Goal: Task Accomplishment & Management: Manage account settings

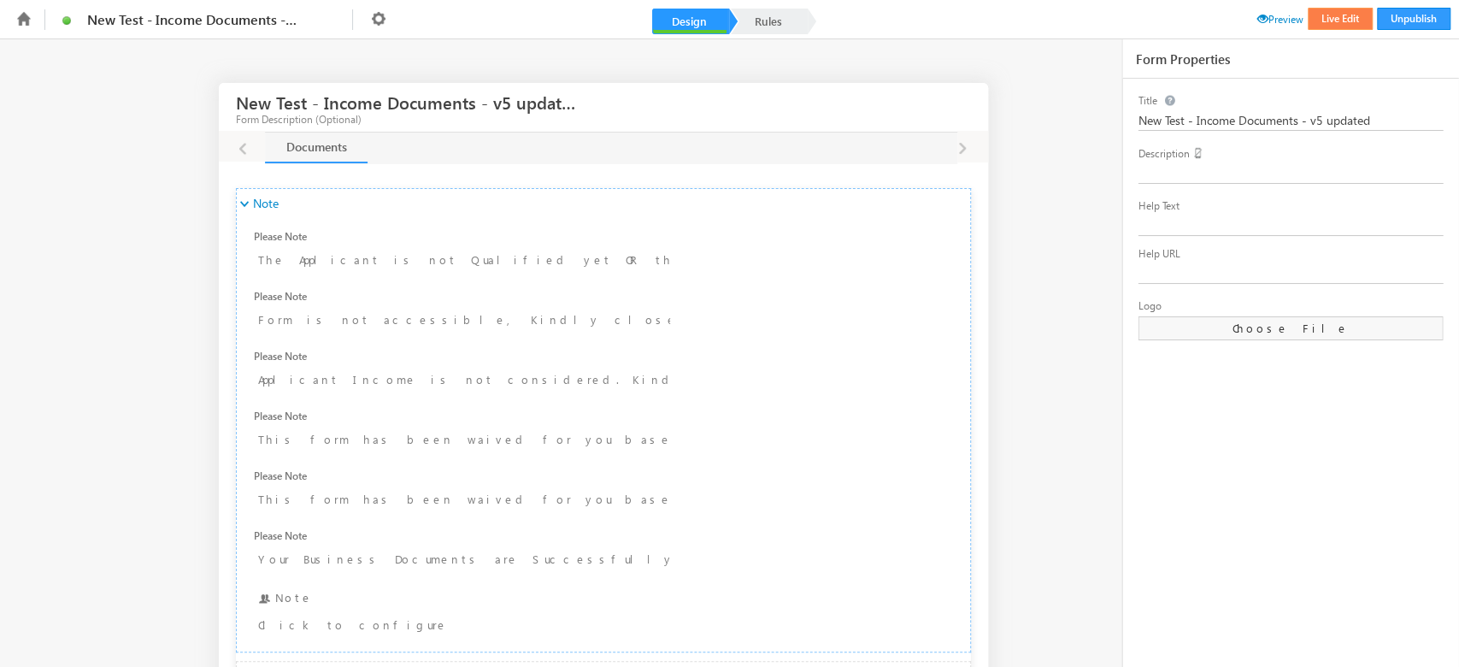
click at [1325, 15] on button "Live Edit" at bounding box center [1340, 19] width 65 height 22
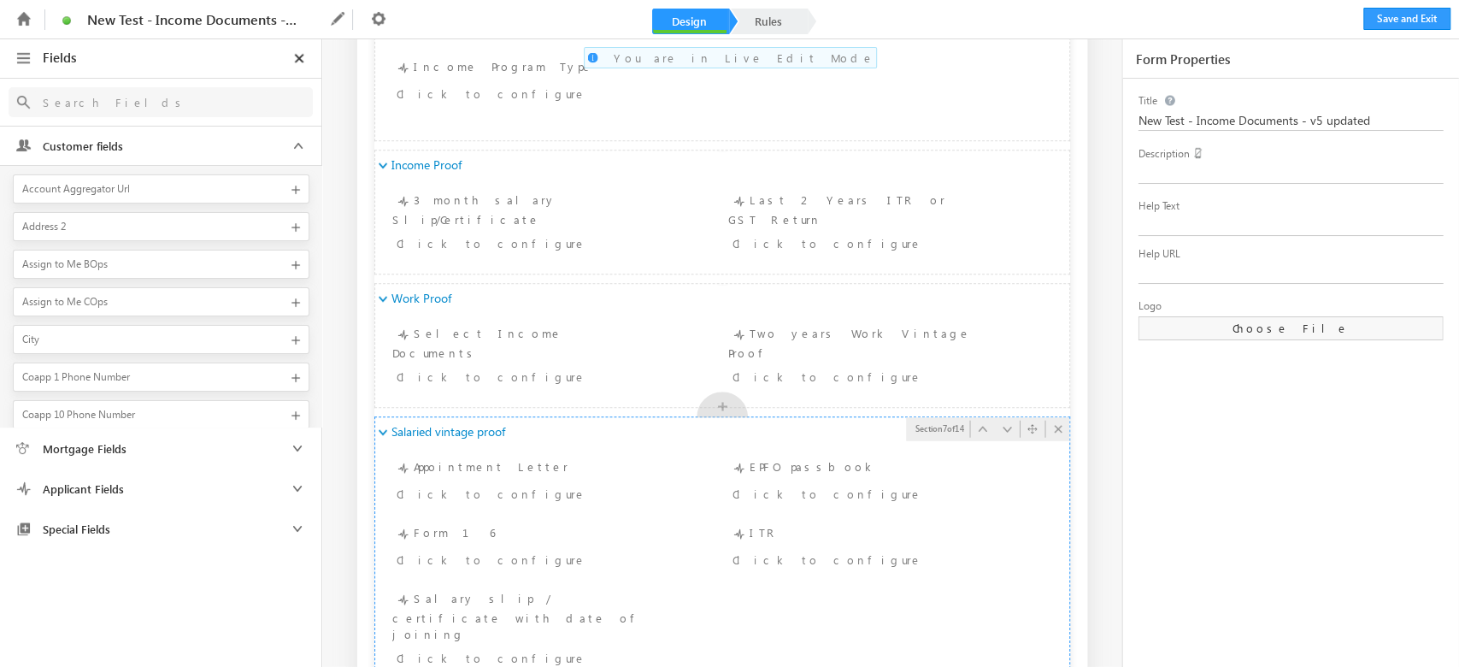
scroll to position [1139, 0]
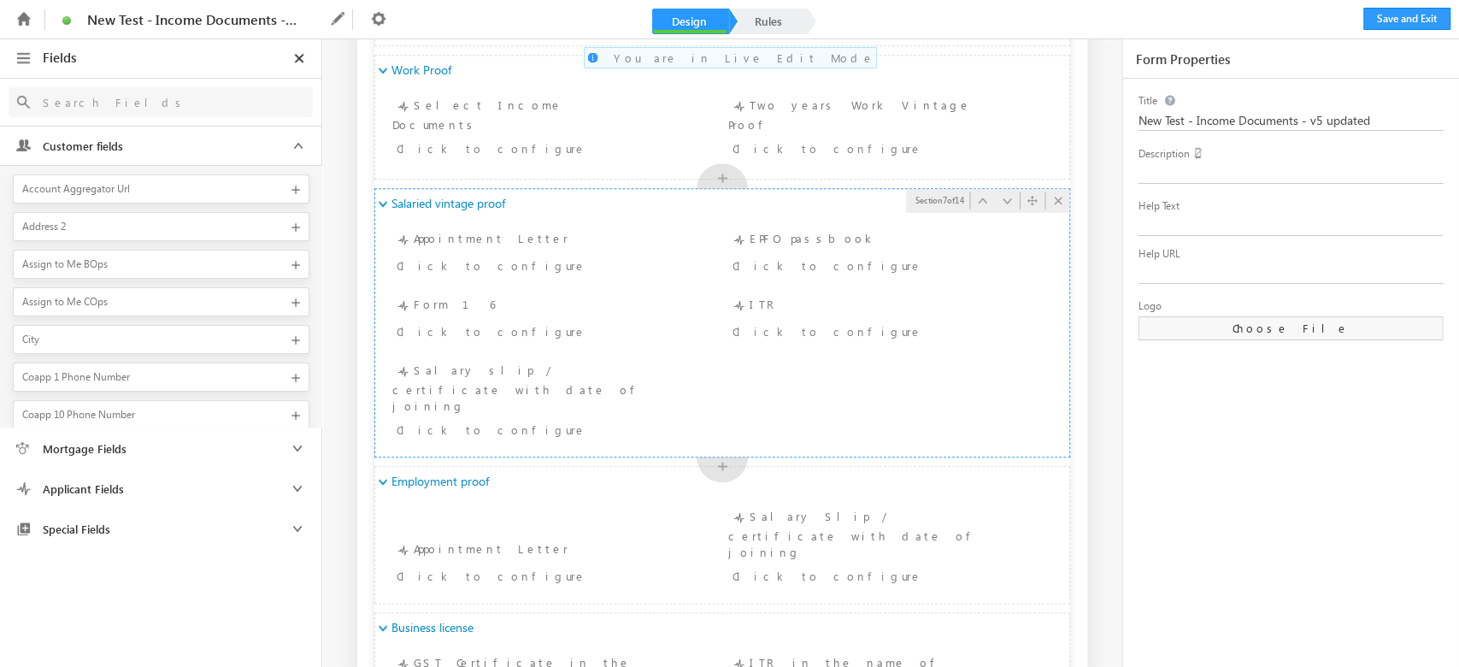
click at [618, 209] on div "Salaried vintage proof" at bounding box center [722, 203] width 694 height 29
click at [526, 243] on div "Appointment Letter Click to configure" at bounding box center [551, 254] width 319 height 50
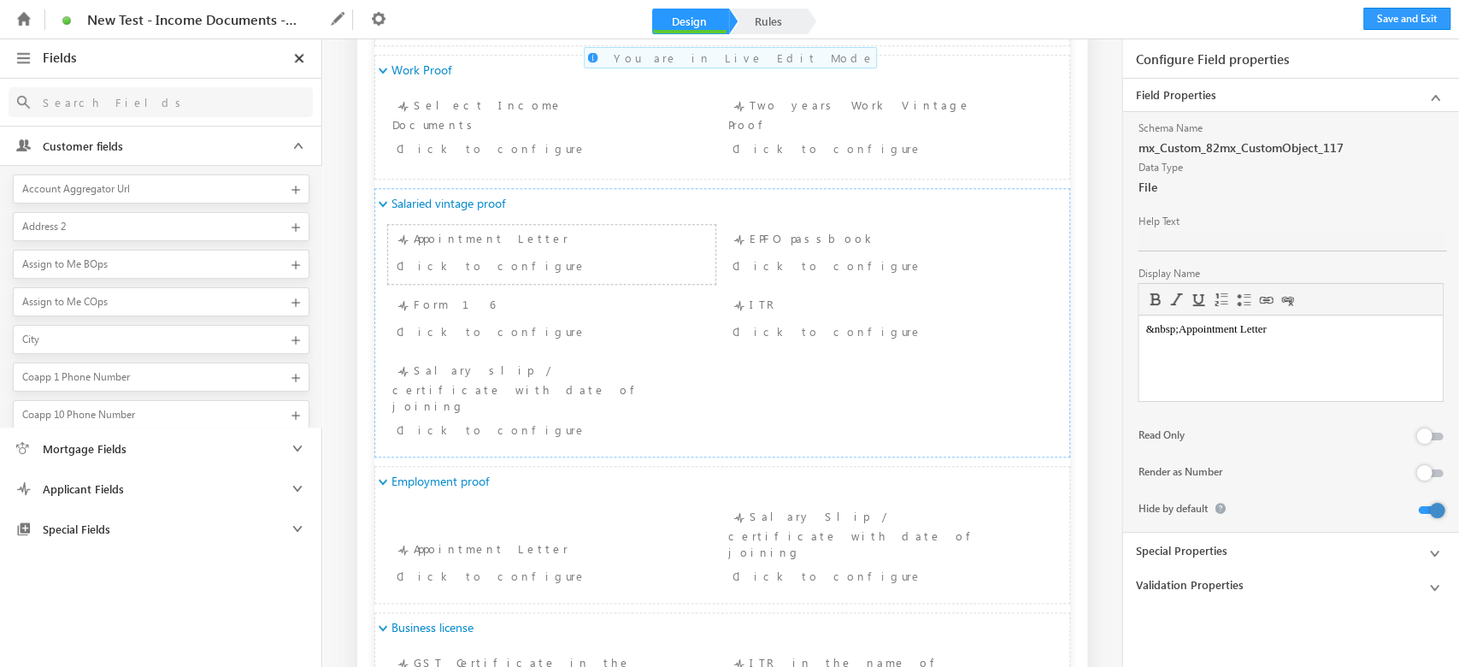
scroll to position [0, 0]
click at [1438, 504] on div at bounding box center [1436, 510] width 15 height 15
drag, startPoint x: 840, startPoint y: 270, endPoint x: 1102, endPoint y: 338, distance: 270.1
click at [800, 260] on div "Click to configure" at bounding box center [859, 265] width 255 height 21
click at [1421, 504] on div at bounding box center [1420, 511] width 44 height 24
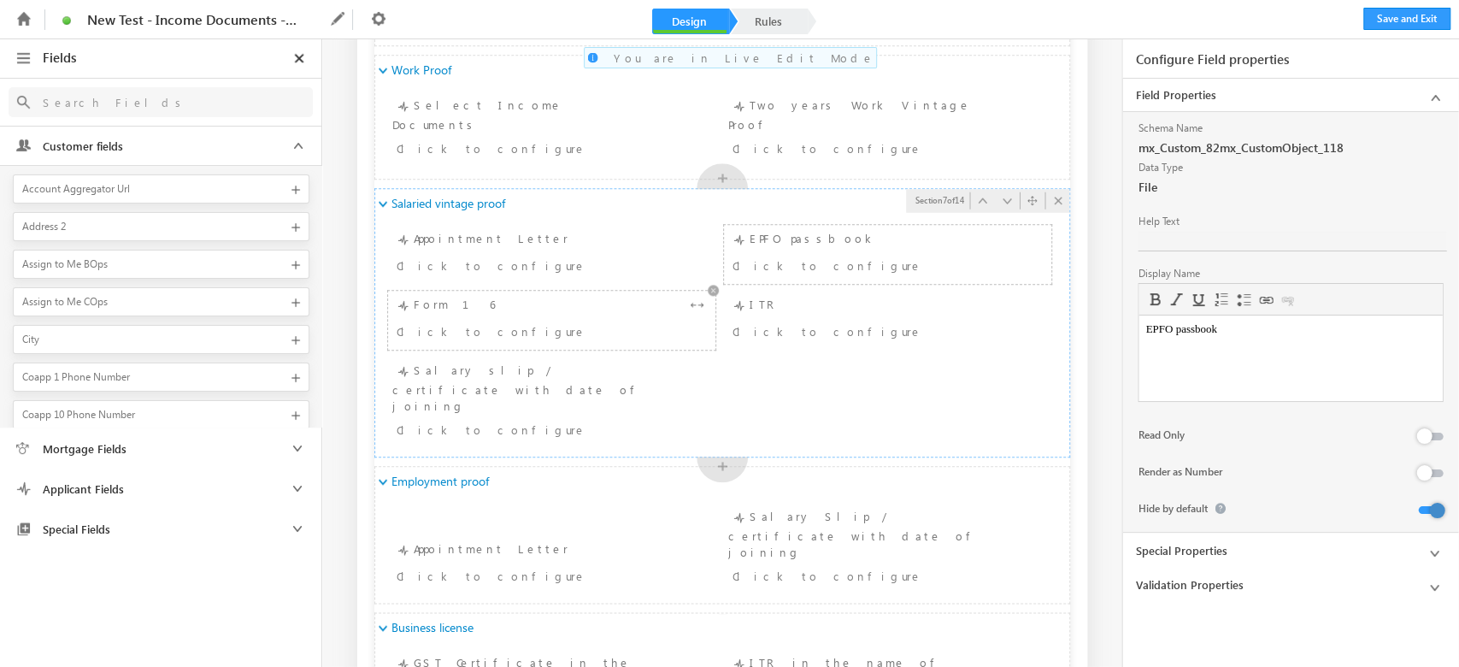
click at [505, 341] on div "Click to configure" at bounding box center [551, 332] width 319 height 25
click at [1431, 507] on div at bounding box center [1436, 510] width 15 height 15
click at [876, 334] on div "Click to configure" at bounding box center [859, 330] width 255 height 21
click at [1432, 510] on div at bounding box center [1436, 510] width 15 height 15
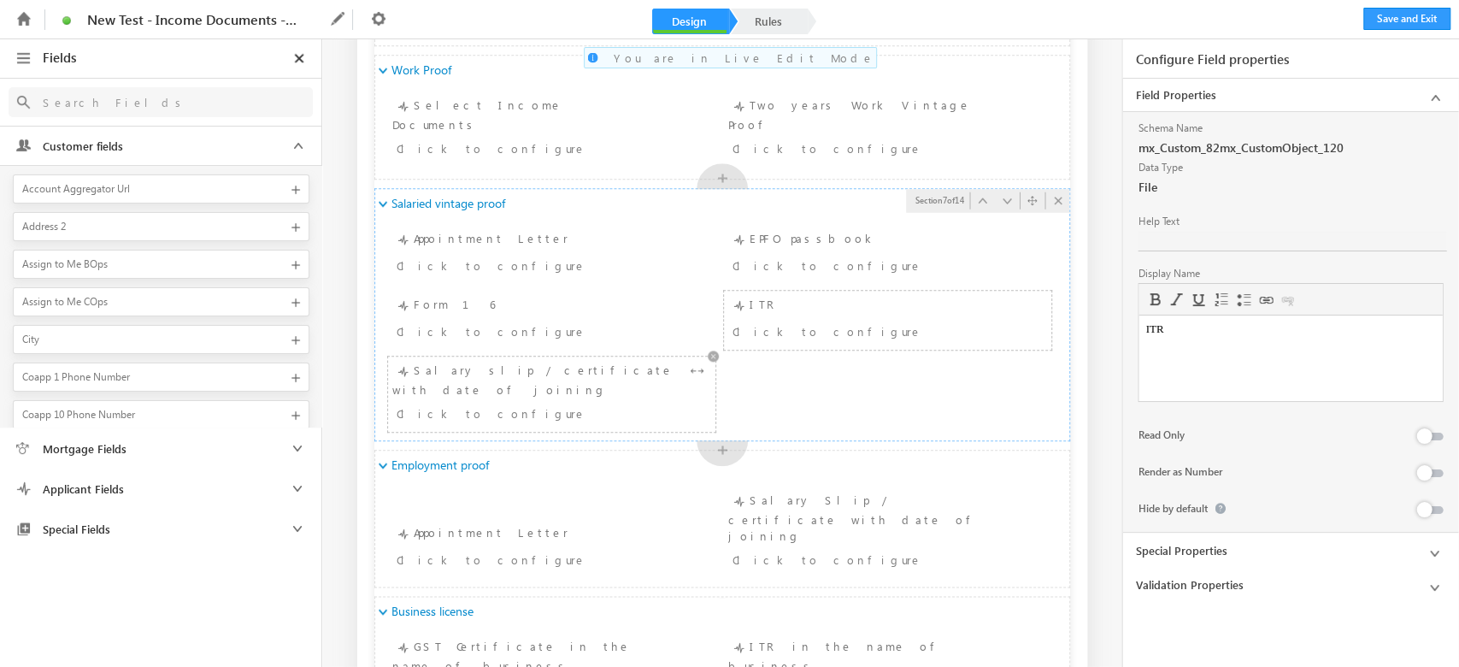
click at [532, 385] on div "Salary slip / certificate with date of joining Click to configure" at bounding box center [551, 394] width 319 height 67
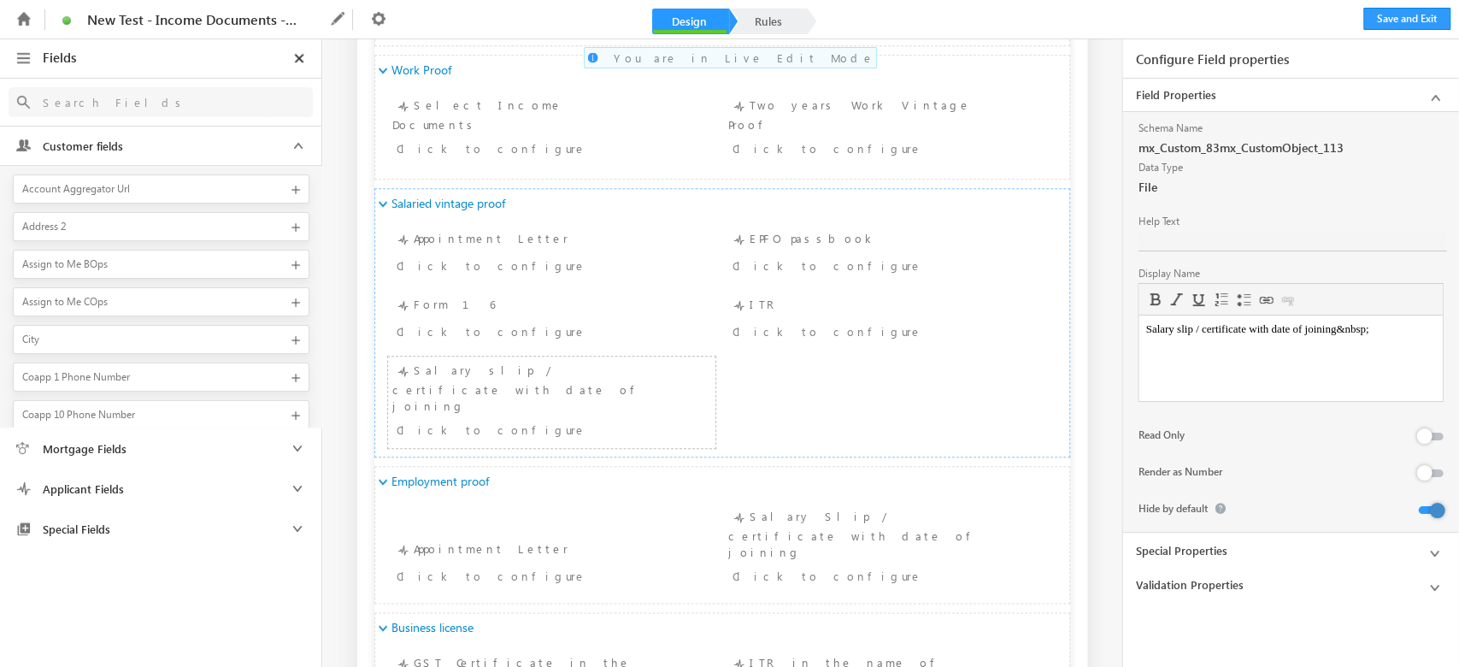
click at [1432, 509] on div at bounding box center [1436, 510] width 15 height 15
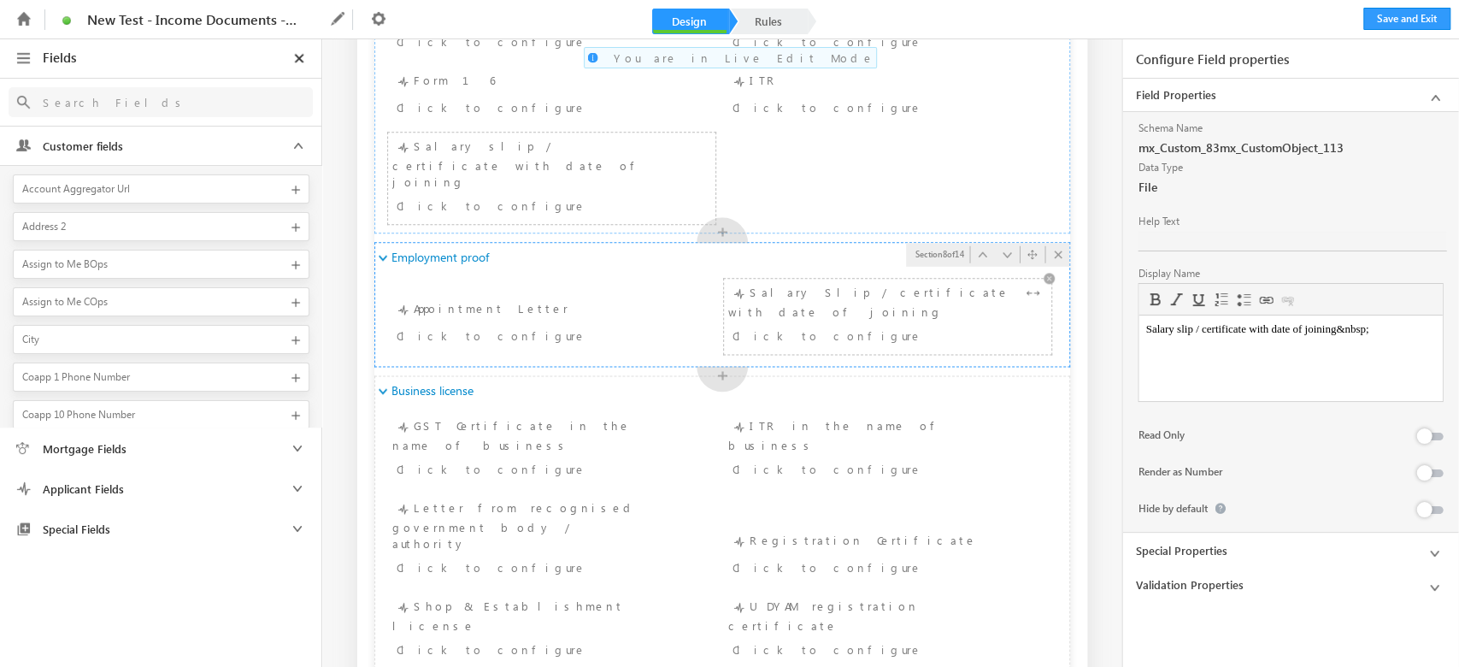
scroll to position [1367, 0]
click at [550, 337] on div "Click to configure" at bounding box center [524, 347] width 255 height 21
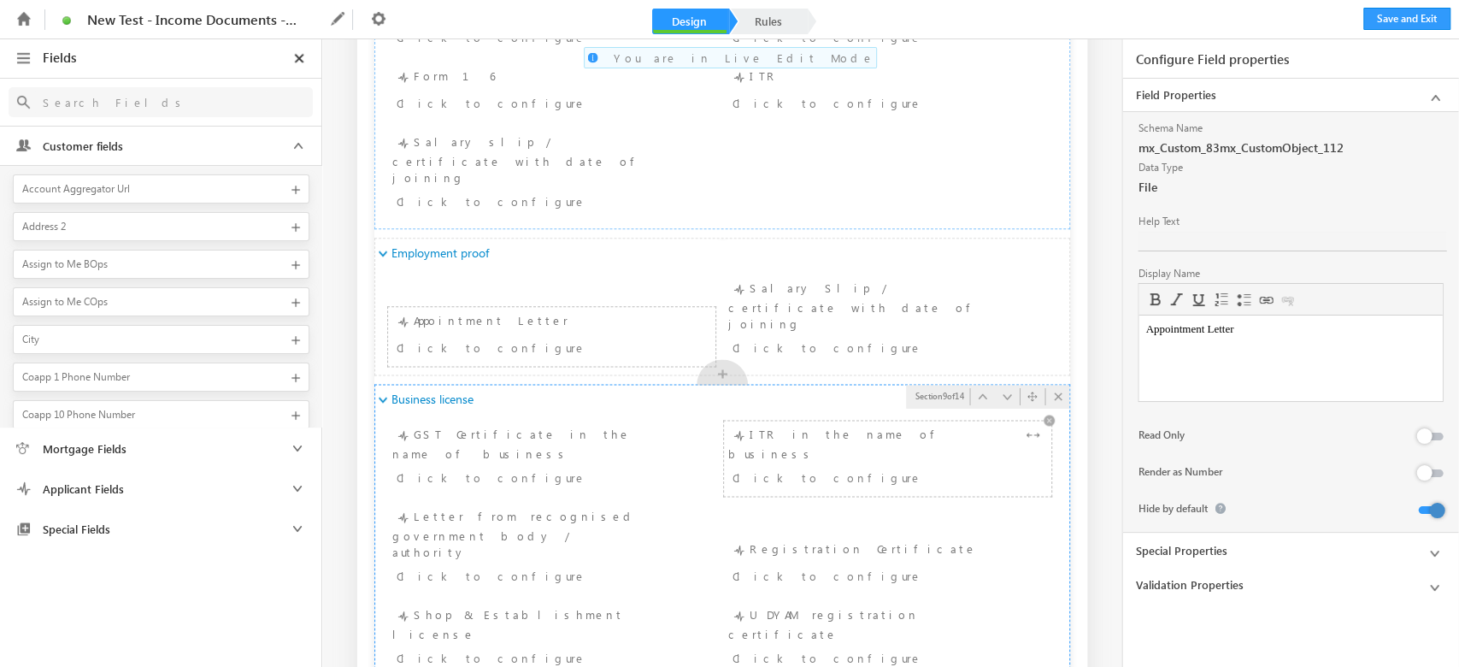
scroll to position [0, 0]
click at [1429, 506] on div at bounding box center [1436, 510] width 15 height 15
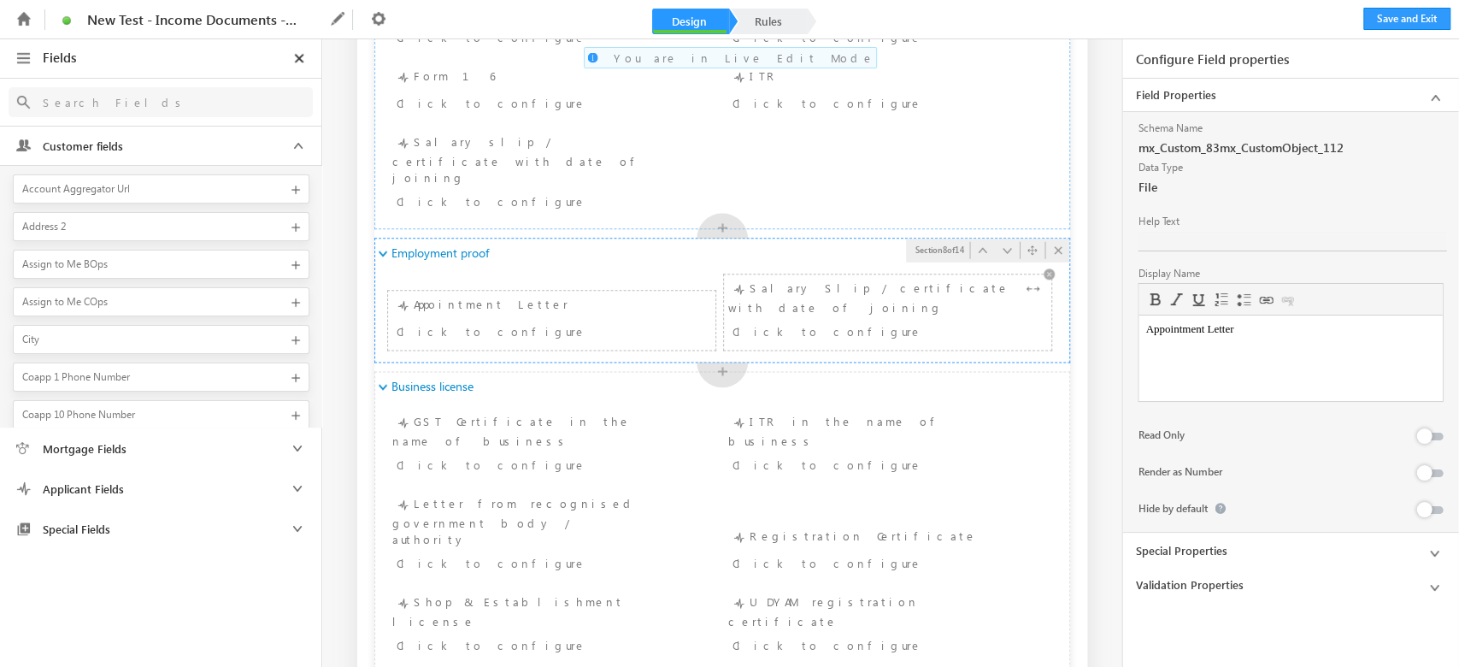
click at [908, 279] on div "Salary Slip / certificate with date of joining Click to configure" at bounding box center [887, 312] width 319 height 67
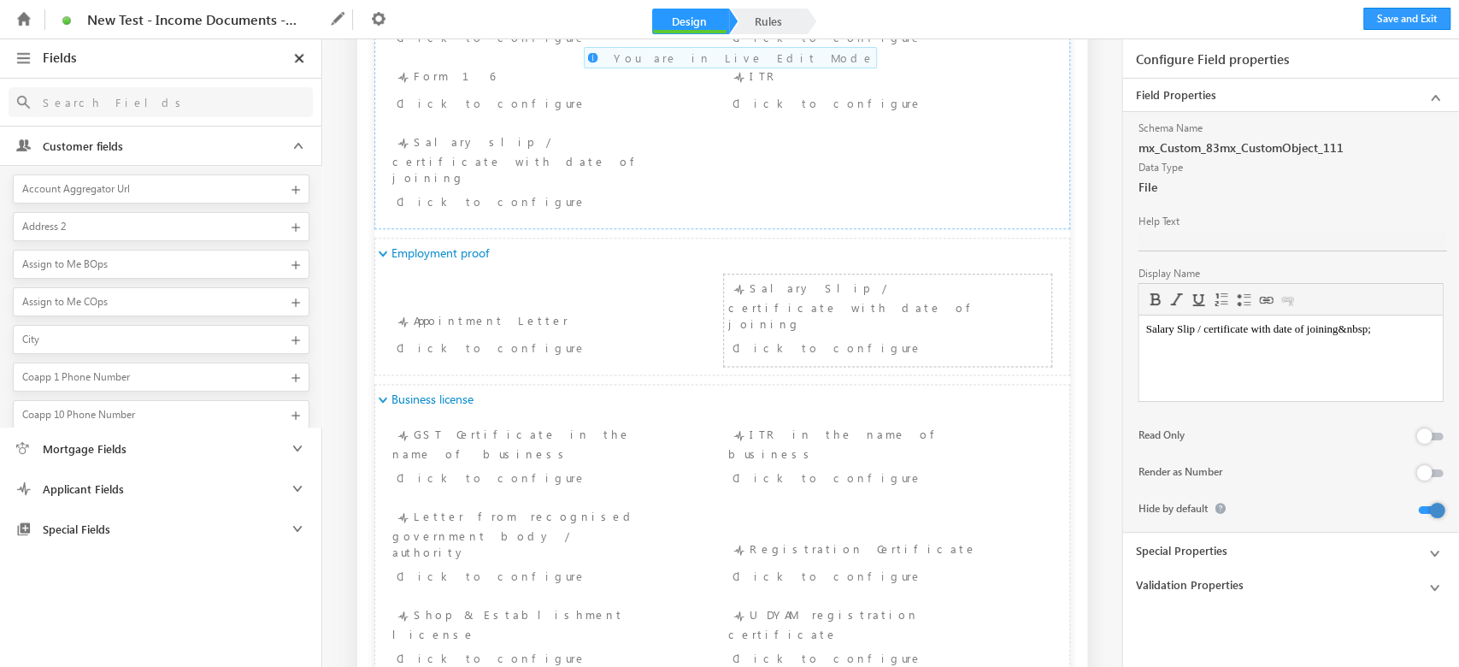
click at [1436, 507] on div at bounding box center [1436, 510] width 15 height 15
click at [513, 467] on div "Click to configure" at bounding box center [524, 477] width 255 height 21
click at [1432, 509] on div at bounding box center [1436, 510] width 15 height 15
drag, startPoint x: 914, startPoint y: 433, endPoint x: 923, endPoint y: 428, distance: 10.0
click at [917, 431] on ul "Upload documents 2 - GST cert. (name of business) GST Certificate in the name o…" at bounding box center [722, 545] width 694 height 262
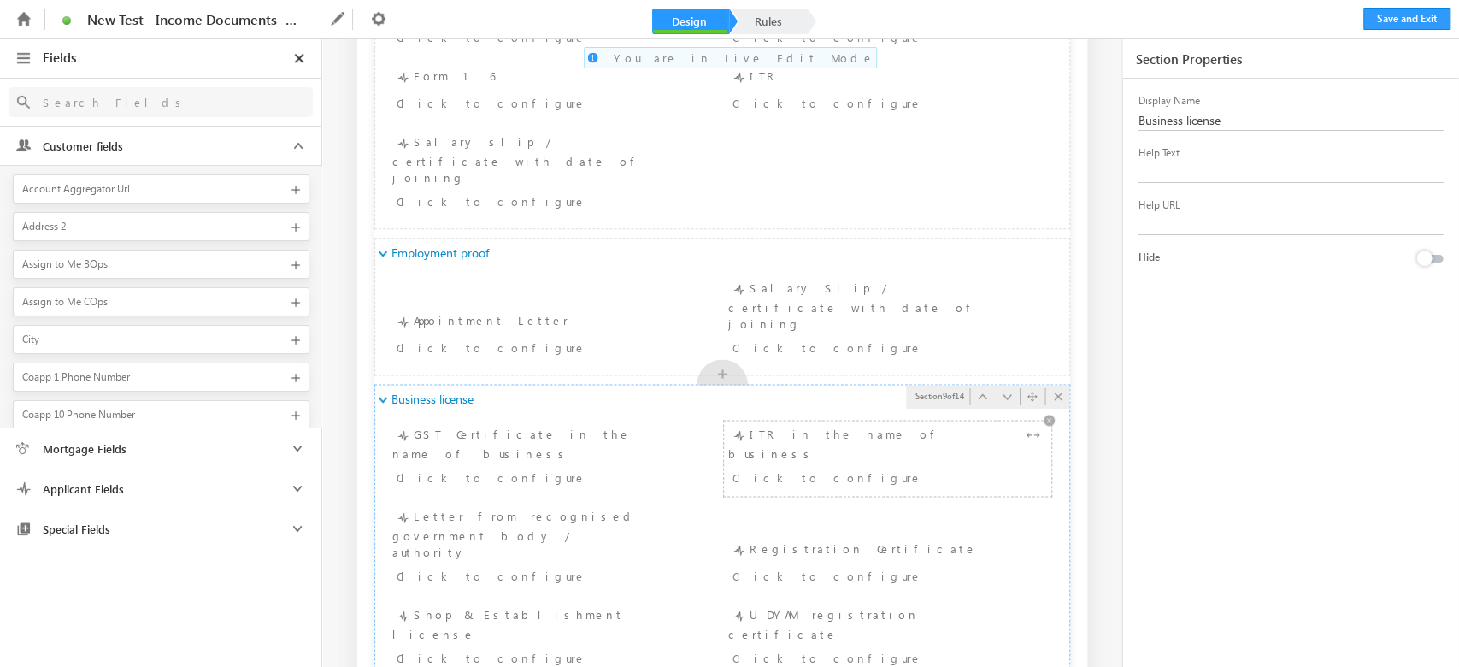
click at [791, 467] on div "Click to configure" at bounding box center [859, 477] width 255 height 21
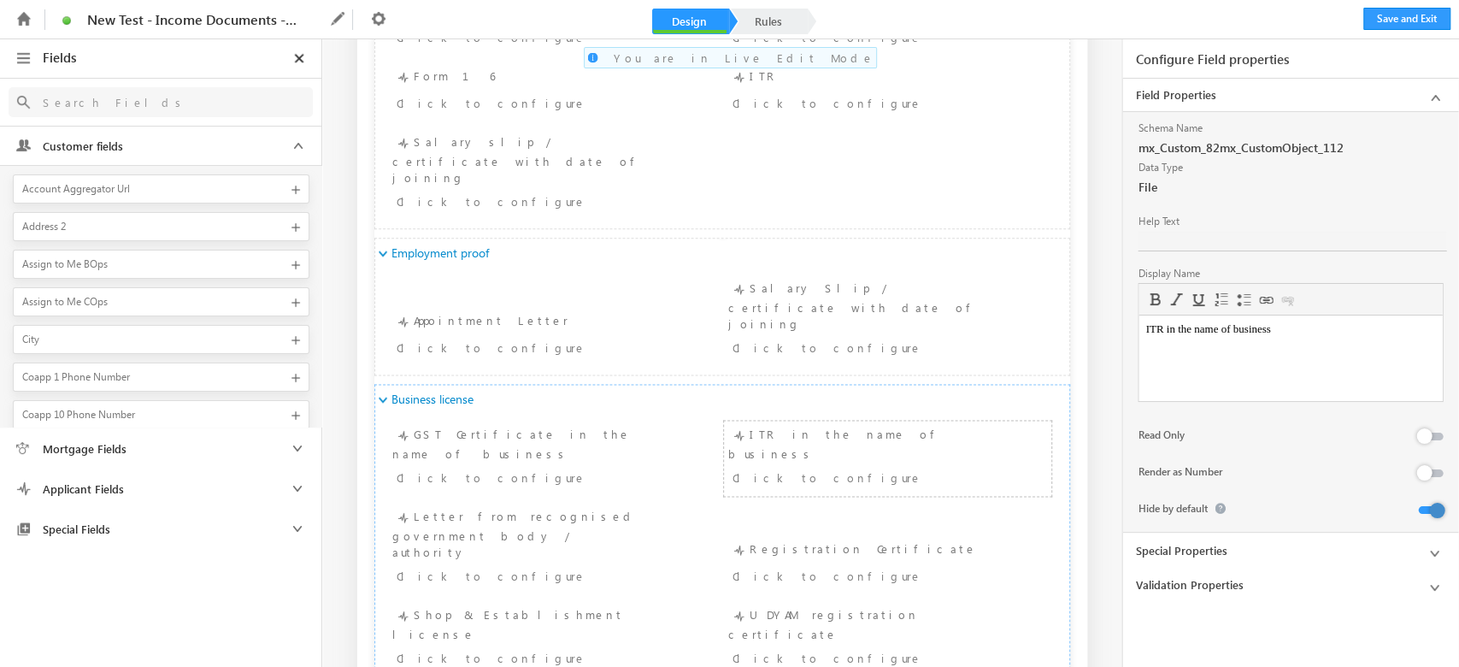
click at [1421, 509] on button at bounding box center [1430, 510] width 25 height 8
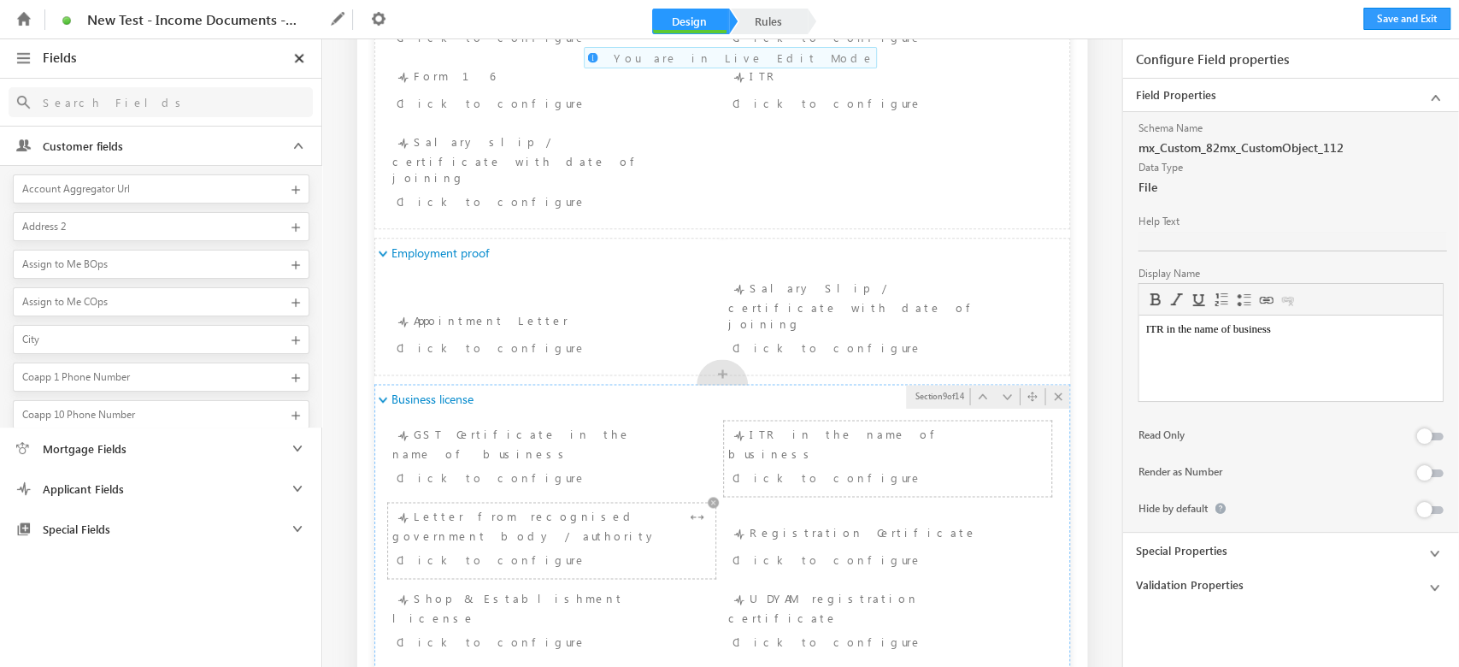
click at [441, 549] on div "Click to configure" at bounding box center [524, 559] width 255 height 21
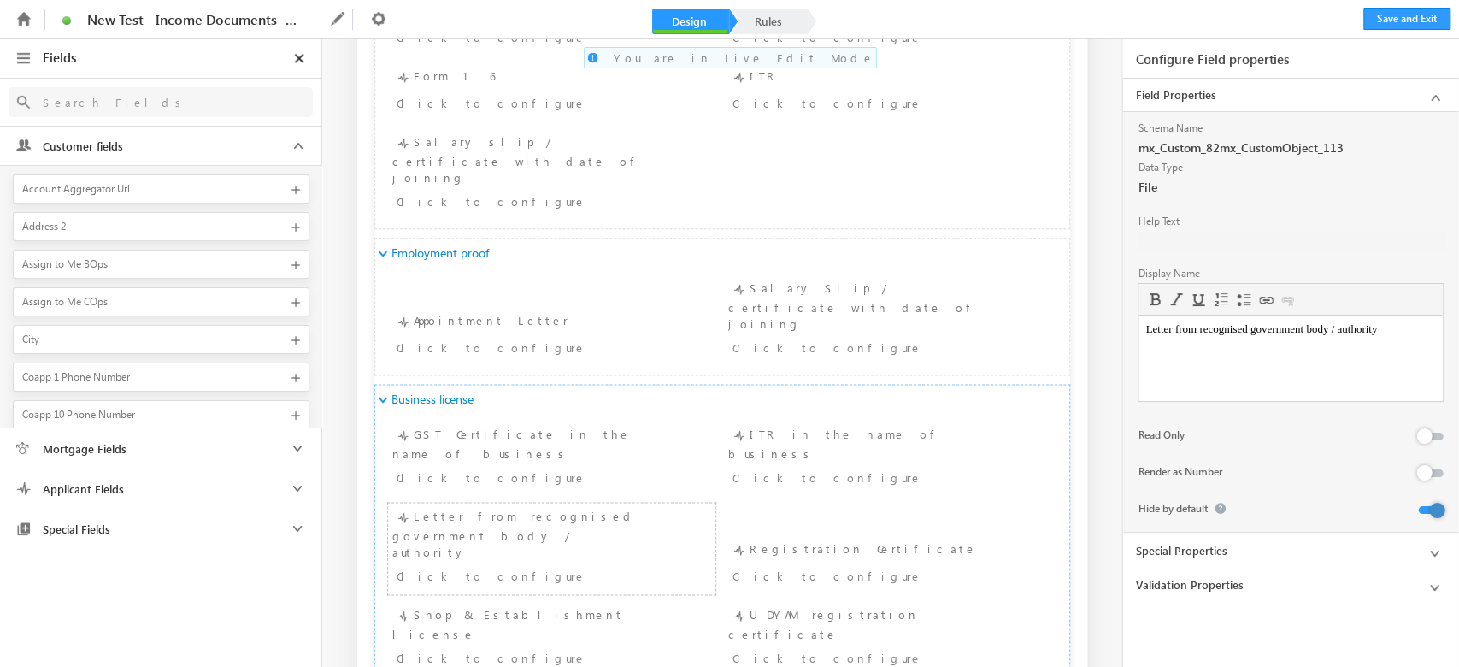
click at [1425, 509] on button at bounding box center [1430, 510] width 25 height 8
click at [779, 565] on div "Click to configure" at bounding box center [859, 575] width 255 height 21
click at [1432, 514] on div at bounding box center [1436, 510] width 15 height 15
click at [591, 647] on div "Click to configure" at bounding box center [524, 657] width 255 height 21
click at [1441, 513] on div at bounding box center [1436, 510] width 15 height 15
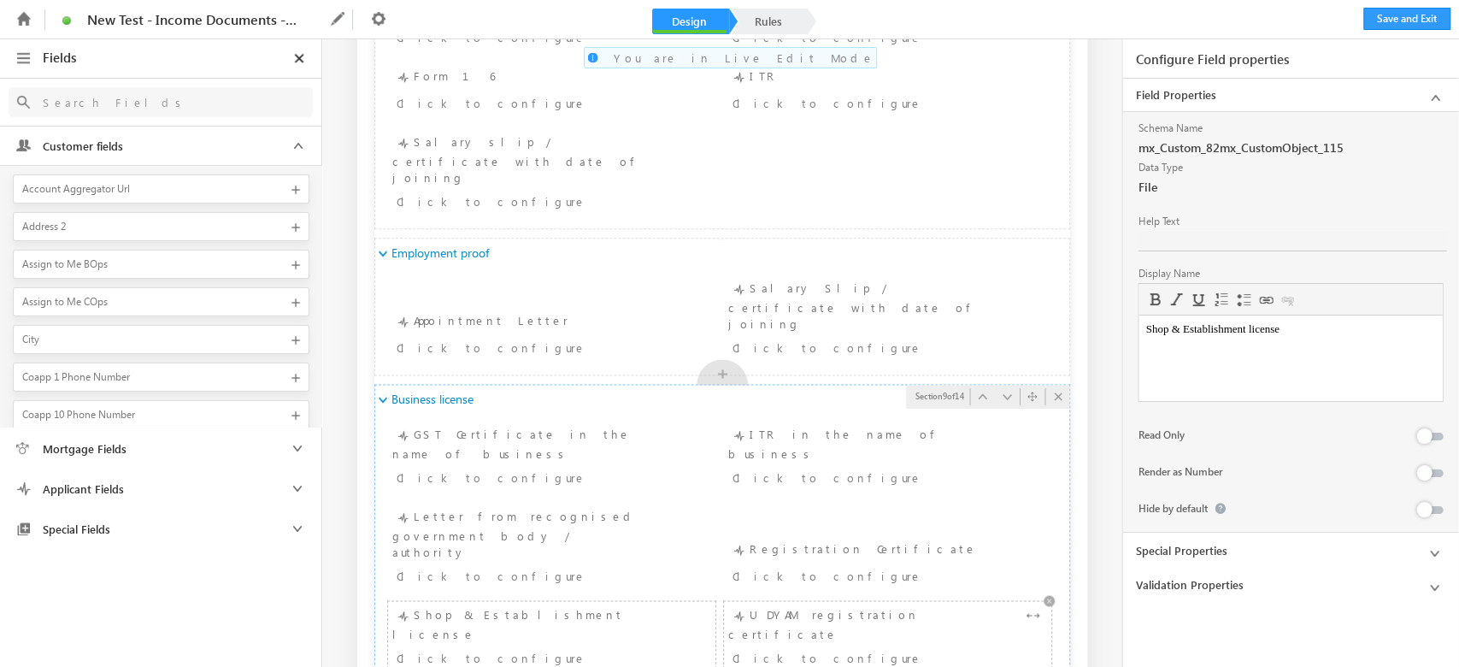
click at [920, 647] on div "Click to configure" at bounding box center [859, 657] width 255 height 21
click at [1444, 504] on div "Schema Name mx_Custom_82mx_CustomObject_116 Data Type File Help Text Display Na…" at bounding box center [1290, 322] width 336 height 420
click at [1436, 509] on div at bounding box center [1436, 510] width 15 height 15
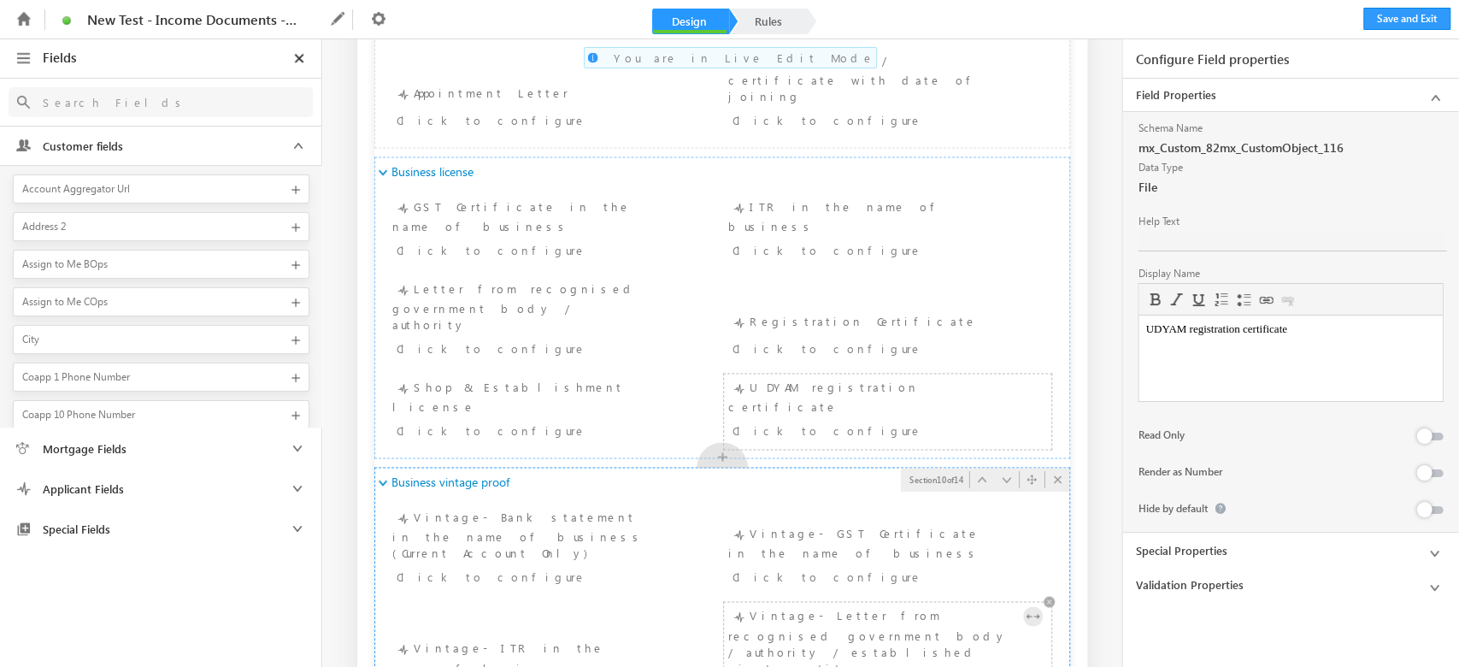
scroll to position [1709, 0]
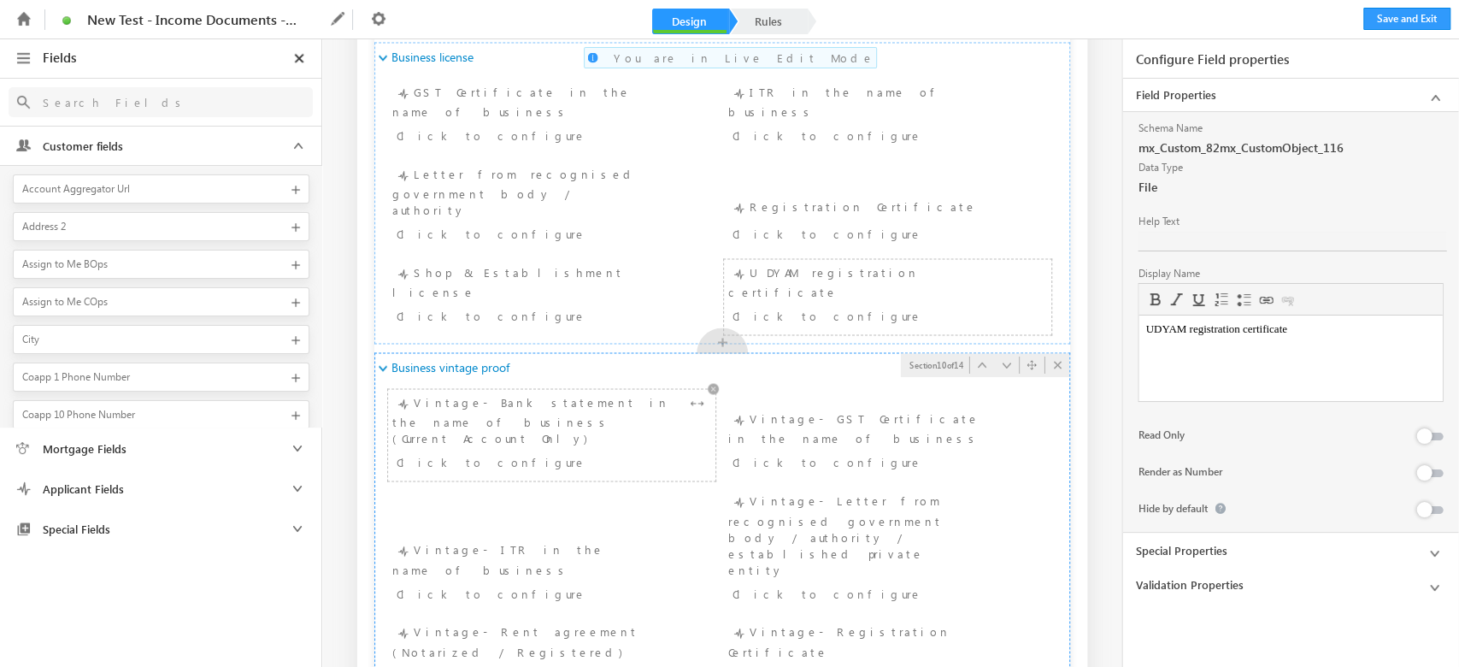
click at [622, 451] on div "Click to configure" at bounding box center [524, 461] width 255 height 21
click at [1420, 508] on button at bounding box center [1430, 510] width 25 height 8
click at [926, 409] on div "Vintage- GST Certificate in the name of business Click to configure" at bounding box center [887, 442] width 319 height 67
click at [1426, 509] on button at bounding box center [1430, 510] width 25 height 8
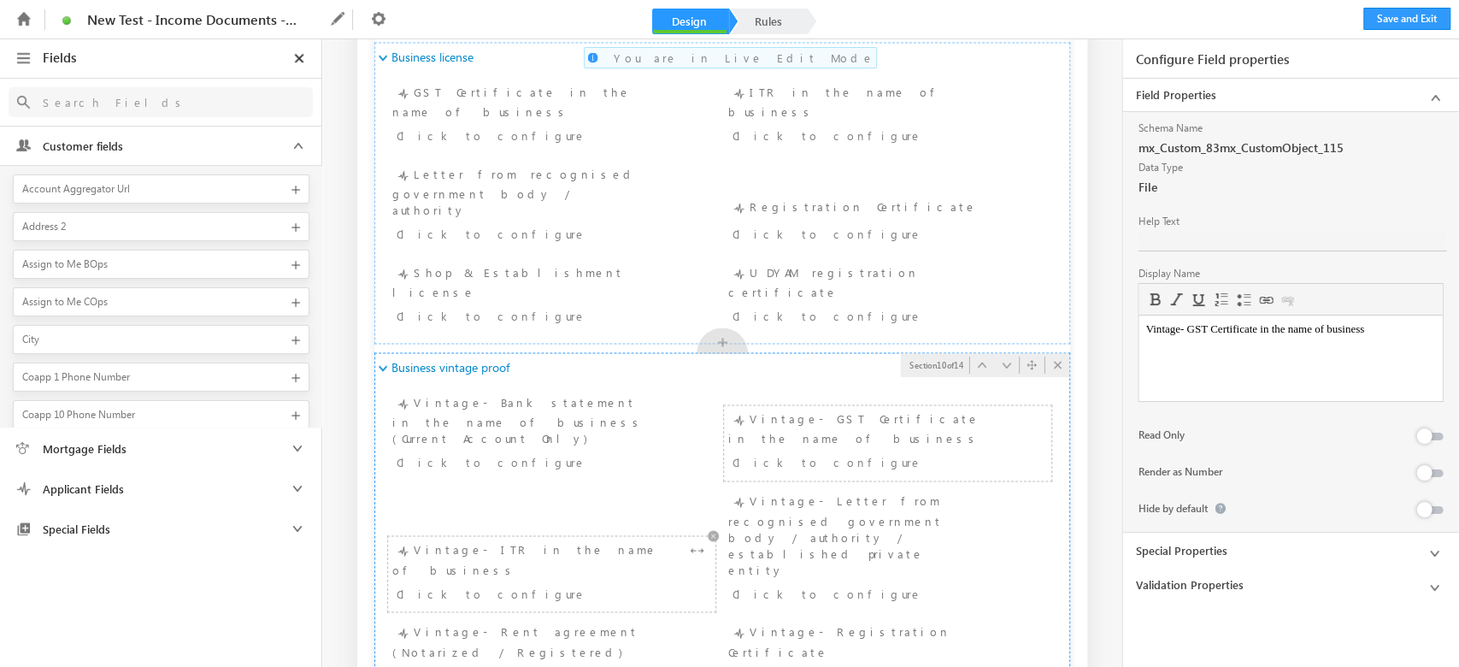
click at [505, 582] on div "Click to configure" at bounding box center [524, 592] width 255 height 21
click at [1431, 505] on div at bounding box center [1436, 510] width 15 height 15
click at [939, 566] on div "Click to configure" at bounding box center [859, 576] width 255 height 21
click at [1440, 509] on div at bounding box center [1436, 510] width 15 height 15
click at [473, 664] on div "Click to configure" at bounding box center [551, 676] width 319 height 25
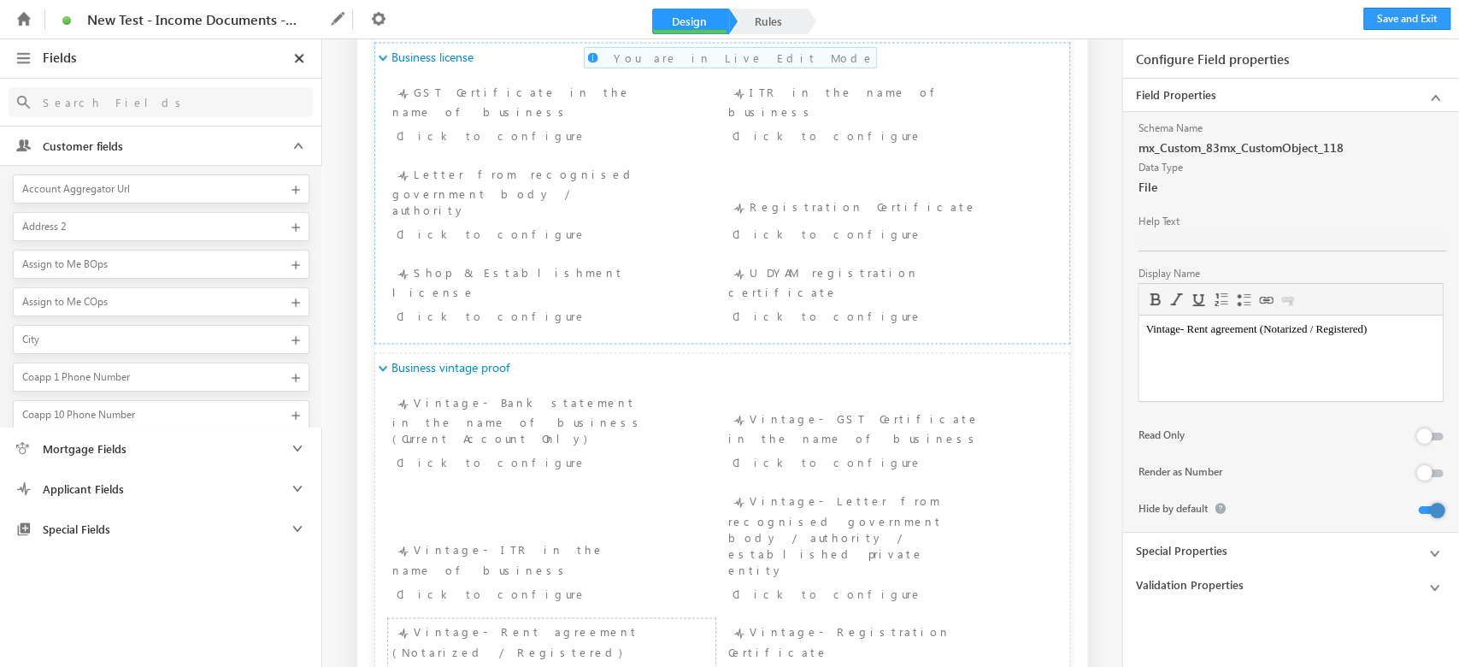
click at [1425, 511] on button at bounding box center [1430, 510] width 25 height 8
click at [797, 664] on div "Click to configure" at bounding box center [859, 674] width 255 height 21
click at [1425, 506] on button at bounding box center [1430, 510] width 25 height 8
click at [1436, 509] on div at bounding box center [1436, 510] width 15 height 15
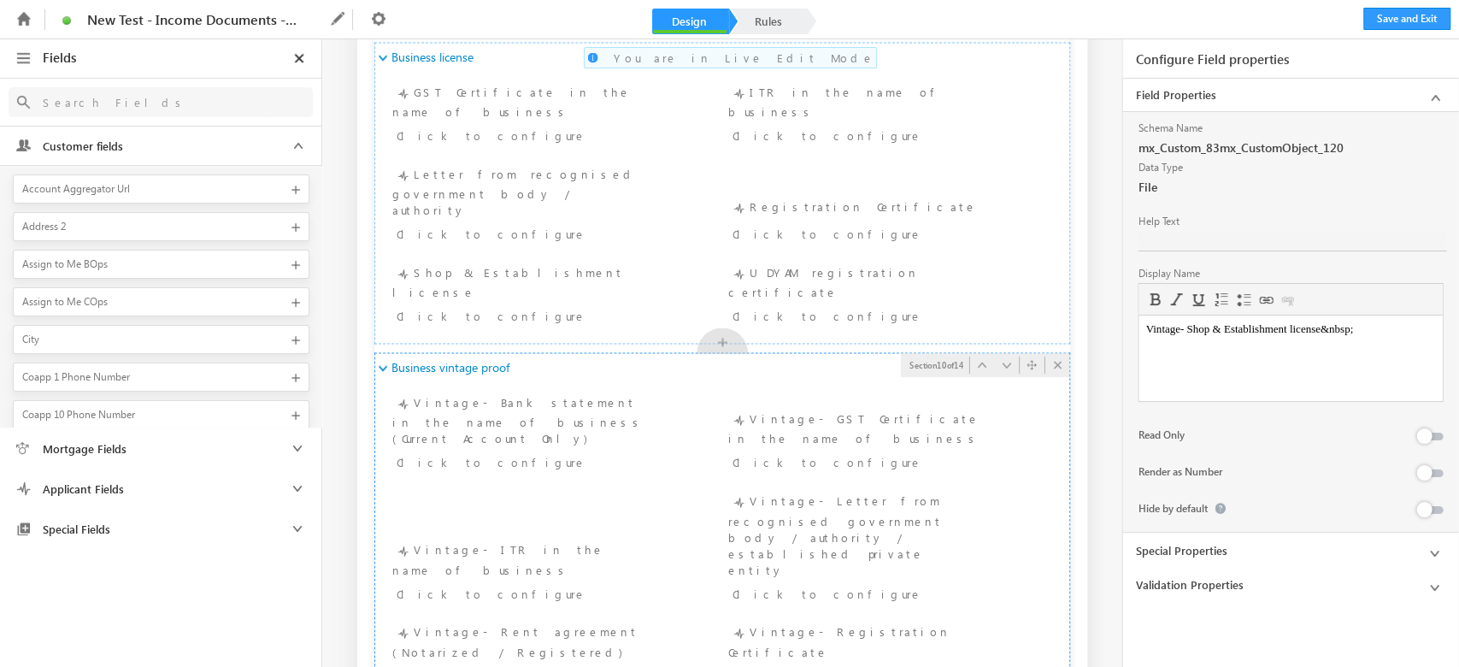
click at [1437, 514] on div at bounding box center [1436, 510] width 15 height 15
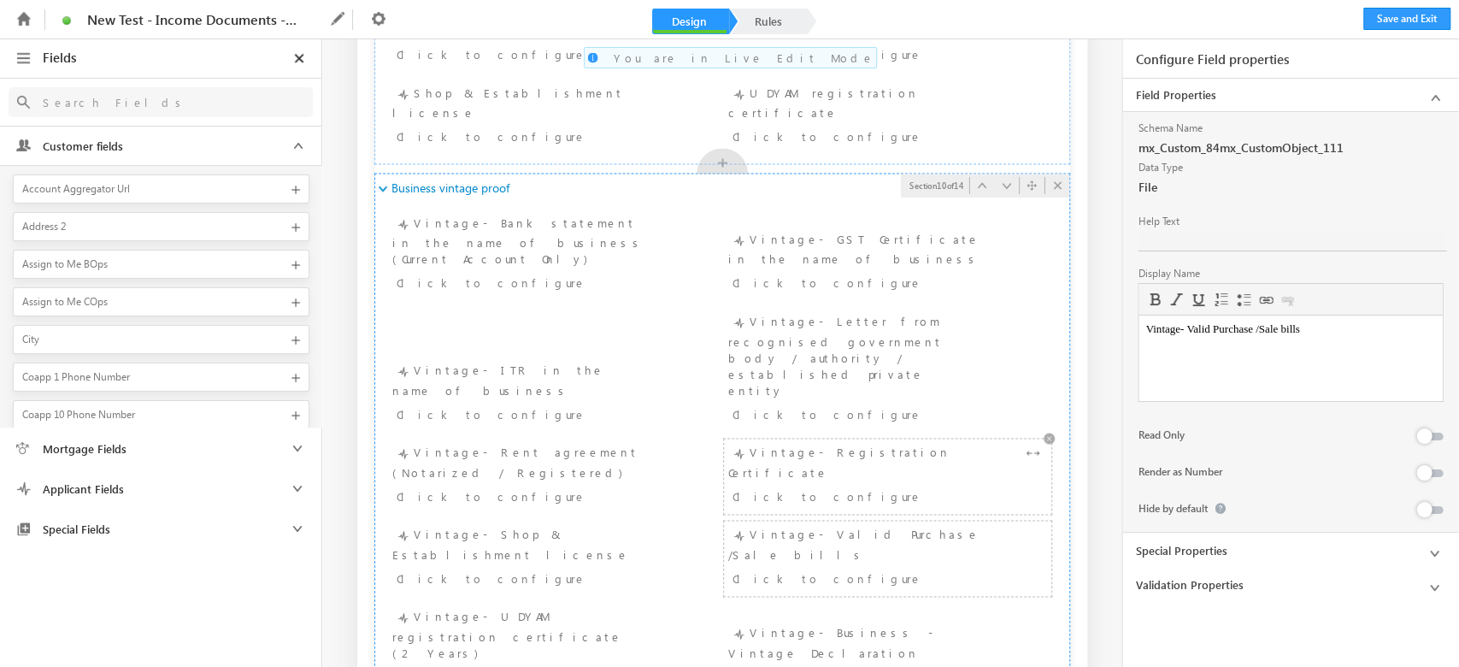
scroll to position [1937, 0]
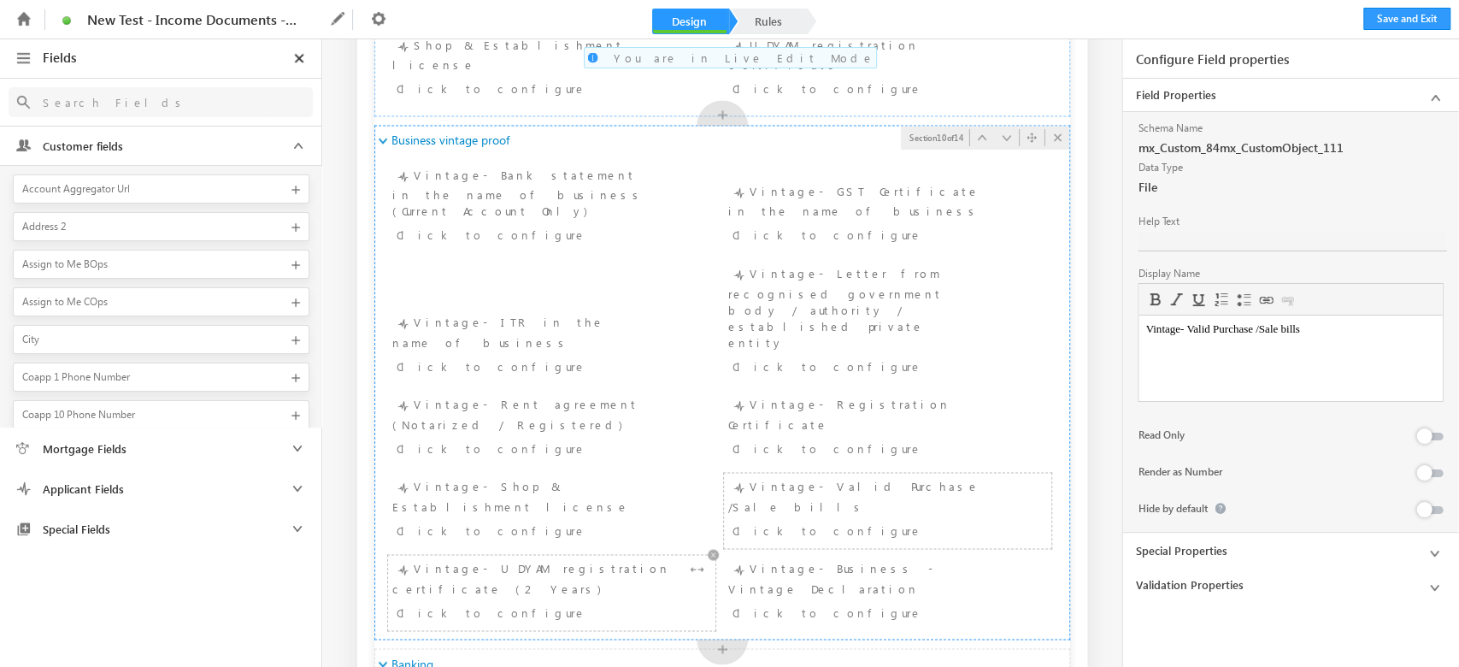
click at [526, 601] on div "Click to configure" at bounding box center [551, 613] width 319 height 25
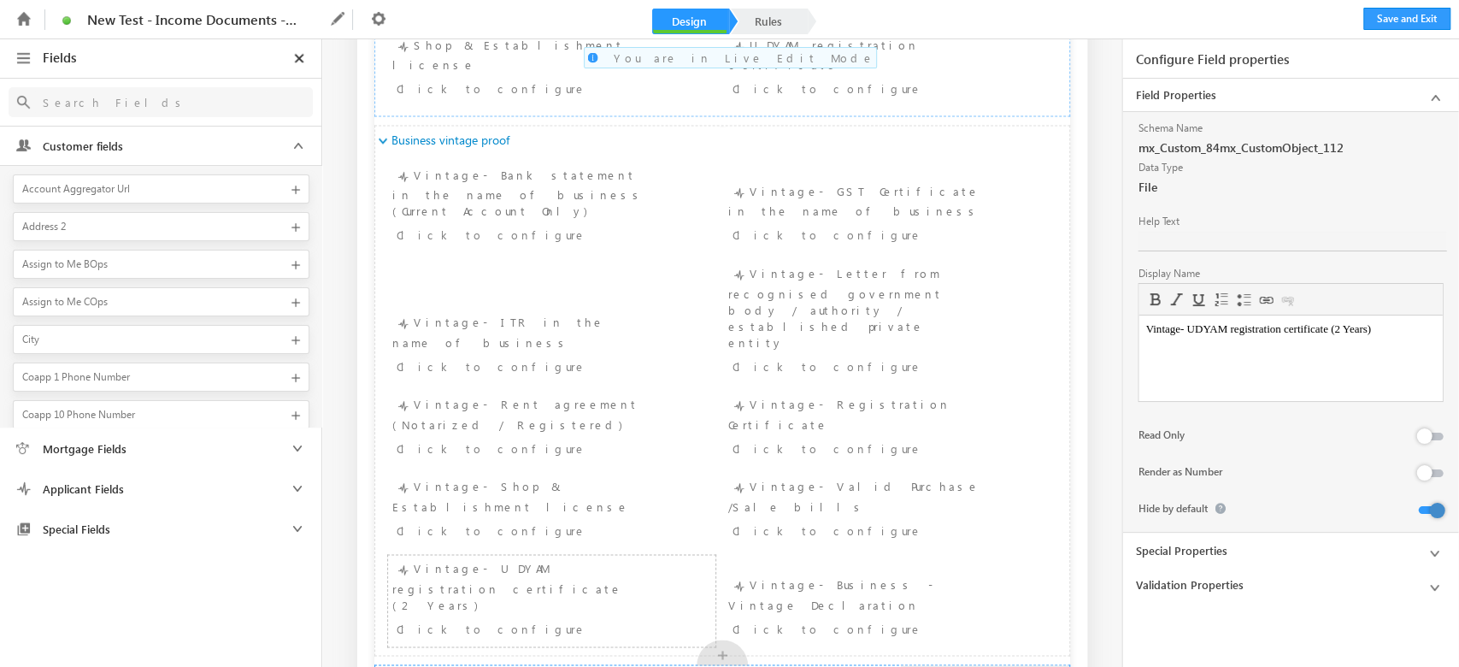
scroll to position [0, 0]
click at [1431, 509] on div at bounding box center [1436, 510] width 15 height 15
click at [905, 575] on div "Vintage- Business - Vintage Declaration Click to configure" at bounding box center [887, 608] width 319 height 67
click at [1426, 503] on div at bounding box center [1420, 511] width 44 height 24
click at [1430, 508] on div at bounding box center [1436, 510] width 15 height 15
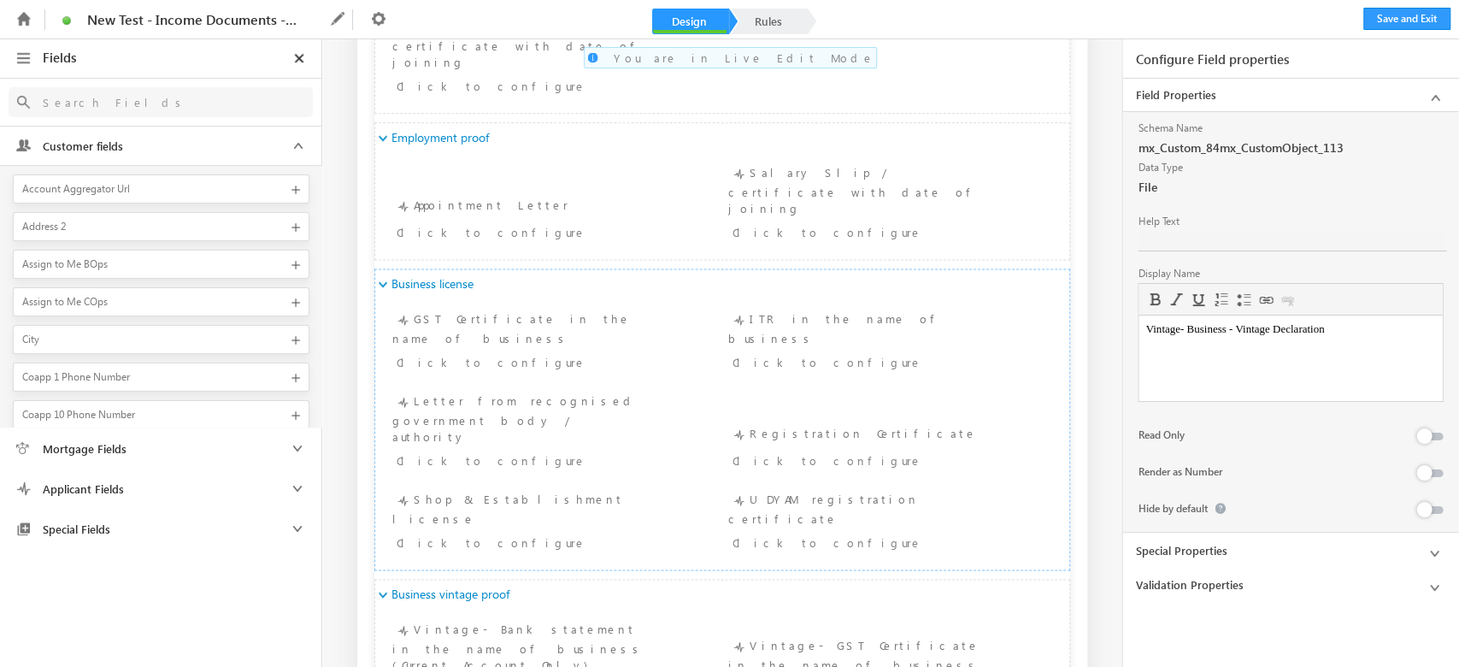
scroll to position [1481, 0]
click at [1392, 29] on button "Save and Exit" at bounding box center [1406, 19] width 87 height 22
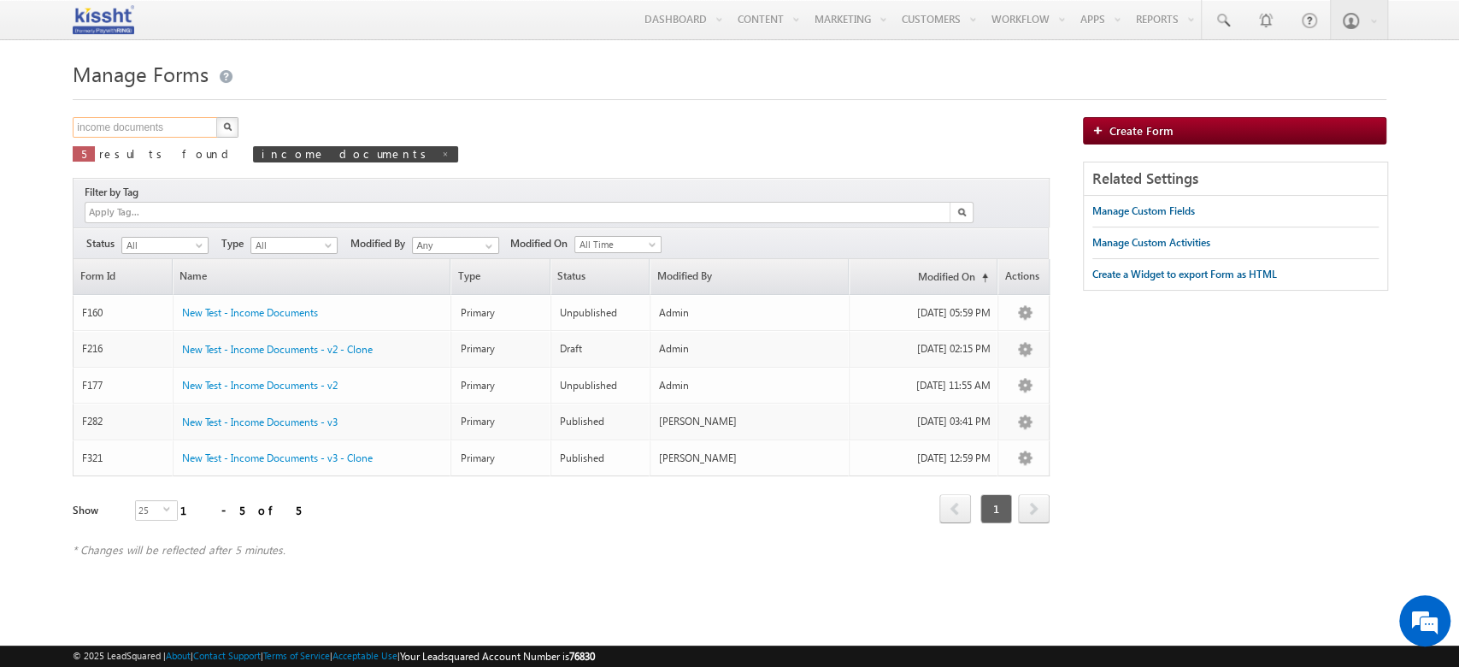
click at [169, 133] on input "income documents" at bounding box center [146, 127] width 146 height 21
click at [238, 126] on button "button" at bounding box center [227, 127] width 22 height 21
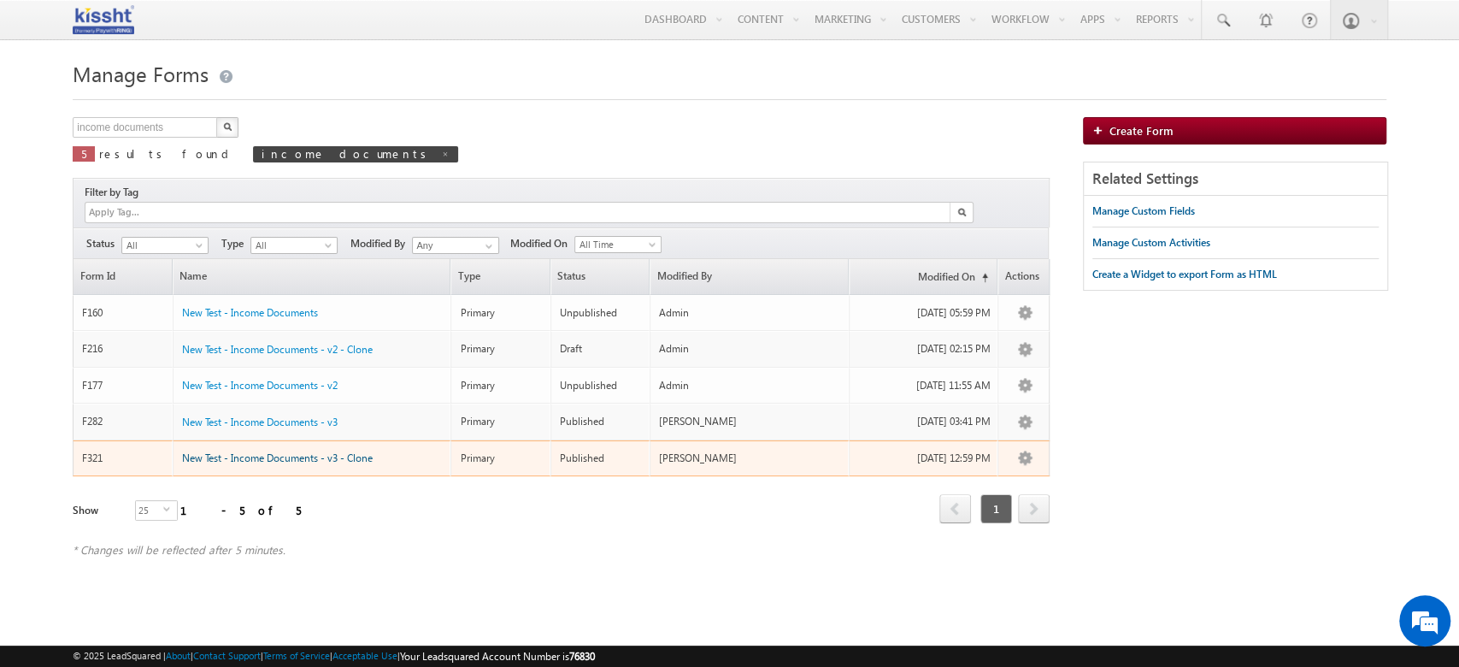
click at [367, 451] on span "New Test - Income Documents - v3 - Clone" at bounding box center [277, 457] width 191 height 13
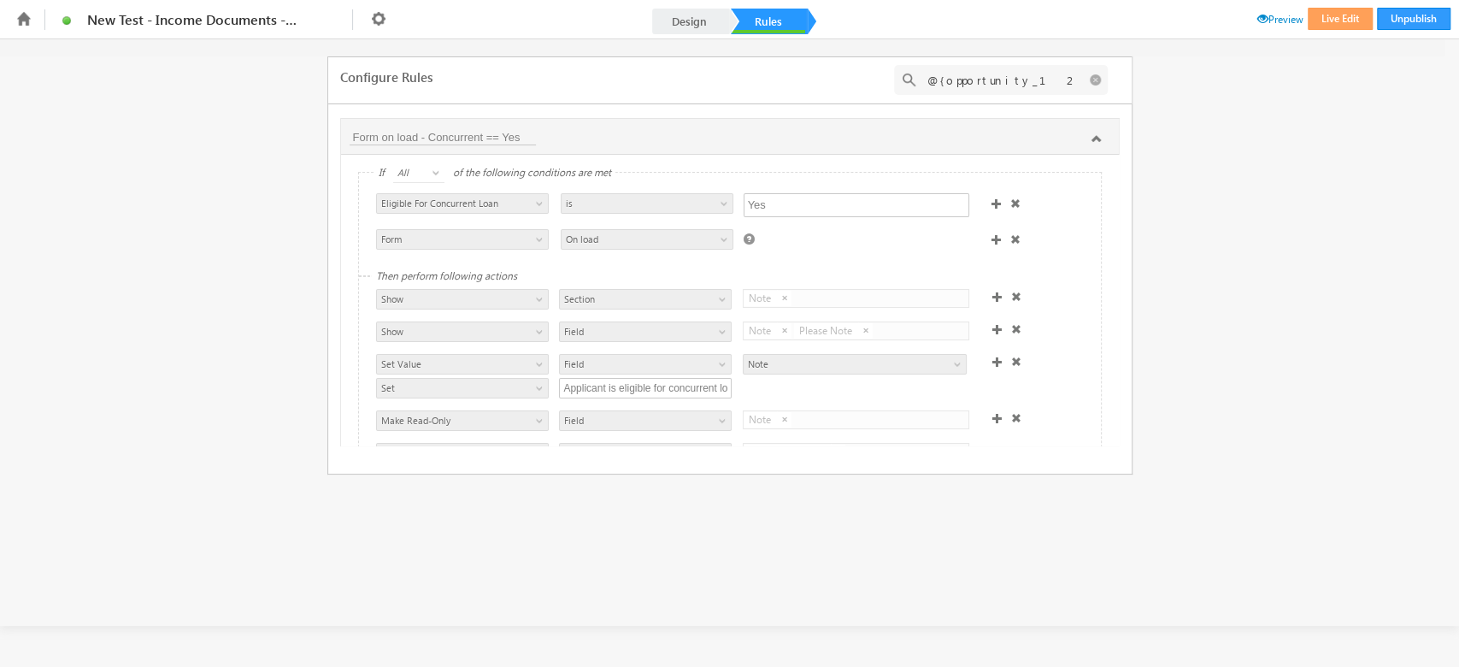
click at [13, 21] on span at bounding box center [23, 16] width 21 height 15
click at [21, 21] on icon at bounding box center [24, 19] width 20 height 20
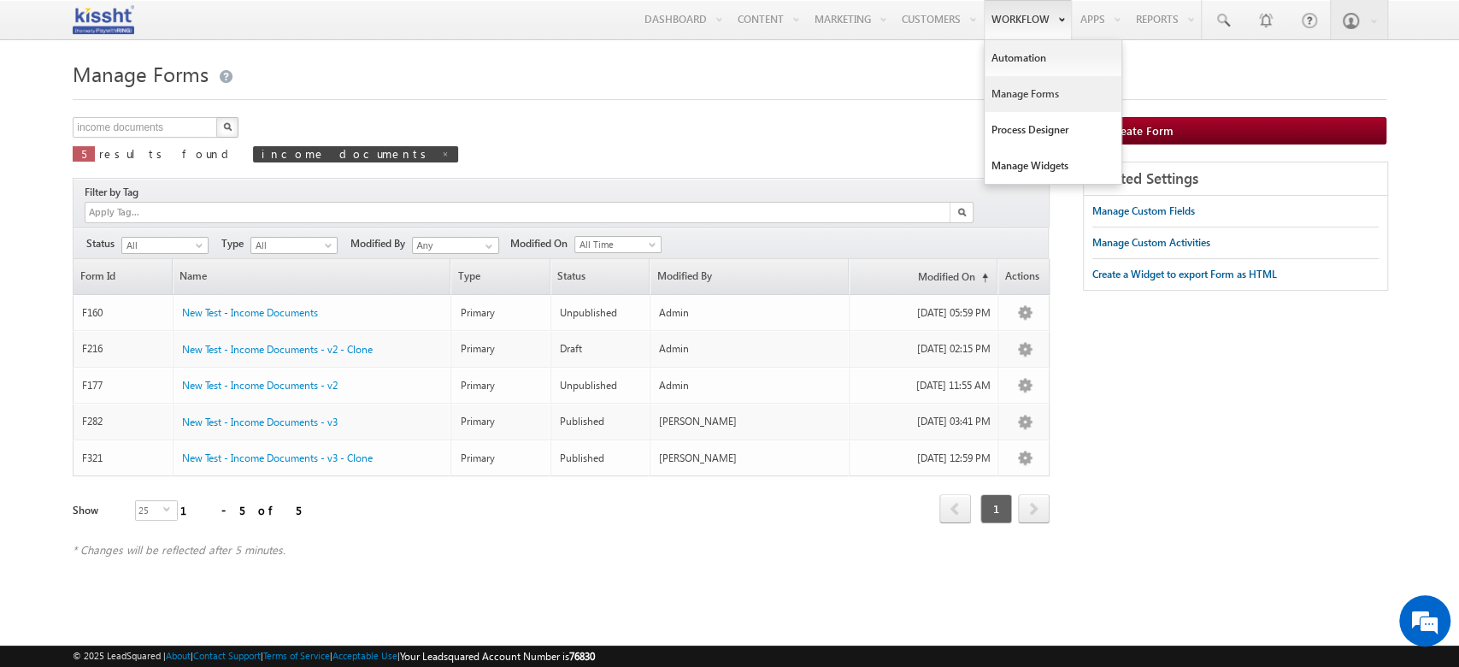
click at [1032, 89] on link "Manage Forms" at bounding box center [1053, 94] width 137 height 36
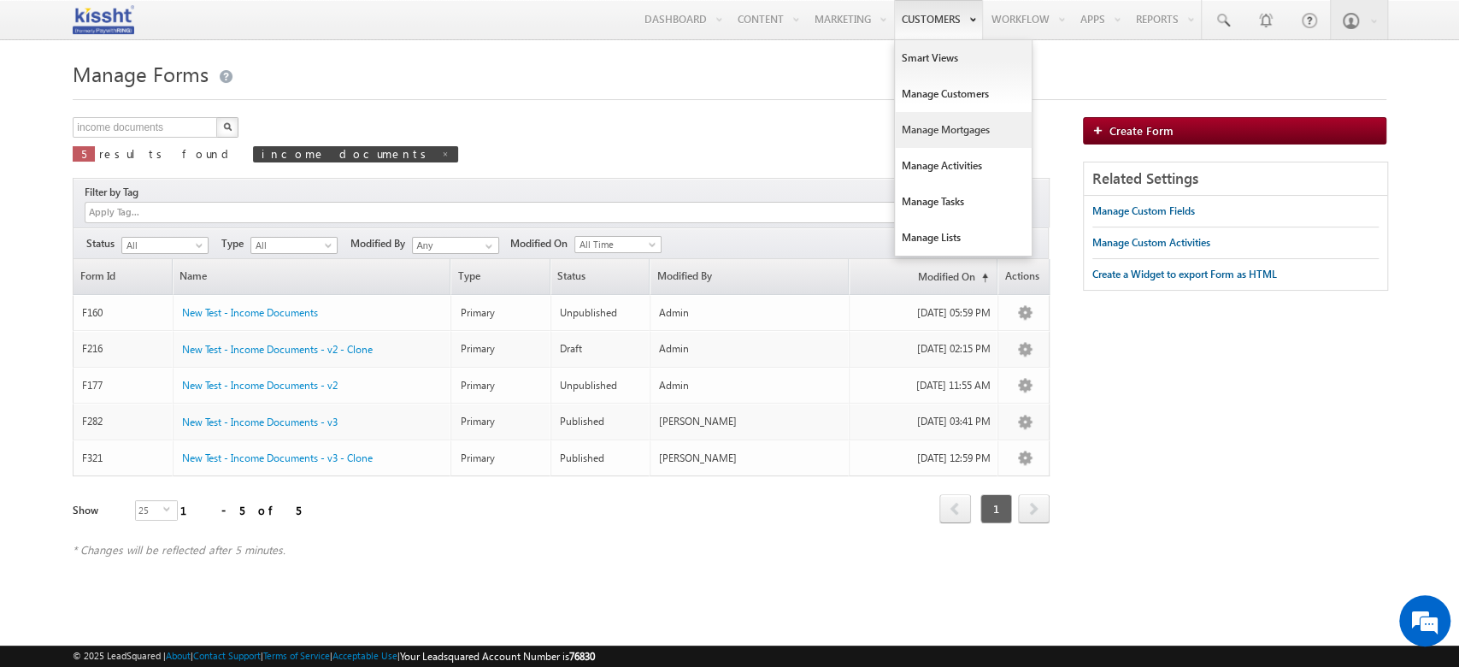
click at [913, 126] on link "Manage Mortgages" at bounding box center [963, 130] width 137 height 36
click at [906, 132] on link "Manage Mortgages" at bounding box center [963, 130] width 137 height 36
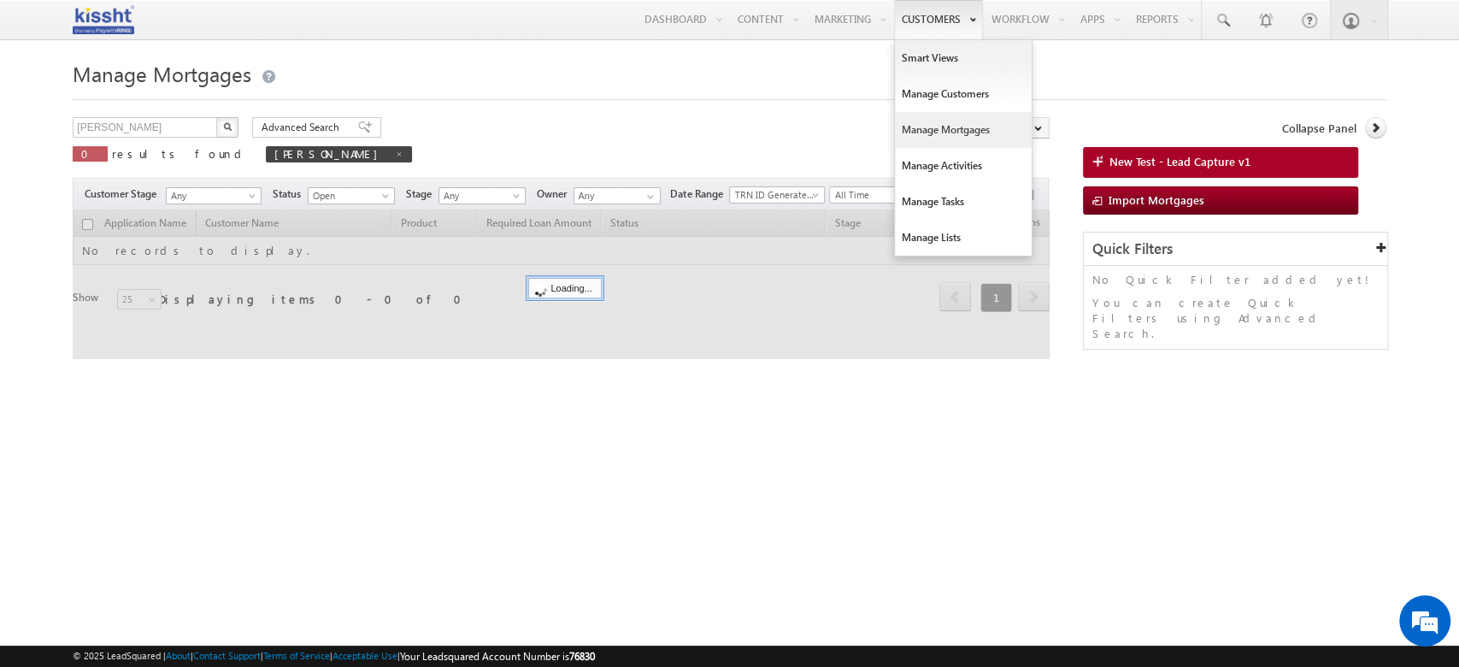
click at [957, 130] on link "Manage Mortgages" at bounding box center [963, 130] width 137 height 36
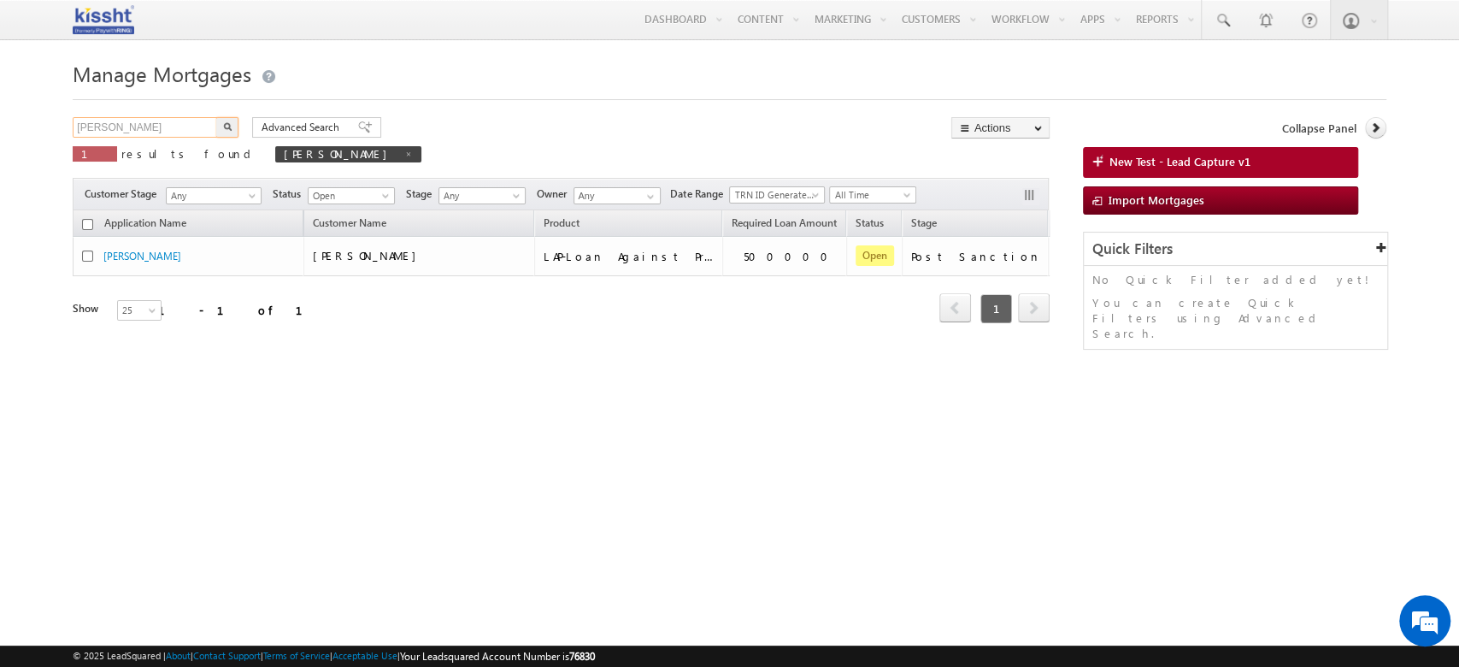
click at [141, 127] on input "[PERSON_NAME]" at bounding box center [146, 127] width 146 height 21
type input "[PERSON_NAME]"
click at [216, 117] on button "button" at bounding box center [227, 127] width 22 height 21
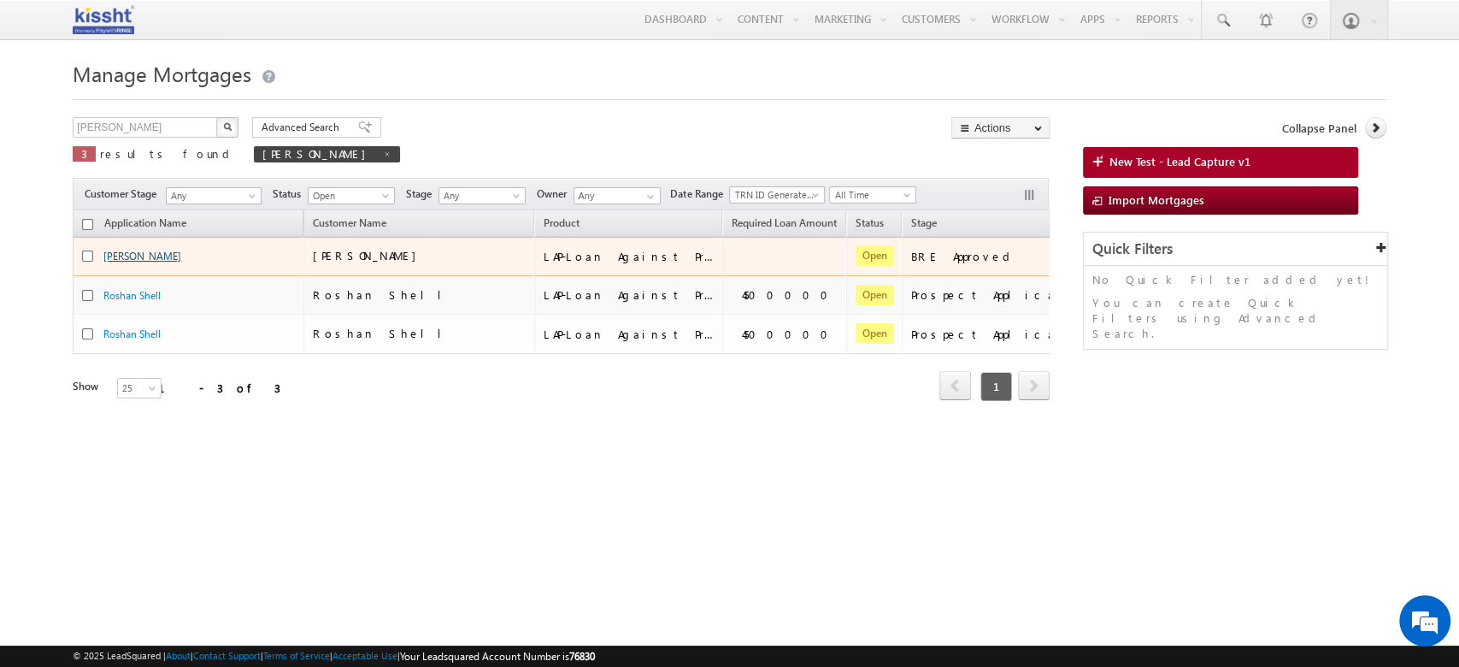
click at [133, 250] on link "Roshan Abdh" at bounding box center [142, 256] width 78 height 13
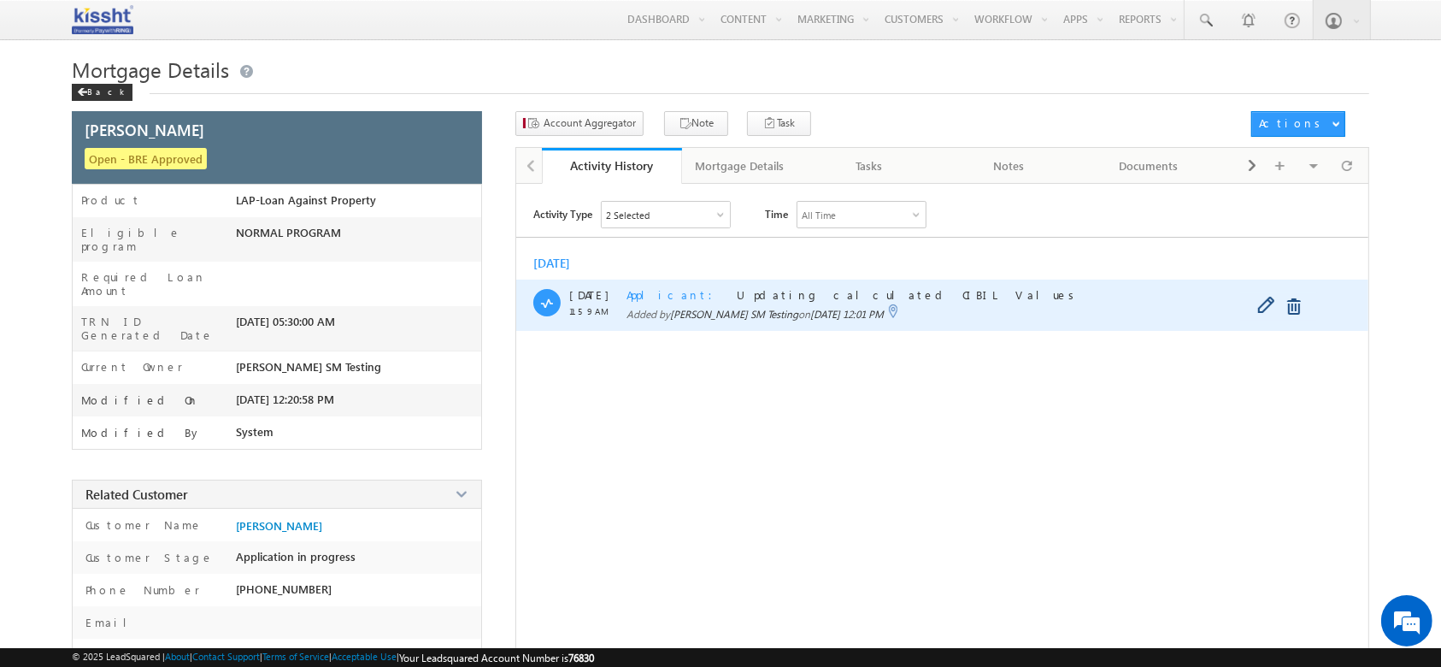
click at [652, 299] on span "Applicant" at bounding box center [674, 294] width 97 height 15
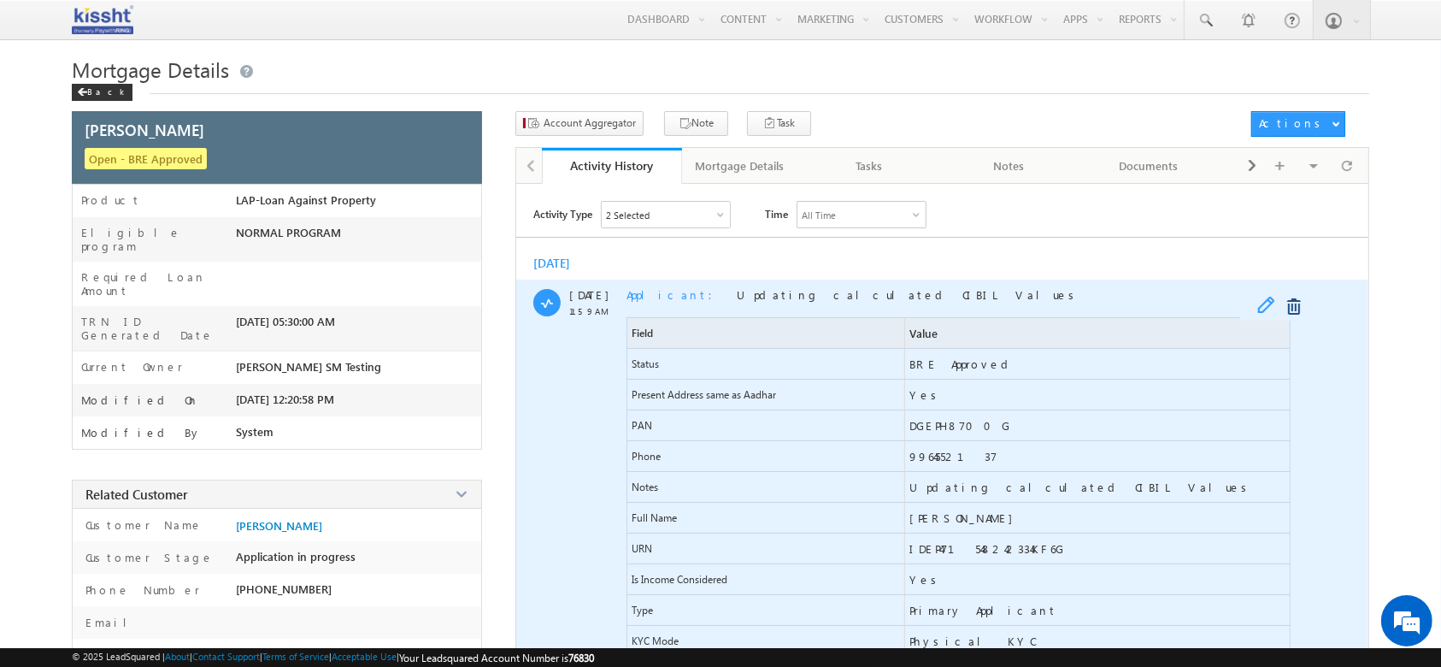
click at [1261, 302] on span at bounding box center [1270, 307] width 26 height 21
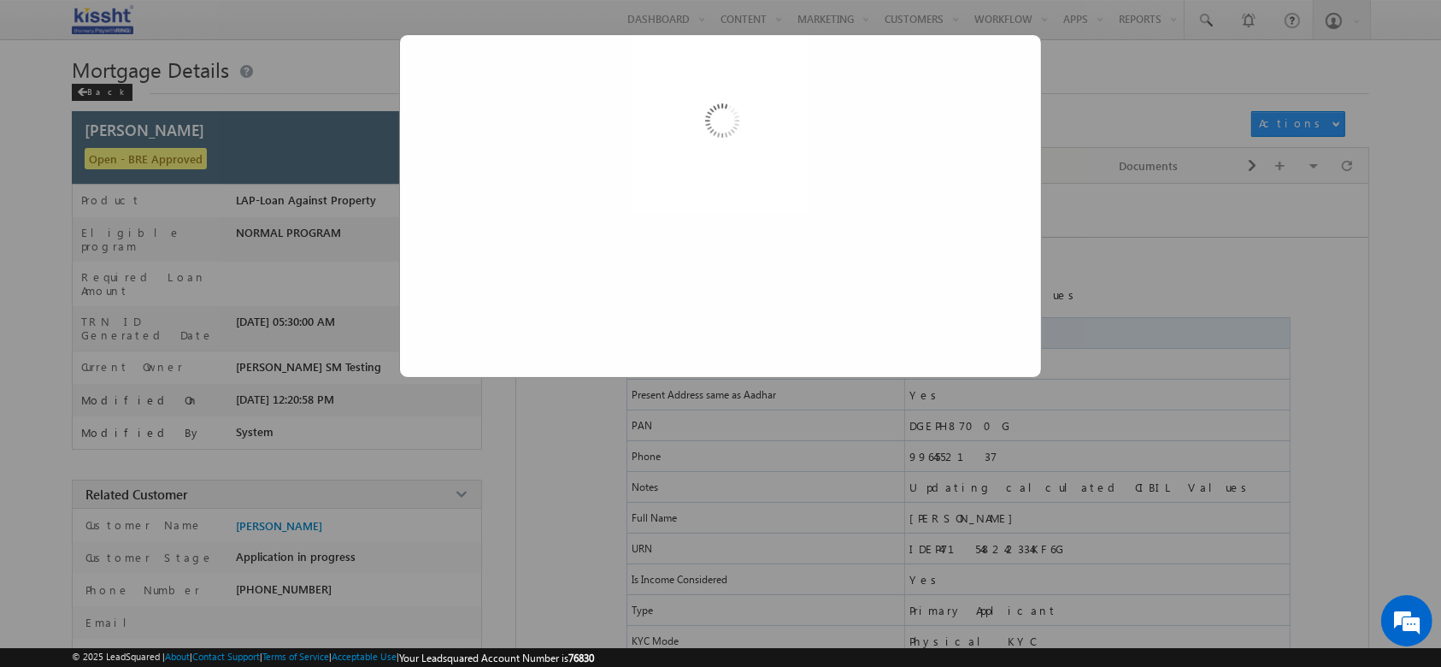
click at [1121, 139] on div at bounding box center [720, 325] width 1441 height 752
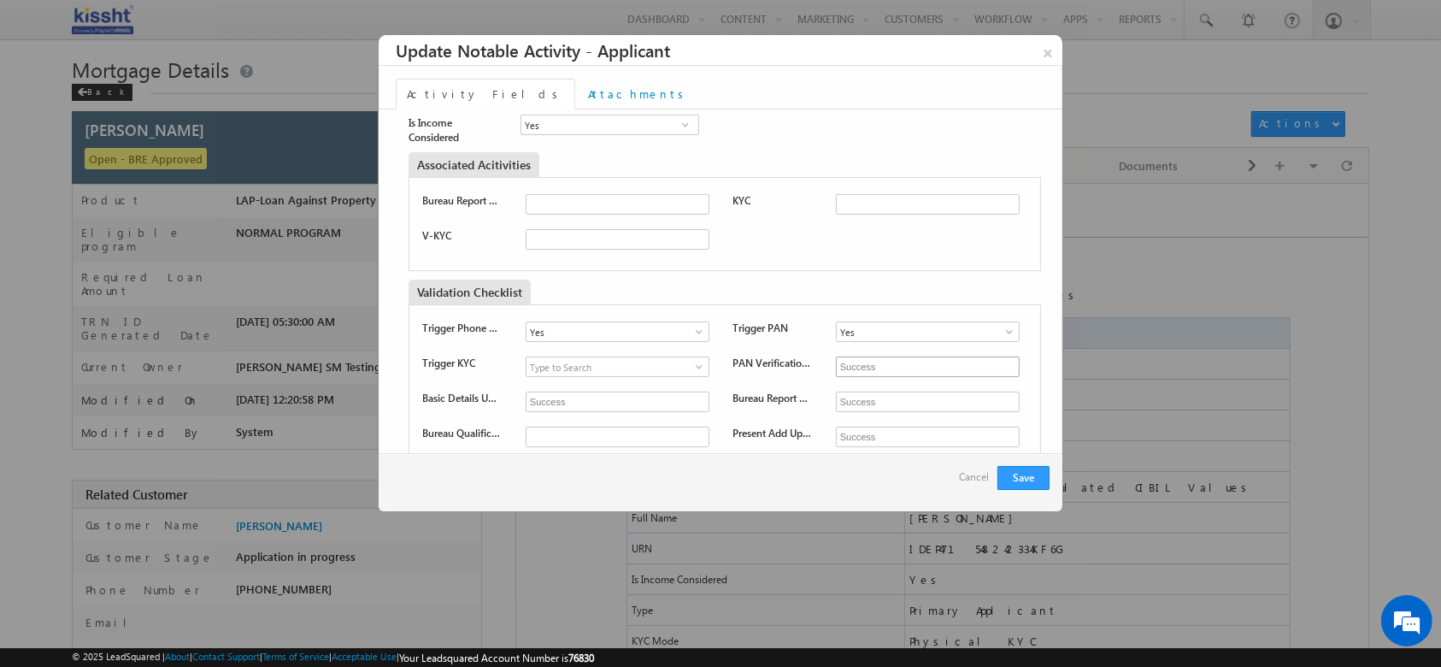
scroll to position [569, 0]
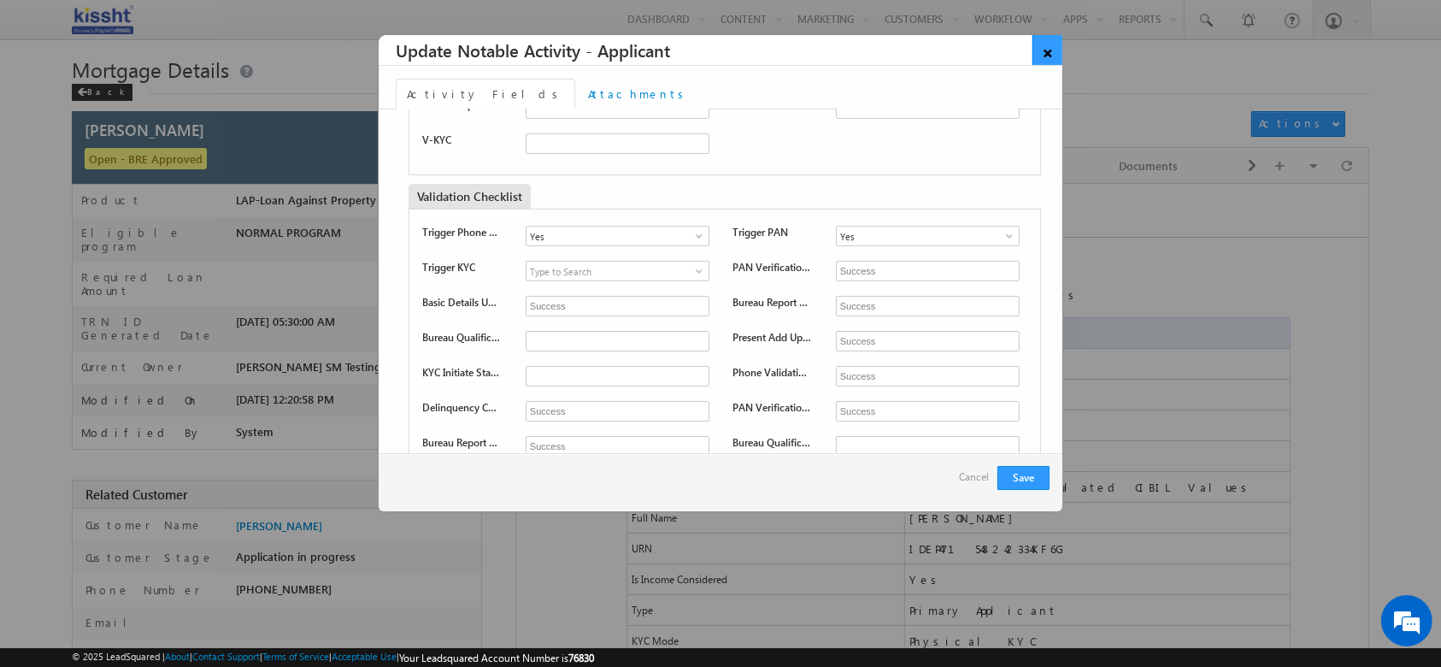
click at [1057, 49] on link "×" at bounding box center [1047, 50] width 30 height 30
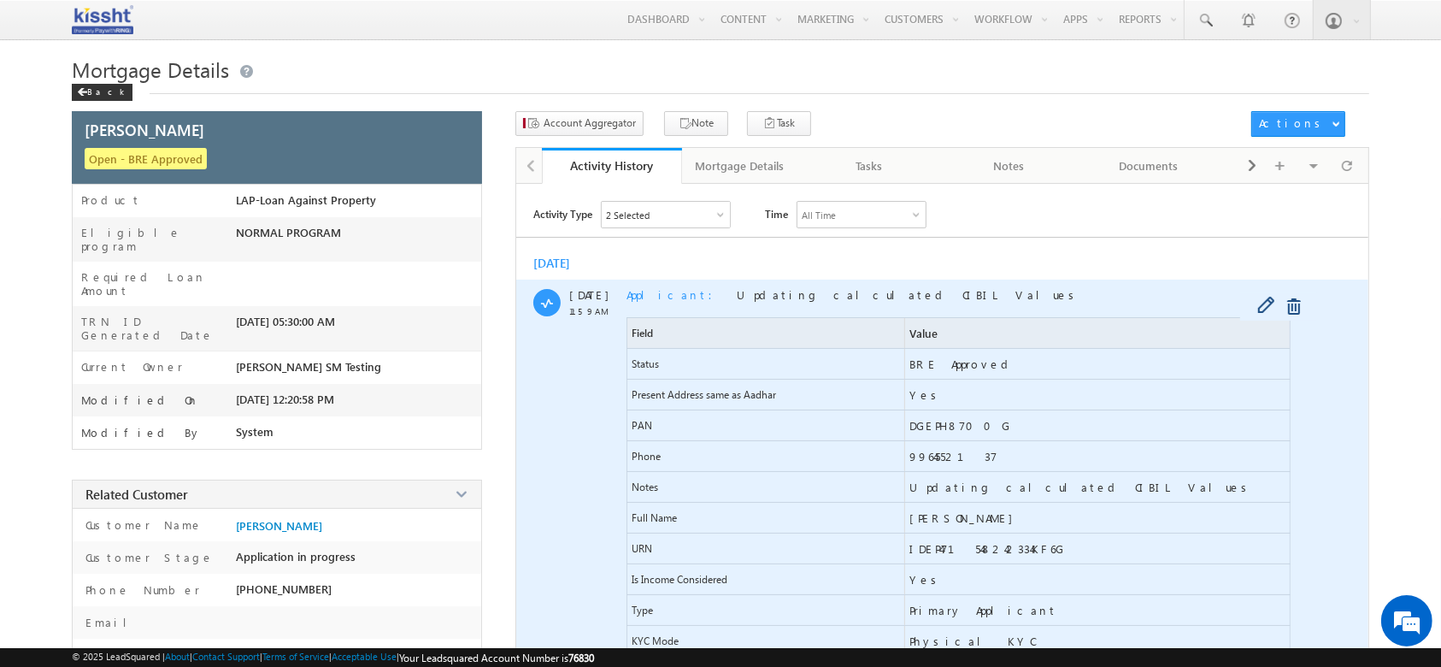
click at [637, 291] on span "Applicant" at bounding box center [674, 294] width 97 height 15
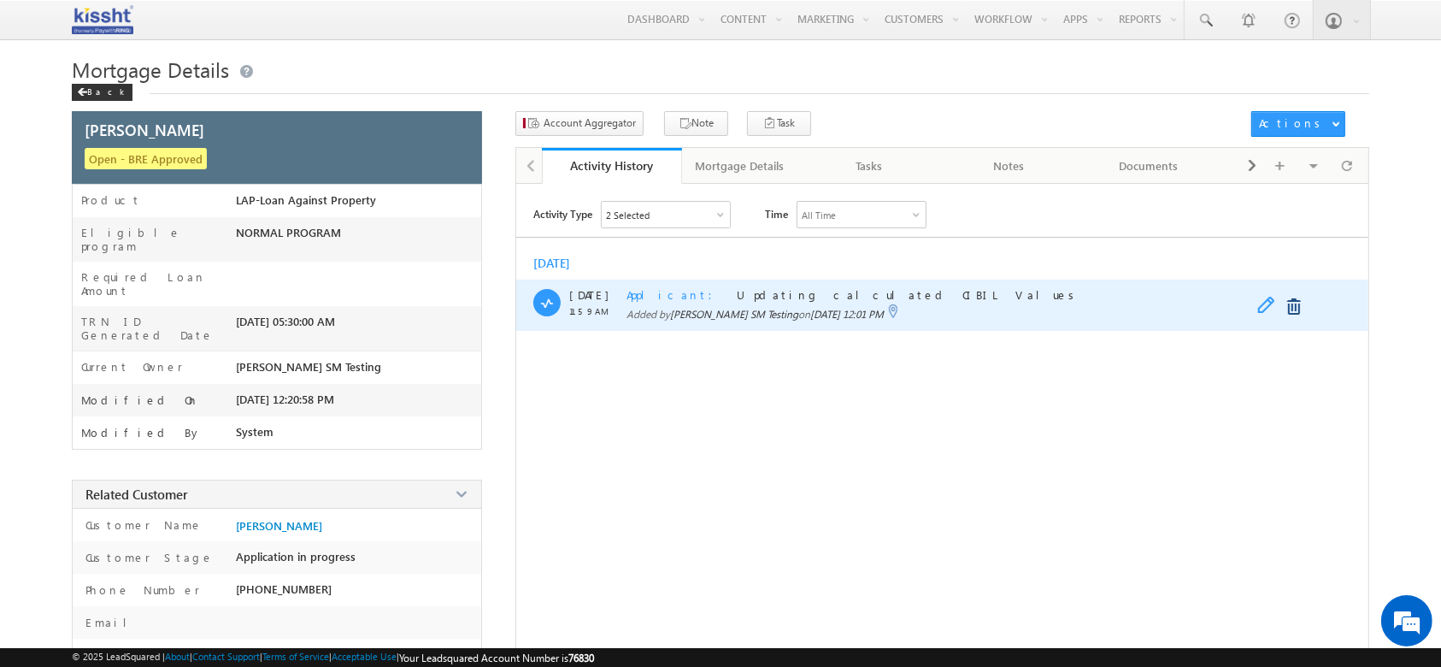
click at [1261, 300] on span at bounding box center [1270, 307] width 26 height 21
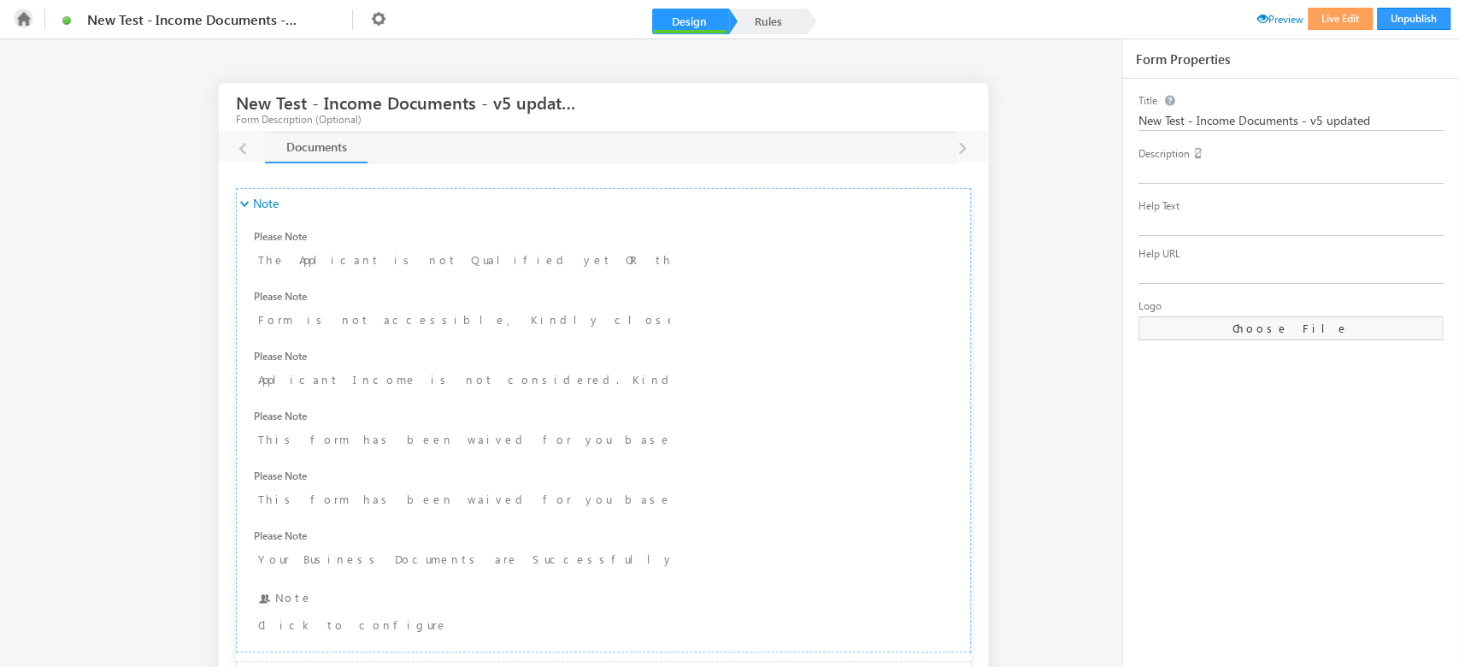
click at [23, 15] on icon at bounding box center [24, 19] width 20 height 20
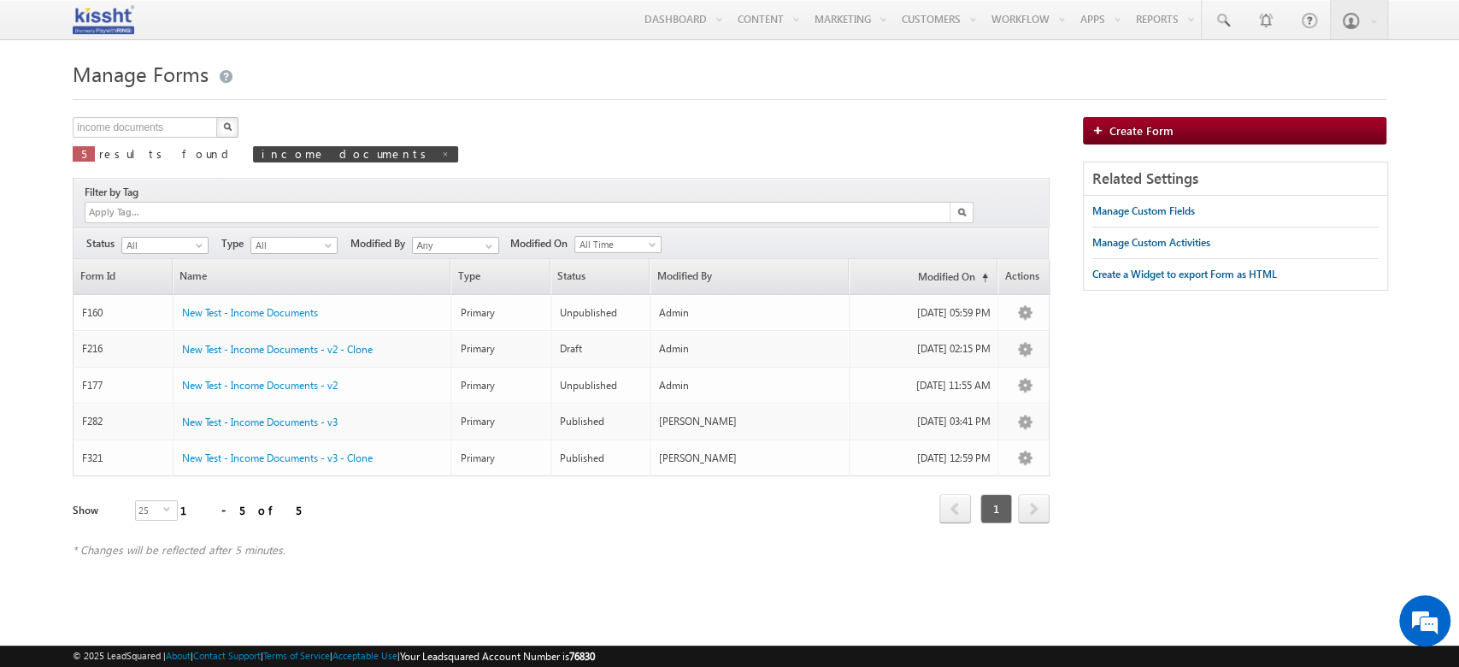
click at [497, 584] on html "Menu [PERSON_NAME] [PERSON_NAME] the+7 6830@ kissh [DOMAIN_NAME] thrin" at bounding box center [729, 308] width 1459 height 617
click at [171, 238] on span "All" at bounding box center [162, 245] width 81 height 15
click at [184, 279] on link "Published" at bounding box center [166, 280] width 86 height 15
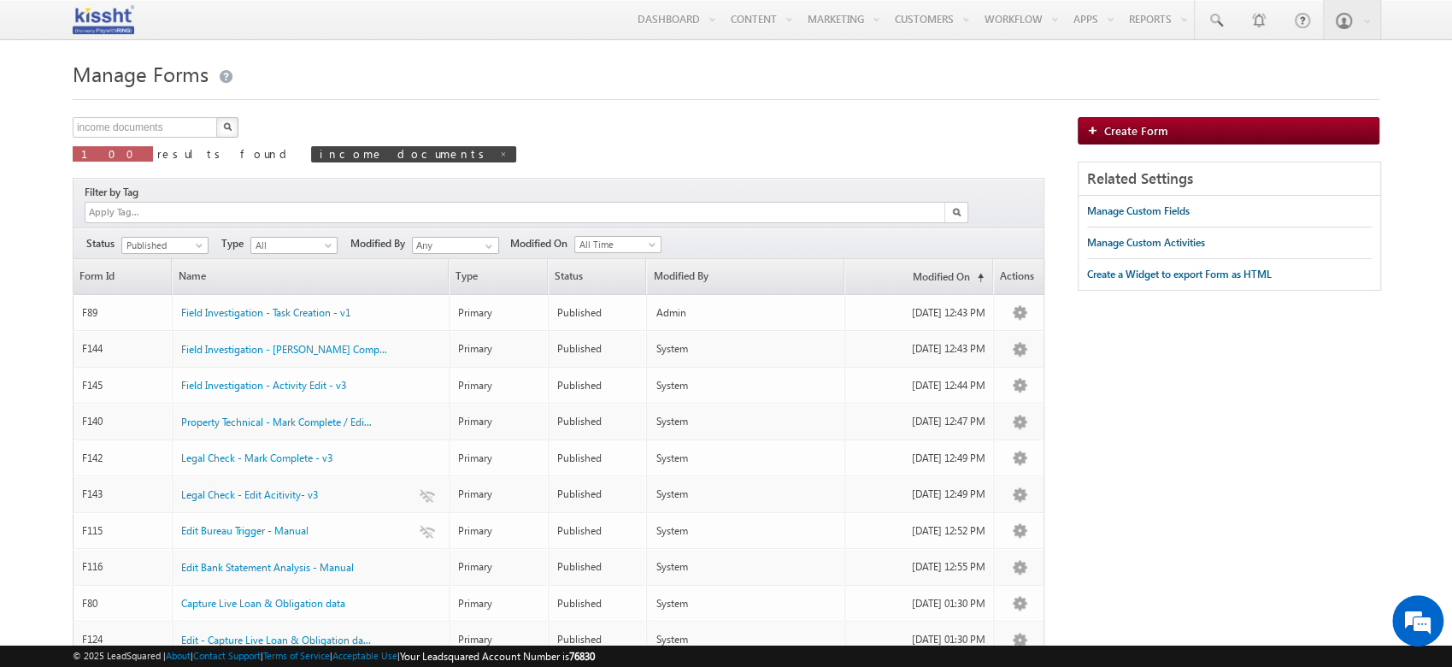
click at [223, 122] on button "button" at bounding box center [227, 127] width 22 height 21
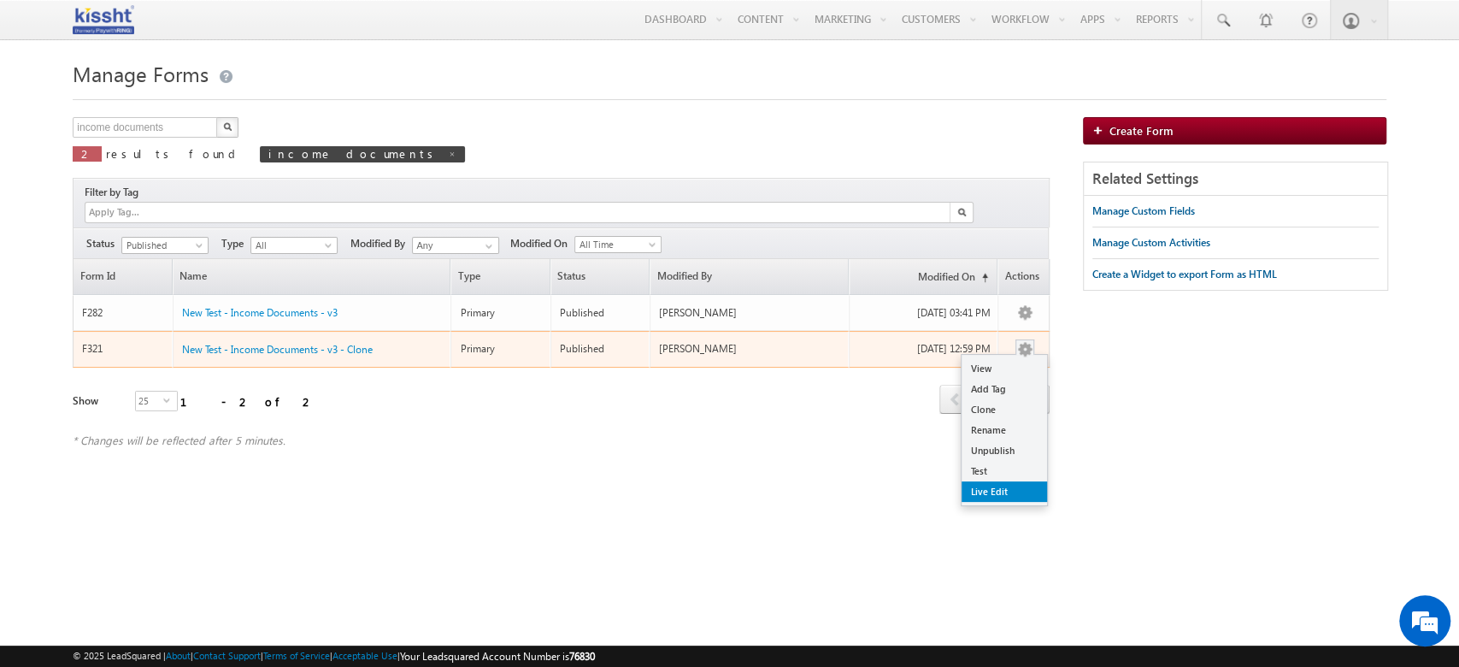
click at [1011, 481] on link "Live Edit" at bounding box center [1003, 491] width 85 height 21
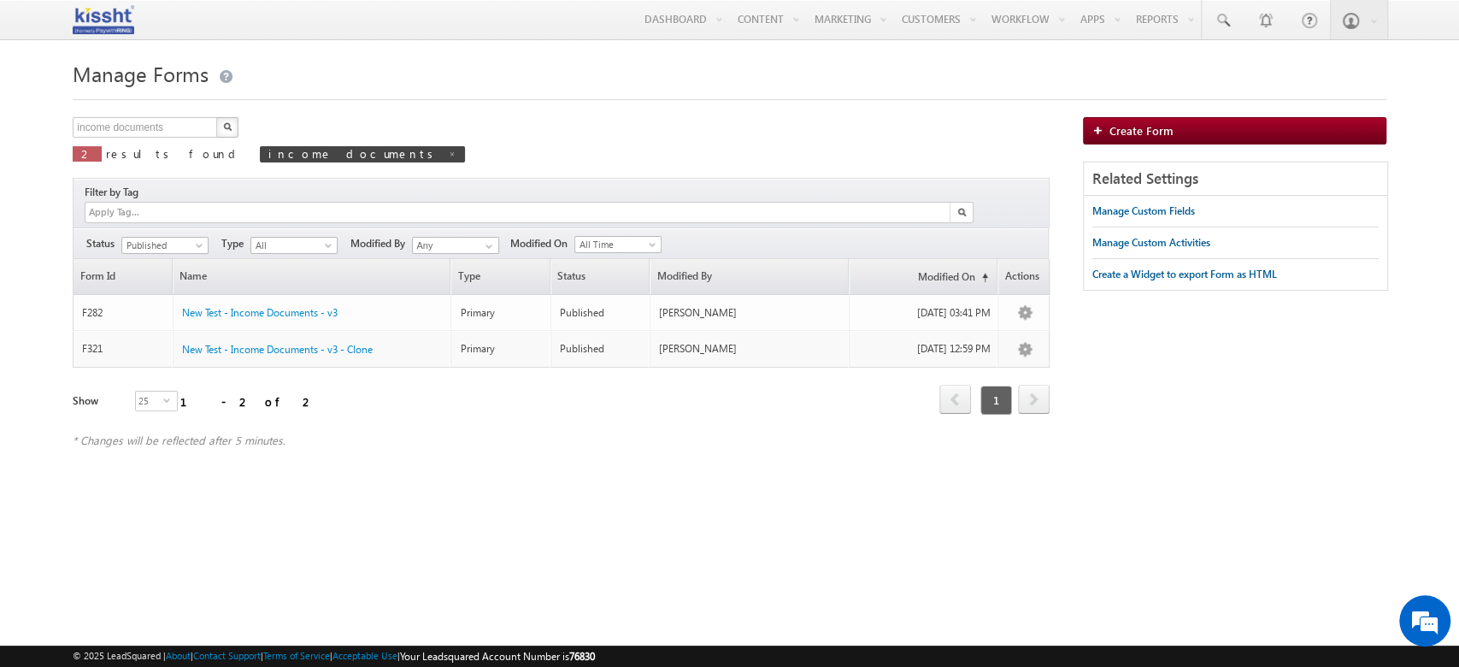
click at [761, 508] on html "Menu Sakshi Kamthe saksh i.kam the+7 6830@ kissh t.com thrin" at bounding box center [729, 263] width 1459 height 526
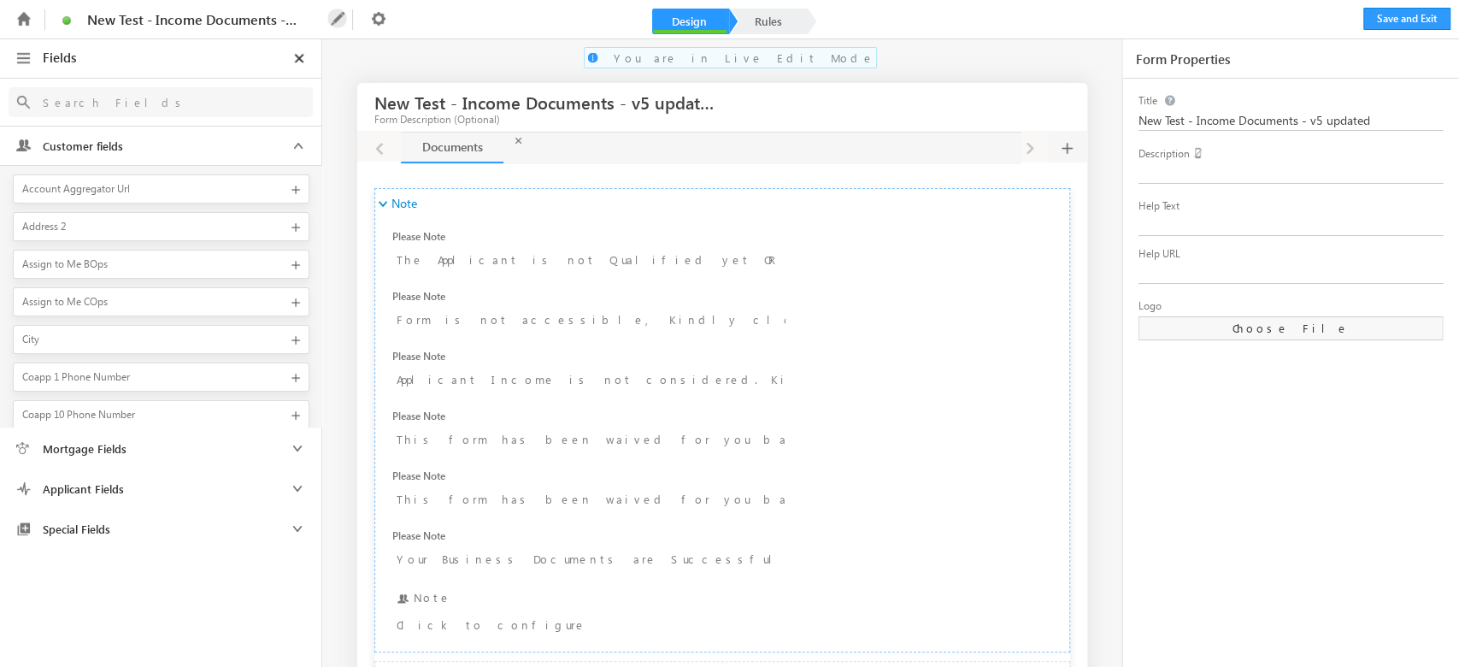
click at [327, 16] on icon at bounding box center [337, 19] width 20 height 20
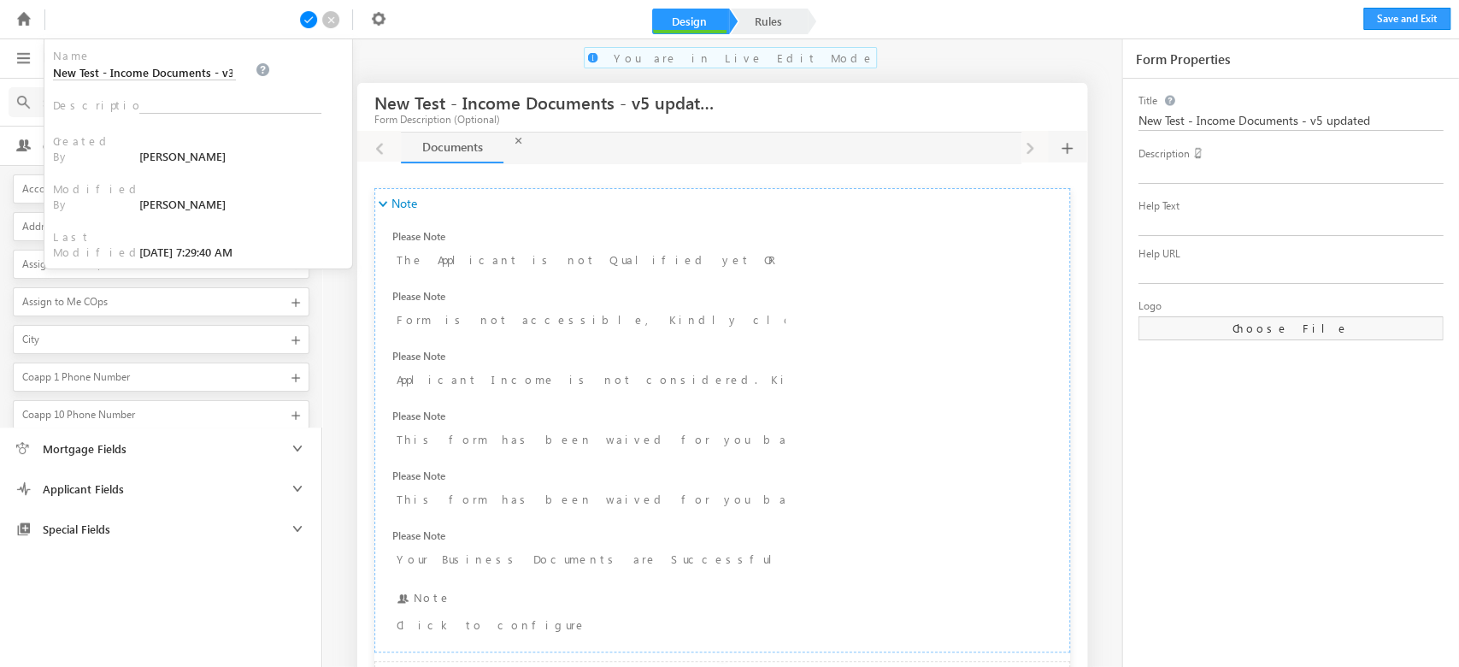
click at [539, 99] on h3 "New Test - Income Documents - v5 updated" at bounding box center [546, 102] width 344 height 30
click at [1331, 109] on div "New Test - Income Documents - v5 updated" at bounding box center [1290, 119] width 305 height 24
click at [1331, 119] on input "New Test - Income Documents - v5 updated" at bounding box center [1292, 121] width 309 height 20
click at [272, 66] on div "Name New Test - Income Documents - v3 - Clone Description Created By Sakshi Kam…" at bounding box center [198, 153] width 308 height 229
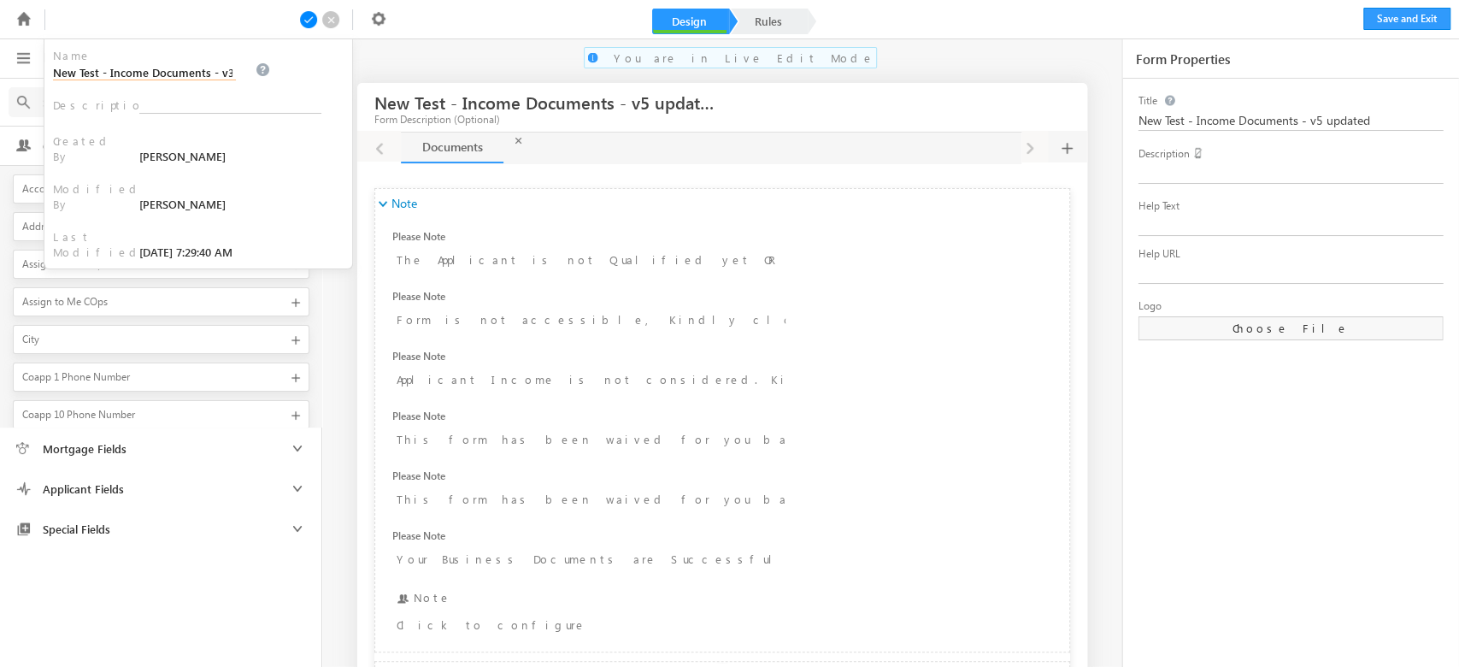
click at [236, 63] on input "New Test - Income Documents - v3 - Clone" at bounding box center [144, 71] width 183 height 17
paste input "5 updated"
type input "New Test - Income Documents - v5 updated"
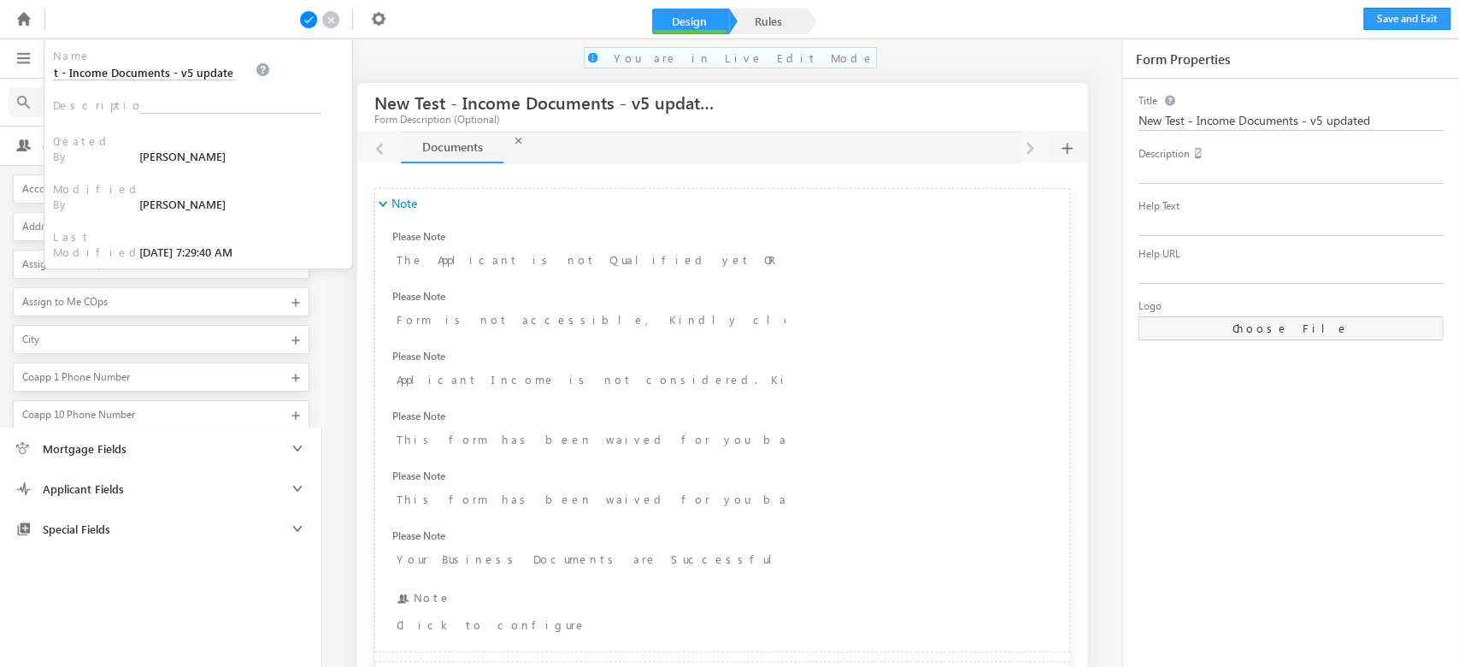
scroll to position [0, 0]
click at [308, 26] on span at bounding box center [308, 19] width 19 height 19
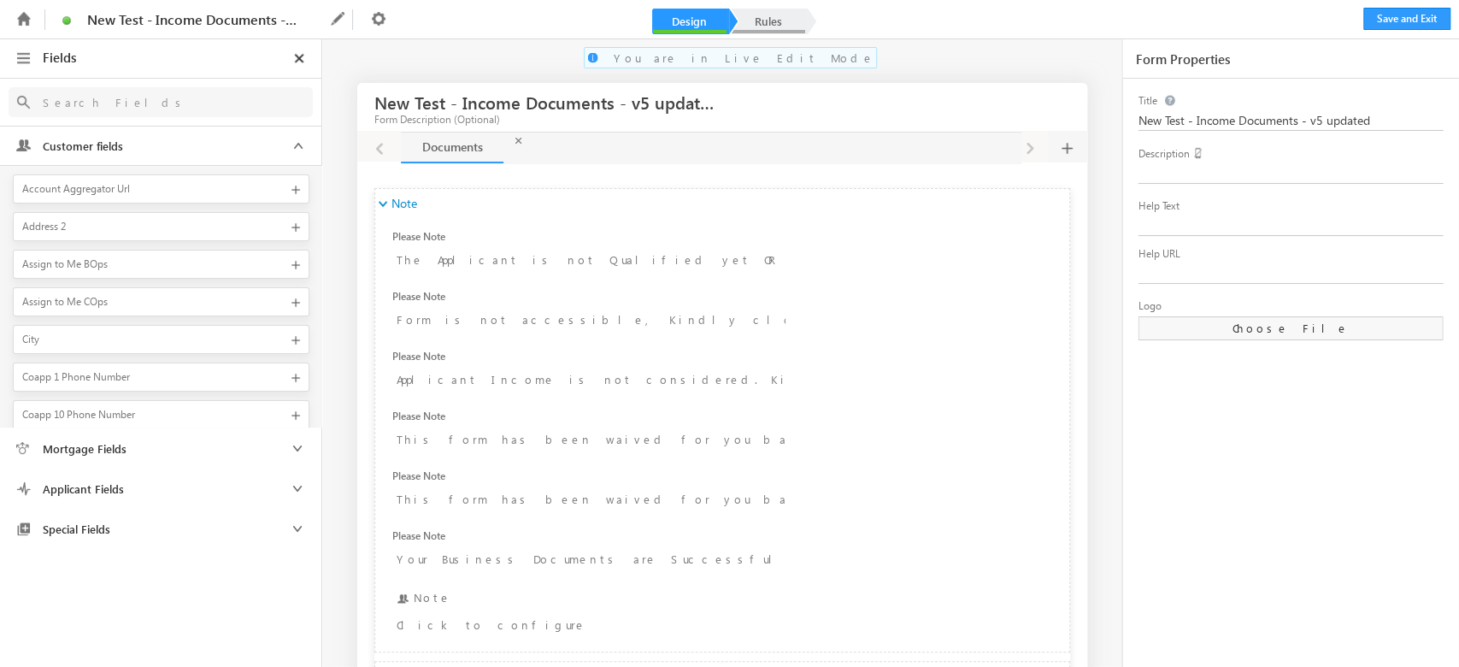
click at [781, 15] on link "Rules" at bounding box center [768, 22] width 75 height 26
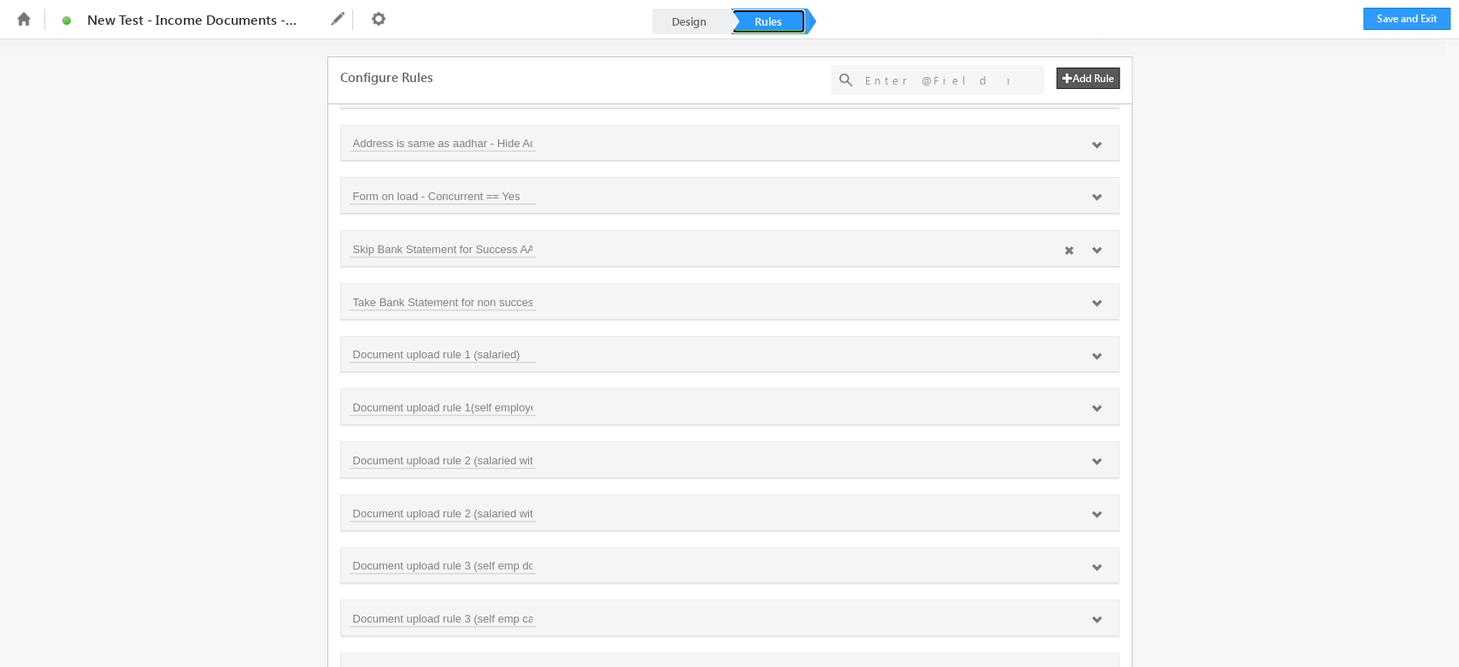
scroll to position [990, 0]
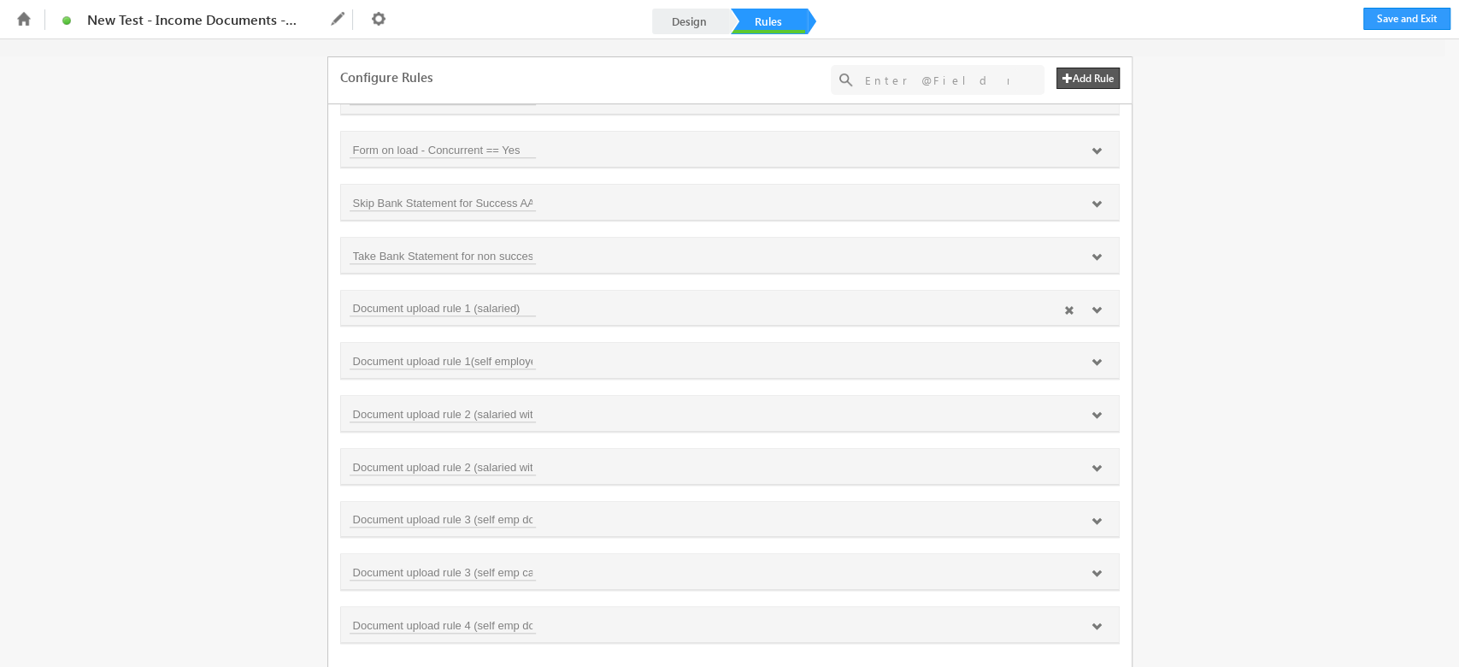
click at [1091, 305] on icon at bounding box center [1096, 310] width 10 height 10
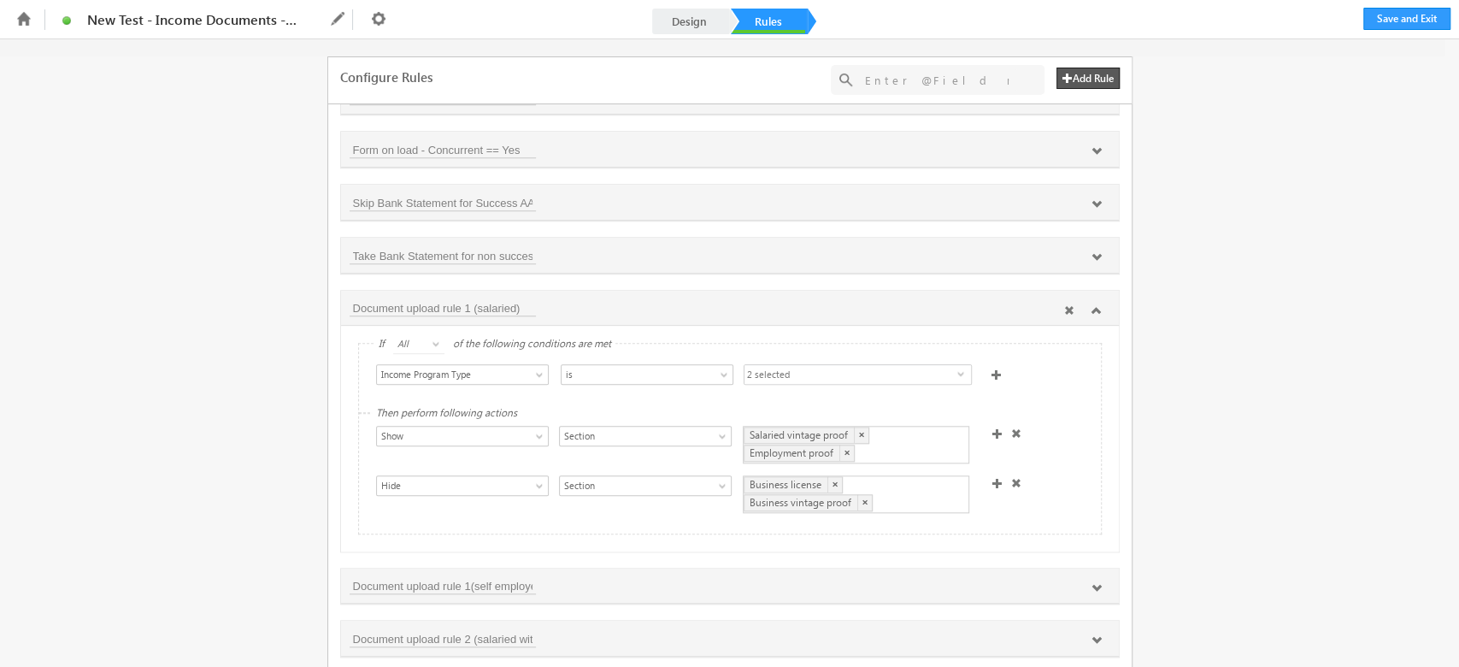
click at [1093, 312] on icon at bounding box center [1096, 310] width 10 height 10
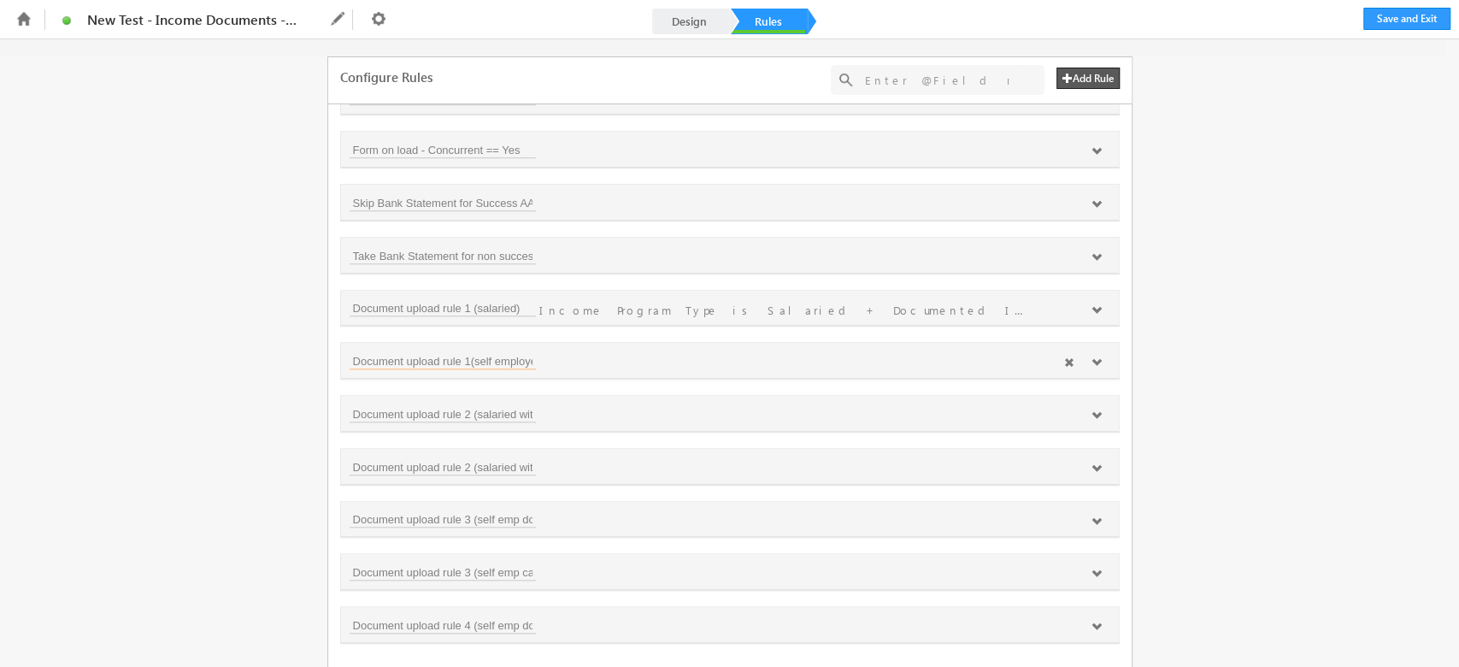
click at [523, 359] on input "Document upload rule 1(self employed))" at bounding box center [443, 360] width 186 height 17
type input "Document upload rule 1(self employed)"
click at [506, 409] on input "Document upload rule 2 (salaried without waiver)" at bounding box center [443, 413] width 186 height 17
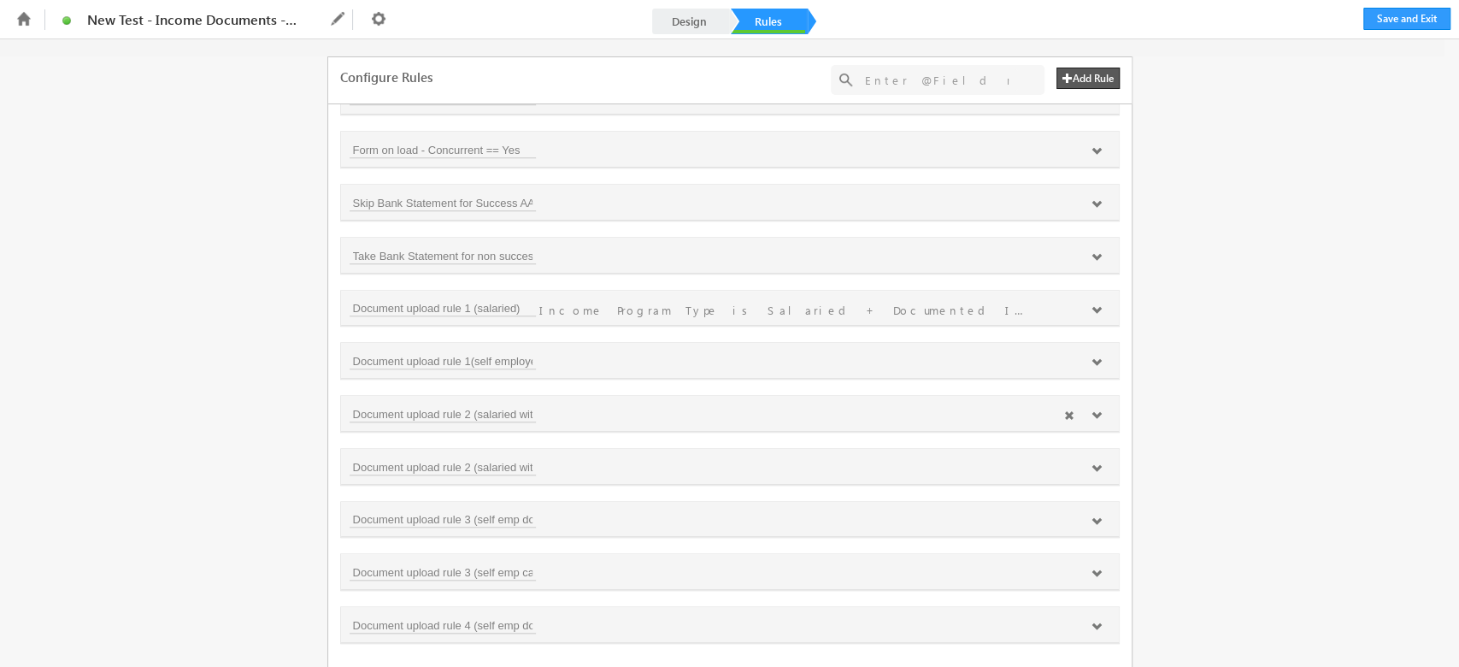
click at [1094, 410] on icon at bounding box center [1096, 415] width 10 height 10
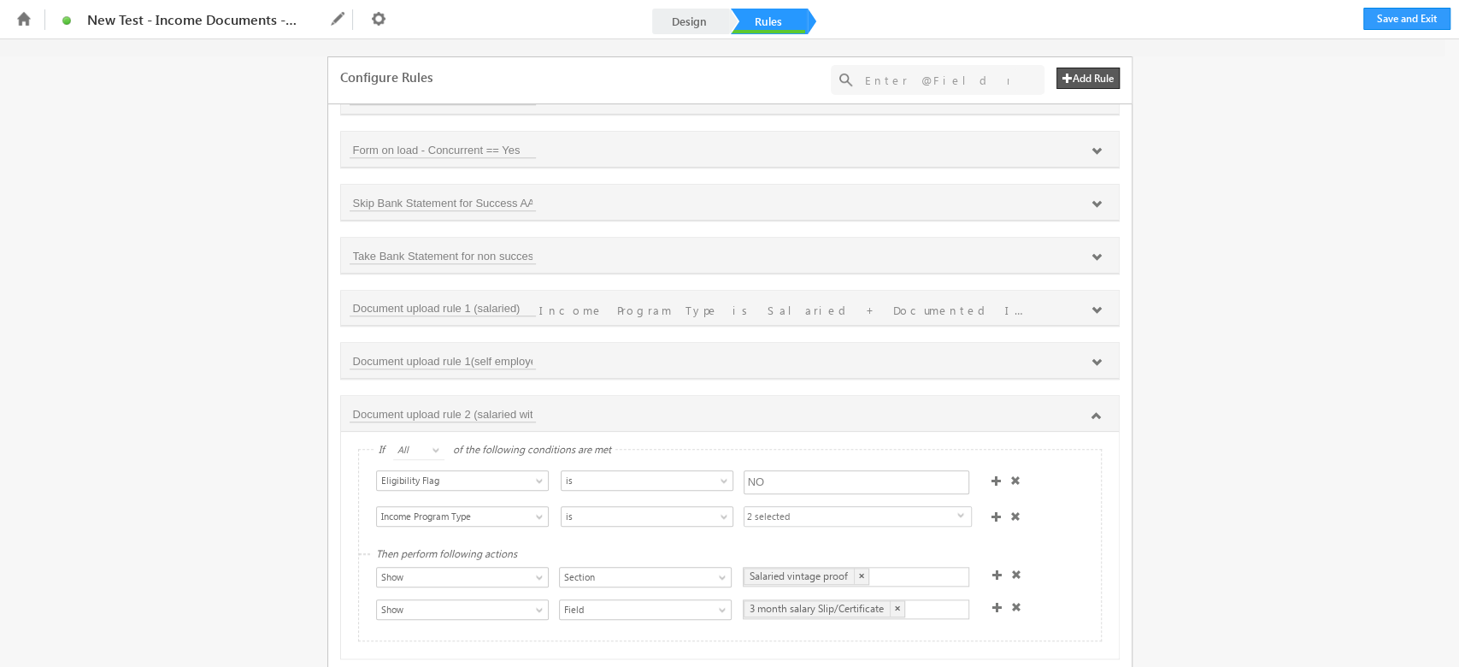
scroll to position [1103, 0]
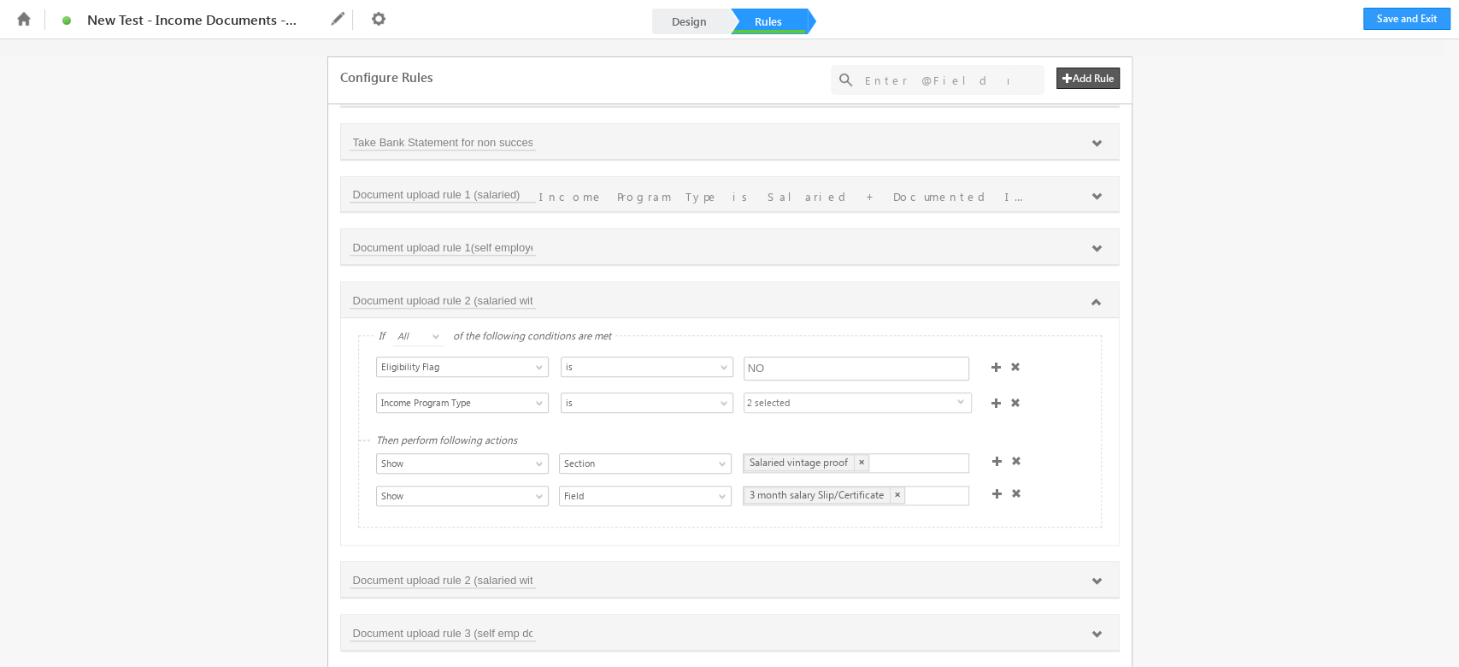
click at [992, 489] on span at bounding box center [997, 493] width 10 height 10
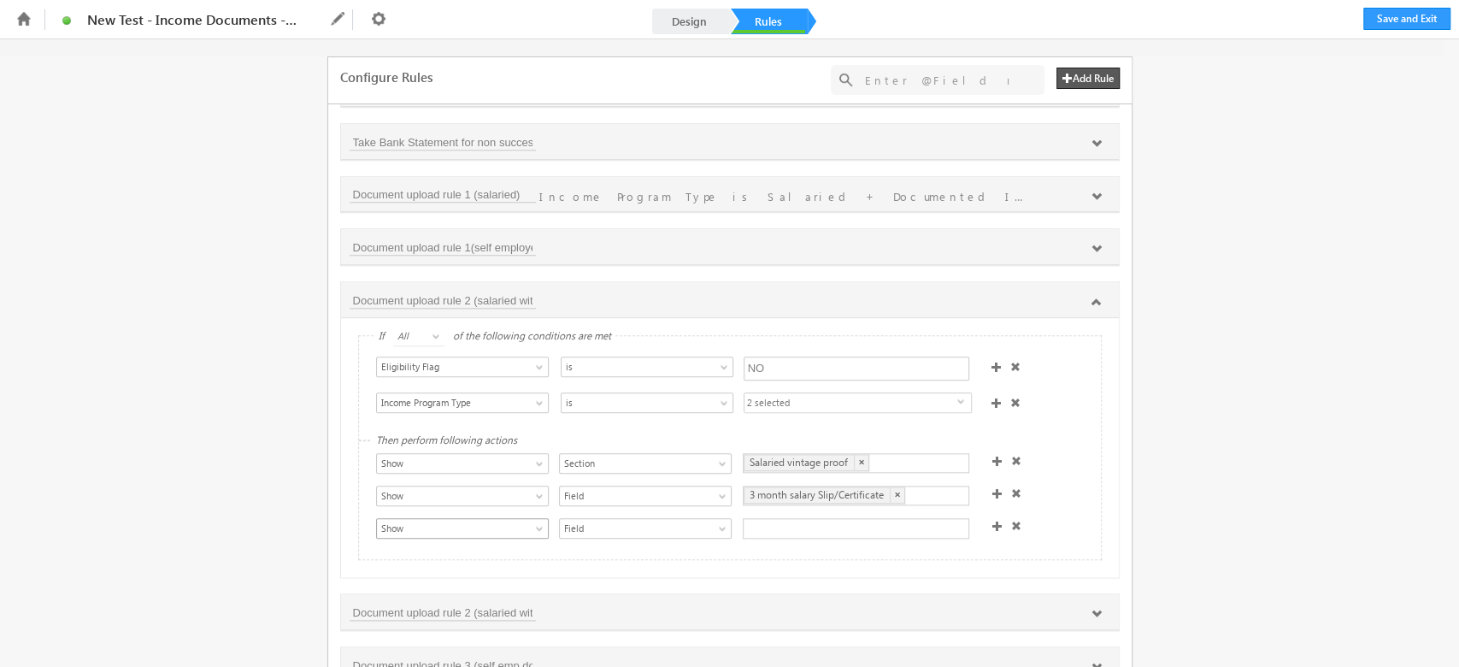
click at [487, 530] on span "Show" at bounding box center [454, 527] width 154 height 15
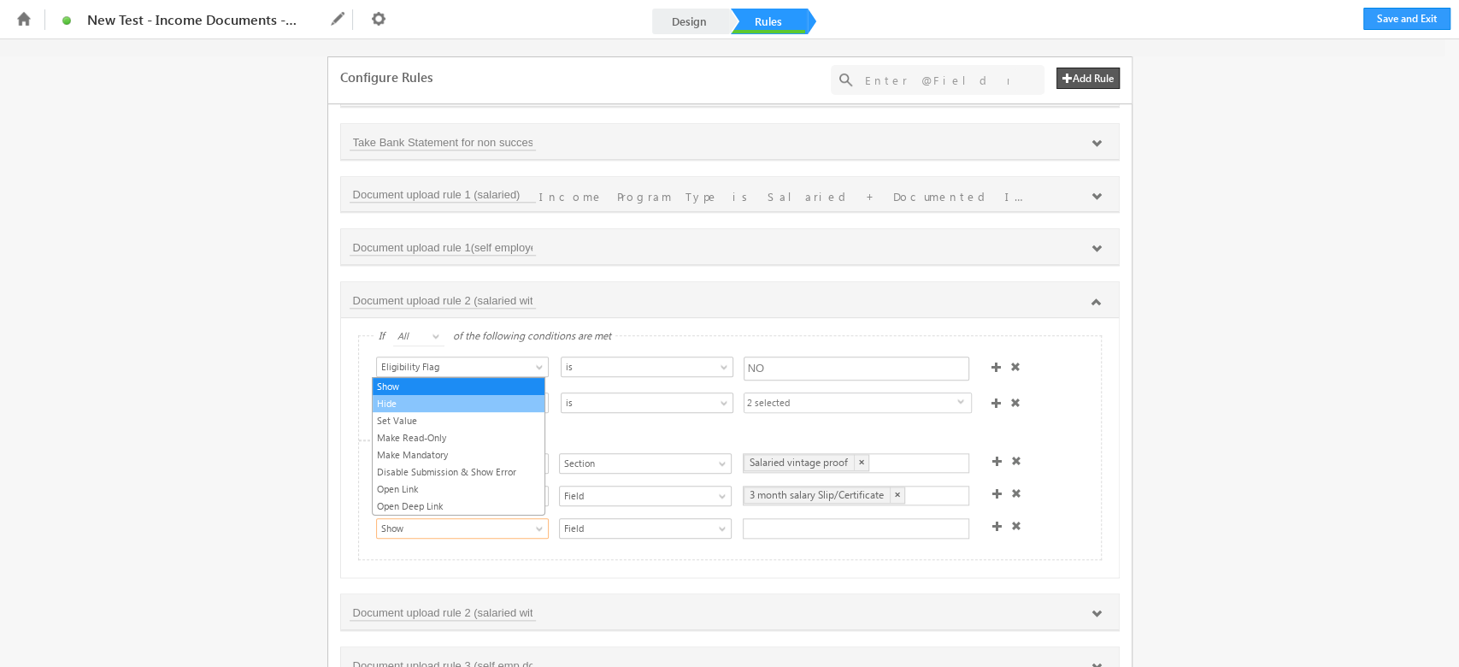
click at [452, 397] on link "Hide" at bounding box center [459, 403] width 172 height 15
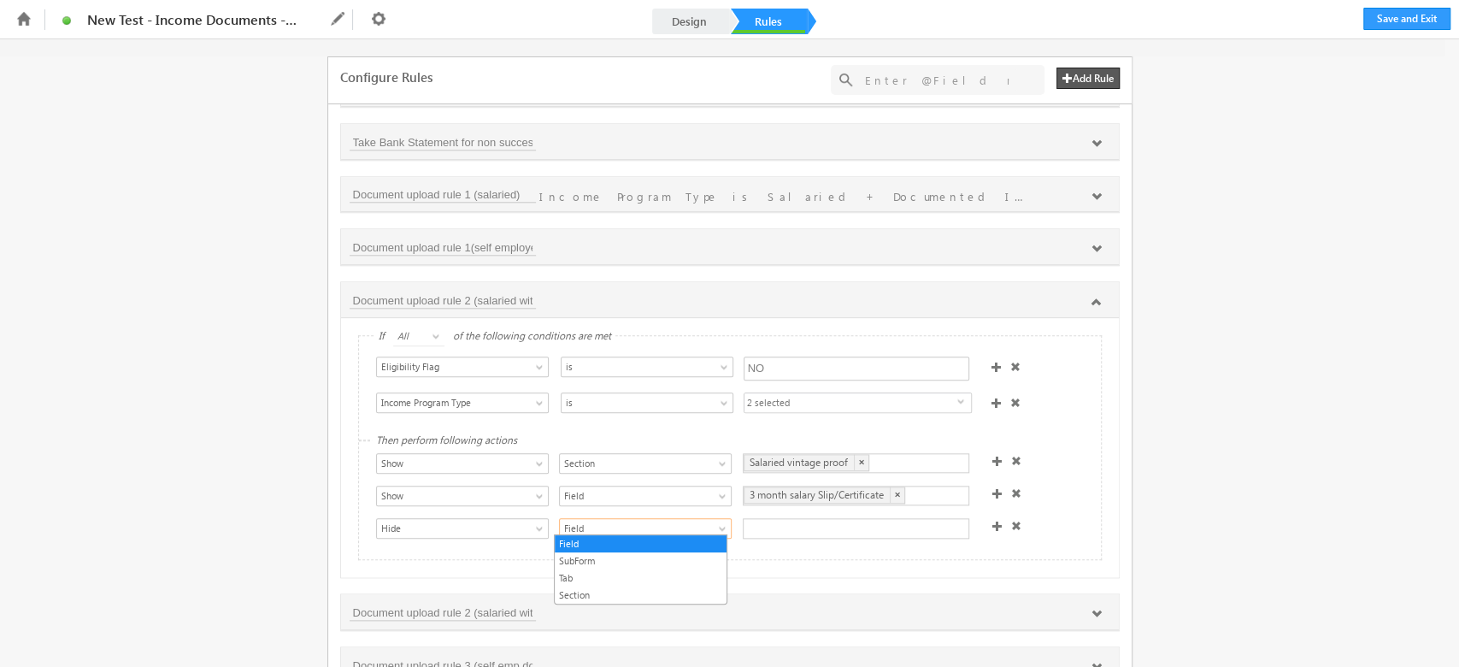
click at [583, 526] on span "Field" at bounding box center [637, 527] width 154 height 15
click at [587, 591] on link "Section" at bounding box center [641, 594] width 172 height 15
click at [797, 533] on div at bounding box center [856, 528] width 226 height 21
click at [1384, 14] on button "Save and Exit" at bounding box center [1406, 19] width 87 height 22
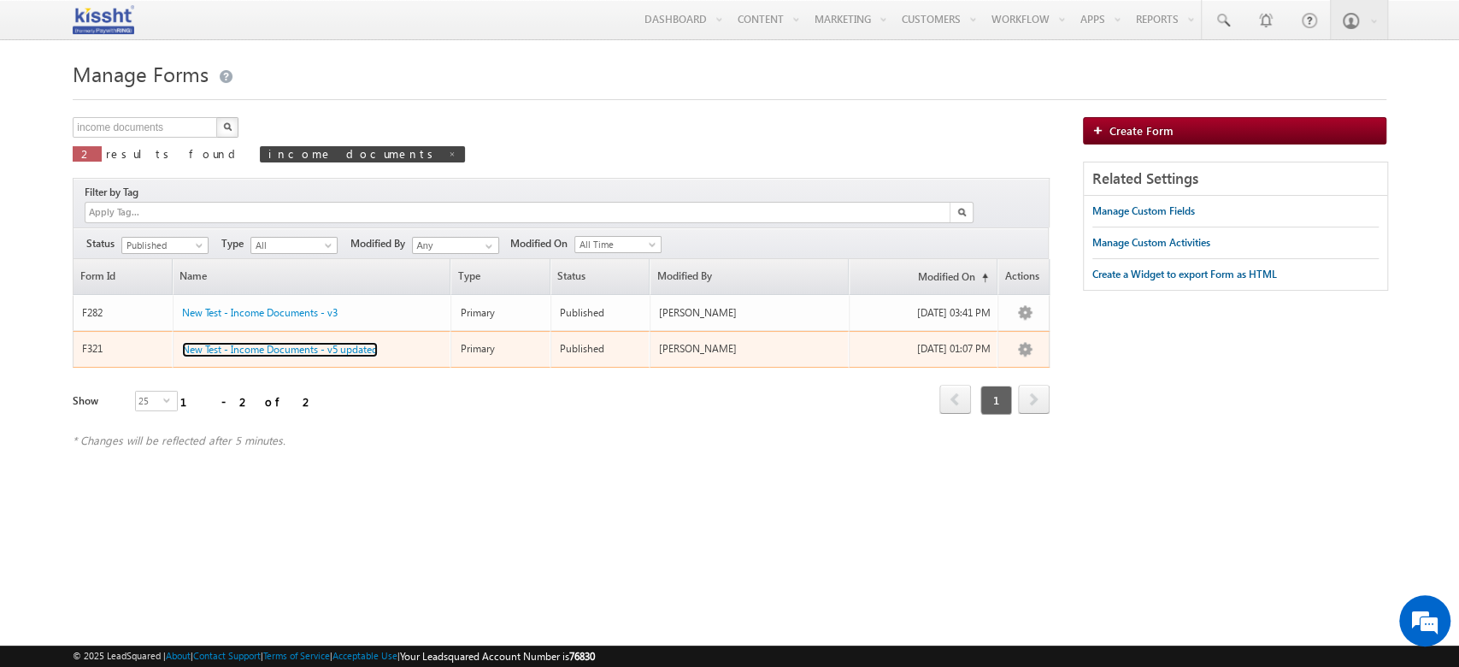
click at [287, 343] on span "New Test - Income Documents - v5 updated" at bounding box center [280, 349] width 196 height 13
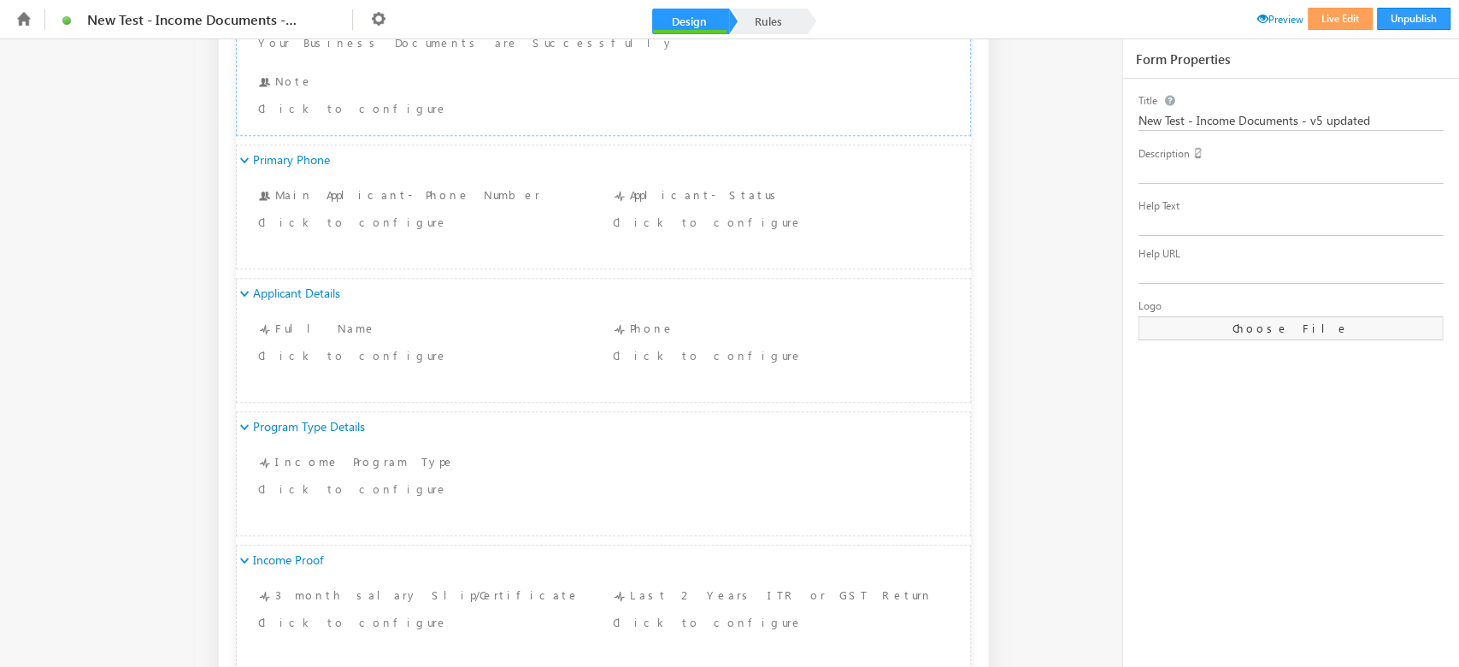
scroll to position [527, 0]
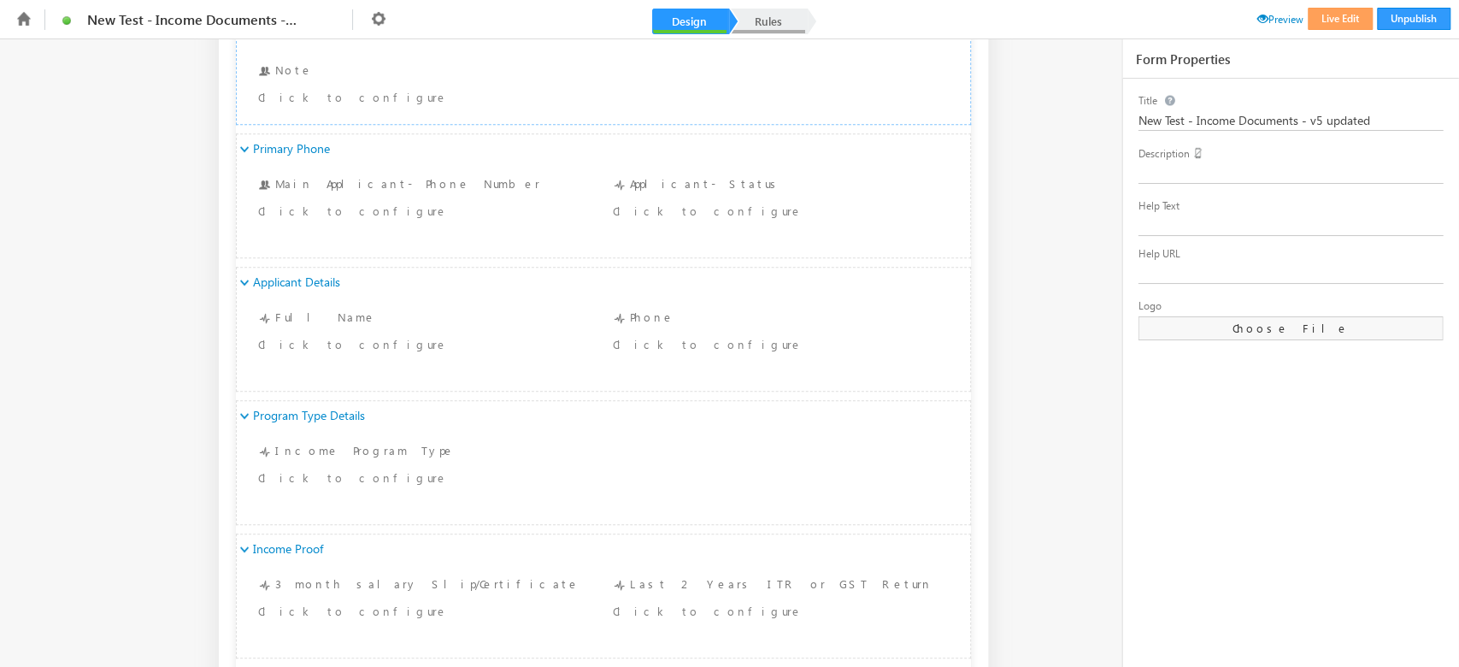
click at [782, 20] on link "Rules" at bounding box center [768, 22] width 75 height 26
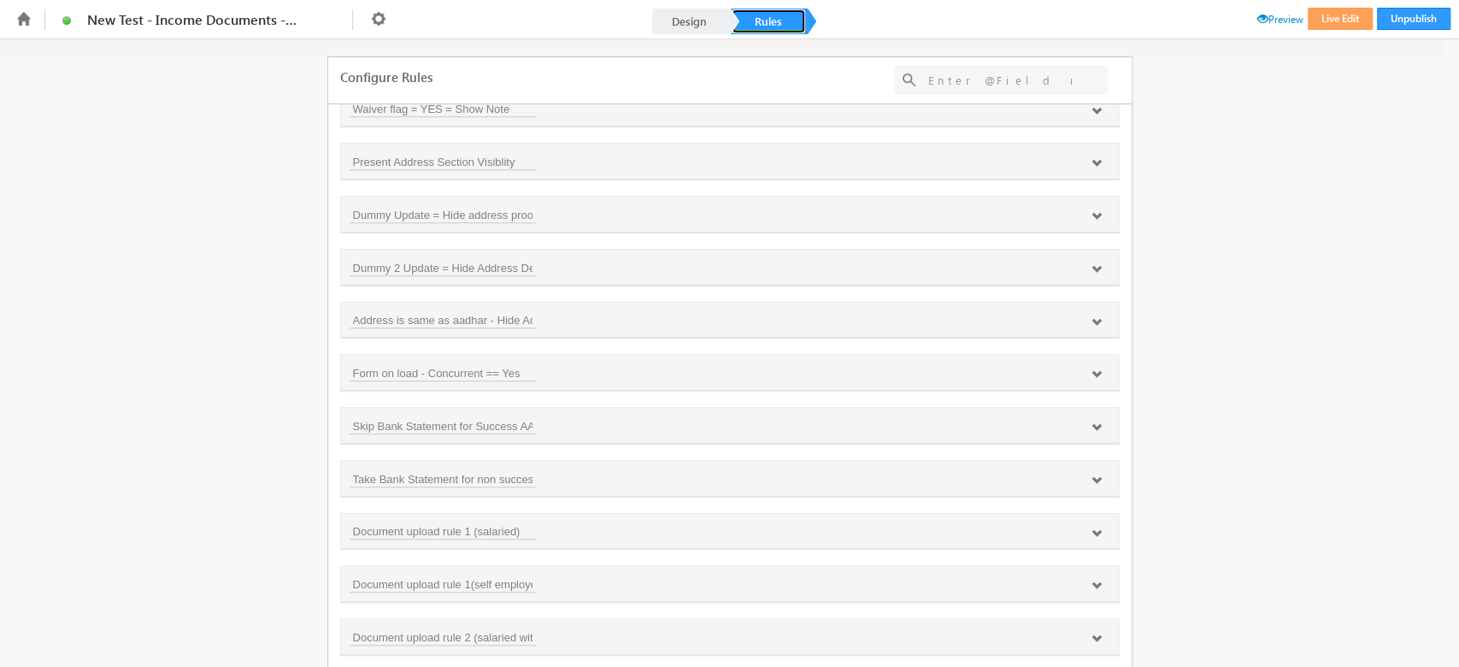
scroll to position [990, 0]
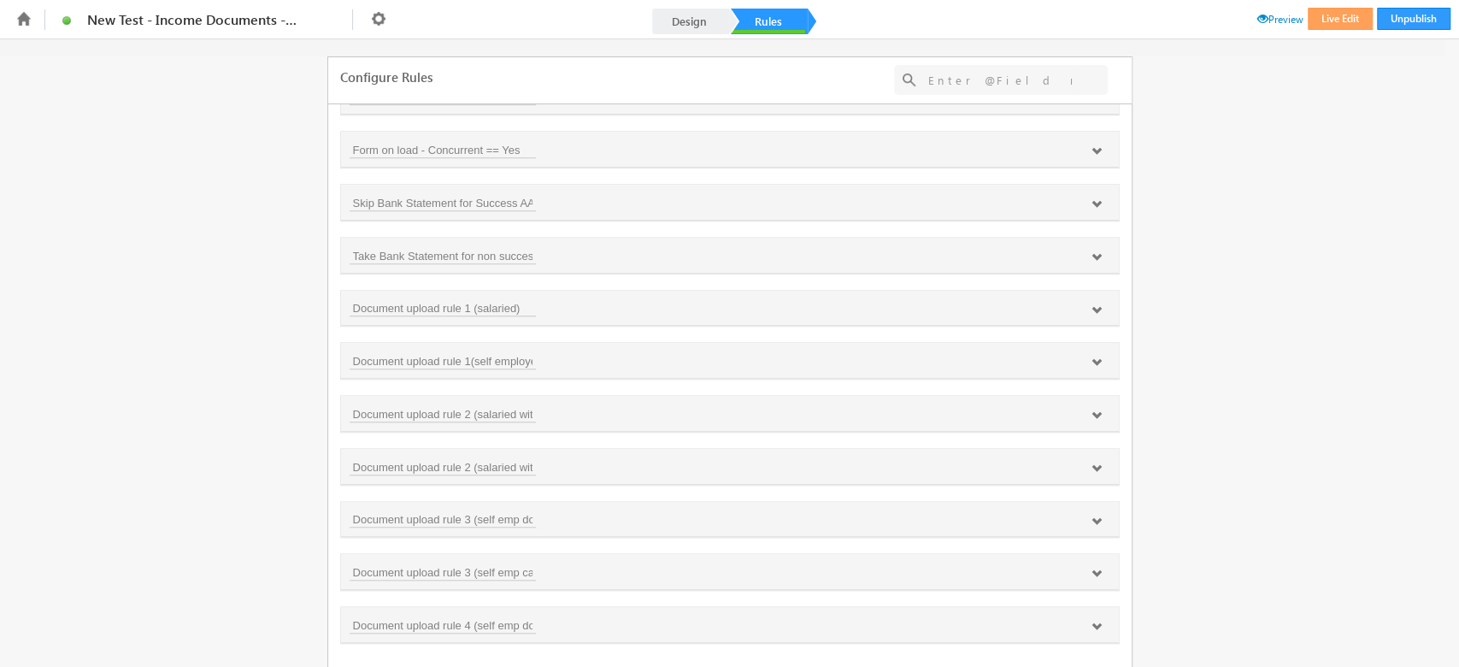
click at [1091, 305] on icon at bounding box center [1096, 310] width 10 height 10
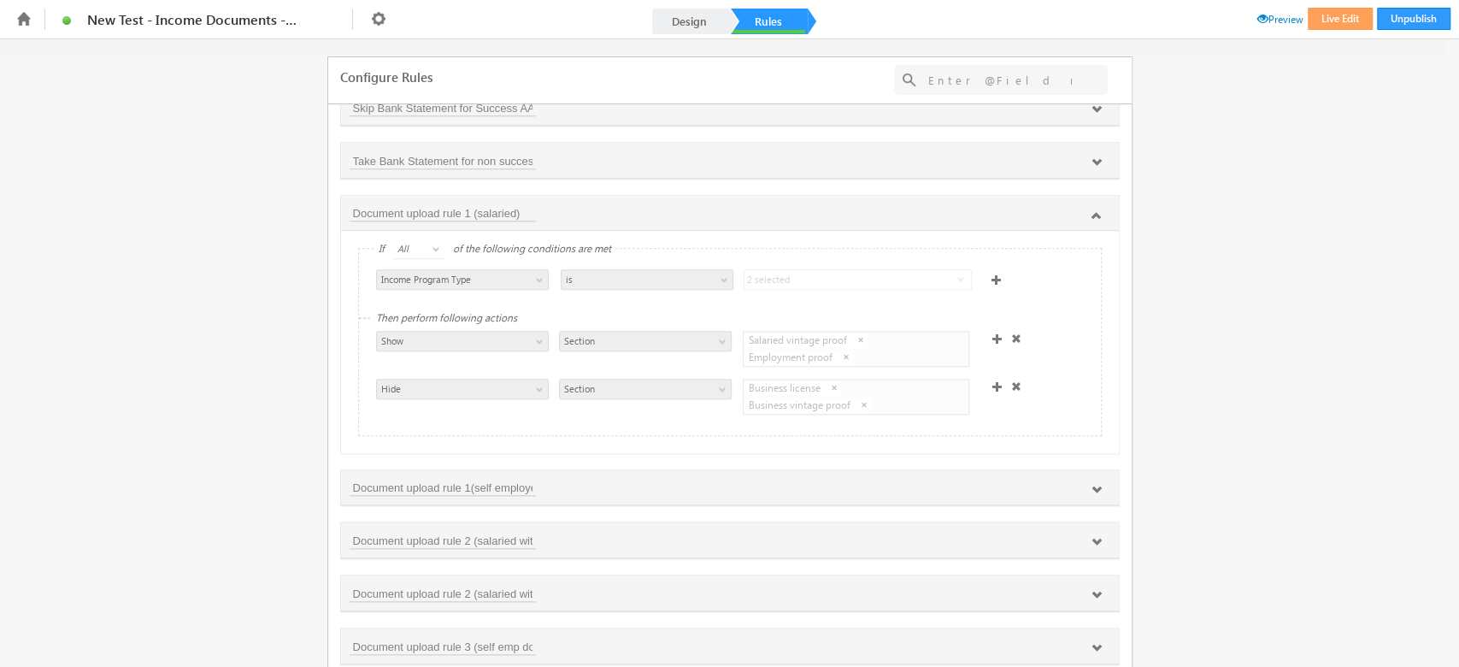
scroll to position [1085, 0]
click at [1335, 9] on button "Live Edit" at bounding box center [1340, 19] width 65 height 22
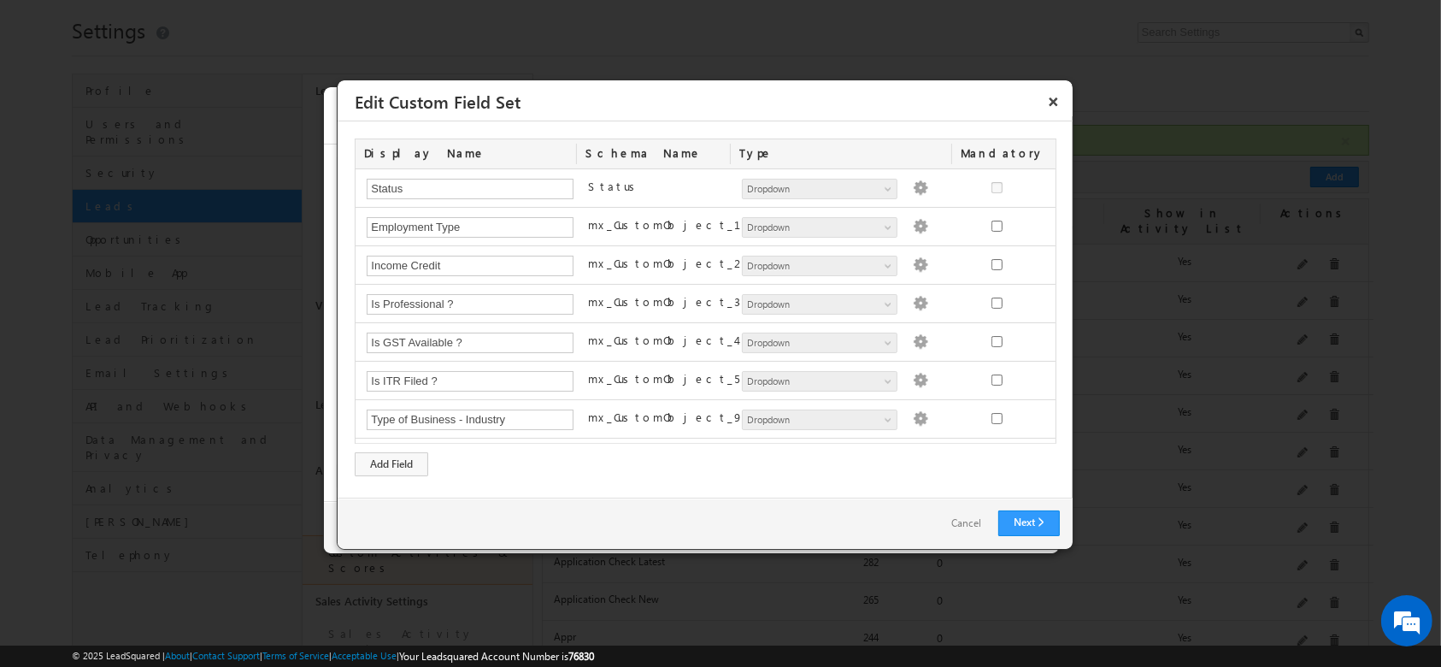
scroll to position [34, 0]
click at [956, 528] on link "Cancel" at bounding box center [966, 523] width 64 height 25
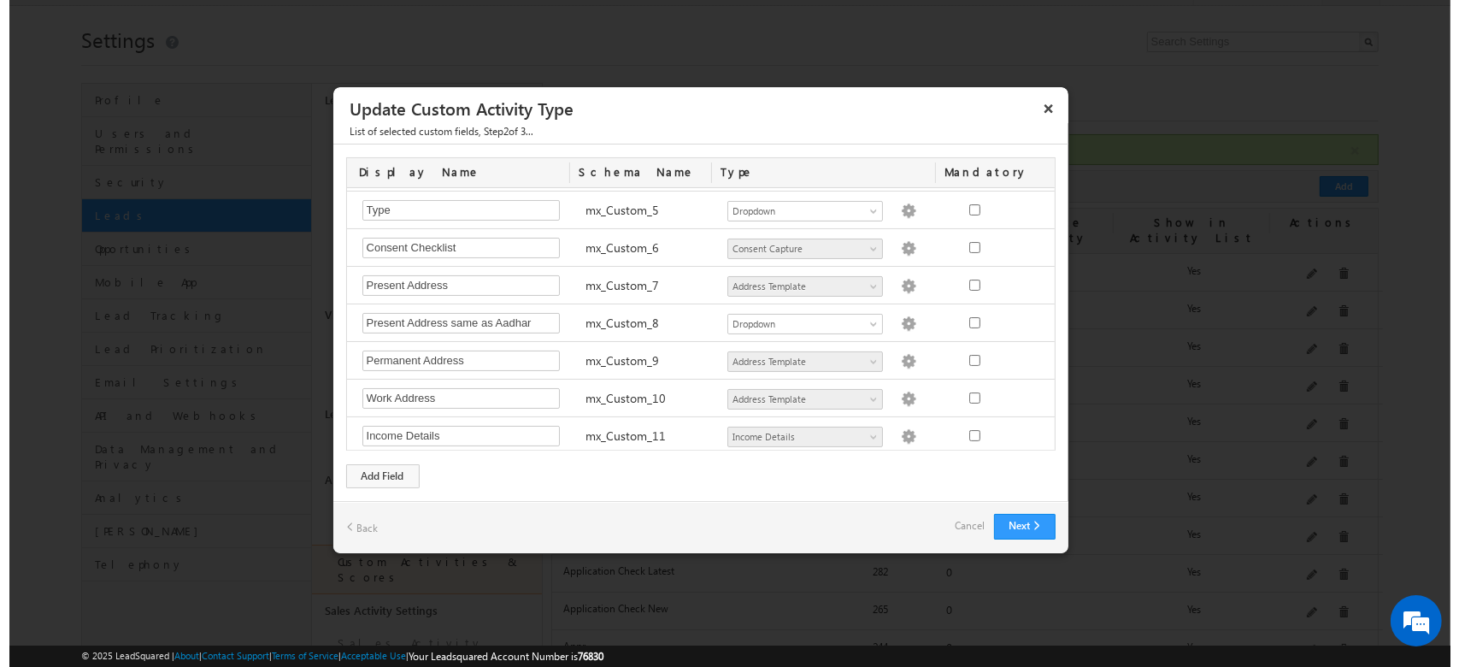
scroll to position [246, 0]
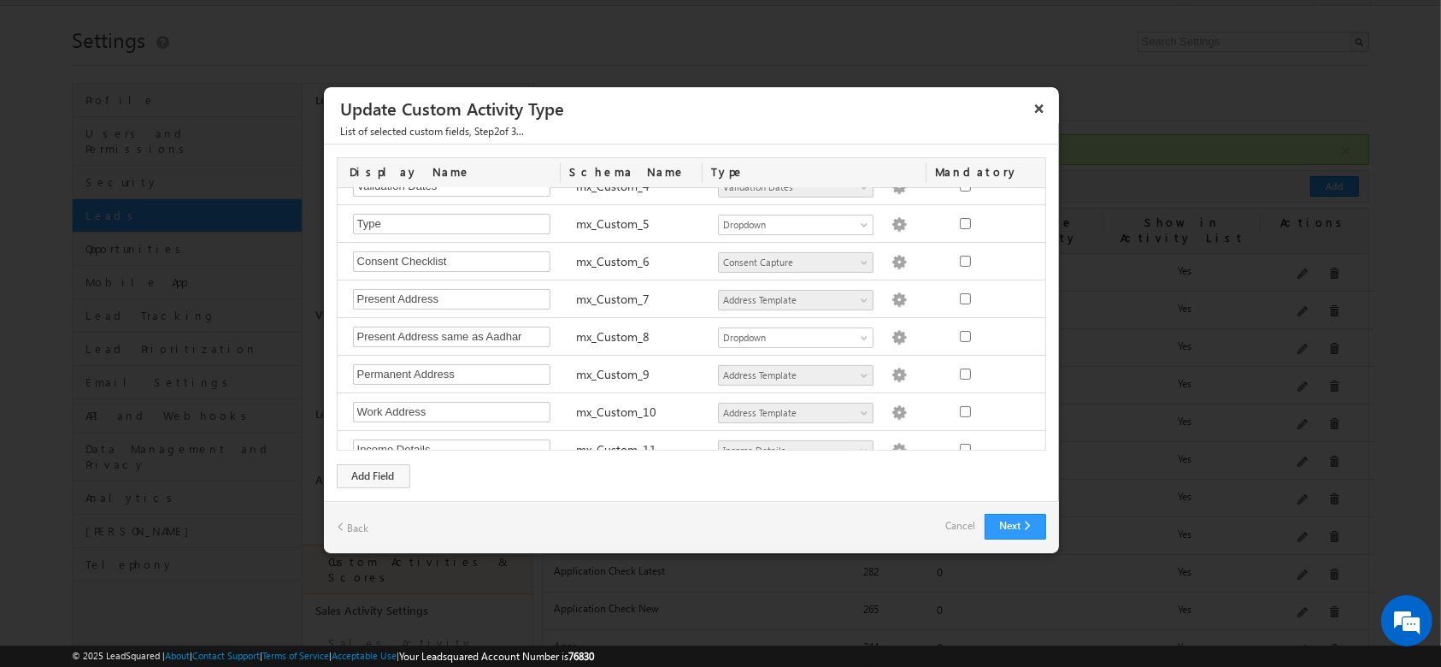
click at [954, 530] on link "Cancel" at bounding box center [961, 526] width 30 height 24
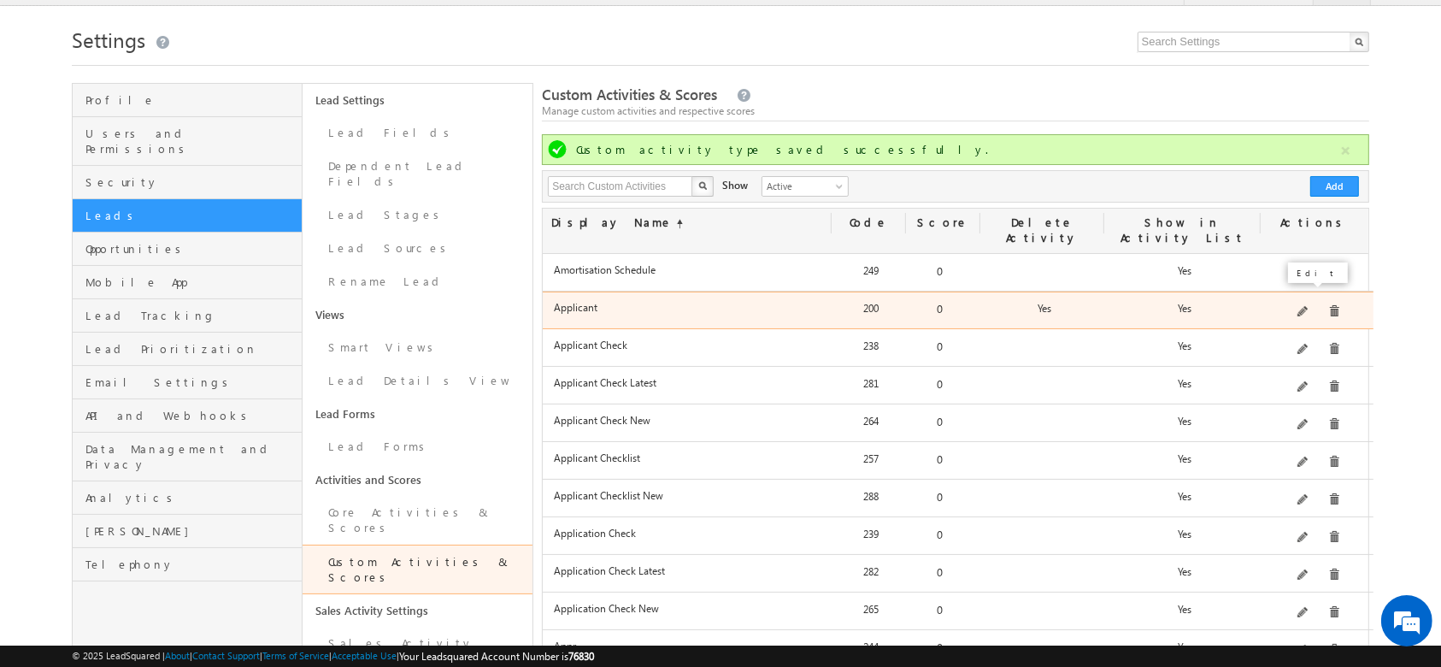
click at [1308, 306] on span at bounding box center [1303, 312] width 13 height 13
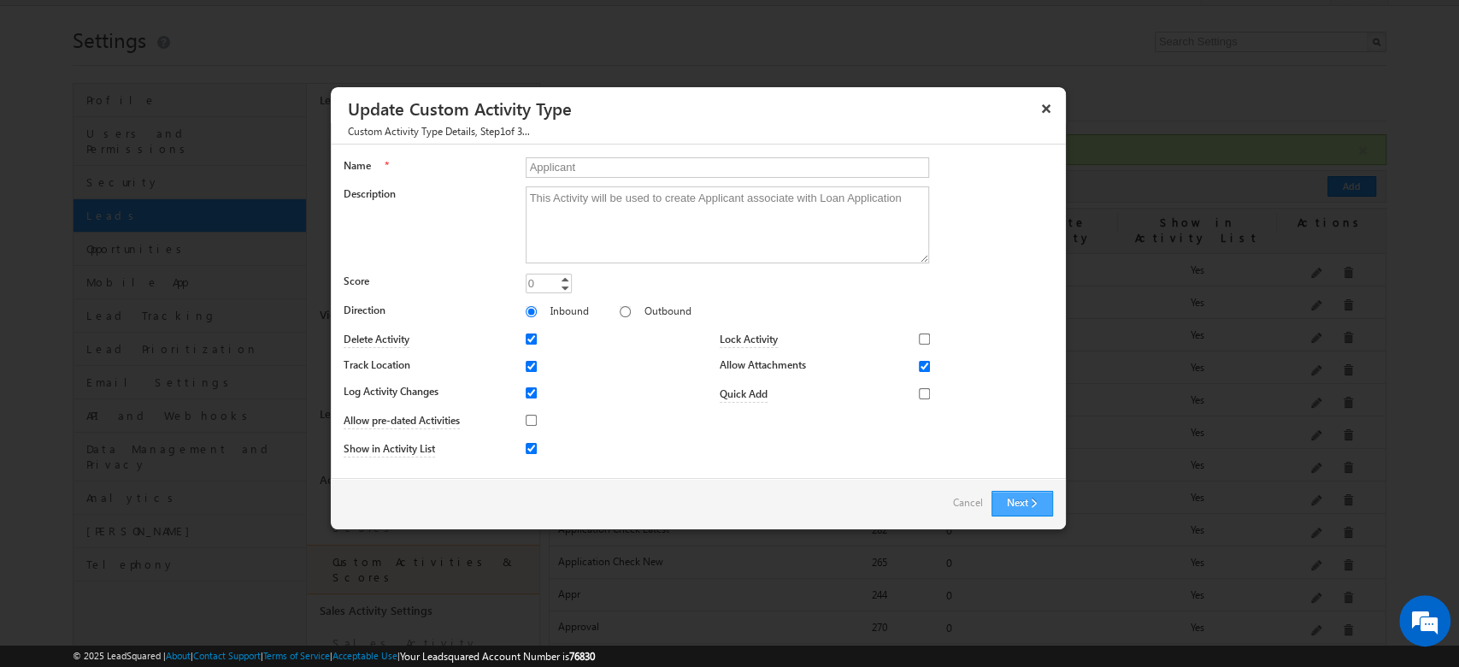
click at [1028, 491] on button "Next" at bounding box center [1022, 504] width 62 height 26
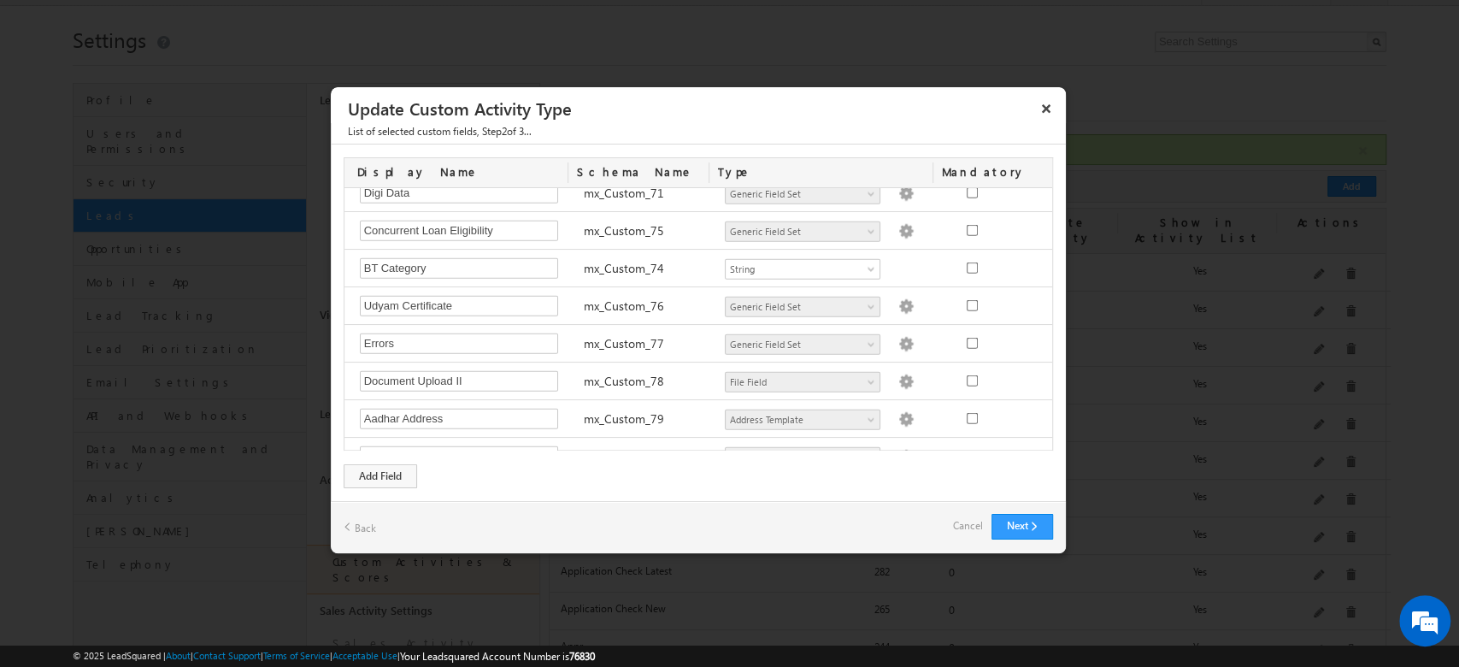
scroll to position [2993, 0]
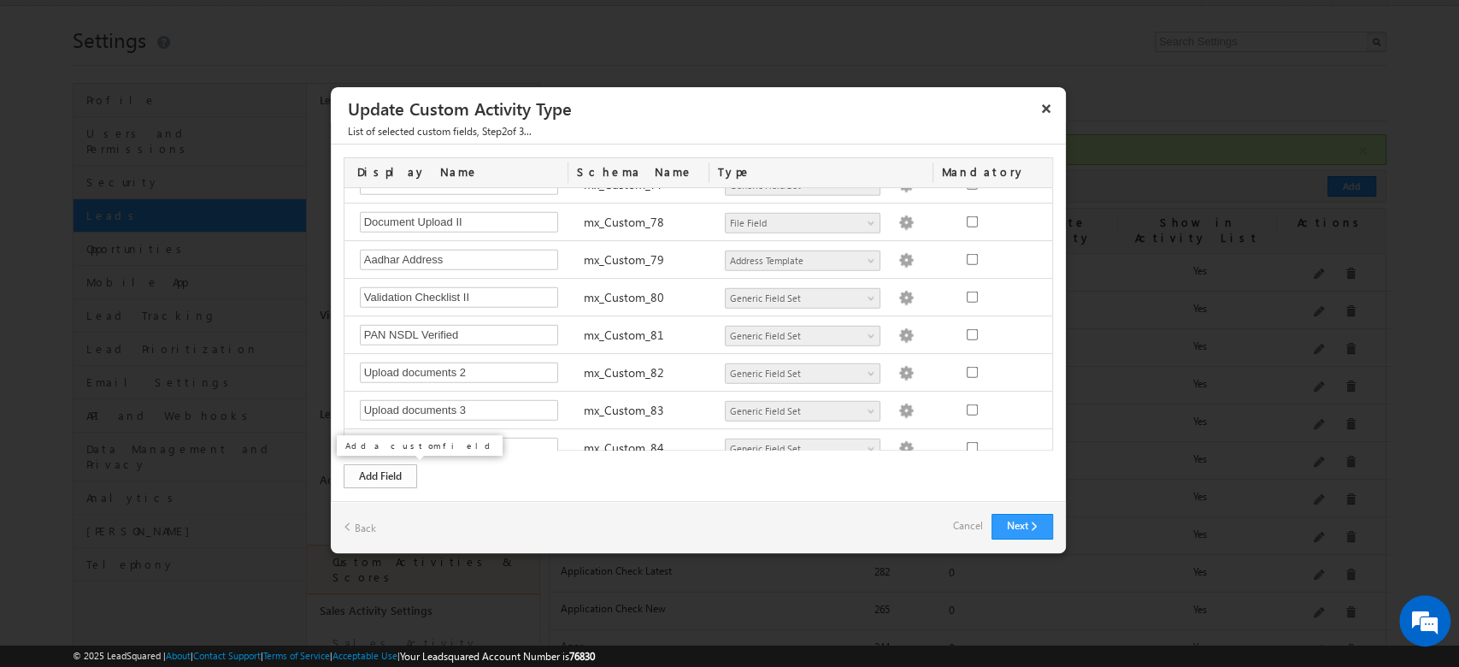
click at [380, 462] on div "Display Name Schema Name Type Mandatory Notes Required Field ActivityEvent_Note…" at bounding box center [698, 322] width 735 height 356
click at [398, 475] on div "Add Field" at bounding box center [380, 476] width 73 height 24
click at [167, 196] on div at bounding box center [729, 333] width 1459 height 667
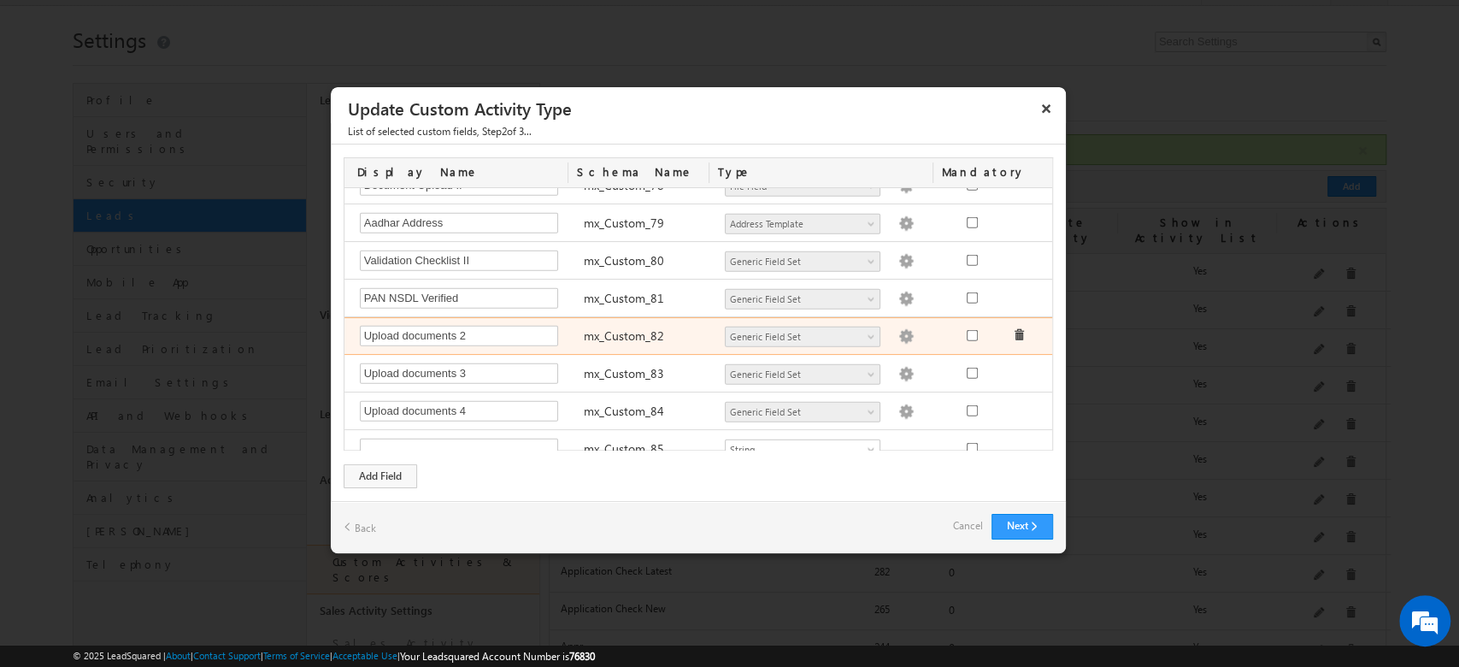
click at [898, 329] on img at bounding box center [905, 336] width 15 height 15
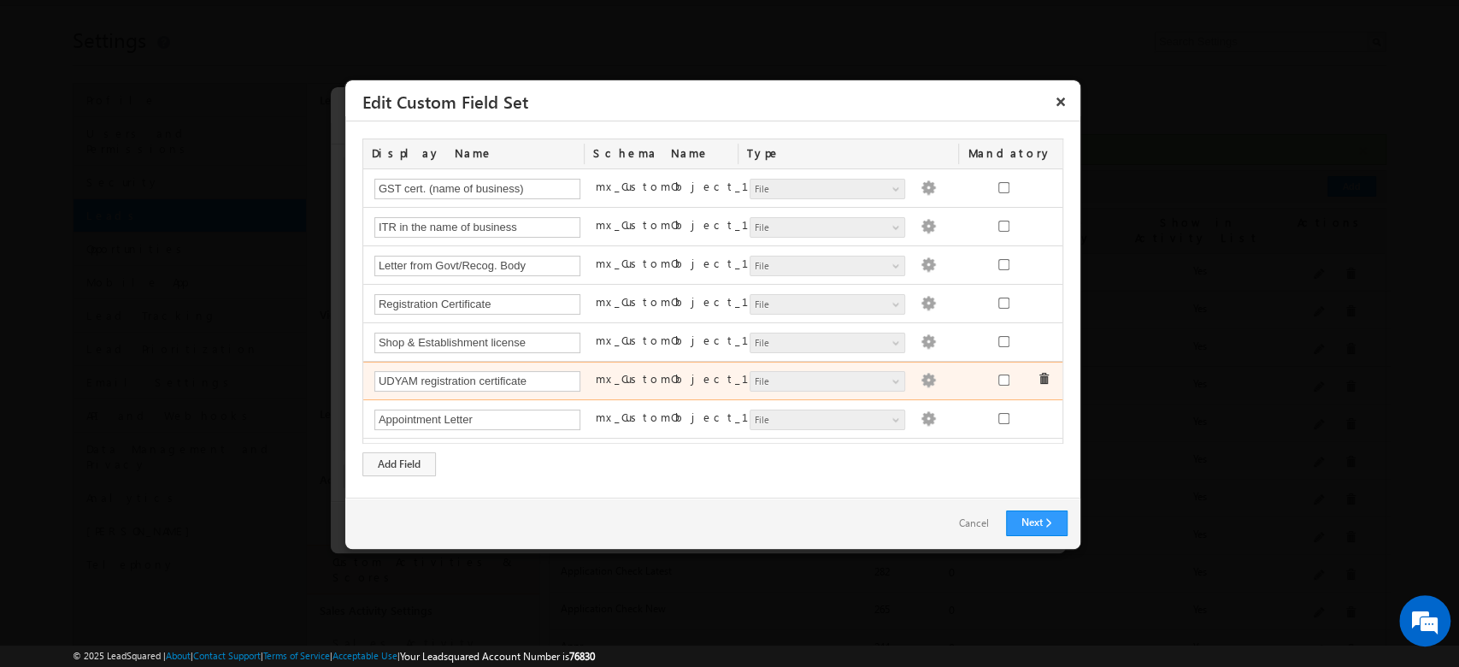
scroll to position [108, 0]
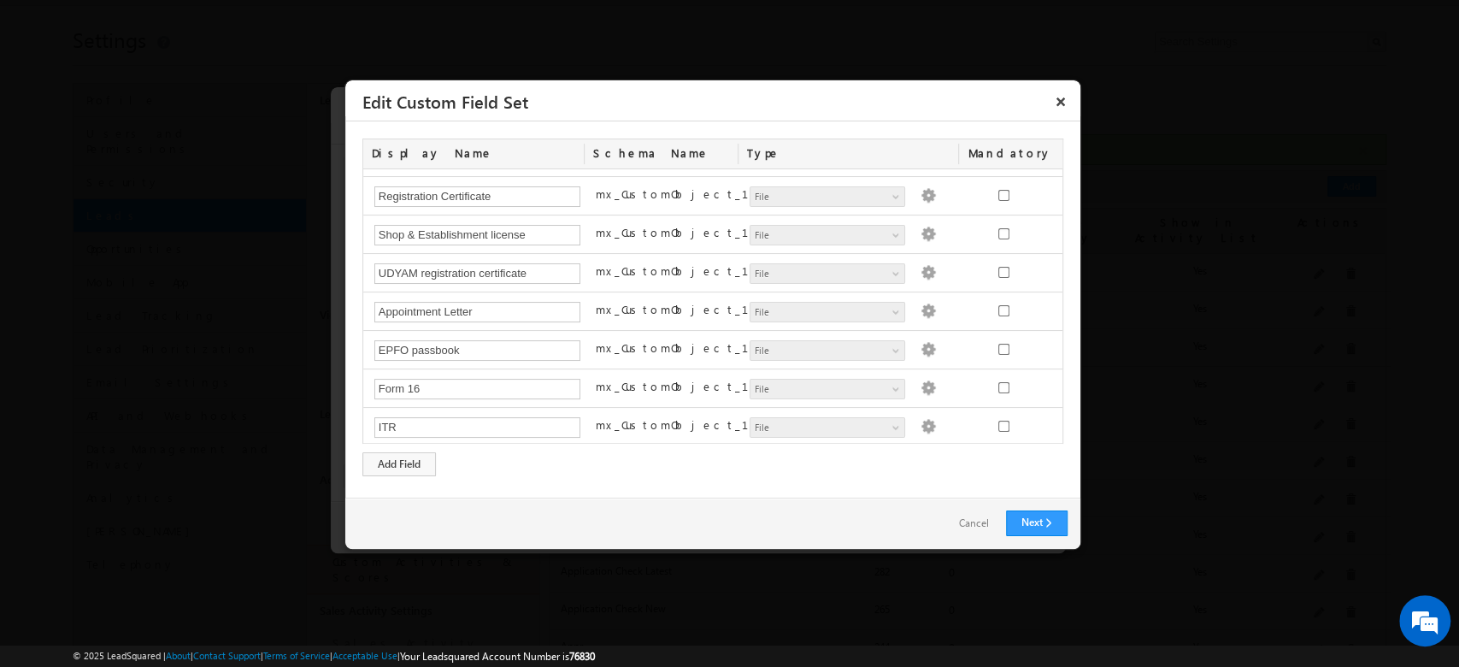
click at [963, 518] on link "Cancel" at bounding box center [974, 523] width 64 height 25
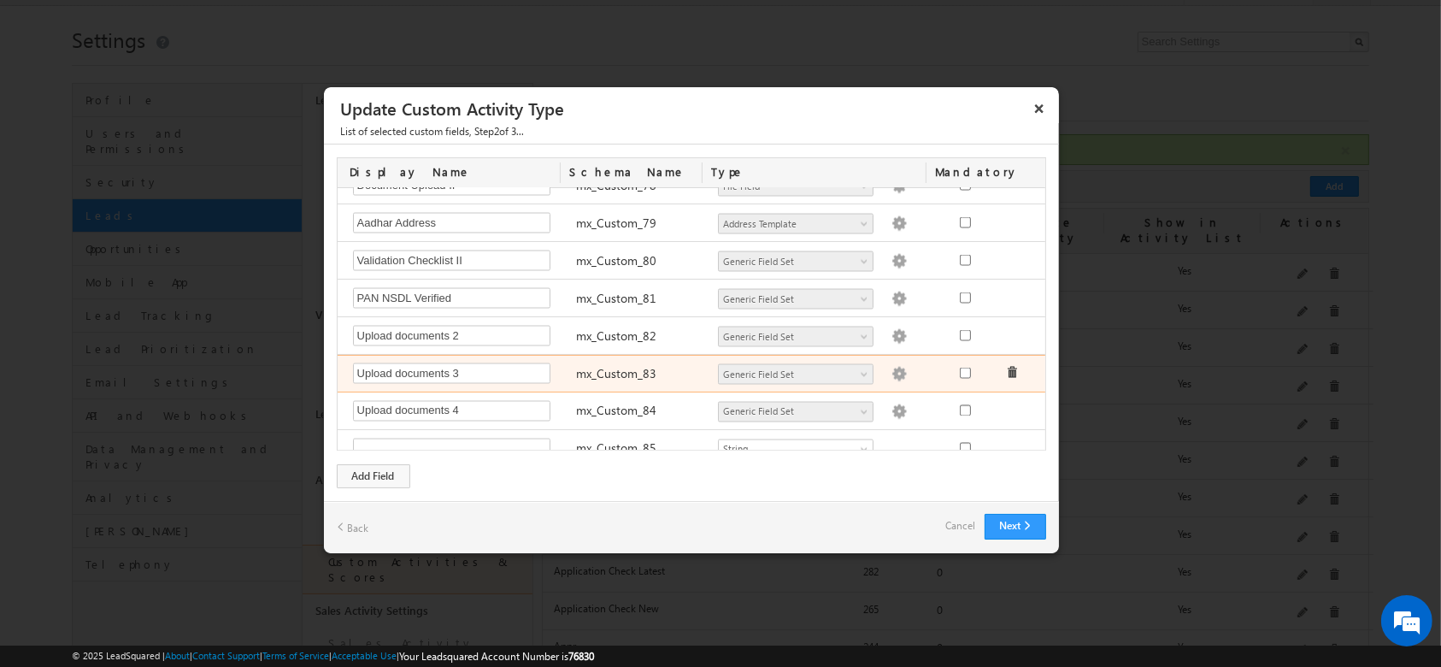
click at [891, 367] on img at bounding box center [898, 374] width 15 height 15
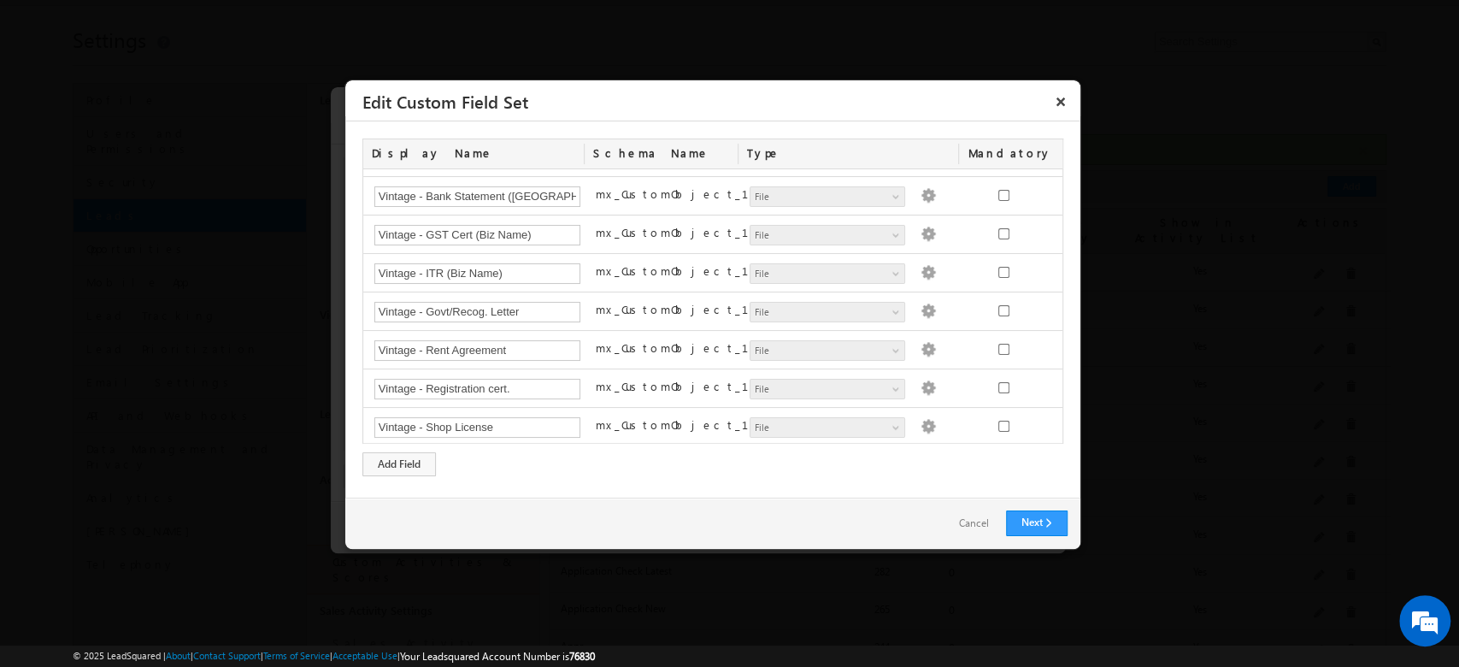
click at [961, 517] on link "Cancel" at bounding box center [974, 523] width 64 height 25
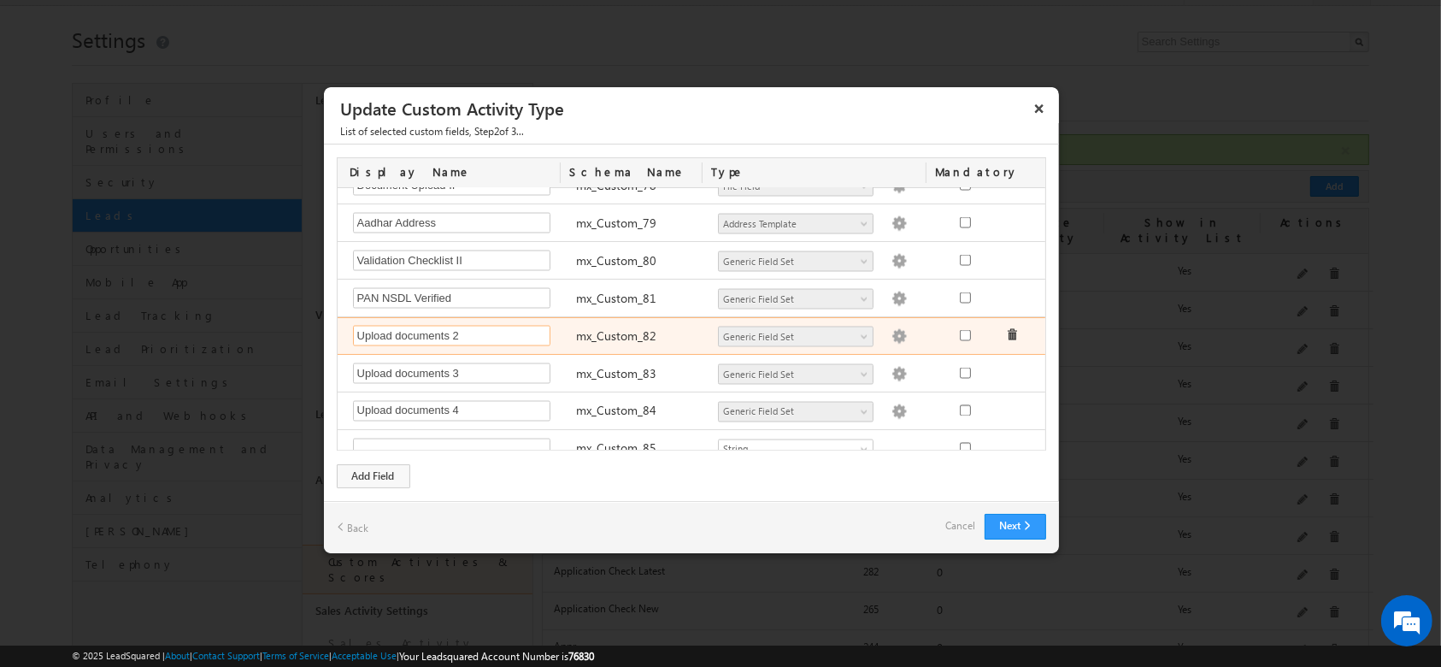
click at [502, 326] on input "Upload documents 2" at bounding box center [452, 336] width 198 height 21
type input "Upload documents 2 -"
click at [603, 317] on div "Upload documents 2 - Required Field mx_Custom_82 Number - Integer Number - Deci…" at bounding box center [694, 336] width 713 height 38
click at [891, 327] on span at bounding box center [898, 334] width 15 height 15
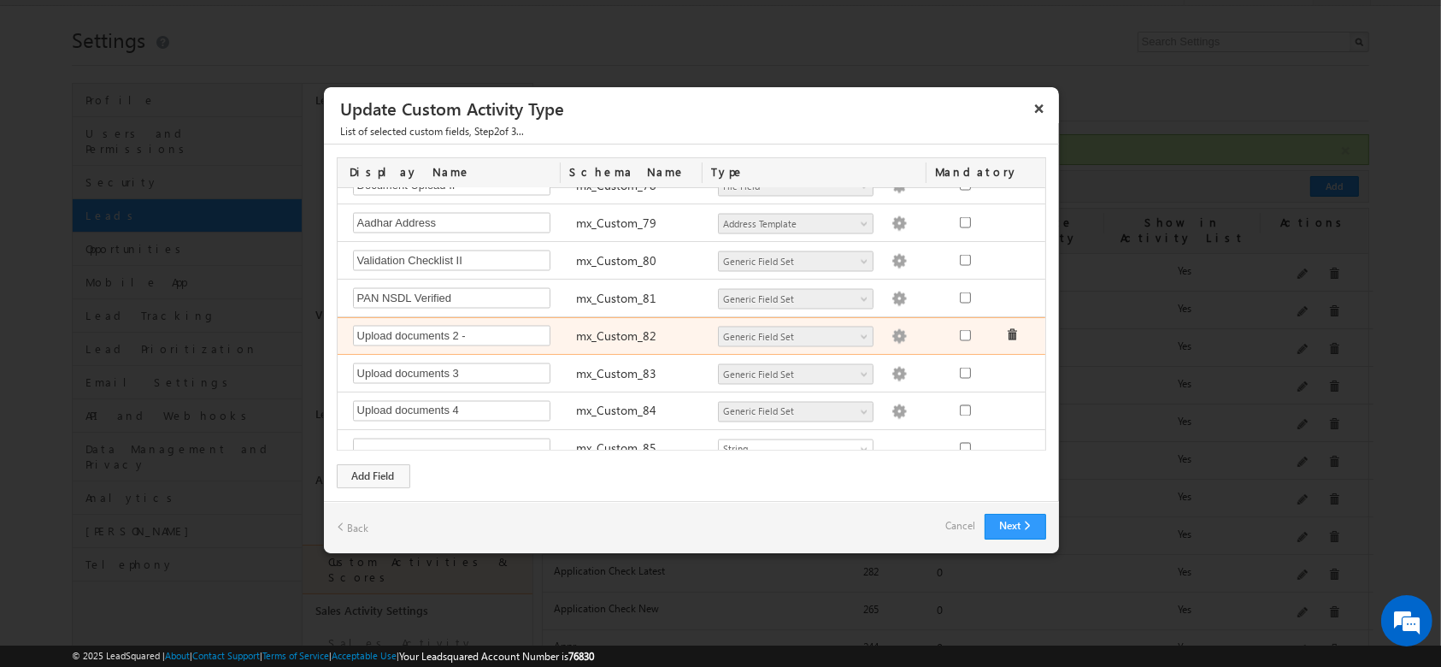
click at [891, 329] on img at bounding box center [898, 336] width 15 height 15
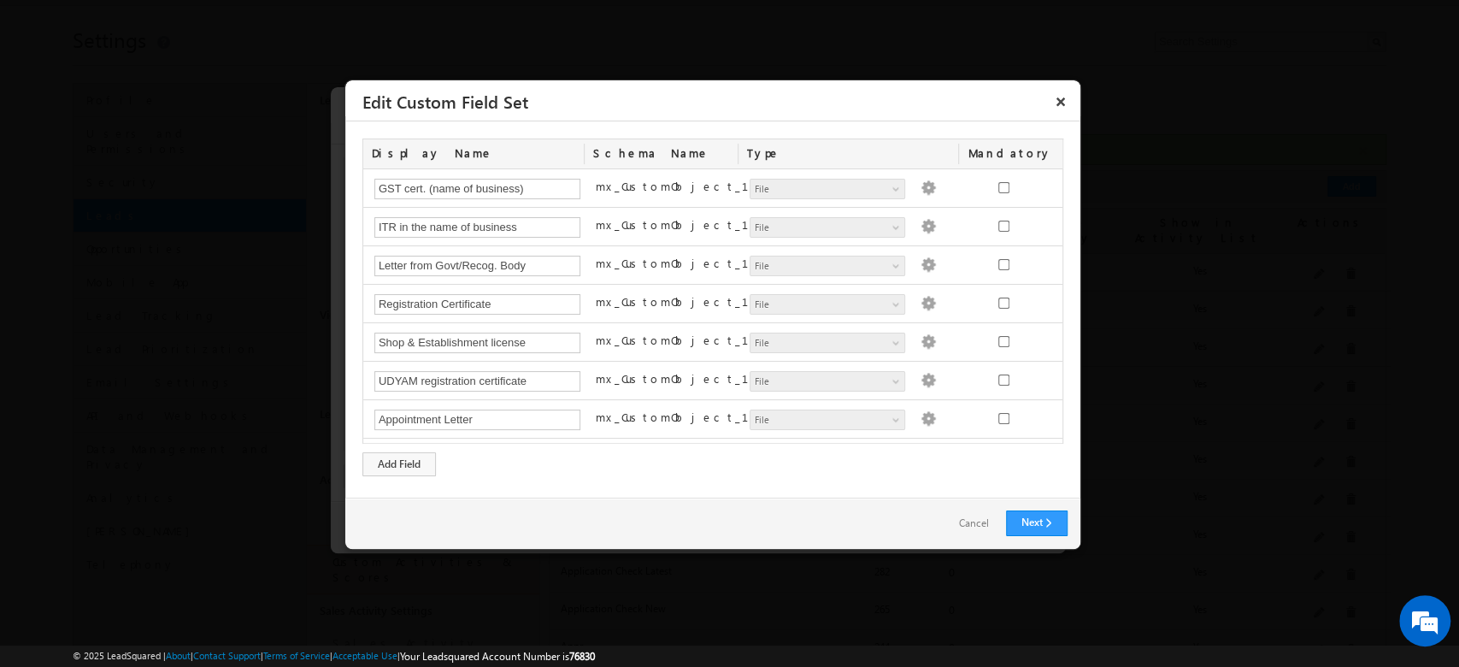
scroll to position [109, 0]
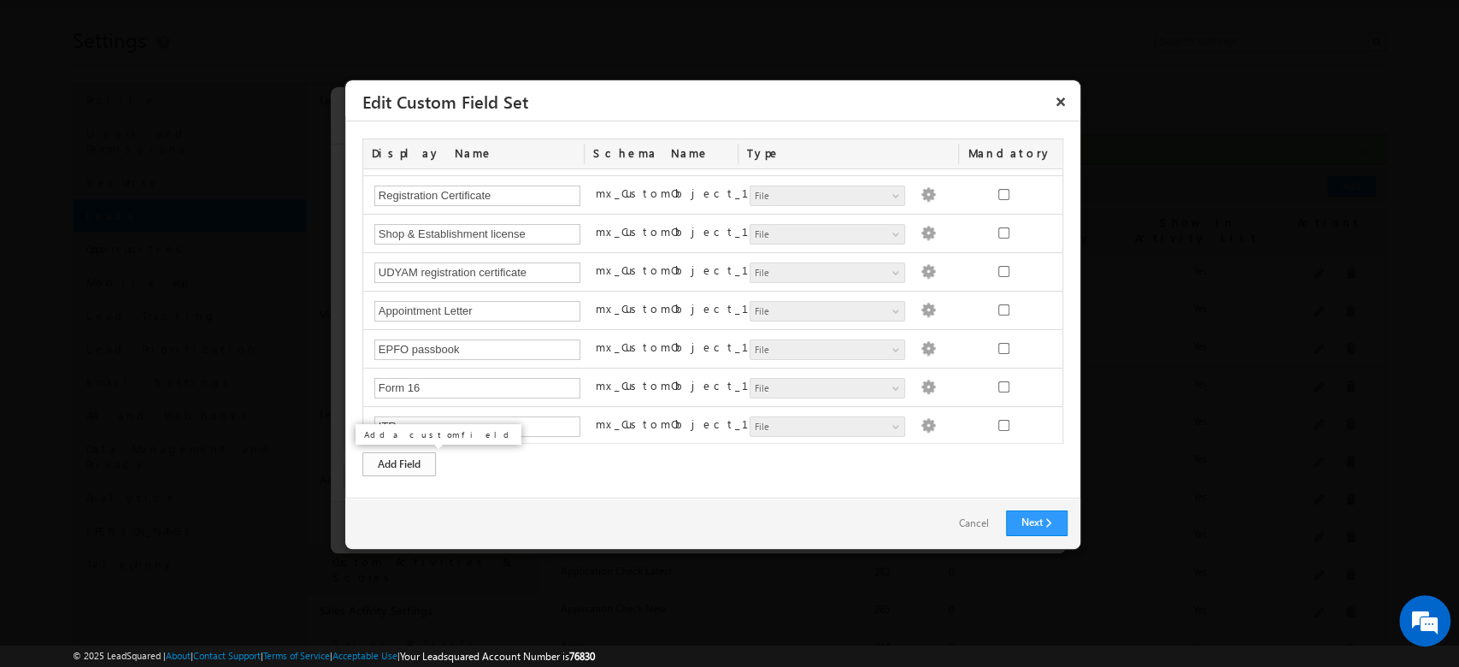
click at [406, 462] on div "Add Field" at bounding box center [398, 464] width 73 height 24
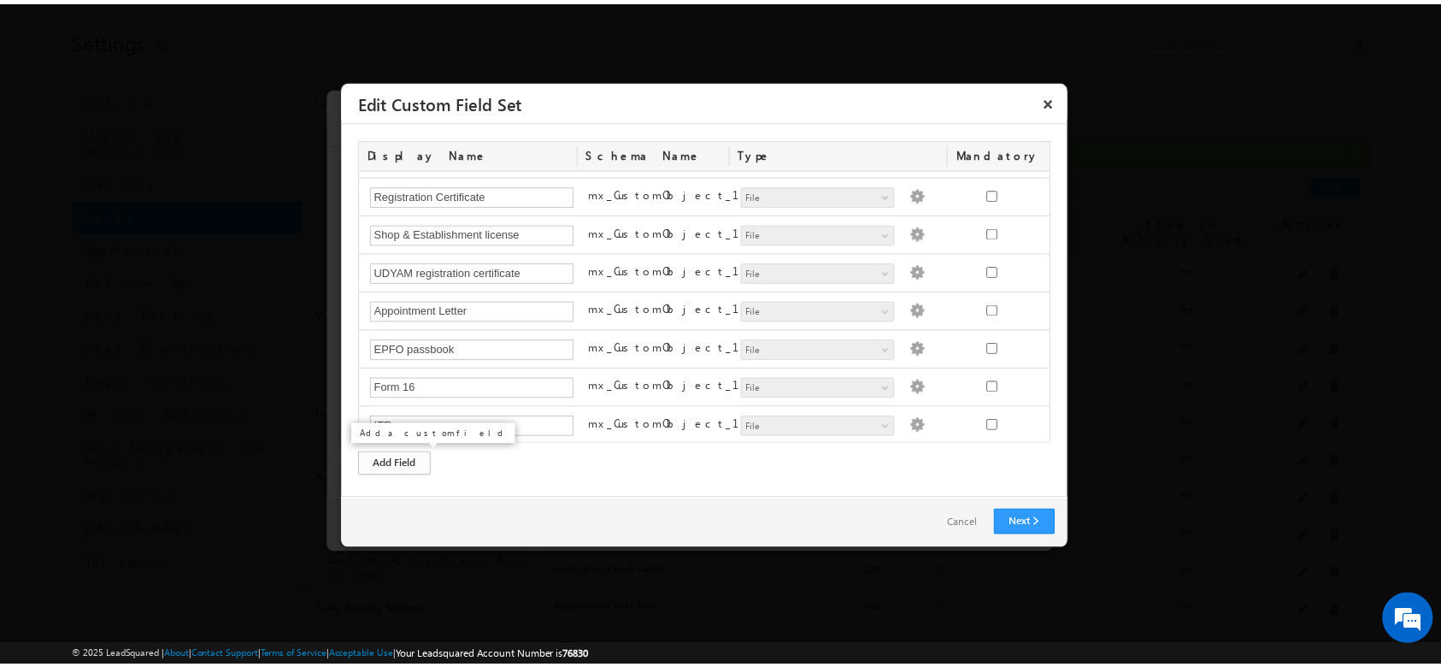
scroll to position [146, 0]
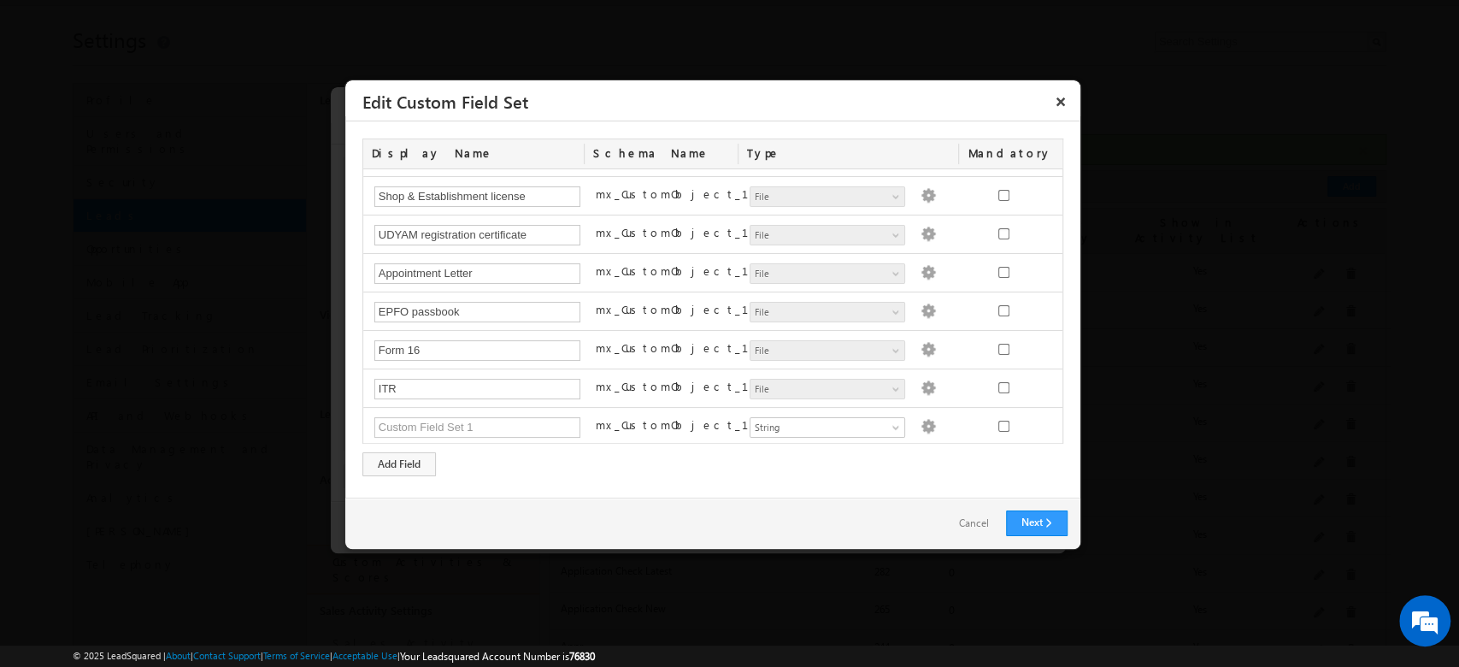
type input "New Test - Income Documents -"
paste input "Salaried vintage proof"
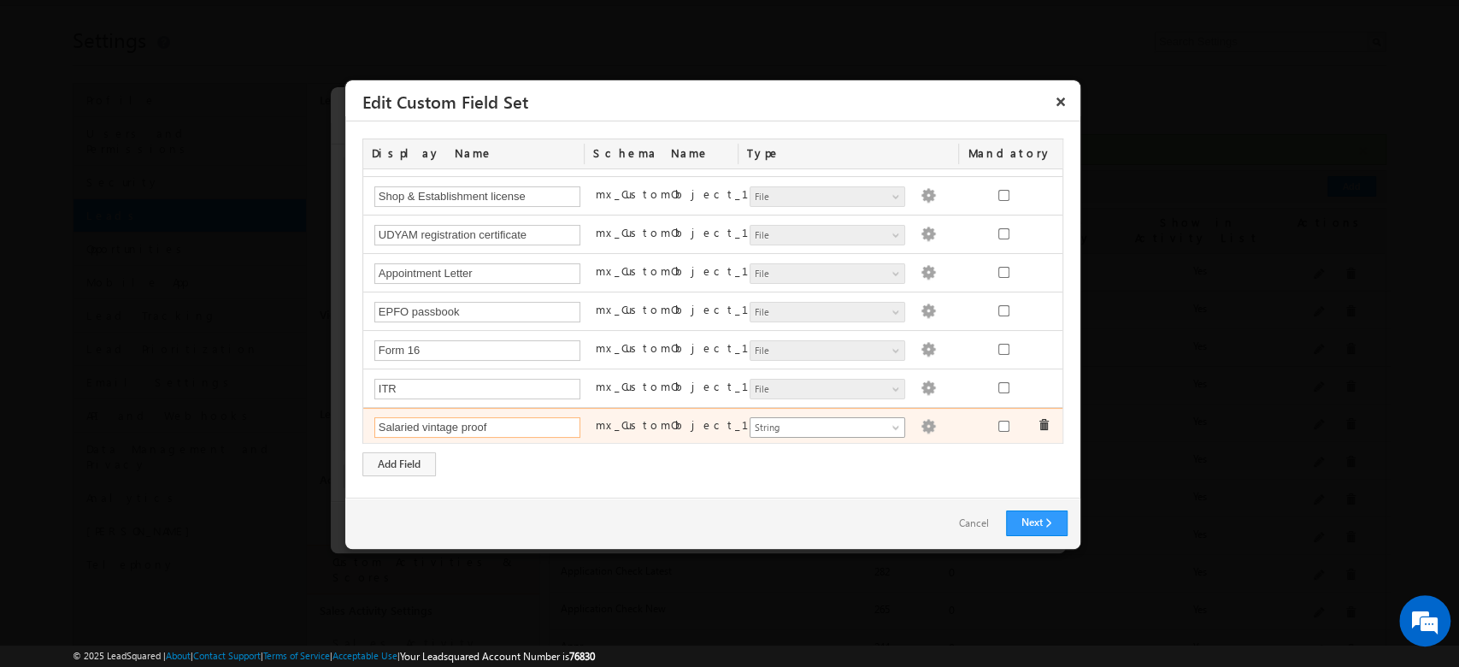
type input "Salaried vintage proof"
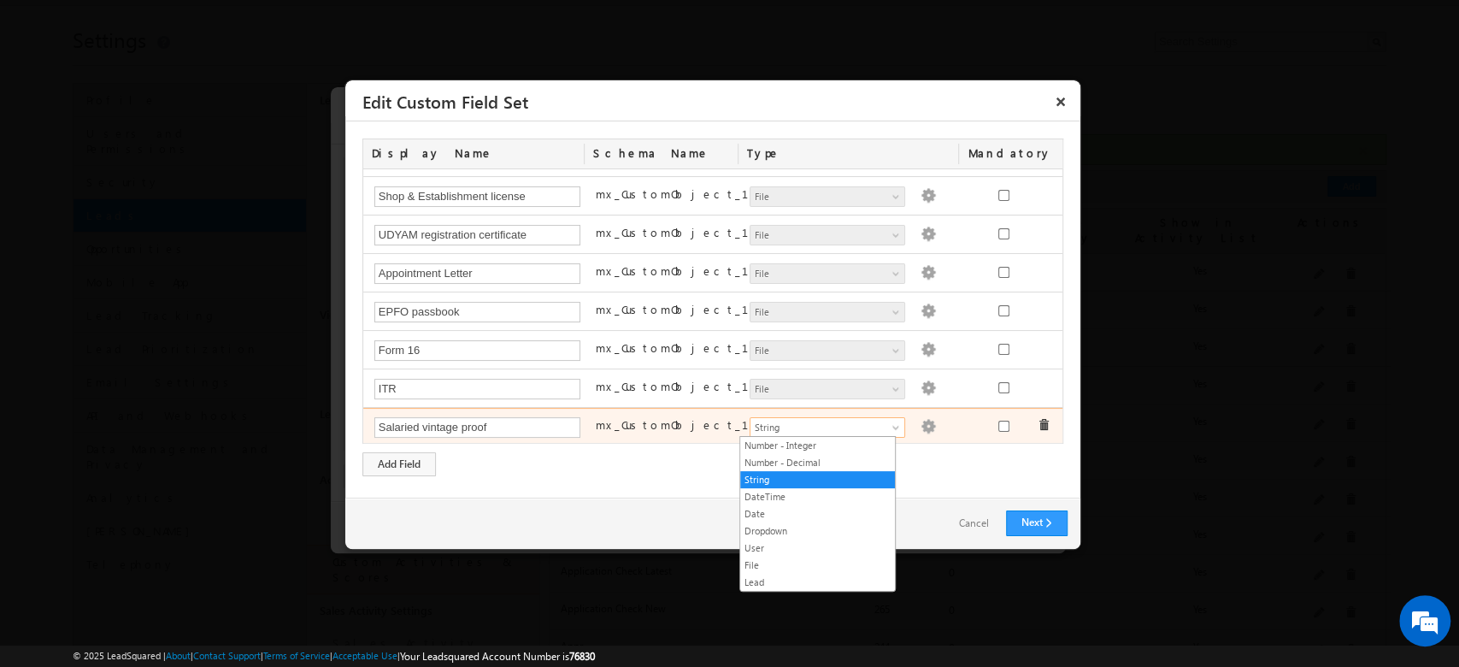
click at [814, 420] on span "String" at bounding box center [819, 427] width 139 height 15
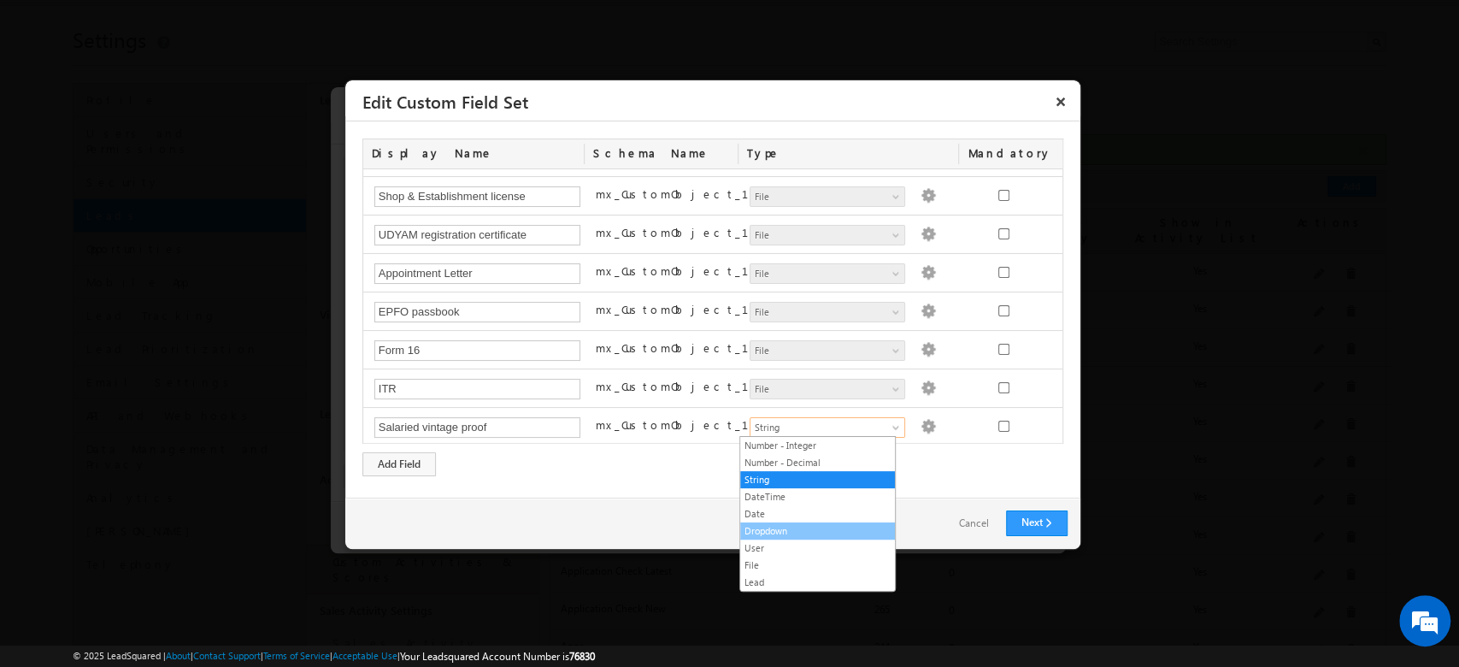
click at [793, 525] on link "Dropdown" at bounding box center [817, 530] width 155 height 15
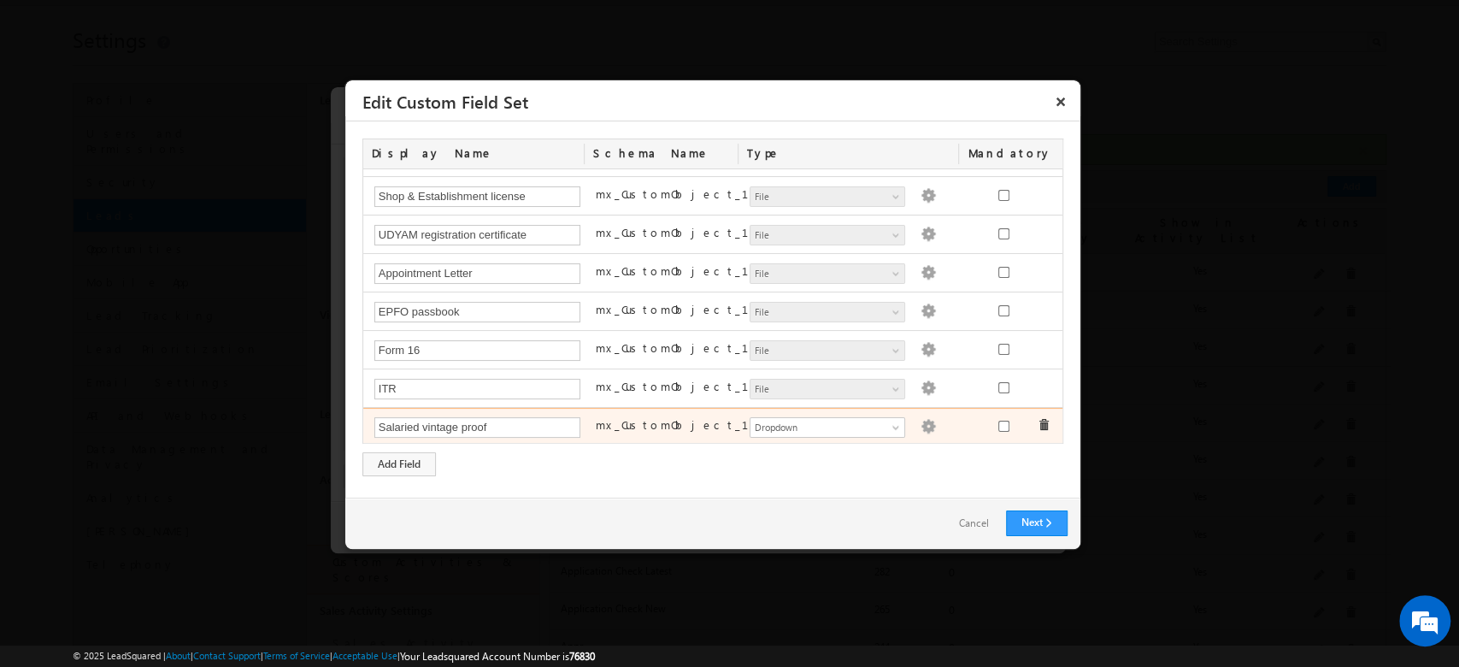
click at [920, 425] on img at bounding box center [927, 426] width 15 height 15
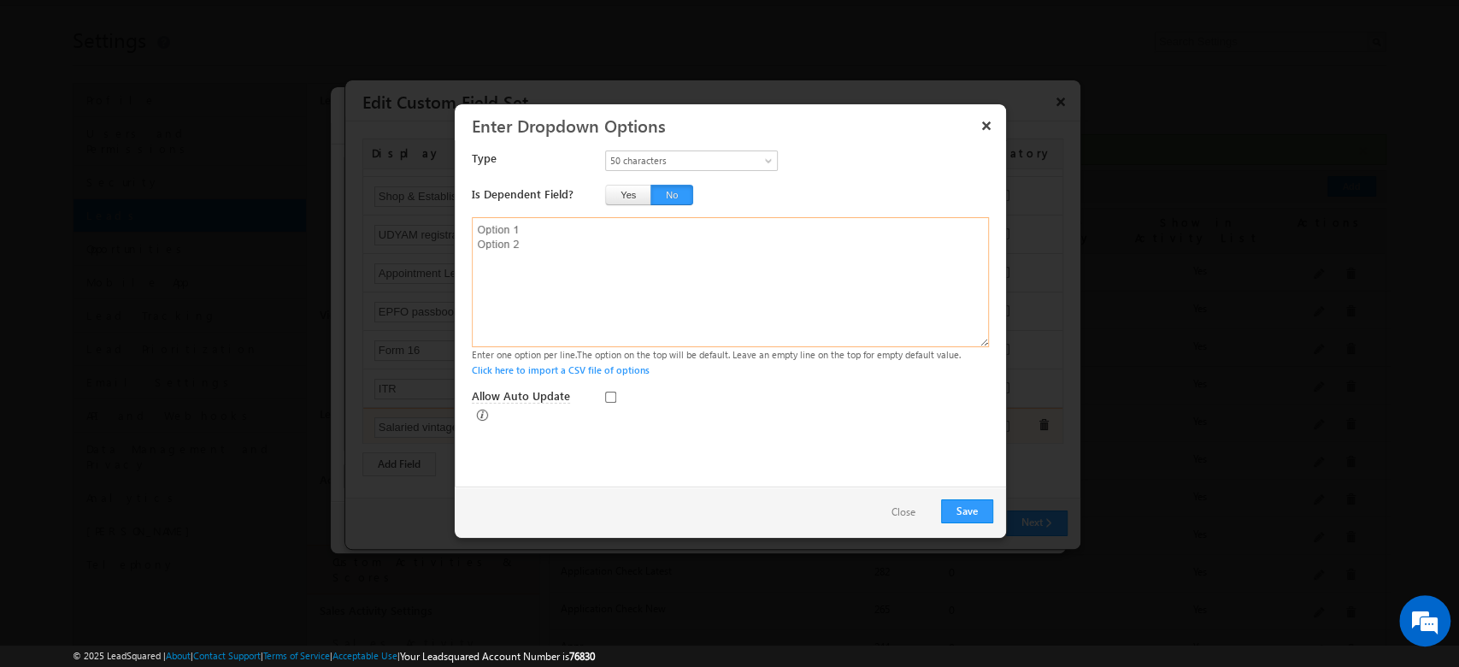
click at [567, 229] on textarea at bounding box center [730, 282] width 517 height 130
paste textarea "Appointment Letter"
paste textarea "EPFO passbook"
paste textarea "Form 16"
paste textarea "ITR"
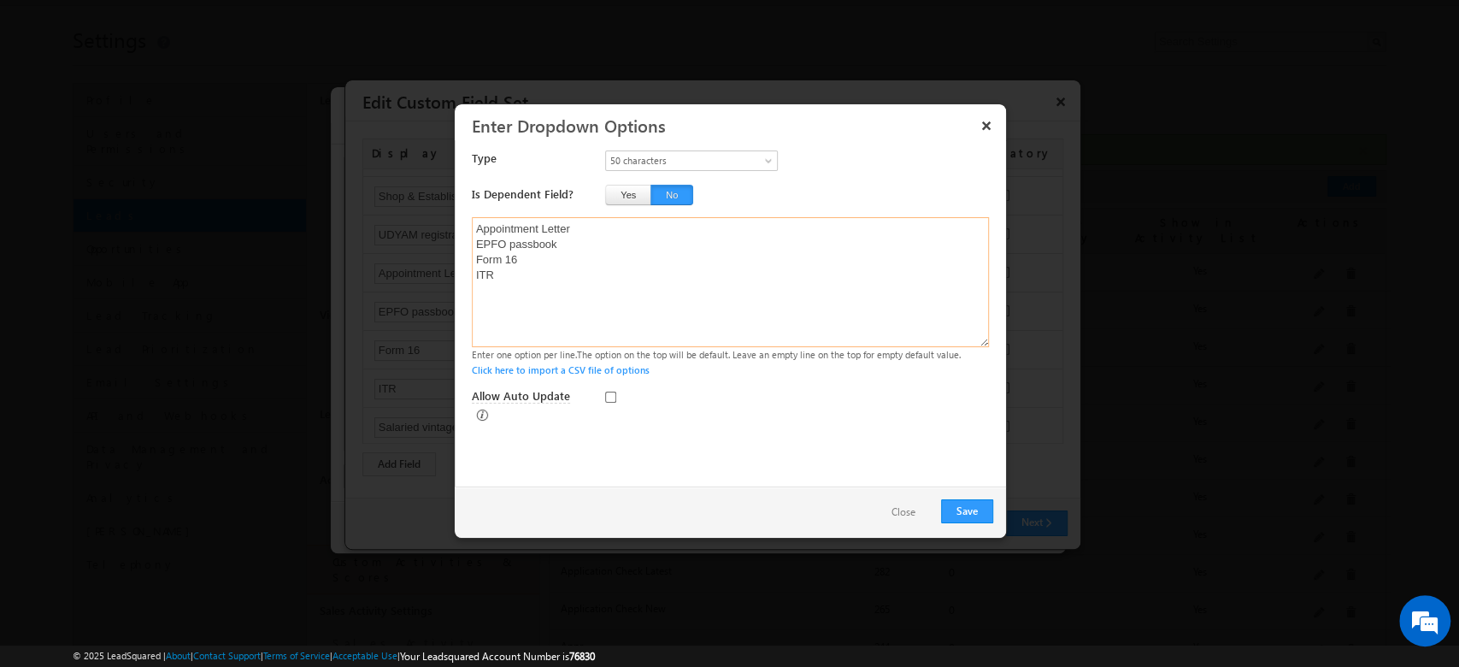
paste textarea "Salary slip / certificate with date of joining"
type textarea "Appointment Letter EPFO passbook Form 16 ITR Salary slip / certificate with dat…"
click at [958, 504] on button "Save" at bounding box center [967, 511] width 52 height 24
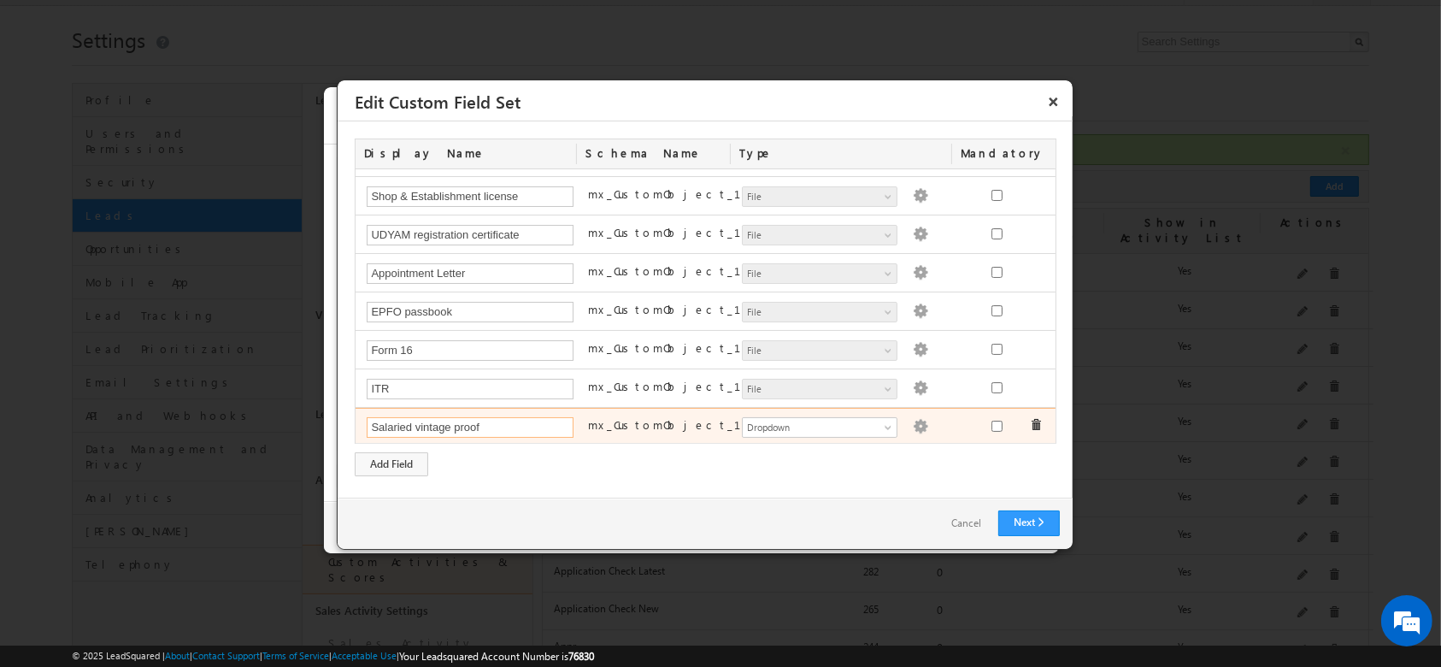
click at [526, 426] on input "Salaried vintage proof" at bounding box center [470, 427] width 207 height 21
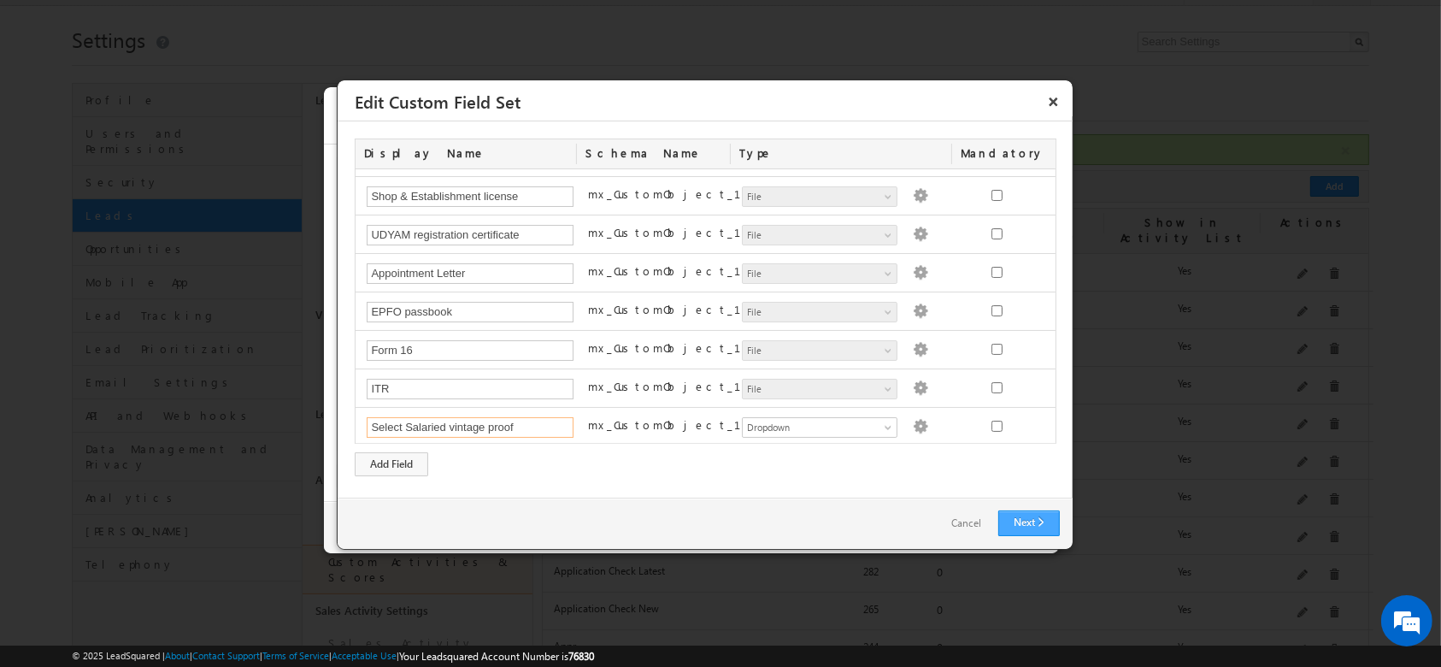
type input "Select Salaried vintage proof"
click at [1038, 532] on link "Next" at bounding box center [1029, 523] width 62 height 26
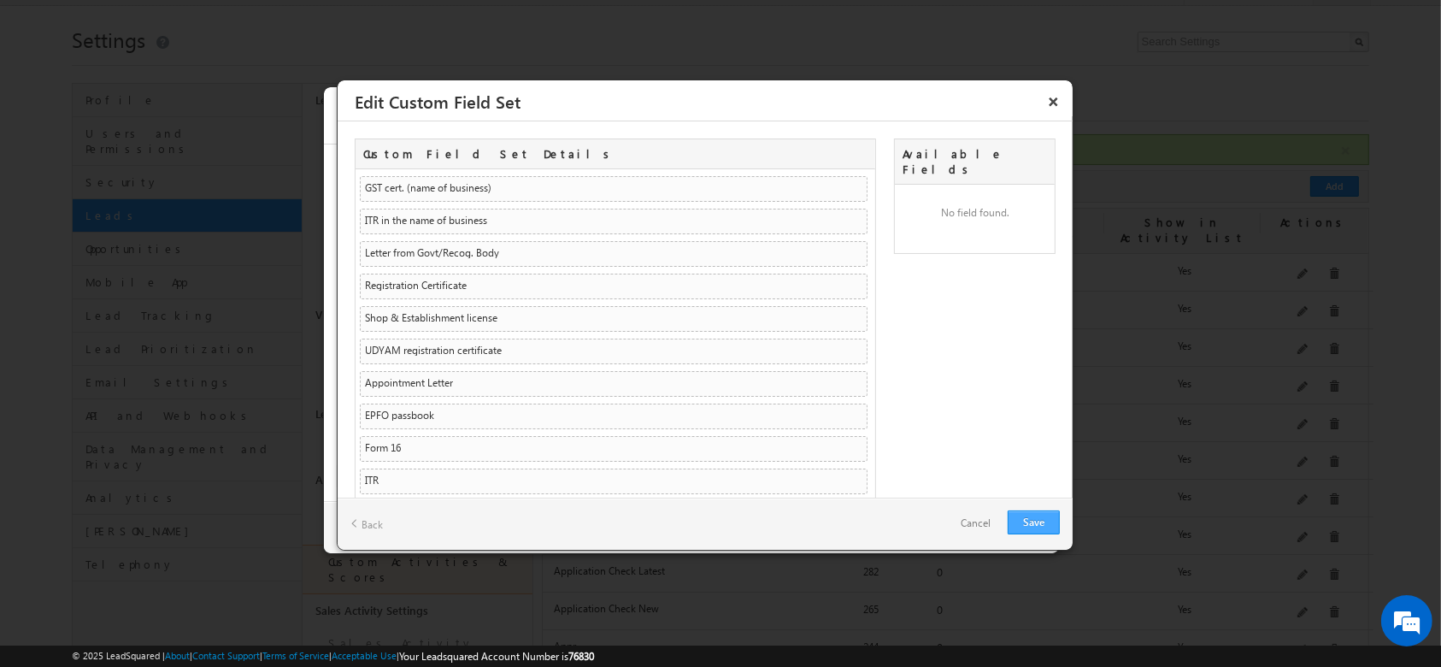
click at [1038, 532] on link "Save" at bounding box center [1034, 522] width 52 height 24
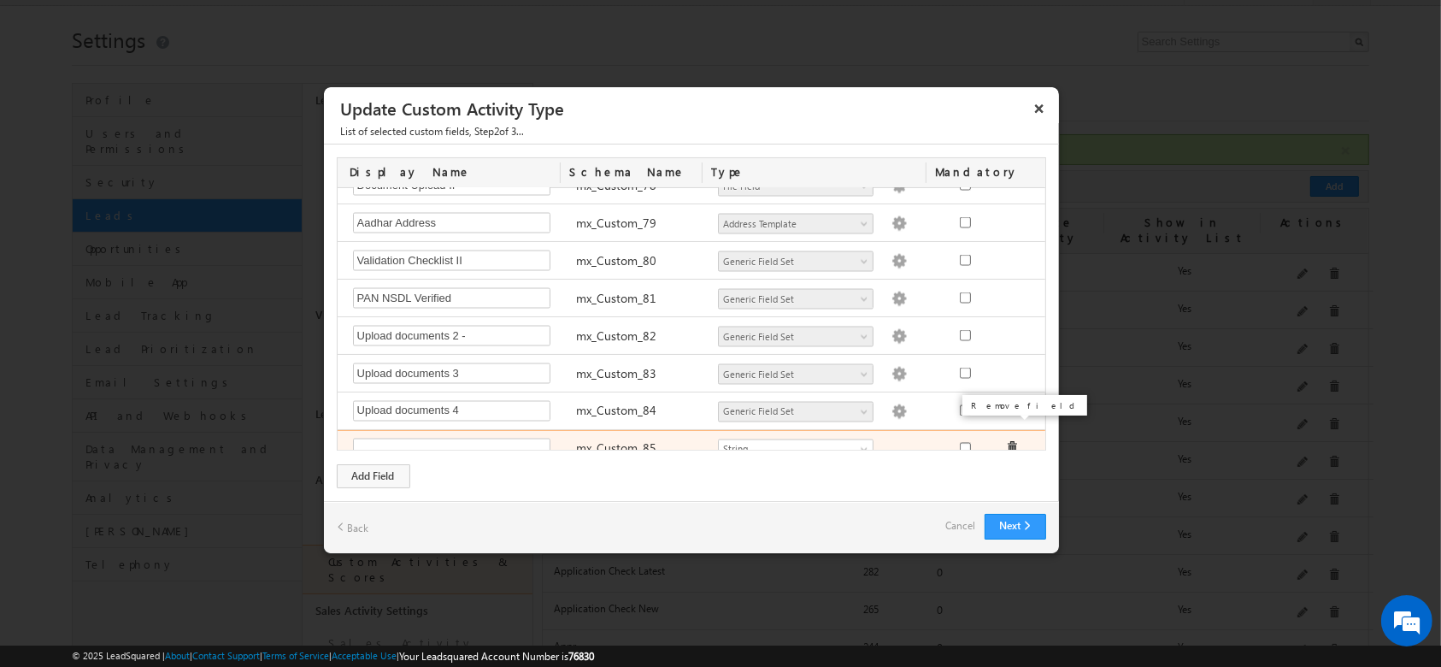
click at [1006, 442] on span at bounding box center [1012, 448] width 12 height 12
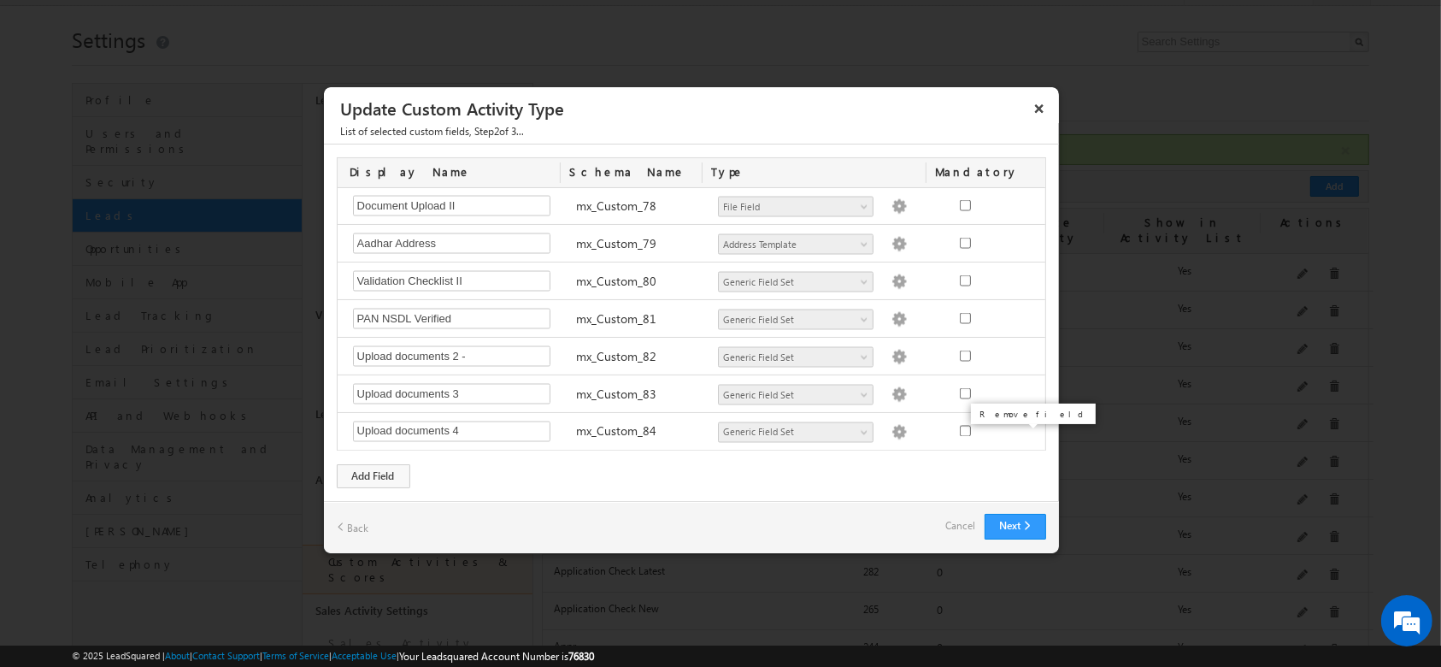
scroll to position [2993, 0]
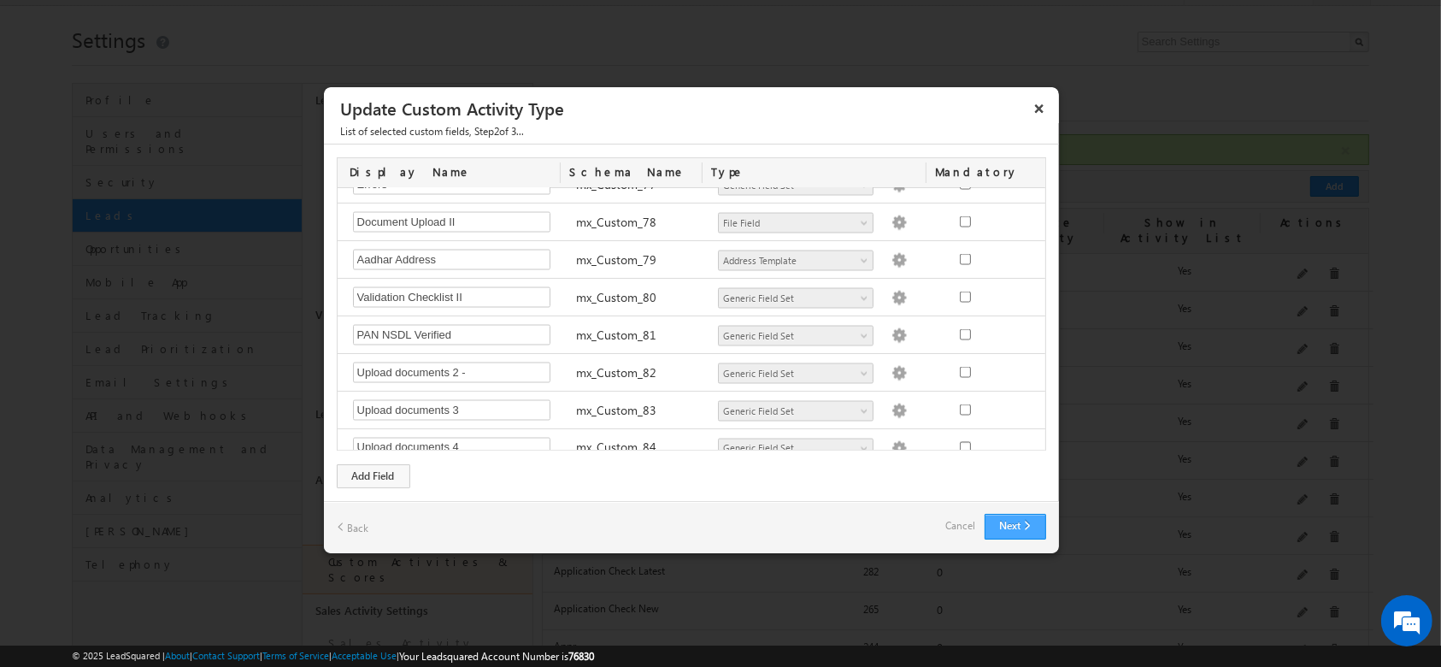
click at [1008, 537] on button "Next" at bounding box center [1016, 527] width 62 height 26
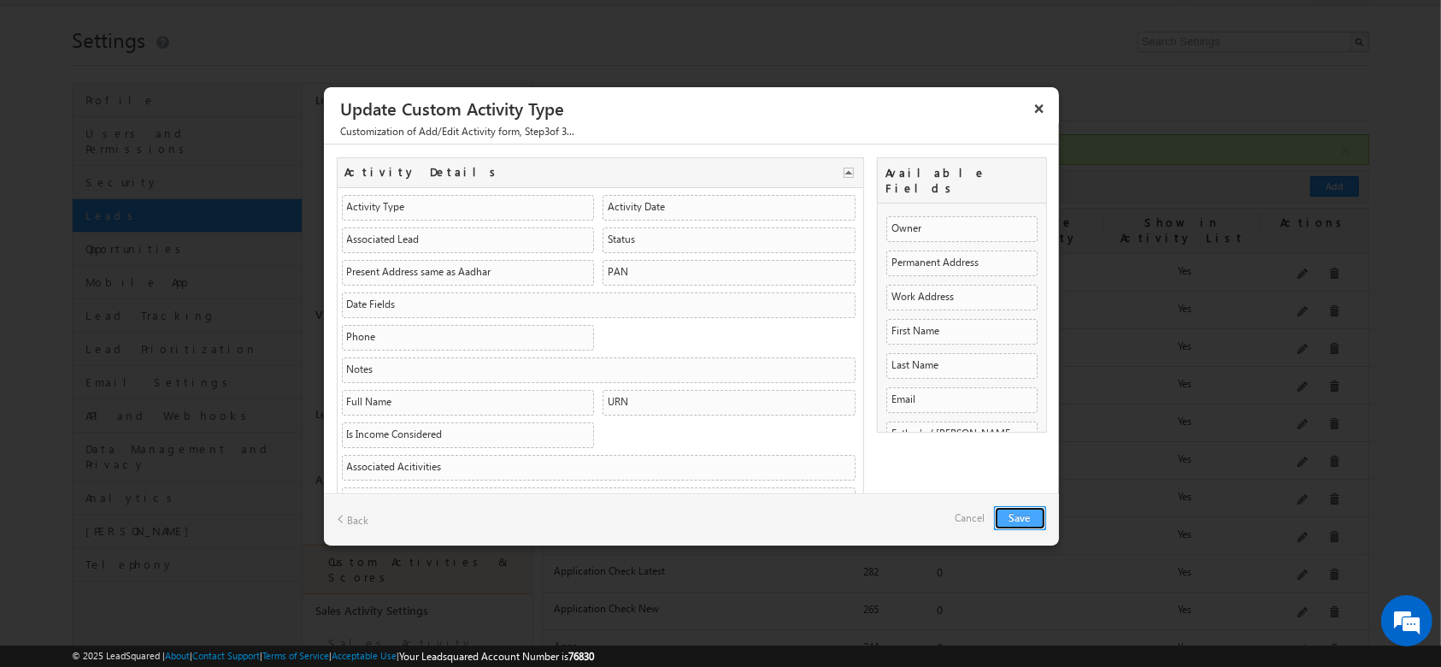
click at [1011, 514] on button "Save" at bounding box center [1020, 518] width 52 height 24
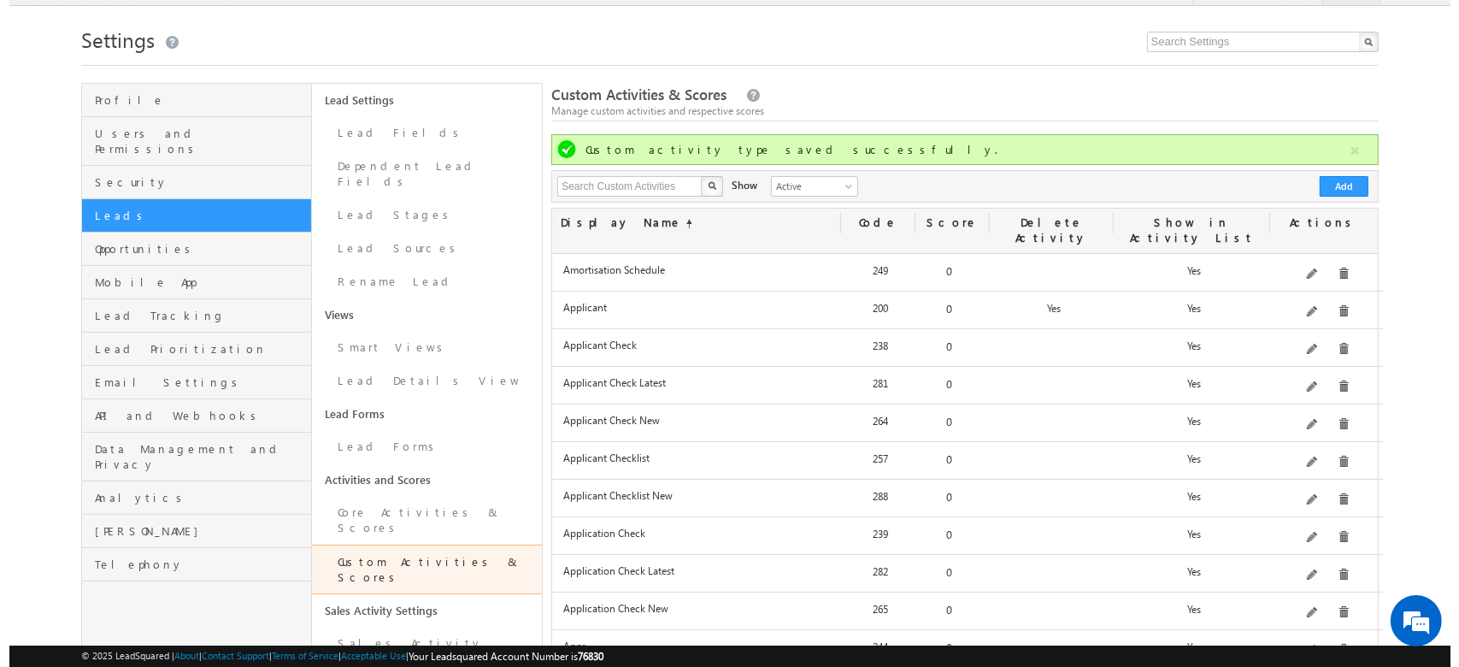
scroll to position [0, 0]
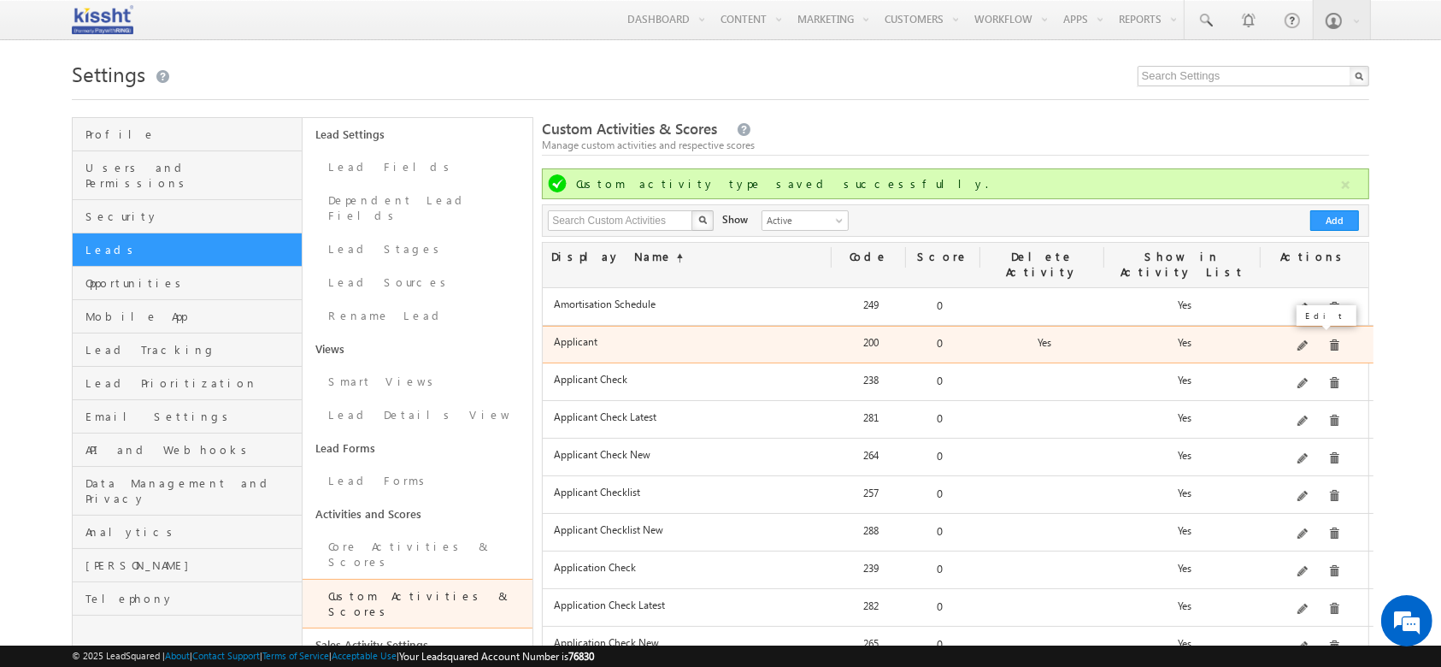
click at [1305, 340] on span at bounding box center [1303, 346] width 13 height 13
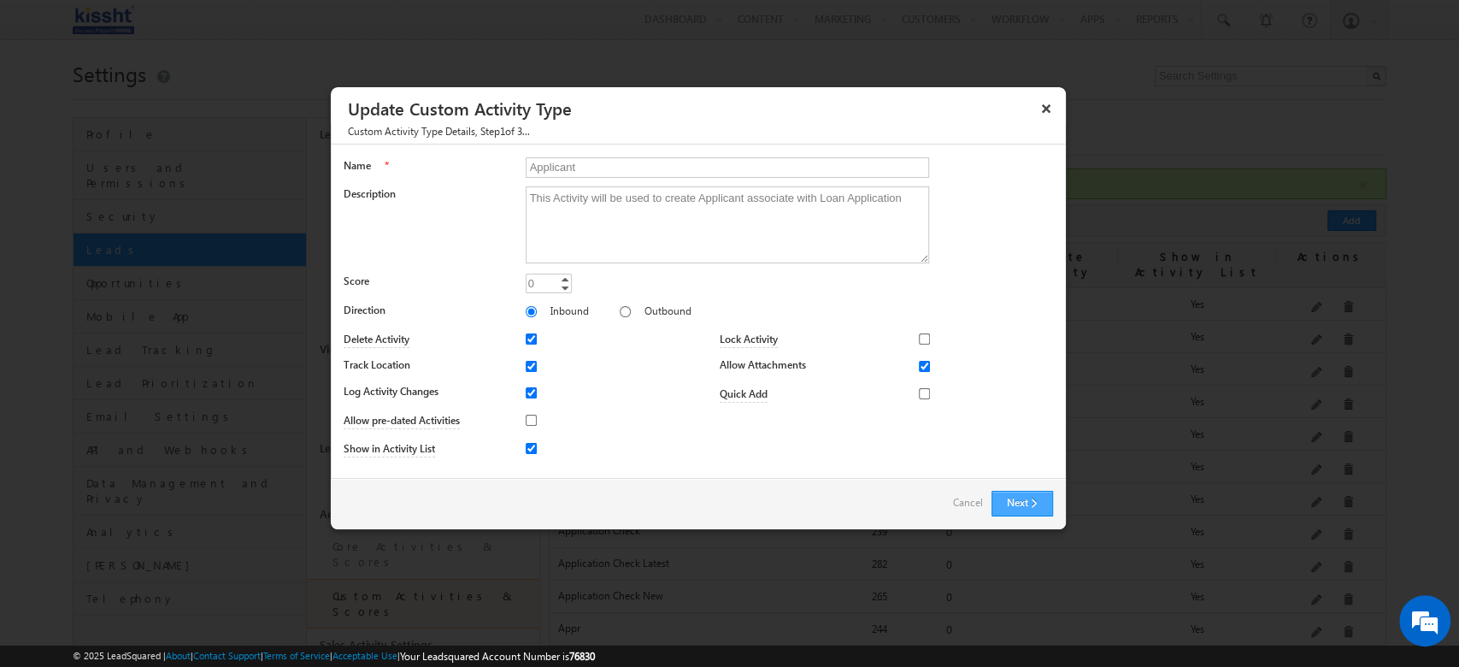
click at [1031, 508] on button "Next" at bounding box center [1022, 504] width 62 height 26
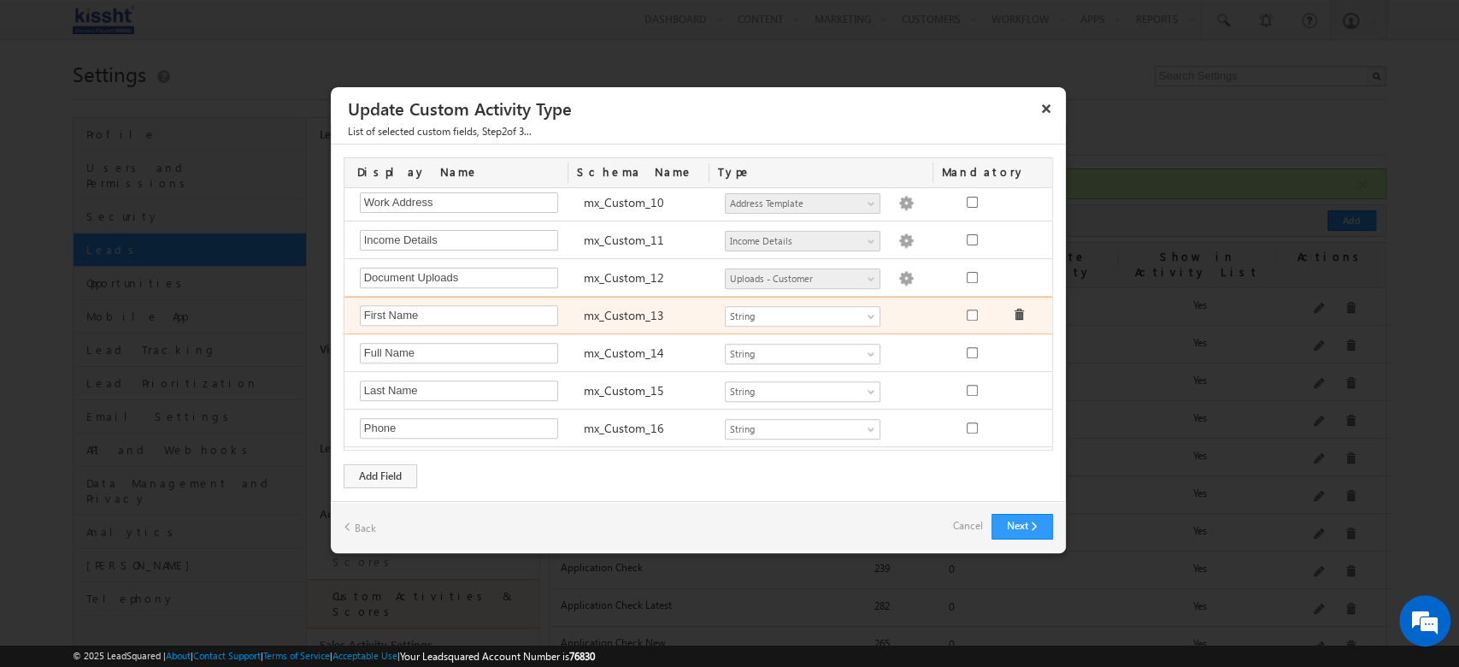
scroll to position [456, 0]
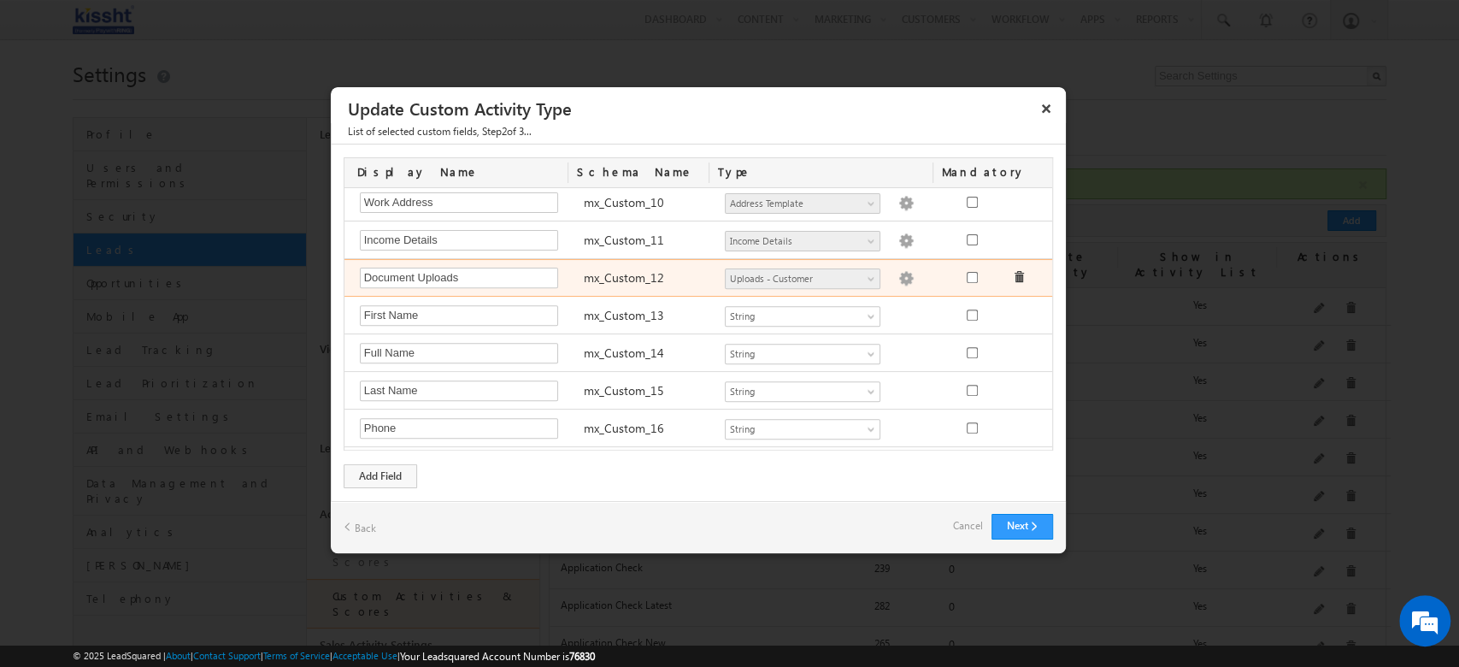
click at [898, 277] on img at bounding box center [905, 278] width 15 height 15
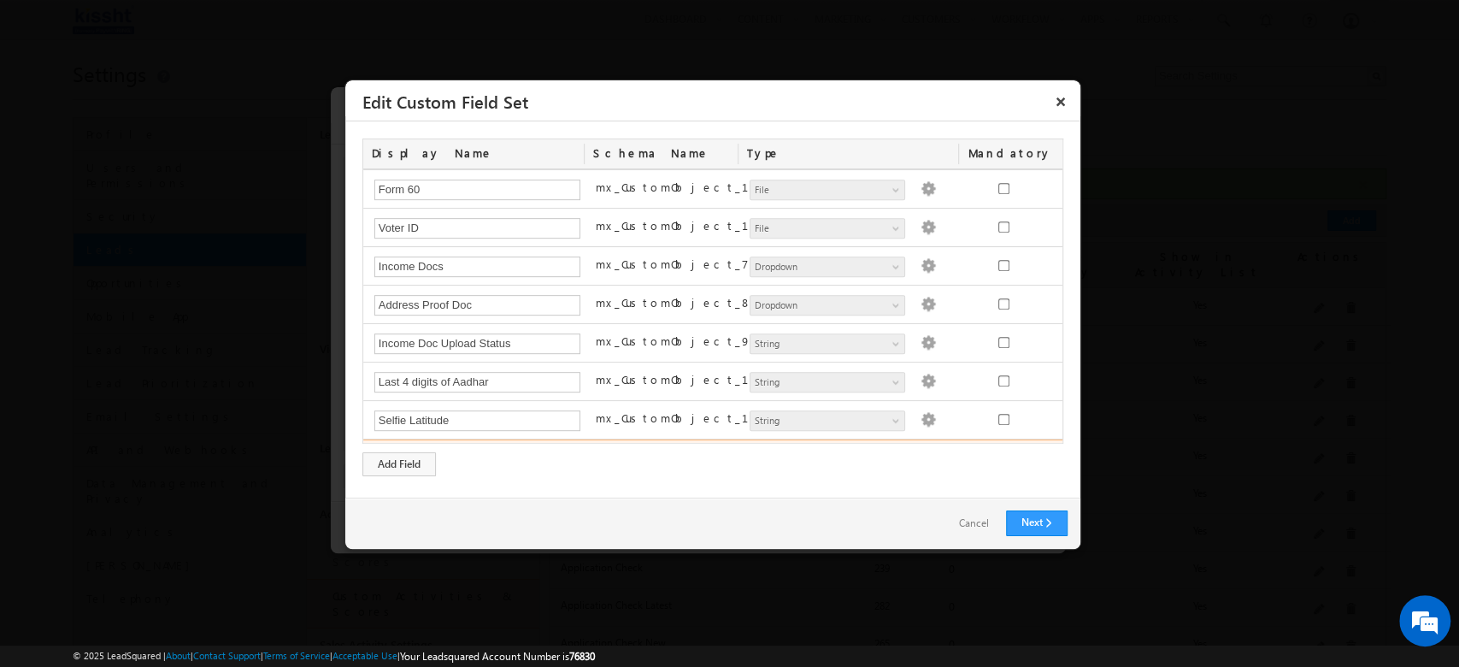
scroll to position [491, 0]
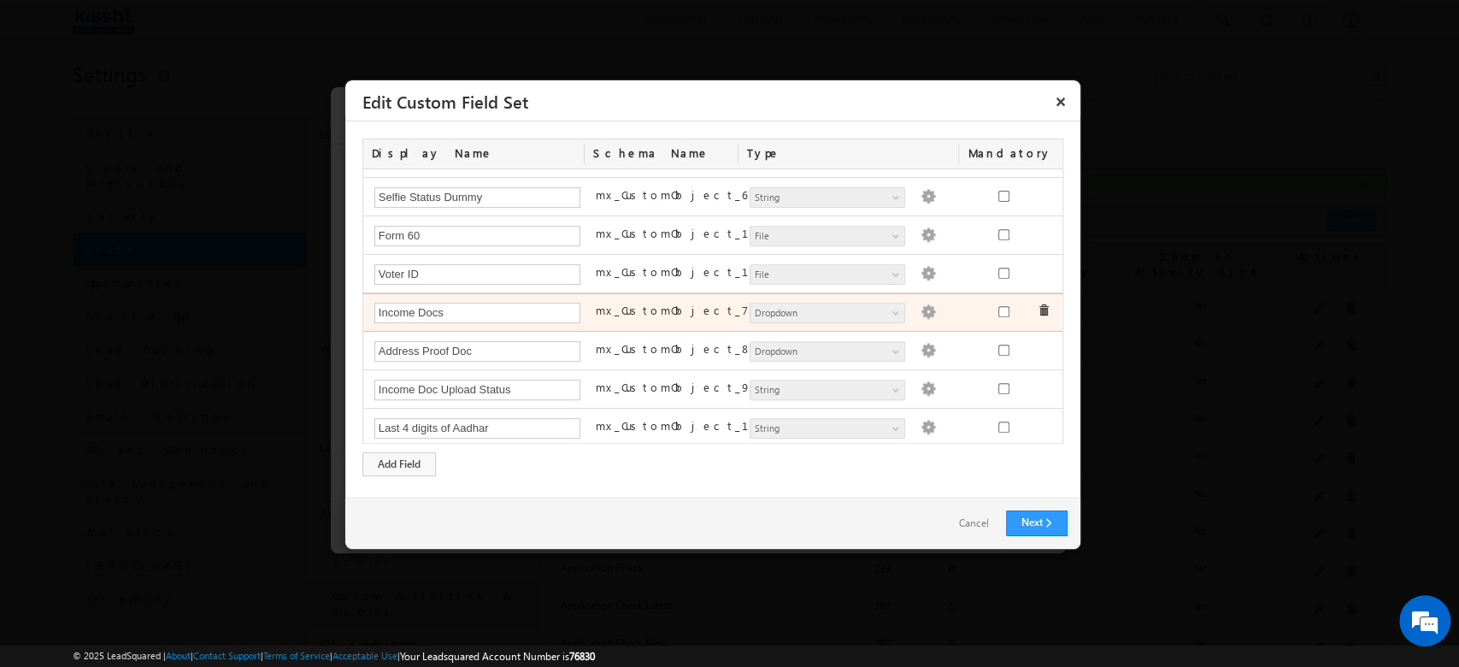
click at [920, 308] on img at bounding box center [927, 311] width 15 height 15
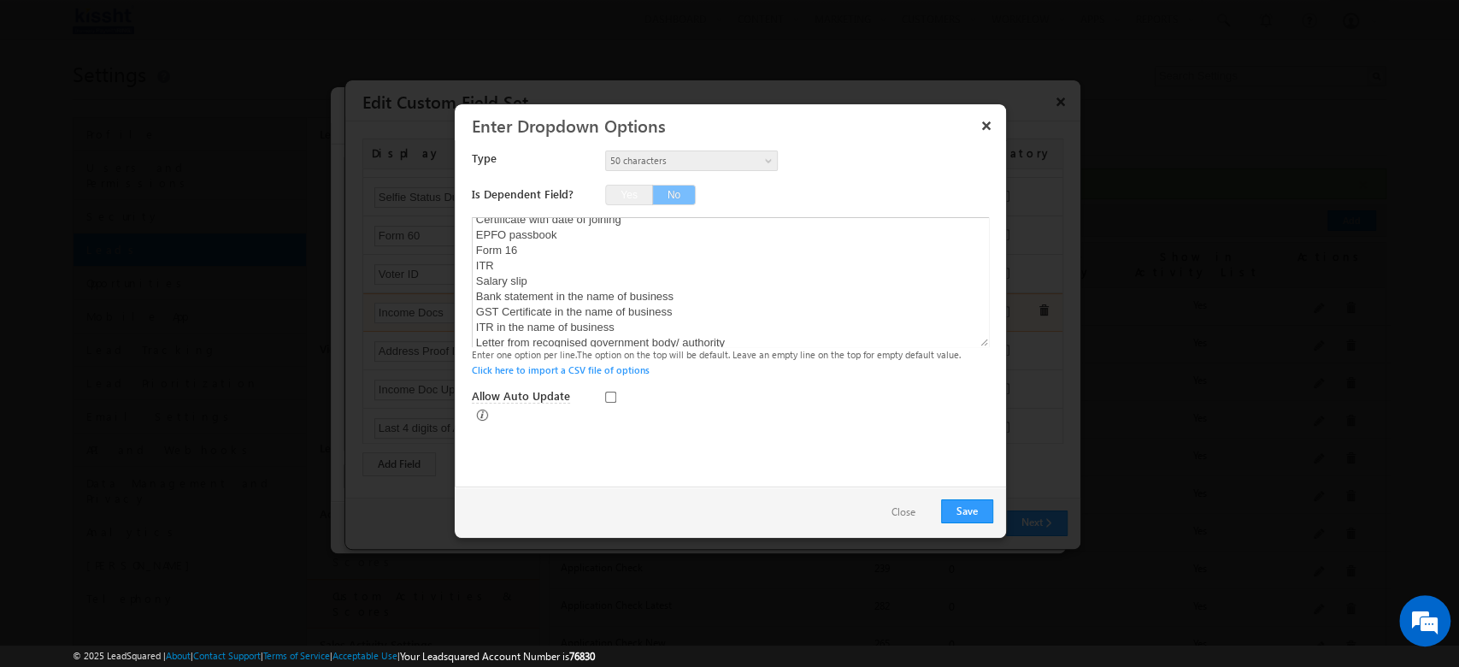
scroll to position [0, 0]
click at [664, 233] on textarea "Appointment letter Certificate with date of joining EPFO passbook Form 16 ITR S…" at bounding box center [730, 282] width 517 height 130
click at [655, 254] on textarea "Appointment letter Certificate with date of joining EPFO passbook Form 16 ITR S…" at bounding box center [730, 282] width 517 height 130
click at [655, 268] on textarea "Appointment letter Certificate with date of joining EPFO passbook Form 16 ITR S…" at bounding box center [730, 282] width 517 height 130
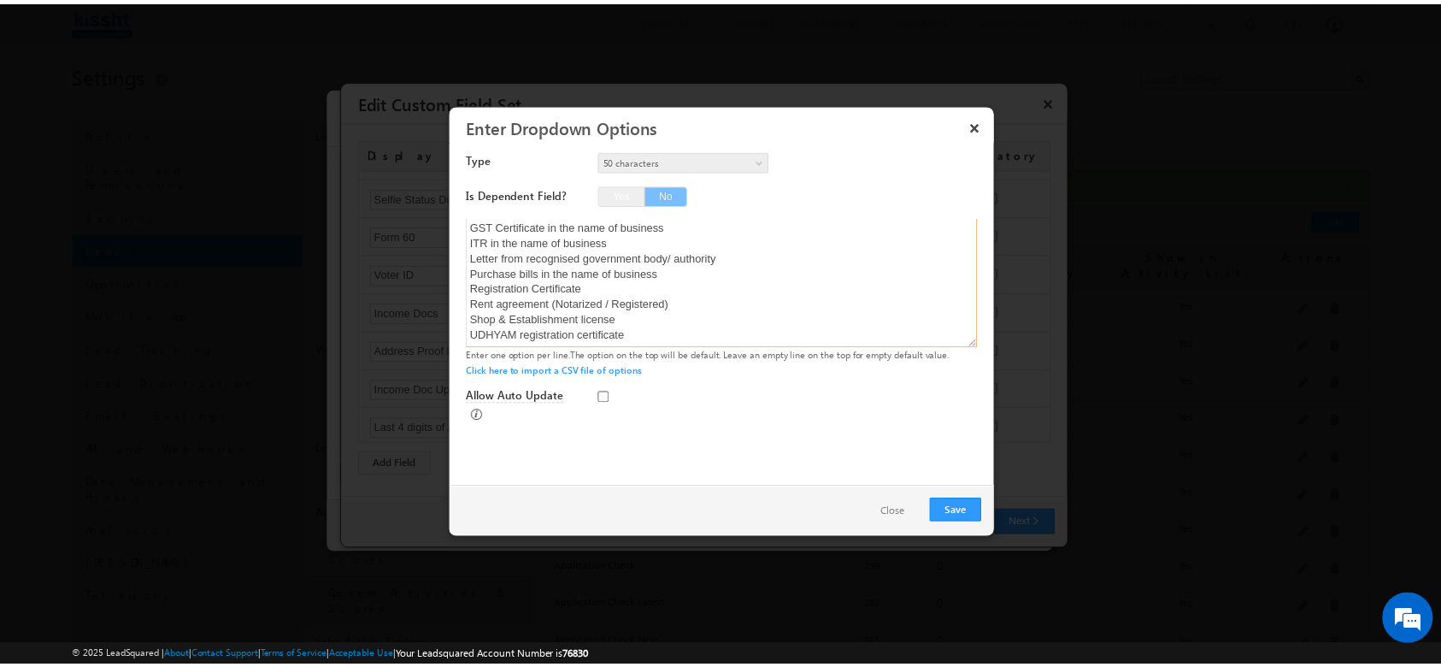
scroll to position [124, 0]
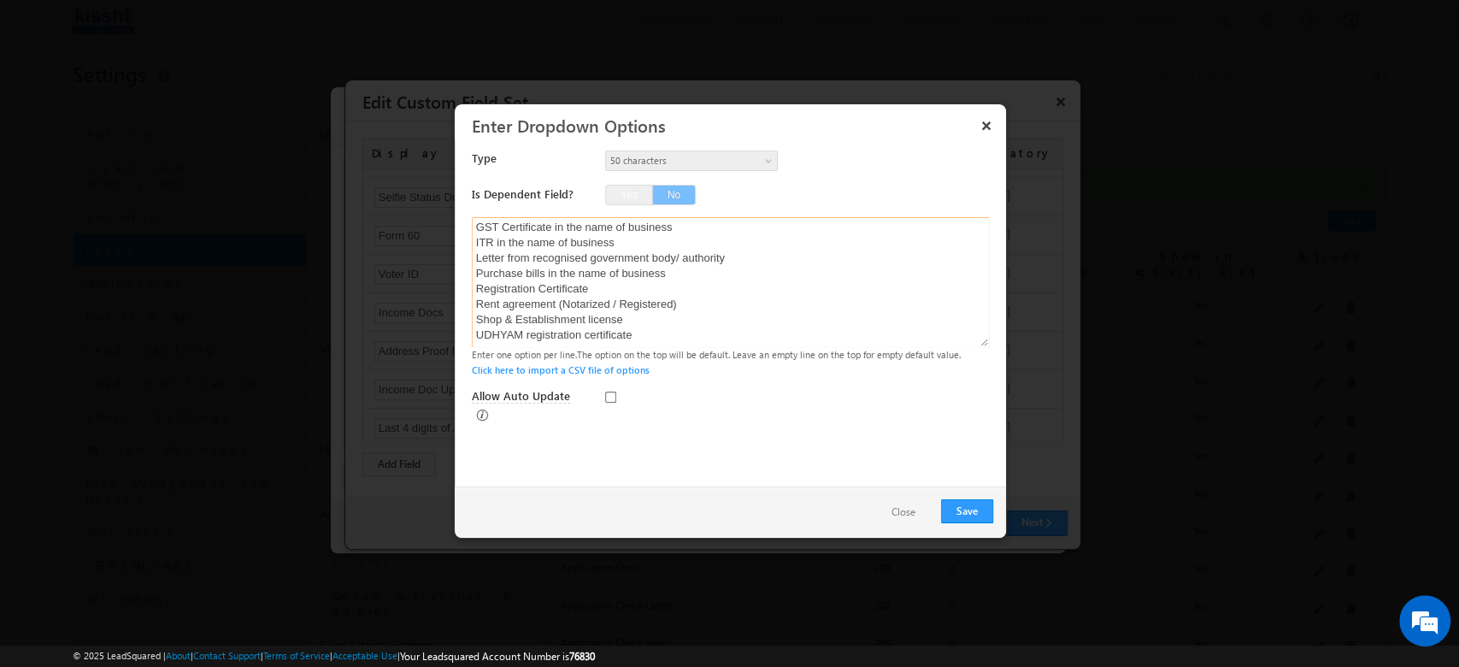
click at [661, 310] on textarea "Appointment letter Certificate with date of joining EPFO passbook Form 16 ITR S…" at bounding box center [730, 282] width 517 height 130
click at [978, 509] on button "Save" at bounding box center [967, 511] width 52 height 24
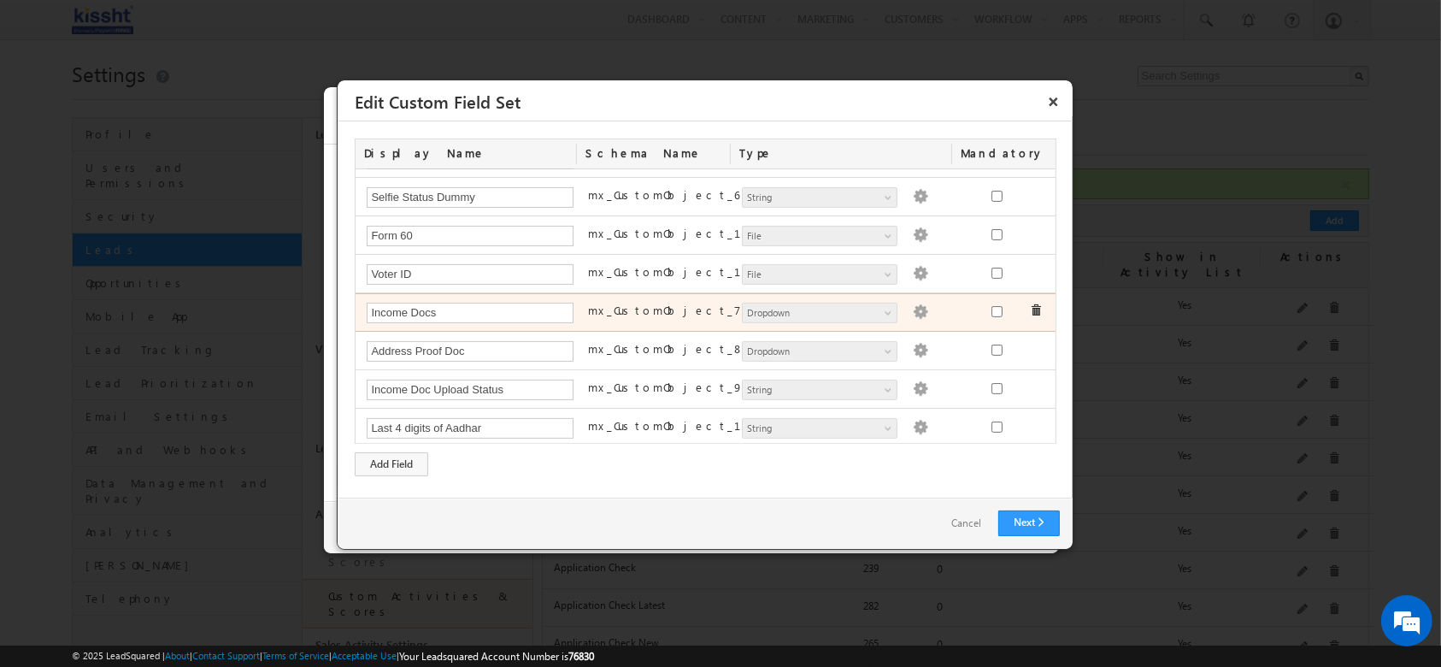
click at [883, 311] on span at bounding box center [890, 316] width 14 height 14
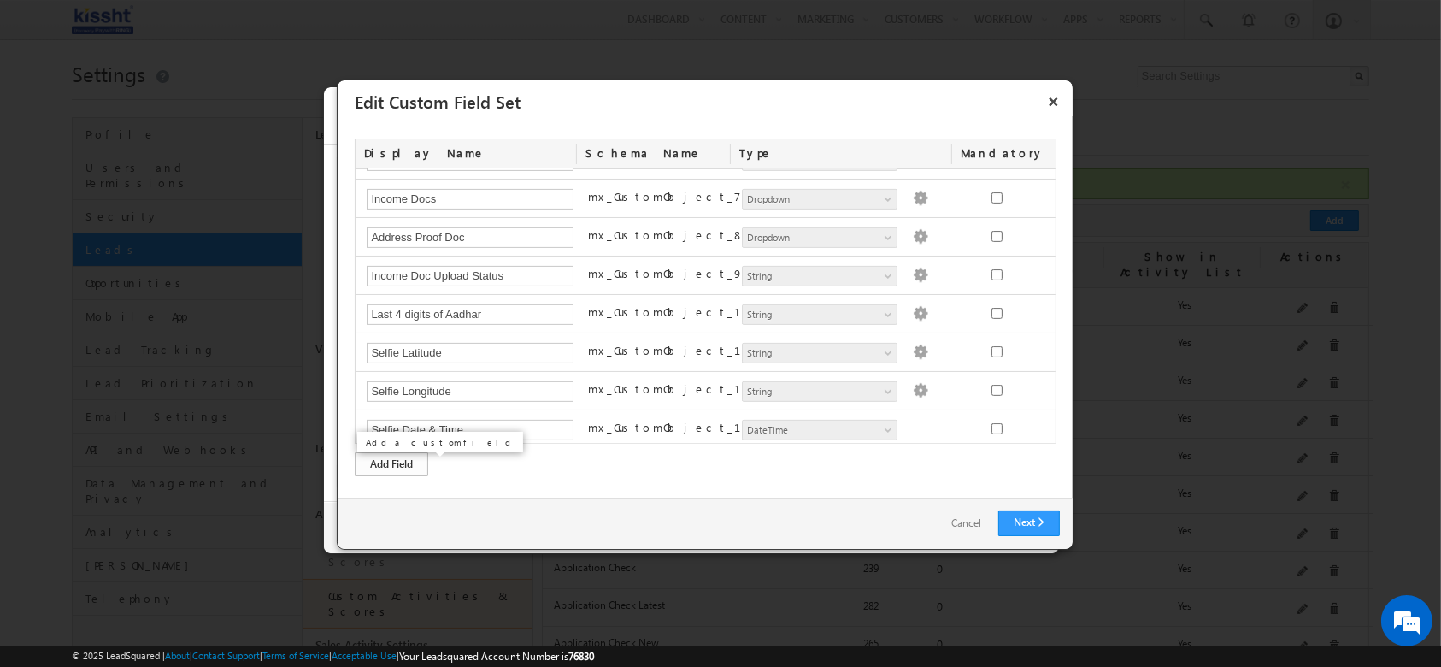
click at [409, 461] on div "Add Field" at bounding box center [391, 464] width 73 height 24
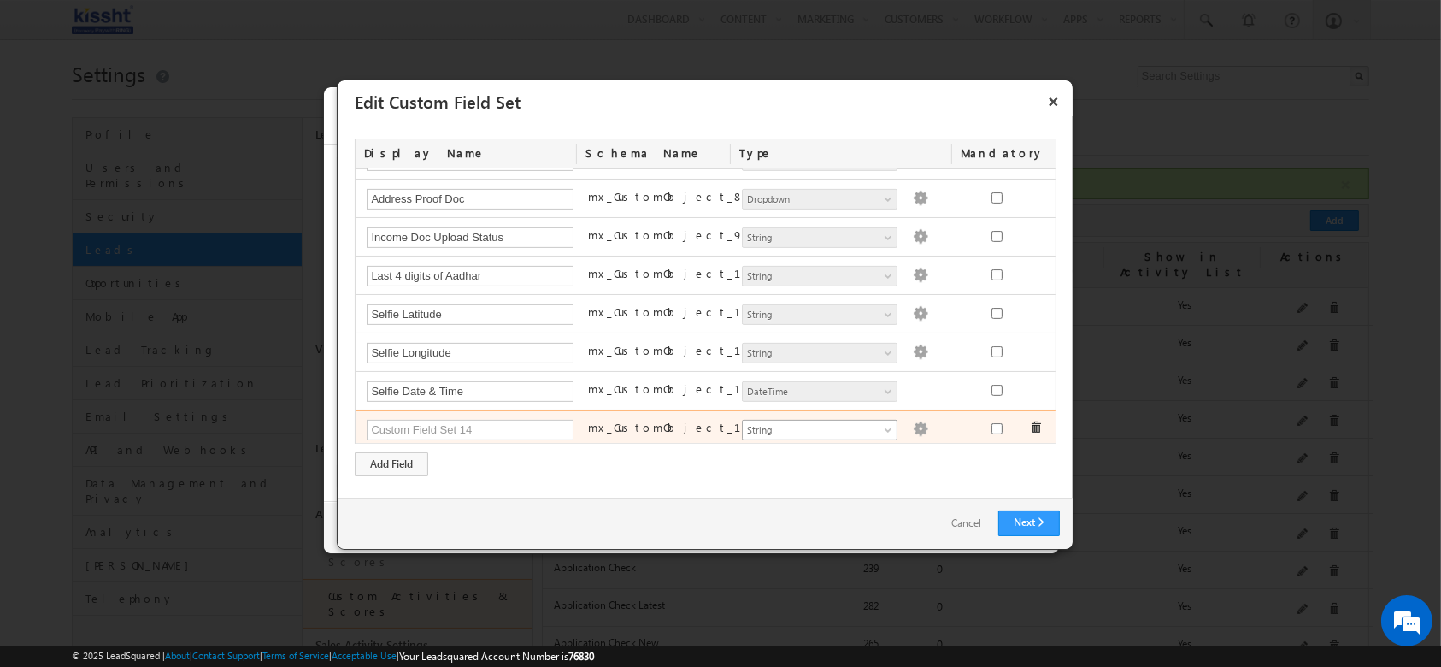
click at [827, 429] on span "String" at bounding box center [812, 429] width 139 height 15
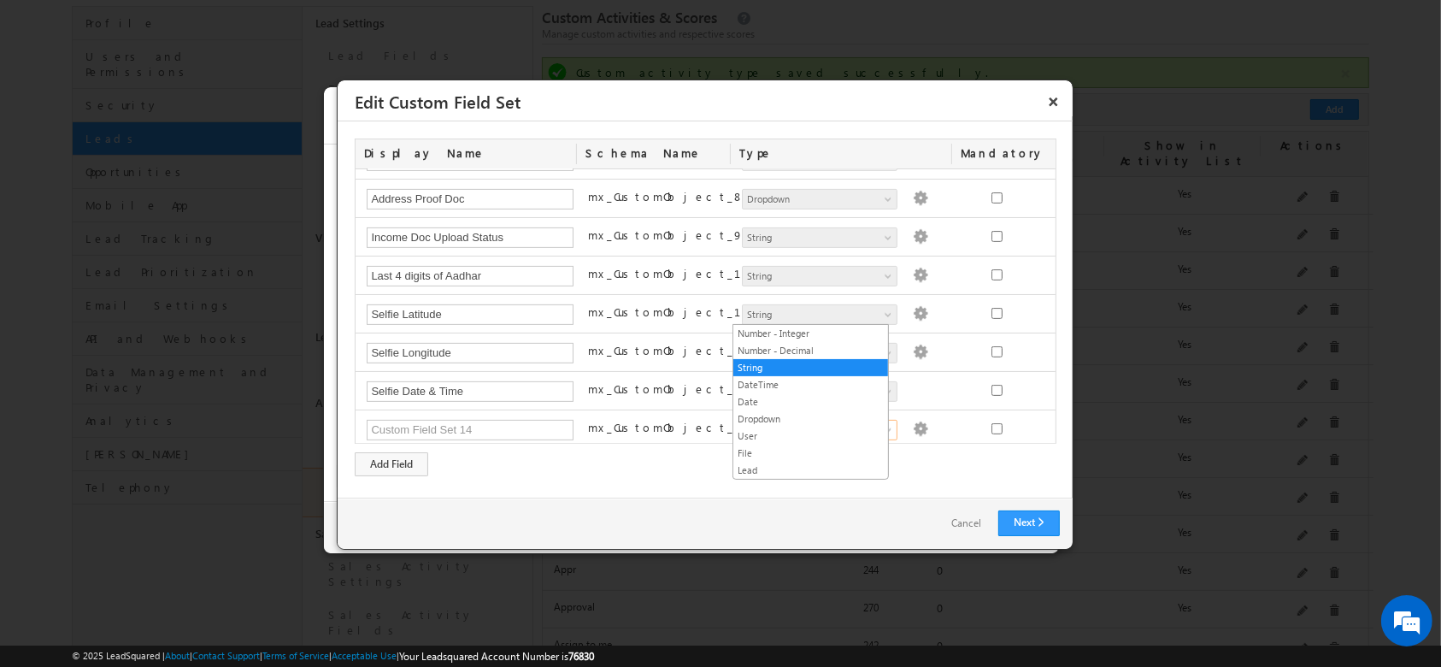
scroll to position [114, 0]
click at [825, 415] on link "Dropdown" at bounding box center [810, 416] width 155 height 15
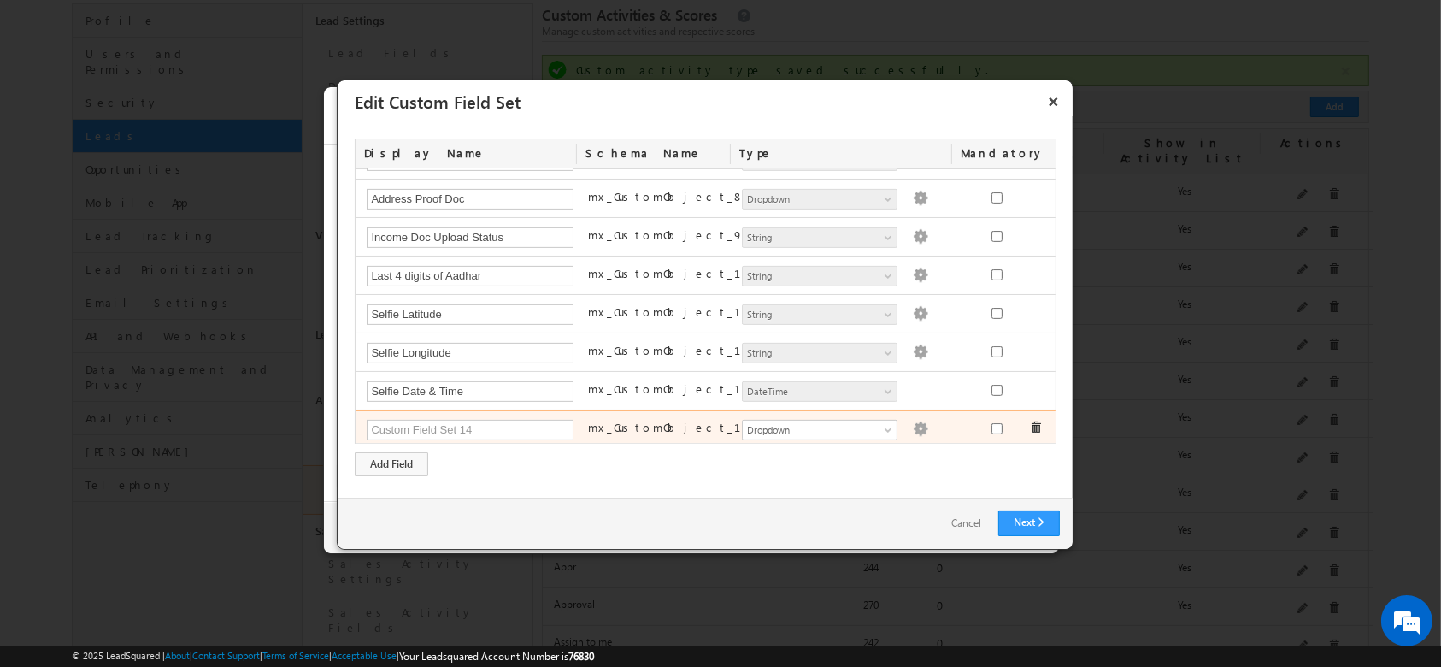
click at [913, 421] on img at bounding box center [920, 428] width 15 height 15
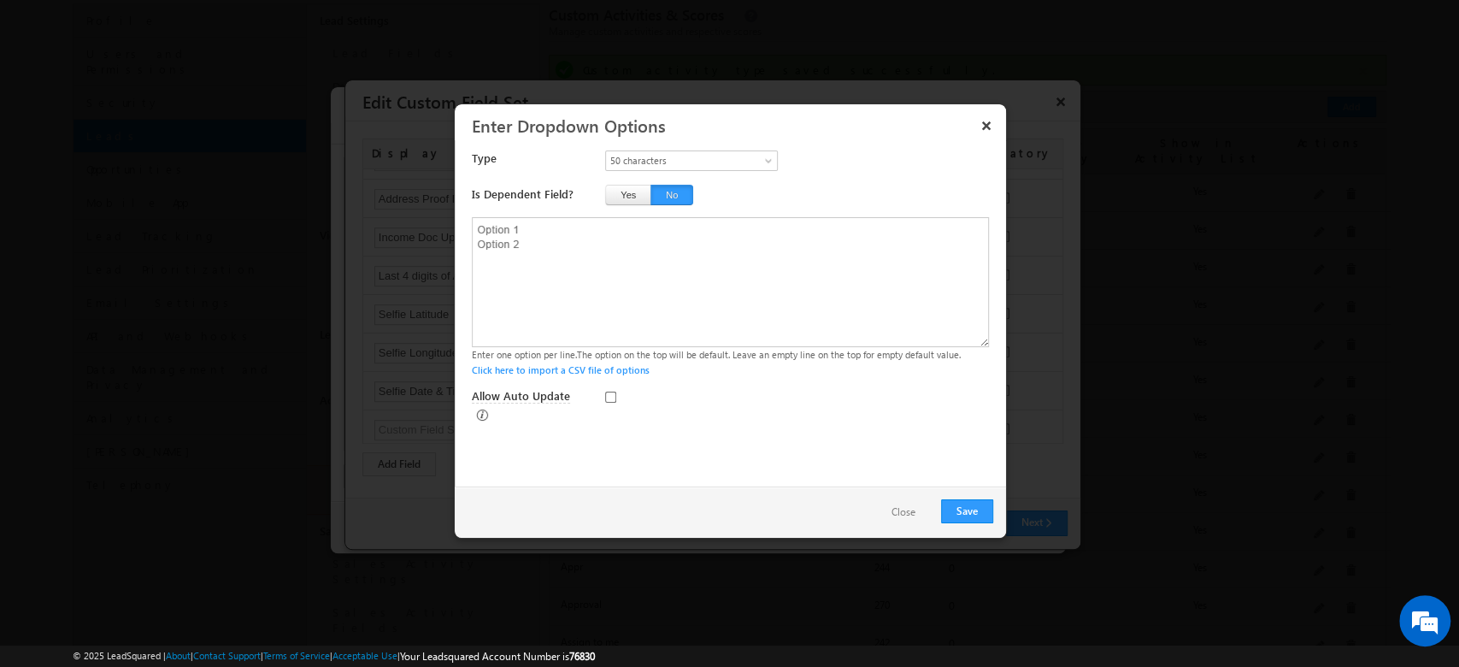
click at [901, 510] on button "Close" at bounding box center [903, 512] width 58 height 25
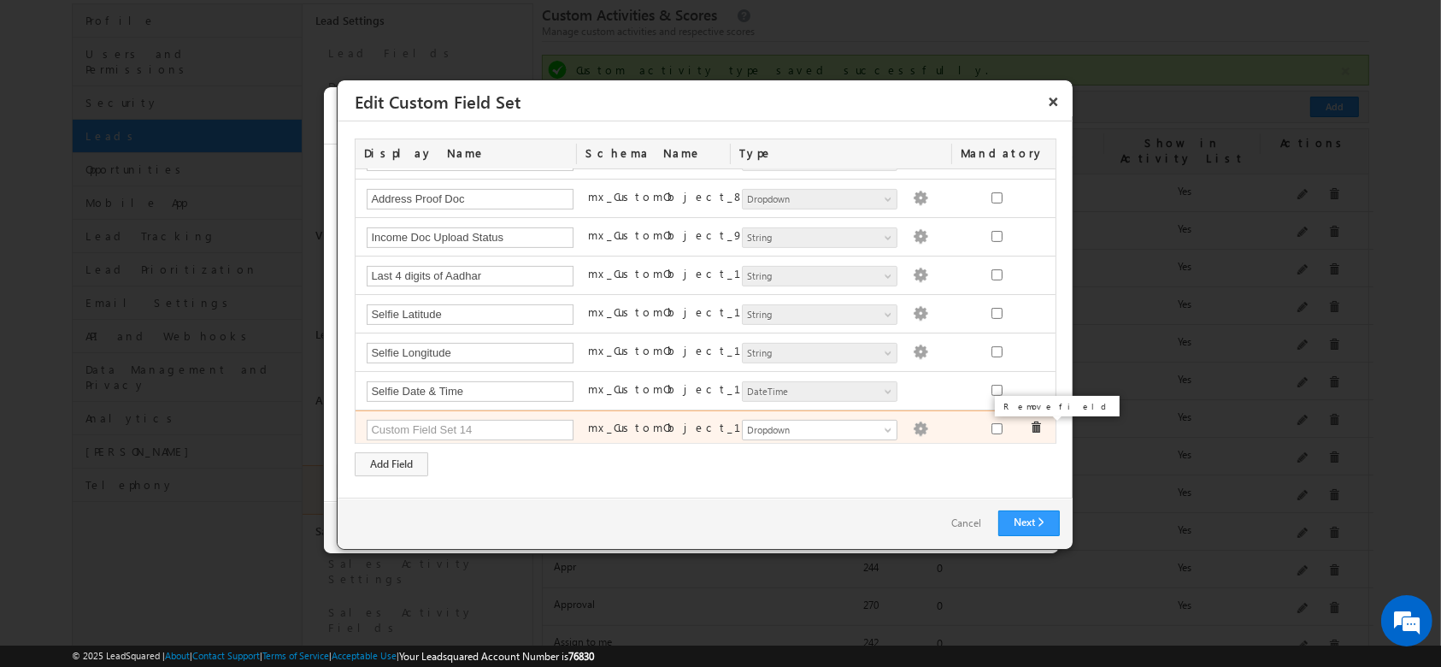
click at [1030, 426] on span at bounding box center [1036, 427] width 12 height 12
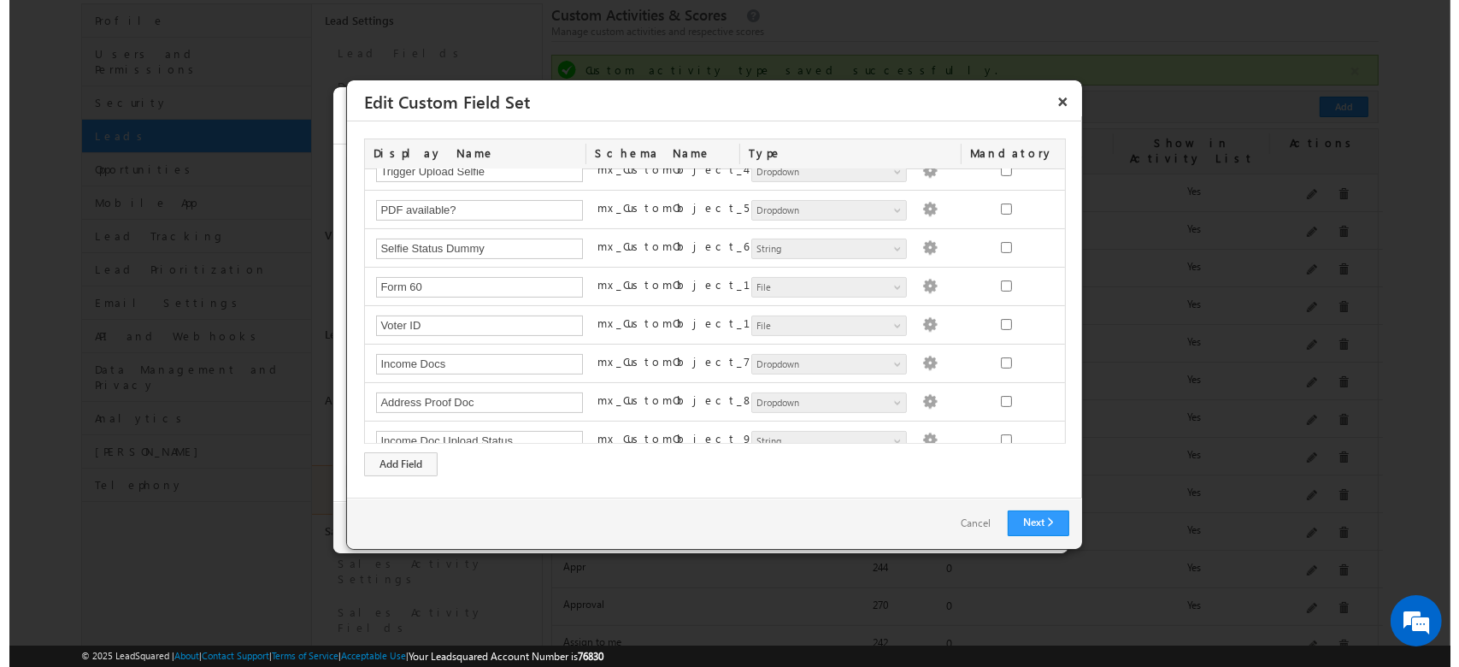
scroll to position [492, 0]
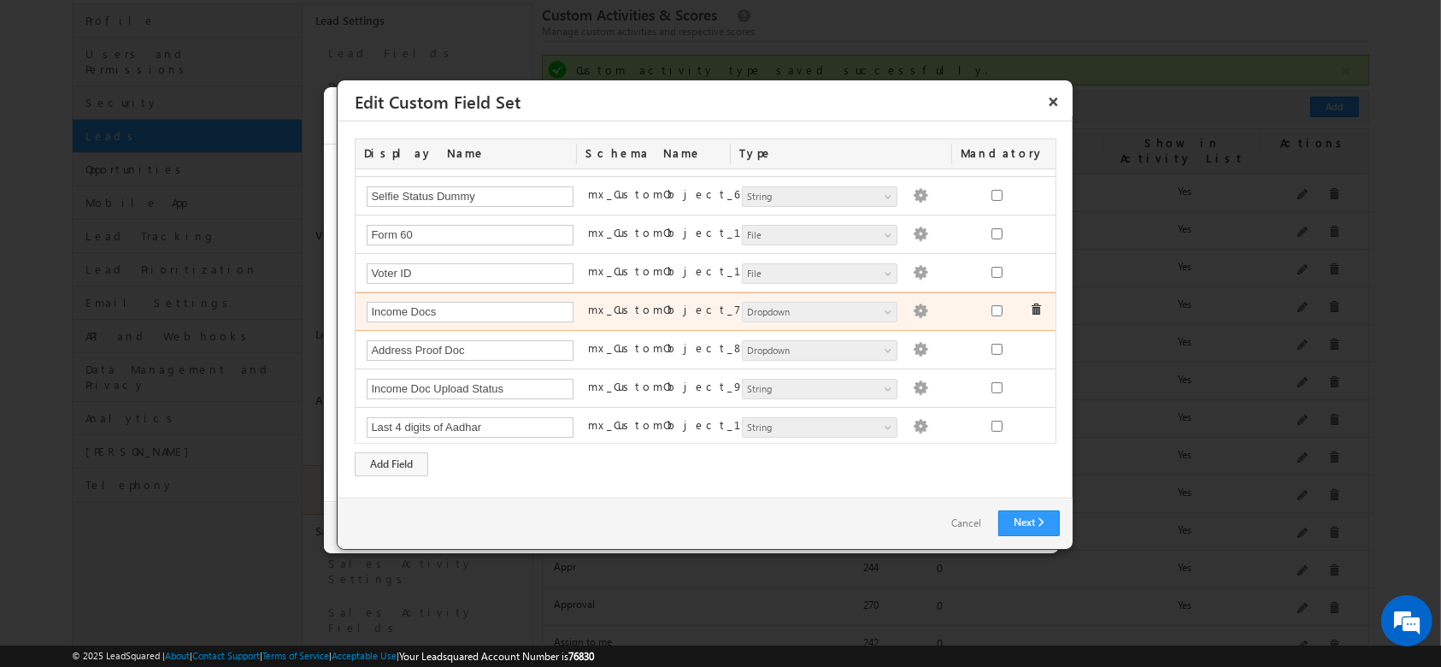
click at [913, 310] on img at bounding box center [920, 310] width 15 height 15
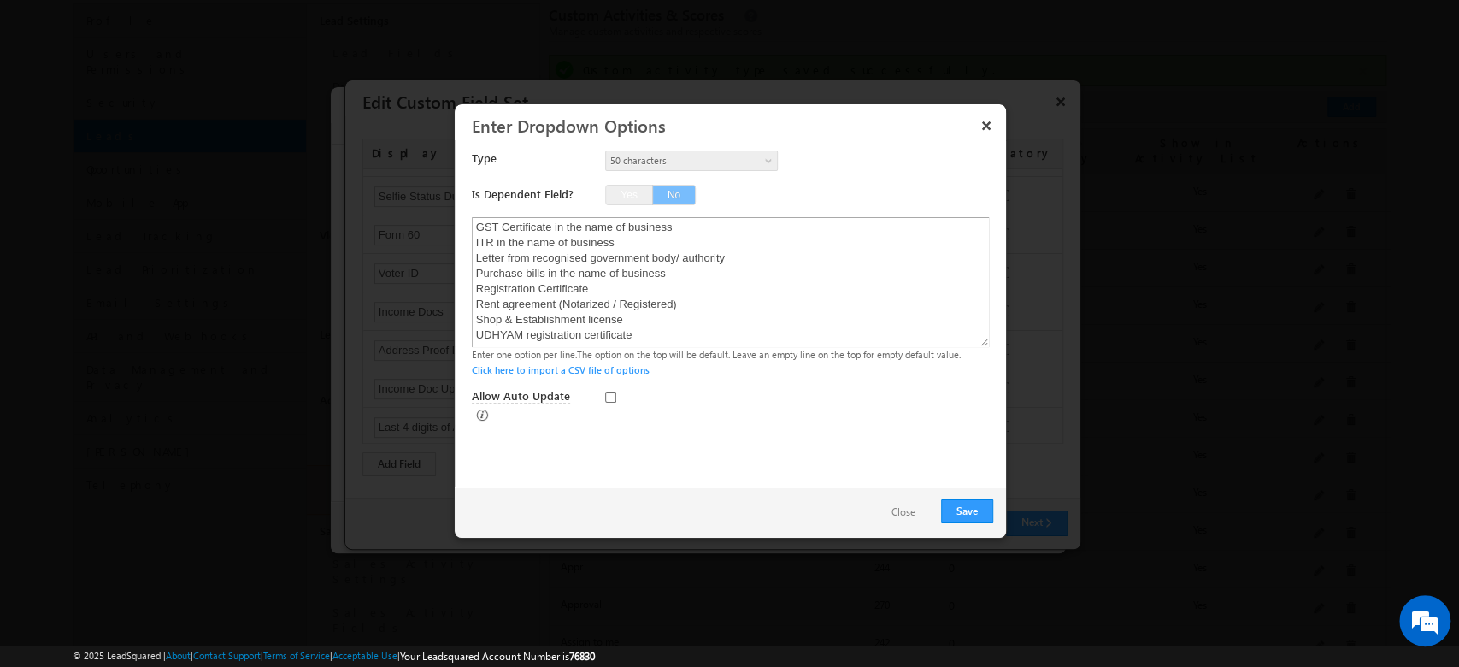
scroll to position [124, 0]
click at [717, 400] on div at bounding box center [665, 400] width 121 height 24
click at [990, 130] on button "×" at bounding box center [986, 125] width 27 height 30
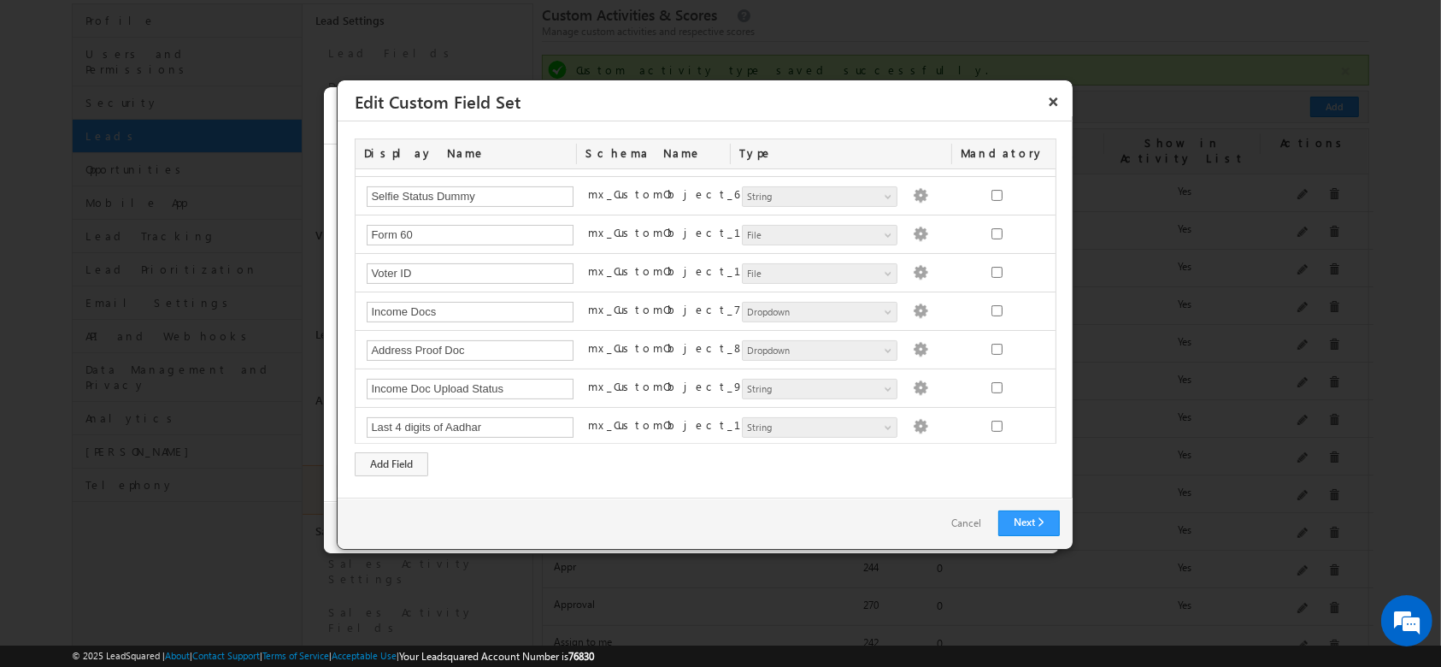
click at [965, 530] on link "Cancel" at bounding box center [966, 523] width 64 height 25
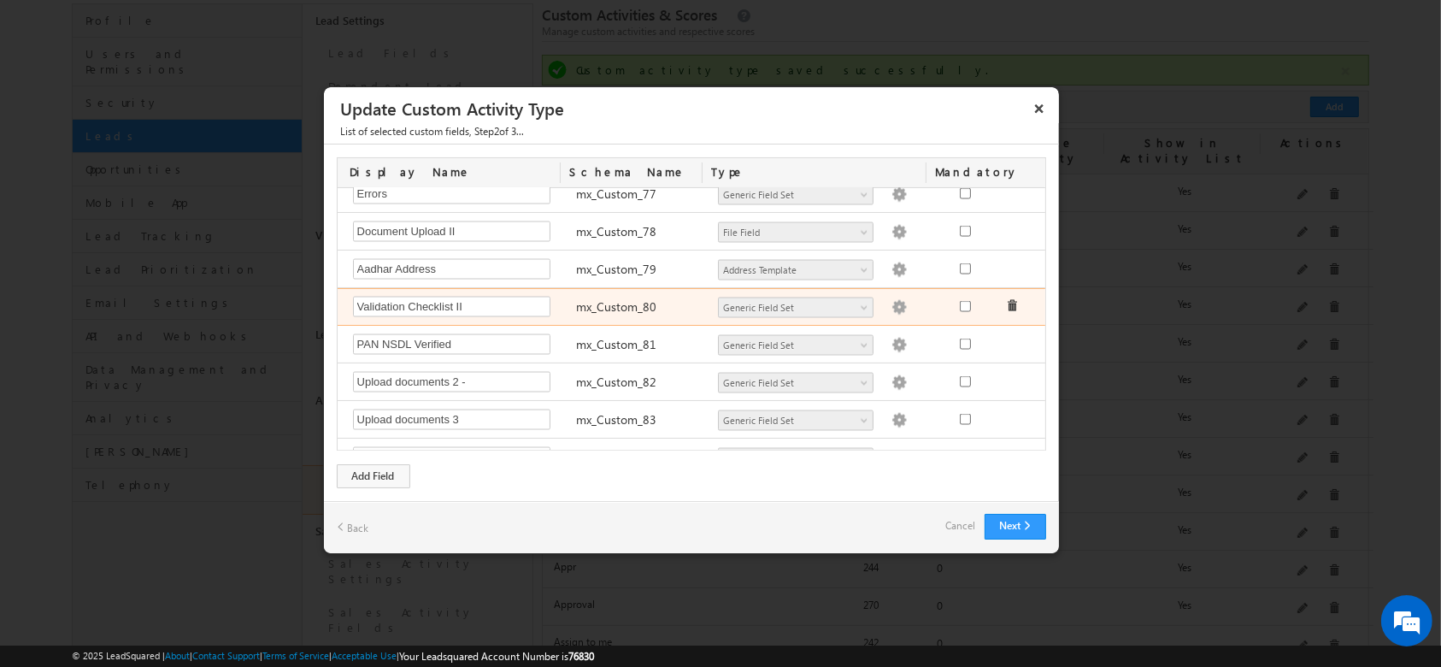
scroll to position [2993, 0]
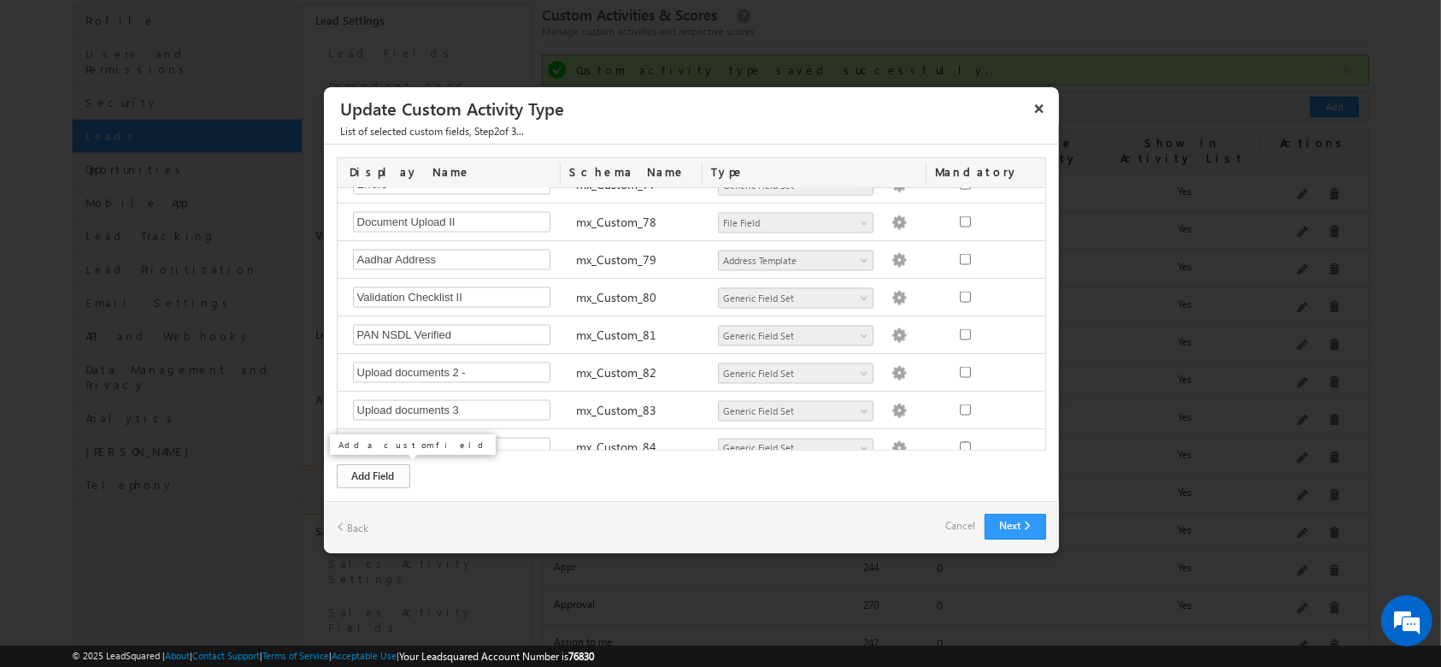
click at [394, 485] on div "Add Field" at bounding box center [373, 476] width 73 height 24
paste input "Select Income Documents"
type input "Select Income Documents"
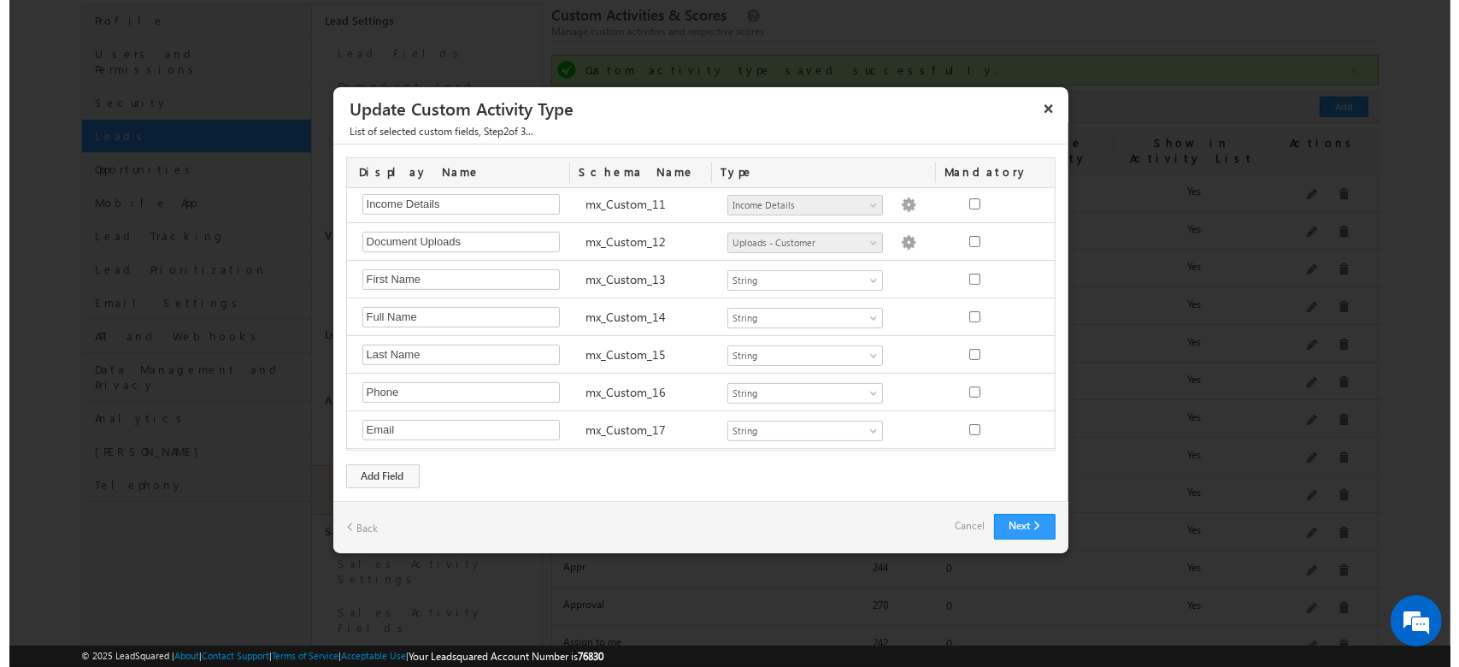
scroll to position [409, 0]
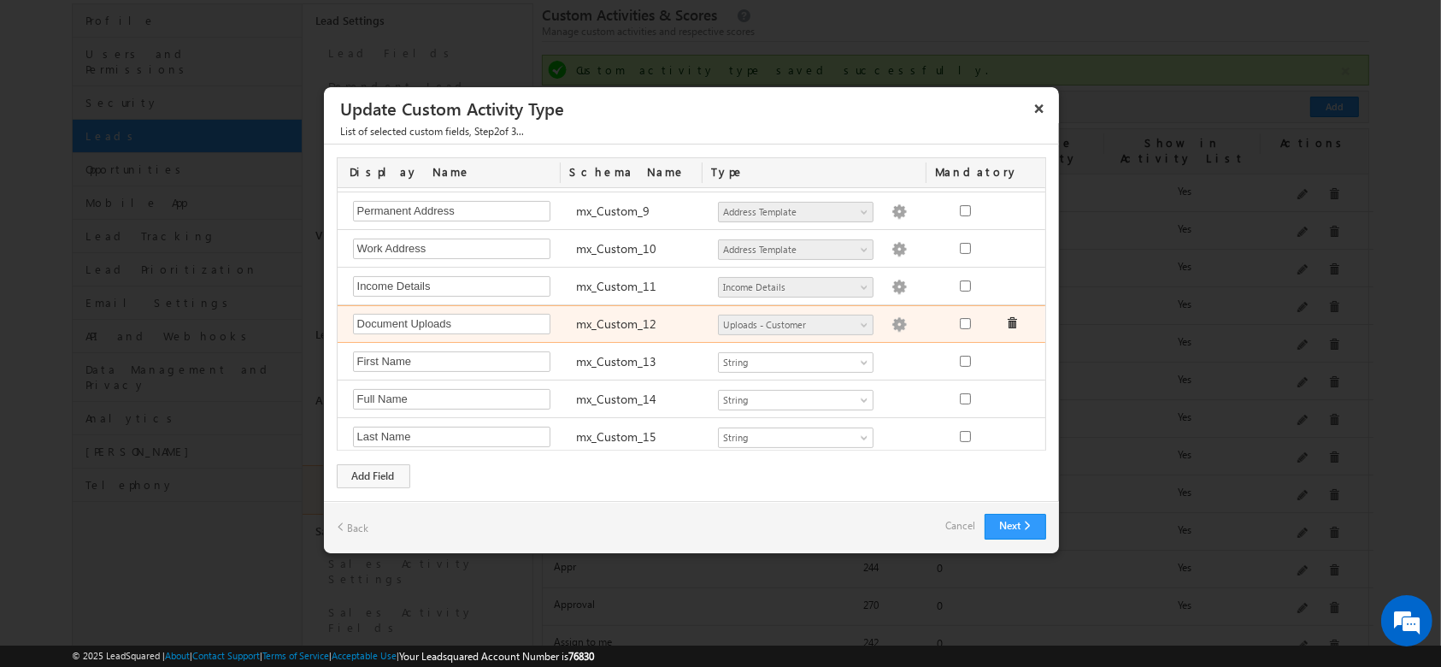
click at [891, 320] on img at bounding box center [898, 324] width 15 height 15
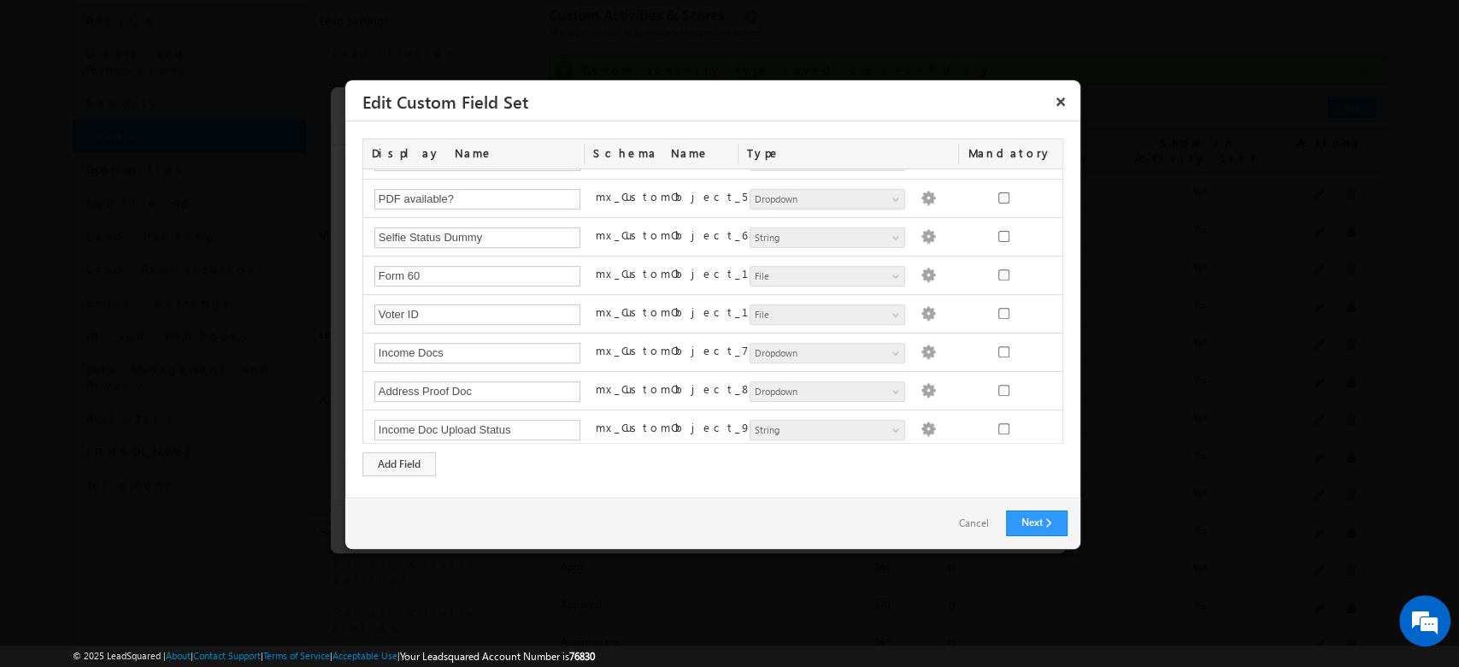
scroll to position [456, 0]
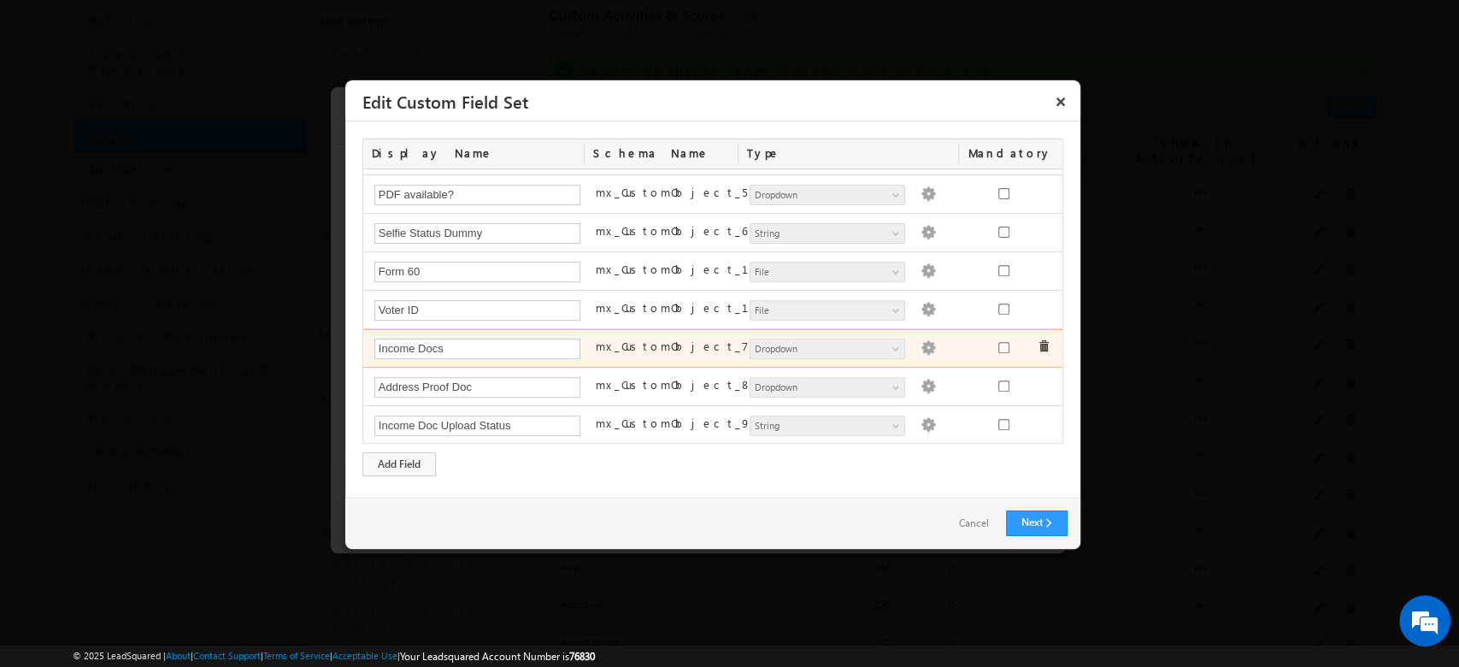
click at [920, 347] on img at bounding box center [927, 347] width 15 height 15
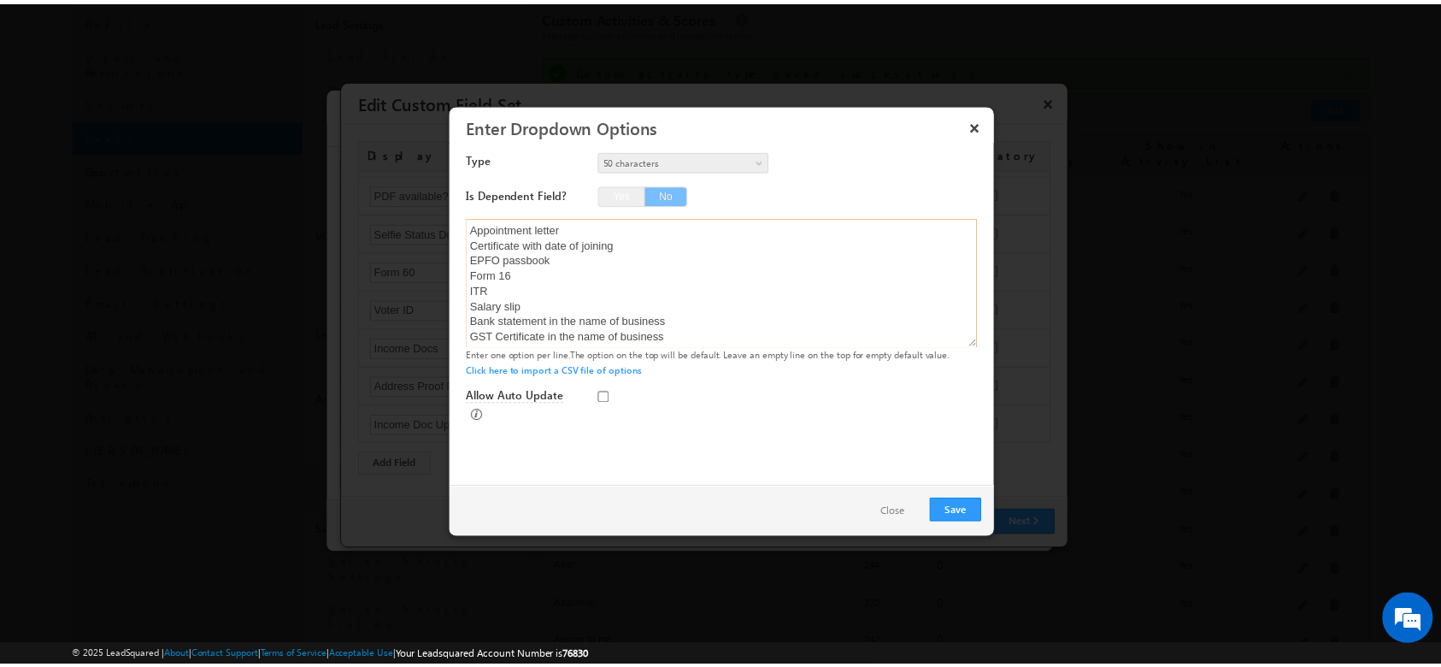
scroll to position [124, 0]
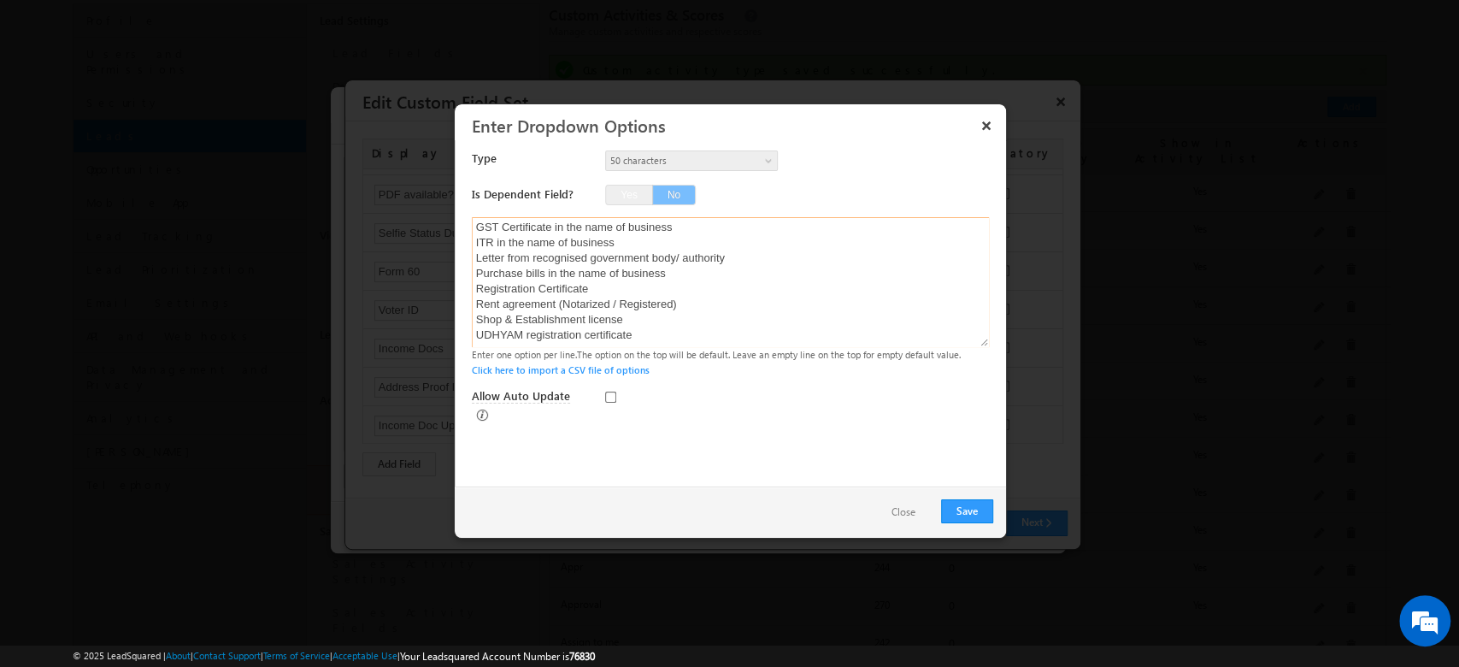
drag, startPoint x: 903, startPoint y: 347, endPoint x: 719, endPoint y: 352, distance: 184.7
click at [719, 352] on div "Appointment letter Certificate with date of joining EPFO passbook Form 16 ITR S…" at bounding box center [732, 297] width 521 height 161
drag, startPoint x: 900, startPoint y: 504, endPoint x: 857, endPoint y: 467, distance: 56.4
click at [902, 505] on button "Close" at bounding box center [903, 512] width 58 height 25
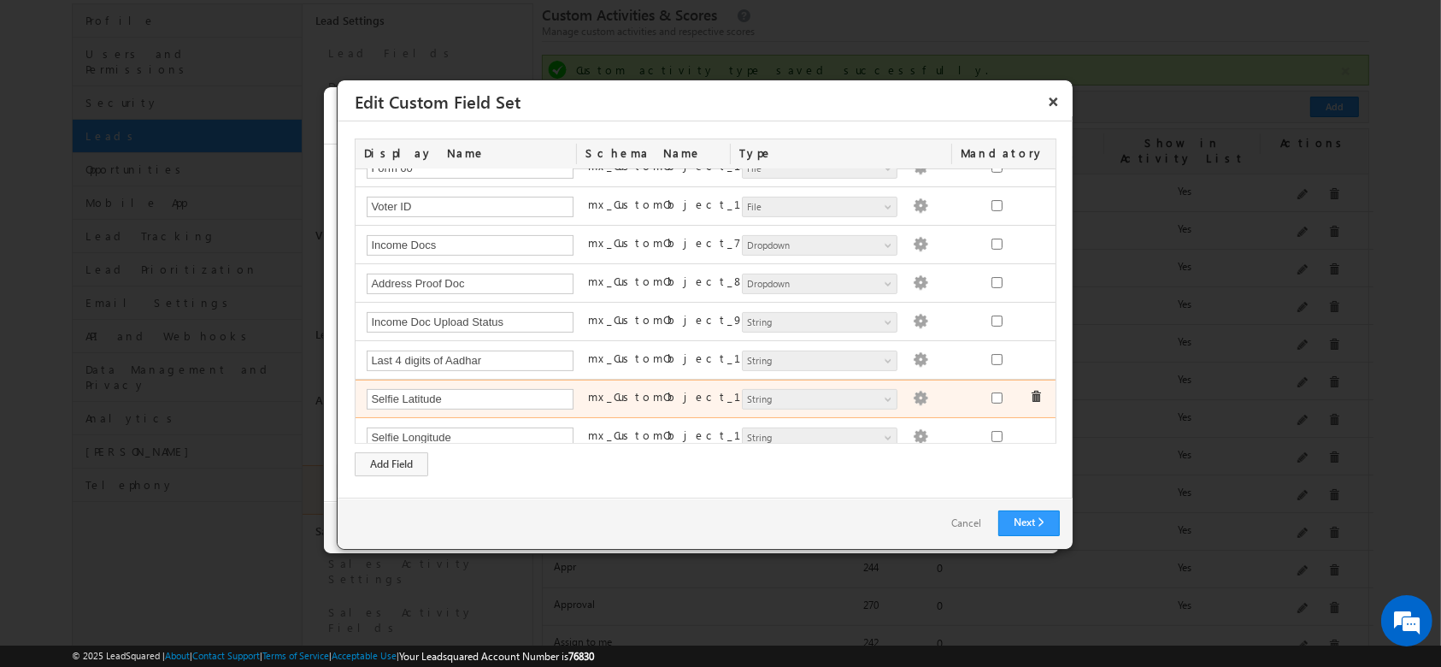
scroll to position [605, 0]
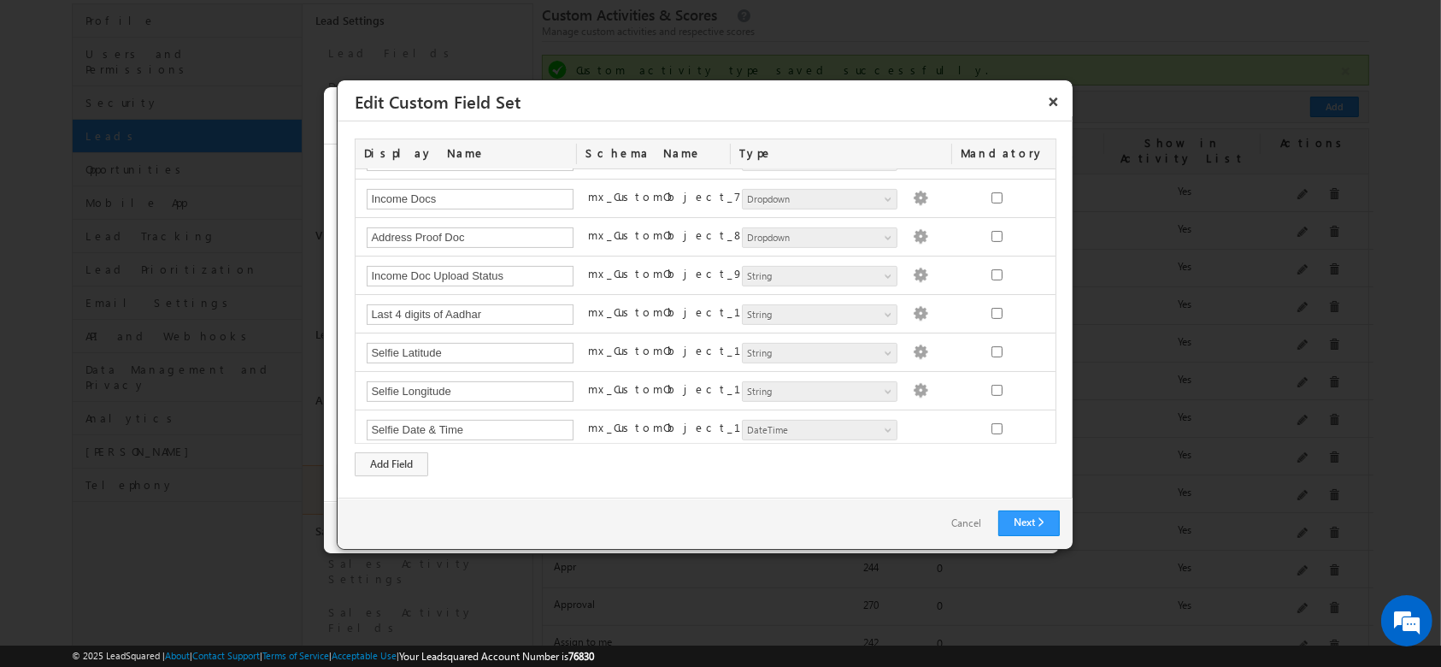
click at [957, 525] on link "Cancel" at bounding box center [966, 523] width 64 height 25
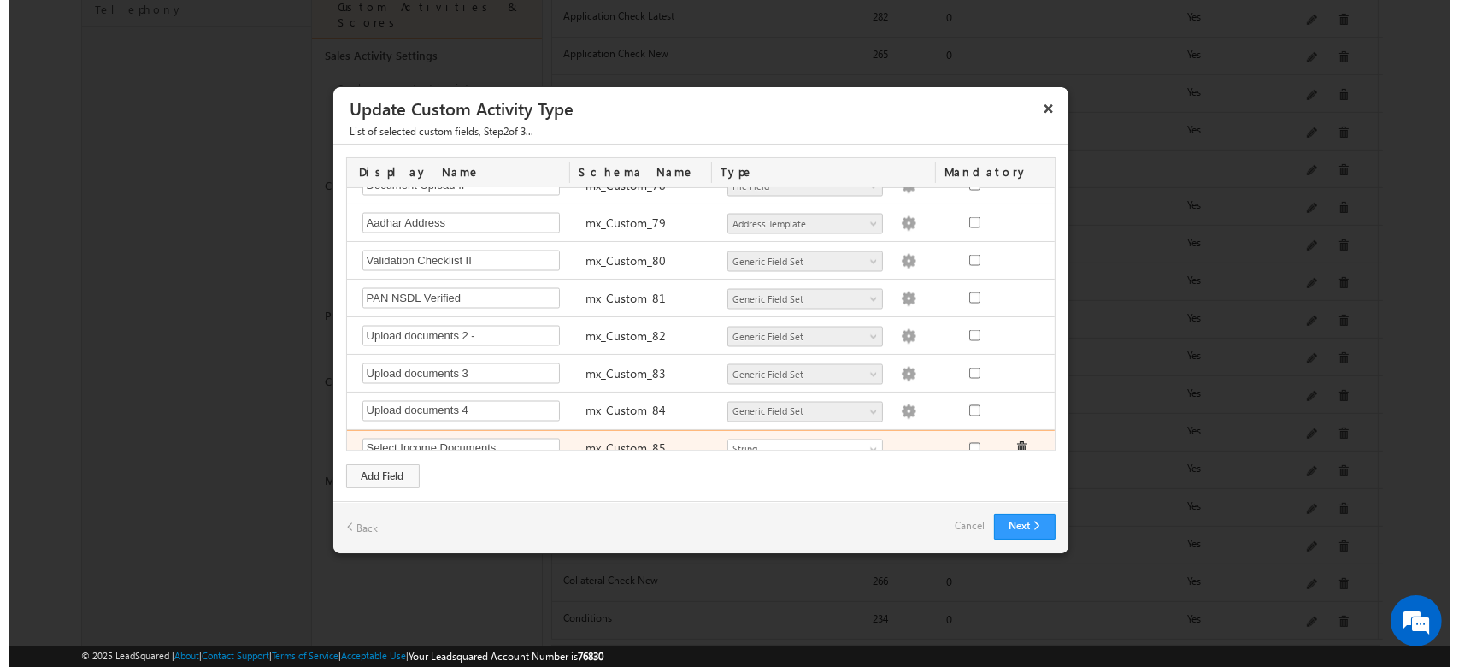
scroll to position [656, 0]
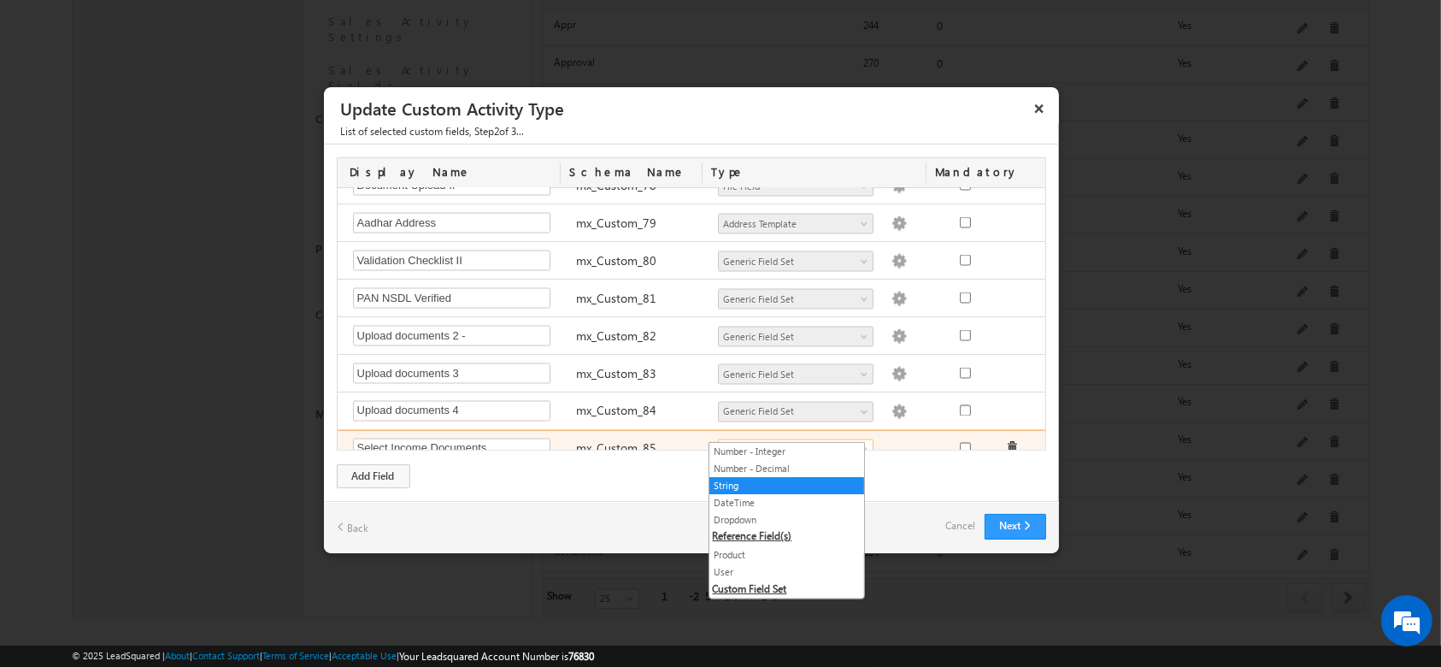
click at [834, 442] on span "String" at bounding box center [788, 449] width 139 height 15
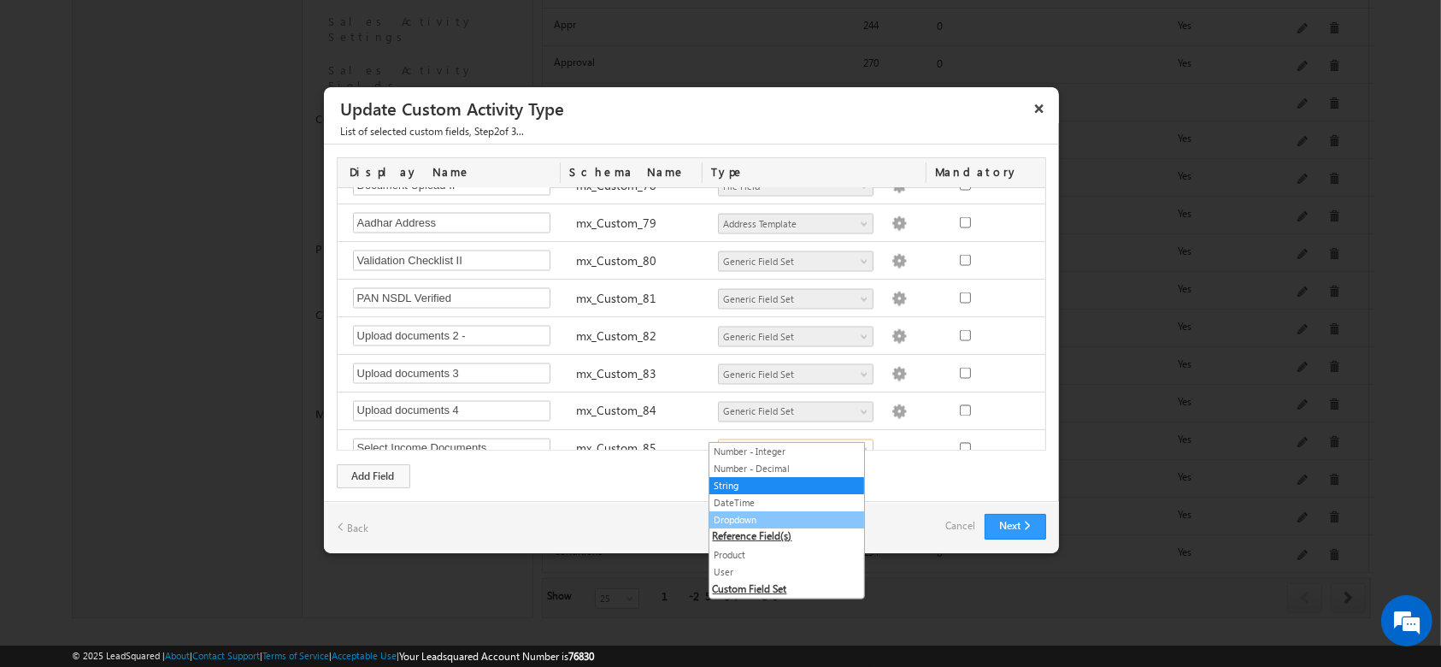
click at [765, 516] on link "Dropdown" at bounding box center [786, 519] width 155 height 15
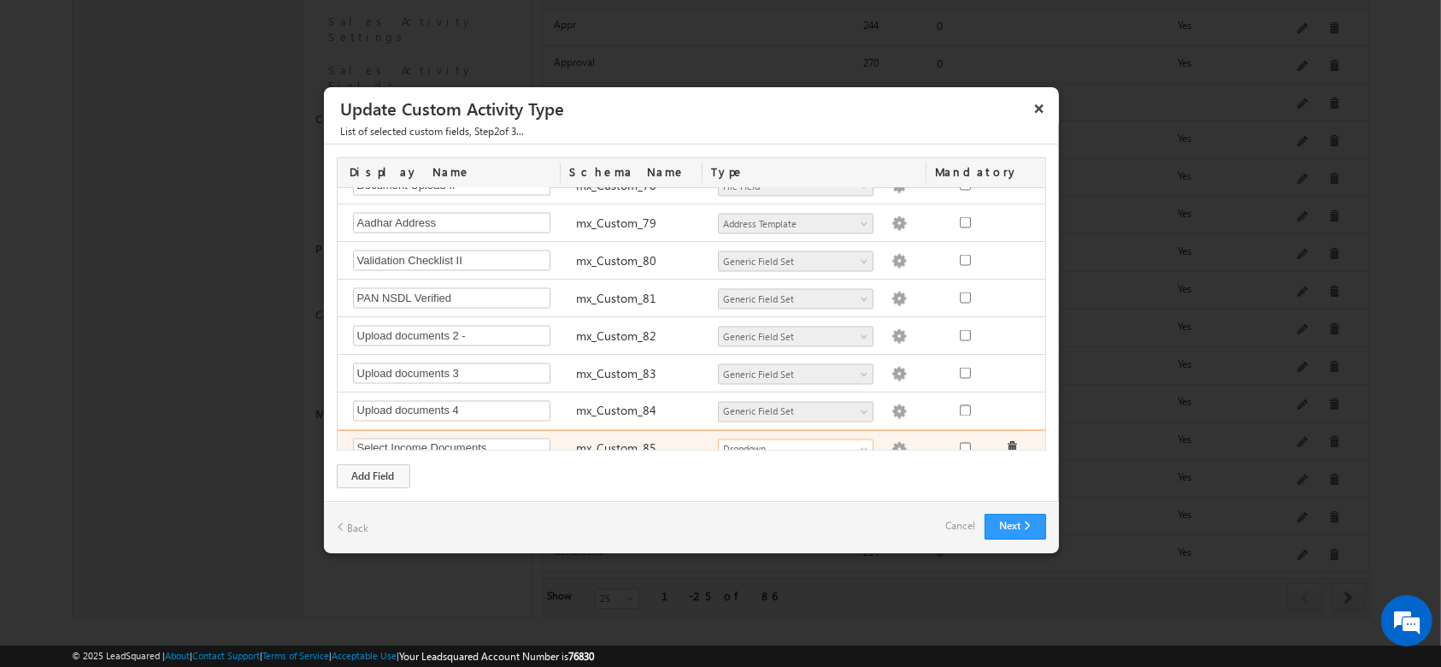
click at [891, 442] on img at bounding box center [898, 449] width 15 height 15
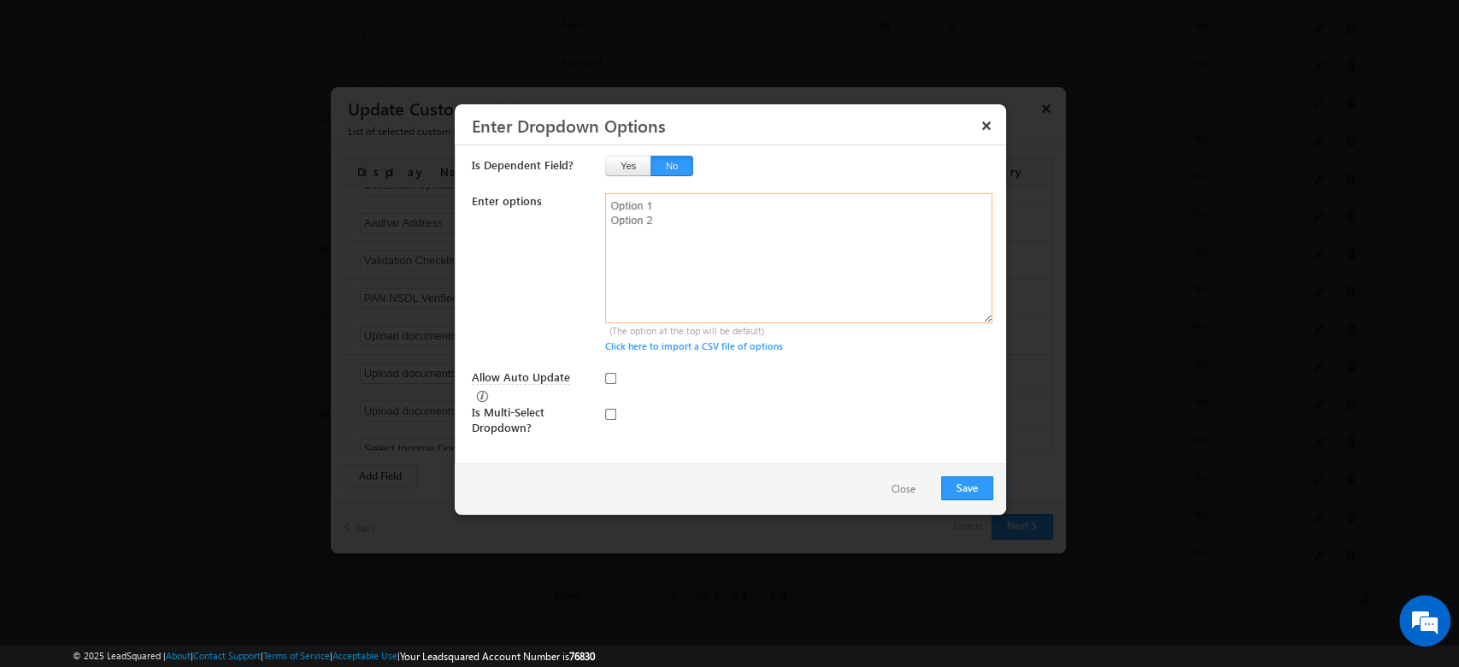
click at [761, 254] on textarea at bounding box center [798, 258] width 387 height 130
paste textarea "Appointment letter Certificate with date of joining EPFO passbook Form 16 ITR S…"
click at [609, 209] on textarea "Appointment letter Certificate with date of joining EPFO passbook Form 16 ITR S…" at bounding box center [798, 258] width 387 height 130
click at [618, 257] on textarea "Appointment letter Certificate with date of joining EPFO passbook Form 16 ITR S…" at bounding box center [798, 258] width 387 height 130
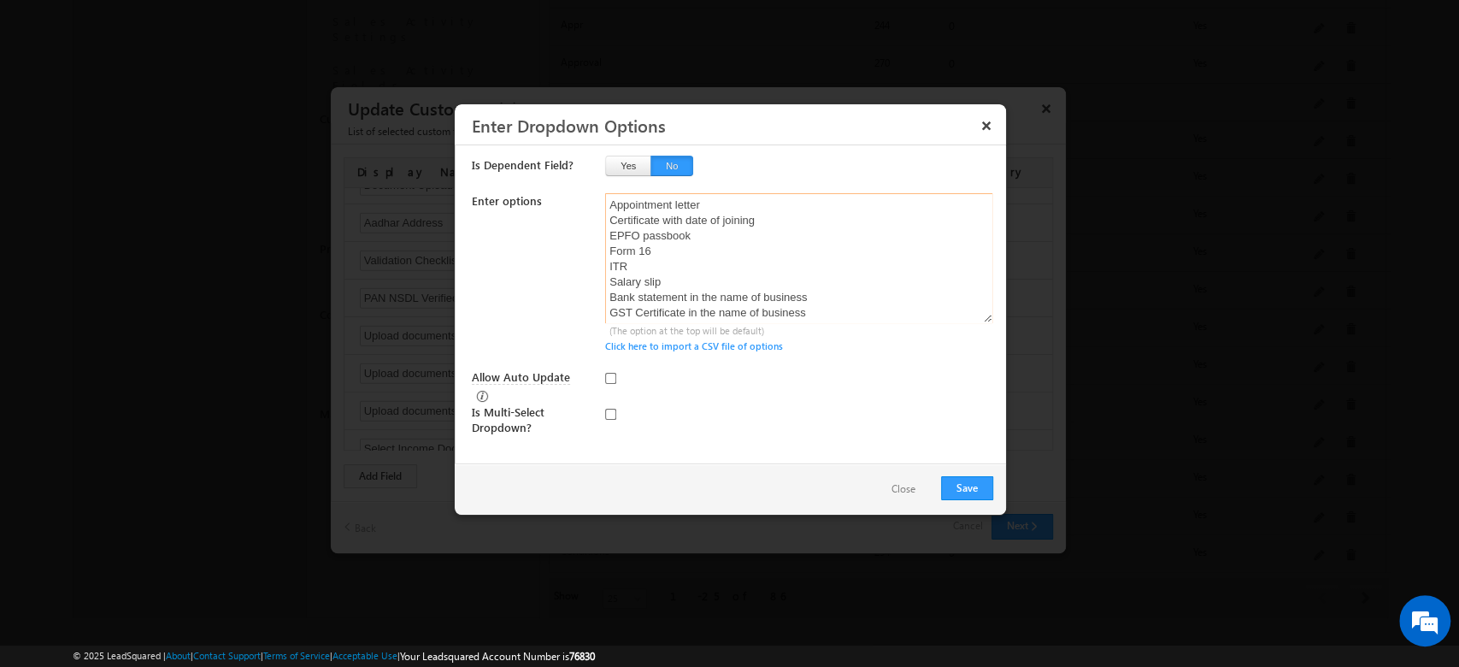
click at [720, 240] on textarea "Appointment letter Certificate with date of joining EPFO passbook Form 16 ITR S…" at bounding box center [798, 258] width 387 height 130
type textarea "Appointment letter Certificate with date of joining EPFO passbook Form 16 ITR S…"
click at [613, 409] on input "checkbox" at bounding box center [610, 414] width 11 height 11
checkbox input "true"
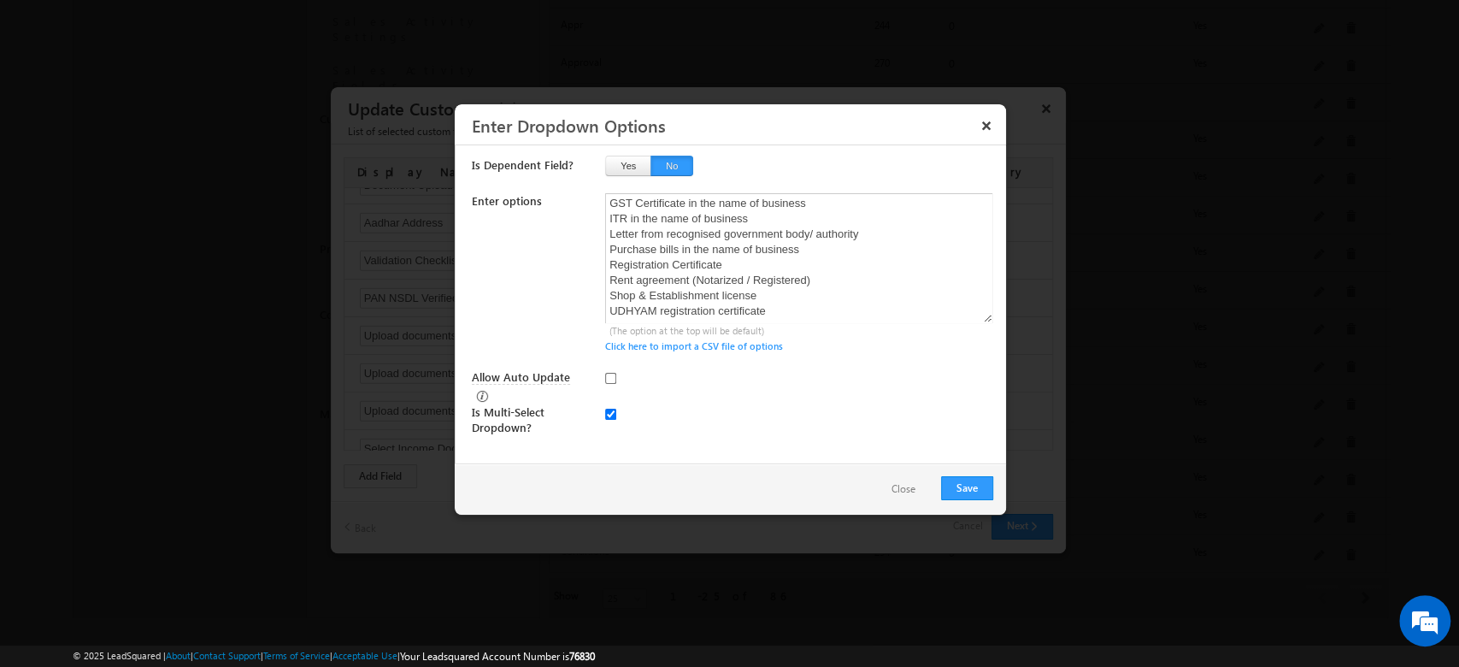
click at [775, 404] on div "Is Multi-Select Dropdown?" at bounding box center [732, 419] width 521 height 31
click at [765, 404] on div "Is Multi-Select Dropdown?" at bounding box center [732, 419] width 521 height 31
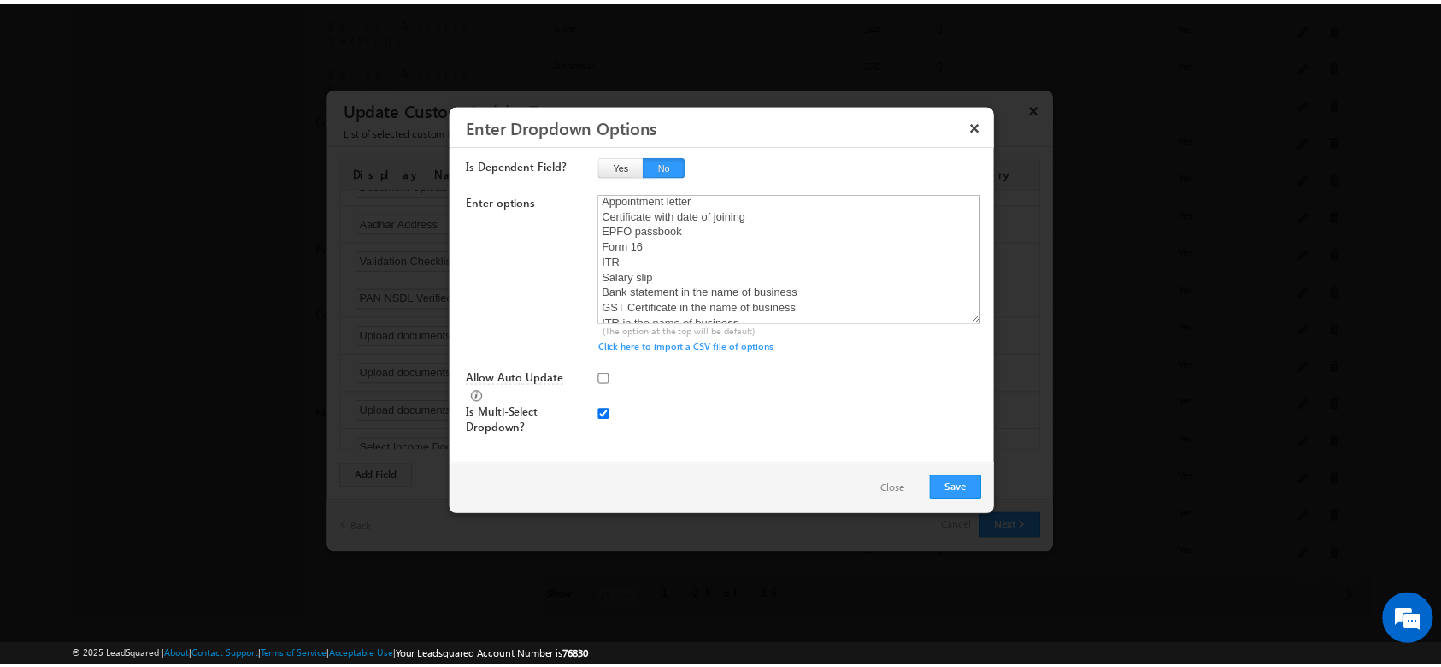
scroll to position [0, 0]
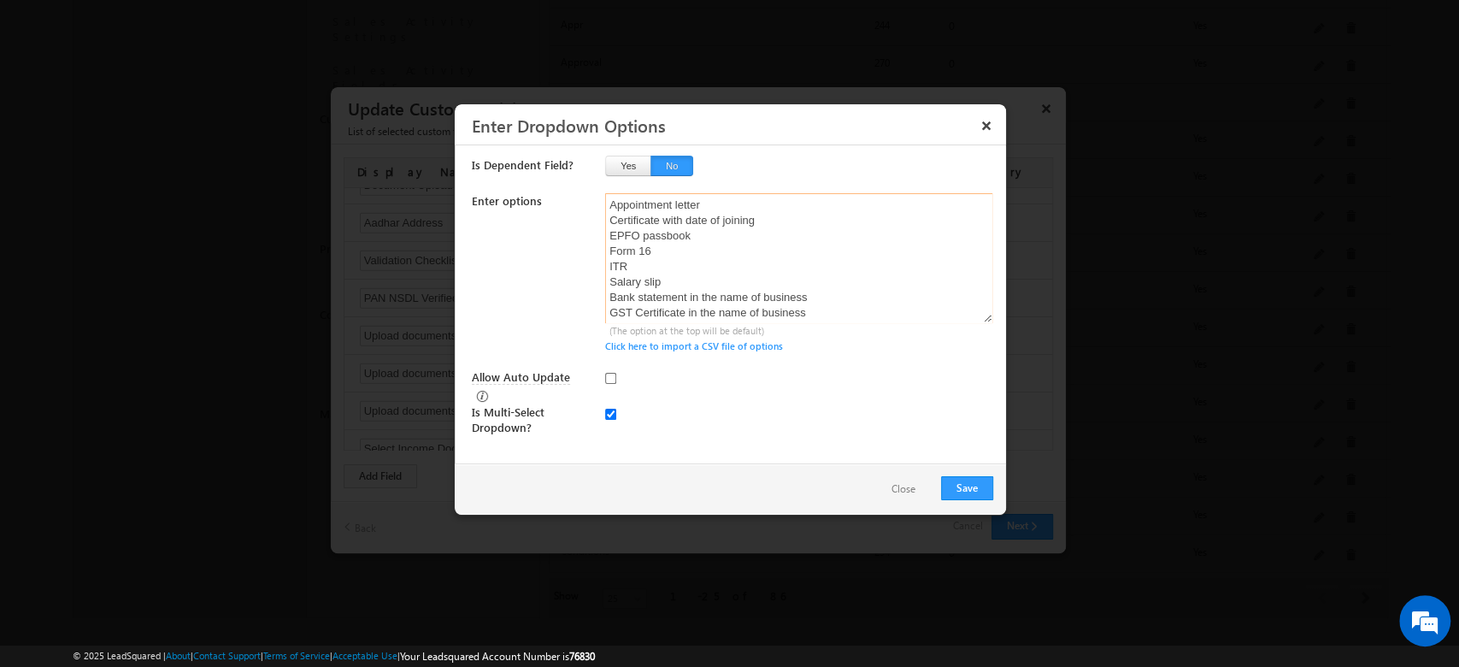
click at [614, 222] on textarea "Appointment letter Certificate with date of joining EPFO passbook Form 16 ITR S…" at bounding box center [798, 258] width 387 height 130
click at [834, 229] on textarea "Appointment letter Certificate with date of joining EPFO passbook Form 16 ITR S…" at bounding box center [798, 258] width 387 height 130
click at [962, 476] on button "Save" at bounding box center [967, 488] width 52 height 24
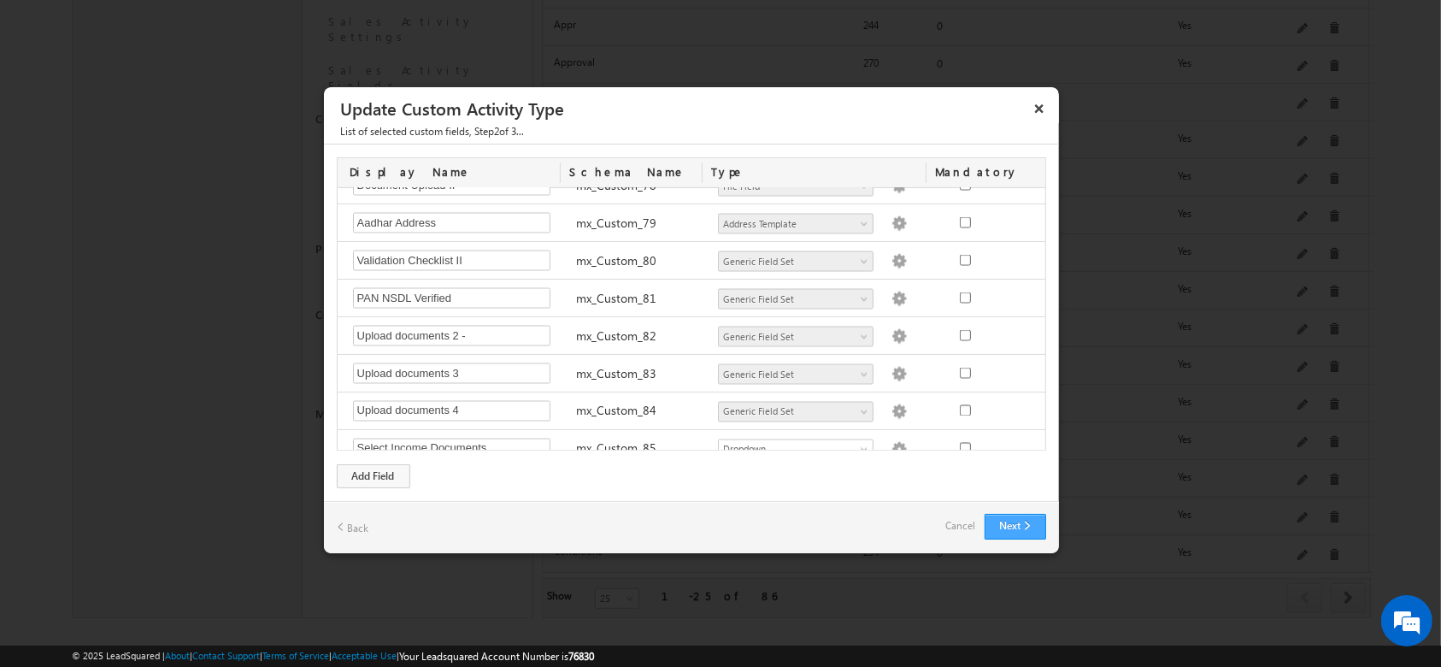
click at [1011, 522] on button "Next" at bounding box center [1016, 527] width 62 height 26
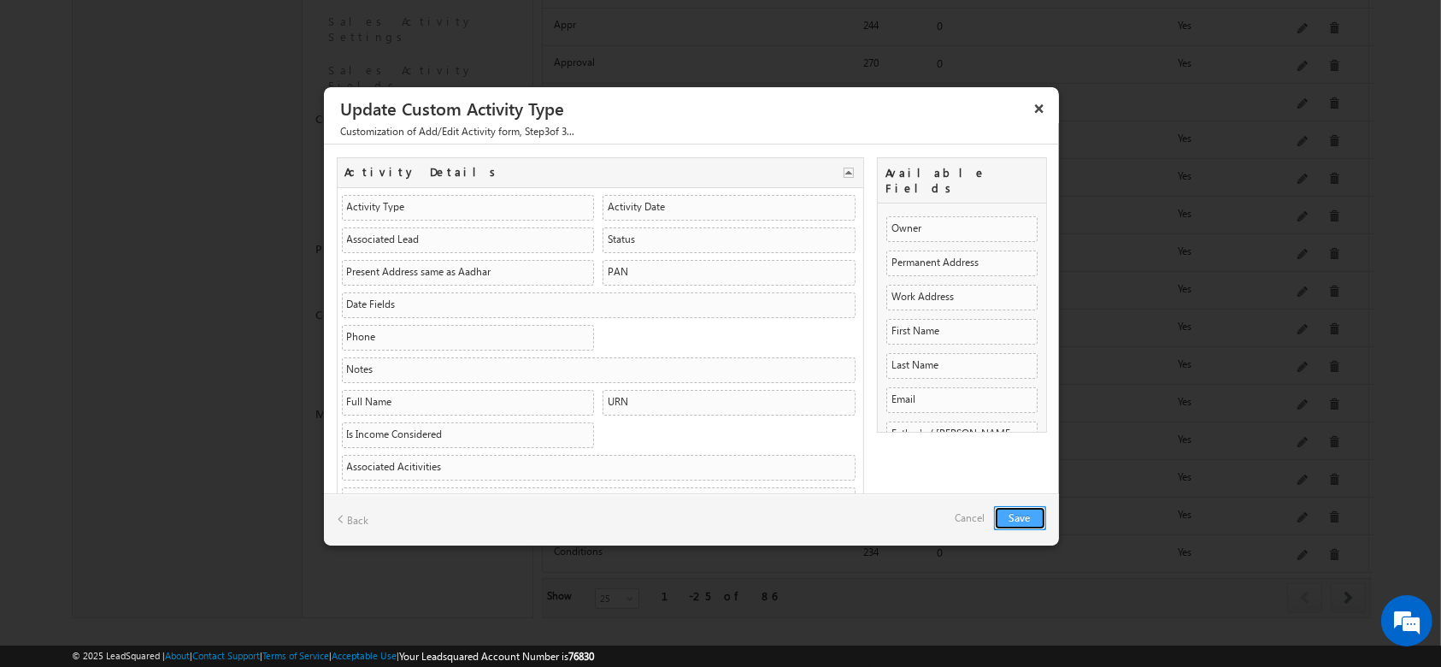
click at [1011, 522] on button "Save" at bounding box center [1020, 518] width 52 height 24
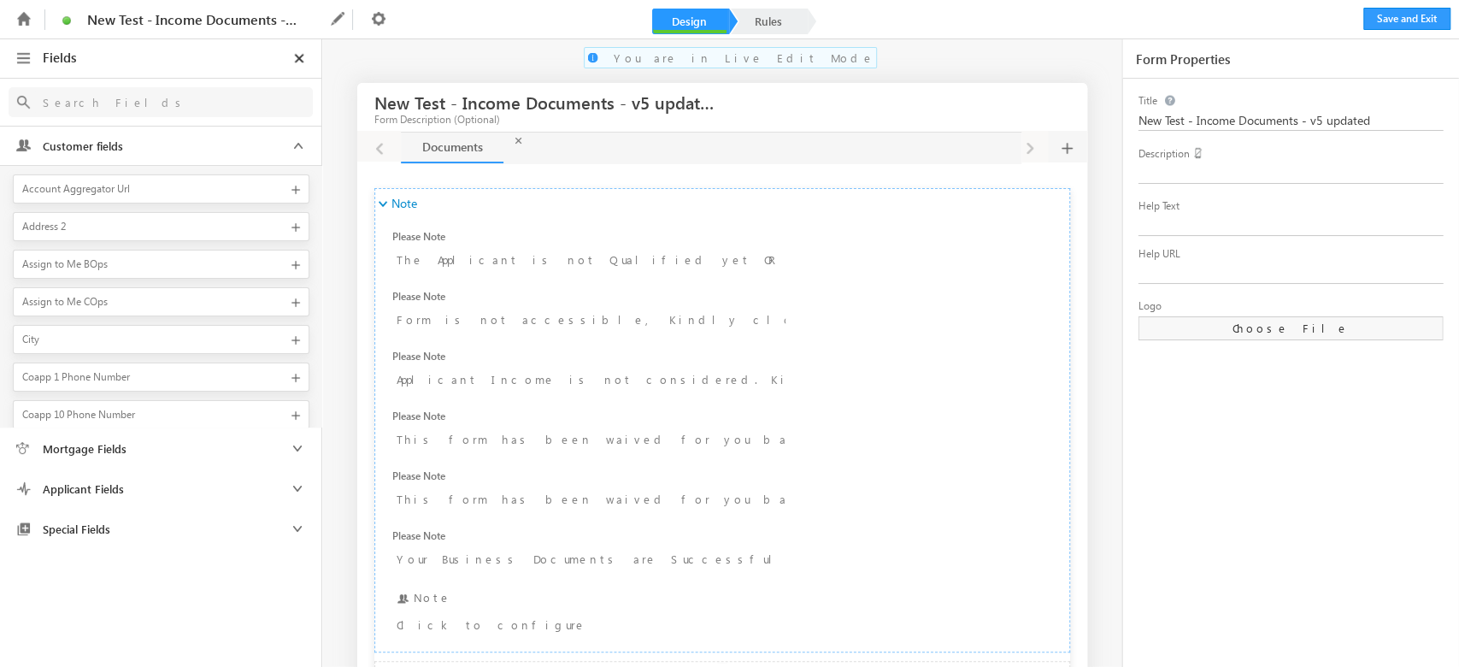
click at [769, 15] on link "Rules" at bounding box center [768, 22] width 75 height 26
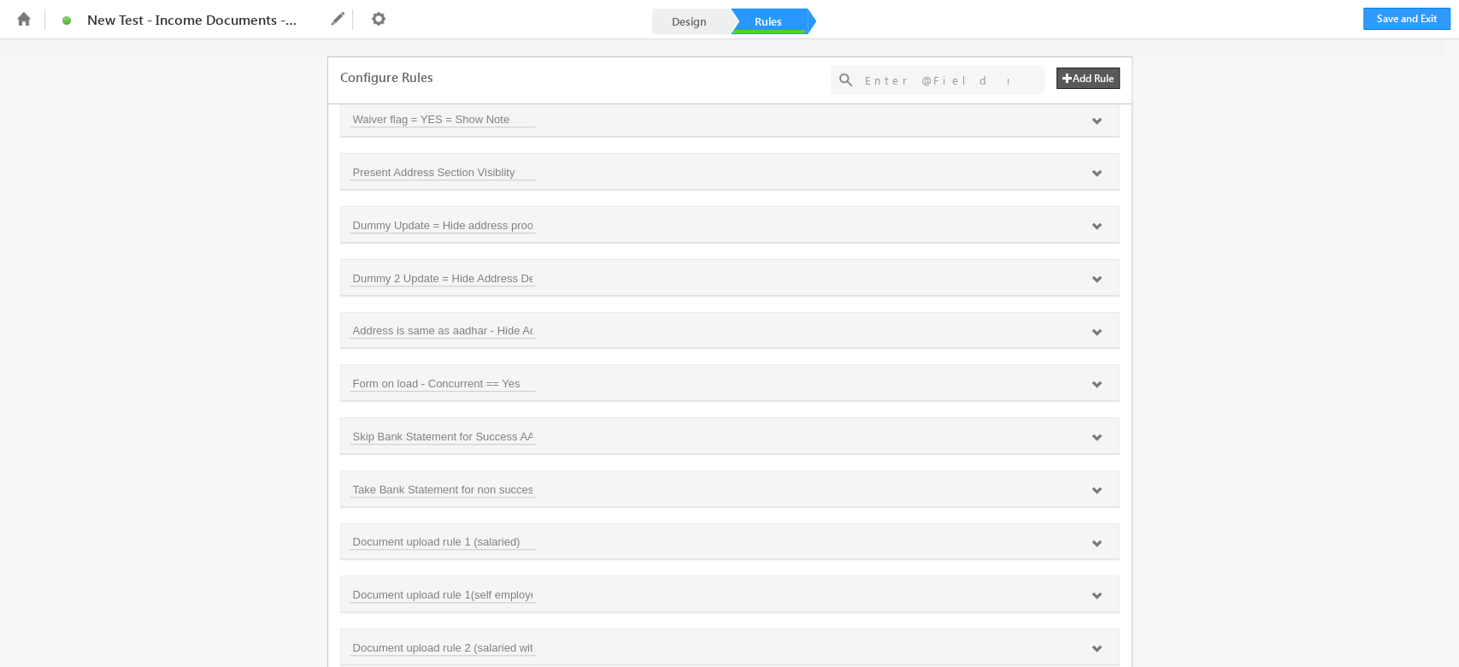
scroll to position [990, 0]
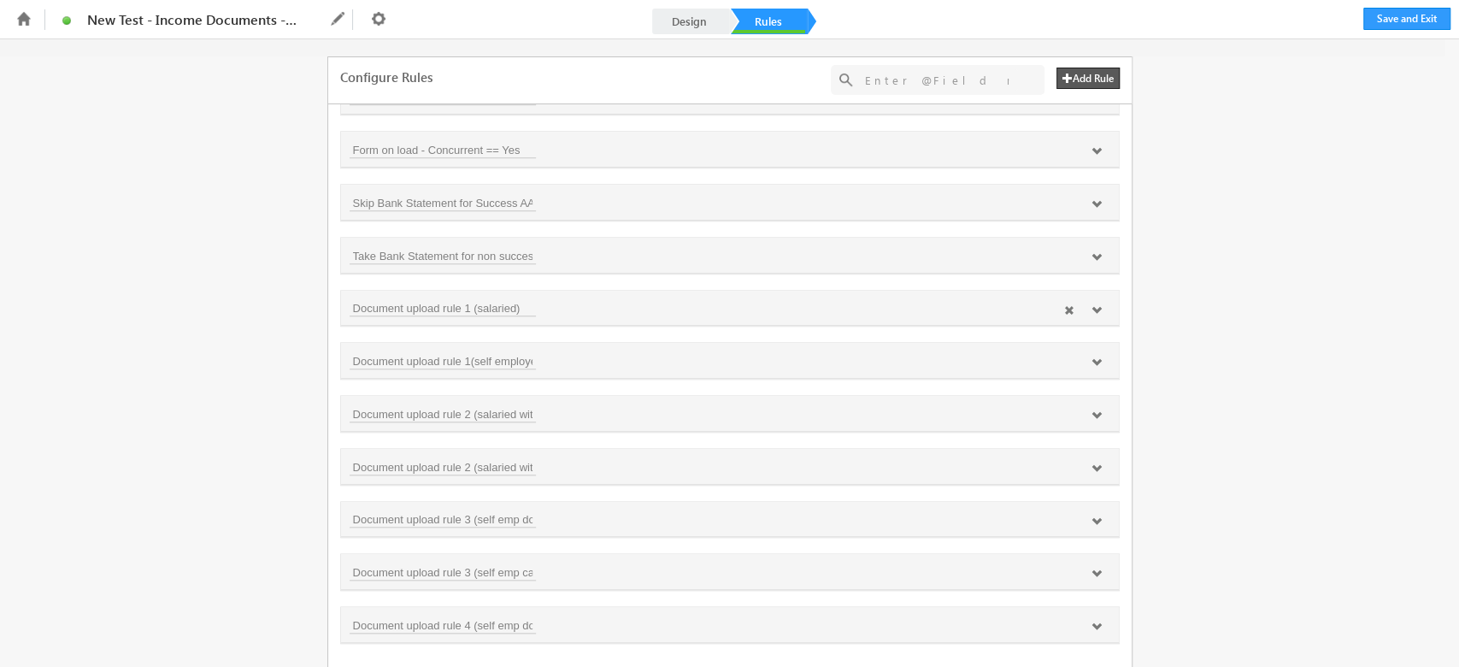
click at [1097, 312] on icon at bounding box center [1096, 310] width 10 height 10
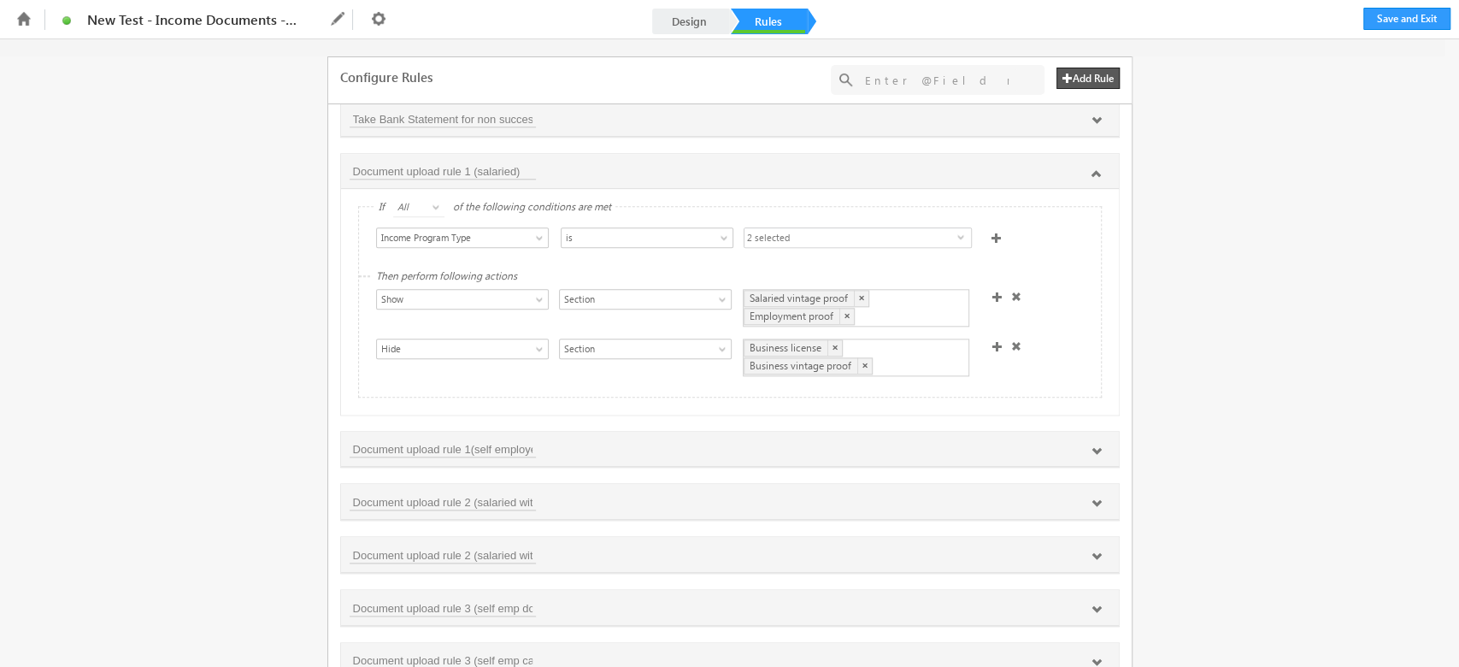
scroll to position [1128, 0]
click at [814, 226] on span "2 selected" at bounding box center [850, 236] width 213 height 21
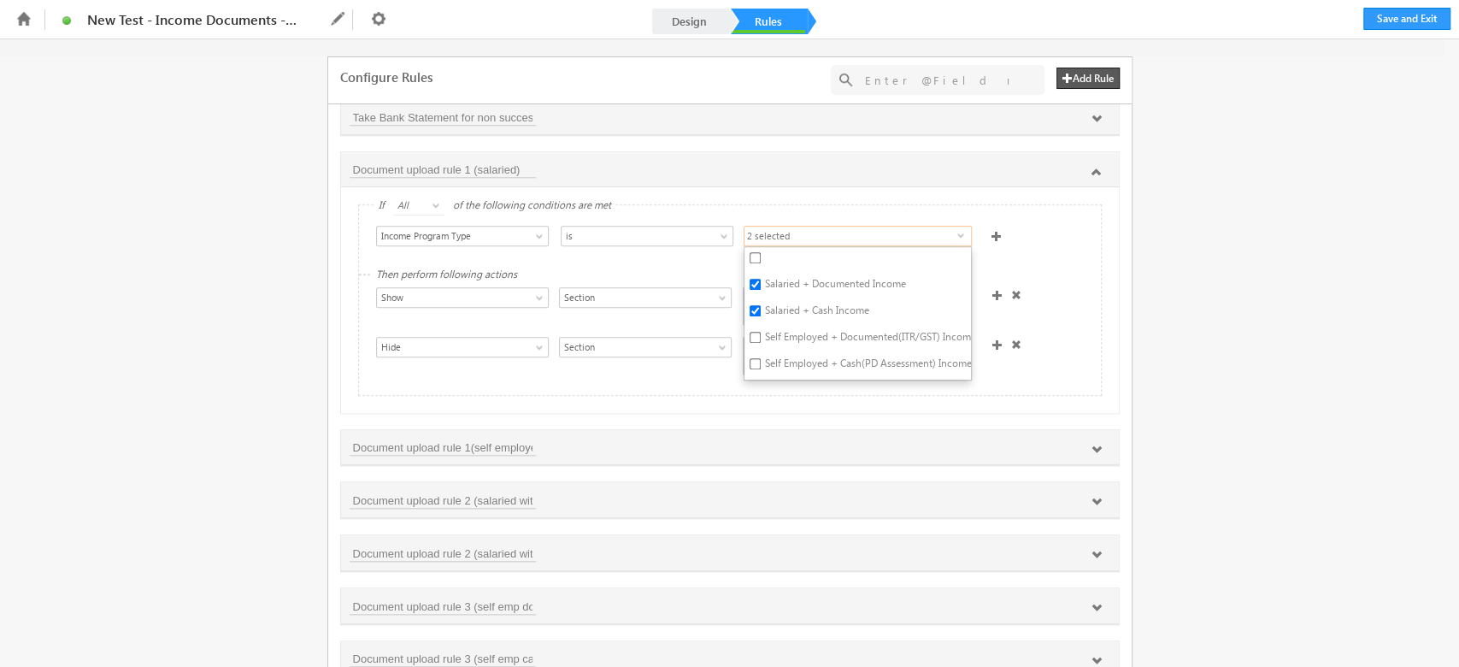
click at [1065, 275] on div "Then perform following actions Show Hide Set Value Make Read-Only Make Mandator…" at bounding box center [730, 335] width 742 height 120
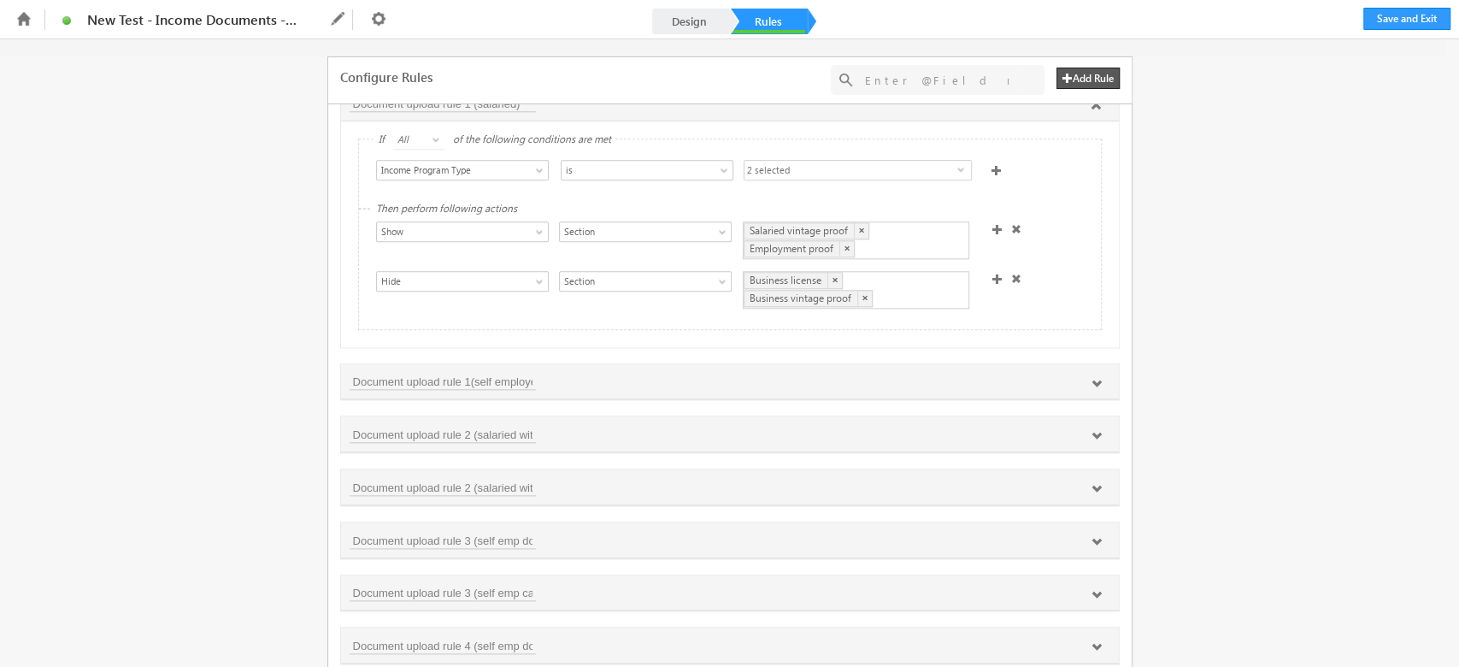
scroll to position [1195, 0]
click at [813, 162] on span "2 selected" at bounding box center [850, 170] width 213 height 21
click at [1031, 186] on div "Select Condition Form Note Main Applicant- Phone Number Applicant- Status Full …" at bounding box center [730, 172] width 742 height 68
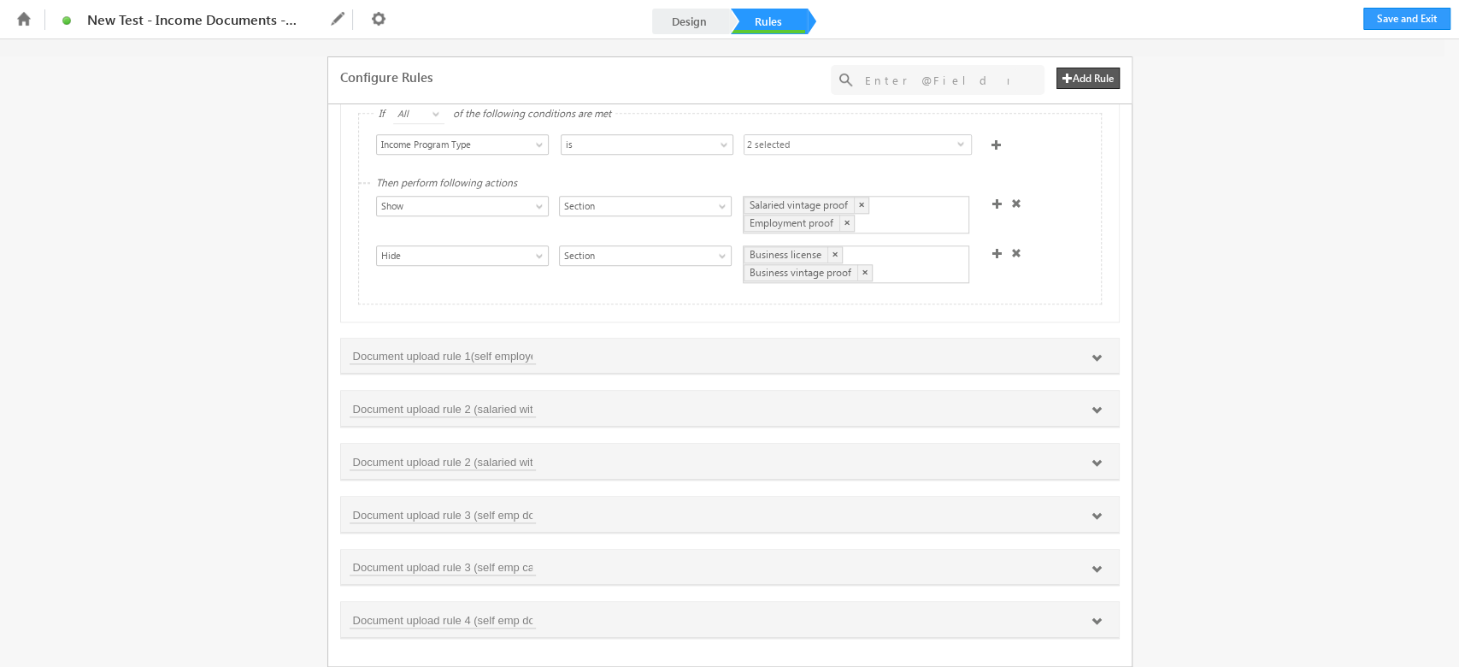
click at [825, 143] on span "2 selected" at bounding box center [850, 145] width 213 height 21
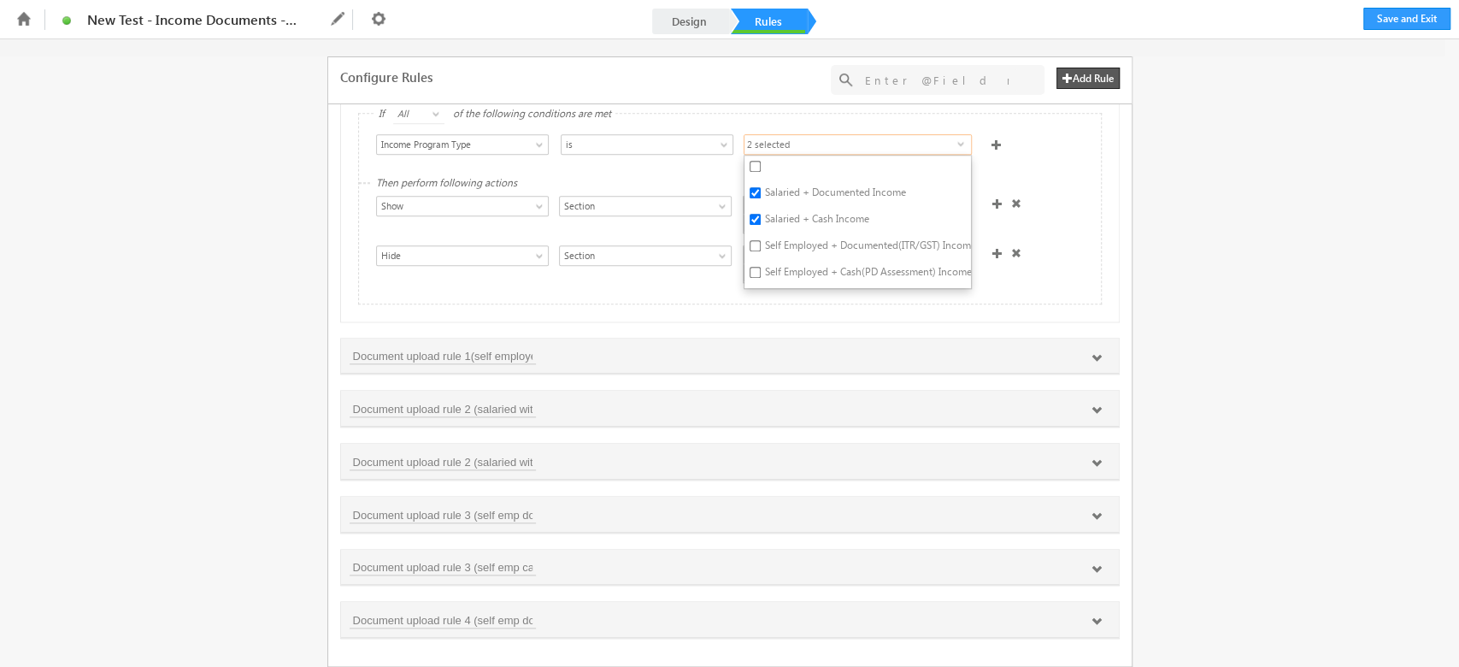
click at [1165, 377] on div "Fields Select an Account Fields Select an Account Select an Account Customer fi…" at bounding box center [729, 352] width 1459 height 627
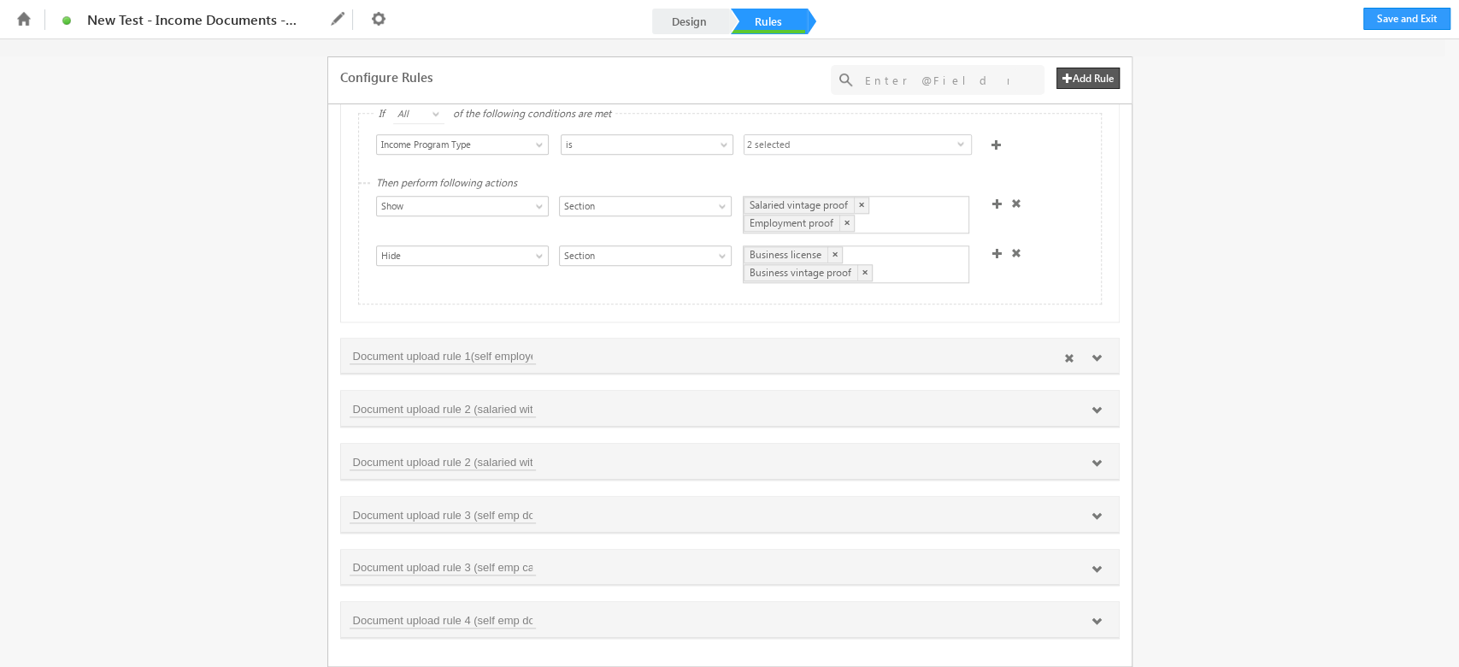
click at [1096, 353] on icon at bounding box center [1096, 358] width 10 height 10
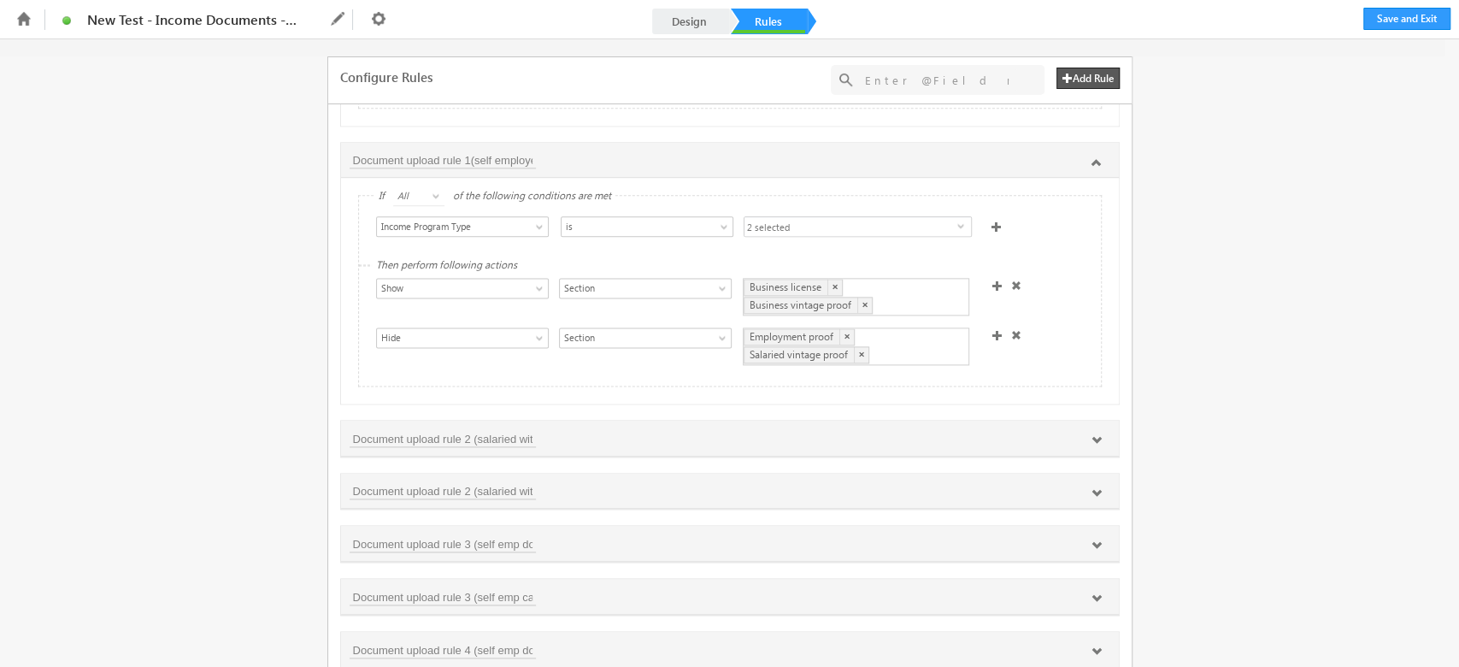
scroll to position [1417, 0]
click at [1097, 447] on div at bounding box center [1082, 439] width 55 height 15
click at [1097, 445] on div at bounding box center [1082, 439] width 55 height 15
click at [1096, 444] on icon at bounding box center [1096, 438] width 10 height 10
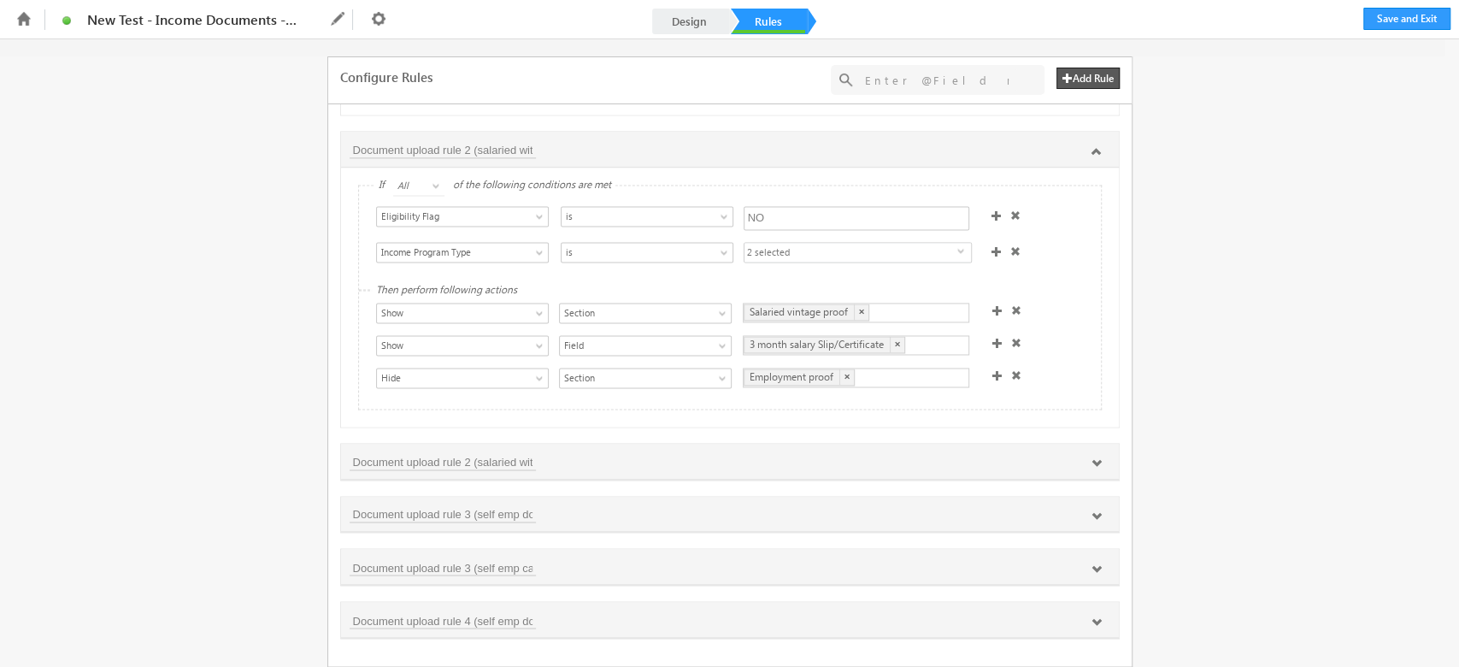
scroll to position [1715, 0]
click at [1096, 463] on icon at bounding box center [1096, 463] width 10 height 10
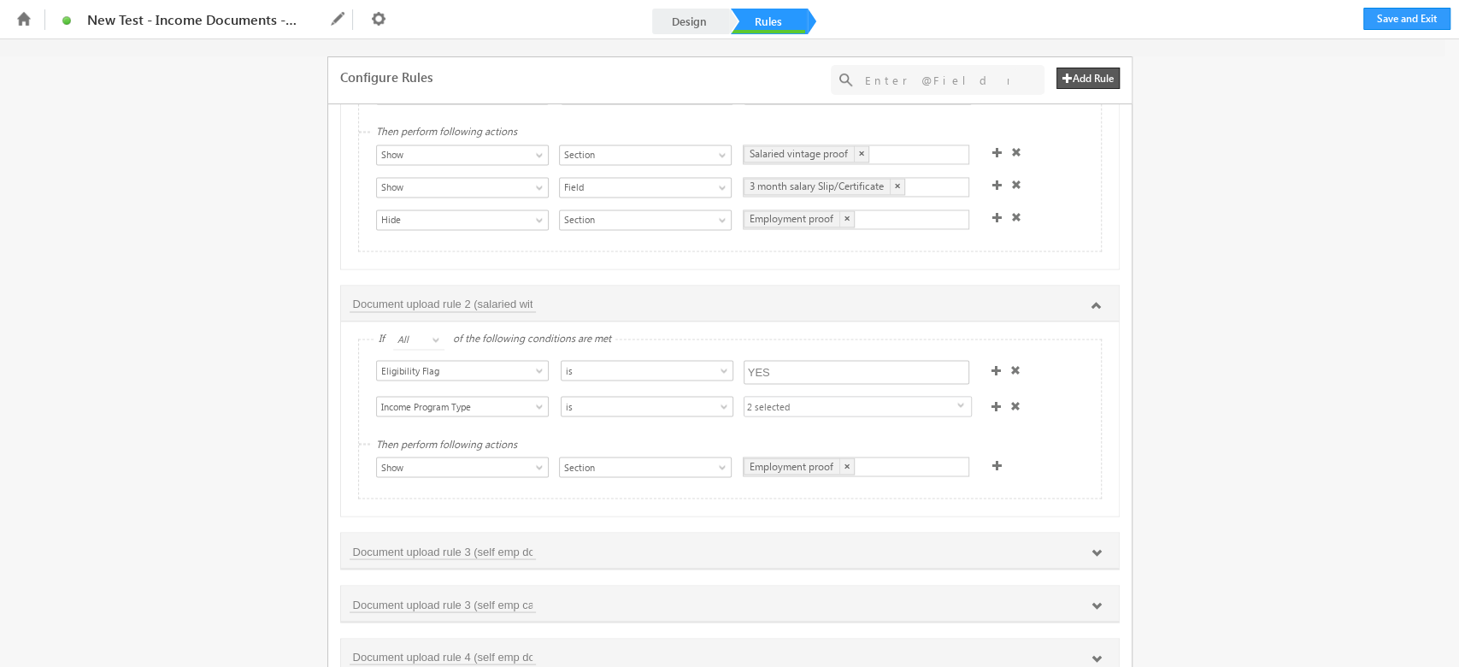
scroll to position [1915, 0]
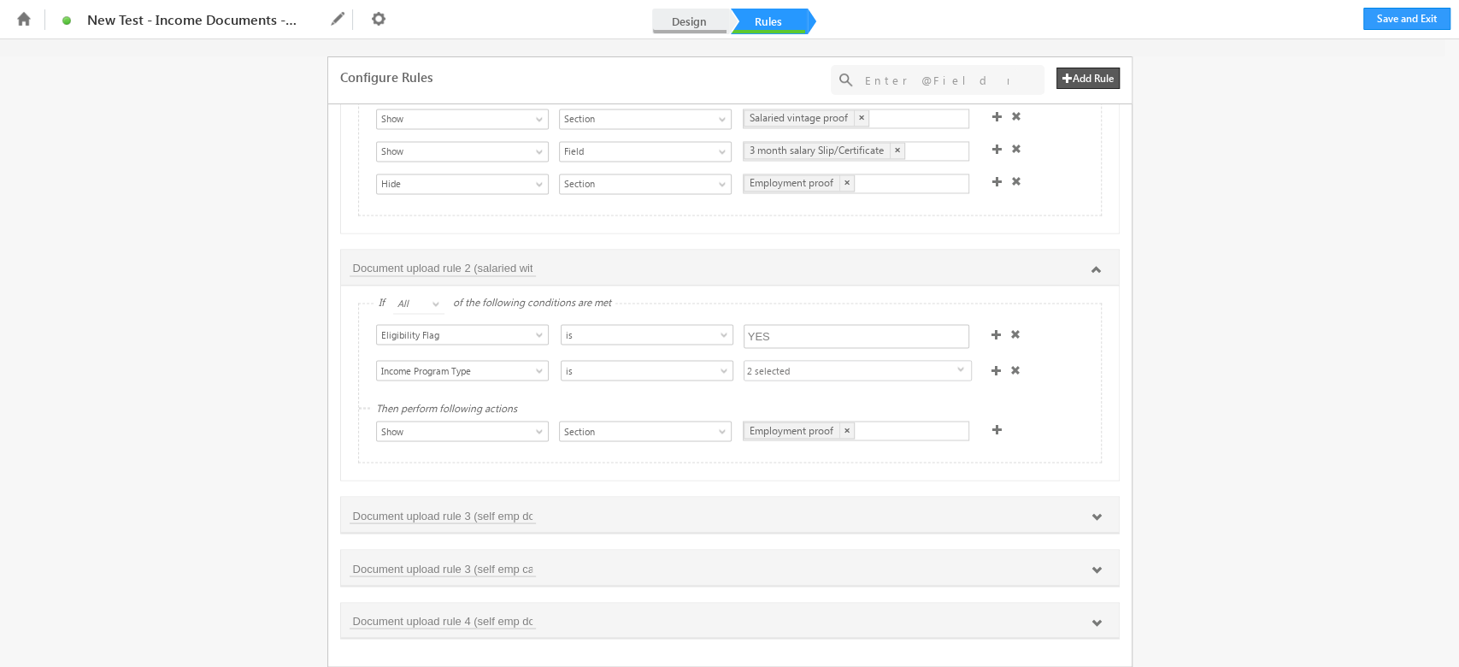
click at [681, 17] on link "Design" at bounding box center [689, 22] width 75 height 26
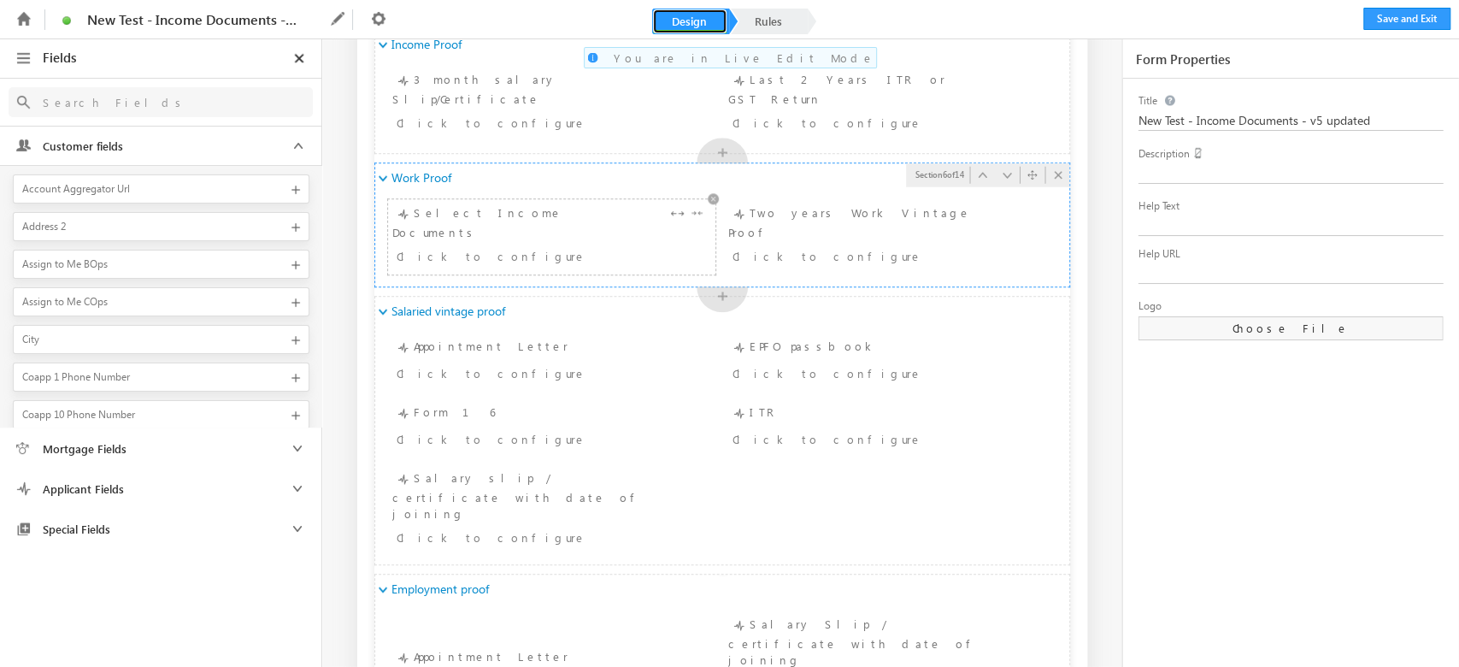
scroll to position [1032, 0]
click at [513, 249] on div "Click to configure" at bounding box center [551, 256] width 319 height 25
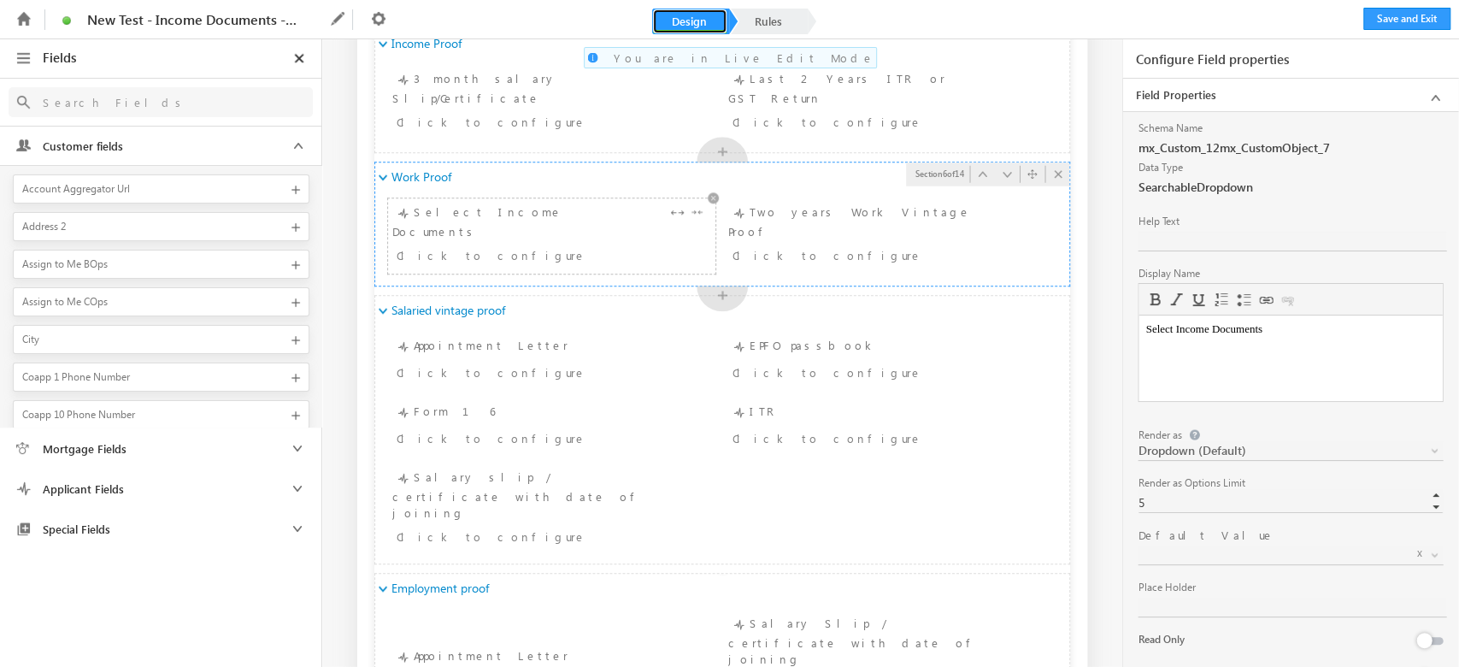
scroll to position [0, 0]
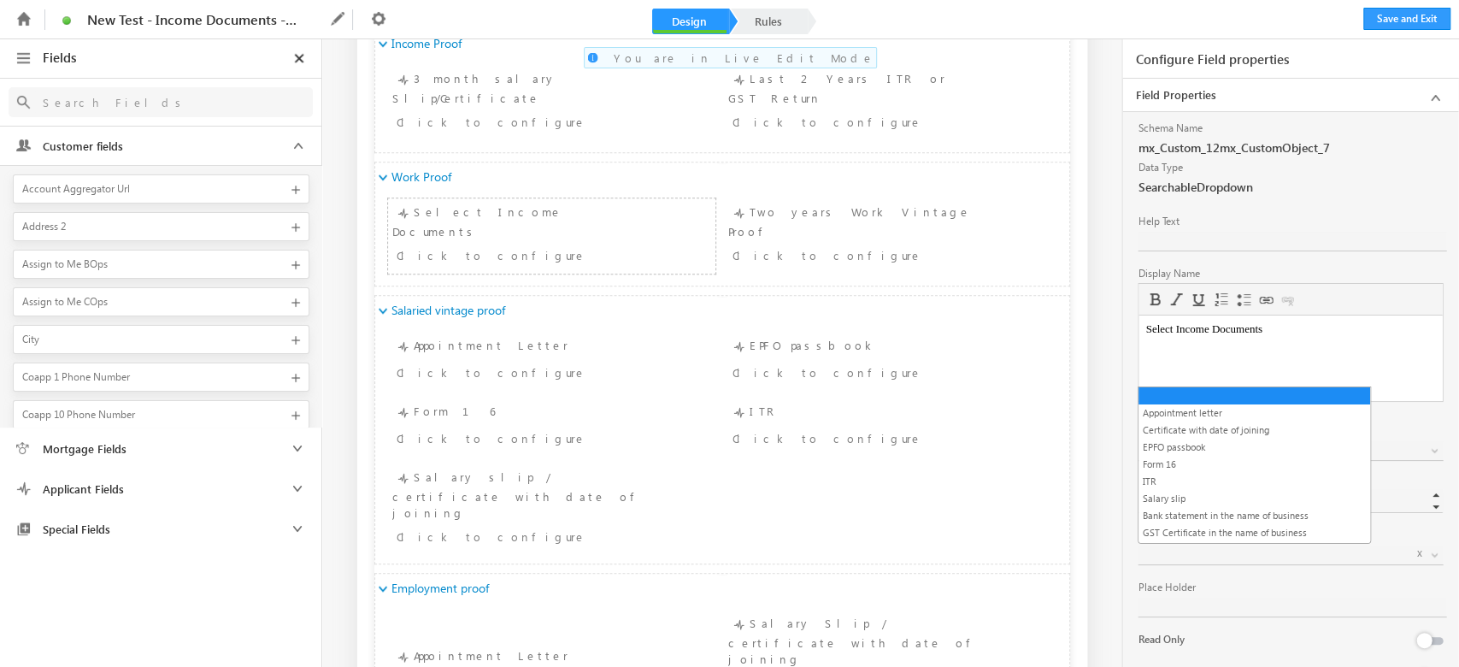
click at [1192, 550] on span at bounding box center [1269, 554] width 263 height 15
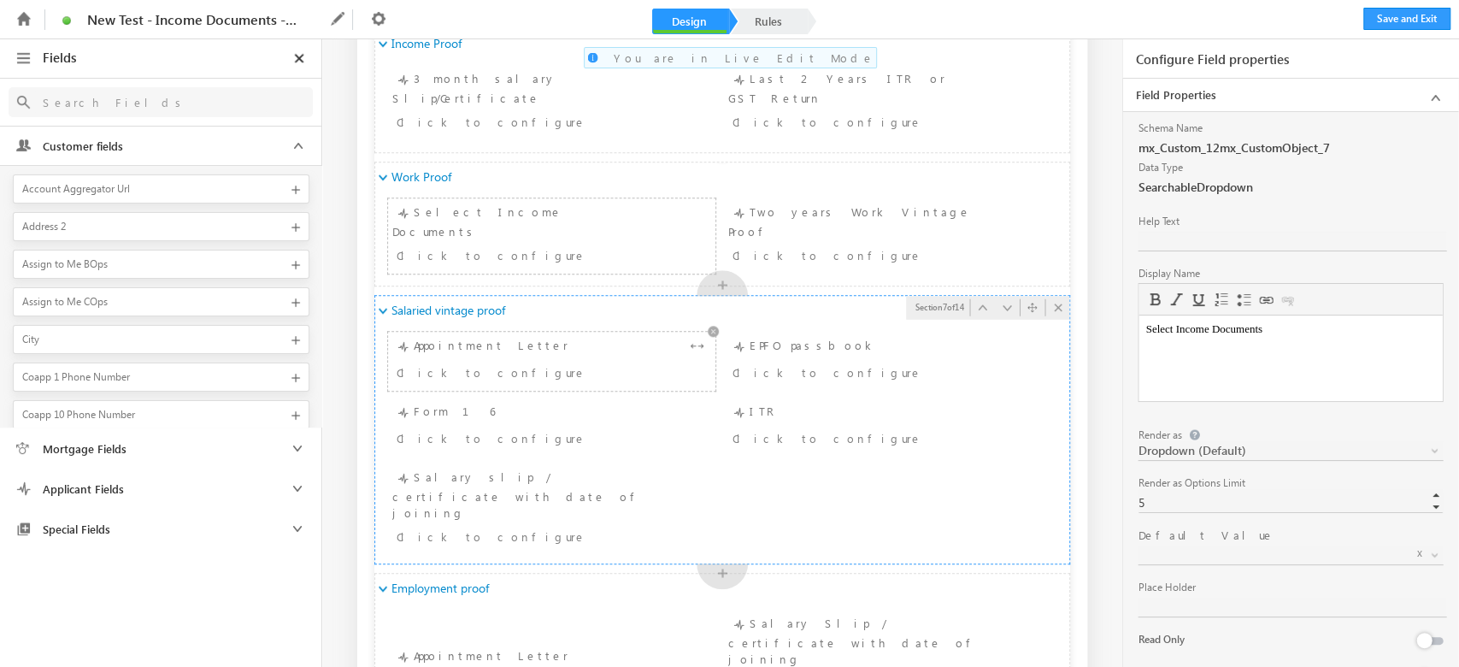
click at [552, 348] on div "Appointment Letter Click to configure" at bounding box center [551, 361] width 319 height 50
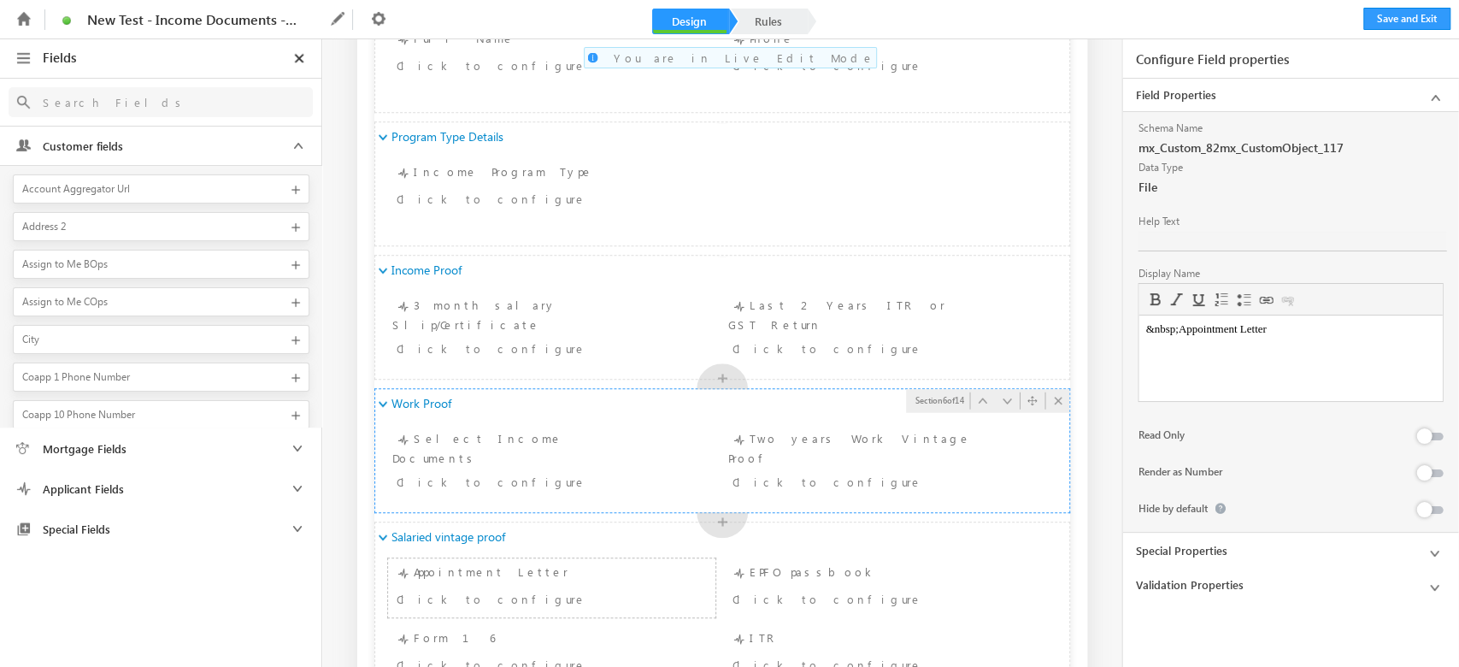
scroll to position [804, 0]
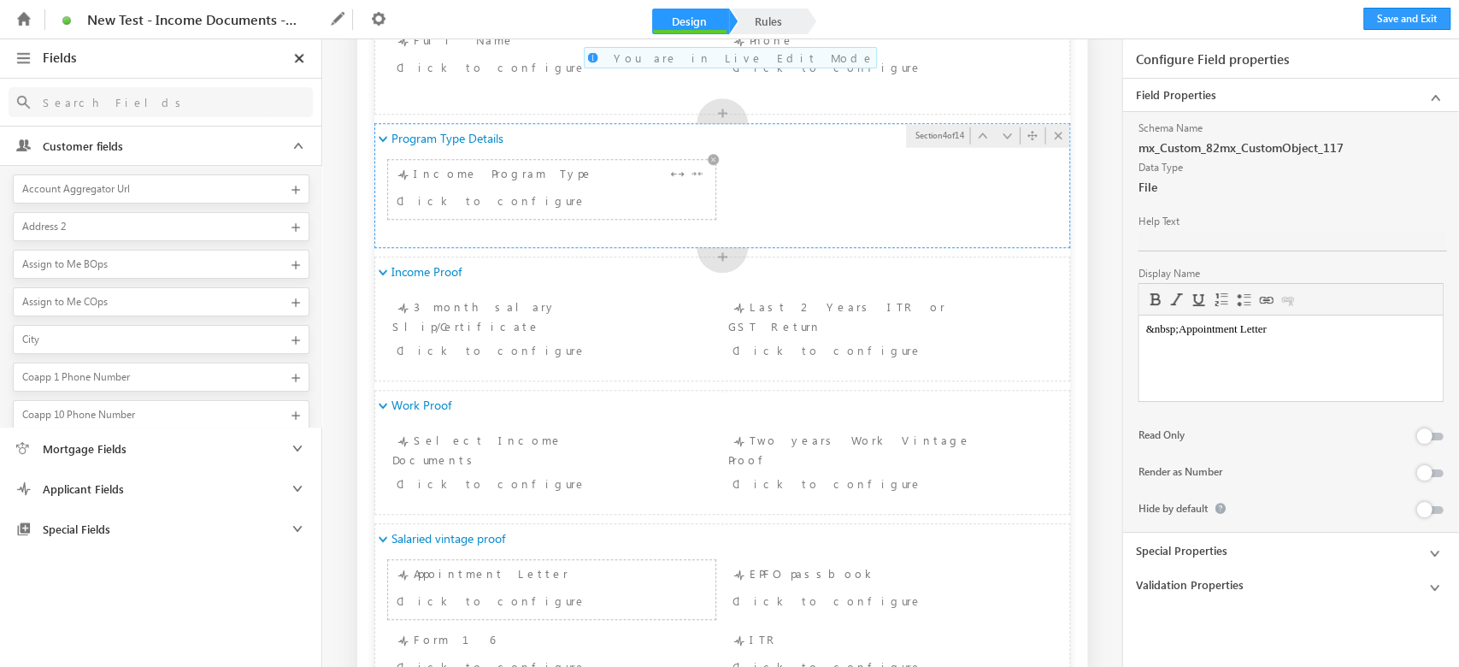
click at [444, 179] on div "Income Program Type Click to configure" at bounding box center [551, 189] width 319 height 50
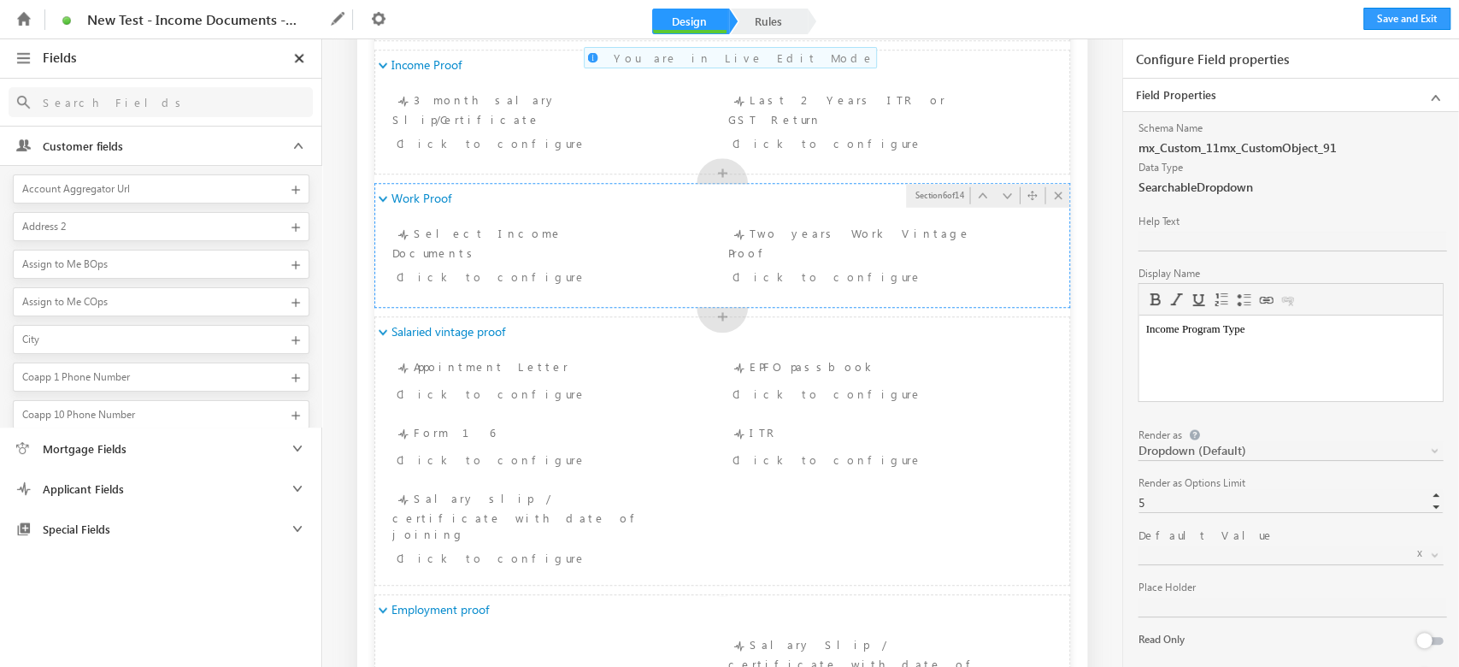
scroll to position [1012, 0]
click at [490, 385] on div "Click to configure" at bounding box center [524, 392] width 255 height 21
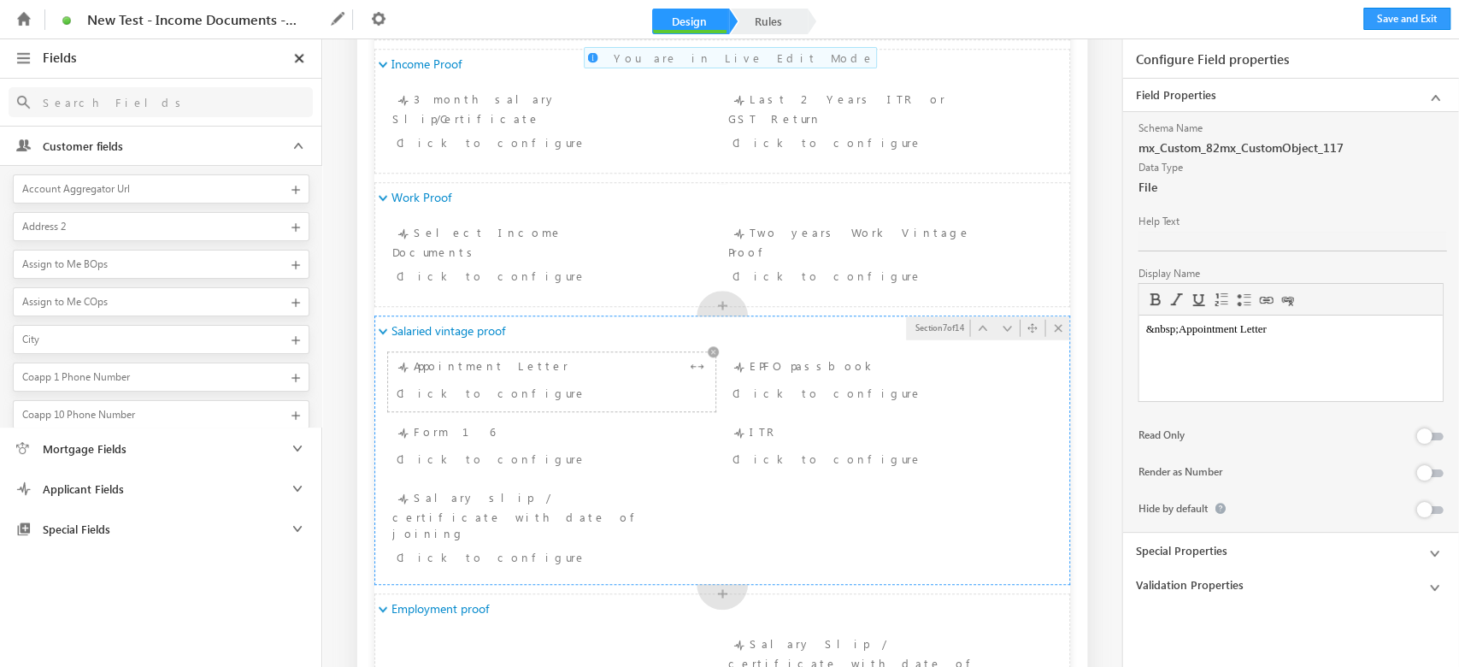
scroll to position [0, 0]
click at [473, 335] on span "Salaried vintage proof" at bounding box center [436, 330] width 91 height 15
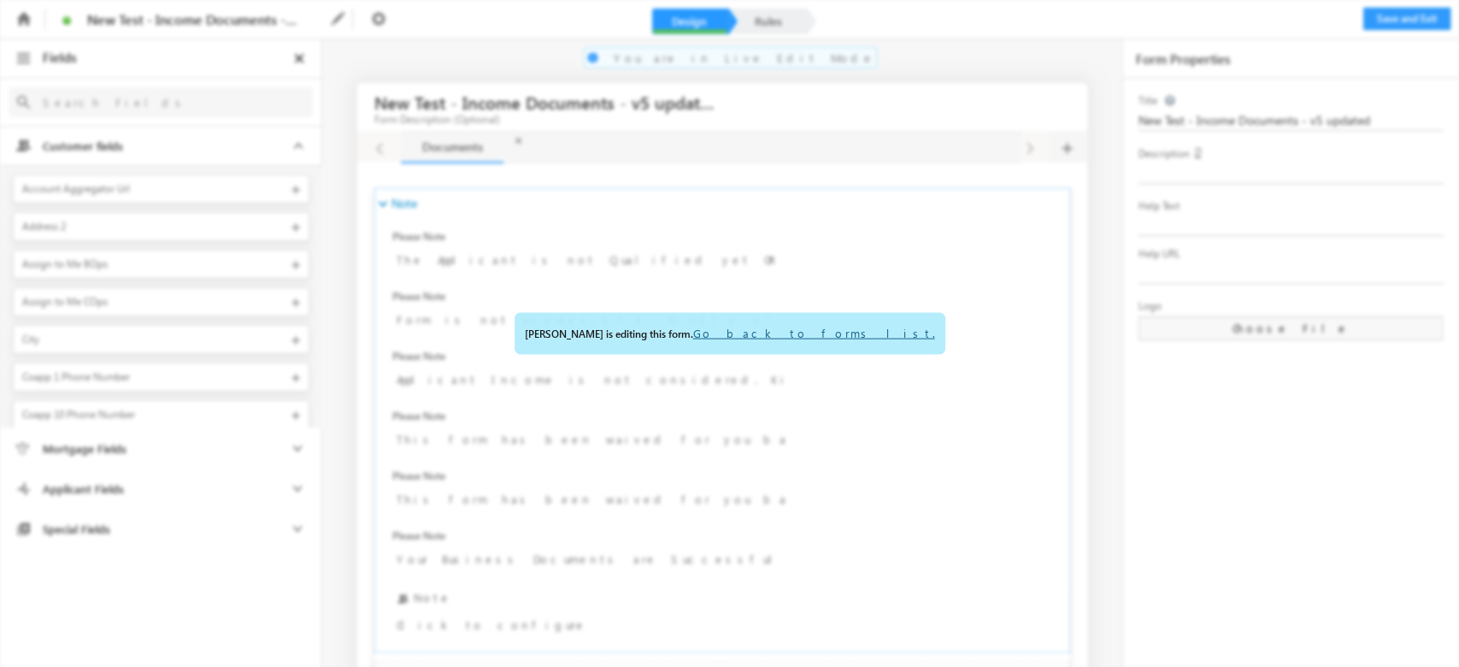
click at [827, 333] on link "Go back to forms list." at bounding box center [814, 333] width 242 height 15
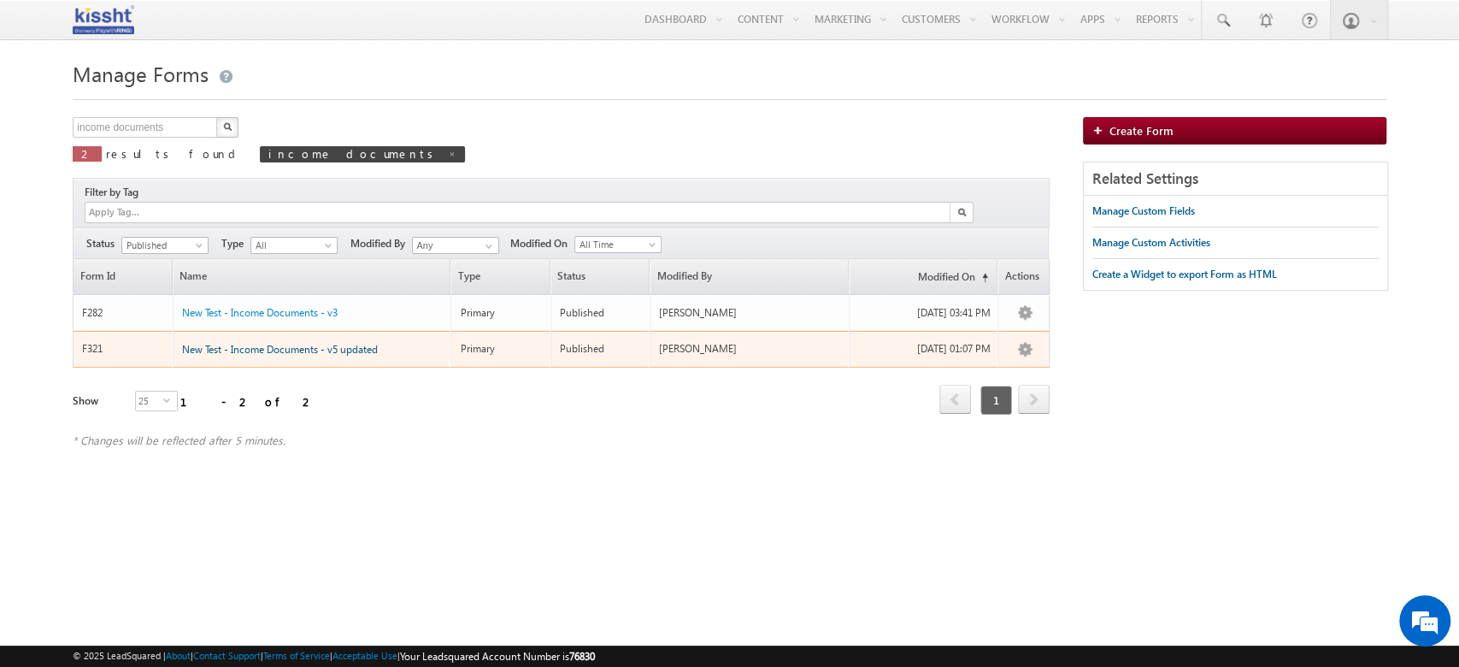
click at [333, 343] on span "New Test - Income Documents - v5 updated" at bounding box center [280, 349] width 196 height 13
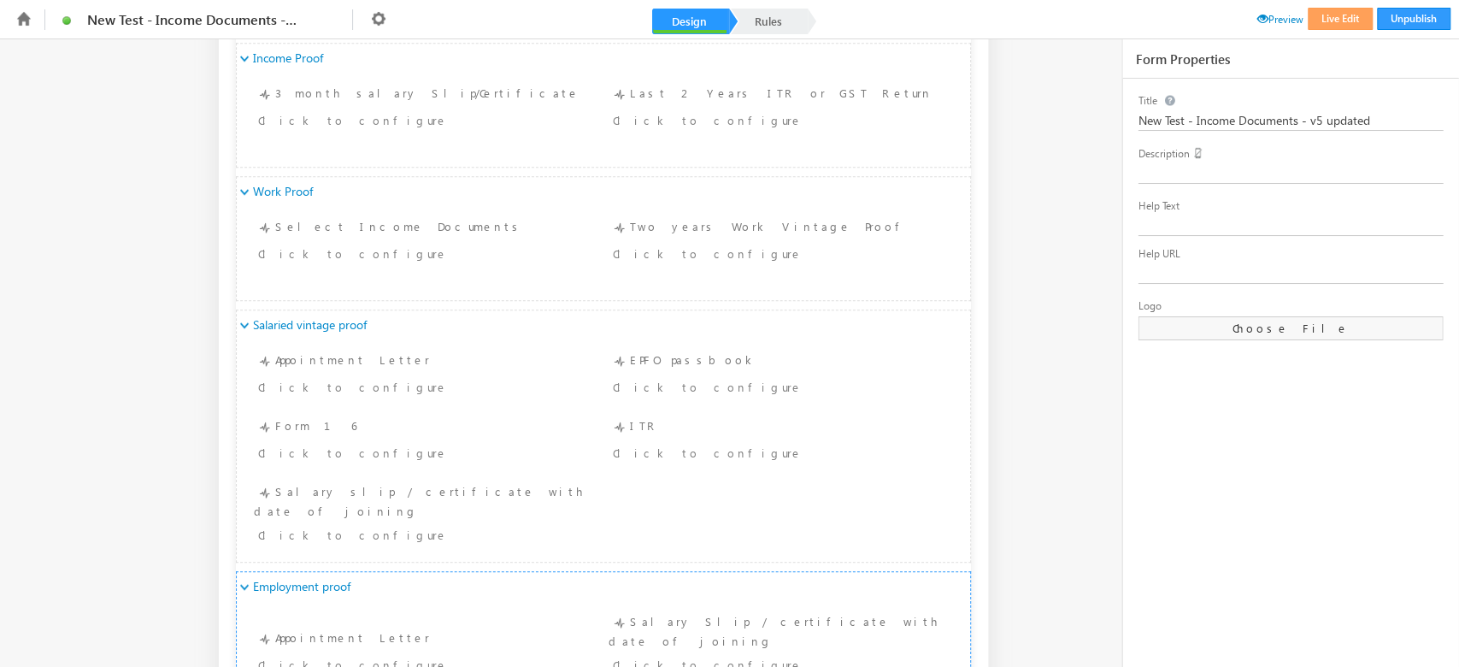
scroll to position [1016, 0]
click at [437, 245] on div "Click to configure" at bounding box center [393, 254] width 270 height 21
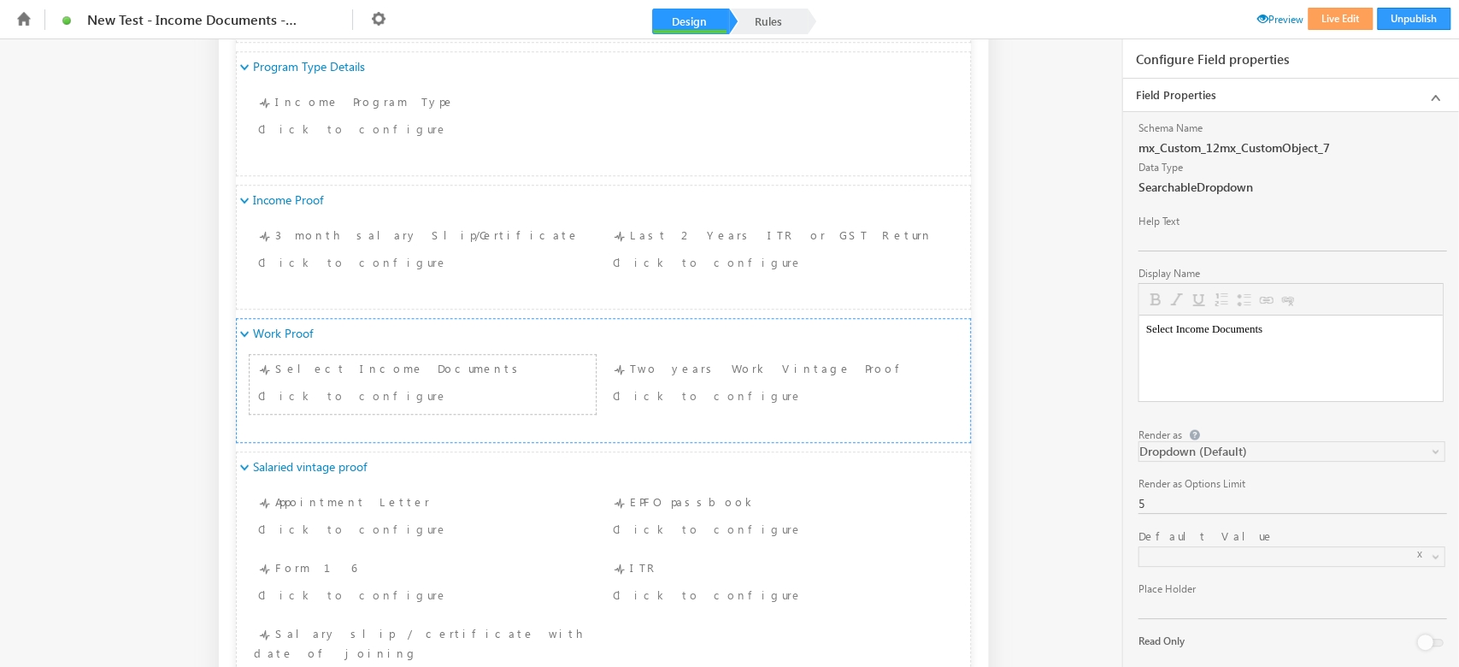
scroll to position [875, 0]
click at [342, 127] on div "Click to configure" at bounding box center [393, 129] width 270 height 21
click at [376, 373] on div "Select Income Documents Click to configure" at bounding box center [423, 385] width 338 height 50
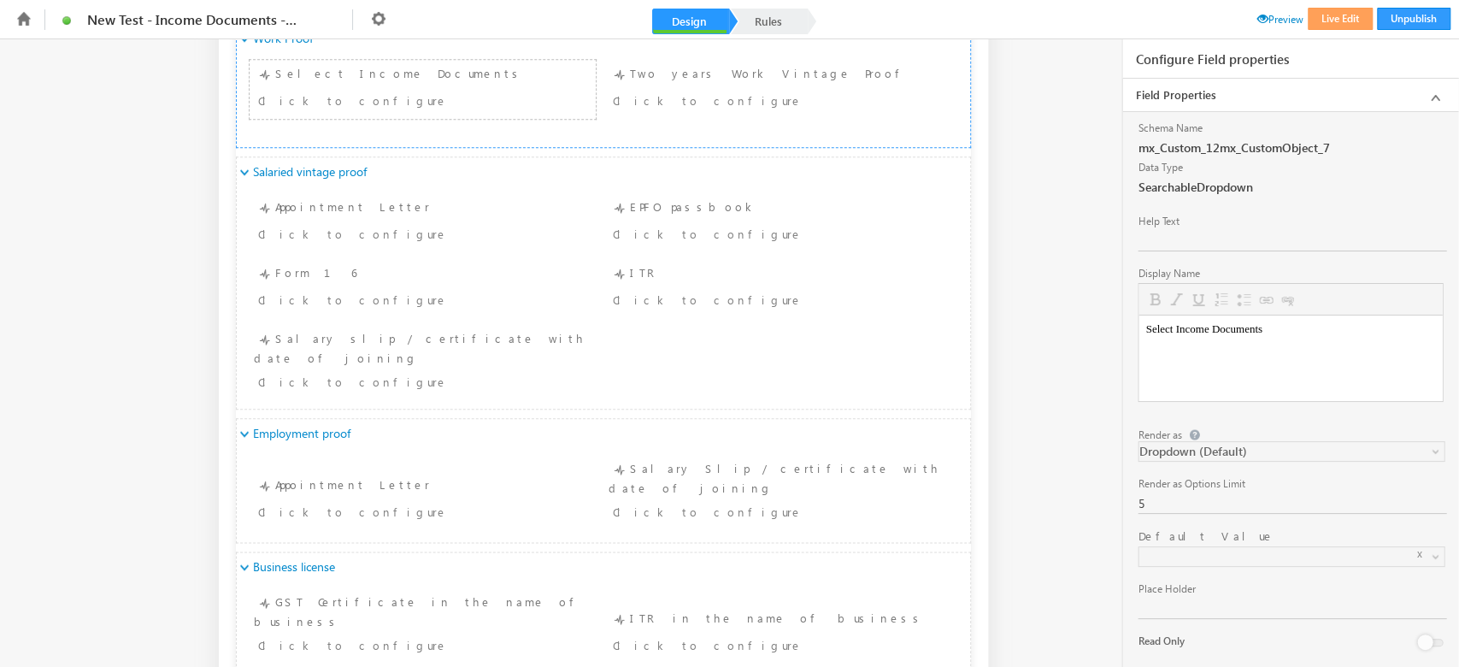
scroll to position [1175, 0]
click at [363, 225] on div "Click to configure" at bounding box center [393, 229] width 270 height 21
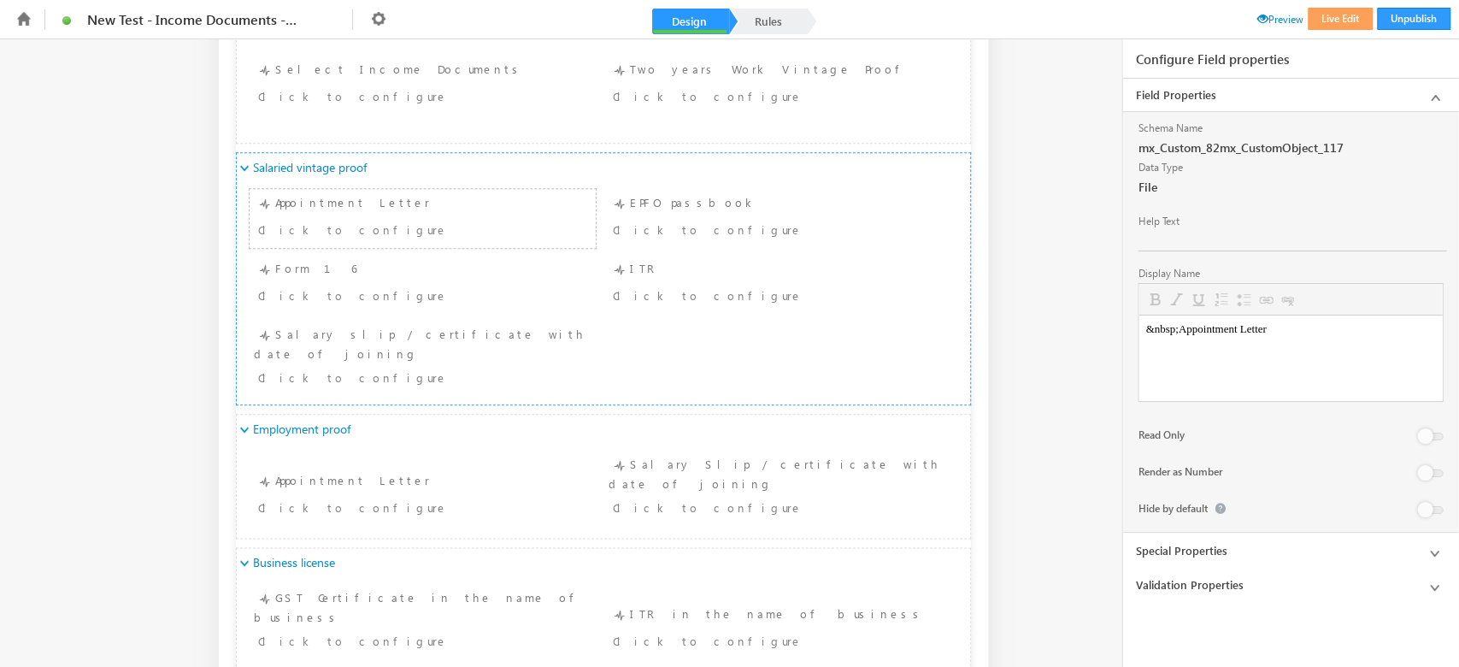
scroll to position [0, 0]
click at [310, 172] on span "Salaried vintage proof" at bounding box center [298, 167] width 91 height 15
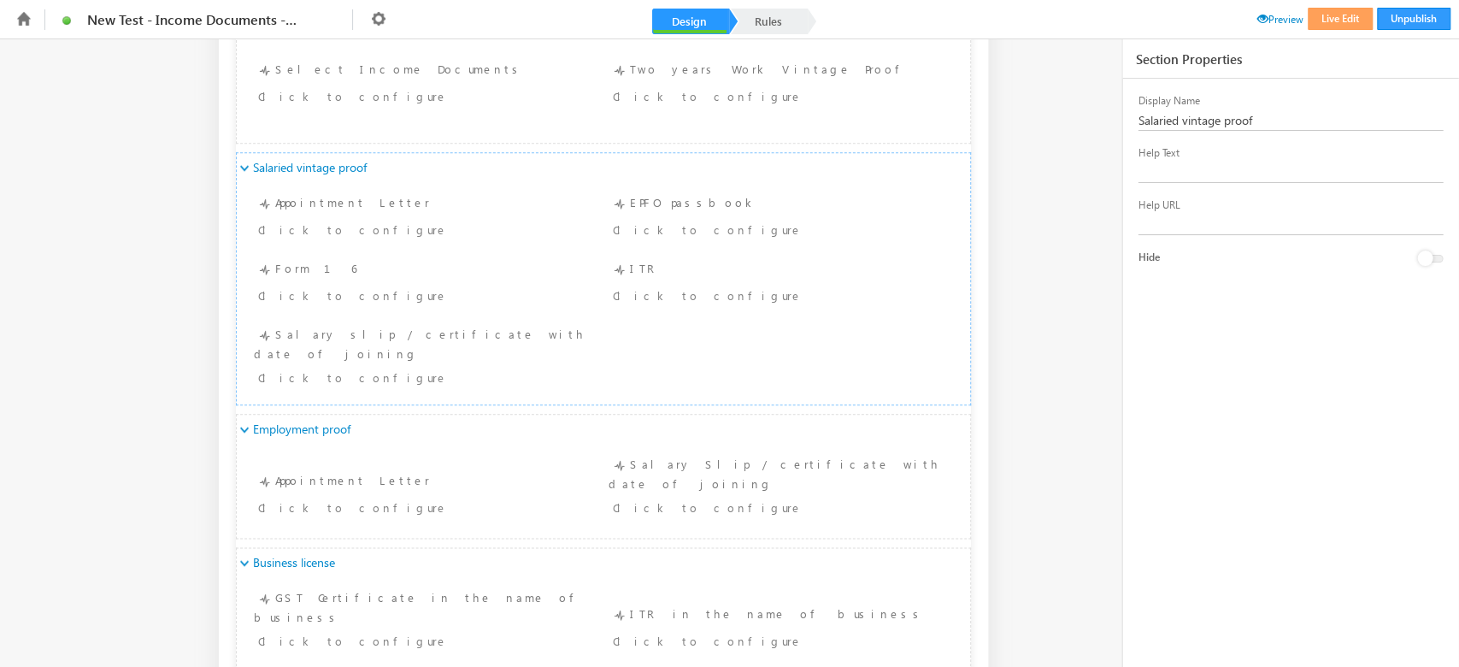
click at [1128, 118] on div "Display Name Salaried vintage proof Help Text Help URL Hide" at bounding box center [1290, 375] width 336 height 592
click at [343, 231] on div "Click to configure" at bounding box center [393, 229] width 270 height 21
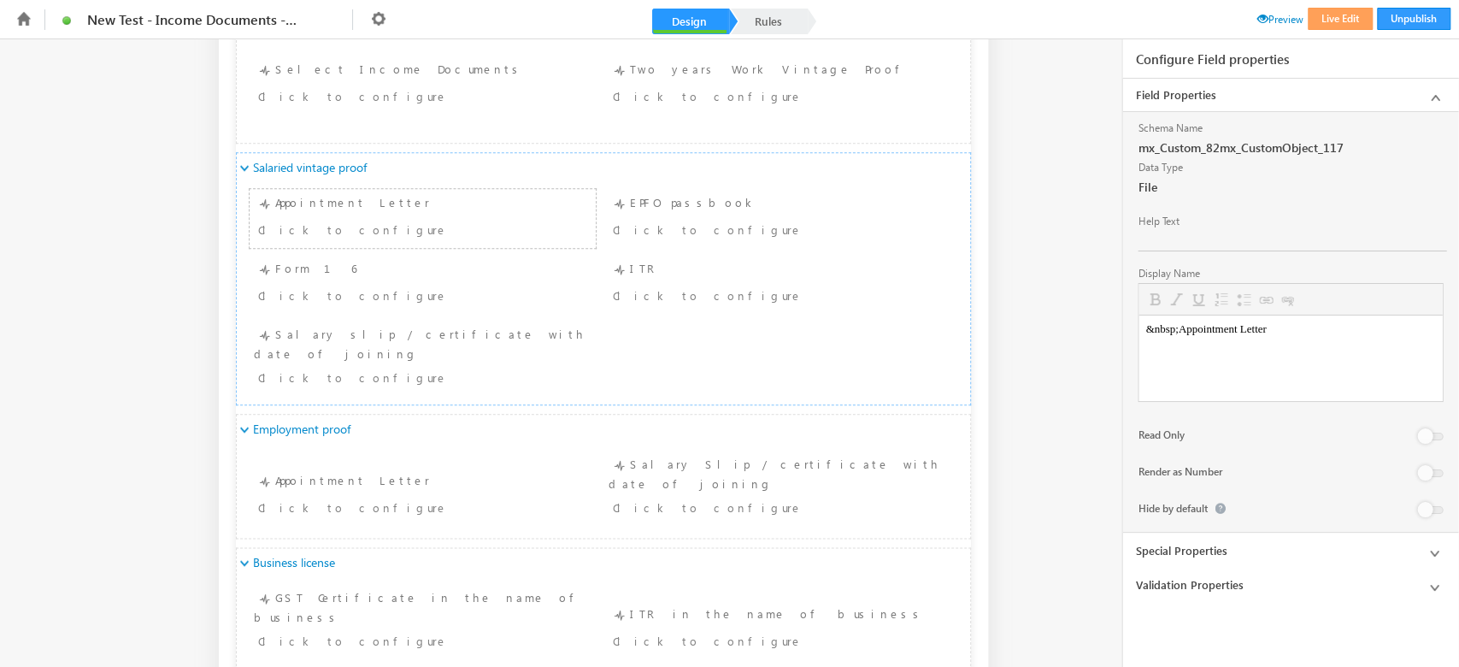
click at [1305, 334] on body "&nbsp;Appointment Letter" at bounding box center [1290, 329] width 290 height 14
drag, startPoint x: 1305, startPoint y: 334, endPoint x: 1183, endPoint y: 329, distance: 122.3
click at [1183, 329] on body "&nbsp;Appointment Letter" at bounding box center [1290, 329] width 290 height 14
copy body "Appointment Letter"
click at [695, 208] on div "EPFO passbook Click to configure" at bounding box center [778, 218] width 338 height 50
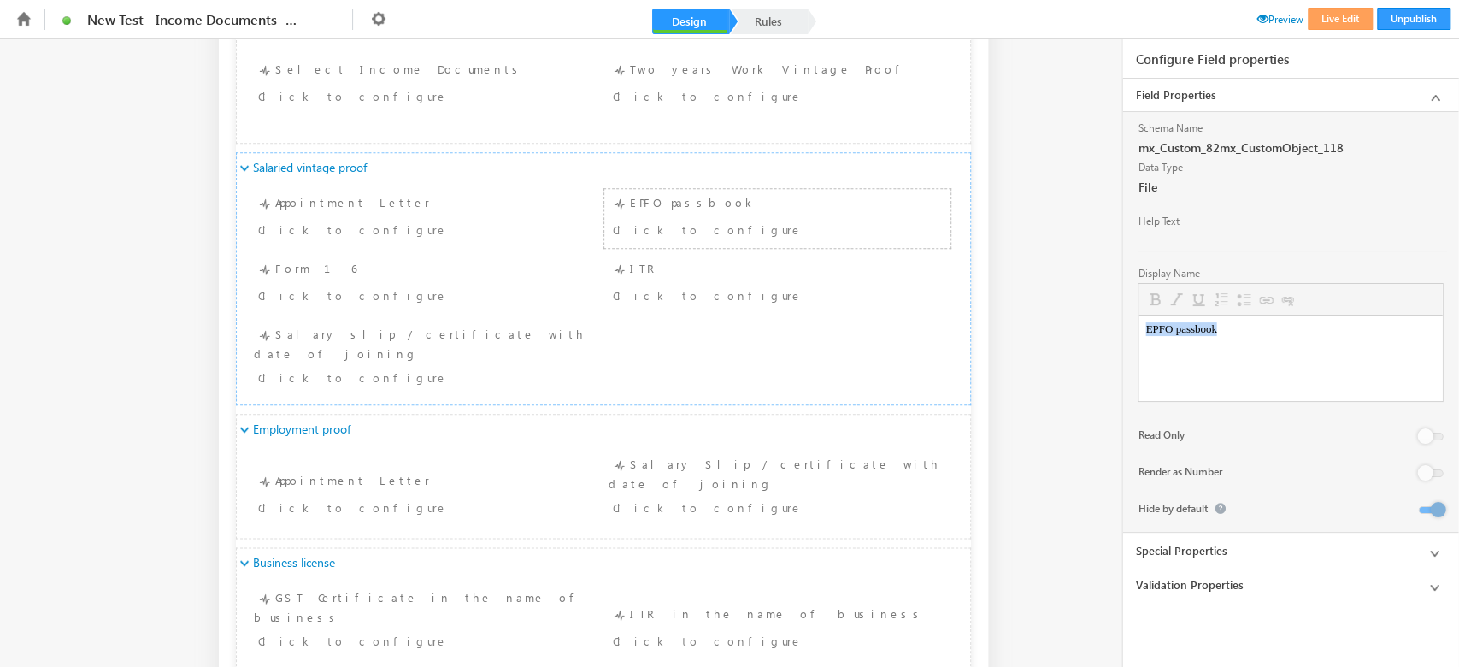
drag, startPoint x: 1303, startPoint y: 353, endPoint x: 1110, endPoint y: 362, distance: 193.4
click at [1138, 343] on html "EPFO passbook" at bounding box center [1289, 328] width 303 height 27
copy body "EPFO passbook"
click at [344, 285] on div "Click to configure" at bounding box center [393, 295] width 270 height 21
drag, startPoint x: 1238, startPoint y: 376, endPoint x: 885, endPoint y: 323, distance: 356.1
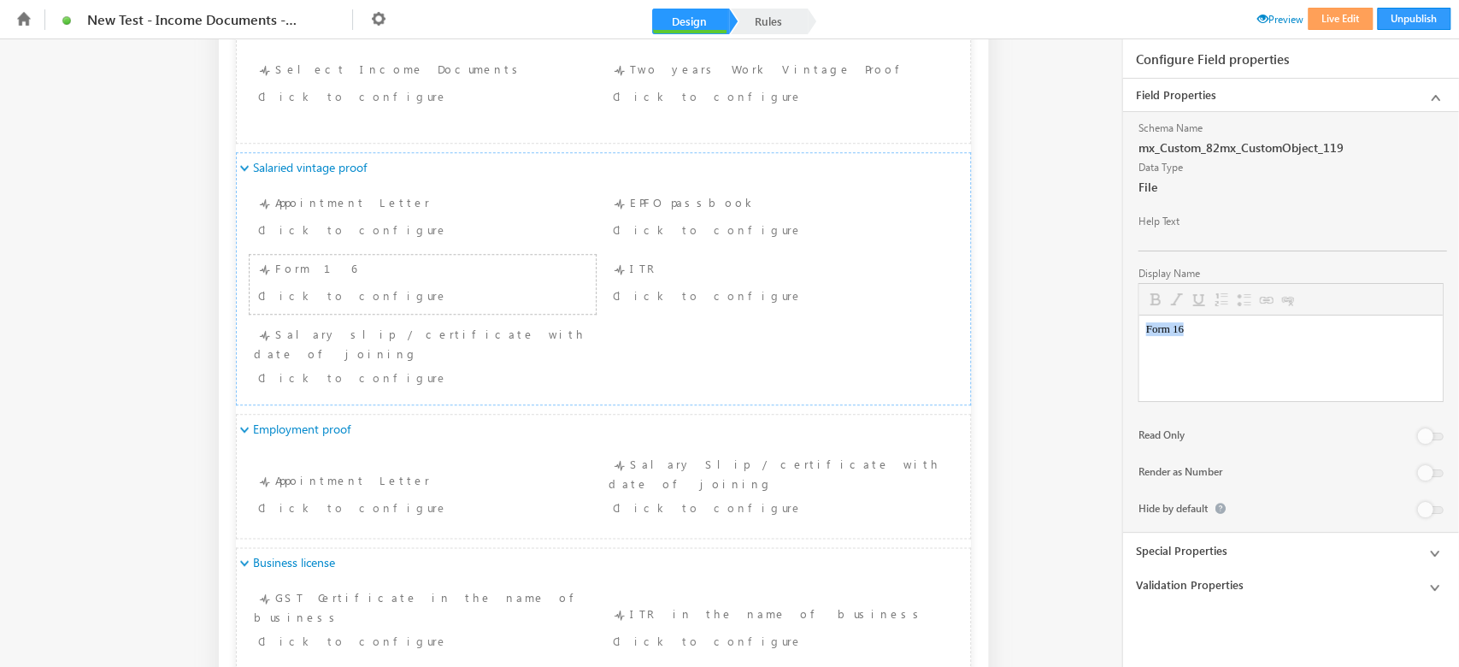
click at [1138, 323] on html "Form 16" at bounding box center [1289, 328] width 303 height 27
copy body "Form 16"
click at [654, 289] on div "Click to configure" at bounding box center [748, 295] width 270 height 21
drag, startPoint x: 1285, startPoint y: 384, endPoint x: 2222, endPoint y: 708, distance: 991.1
click at [1138, 343] on html "ITR" at bounding box center [1289, 328] width 303 height 27
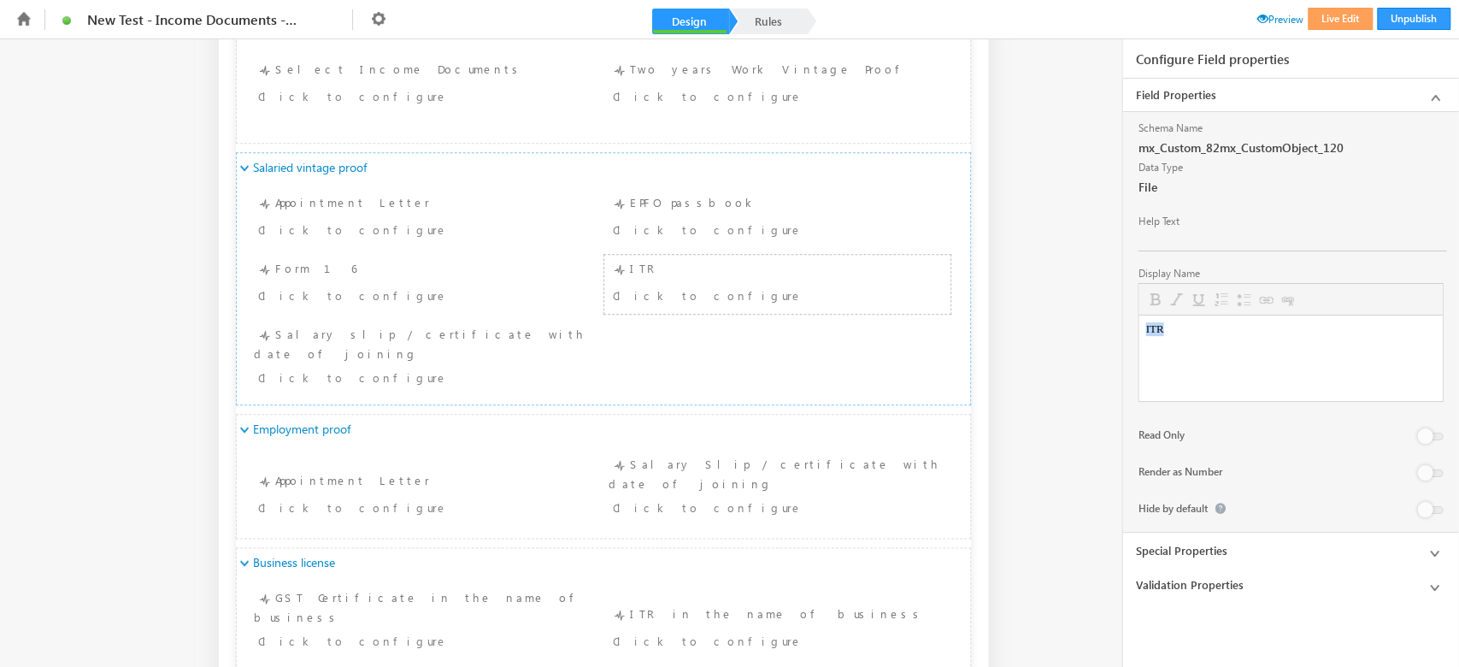
copy body "ITR"
click at [357, 367] on div "Click to configure" at bounding box center [393, 377] width 270 height 21
click at [1415, 332] on body "Salary slip / certificate with date of joining&nbsp;" at bounding box center [1290, 329] width 290 height 14
drag, startPoint x: 1349, startPoint y: 329, endPoint x: 998, endPoint y: 312, distance: 351.7
click at [1138, 315] on html "Salary slip / certificate with date of joining&nbsp;" at bounding box center [1289, 328] width 303 height 27
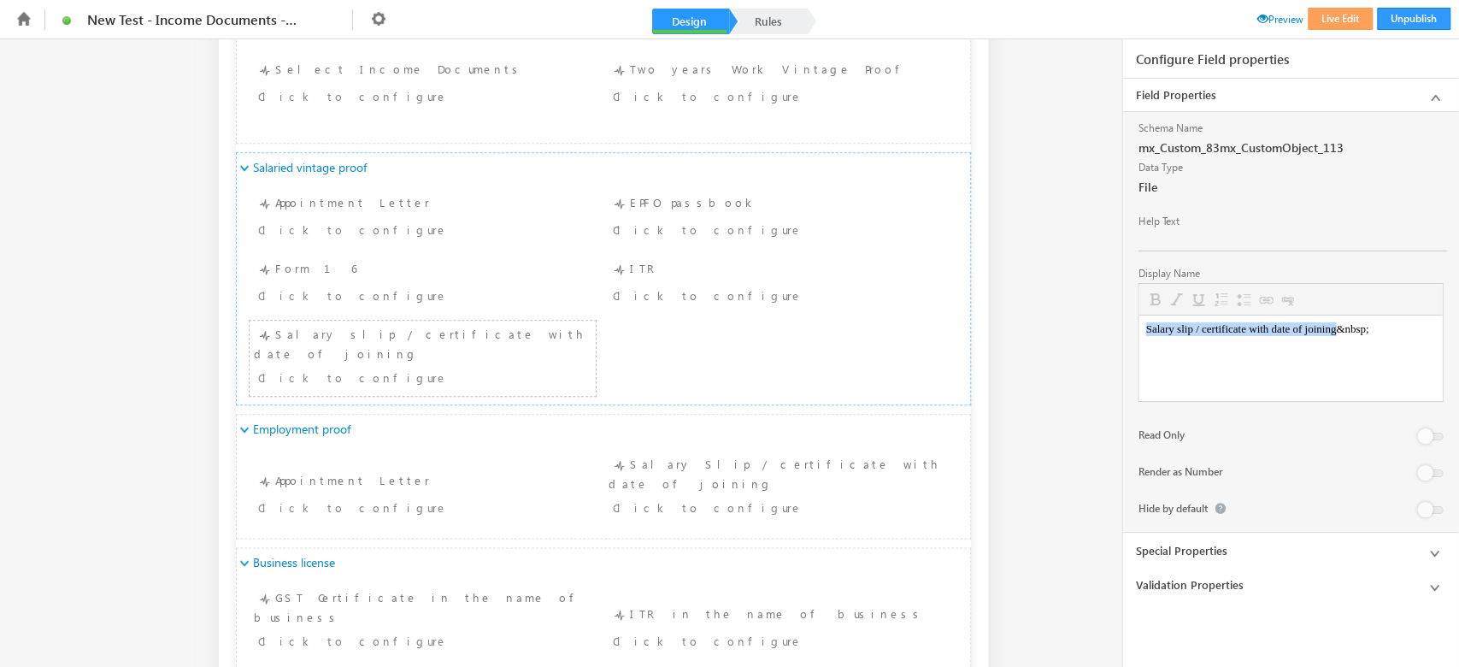
copy body "Salary slip / certificate with date of joining"
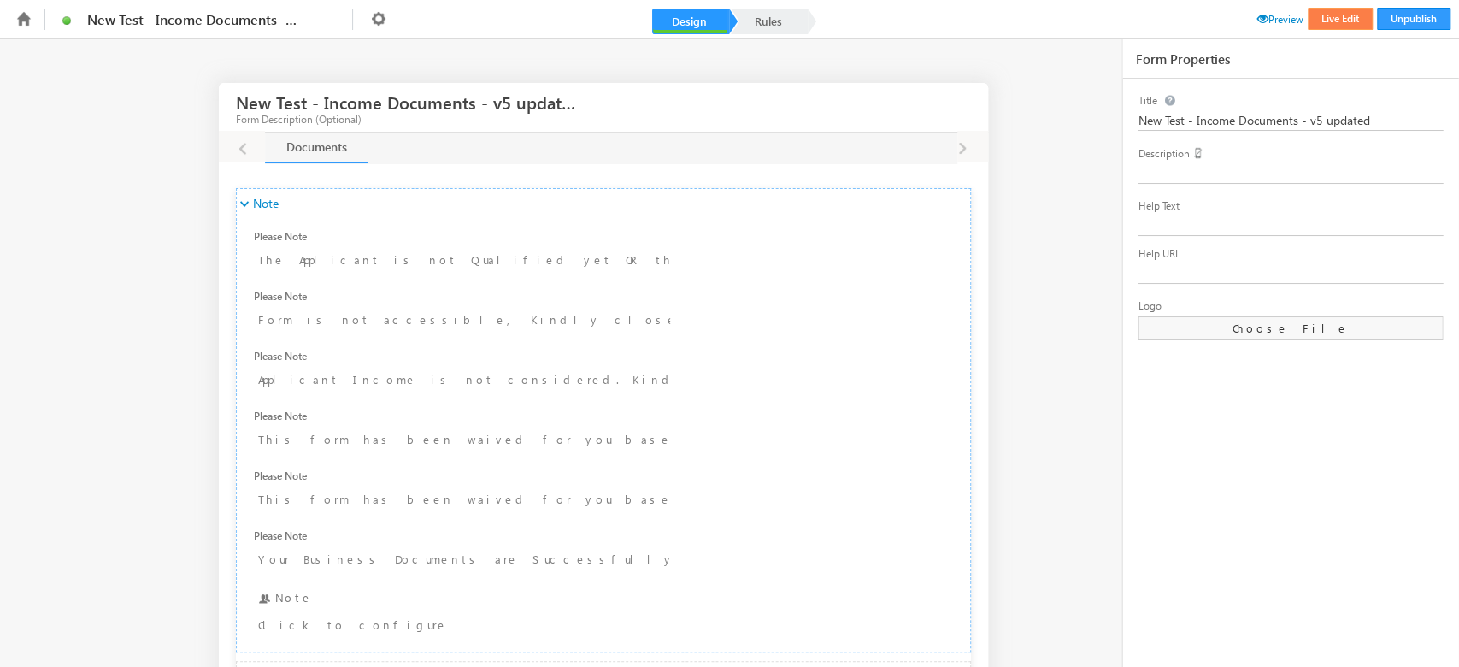
click at [1329, 26] on button "Live Edit" at bounding box center [1340, 19] width 65 height 22
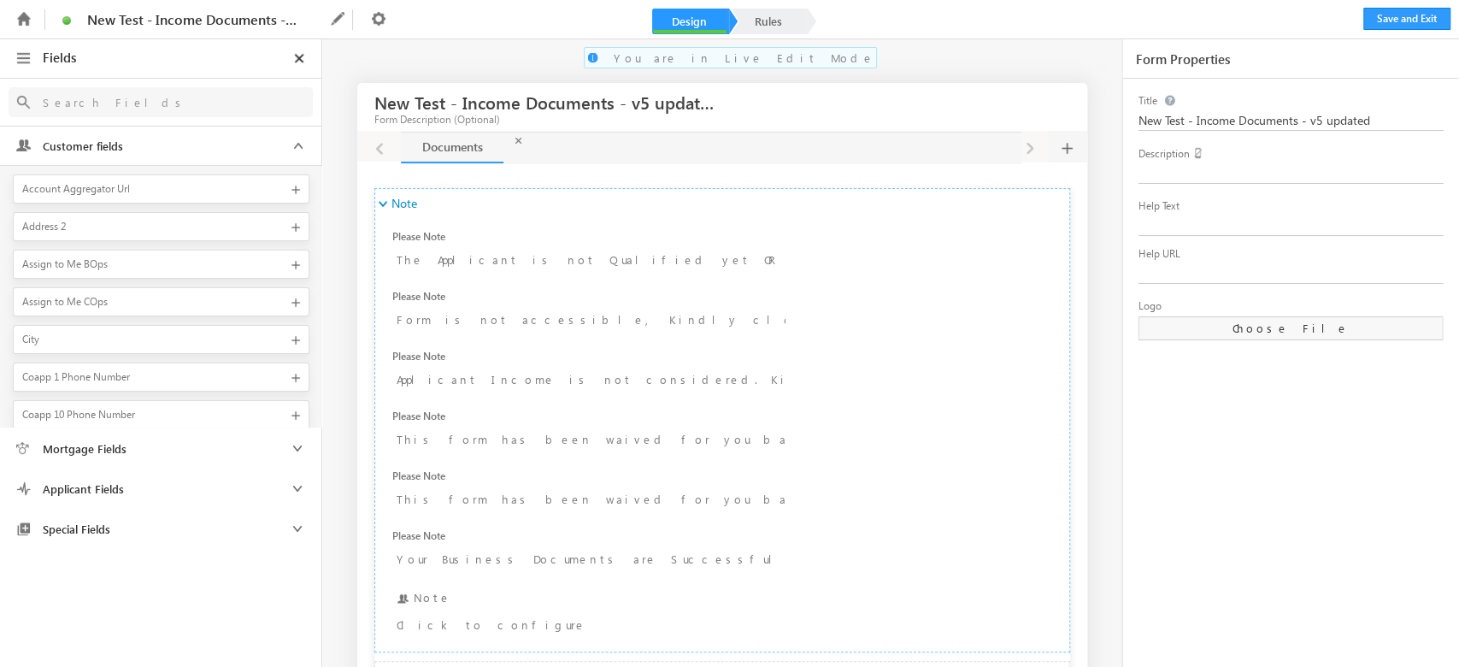
click at [156, 123] on div at bounding box center [160, 103] width 321 height 48
click at [171, 94] on input "text" at bounding box center [150, 101] width 232 height 21
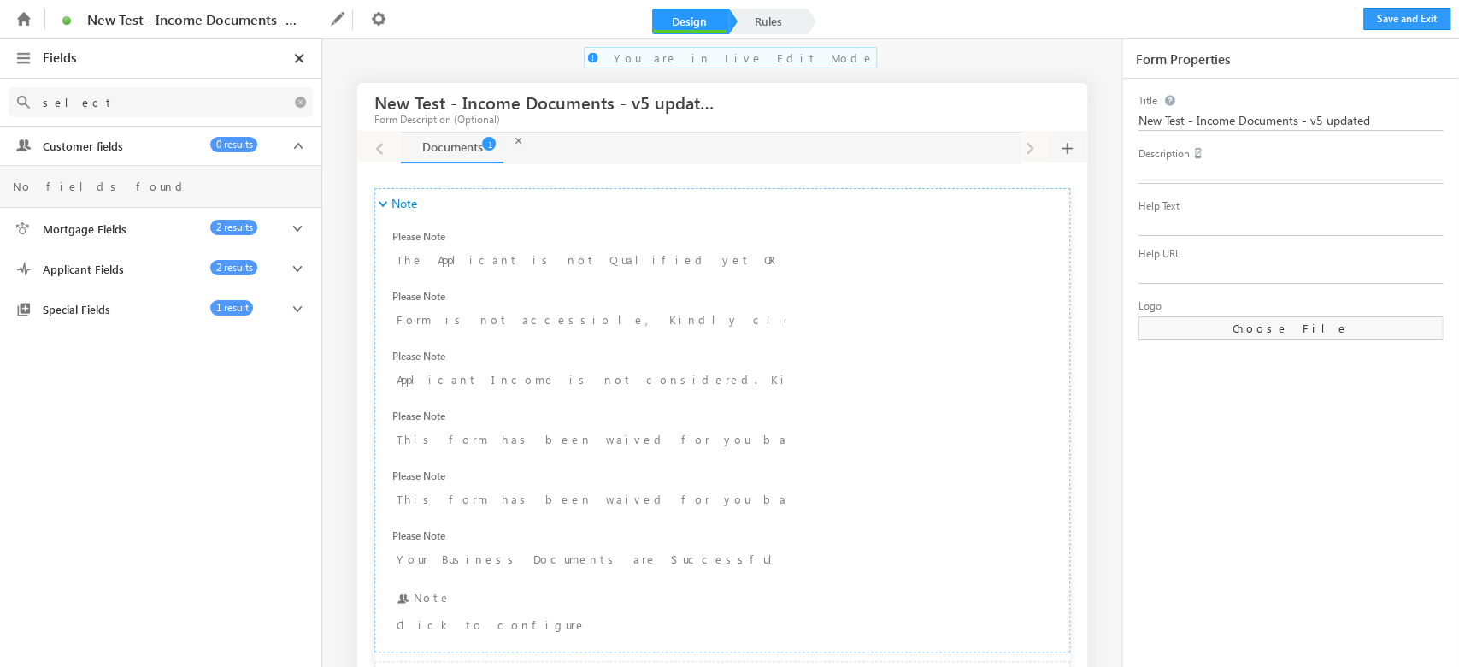
type input "select"
click at [132, 270] on span "Applicant Fields" at bounding box center [120, 269] width 173 height 15
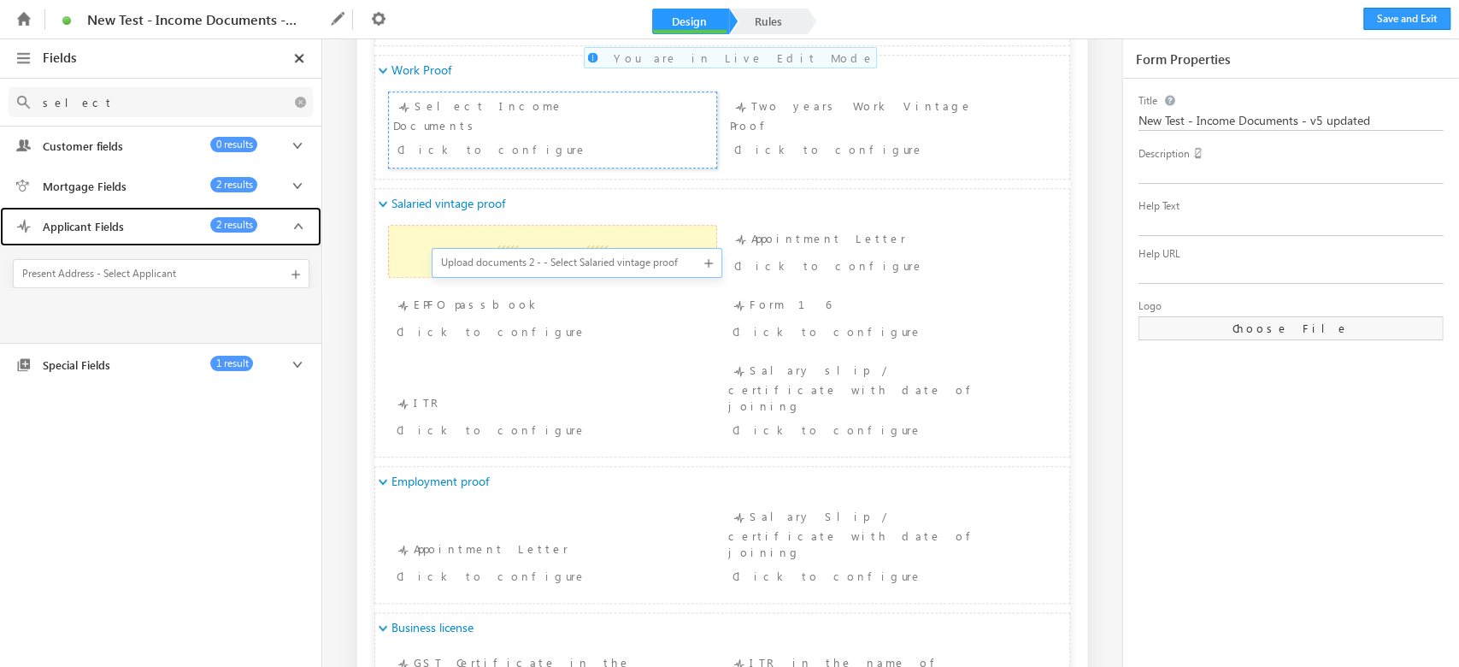
drag, startPoint x: 126, startPoint y: 305, endPoint x: 449, endPoint y: 257, distance: 325.7
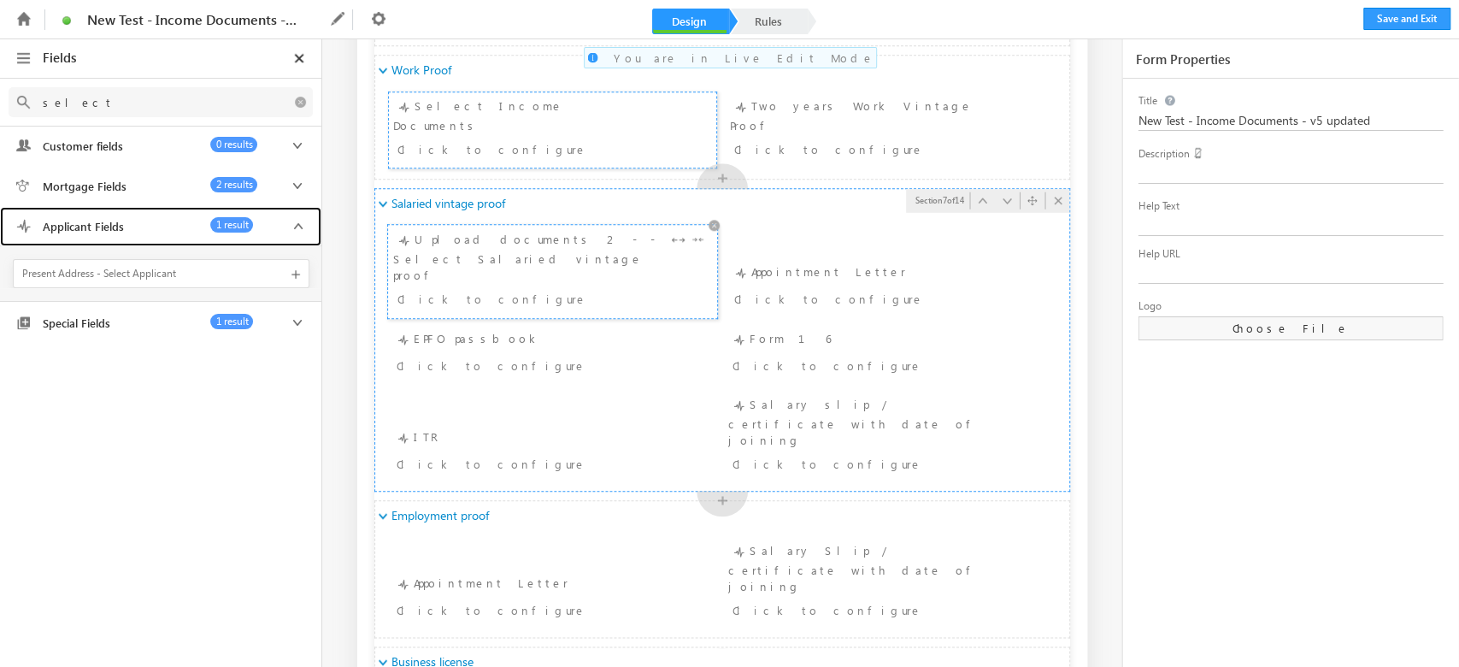
click at [460, 250] on div "Upload documents 2 - - Select Salaried vintage proof Click to configure" at bounding box center [552, 271] width 319 height 83
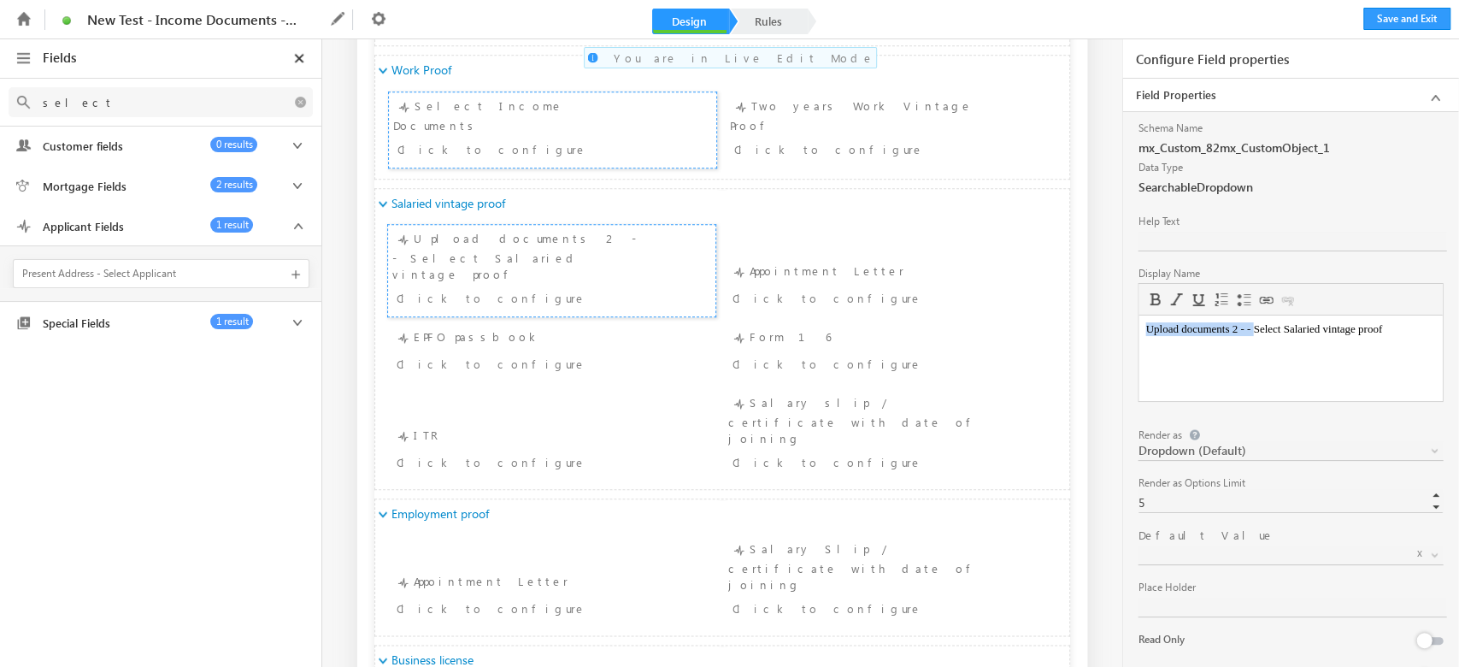
drag, startPoint x: 1268, startPoint y: 332, endPoint x: 2220, endPoint y: 669, distance: 1009.1
click at [1138, 343] on html "Upload documents 2 - - Select Salaried vintage proof" at bounding box center [1289, 328] width 303 height 27
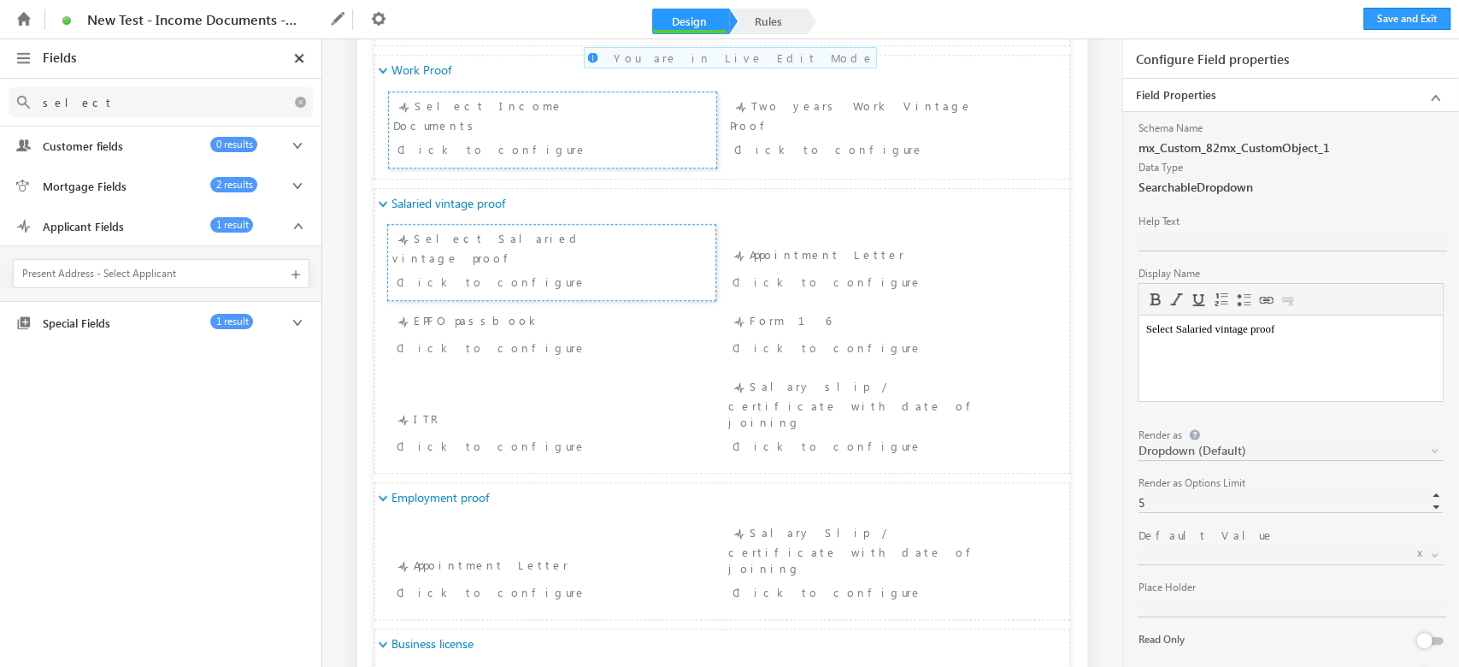
click at [1347, 307] on span "Editor toolbars Basic Styles Bold Italic Underline Paragraph Insert/Remove Numb…" at bounding box center [1289, 300] width 303 height 32
click at [1338, 328] on body "Select Salaried vintage proof" at bounding box center [1290, 329] width 290 height 14
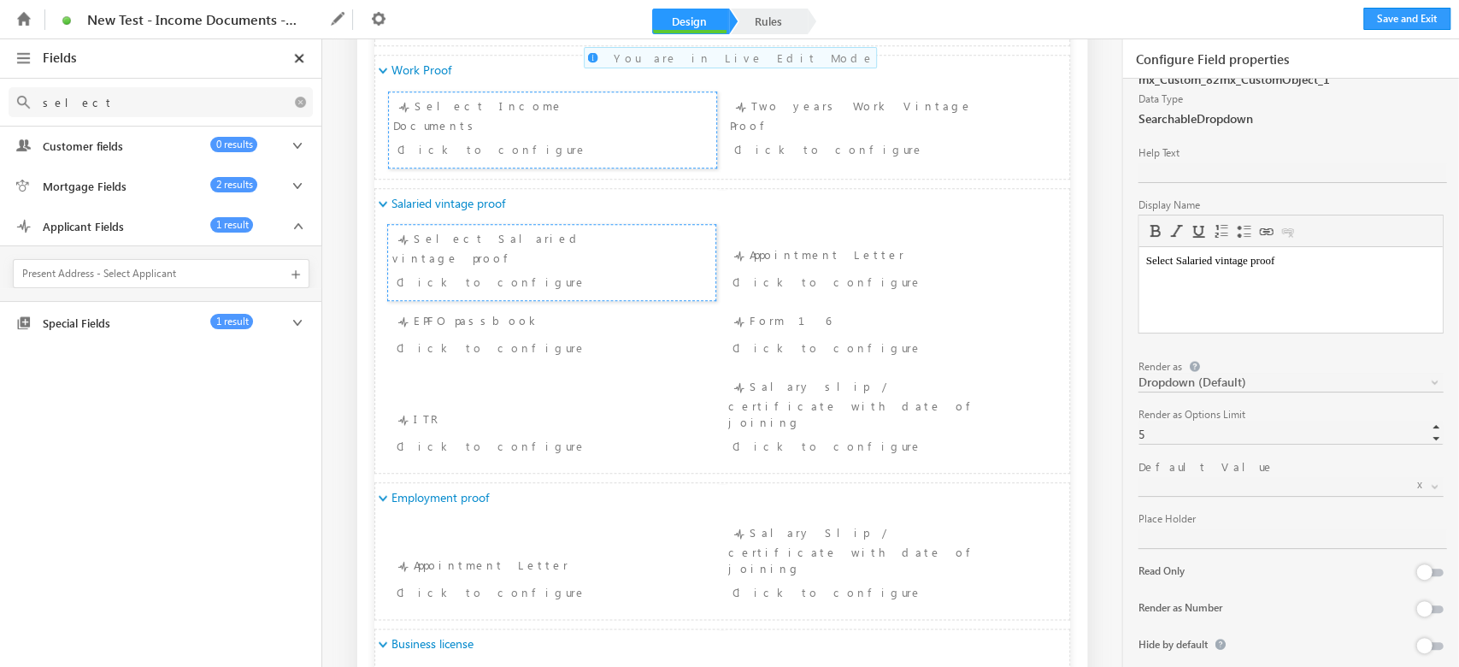
scroll to position [99, 0]
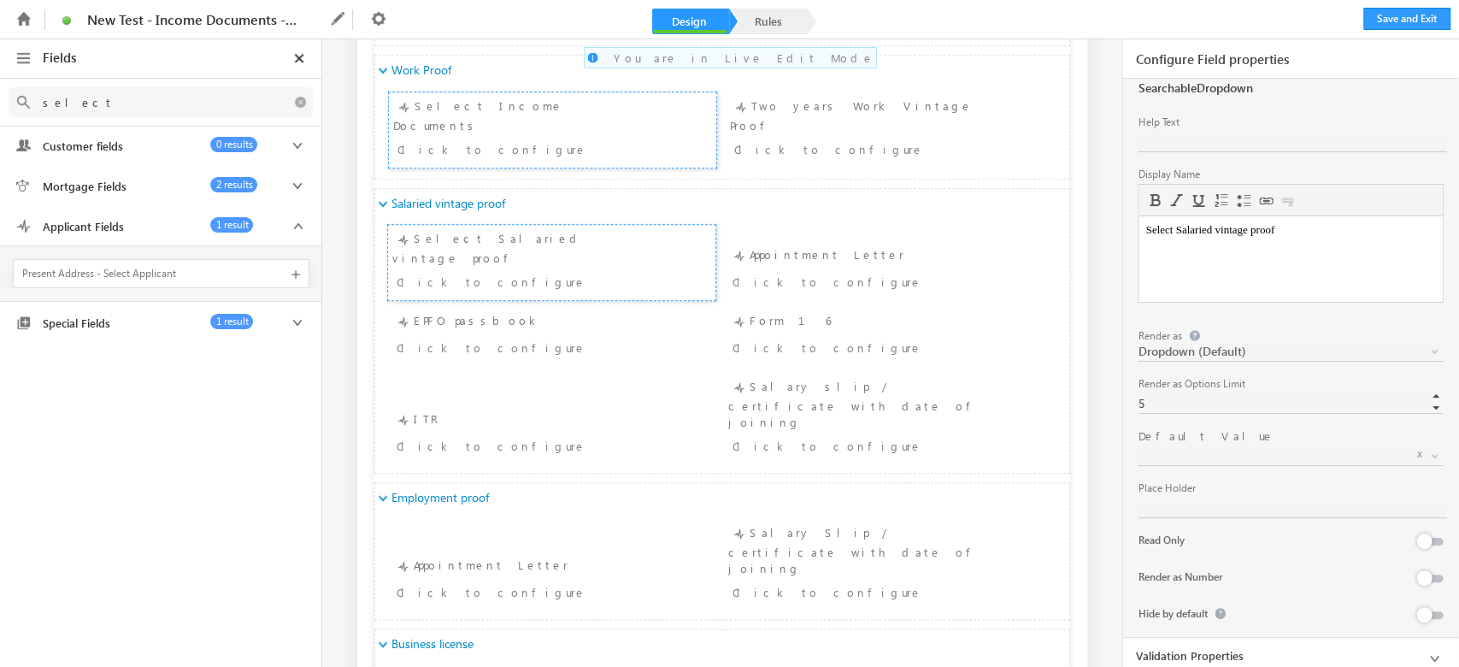
click at [1361, 650] on link "Validation Properties" at bounding box center [1290, 655] width 336 height 32
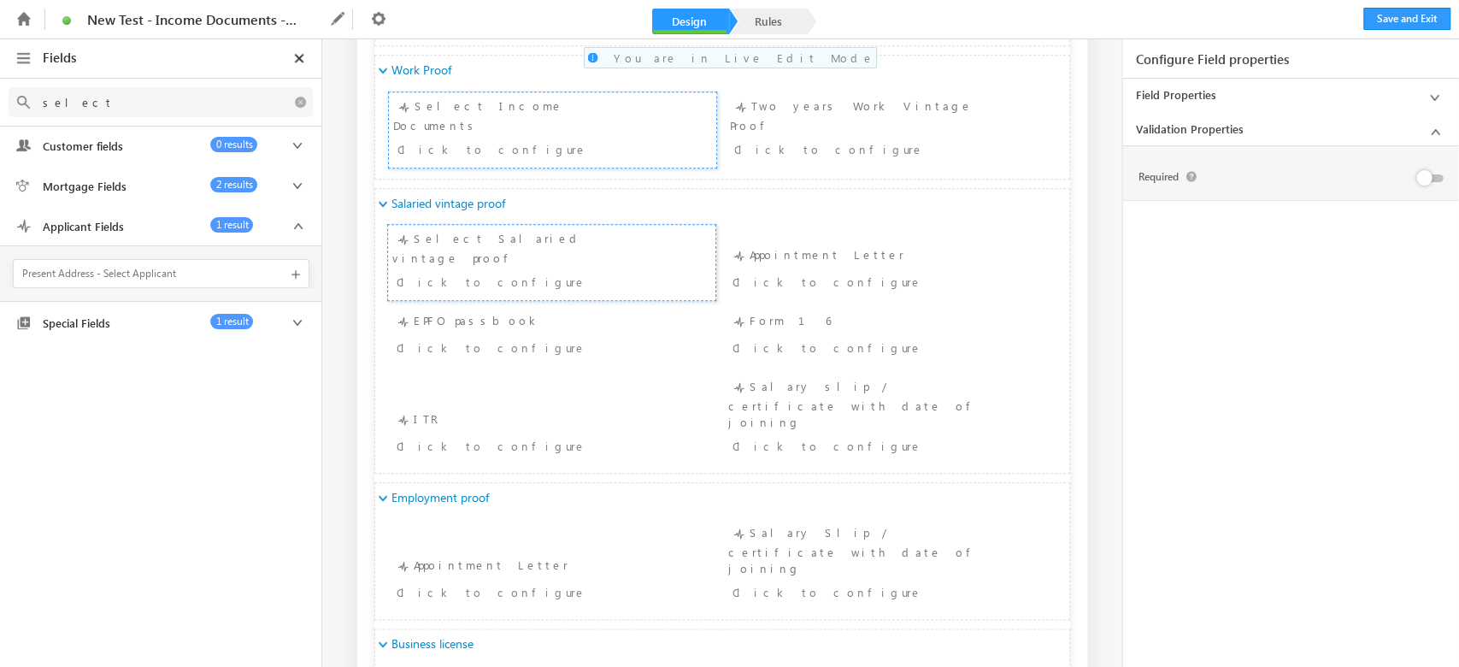
scroll to position [0, 0]
click at [474, 272] on div "Click to configure" at bounding box center [524, 282] width 255 height 21
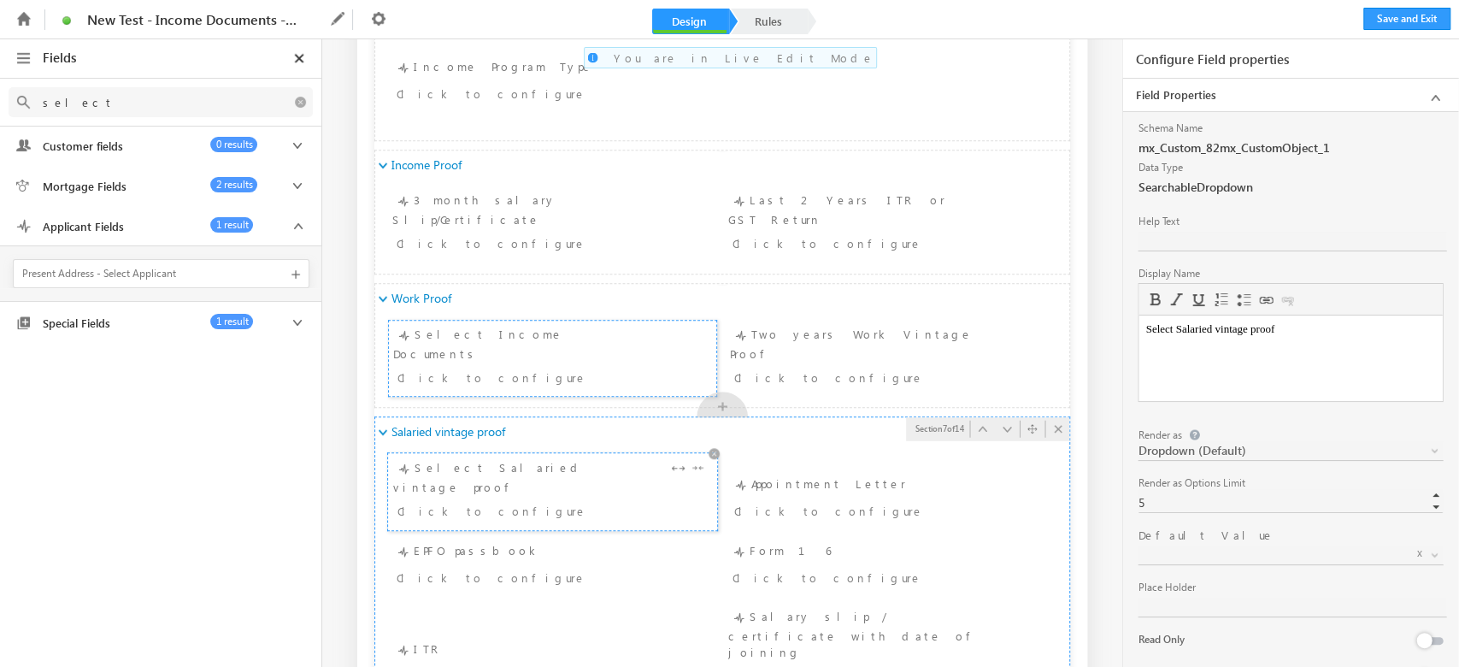
scroll to position [797, 0]
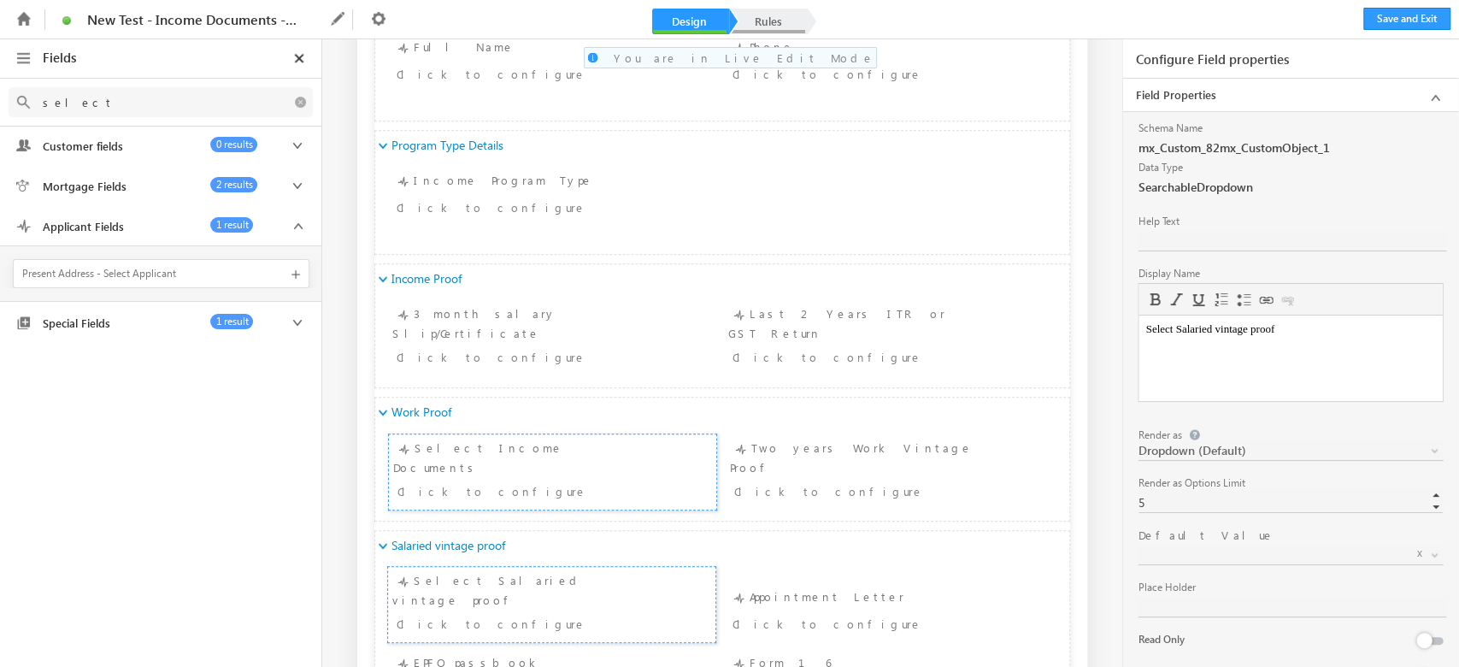
click at [766, 10] on link "Rules" at bounding box center [768, 22] width 75 height 26
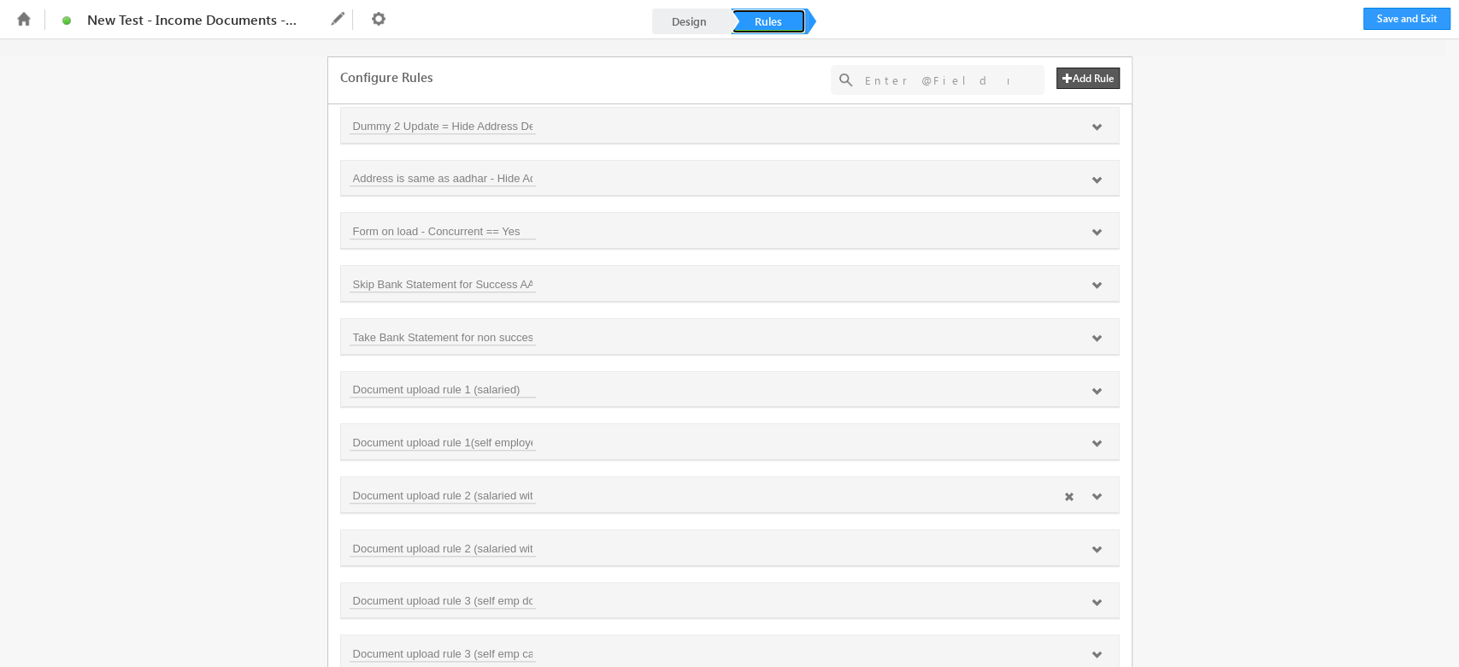
scroll to position [990, 0]
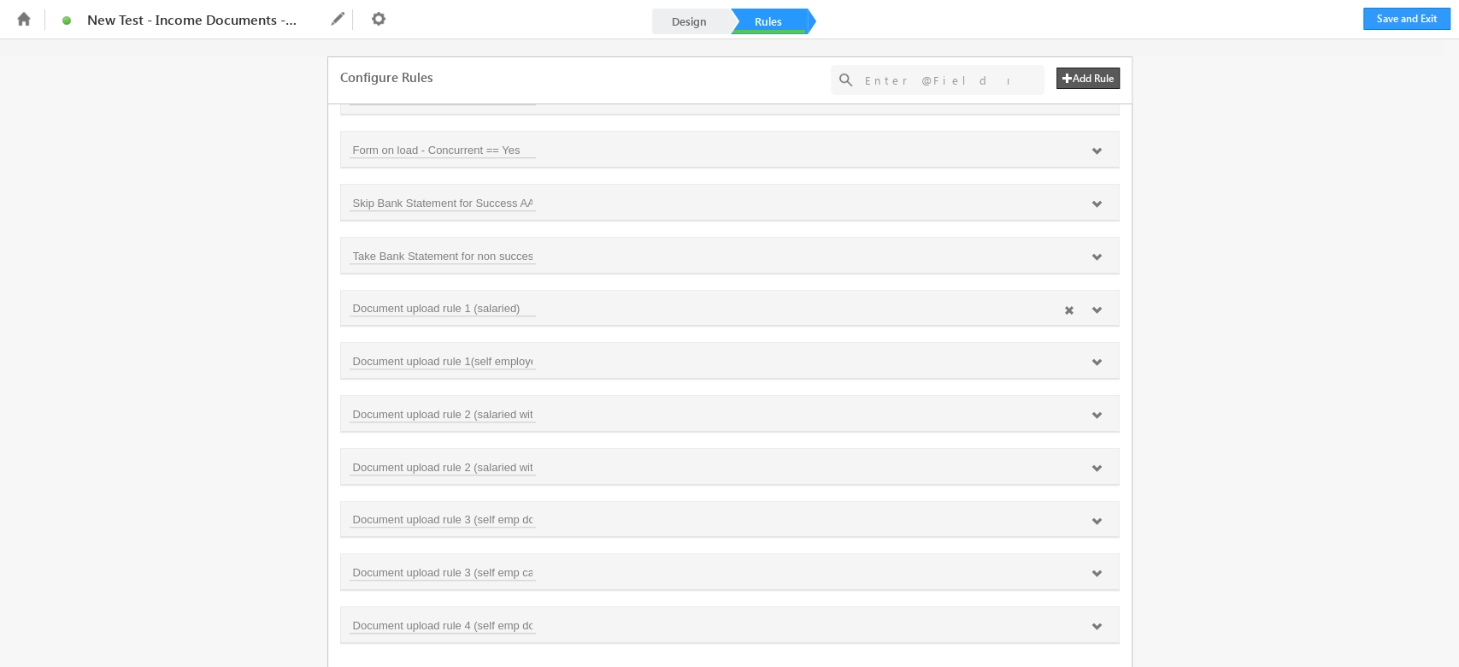
click at [1091, 307] on icon at bounding box center [1096, 310] width 10 height 10
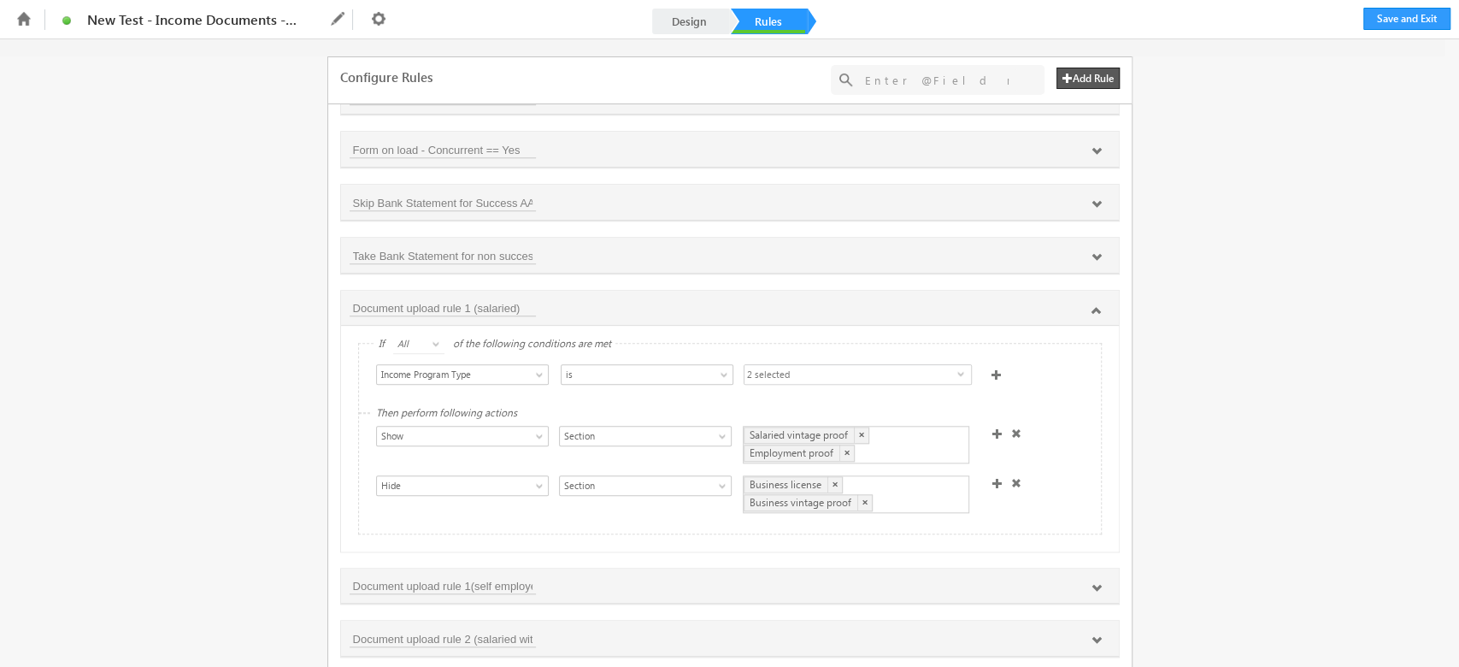
click at [992, 428] on span at bounding box center [997, 433] width 10 height 10
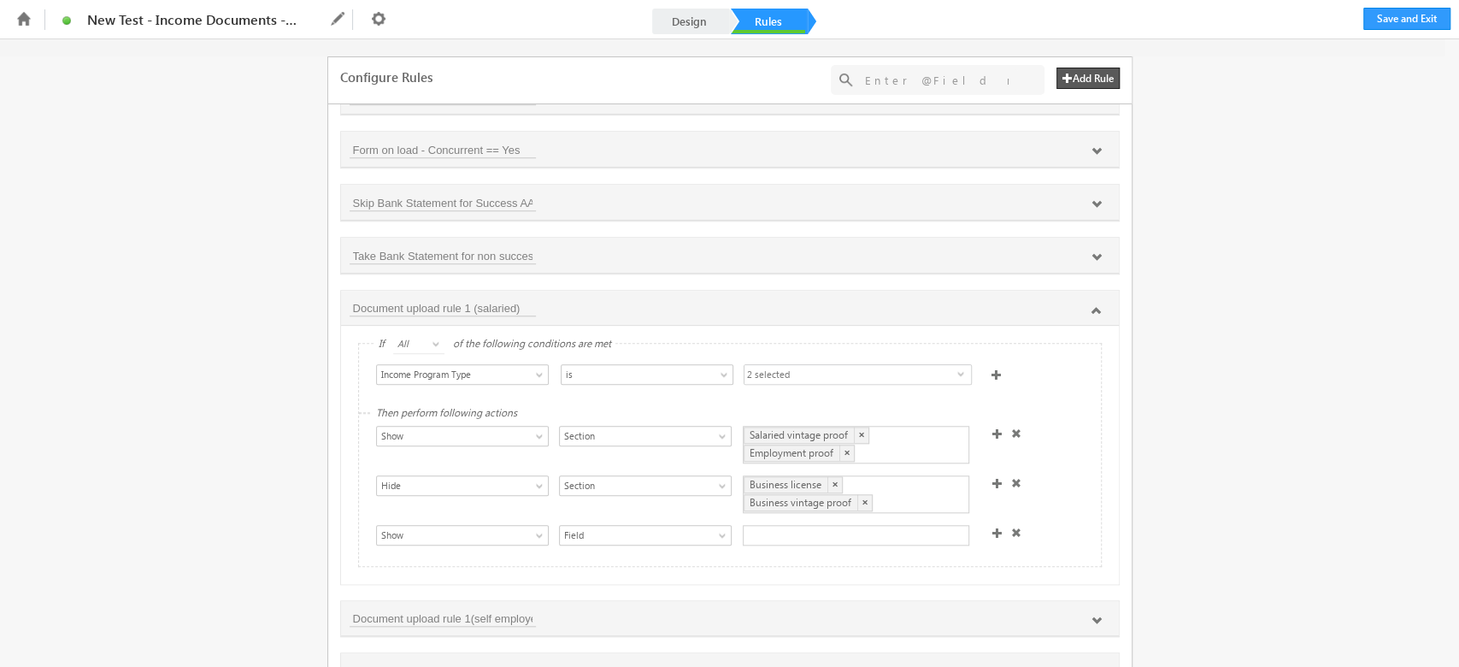
click at [814, 532] on div at bounding box center [856, 535] width 226 height 21
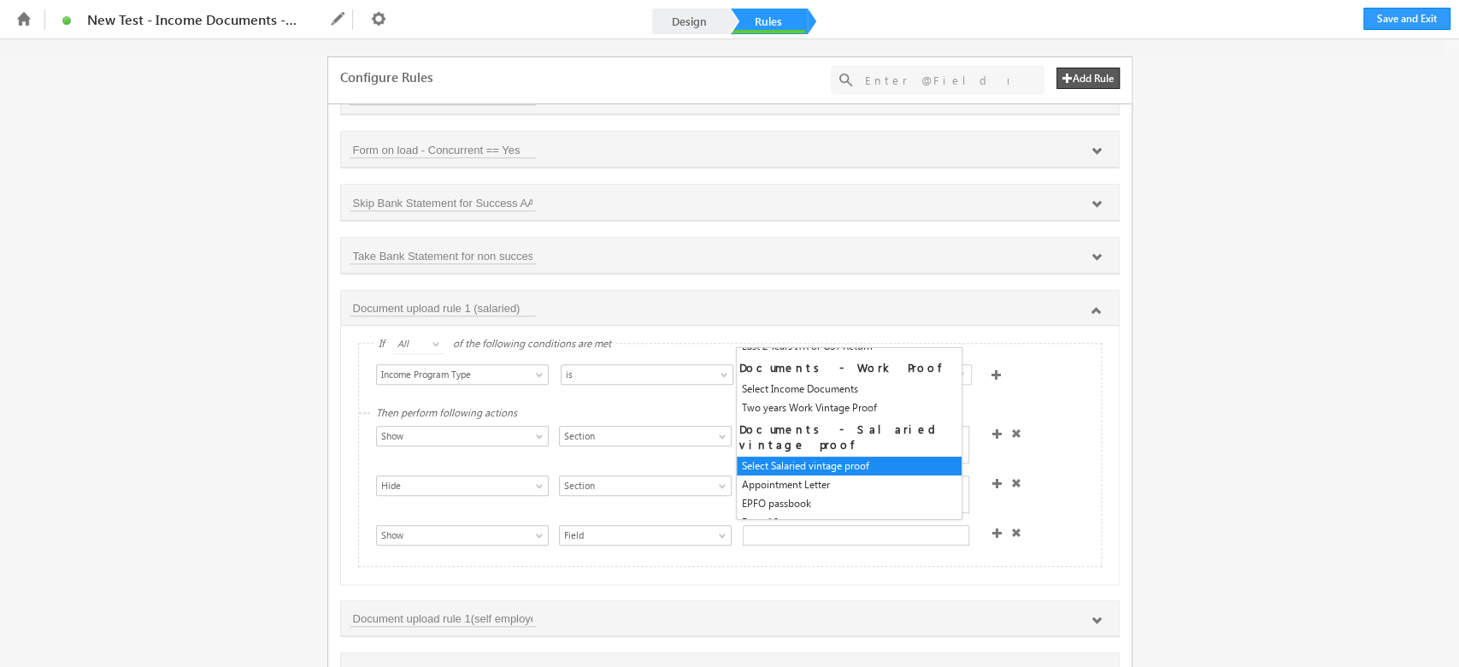
scroll to position [254, 0]
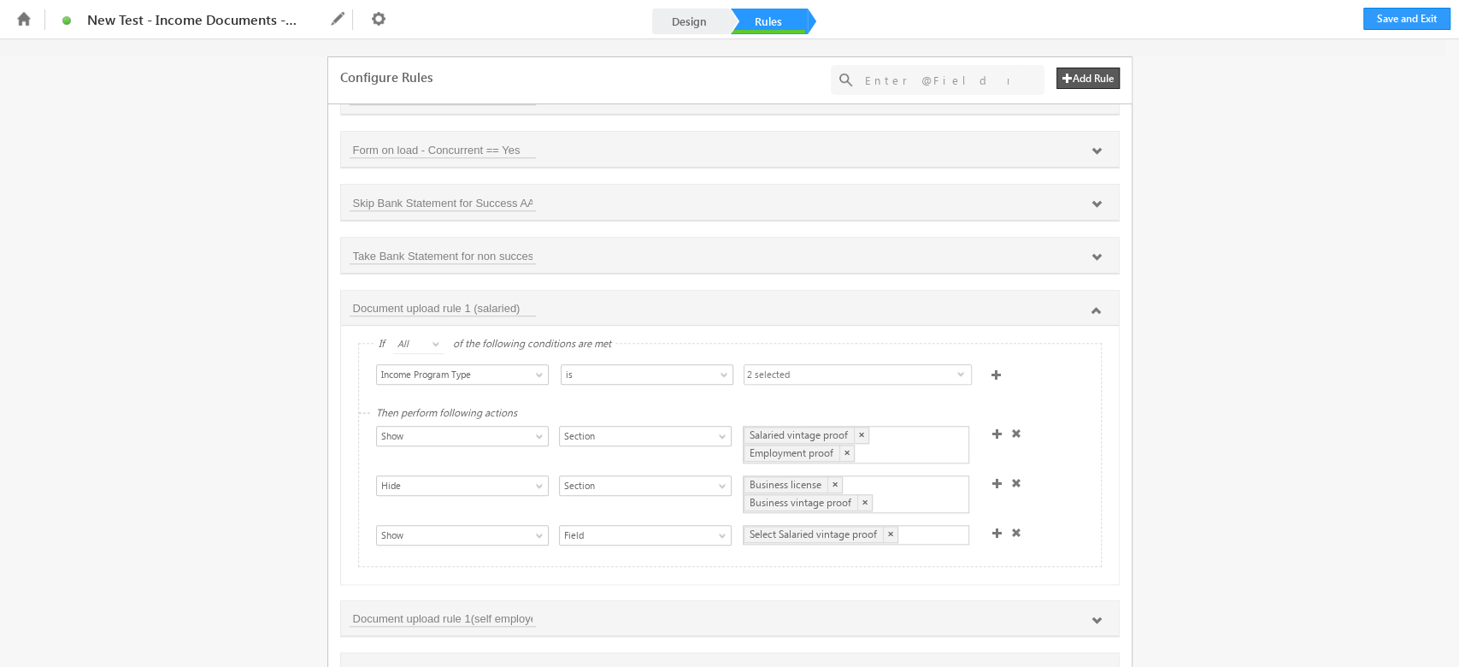
click at [1045, 479] on div "Show Hide Set Value Make Read-Only Make Mandatory Disable Submission & Show Err…" at bounding box center [734, 495] width 716 height 41
click at [992, 527] on span at bounding box center [997, 532] width 10 height 10
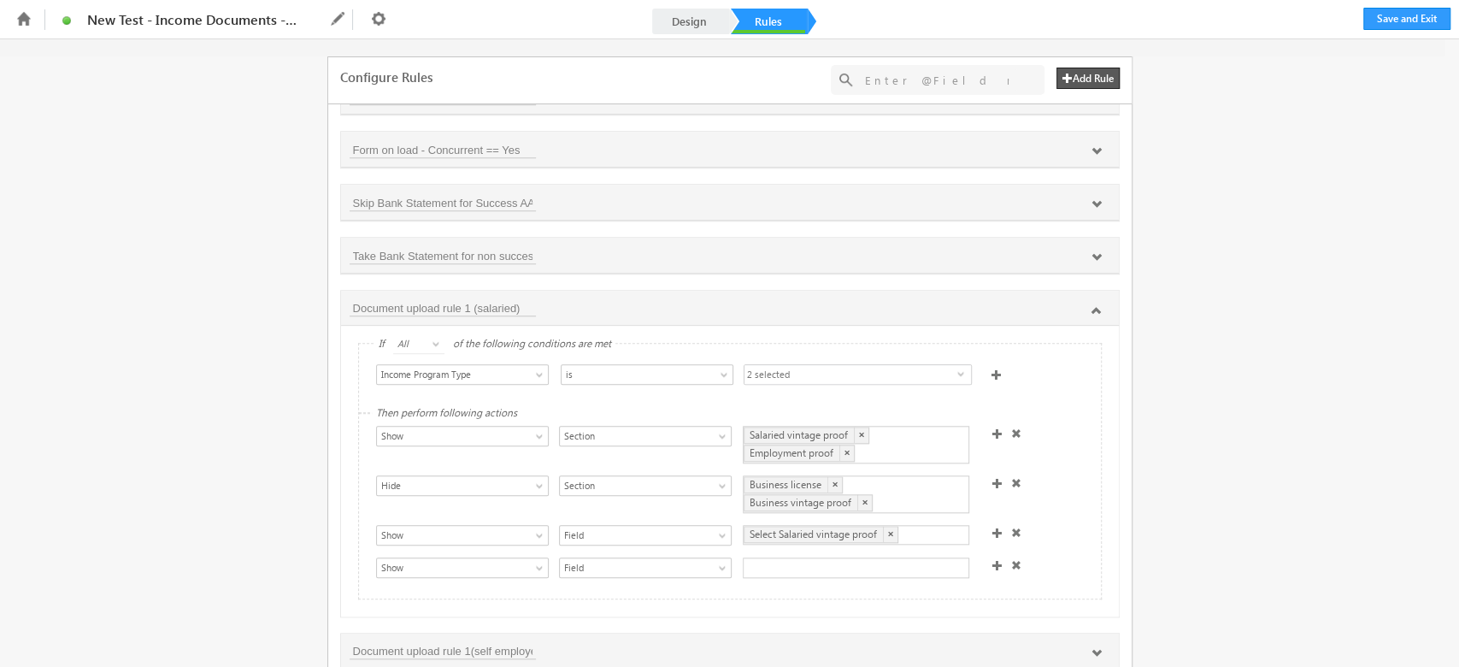
scroll to position [3, 0]
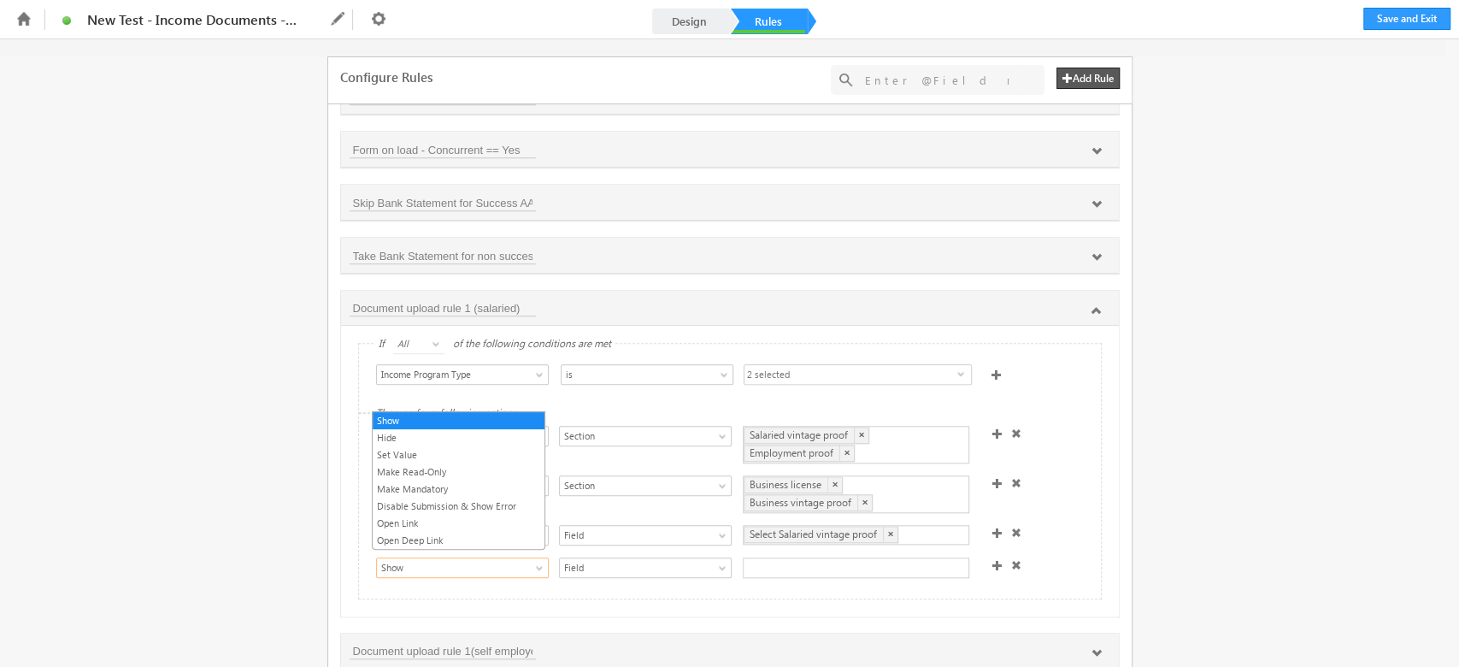
click at [458, 560] on span "Show" at bounding box center [454, 567] width 154 height 15
click at [464, 469] on link "Make Read-Only" at bounding box center [459, 471] width 172 height 15
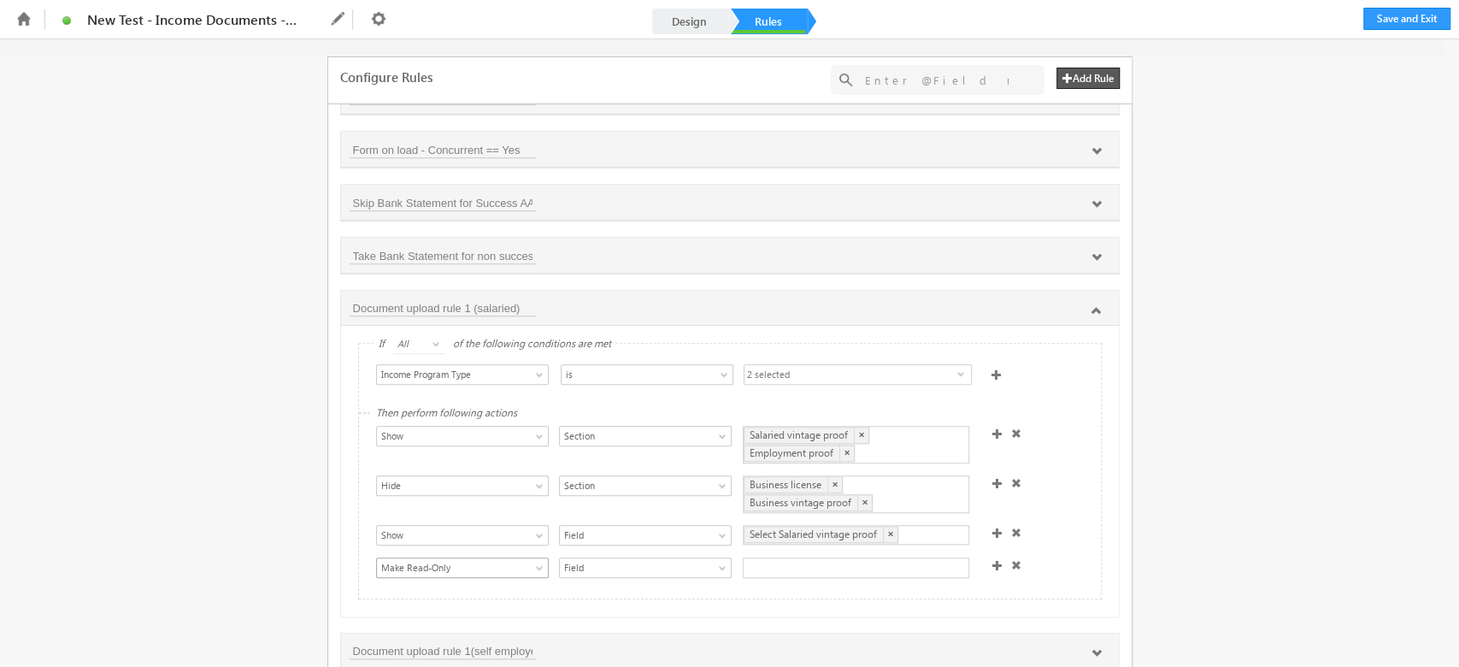
drag, startPoint x: 433, startPoint y: 571, endPoint x: 438, endPoint y: 556, distance: 15.1
click at [433, 571] on div "Show Hide Set Value Make Read-Only Make Mandatory Disable Submission & Show Err…" at bounding box center [458, 569] width 165 height 24
click at [440, 560] on span "Make Read-Only" at bounding box center [454, 567] width 154 height 15
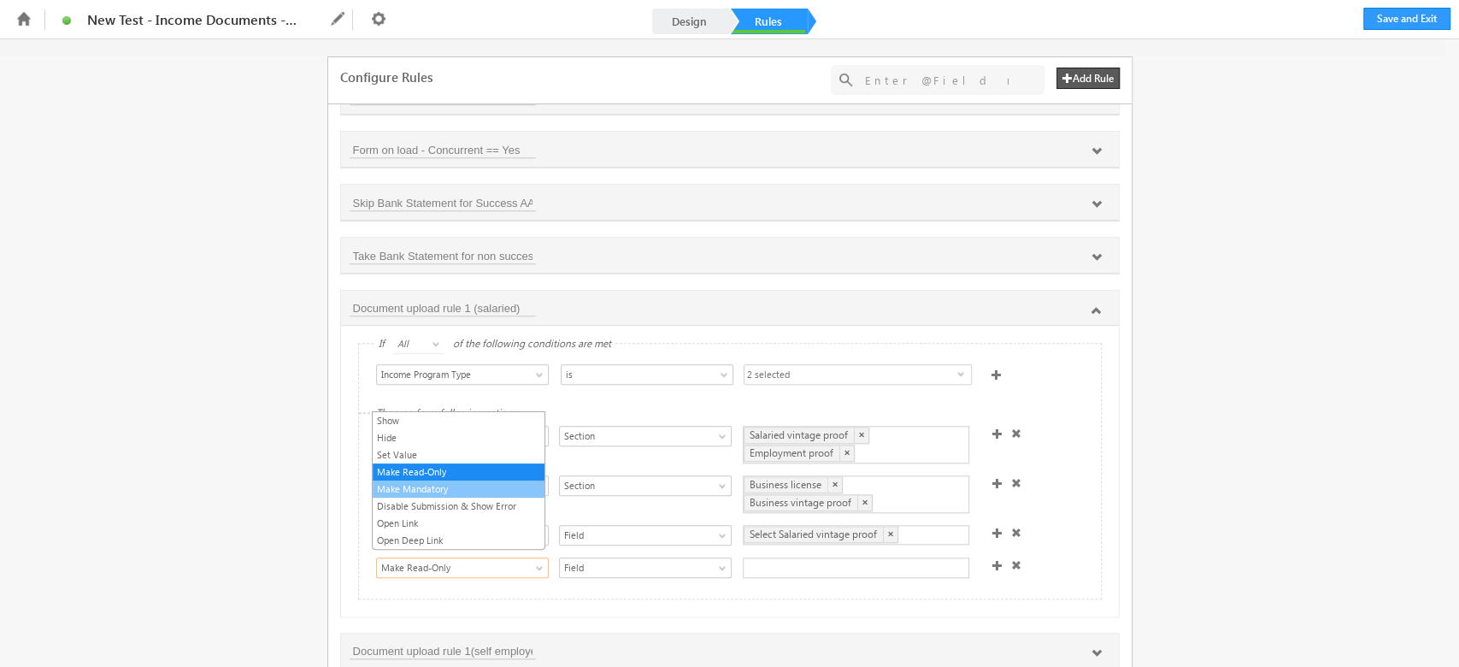
click at [458, 486] on link "Make Mandatory" at bounding box center [459, 488] width 172 height 15
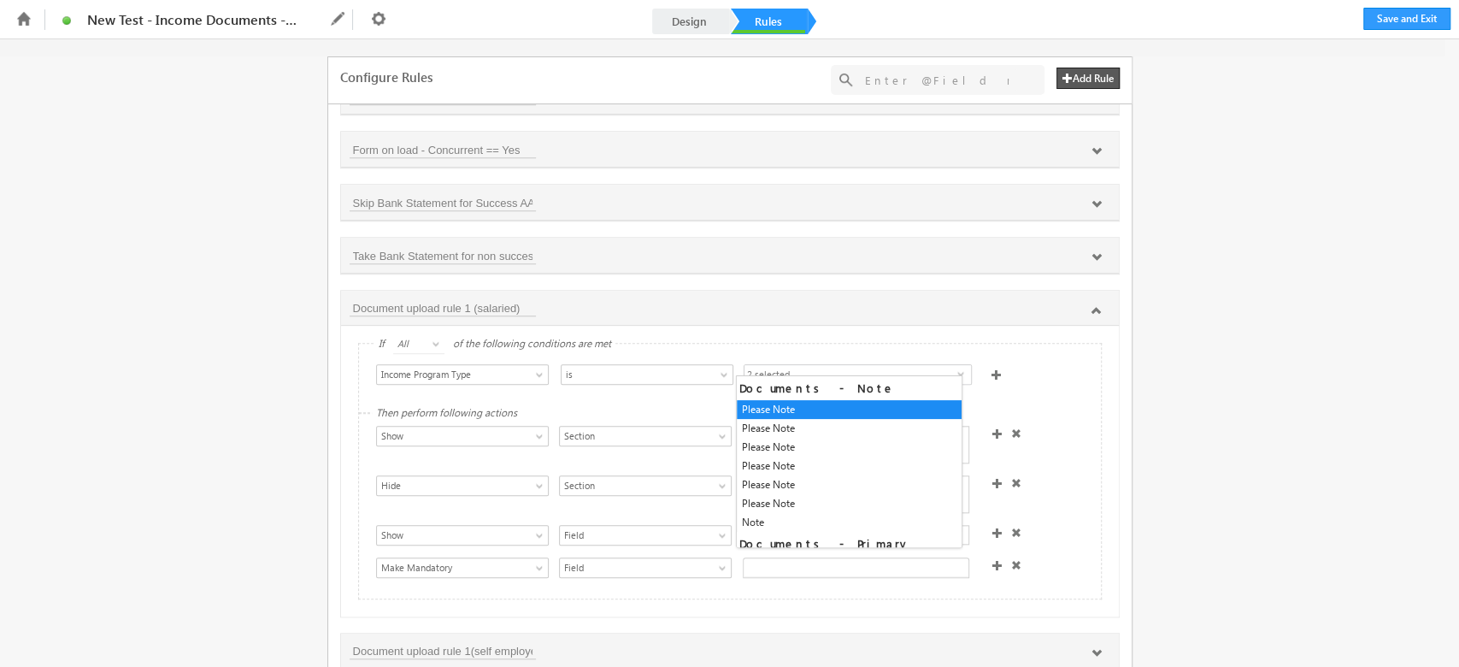
click at [826, 557] on div at bounding box center [856, 567] width 226 height 21
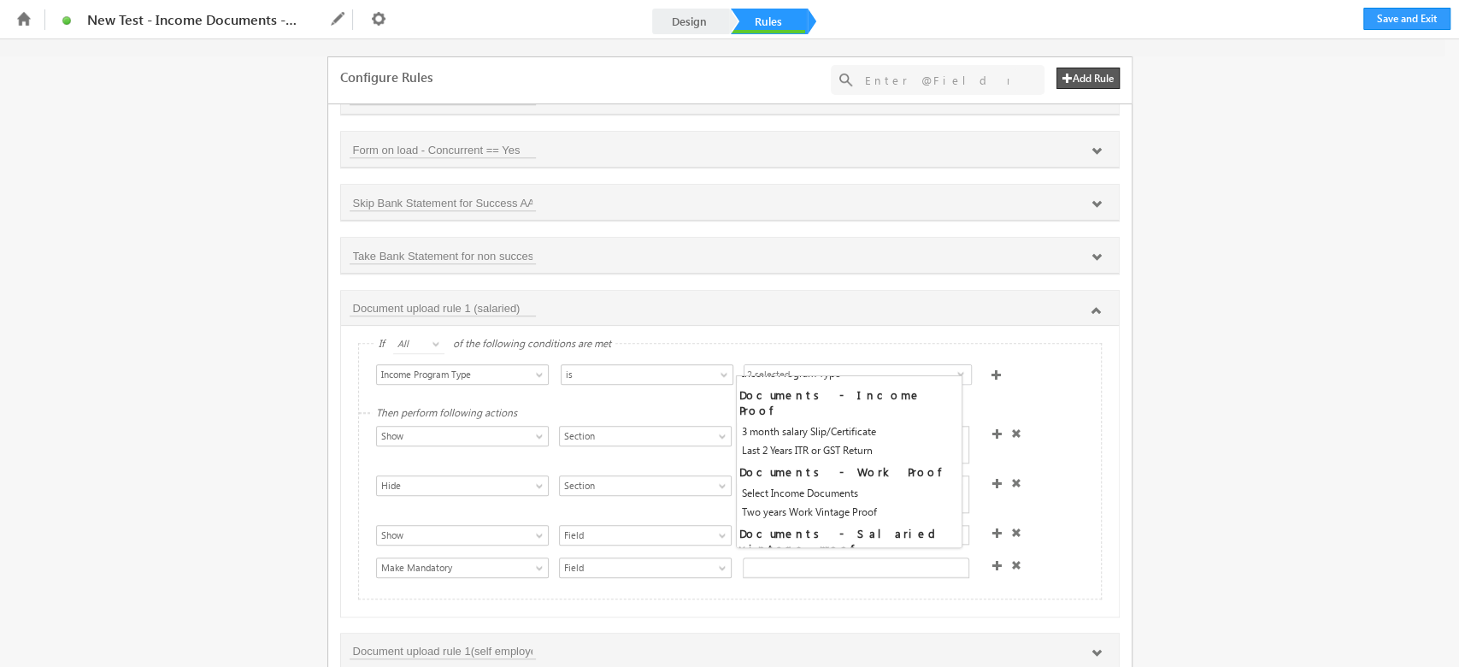
scroll to position [297, 0]
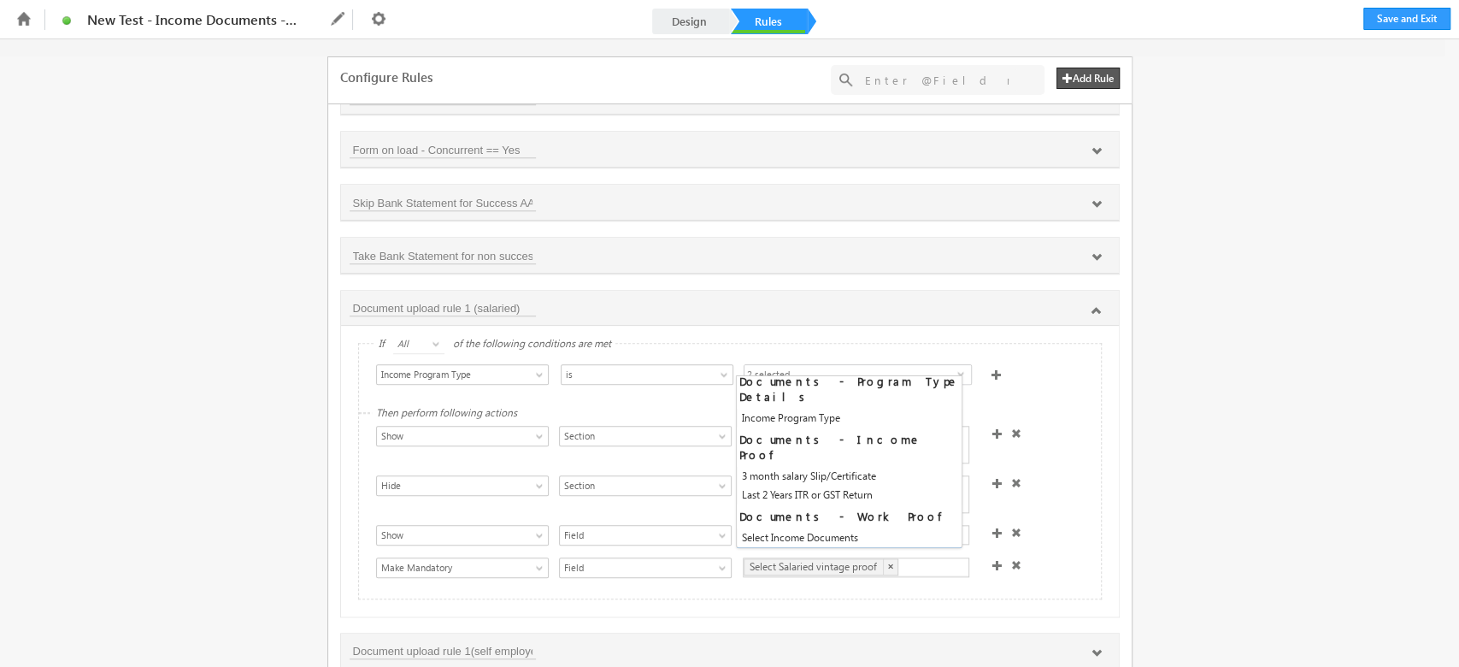
click at [1038, 426] on div "Show Hide Set Value Make Read-Only Make Mandatory Disable Submission & Show Err…" at bounding box center [734, 446] width 716 height 41
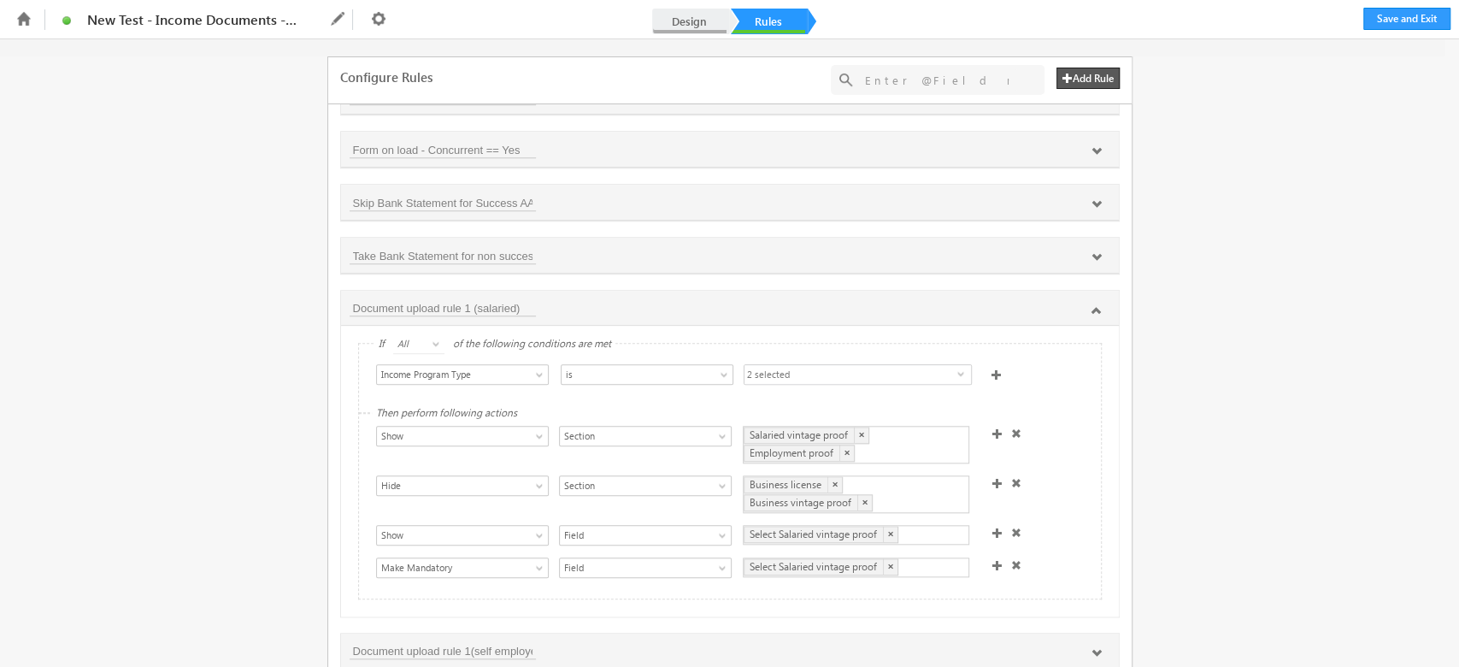
click at [711, 21] on link "Design" at bounding box center [689, 22] width 75 height 26
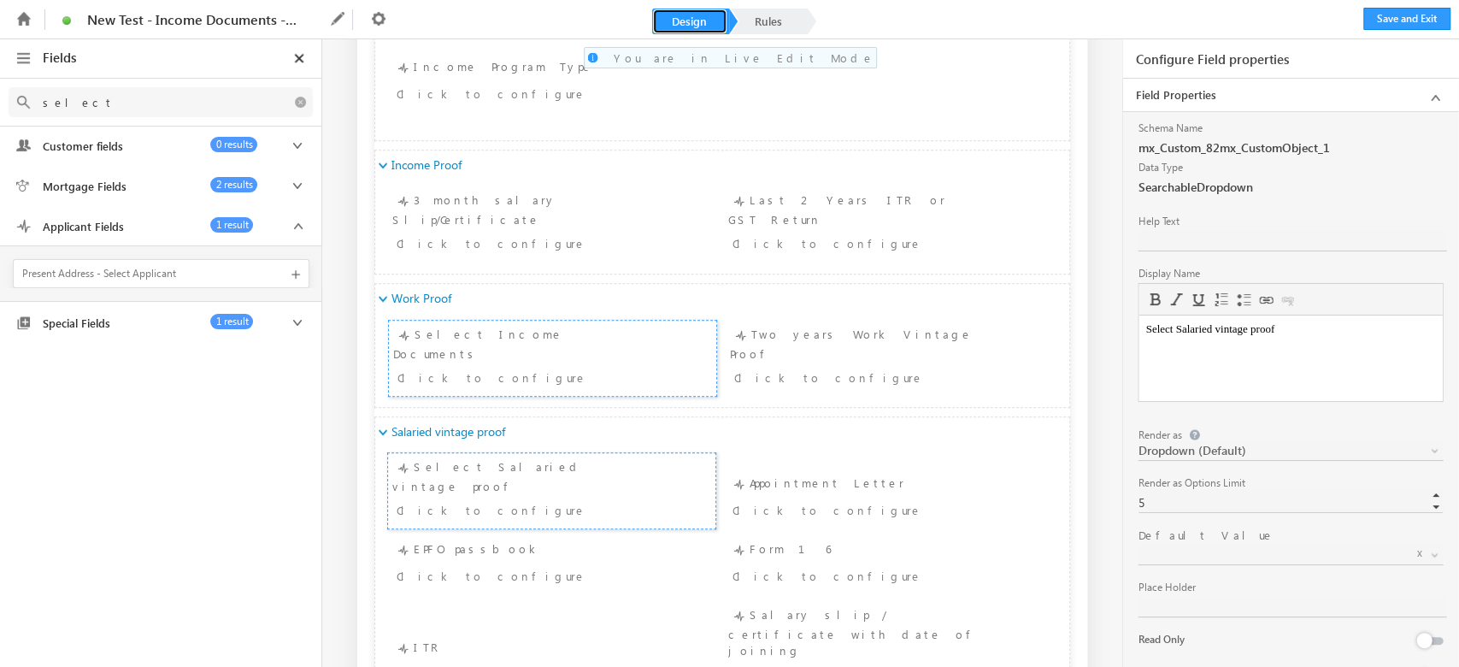
scroll to position [1026, 0]
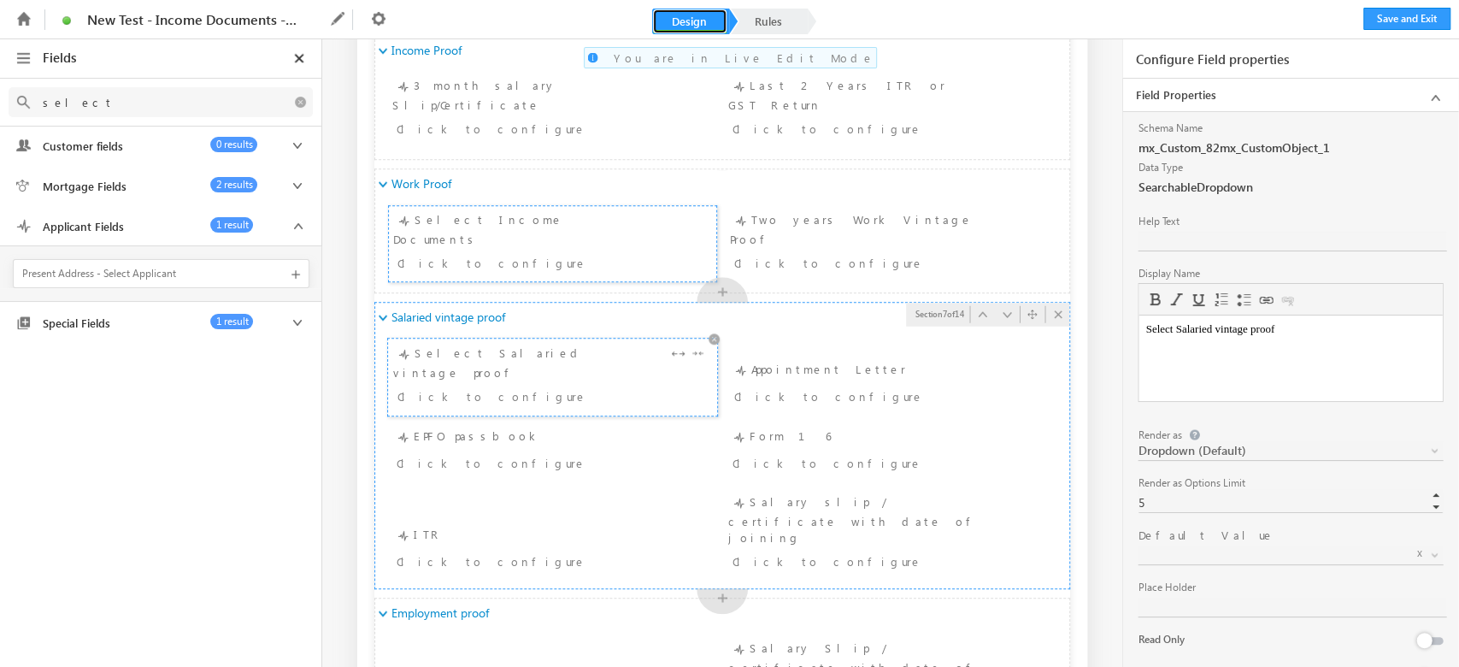
click at [445, 353] on div "Select Salaried vintage proof Click to configure" at bounding box center [552, 377] width 319 height 67
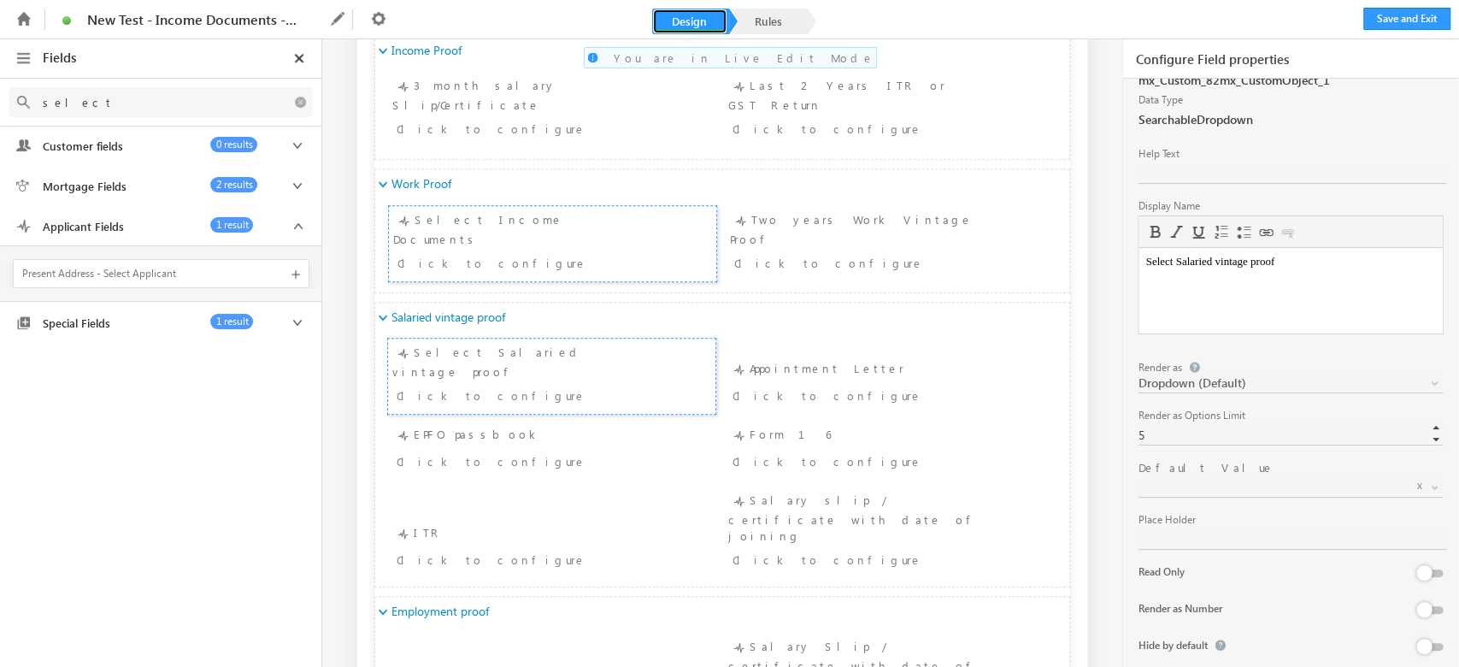
scroll to position [99, 0]
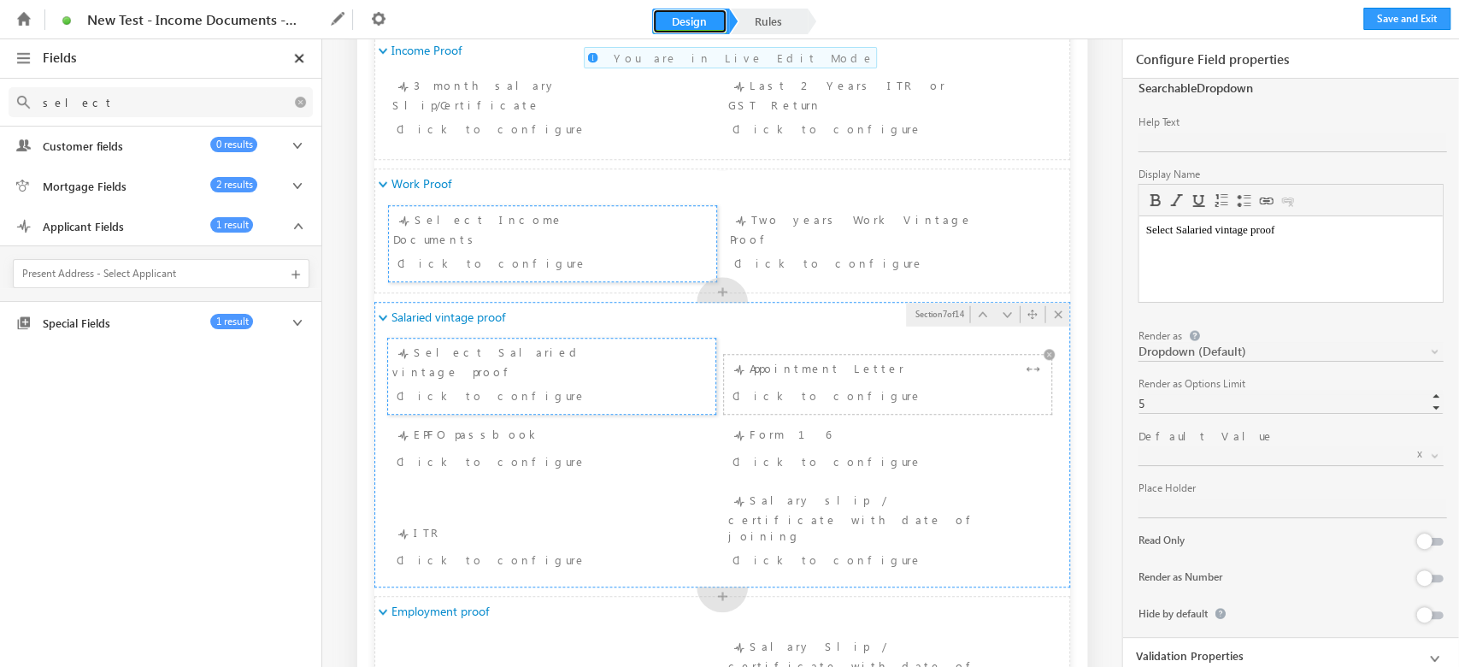
click at [834, 362] on div "Appointment Letter Click to configure" at bounding box center [887, 384] width 319 height 50
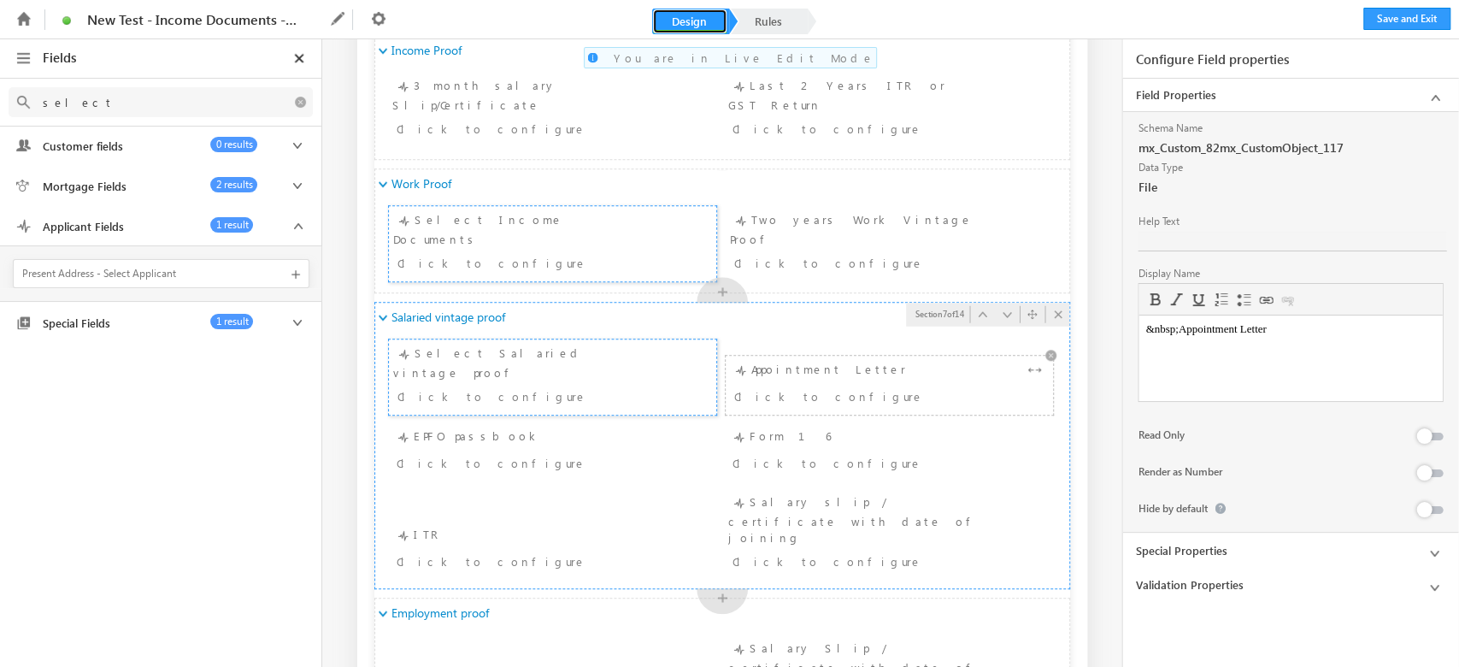
scroll to position [0, 0]
click at [527, 452] on div "Click to configure" at bounding box center [524, 462] width 255 height 21
click at [1002, 360] on div "Appointment Letter Click to configure" at bounding box center [889, 385] width 319 height 50
click at [438, 421] on li "Upload documents 2 - - EPFO passbook EPFO passbook Click to configure" at bounding box center [551, 451] width 329 height 61
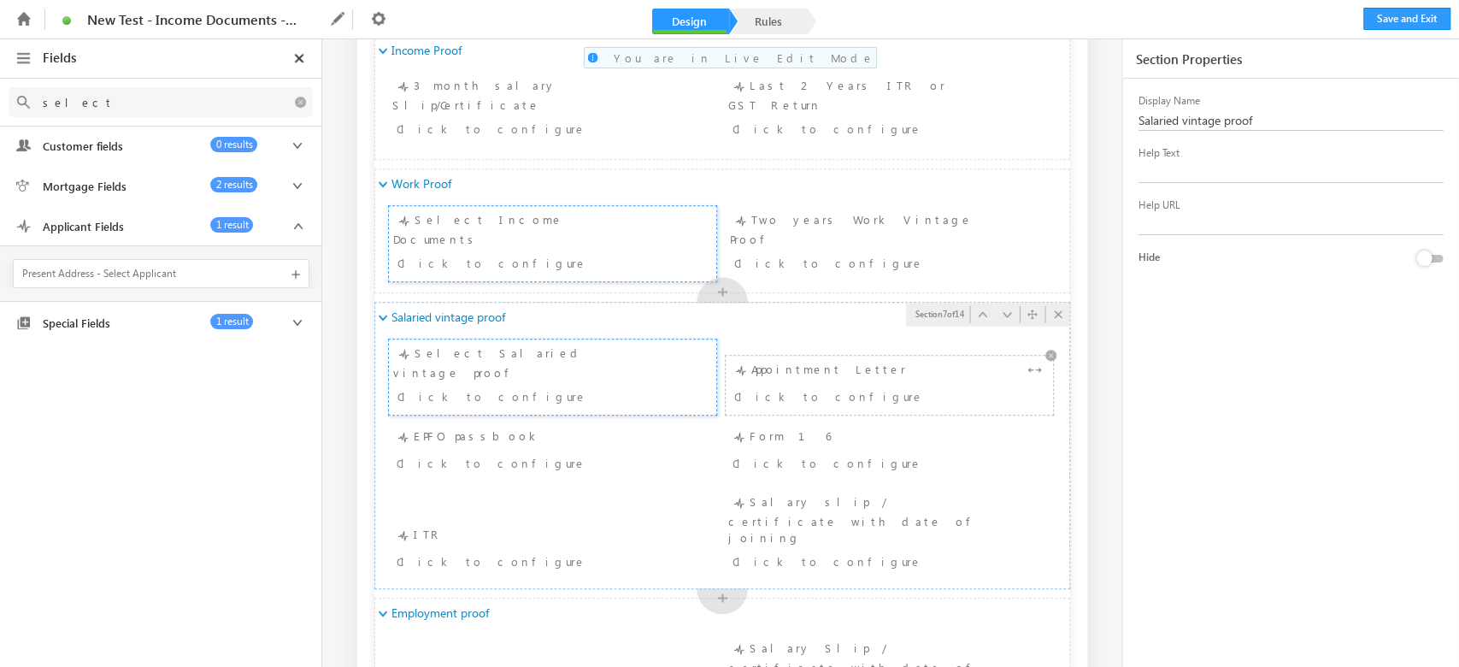
drag, startPoint x: 829, startPoint y: 435, endPoint x: 829, endPoint y: 376, distance: 59.0
click at [829, 385] on div "Click to configure" at bounding box center [861, 395] width 255 height 21
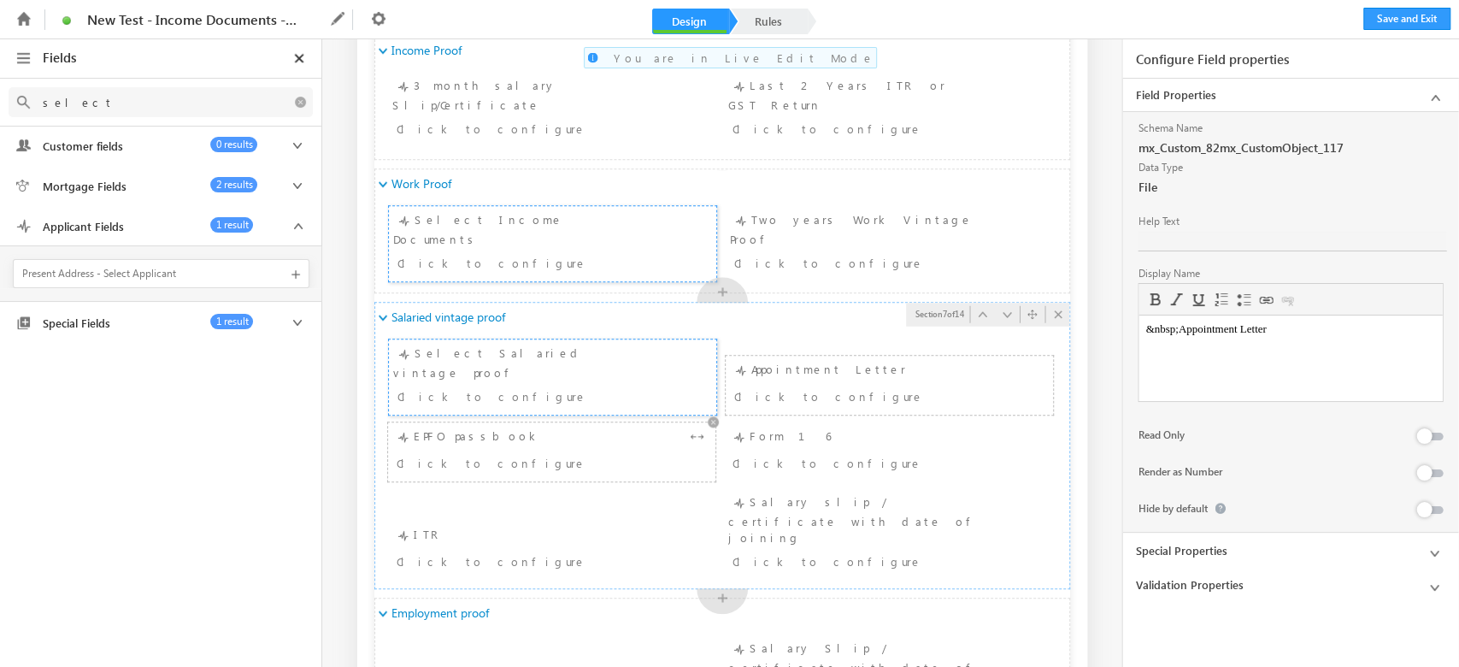
click at [502, 452] on div "Click to configure" at bounding box center [524, 462] width 255 height 21
click at [855, 355] on li "Upload documents 2 - - Appointment Letter Appointment Letter Click to configure" at bounding box center [889, 385] width 329 height 61
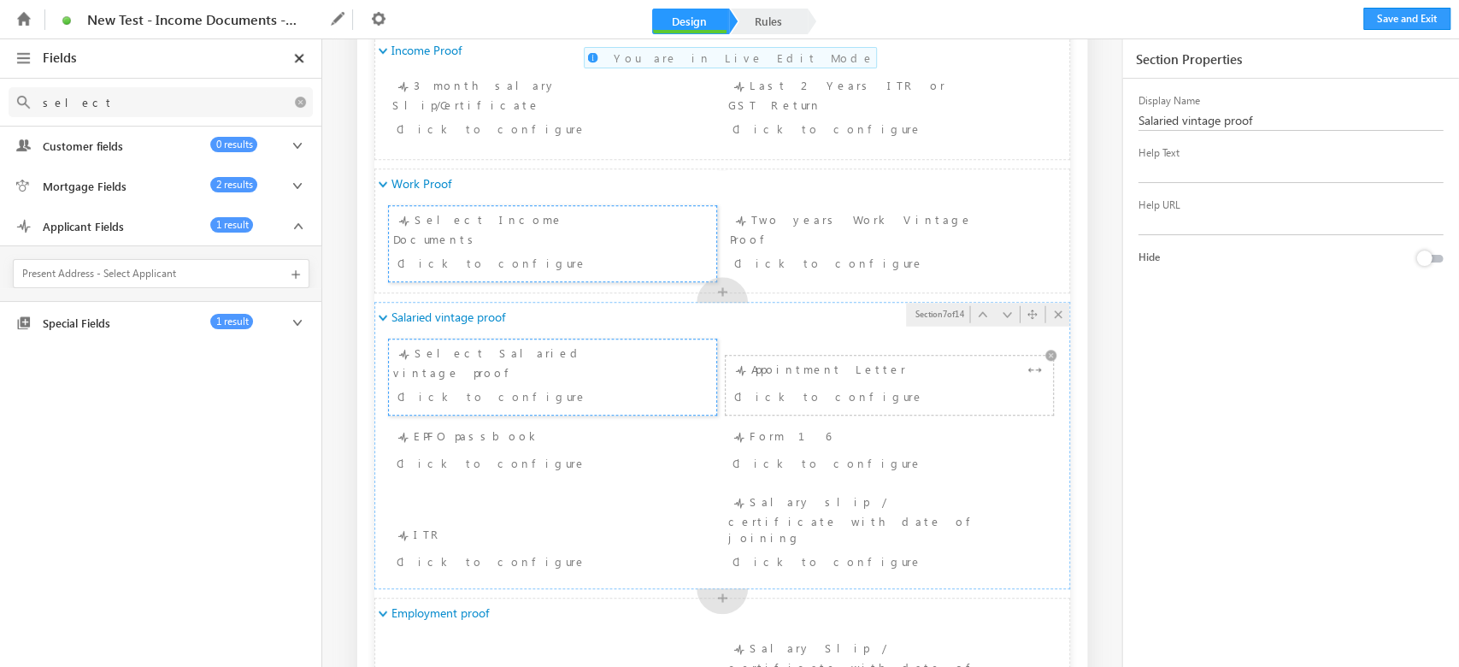
click at [779, 366] on div "Appointment Letter Click to configure" at bounding box center [889, 385] width 319 height 50
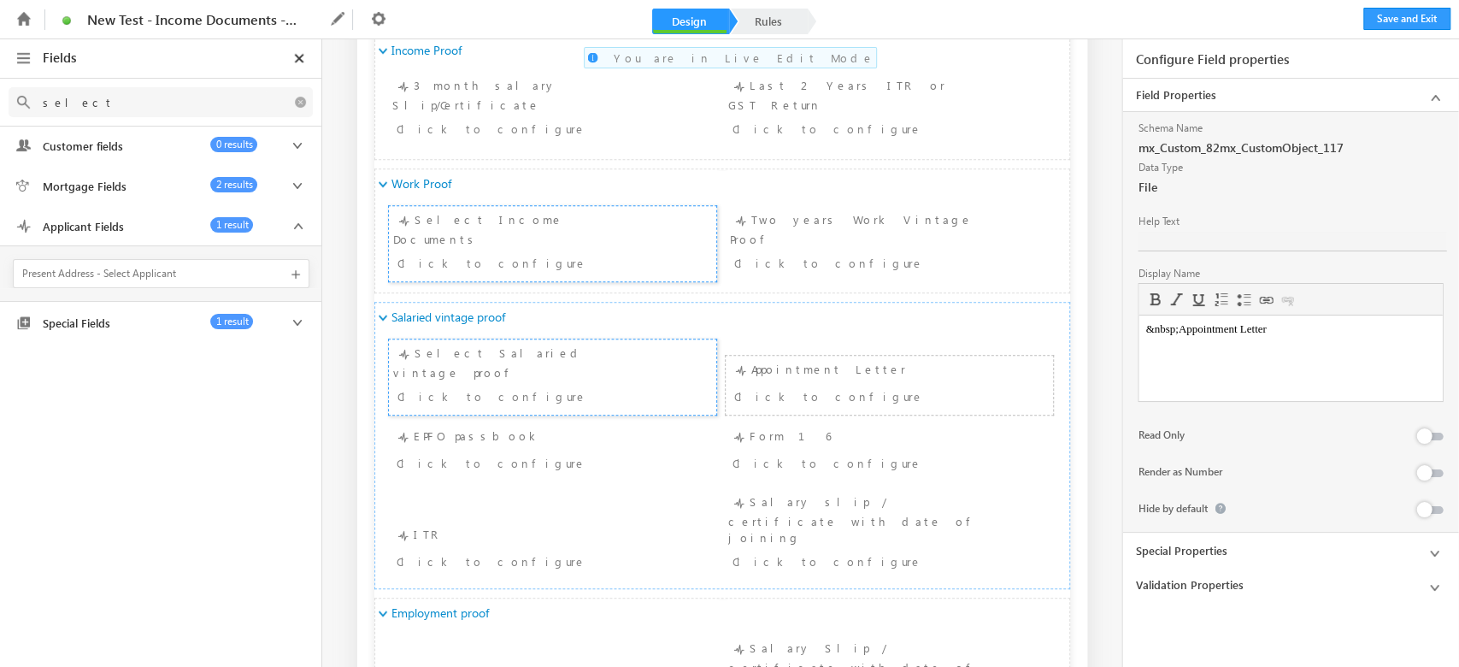
click at [1427, 505] on div at bounding box center [1423, 509] width 15 height 15
click at [554, 426] on div "EPFO passbook Click to configure" at bounding box center [551, 451] width 319 height 50
click at [854, 432] on div "Form 16 Click to configure" at bounding box center [887, 451] width 319 height 50
click at [1429, 512] on div at bounding box center [1423, 509] width 15 height 15
click at [566, 550] on div "Click to configure" at bounding box center [524, 560] width 255 height 21
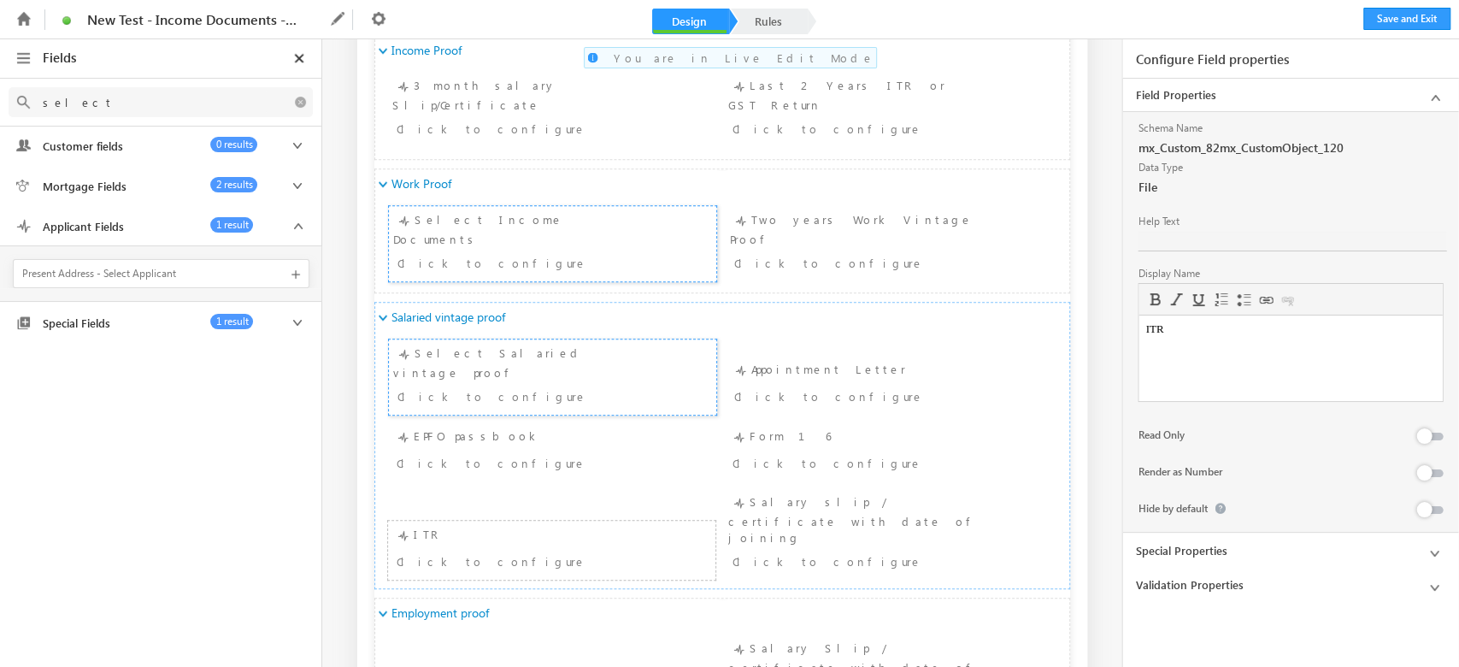
click at [1430, 509] on div at bounding box center [1423, 509] width 15 height 15
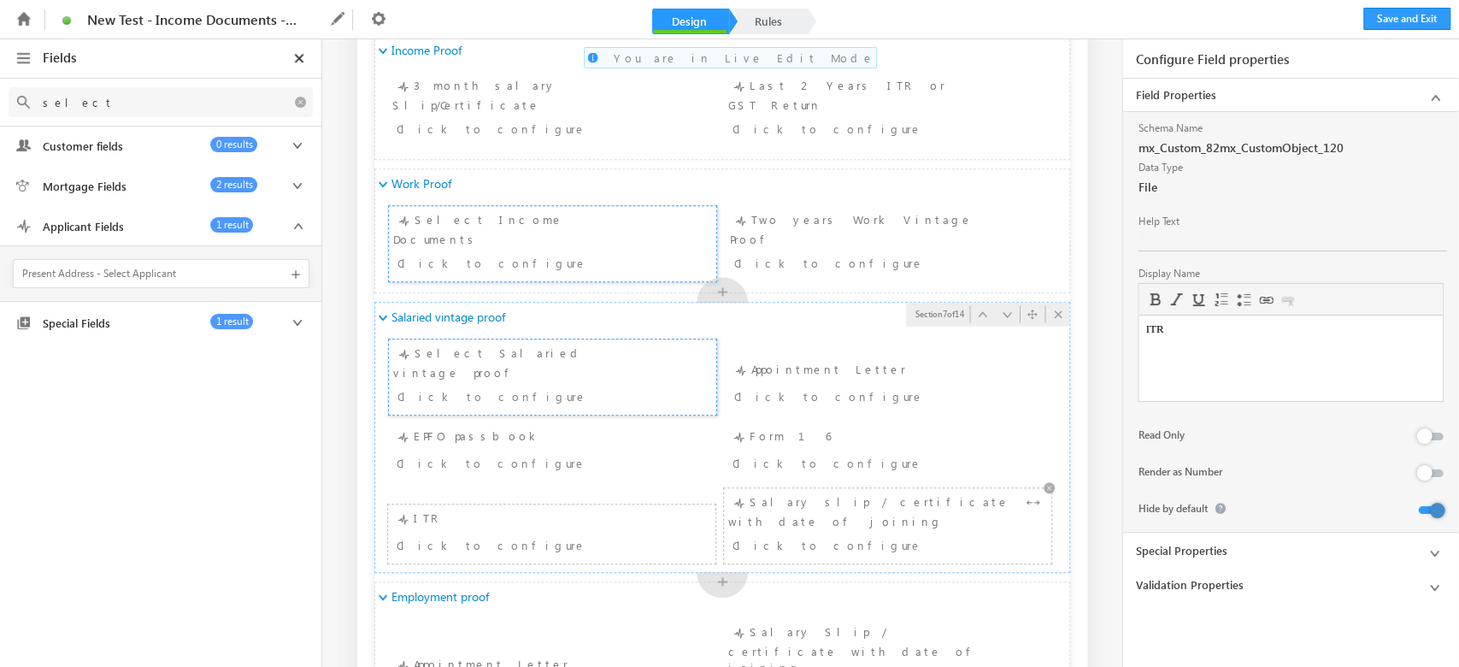
click at [855, 534] on div "Click to configure" at bounding box center [859, 544] width 255 height 21
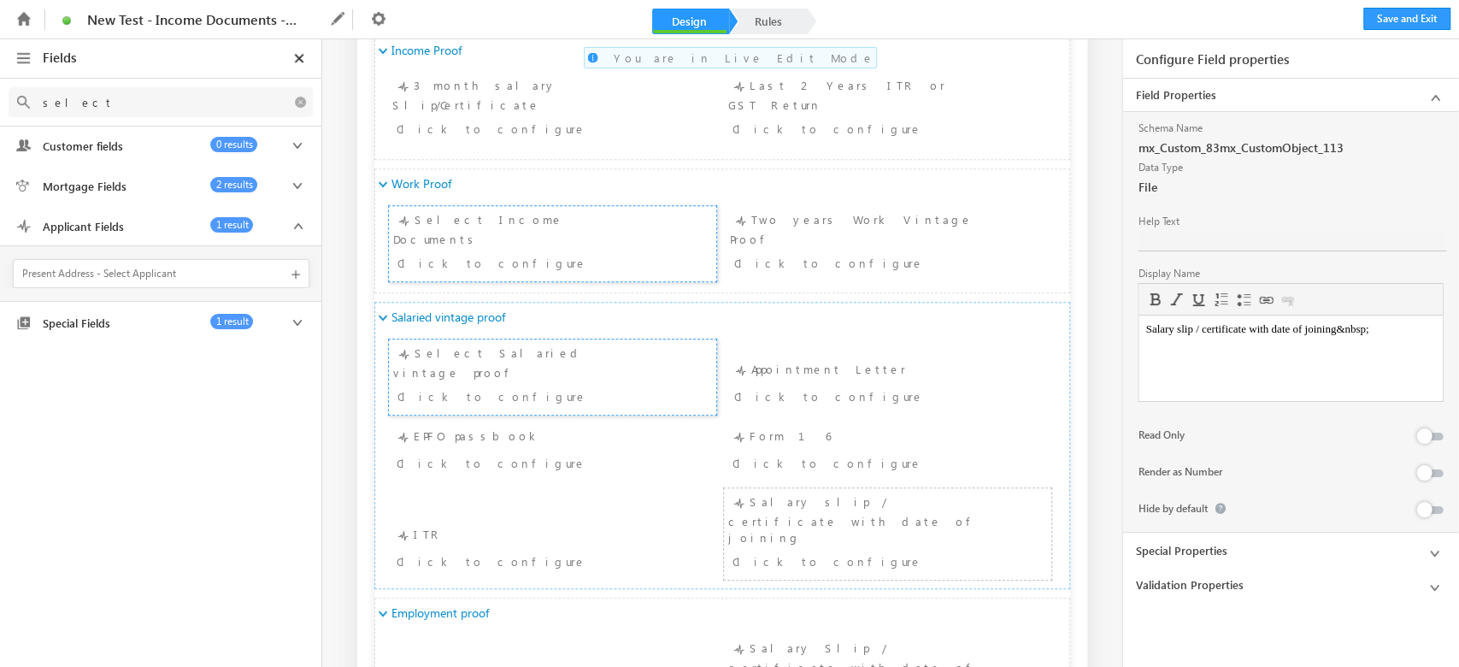
click at [1436, 511] on button at bounding box center [1430, 510] width 25 height 8
click at [792, 385] on div "Click to configure" at bounding box center [861, 395] width 255 height 21
click at [799, 426] on div "Form 16 Click to configure" at bounding box center [887, 451] width 319 height 50
click at [495, 427] on div "EPFO passbook Click to configure" at bounding box center [551, 451] width 319 height 50
click at [500, 525] on div "ITR Click to configure" at bounding box center [551, 550] width 319 height 50
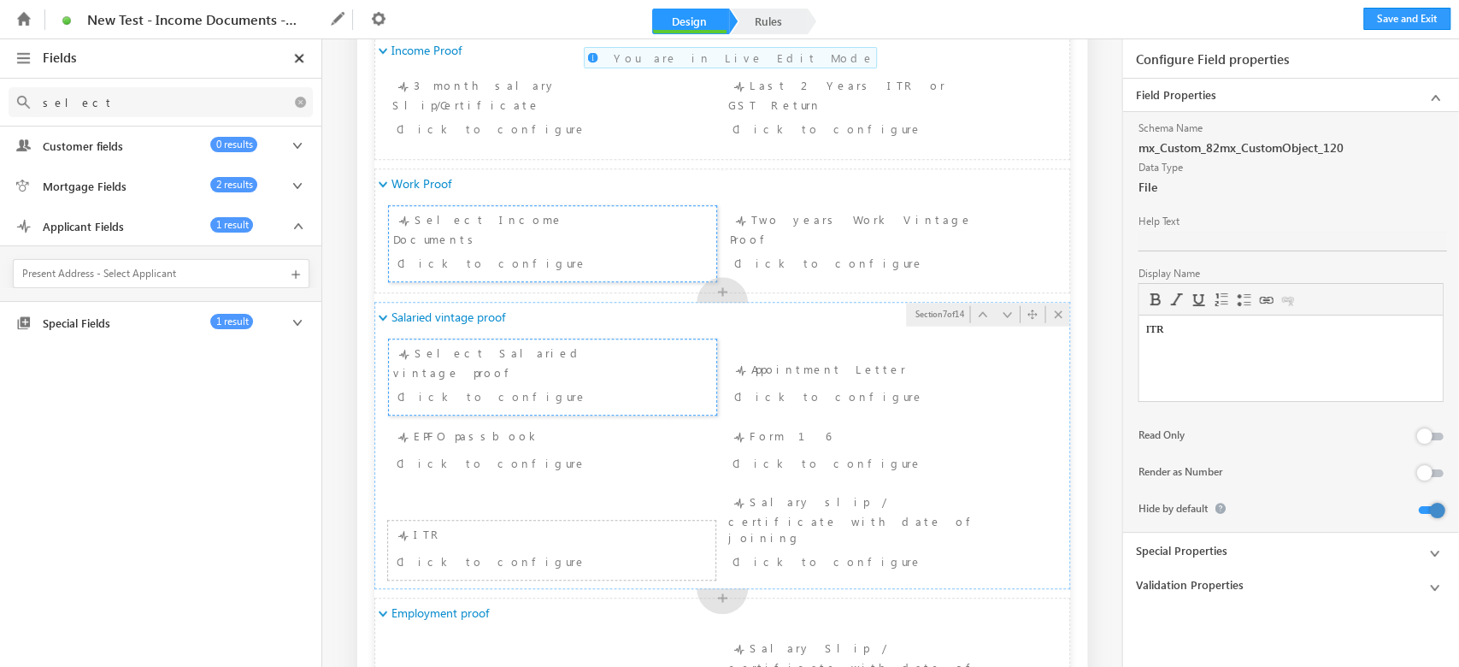
click at [820, 466] on ul "Upload documents 2 - - Select Salaried vintage proof Select Salaried vintage pr…" at bounding box center [722, 456] width 694 height 248
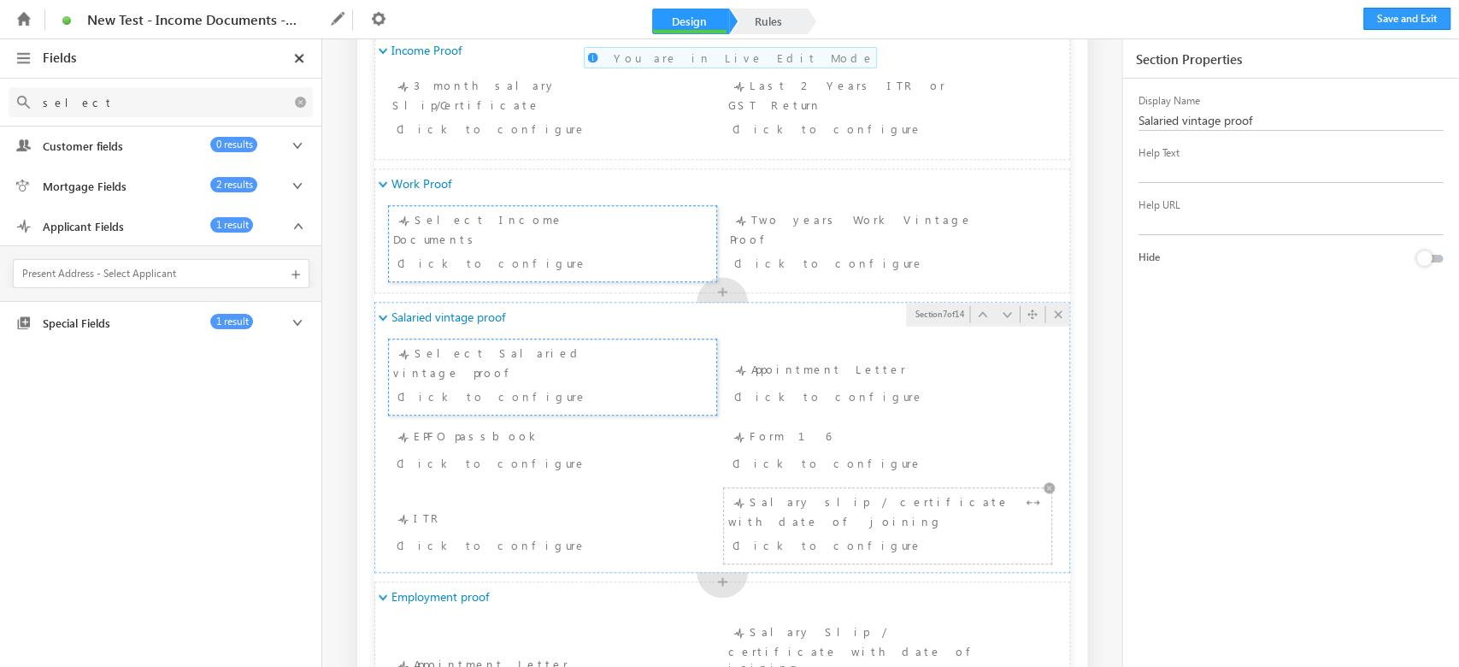
click at [810, 492] on div "Salary slip / certificate with date of joining Click to configure" at bounding box center [887, 525] width 319 height 67
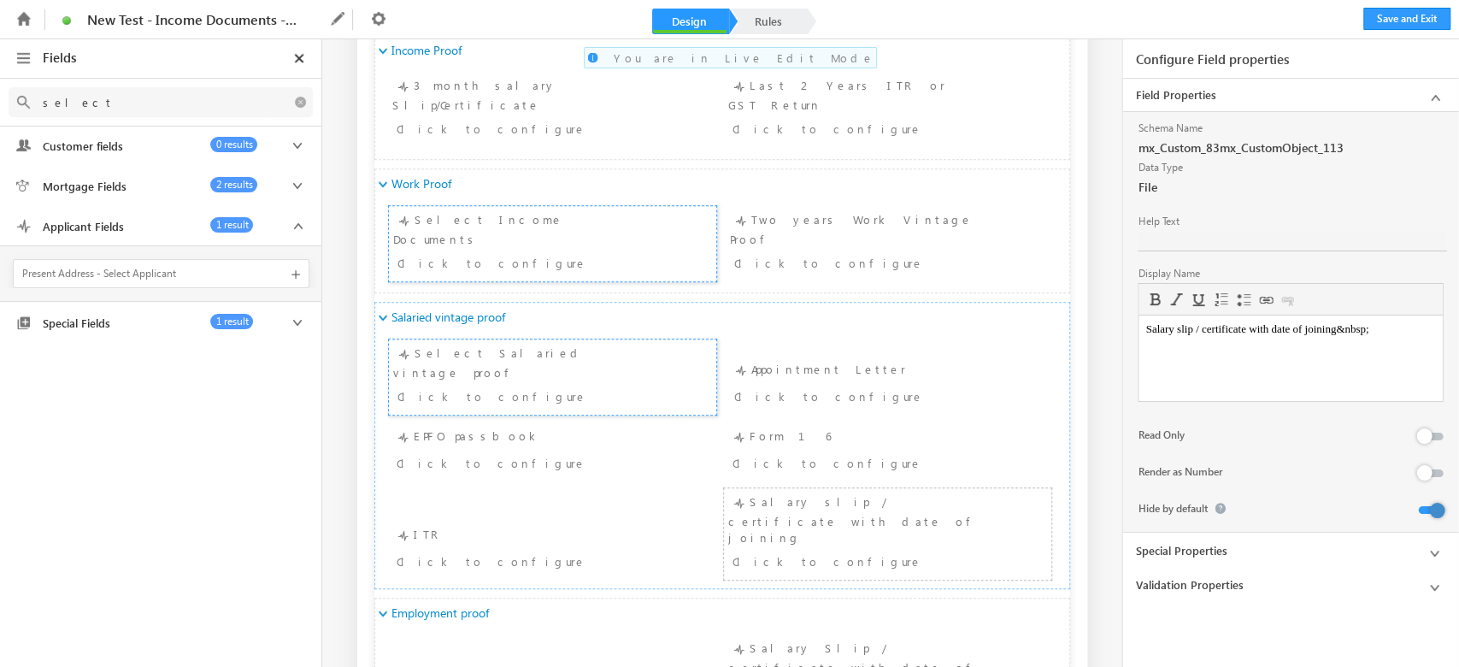
click at [1403, 338] on html "Salary slip / certificate with date of joining&nbsp;" at bounding box center [1289, 328] width 303 height 27
click at [1285, 343] on html "Salary slip / certificate with date of joining" at bounding box center [1289, 328] width 303 height 27
click at [863, 360] on div "Appointment Letter Click to configure" at bounding box center [889, 385] width 319 height 50
click at [1183, 332] on body "&nbsp;Appointment Letter" at bounding box center [1290, 329] width 290 height 14
click at [1295, 340] on html "Appointment Letter" at bounding box center [1289, 328] width 303 height 27
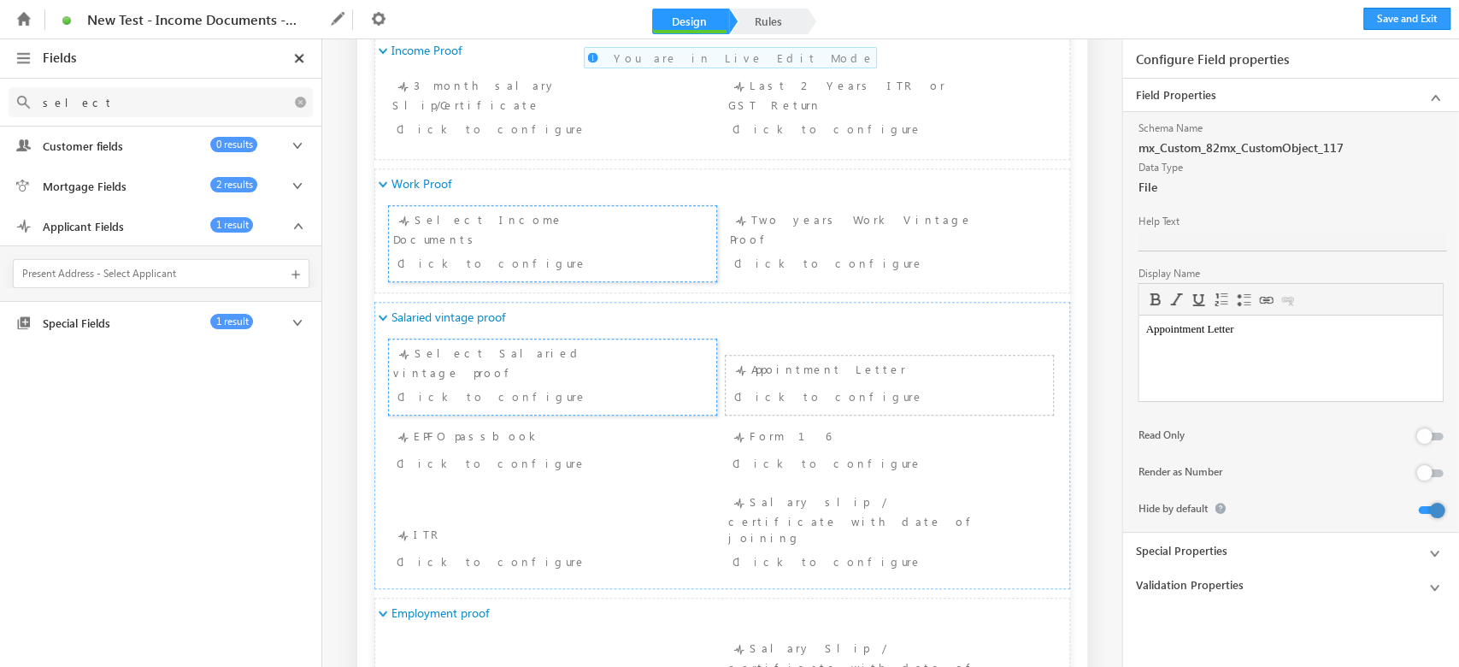
click at [1289, 343] on html "Appointment Letter" at bounding box center [1289, 328] width 303 height 27
click at [526, 367] on div "Select Salaried vintage proof Click to configure" at bounding box center [552, 377] width 319 height 67
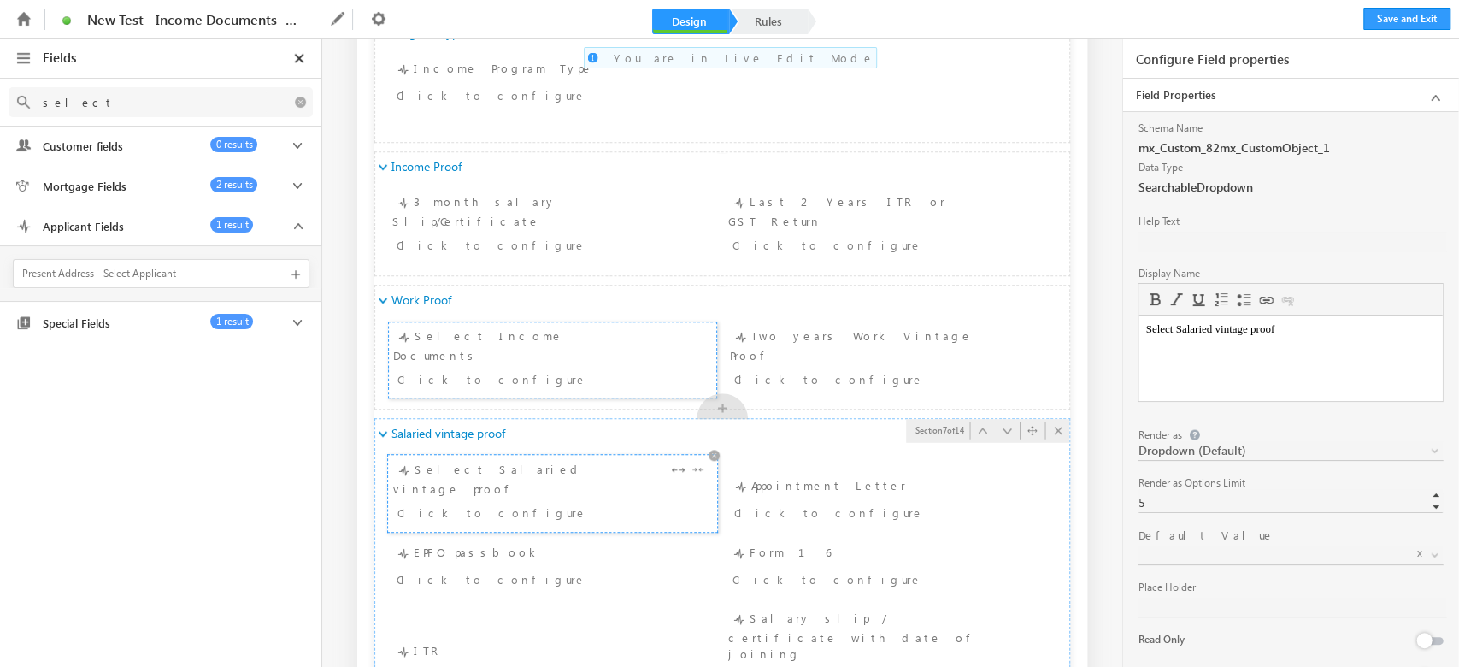
scroll to position [911, 0]
click at [519, 371] on div "Click to configure" at bounding box center [552, 379] width 319 height 25
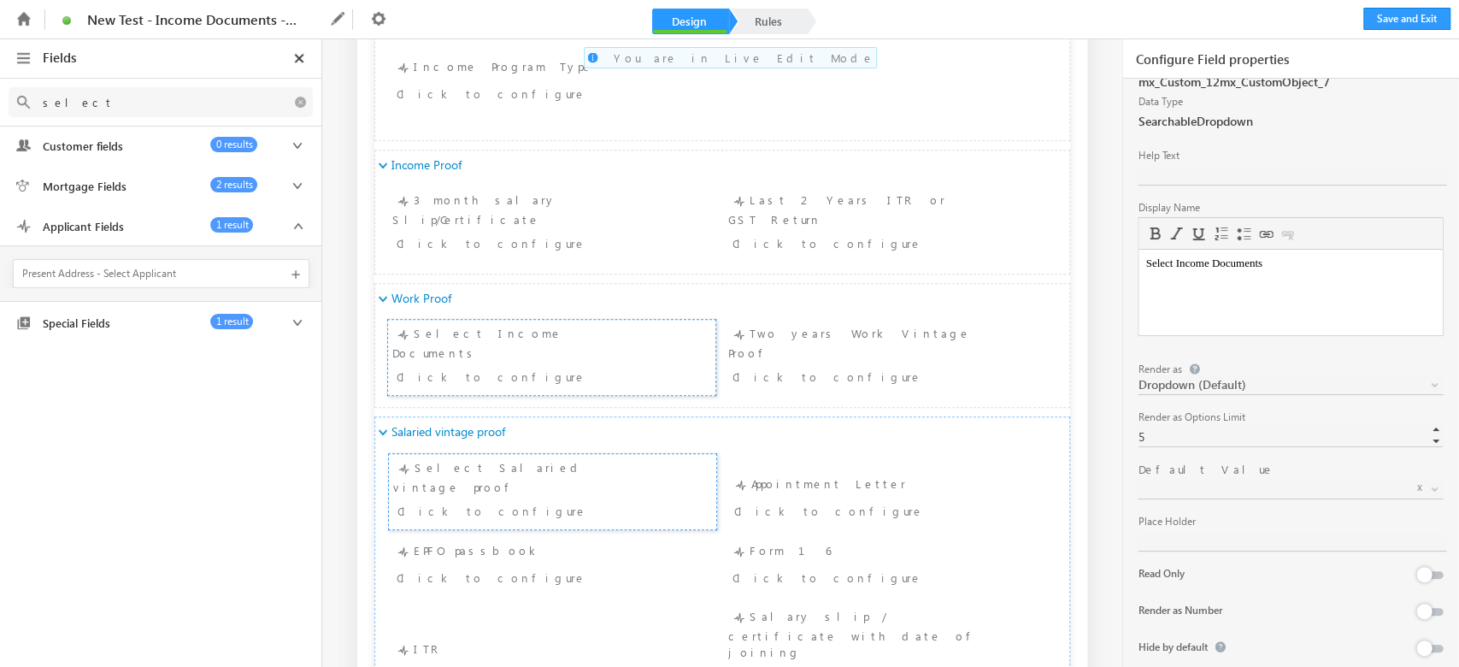
scroll to position [99, 0]
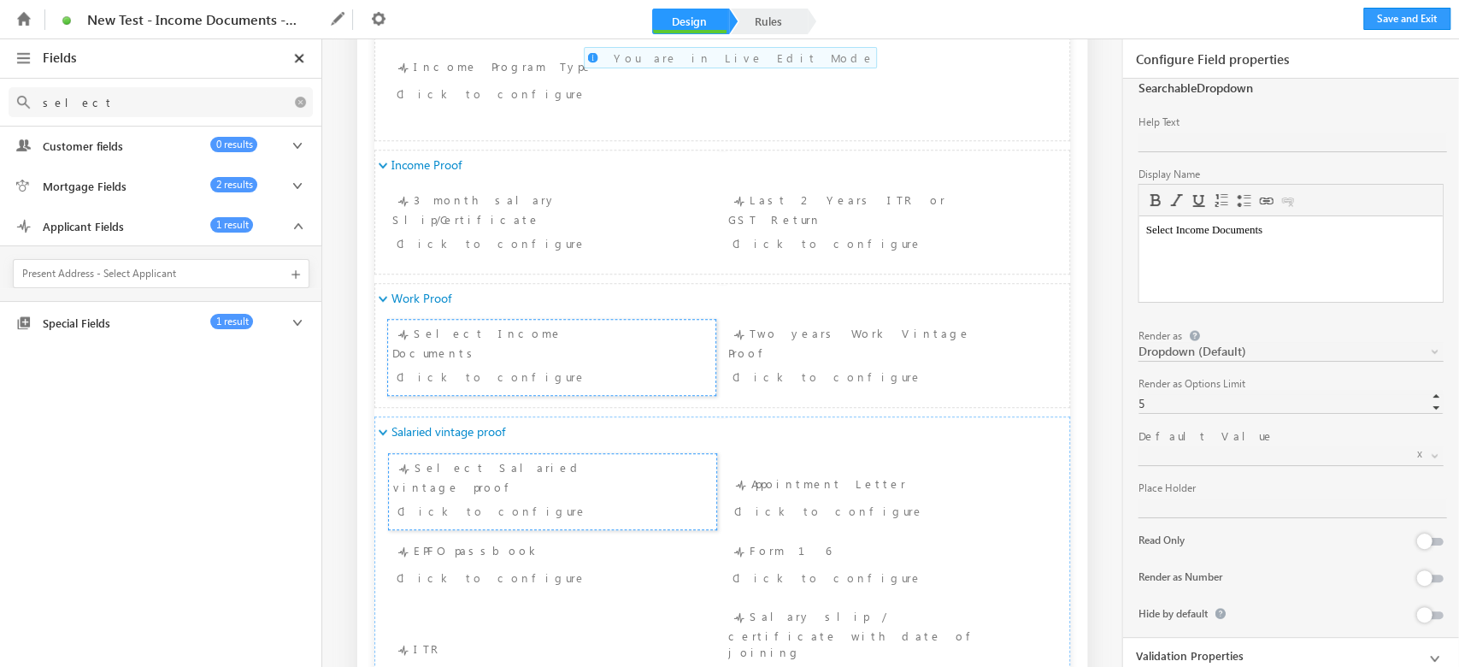
click at [1232, 453] on span at bounding box center [1269, 455] width 263 height 15
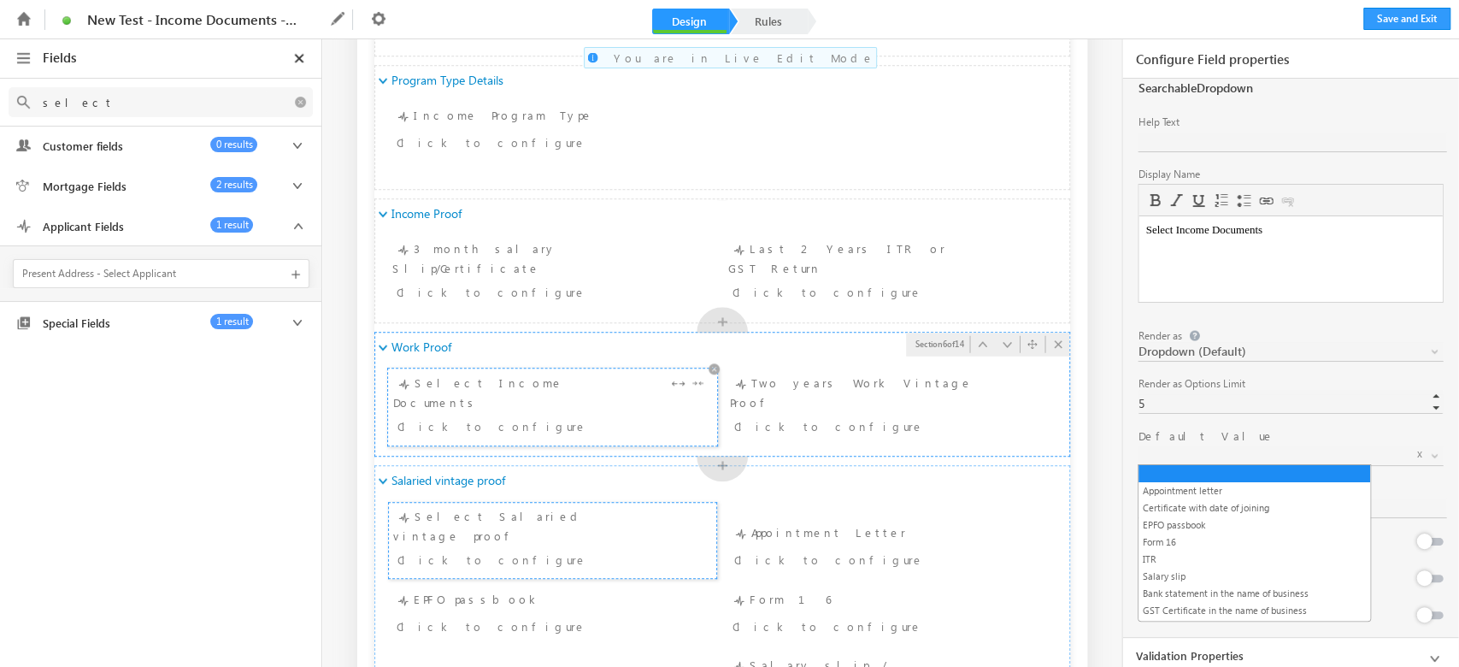
scroll to position [911, 0]
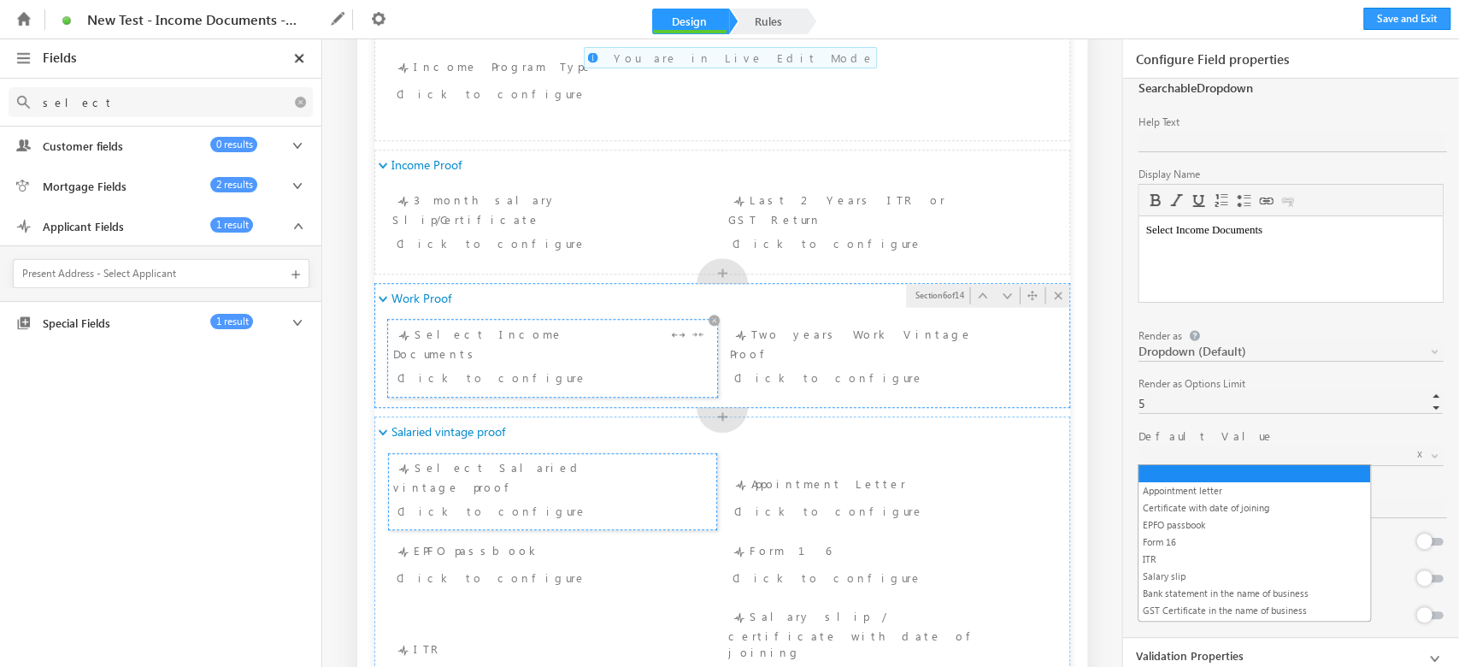
click at [515, 346] on div "Select Income Documents Click to configure" at bounding box center [552, 358] width 319 height 67
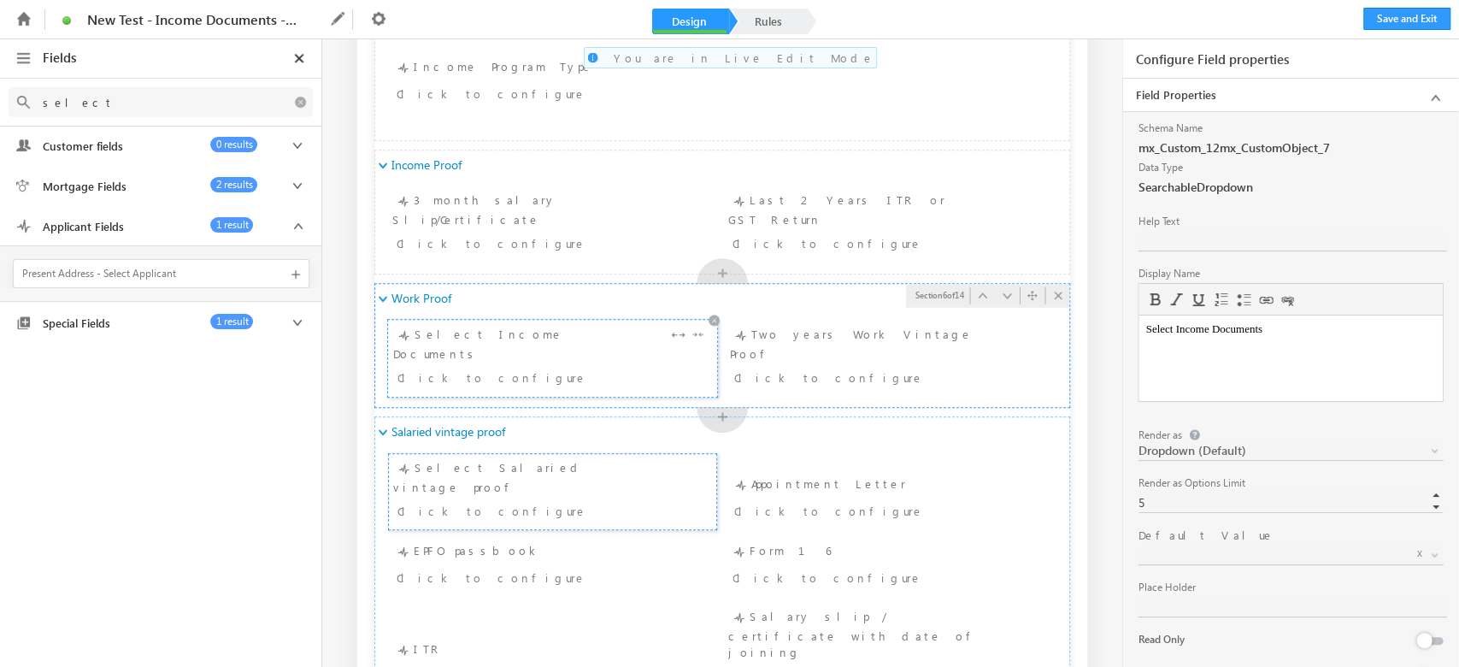
scroll to position [0, 0]
click at [1283, 434] on div "Render as" at bounding box center [1290, 434] width 305 height 15
click at [1279, 445] on span "Dropdown (Default)" at bounding box center [1269, 450] width 263 height 15
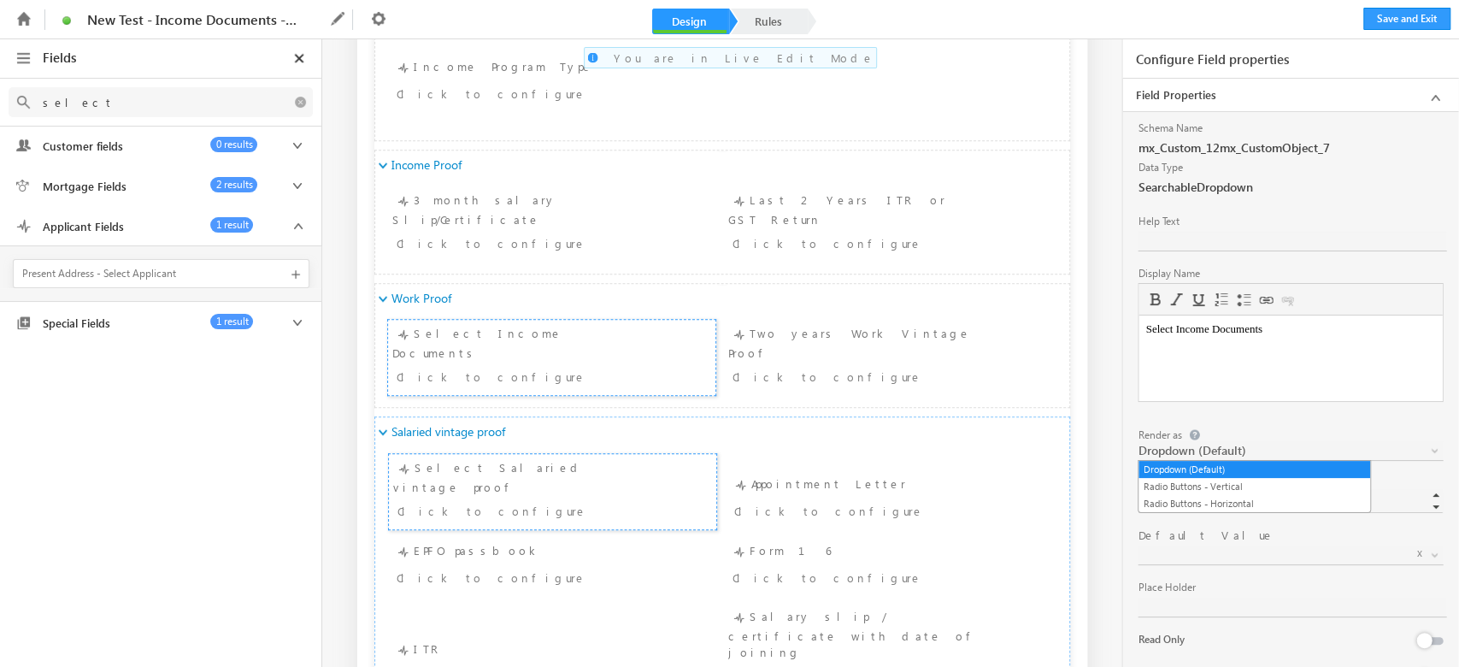
click at [1279, 445] on span "Dropdown (Default)" at bounding box center [1269, 450] width 263 height 15
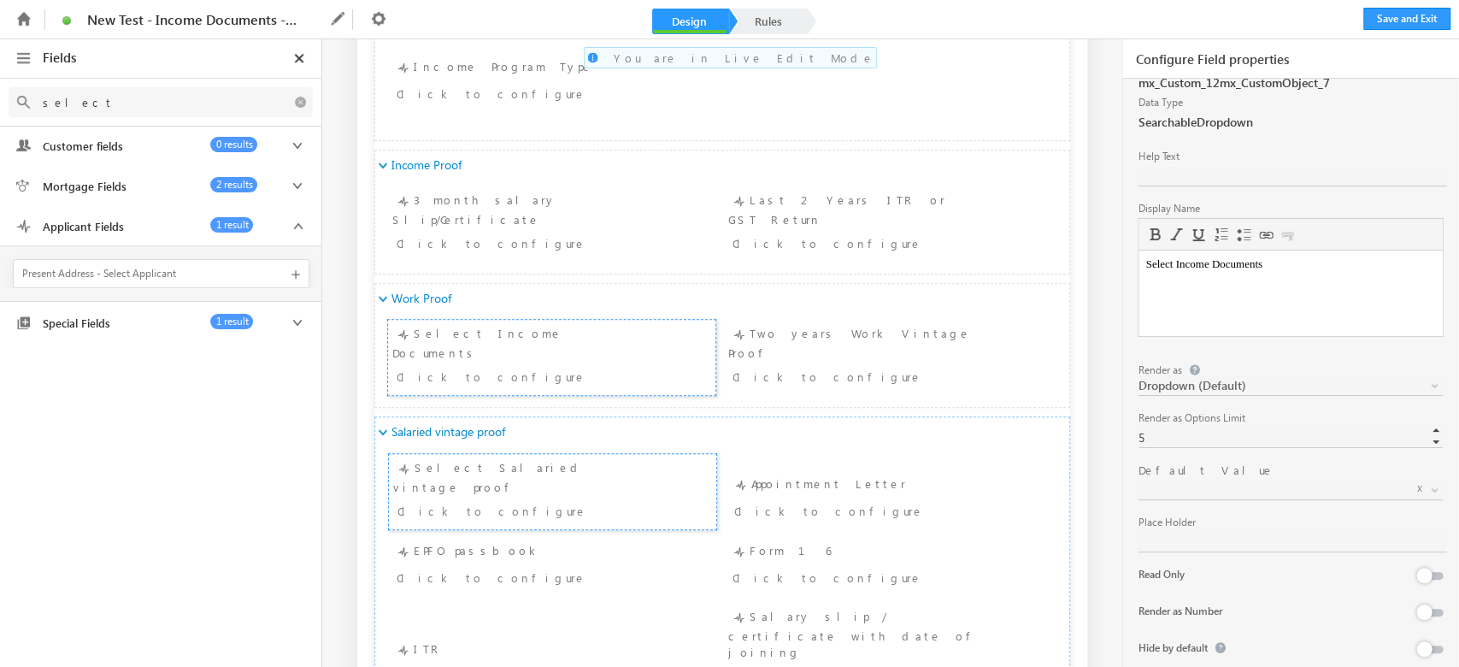
scroll to position [99, 0]
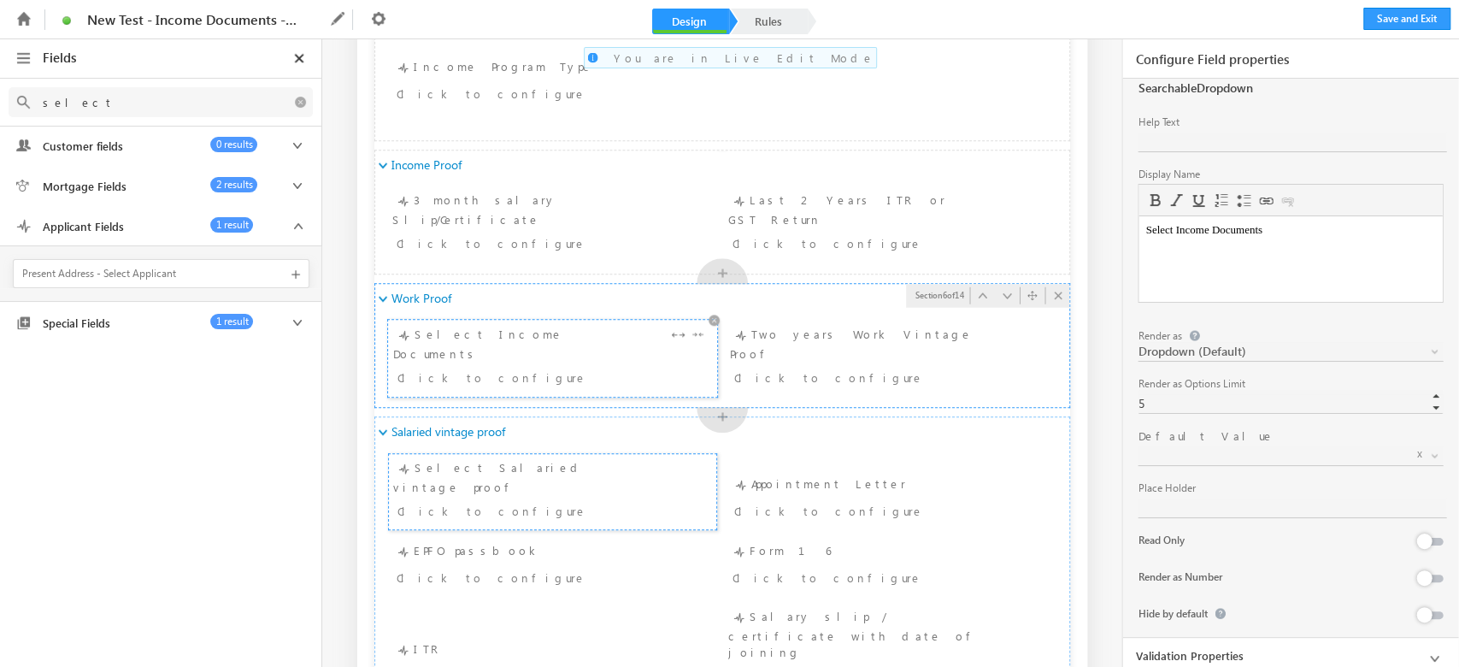
click at [519, 367] on div "Click to configure" at bounding box center [524, 377] width 255 height 21
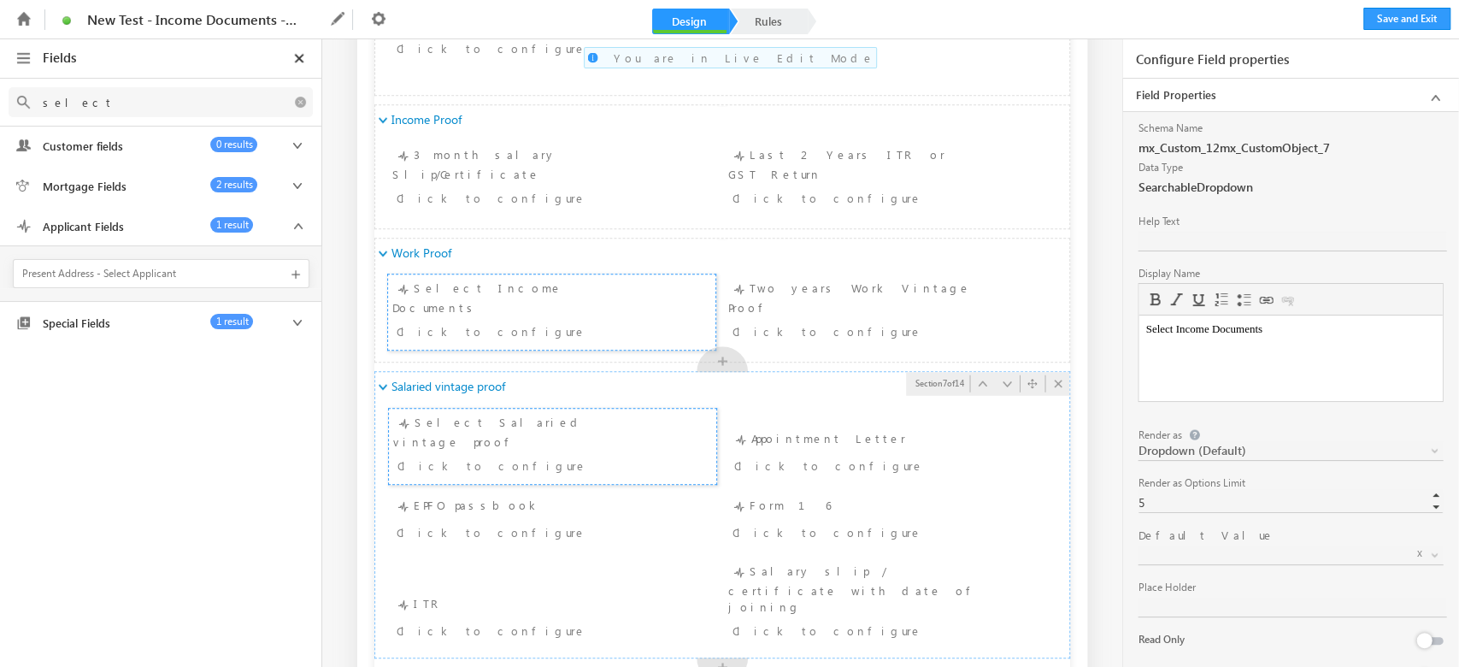
scroll to position [1026, 0]
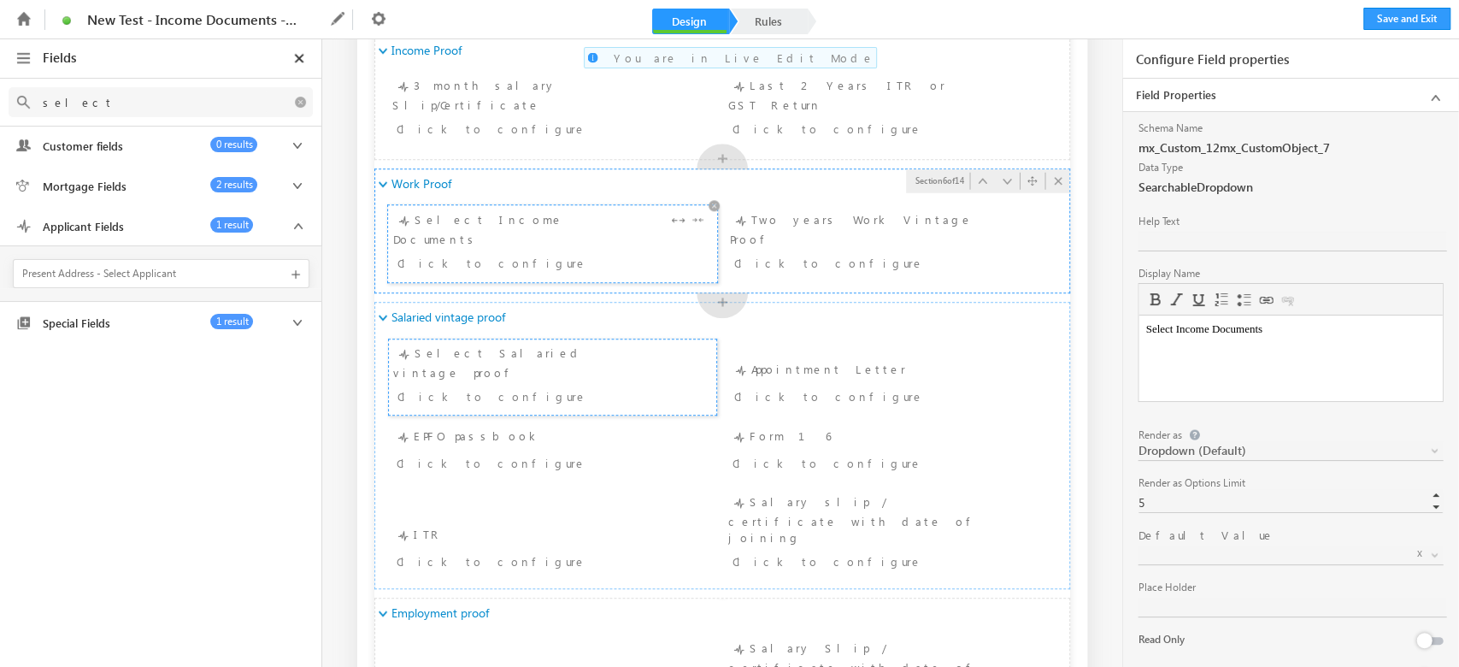
click at [544, 218] on div "Select Income Documents Click to configure" at bounding box center [552, 243] width 319 height 67
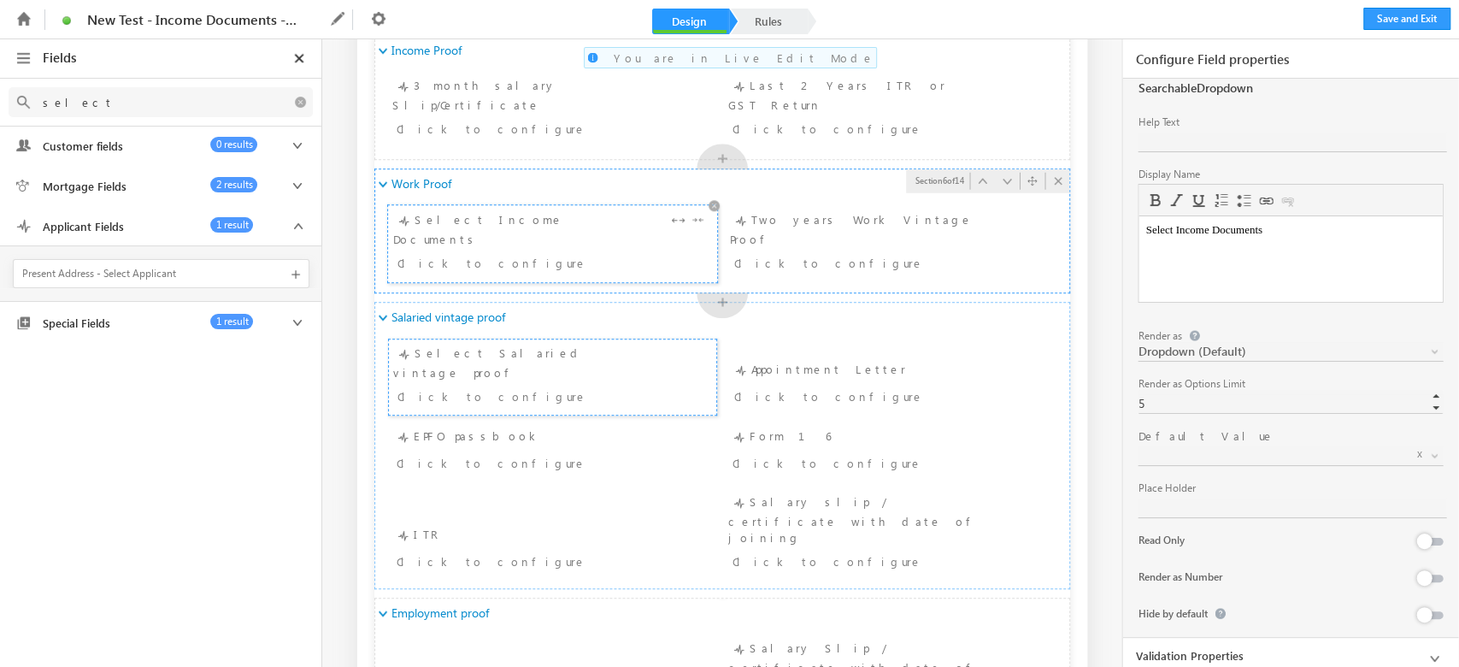
click at [479, 229] on div "Select Income Documents Click to configure" at bounding box center [552, 243] width 319 height 67
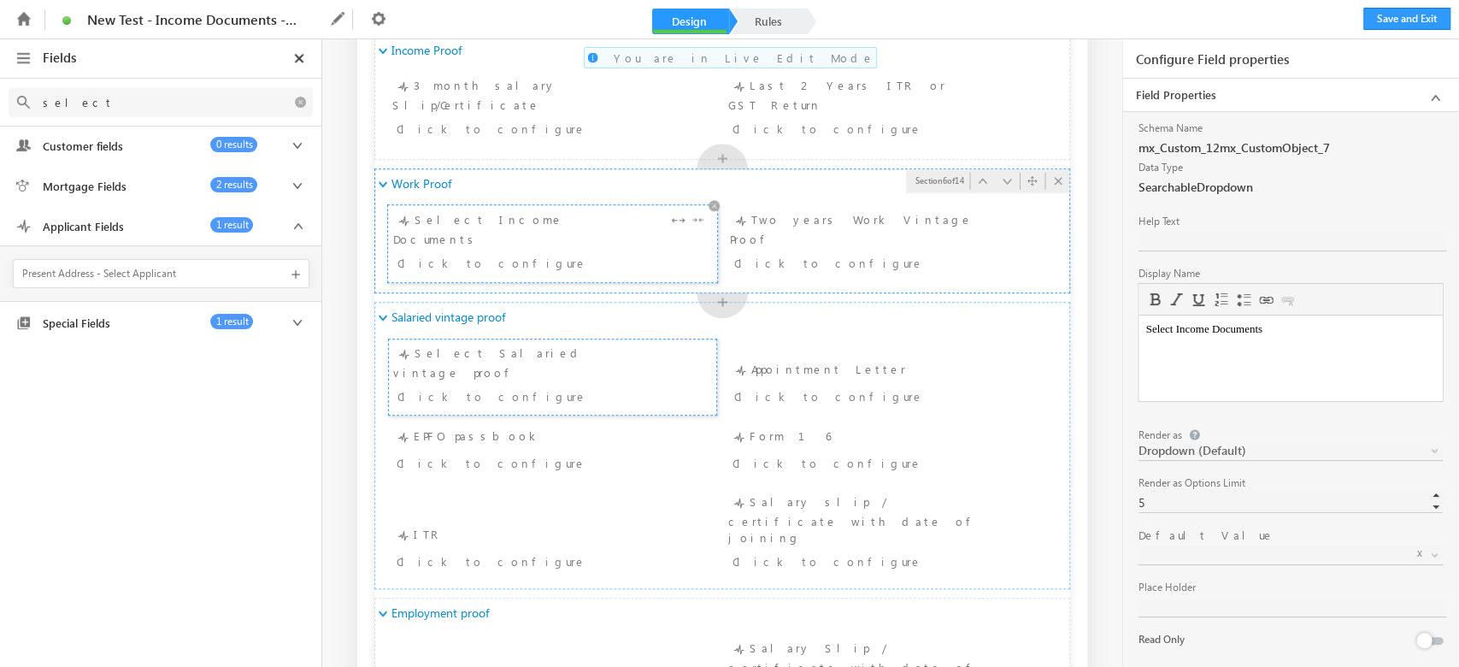
scroll to position [0, 0]
click at [565, 359] on div "Select Salaried vintage proof Click to configure" at bounding box center [552, 377] width 319 height 67
click at [525, 226] on div "Select Income Documents Click to configure" at bounding box center [552, 243] width 319 height 67
click at [550, 252] on div "Click to configure" at bounding box center [524, 262] width 255 height 21
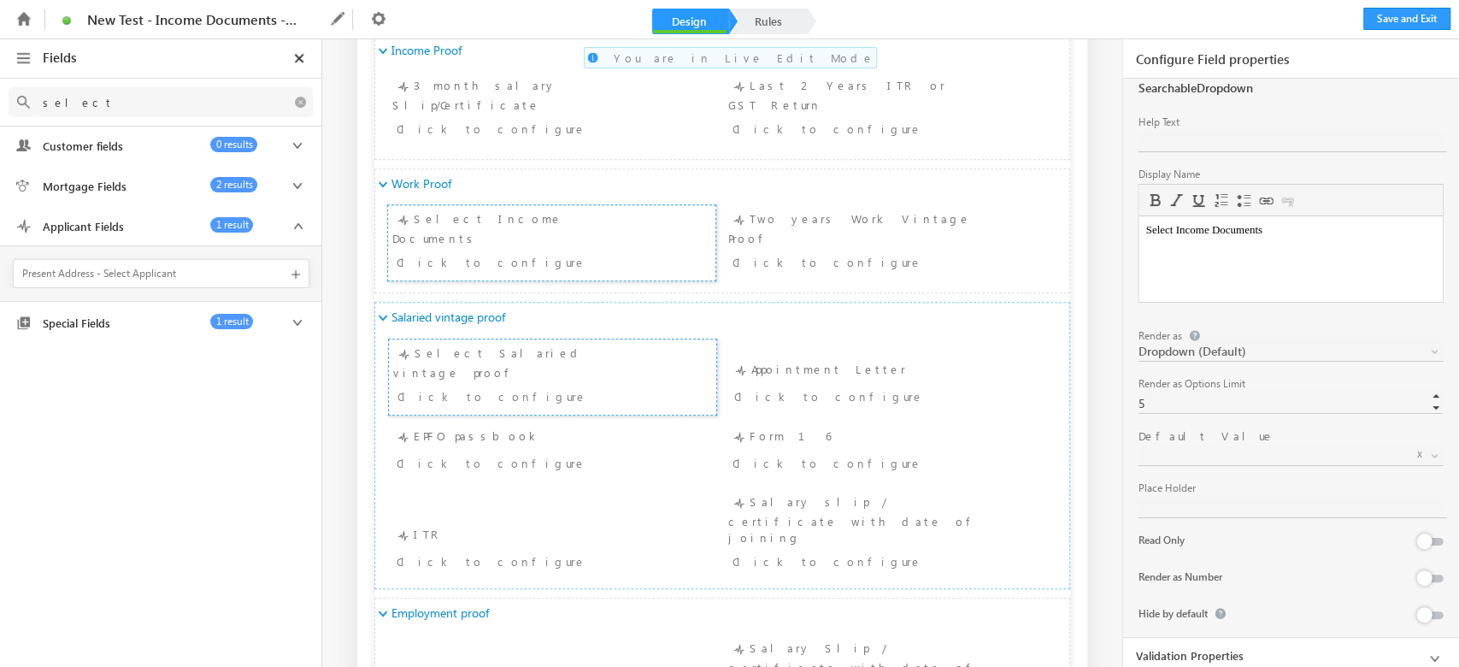
click at [1208, 462] on link at bounding box center [1290, 456] width 305 height 20
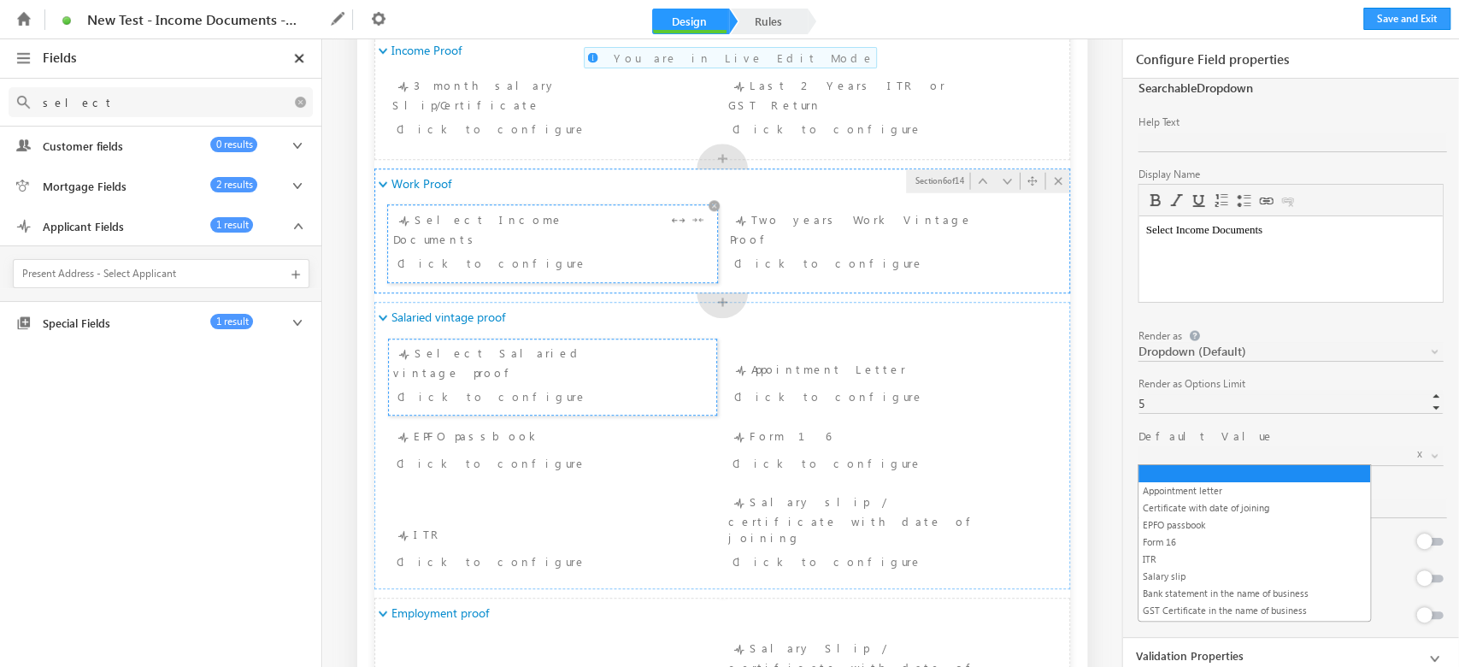
click at [517, 252] on div "Click to configure" at bounding box center [524, 262] width 255 height 21
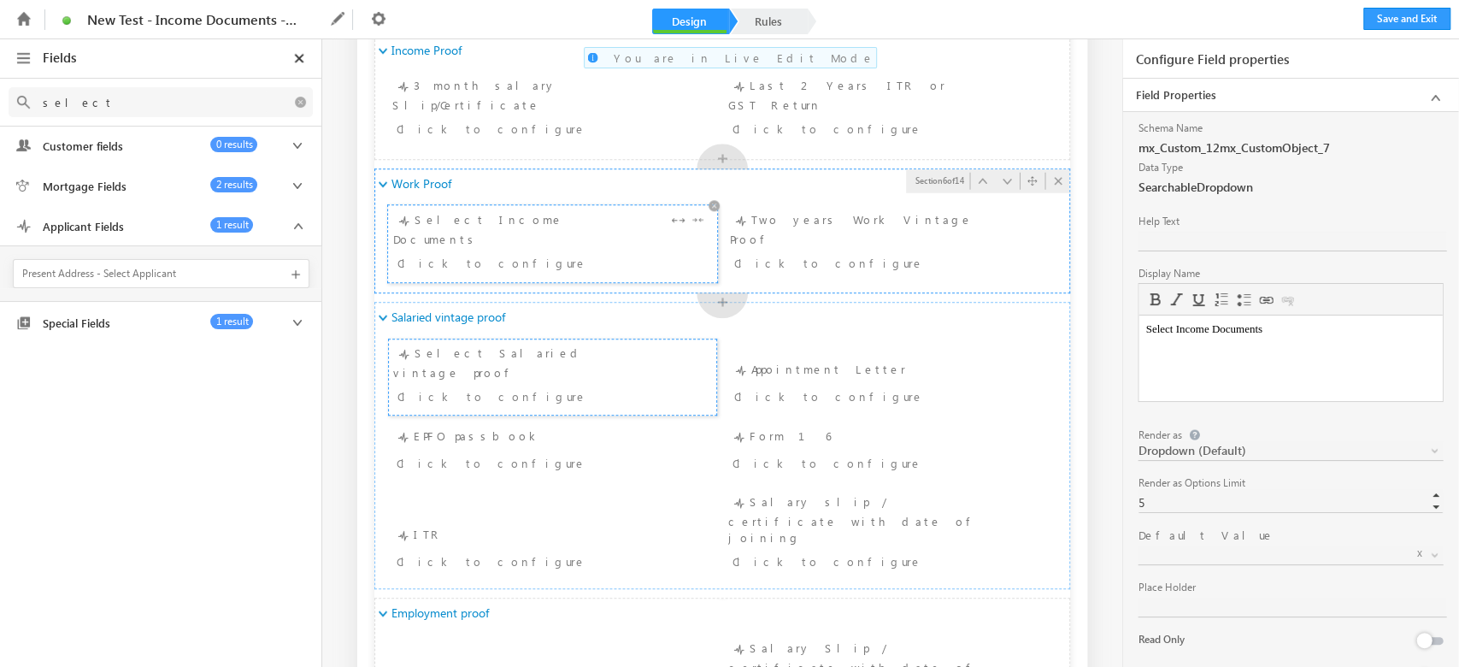
scroll to position [0, 0]
click at [759, 26] on link "Rules" at bounding box center [768, 22] width 75 height 26
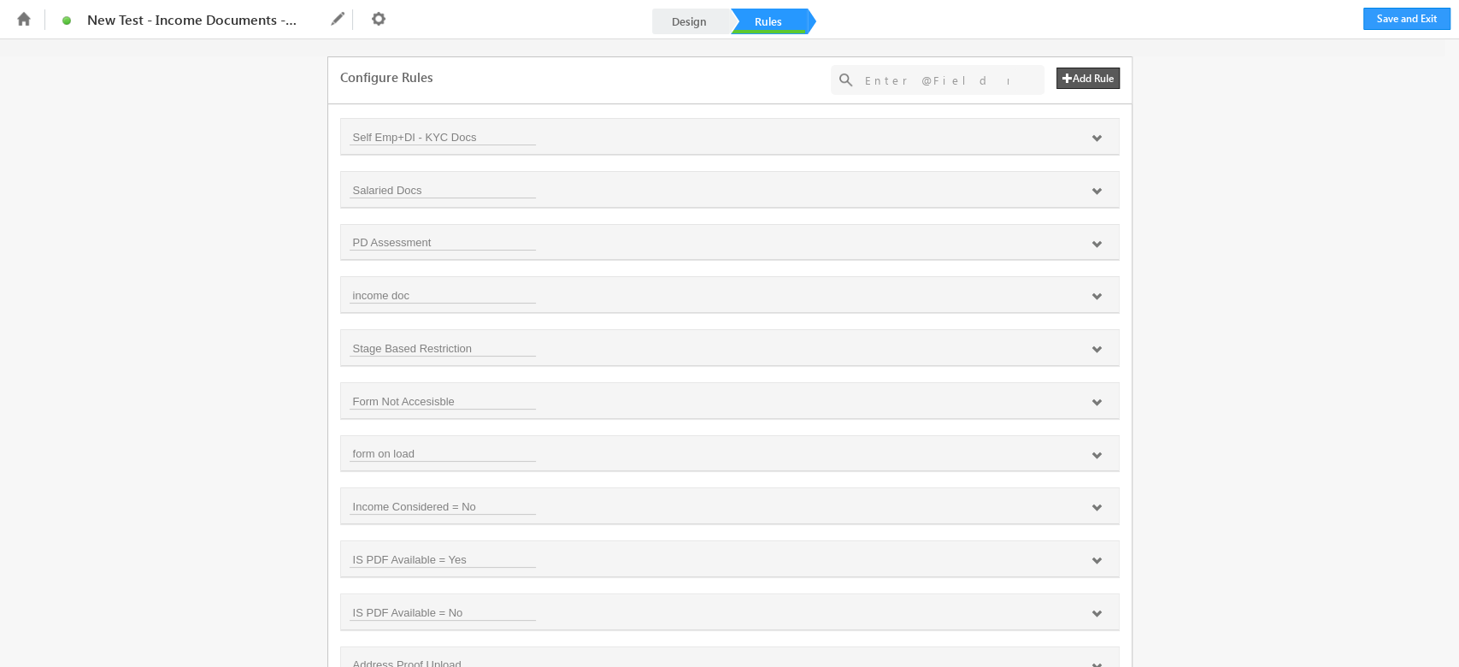
click at [930, 79] on input "text" at bounding box center [936, 79] width 161 height 21
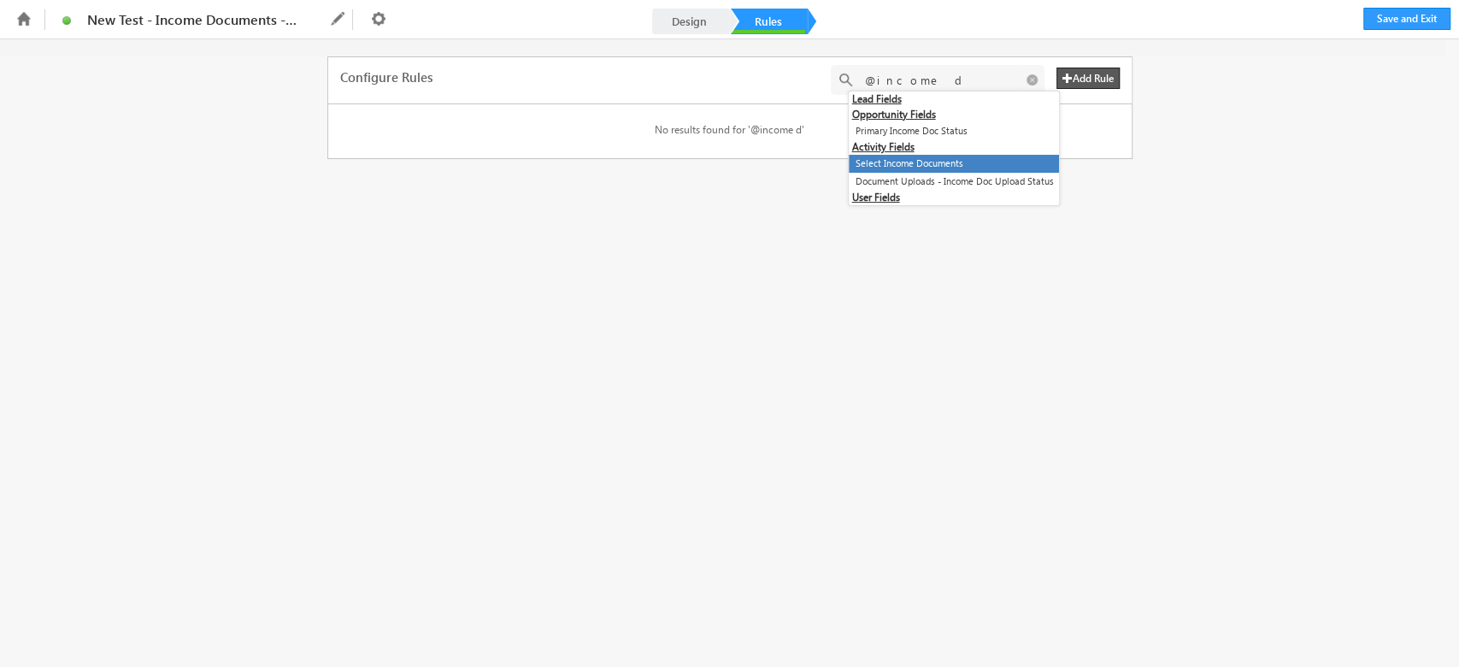
click at [968, 166] on li "Select Income Documents" at bounding box center [954, 164] width 210 height 18
type input "@{200:mx_Custom_12mx_CustomObject_7,}"
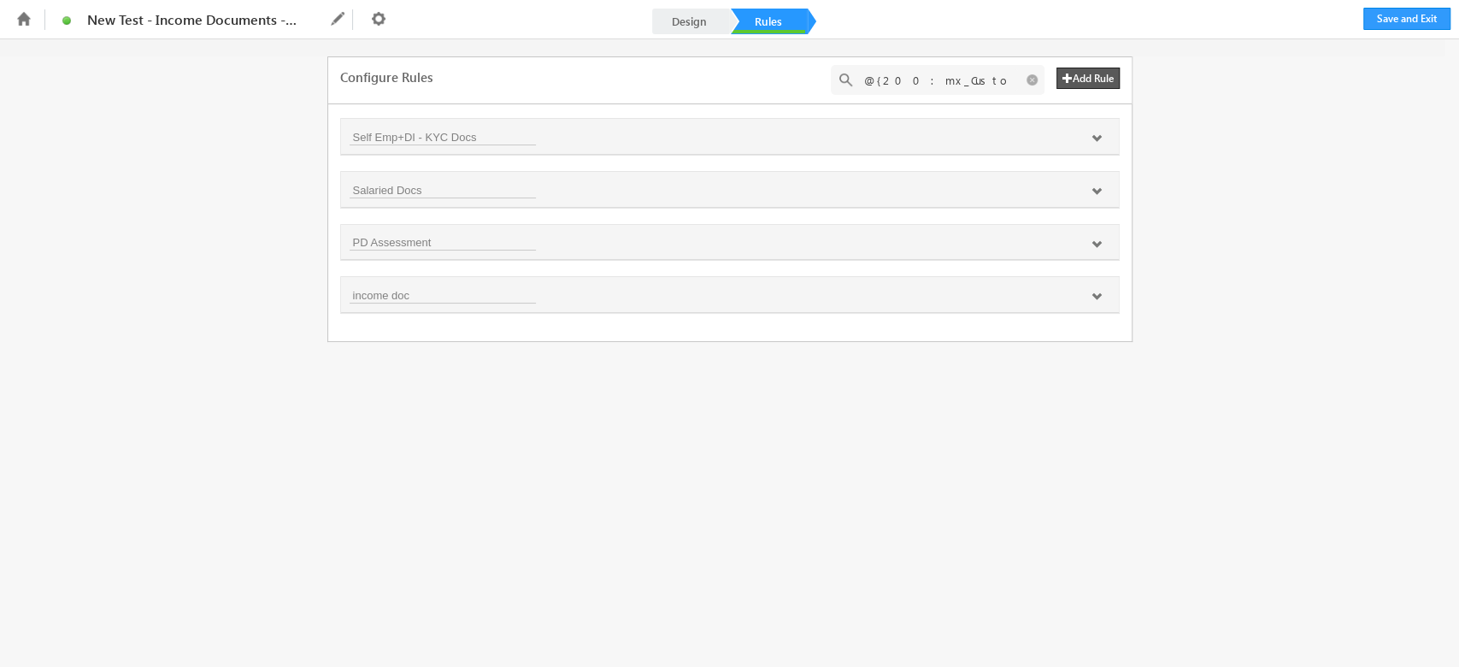
scroll to position [0, 69]
click at [1097, 136] on icon at bounding box center [1096, 138] width 10 height 10
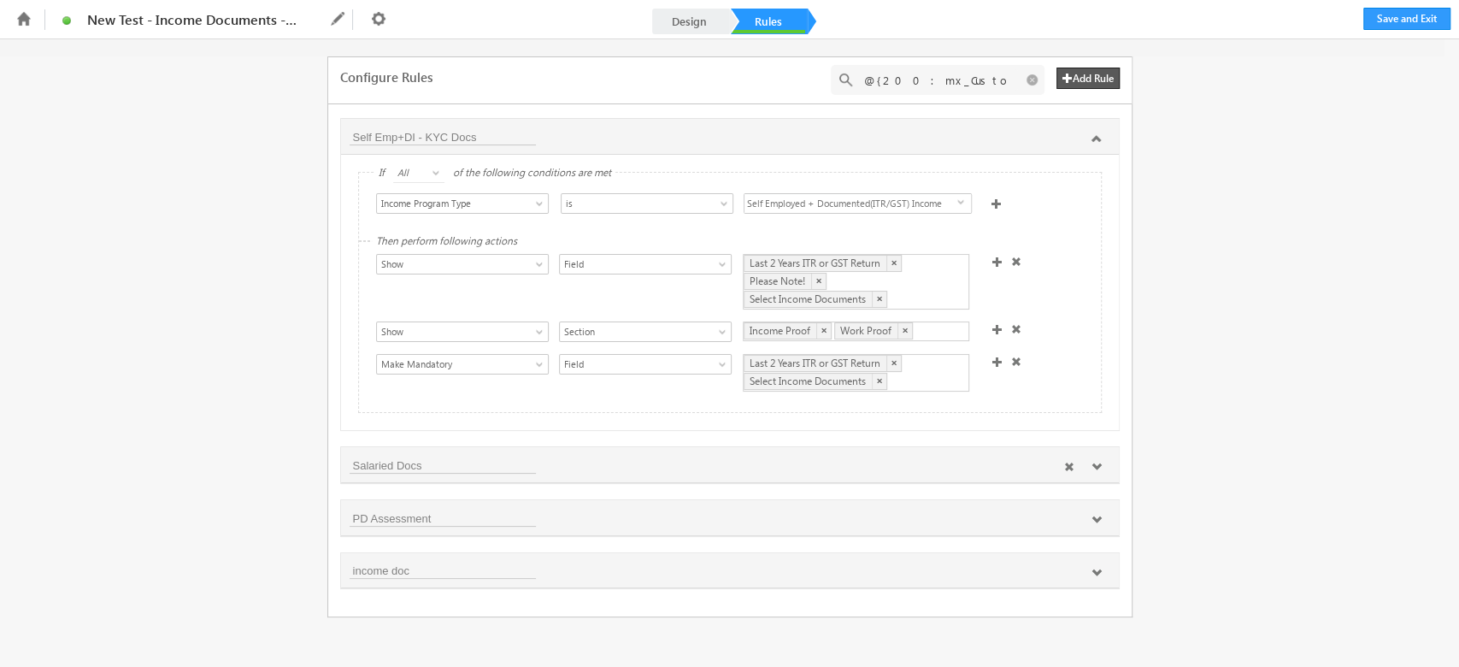
click at [1099, 469] on icon at bounding box center [1096, 467] width 10 height 10
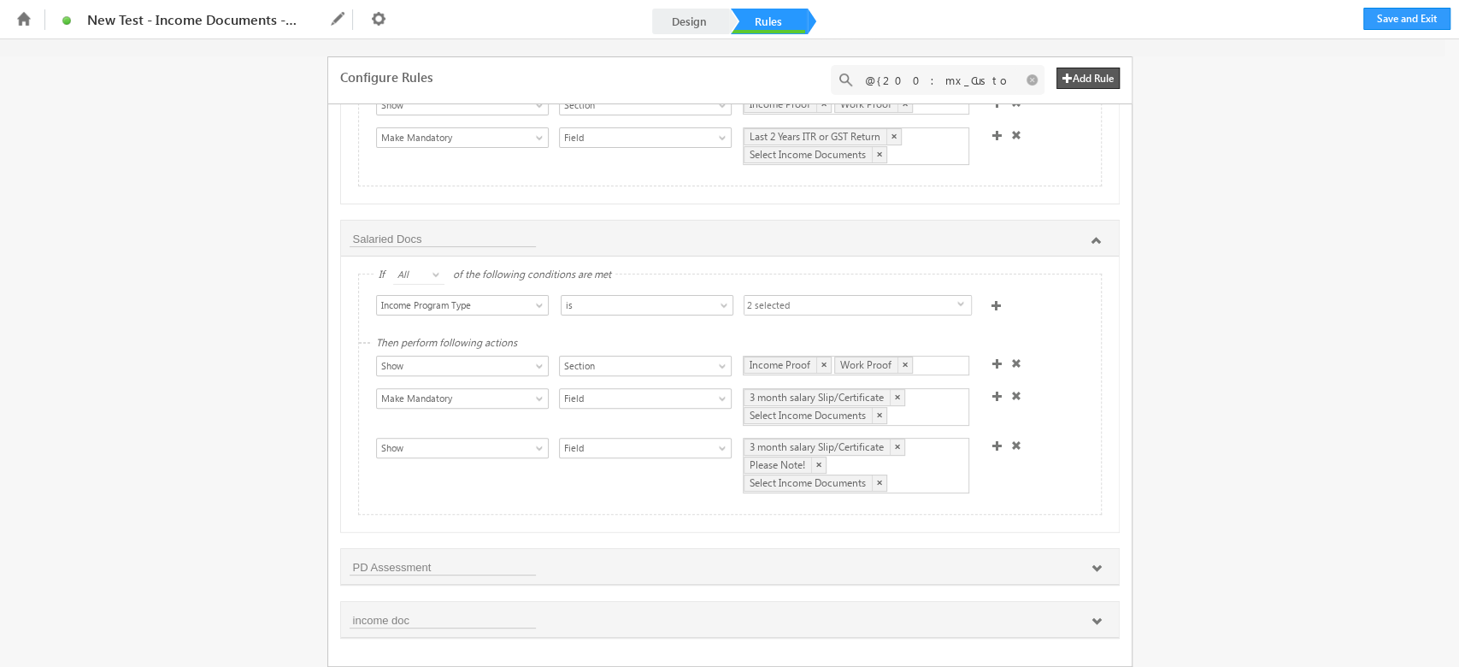
scroll to position [234, 0]
click at [1094, 624] on icon at bounding box center [1096, 621] width 10 height 10
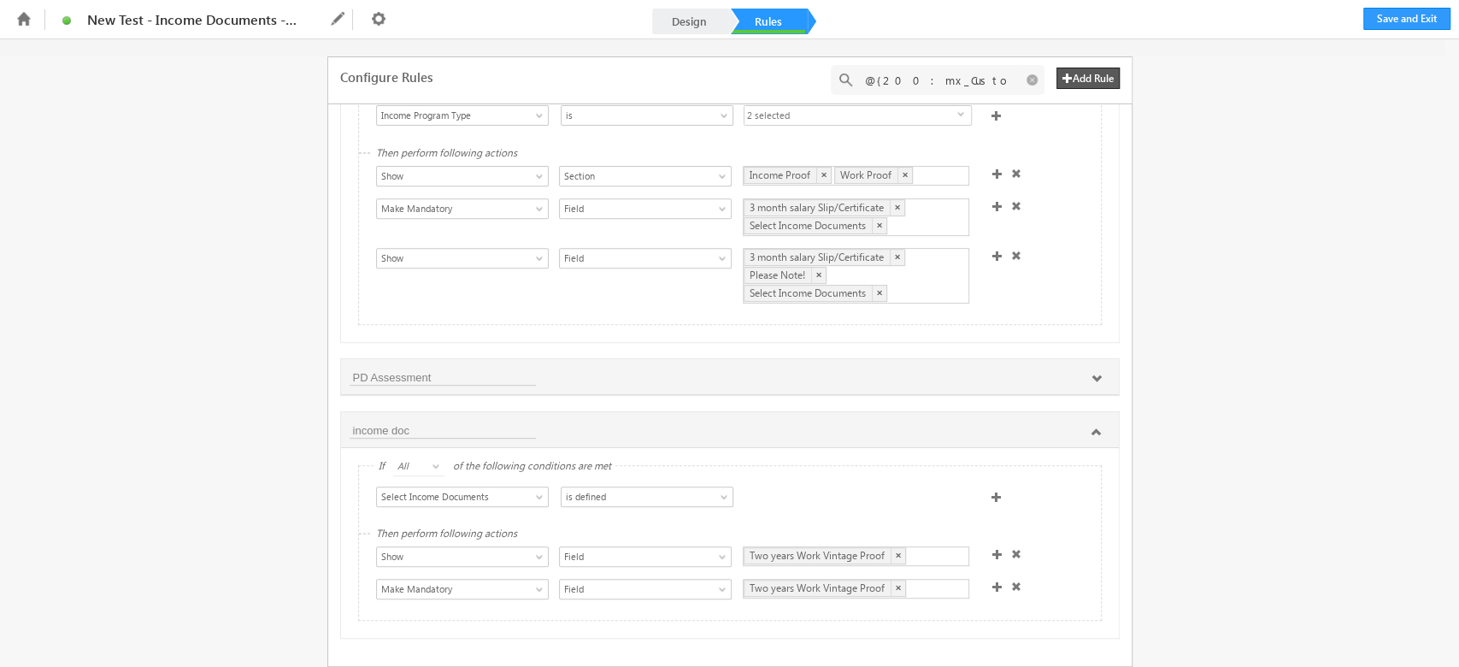
scroll to position [431, 0]
click at [1279, 441] on div "Fields select Select an Account Fields 0 results Select an Account Select an Ac…" at bounding box center [729, 352] width 1459 height 627
click at [698, 15] on link "Design" at bounding box center [689, 22] width 75 height 26
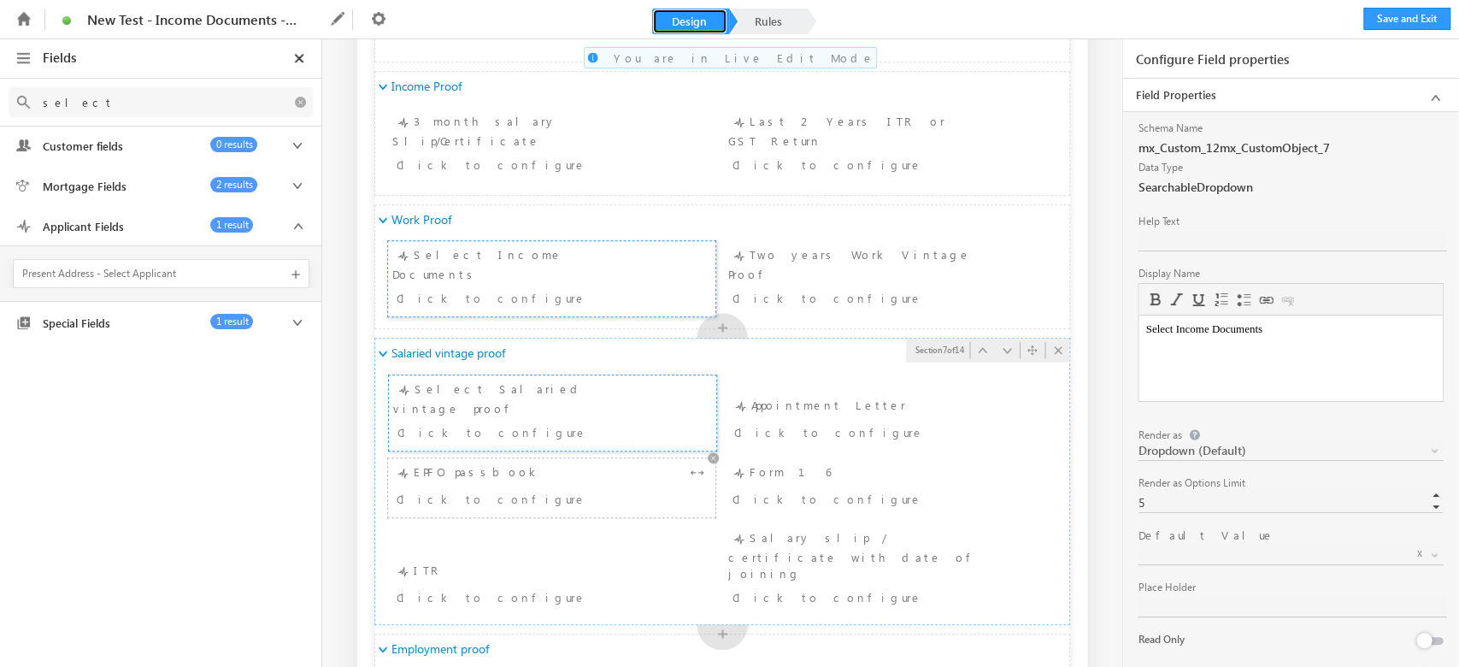
scroll to position [1026, 0]
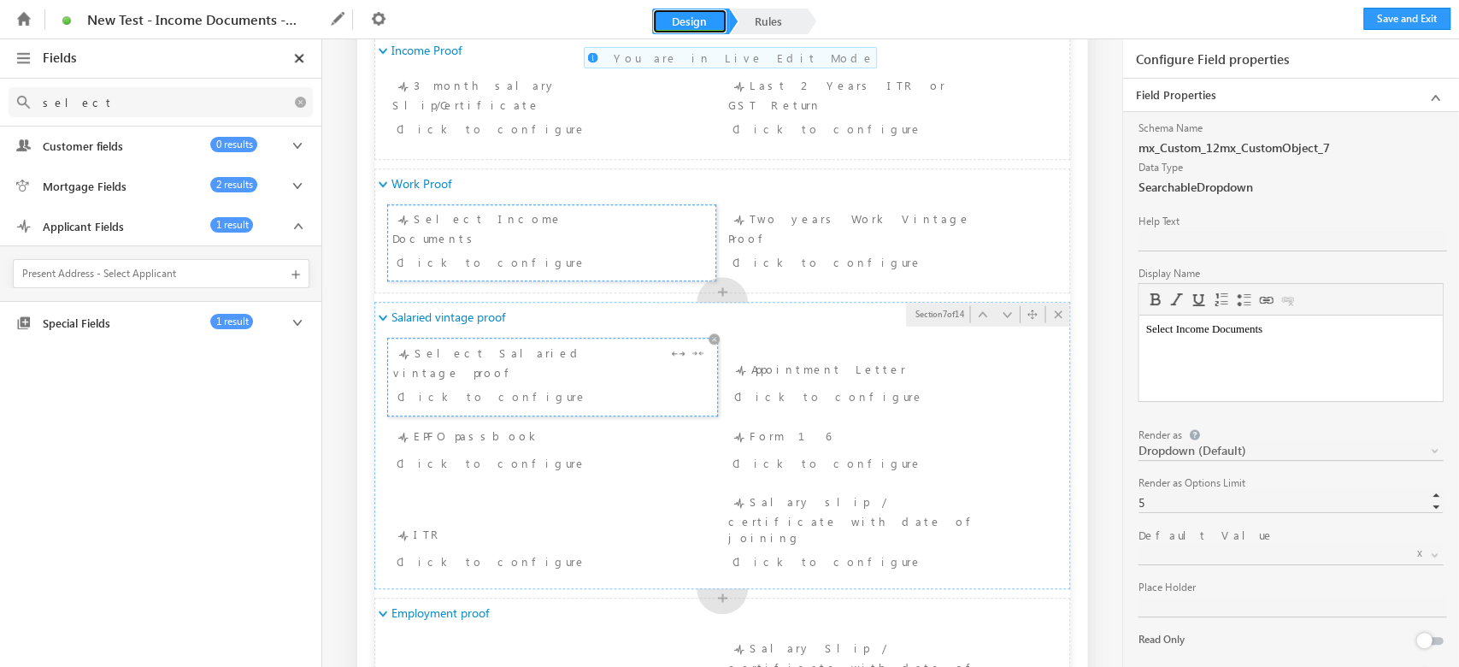
click at [440, 356] on div "Select Salaried vintage proof Click to configure" at bounding box center [552, 377] width 319 height 67
click at [781, 362] on div "Appointment Letter Click to configure" at bounding box center [887, 384] width 319 height 50
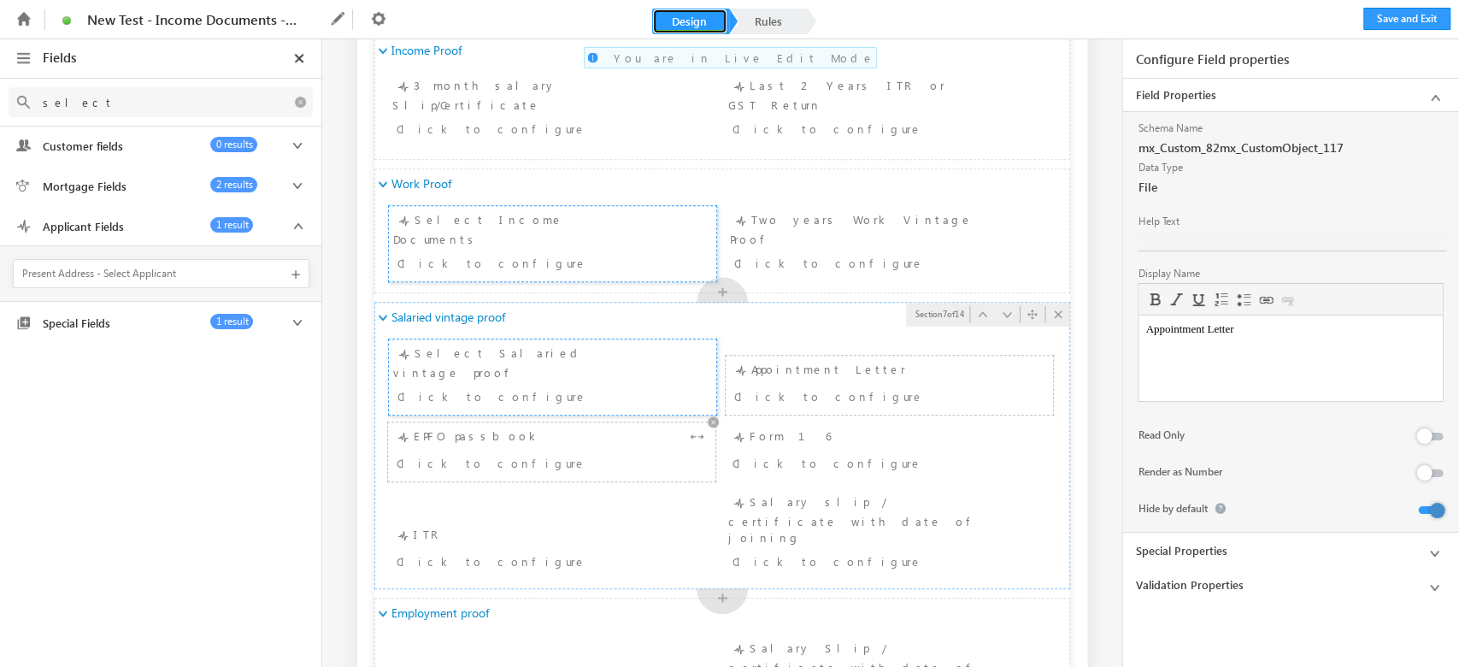
click at [506, 452] on div "Click to configure" at bounding box center [524, 462] width 255 height 21
click at [903, 426] on div "Form 16 Click to configure" at bounding box center [887, 451] width 319 height 50
click at [515, 525] on div "ITR Click to configure" at bounding box center [551, 550] width 319 height 50
click at [846, 492] on div "Salary slip / certificate with date of joining Click to configure" at bounding box center [887, 525] width 319 height 67
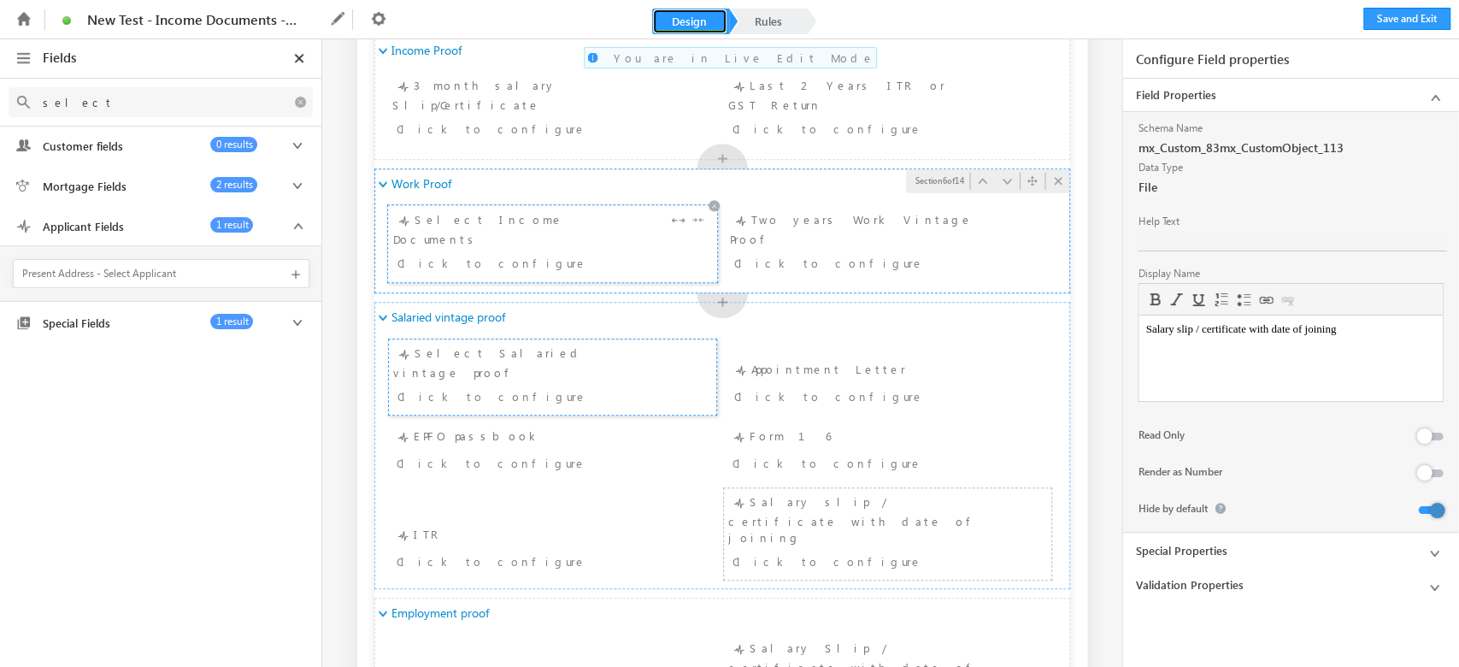
click at [552, 252] on div "Click to configure" at bounding box center [524, 262] width 255 height 21
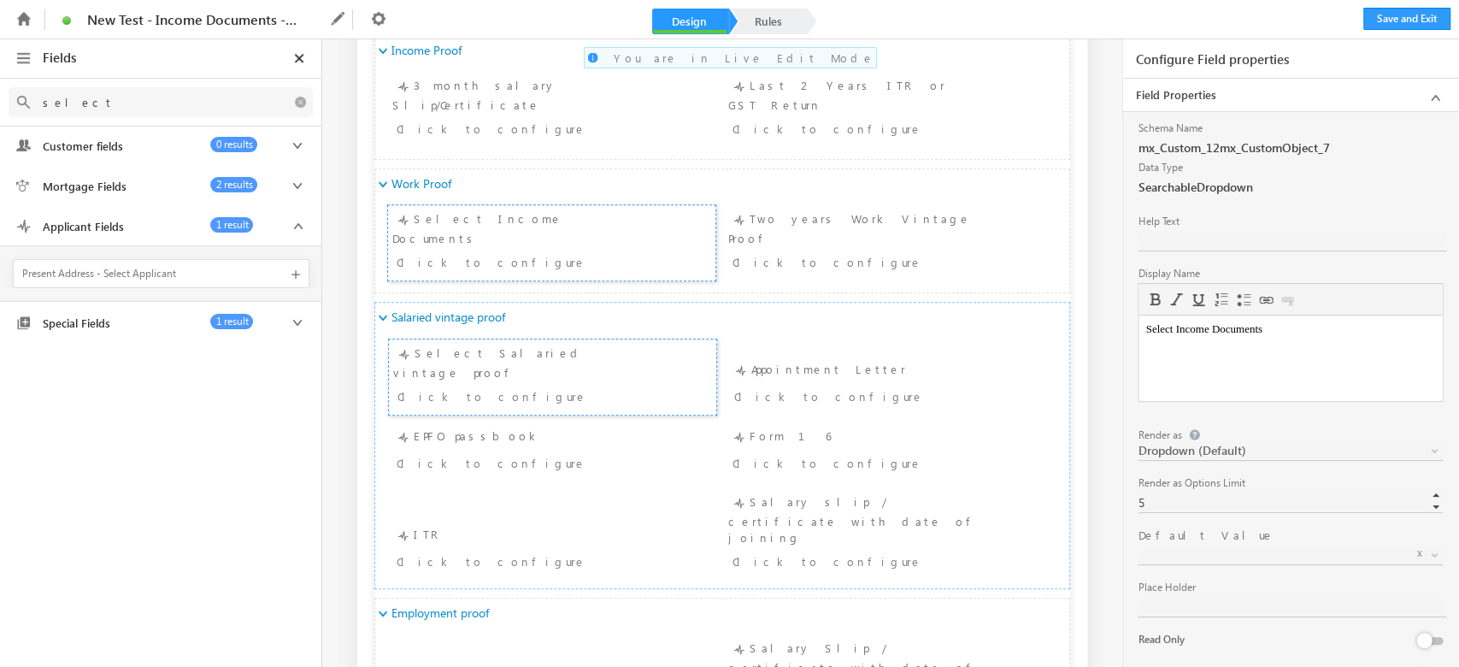
click at [1224, 564] on div "Schema Name mx_Custom_12mx_CustomObject_7 Data Type SearchableDropdown Help Tex…" at bounding box center [1290, 424] width 305 height 607
click at [1225, 547] on span at bounding box center [1269, 554] width 263 height 15
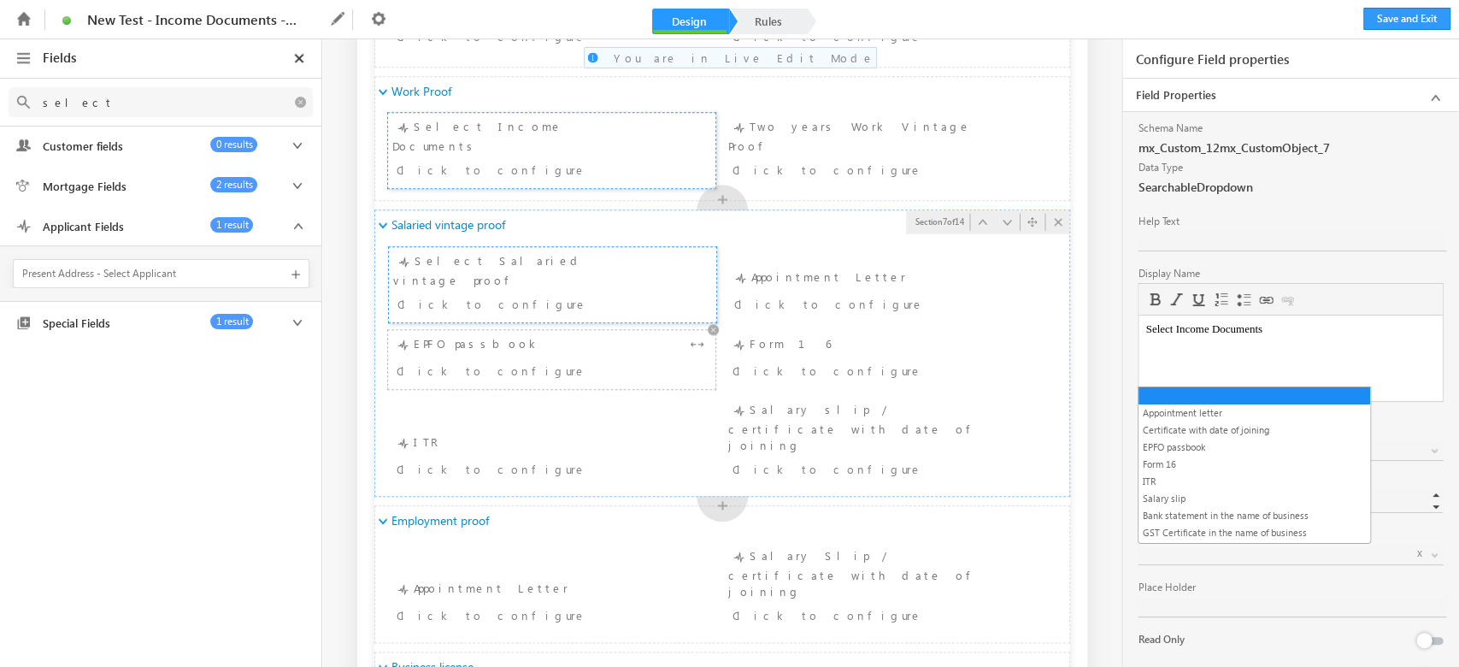
scroll to position [1139, 0]
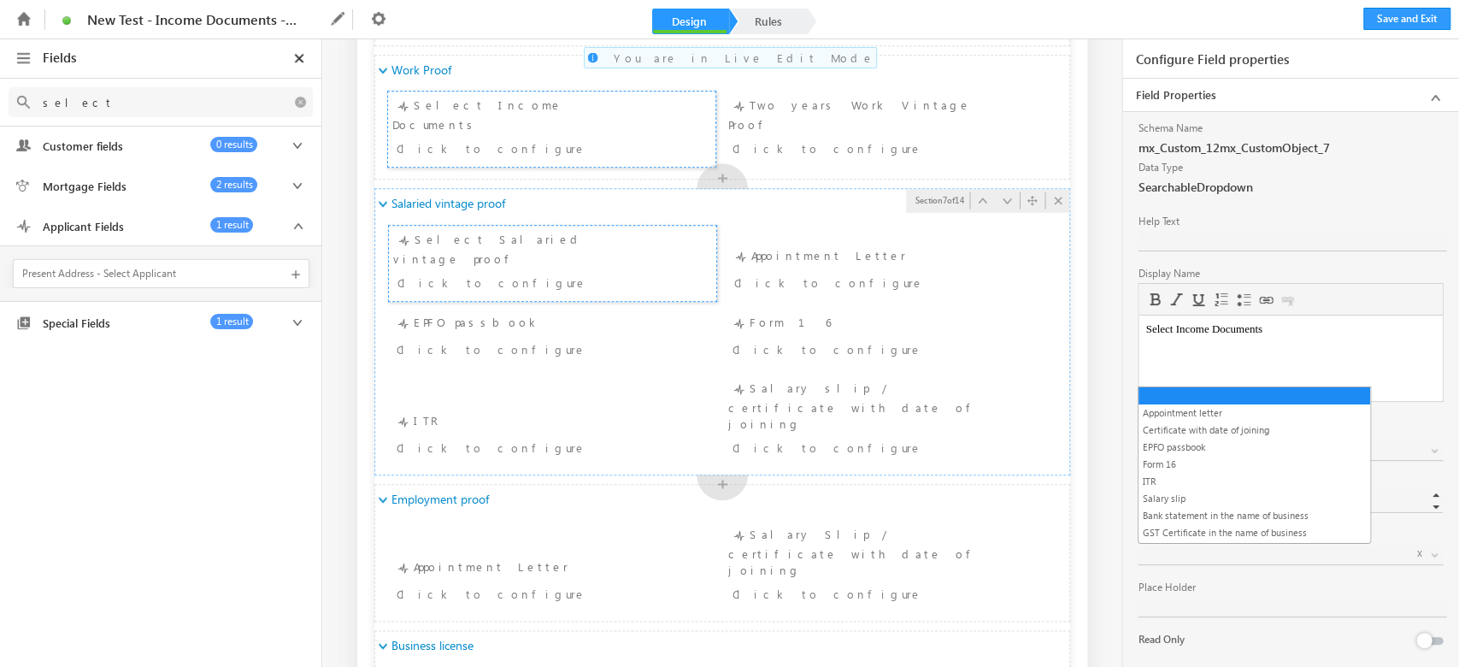
click at [470, 202] on span "Salaried vintage proof" at bounding box center [436, 203] width 91 height 15
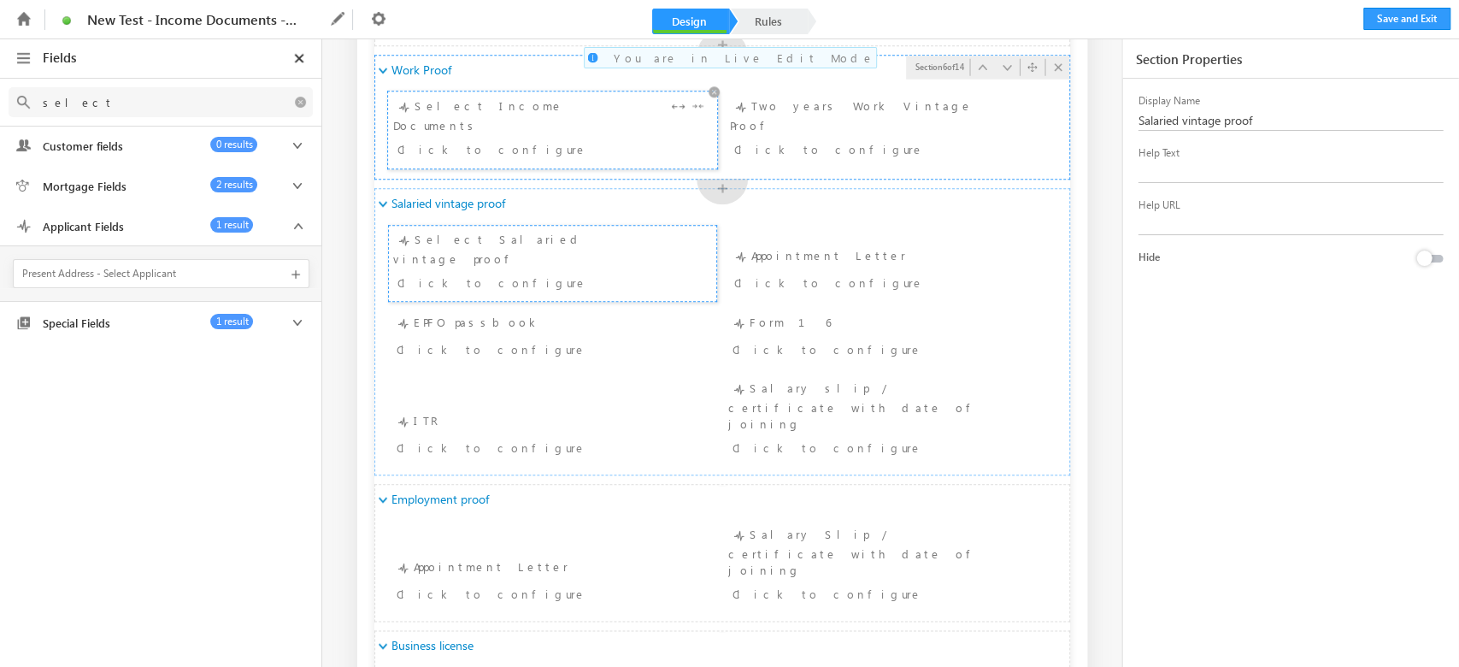
click at [474, 138] on div "Click to configure" at bounding box center [524, 148] width 255 height 21
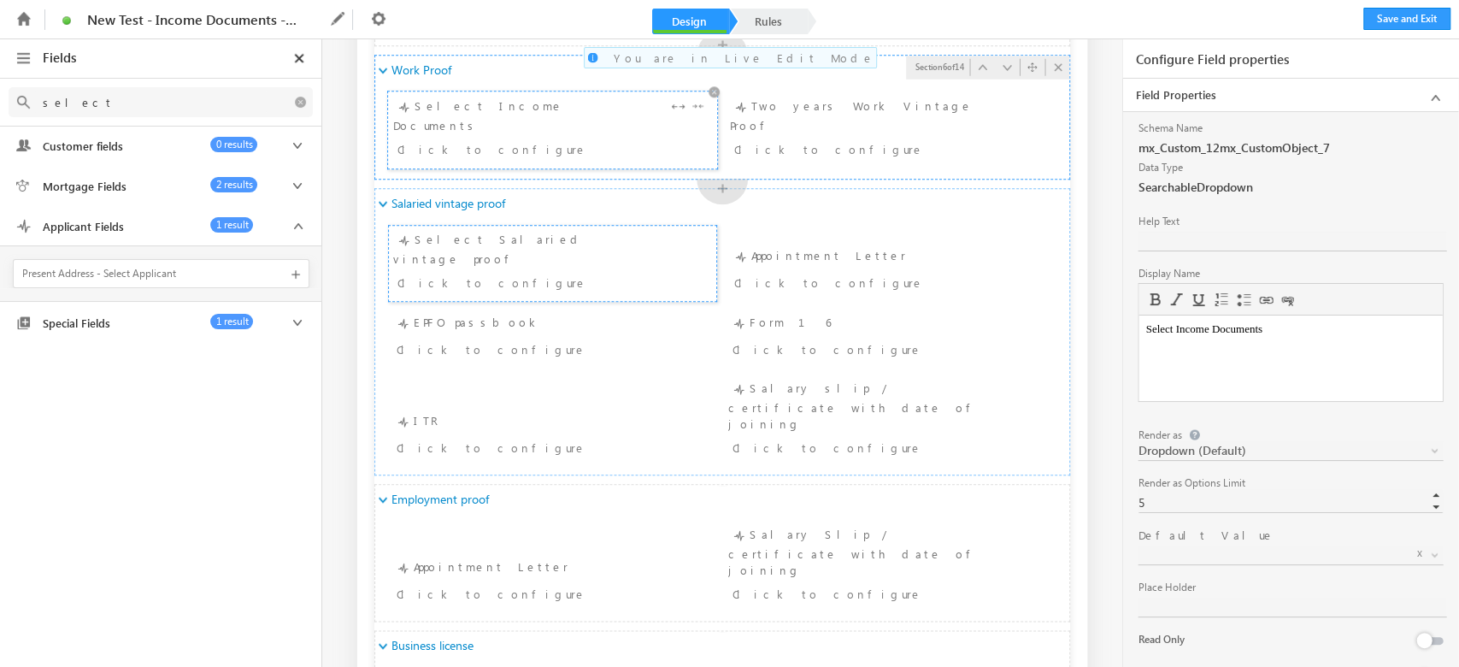
scroll to position [0, 0]
click at [612, 272] on div "Click to configure" at bounding box center [524, 282] width 255 height 21
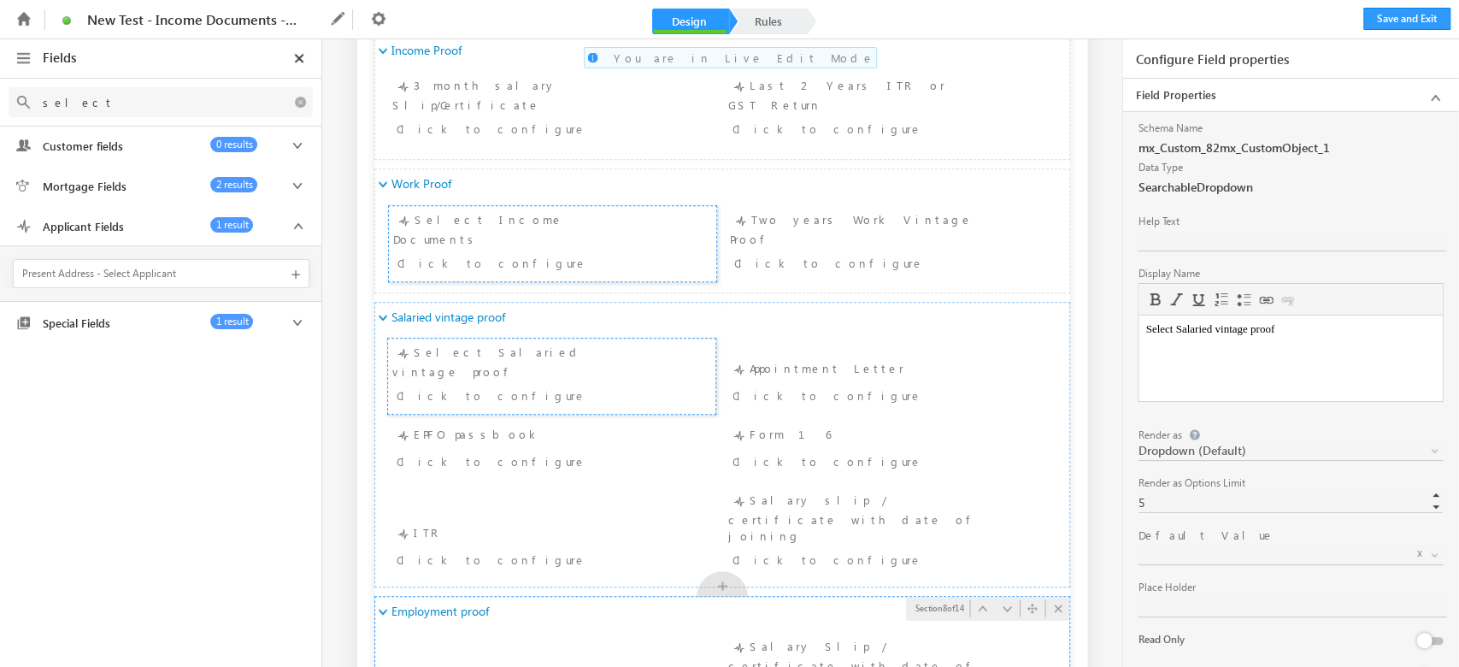
scroll to position [911, 0]
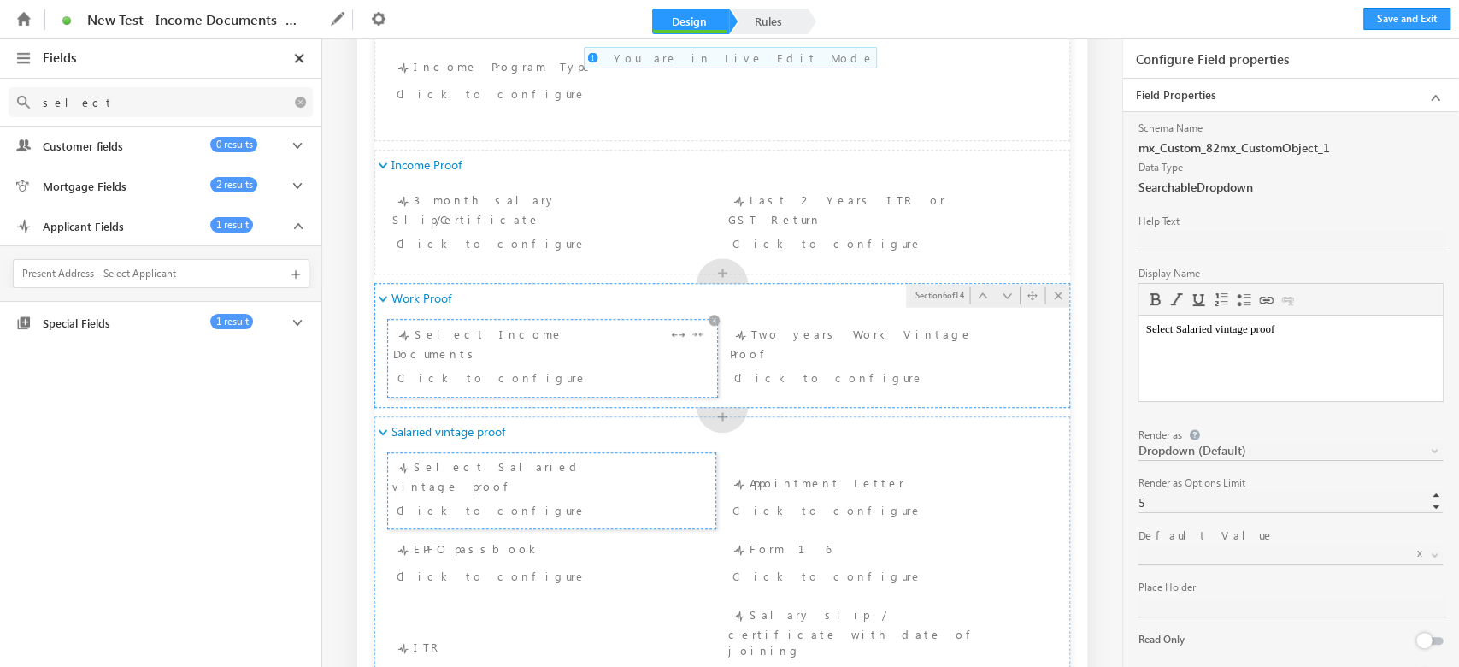
click at [488, 328] on div "Select Income Documents Click to configure" at bounding box center [552, 358] width 319 height 67
drag, startPoint x: 1362, startPoint y: 378, endPoint x: 2224, endPoint y: 724, distance: 928.4
click at [1138, 343] on html "Select Income Documents" at bounding box center [1289, 328] width 303 height 27
copy body "Select Income Documents"
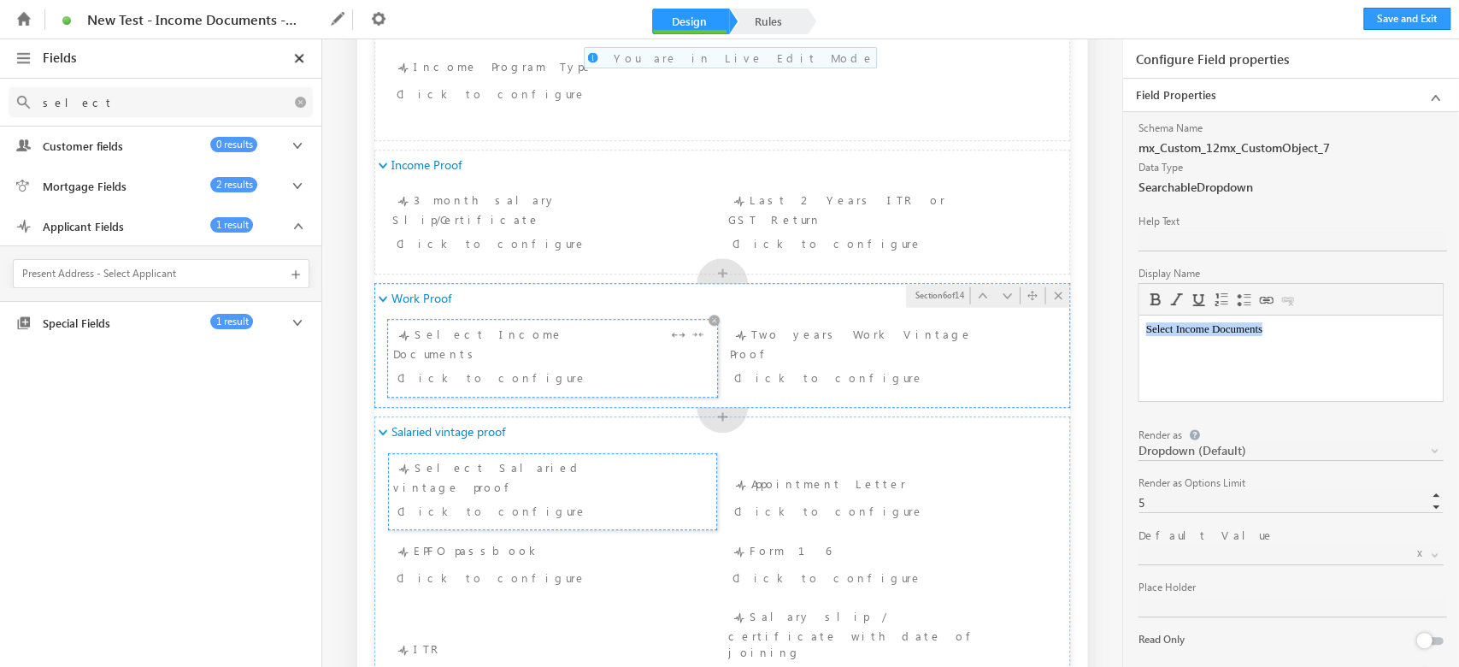
click at [524, 343] on div "Select Income Documents Click to configure" at bounding box center [552, 358] width 319 height 67
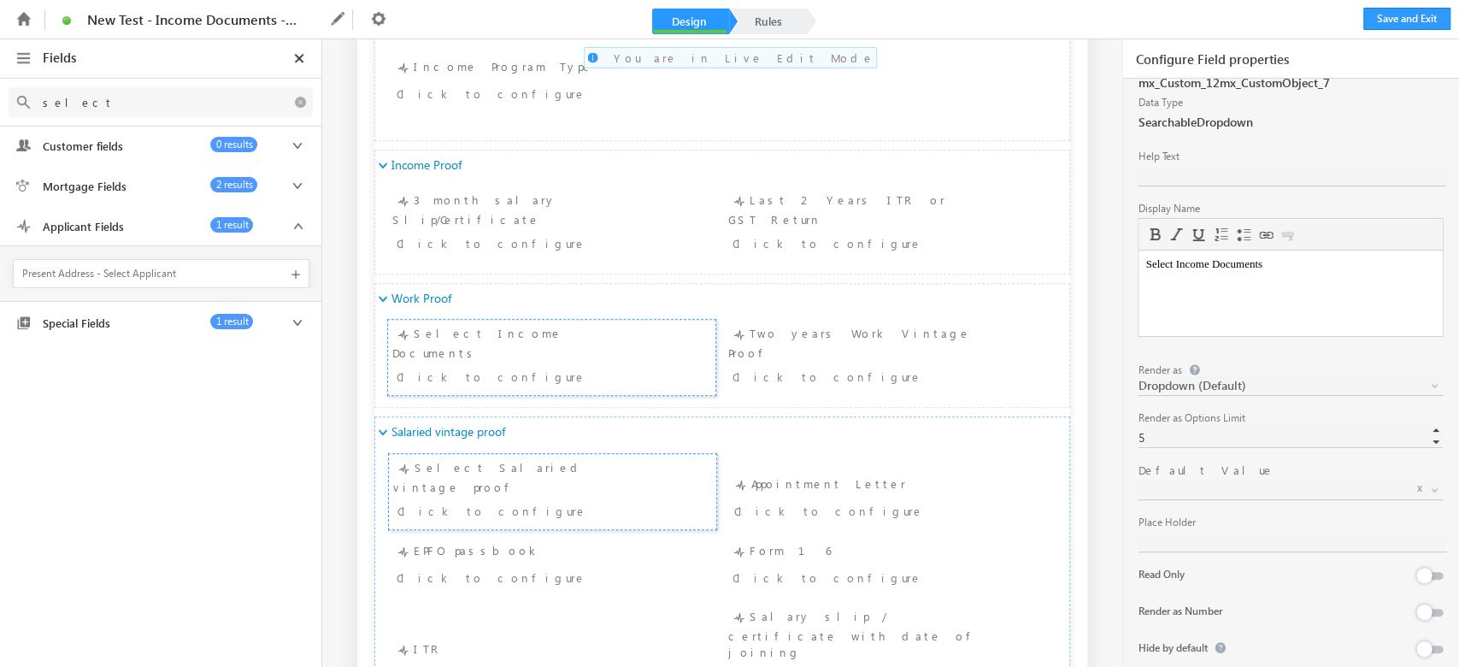
scroll to position [99, 0]
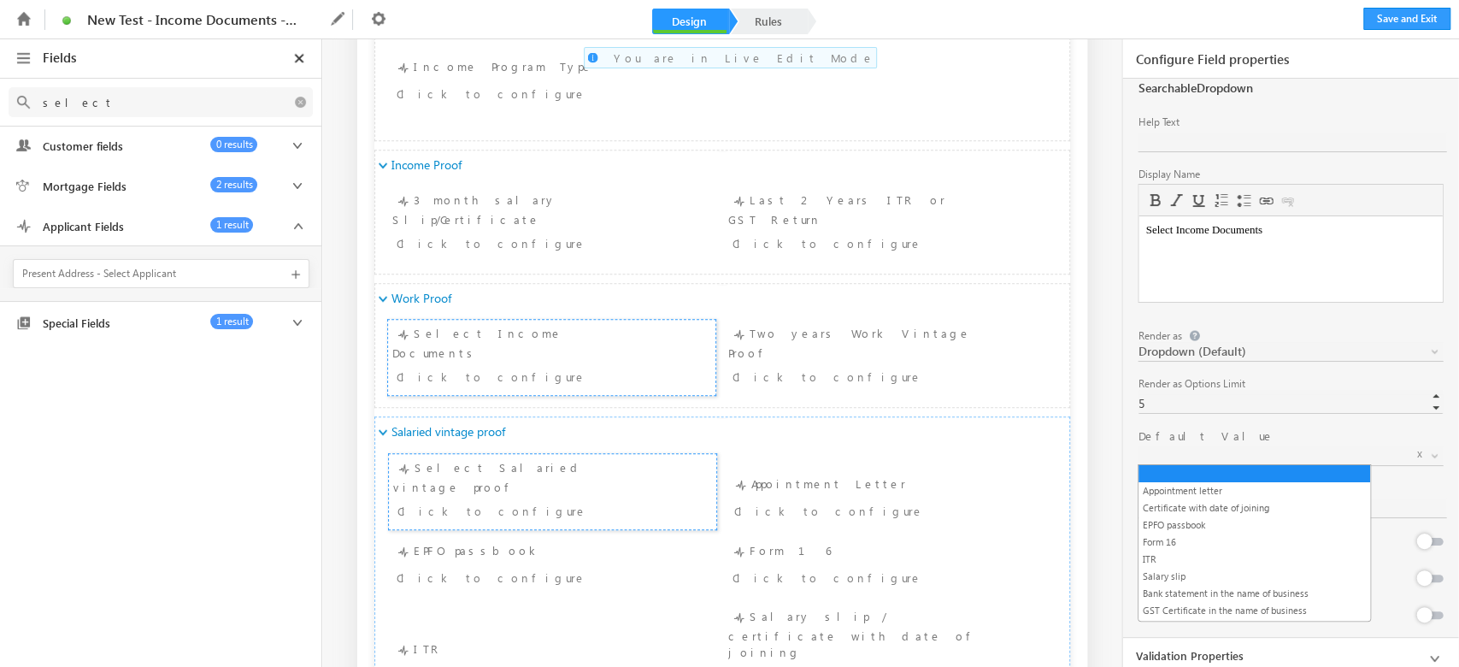
click at [1244, 456] on span at bounding box center [1269, 455] width 263 height 15
click at [1238, 448] on span at bounding box center [1269, 455] width 263 height 15
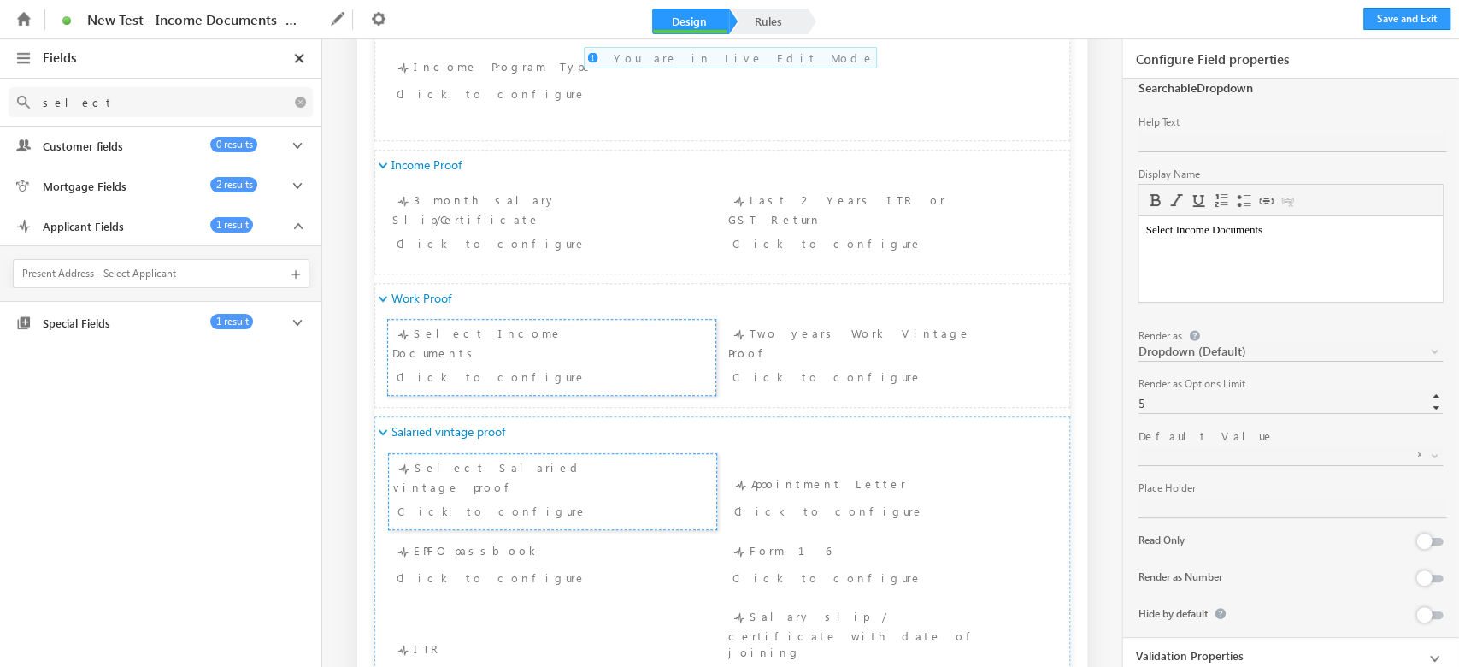
scroll to position [0, 0]
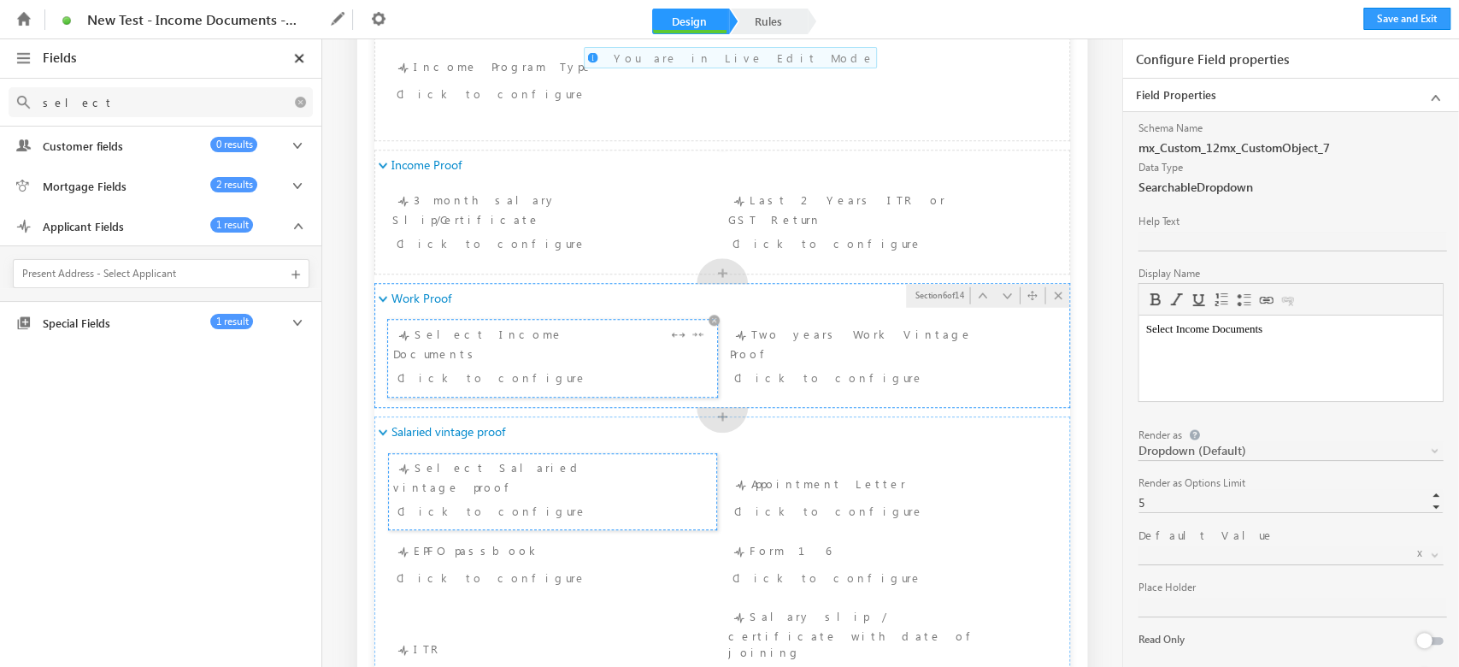
click at [483, 346] on div "Select Income Documents Click to configure" at bounding box center [552, 358] width 319 height 67
click at [531, 335] on div "Select Income Documents Click to configure" at bounding box center [552, 358] width 319 height 67
click at [776, 20] on link "Rules" at bounding box center [768, 22] width 75 height 26
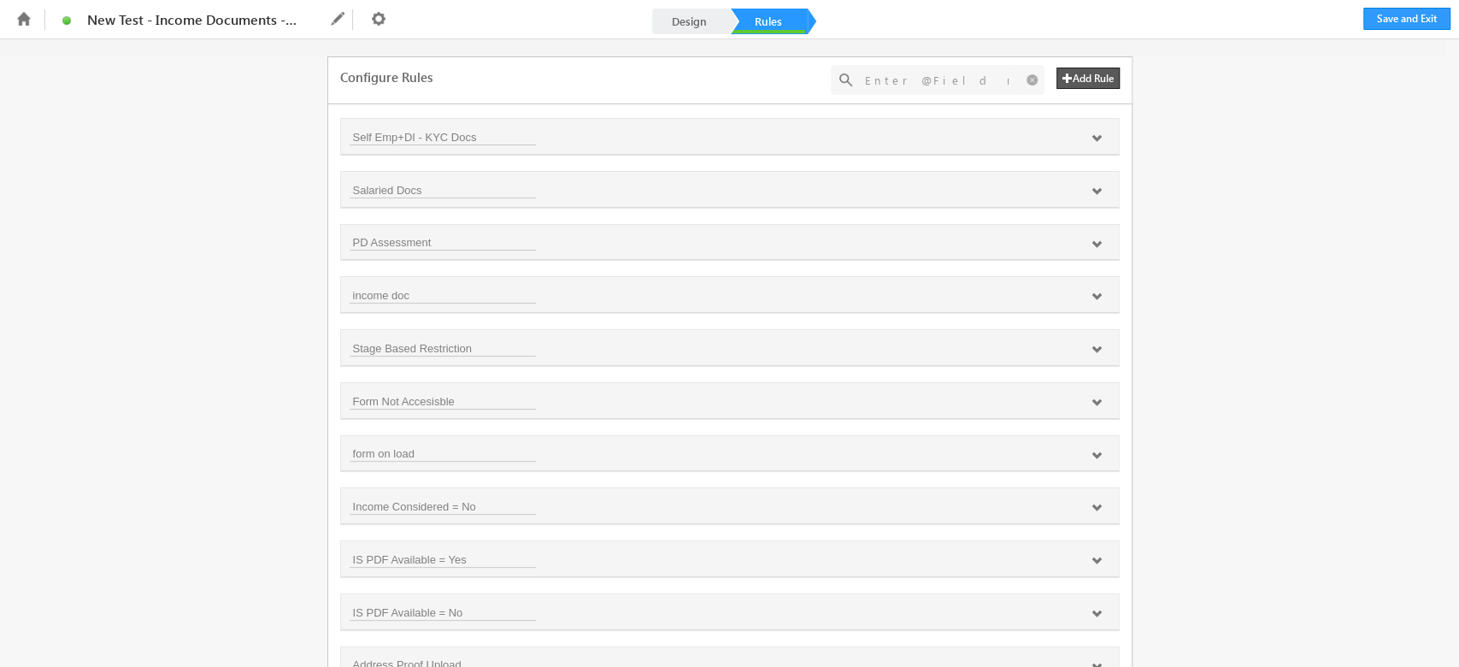
click at [933, 84] on input "text" at bounding box center [936, 79] width 161 height 21
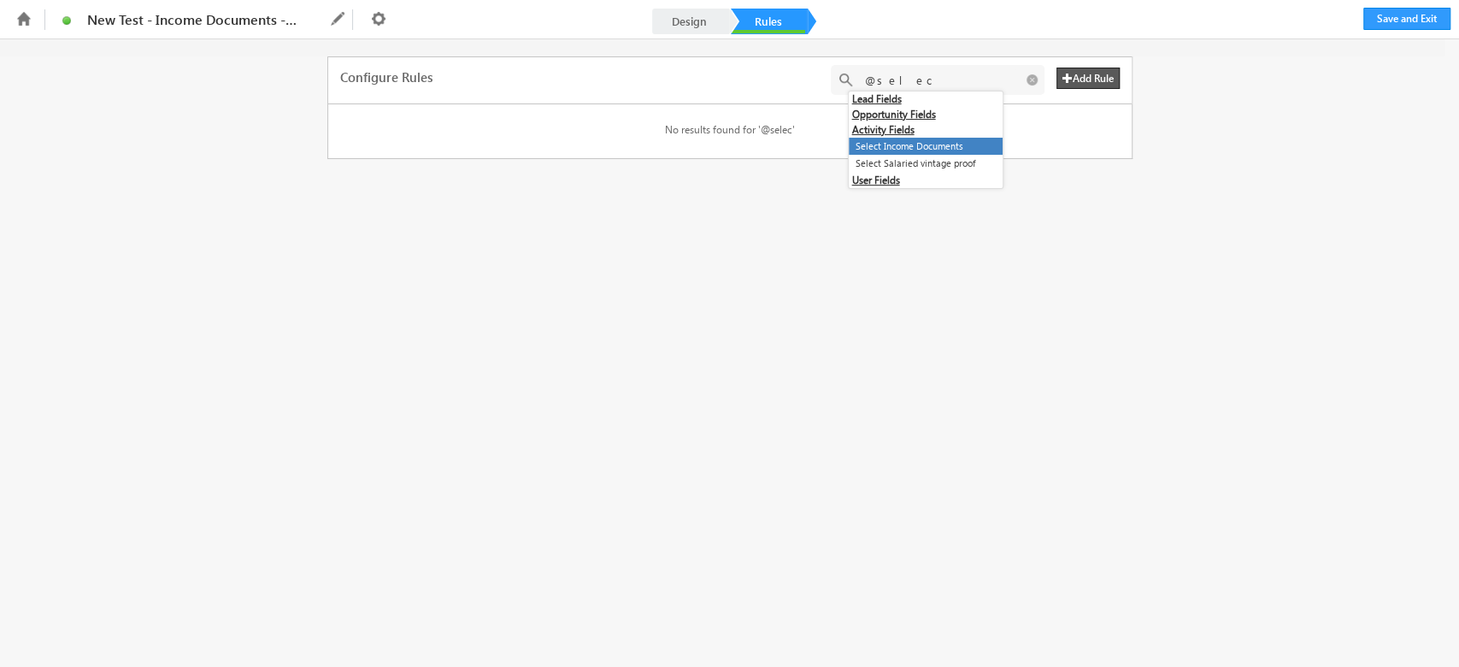
click at [971, 149] on li "Select Income Documents" at bounding box center [926, 147] width 154 height 18
type input "@{200:mx_Custom_12mx_CustomObject_7,}"
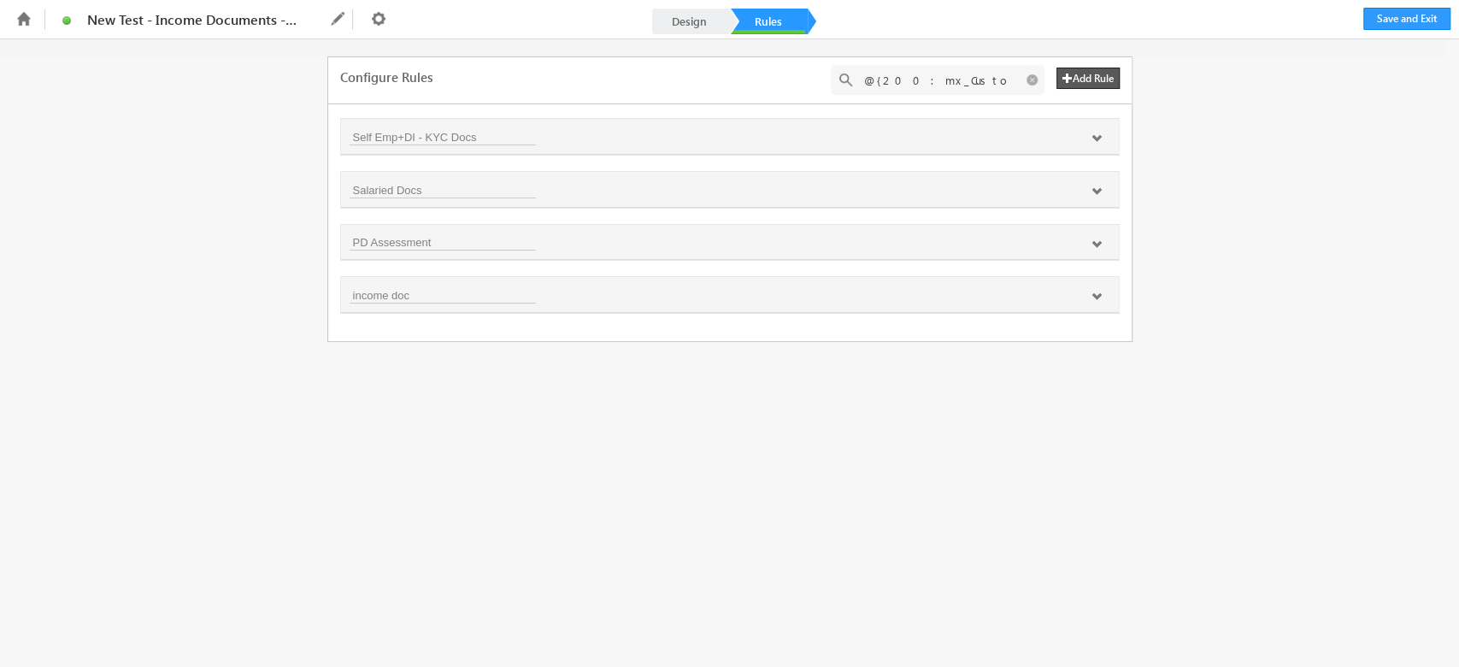
scroll to position [0, 69]
click at [1096, 134] on icon at bounding box center [1096, 138] width 10 height 10
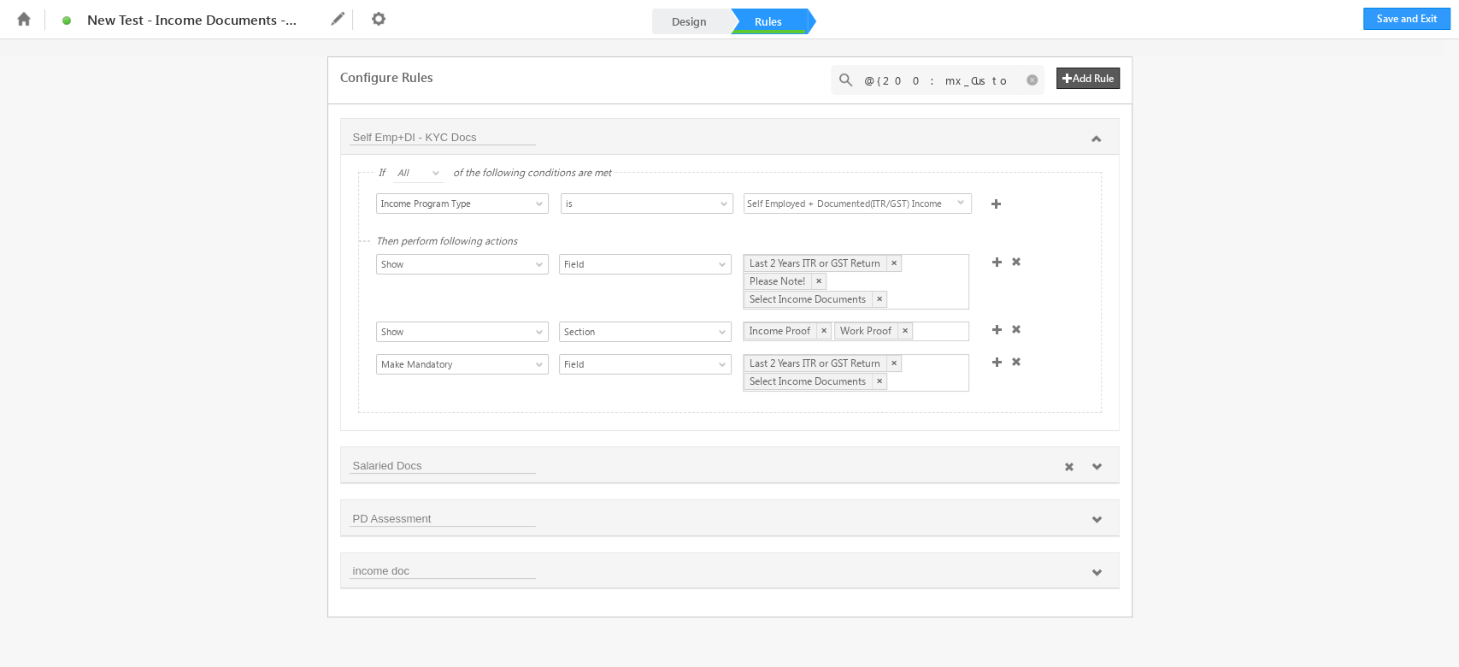
click at [1097, 470] on icon at bounding box center [1096, 467] width 10 height 10
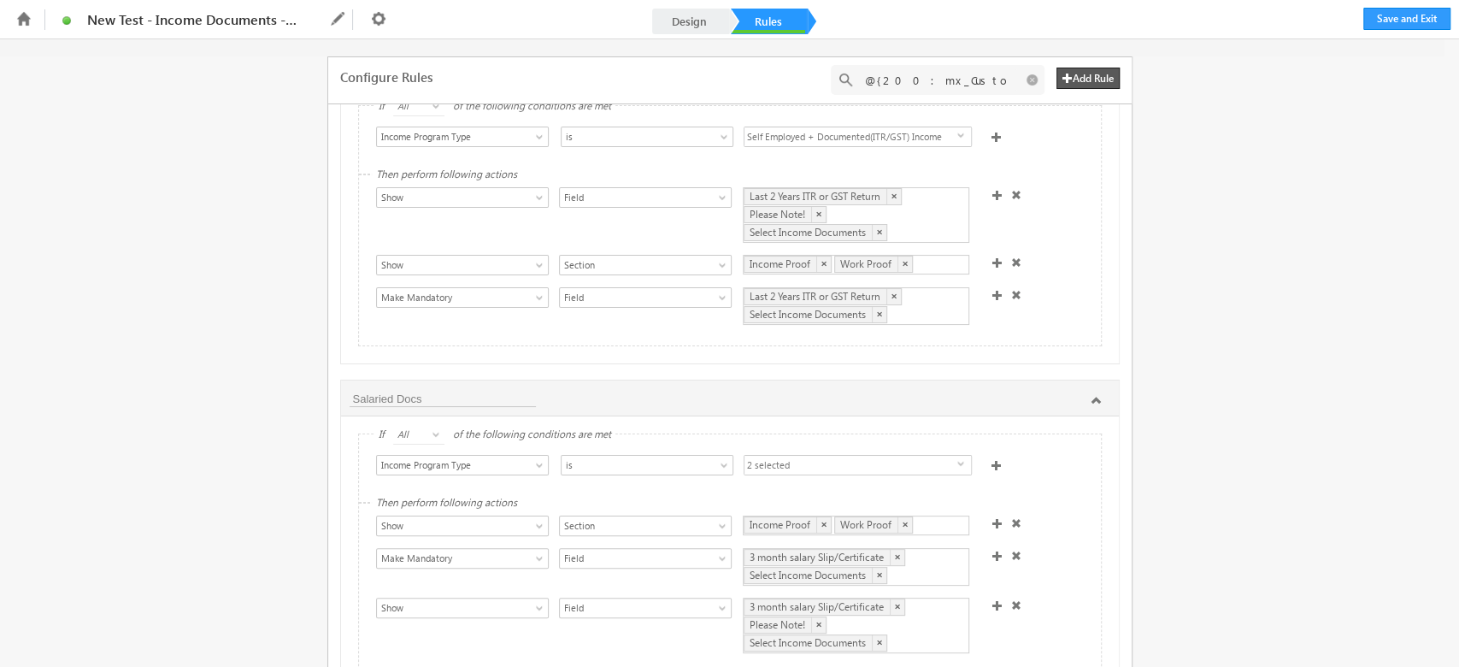
scroll to position [227, 0]
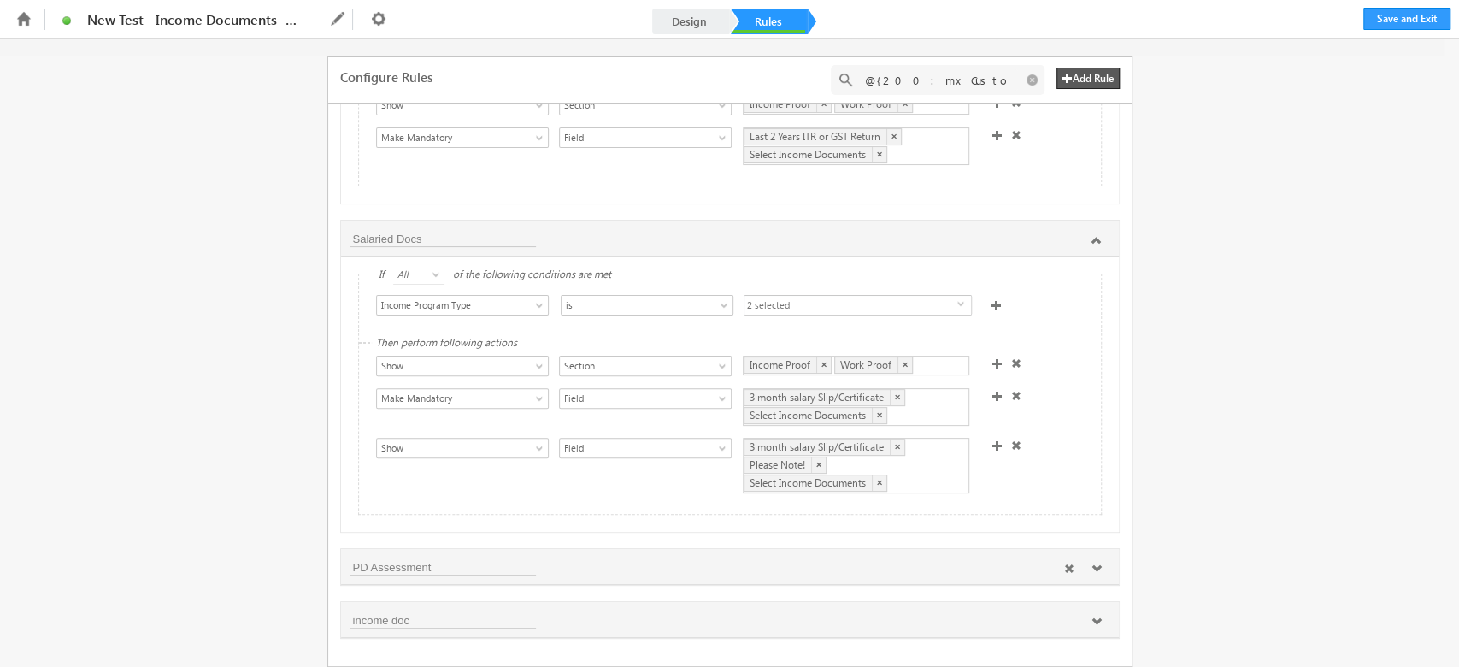
click at [1096, 573] on icon at bounding box center [1096, 568] width 10 height 10
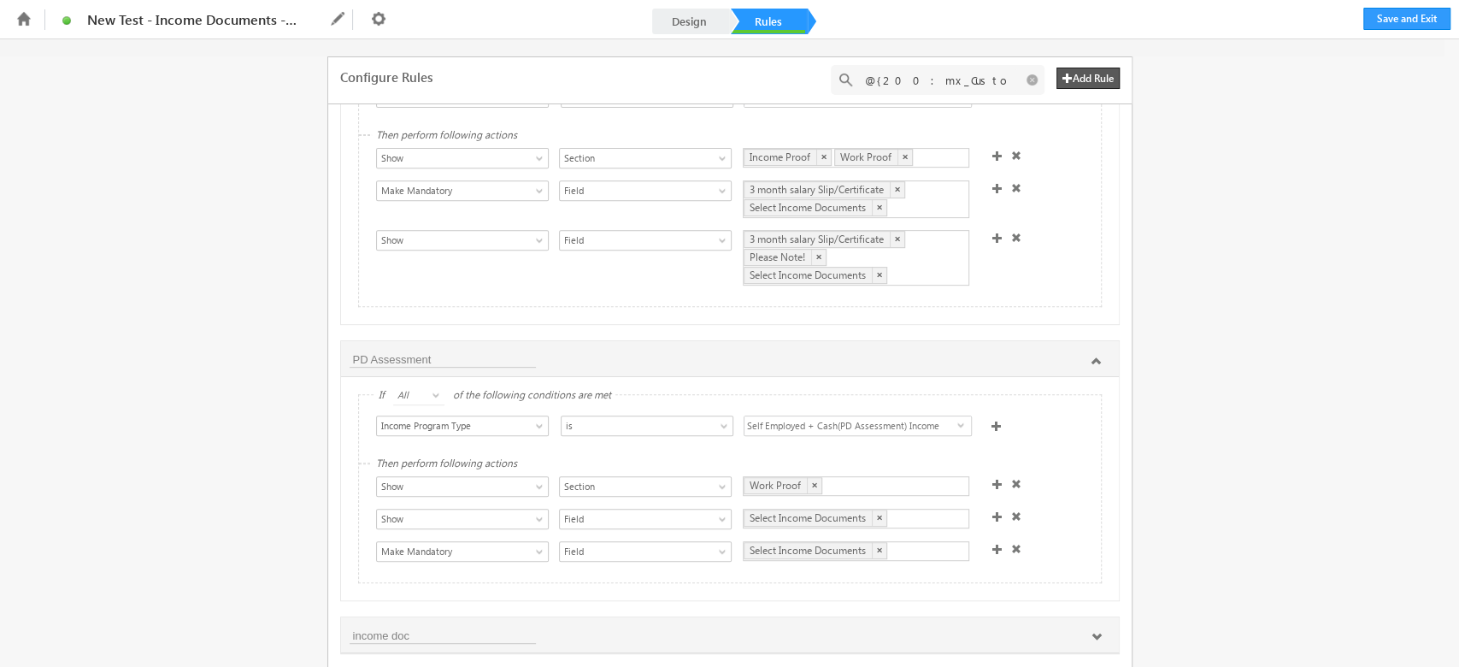
scroll to position [464, 0]
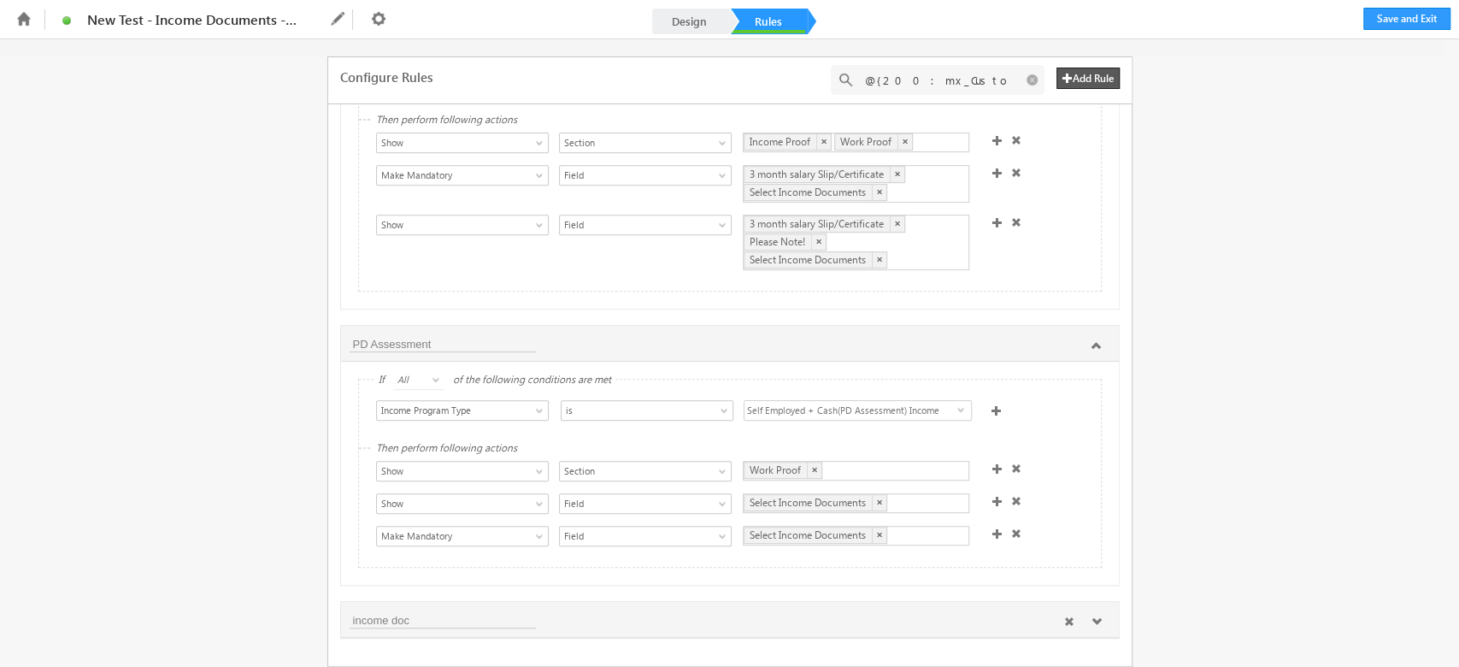
click at [1091, 625] on icon at bounding box center [1096, 621] width 10 height 10
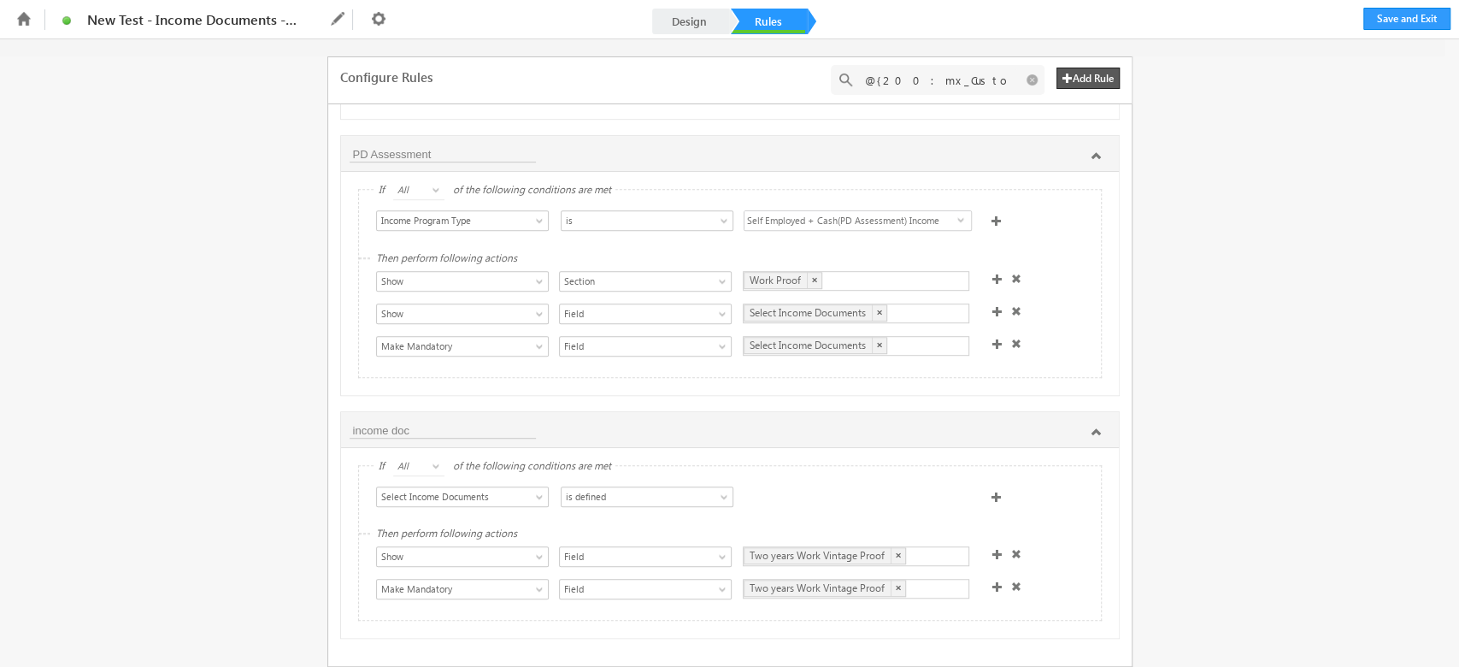
scroll to position [660, 0]
click at [667, 31] on link "Design" at bounding box center [689, 22] width 75 height 26
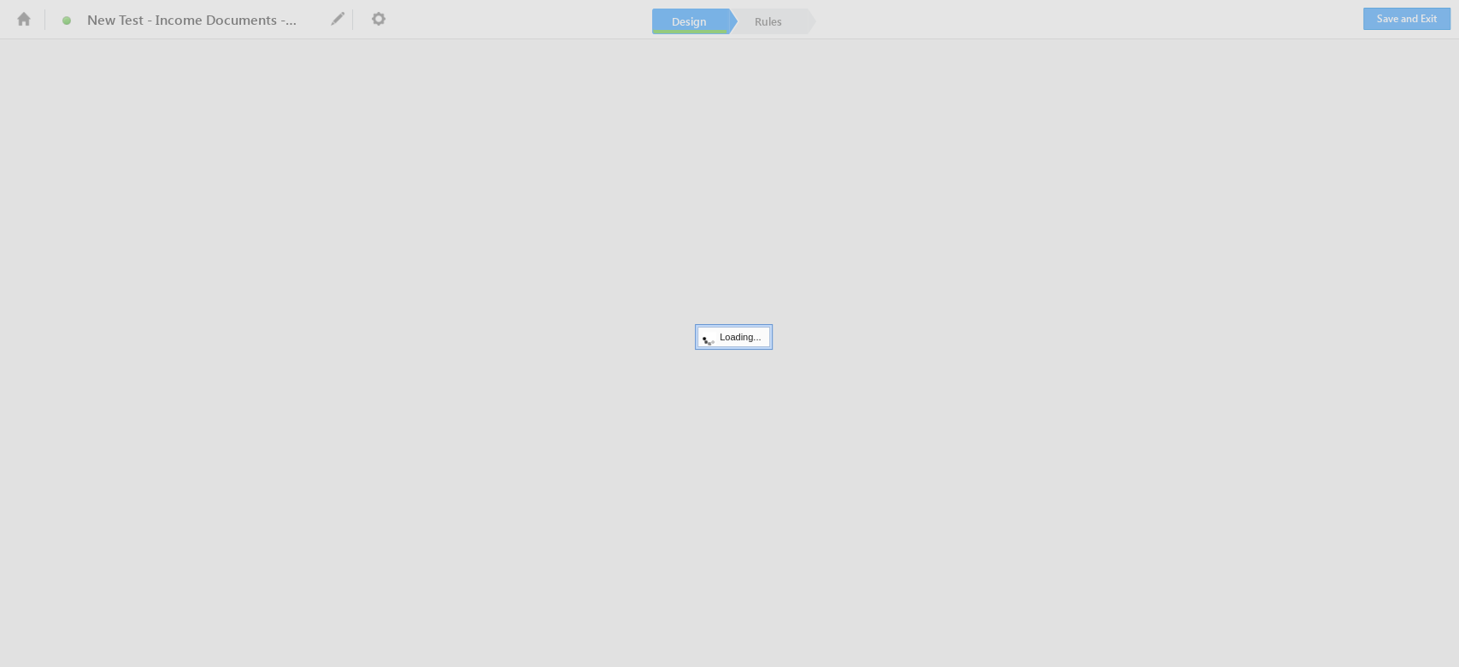
scroll to position [0, 0]
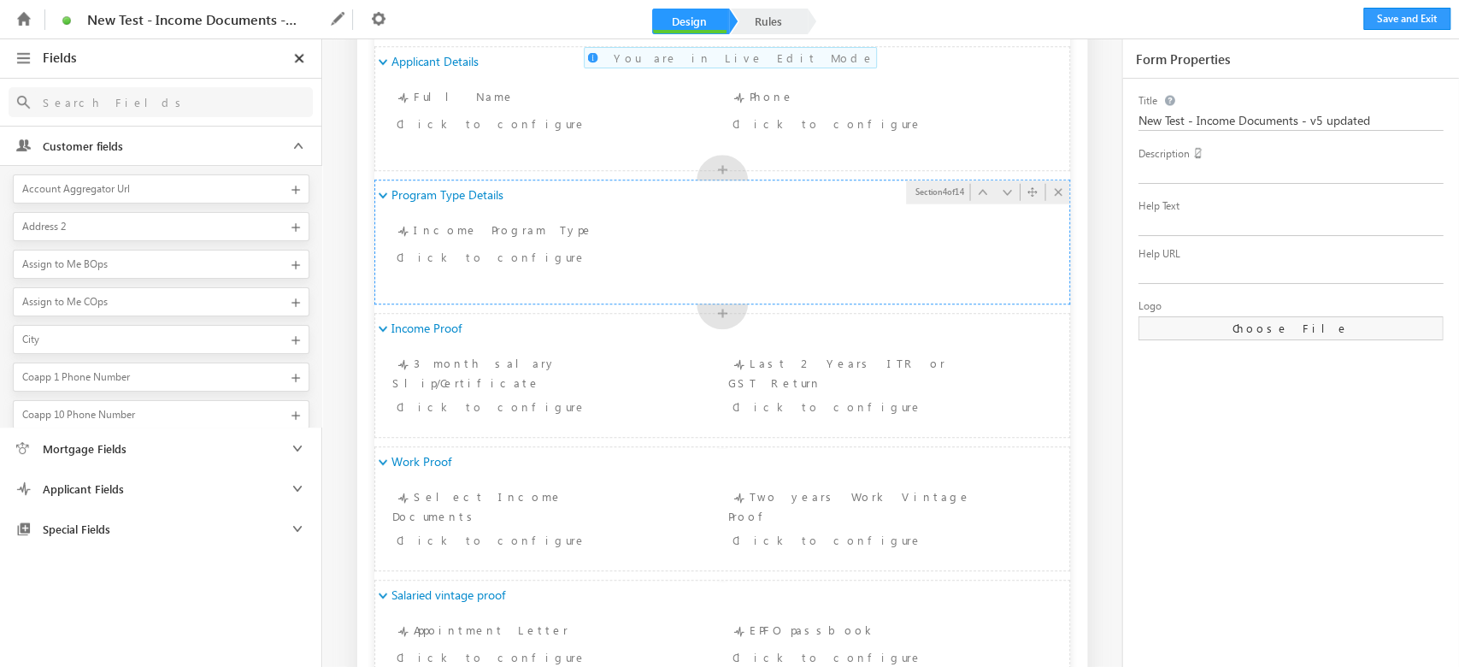
scroll to position [797, 0]
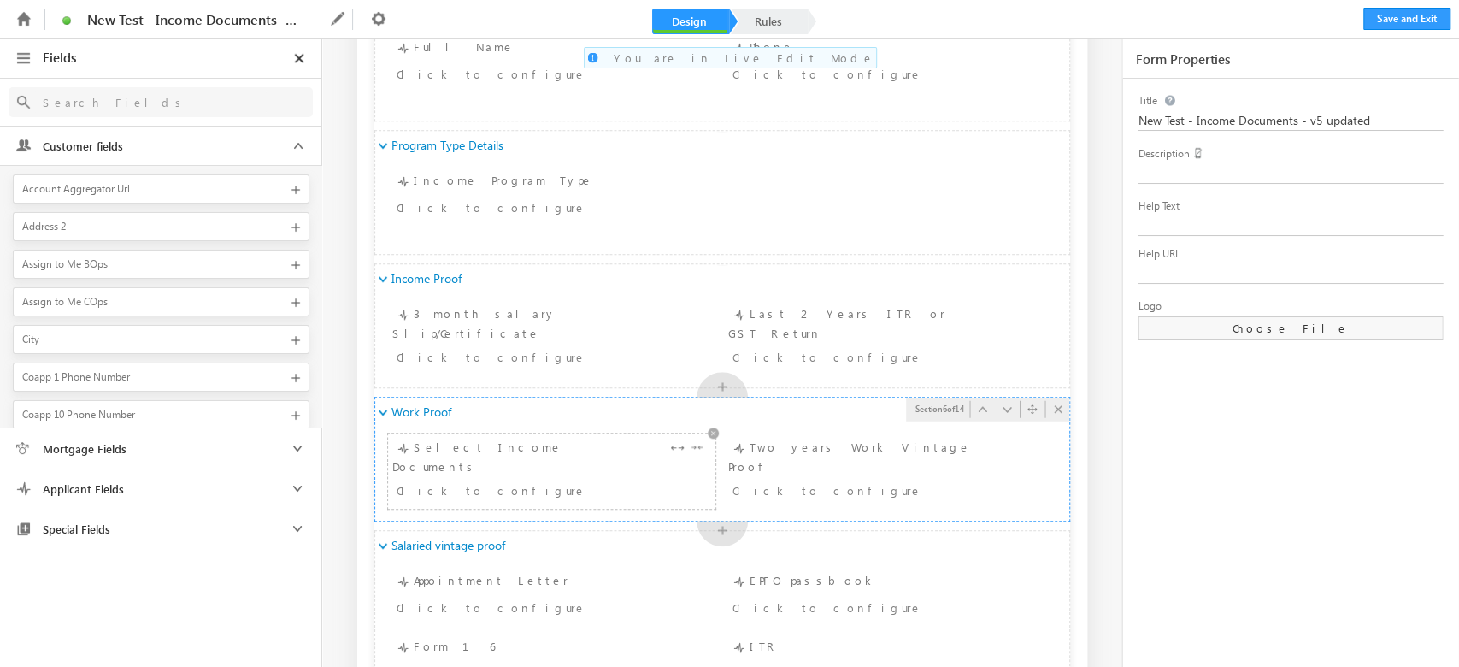
click at [490, 444] on div "Select Income Documents Click to configure" at bounding box center [551, 471] width 319 height 67
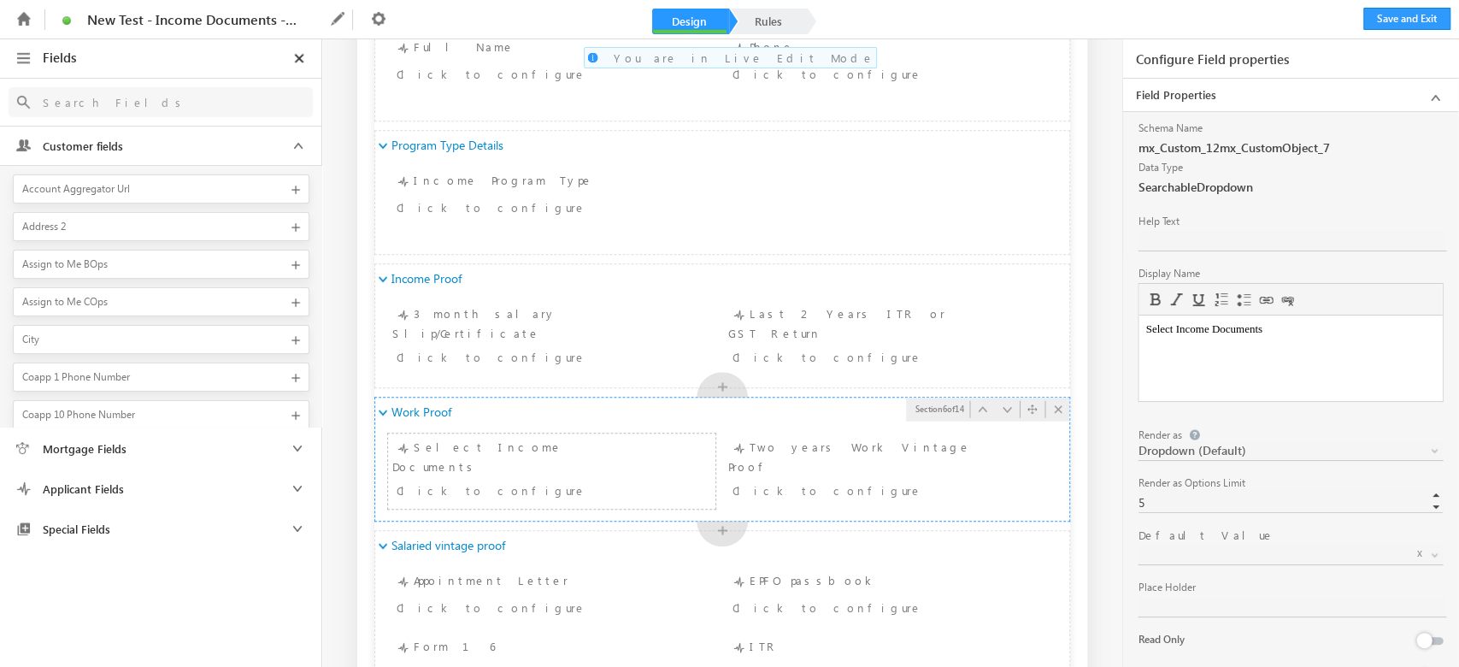
scroll to position [0, 0]
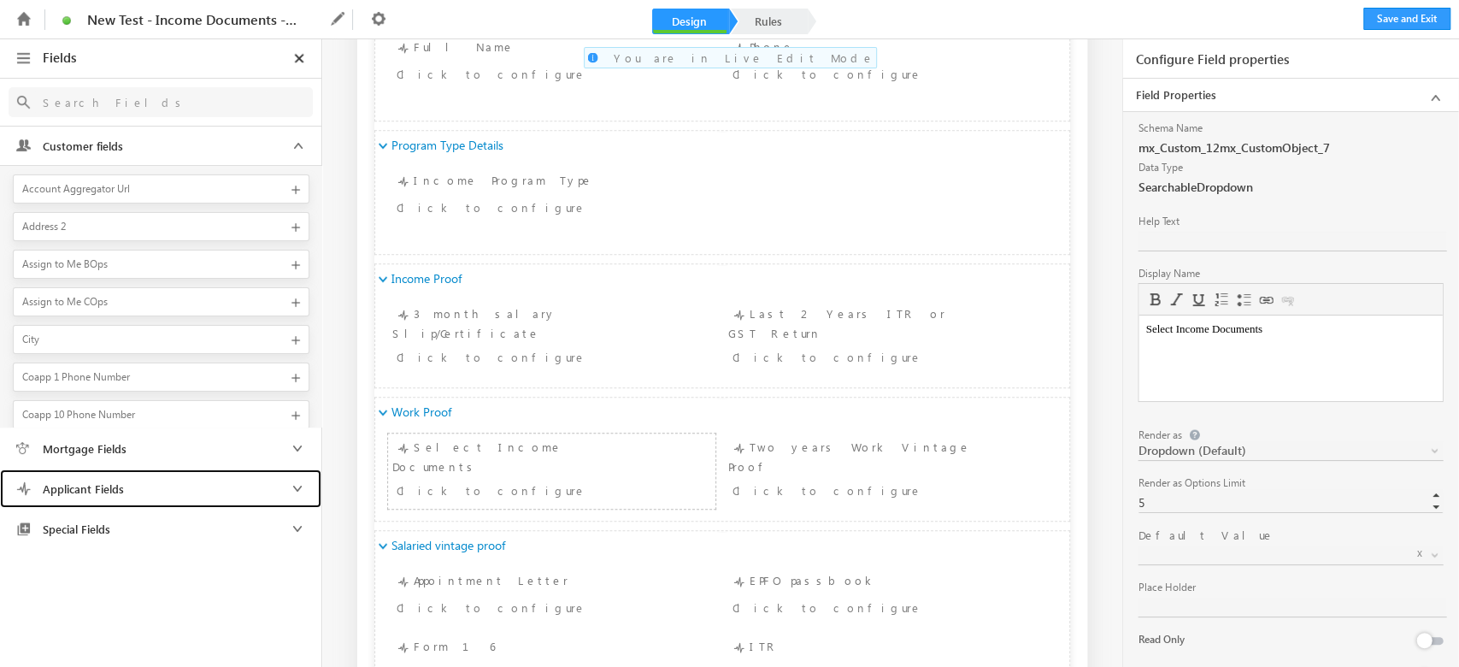
click at [111, 478] on link "Applicant Fields" at bounding box center [160, 488] width 321 height 38
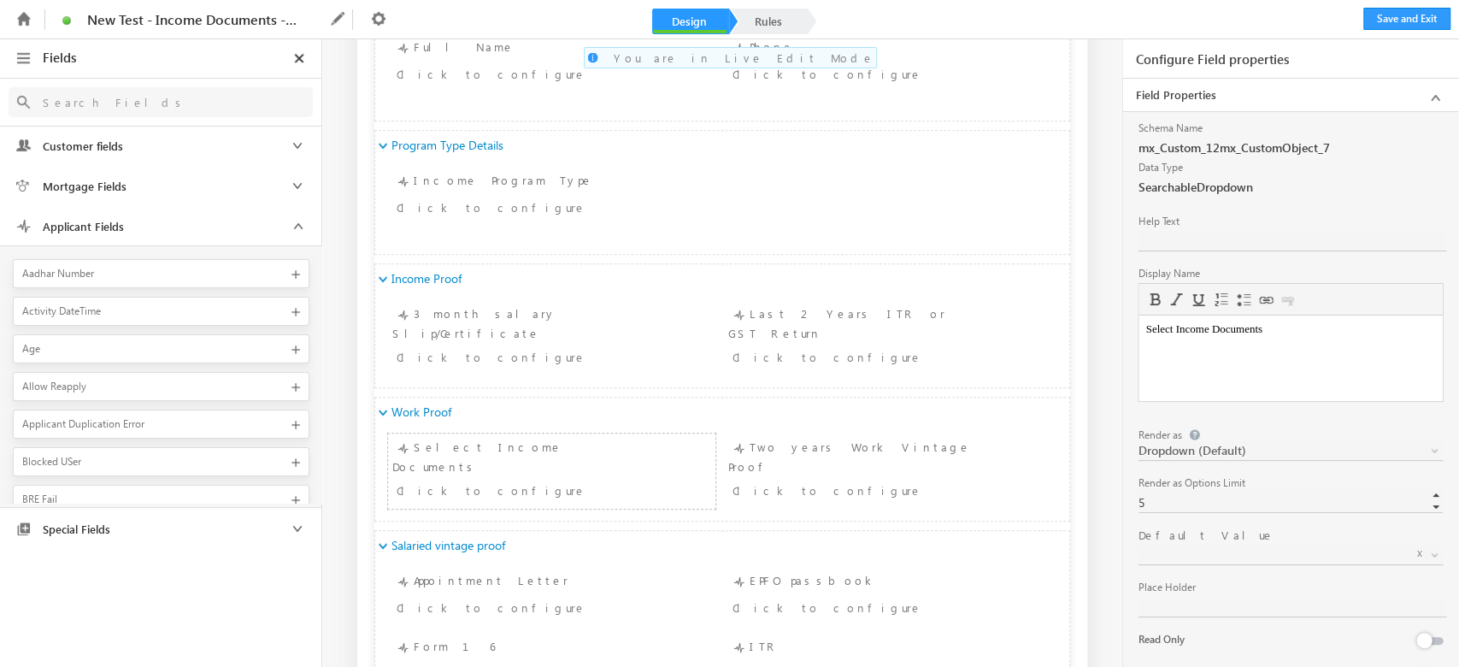
click at [135, 106] on input "text" at bounding box center [150, 101] width 232 height 21
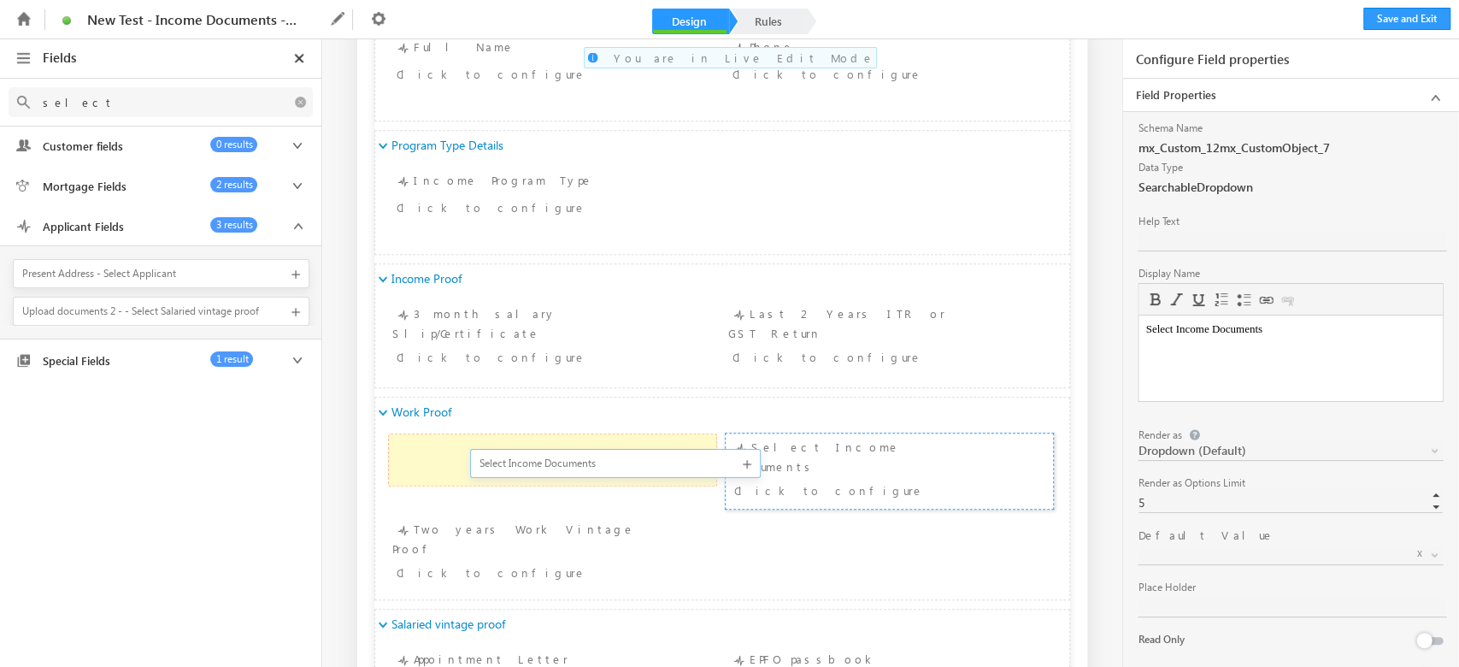
drag, startPoint x: 146, startPoint y: 272, endPoint x: 487, endPoint y: 462, distance: 390.2
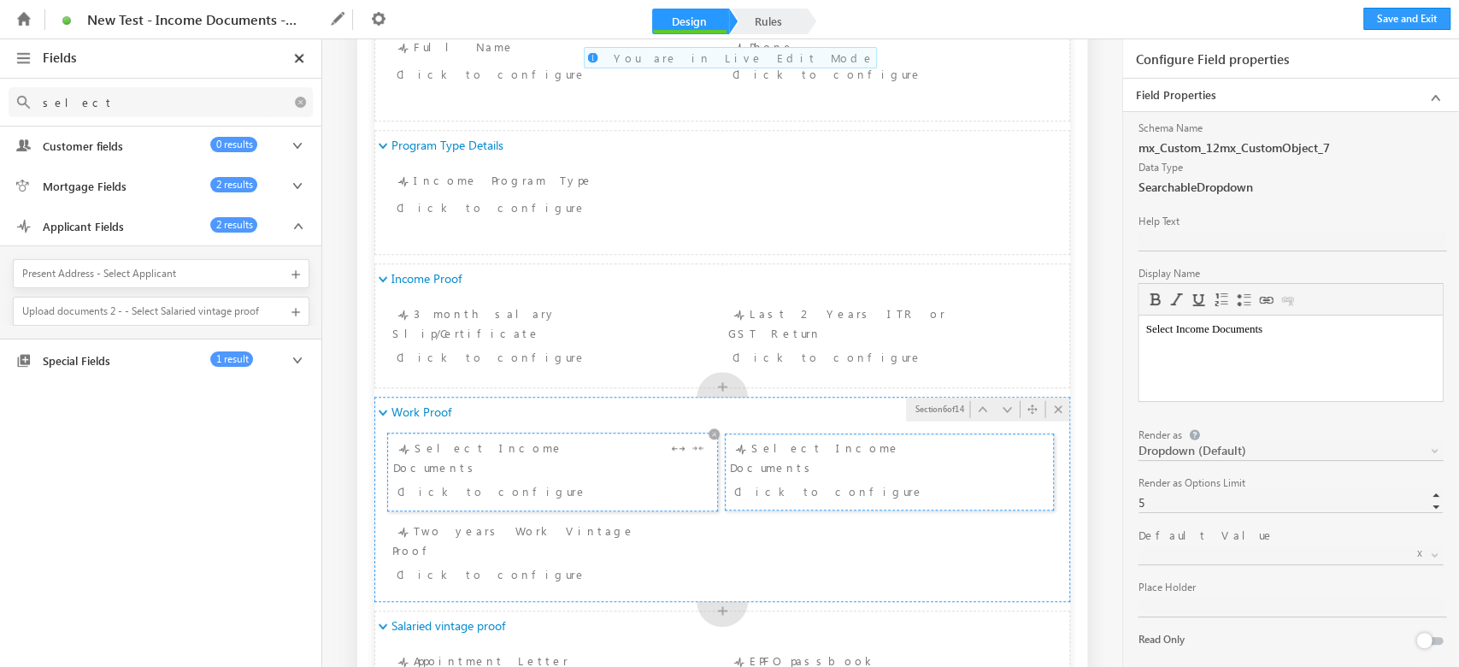
click at [451, 480] on div "Click to configure" at bounding box center [524, 490] width 255 height 21
click at [835, 462] on div "Select Income Documents Click to configure" at bounding box center [888, 471] width 319 height 67
click at [506, 480] on div "Click to configure" at bounding box center [524, 490] width 255 height 21
type input "select"
click at [1326, 343] on html "Select Income Documents" at bounding box center [1289, 328] width 303 height 27
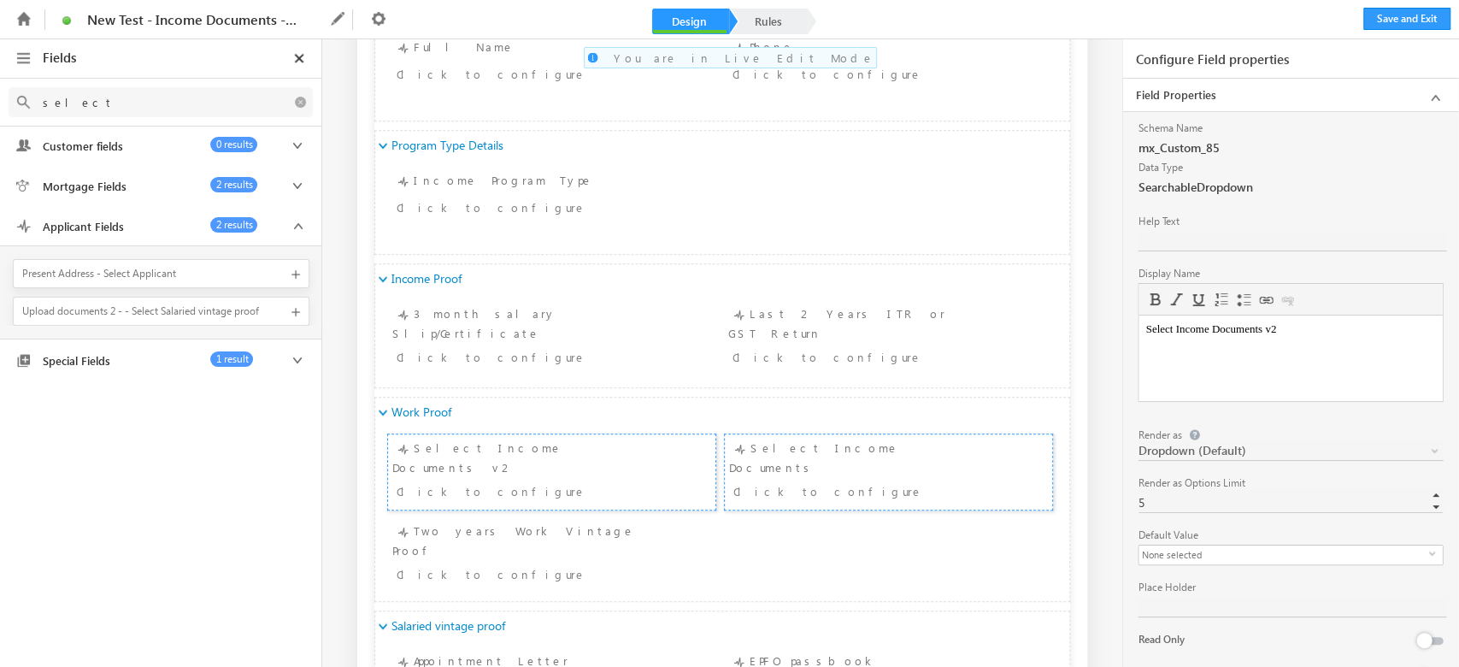
click at [1297, 343] on html "Select Income Documents v2" at bounding box center [1289, 328] width 303 height 27
click at [1348, 409] on div "Select Income Documents v2 Rich Text Editor Editor toolbars Basic Styles Bold I…" at bounding box center [1290, 347] width 305 height 128
click at [778, 21] on link "Rules" at bounding box center [768, 22] width 75 height 26
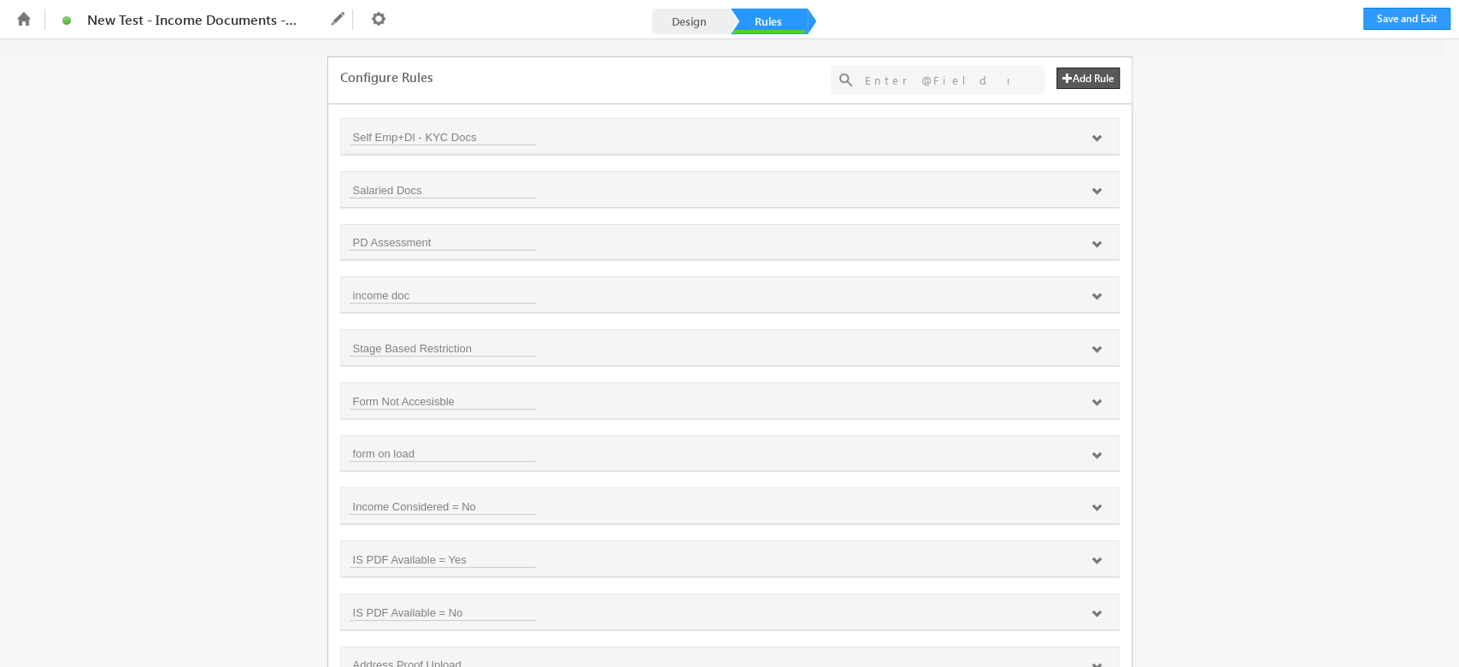
click at [893, 88] on input "text" at bounding box center [936, 79] width 161 height 21
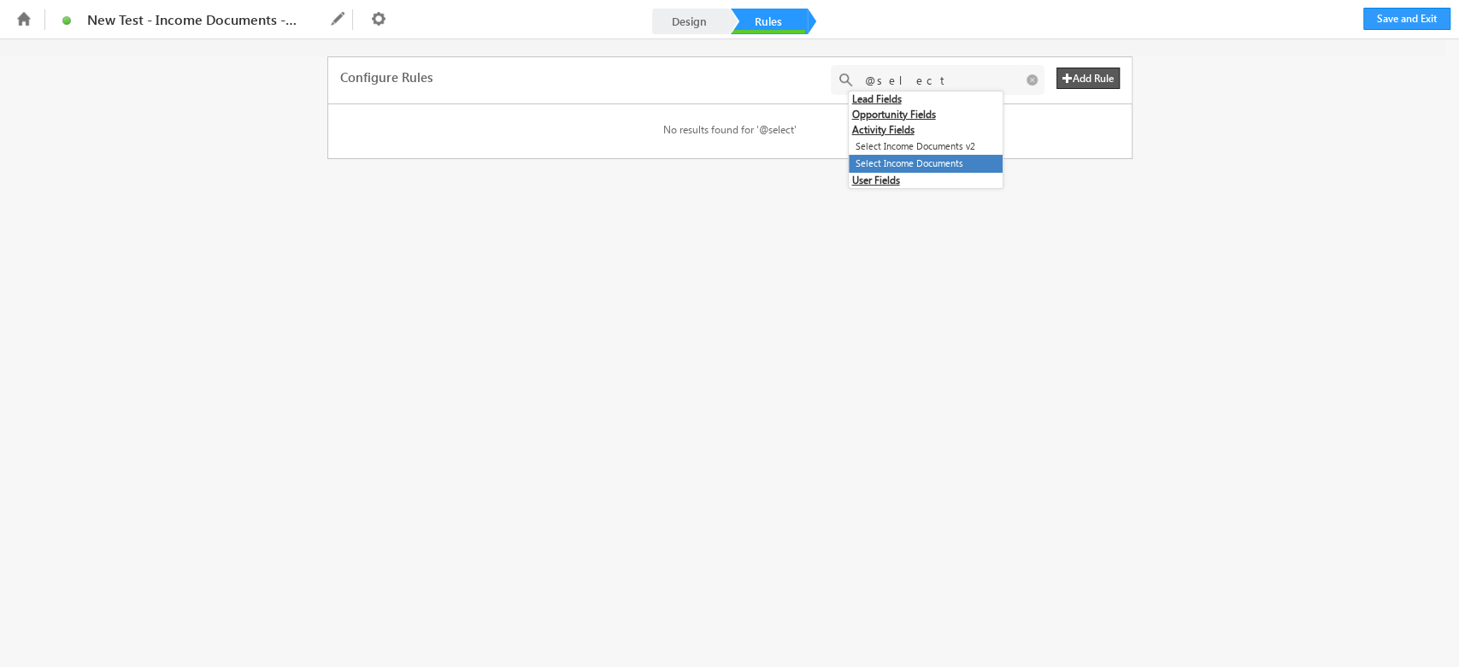
click at [937, 167] on li "Select Income Documents" at bounding box center [926, 164] width 154 height 18
type input "@{200:mx_Custom_12mx_CustomObject_7,}"
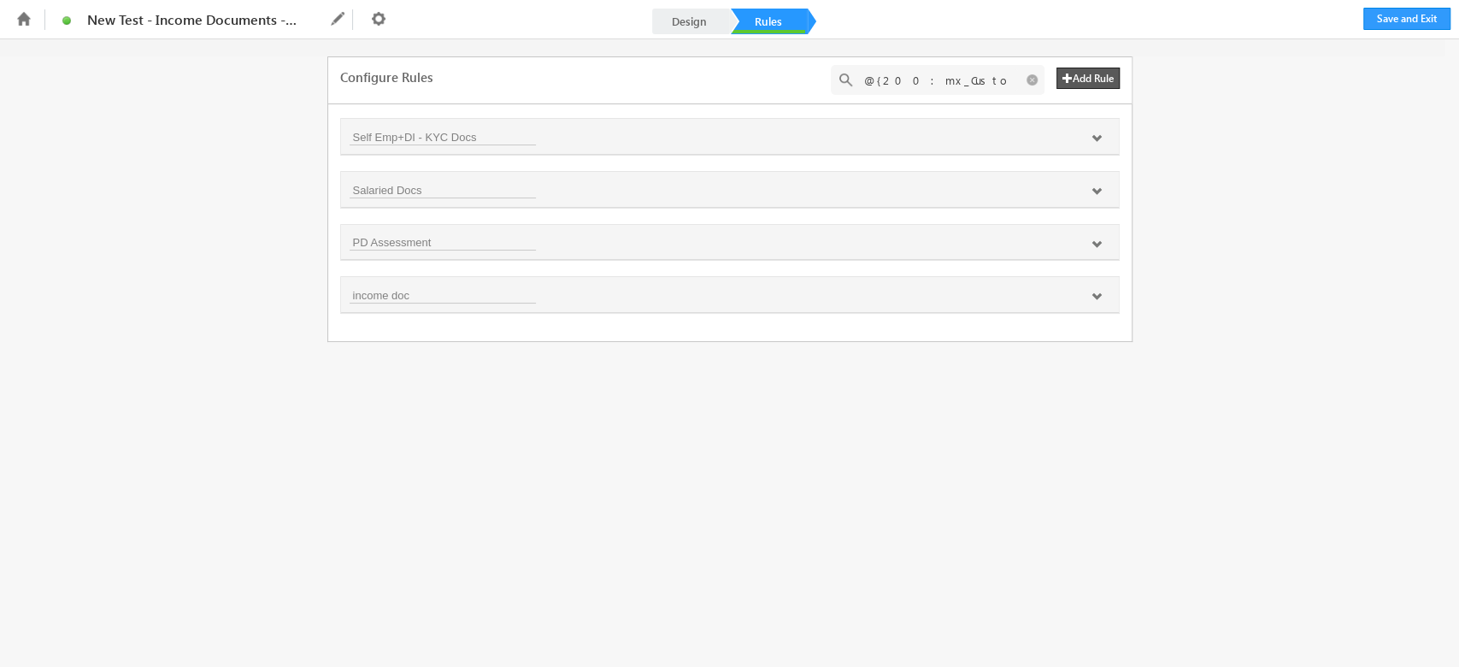
scroll to position [0, 69]
click at [1093, 138] on icon at bounding box center [1096, 138] width 10 height 10
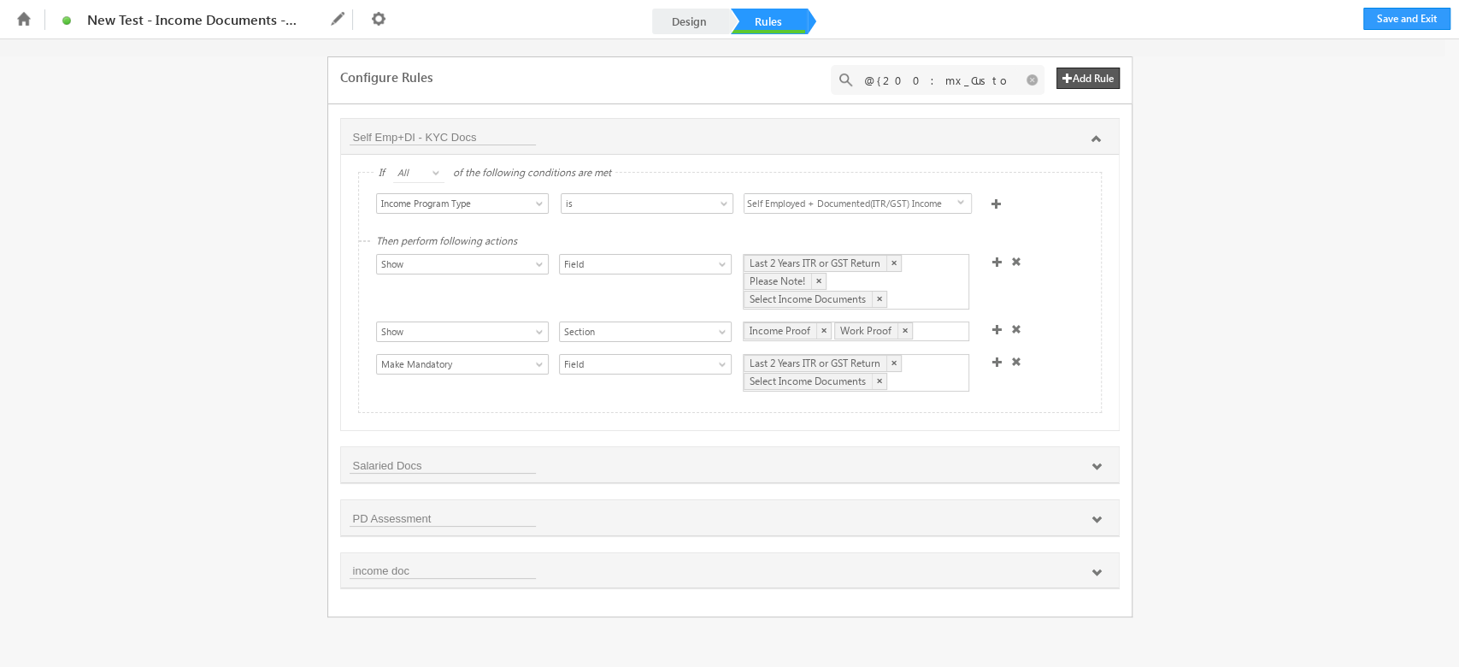
click at [940, 302] on div "Last 2 Years ITR or GST Return × Please Note! × Select Income Documents ×" at bounding box center [856, 282] width 226 height 56
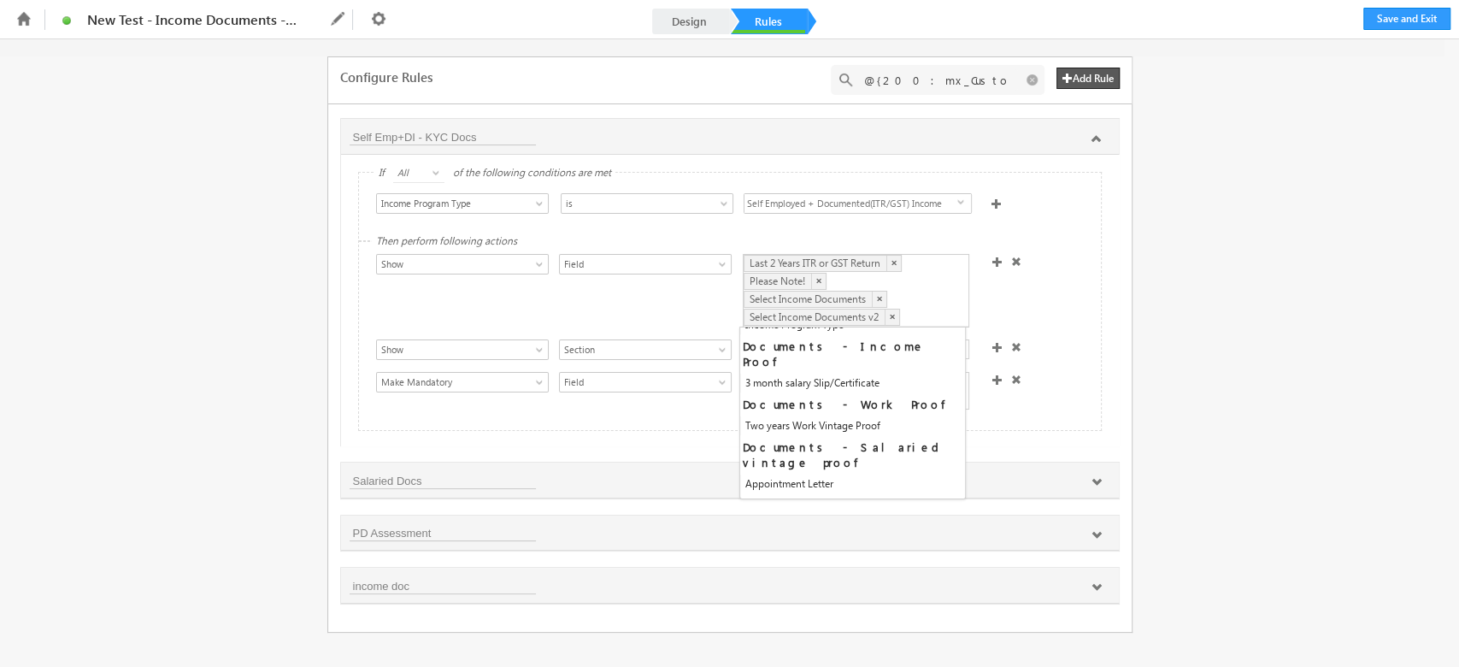
scroll to position [217, 0]
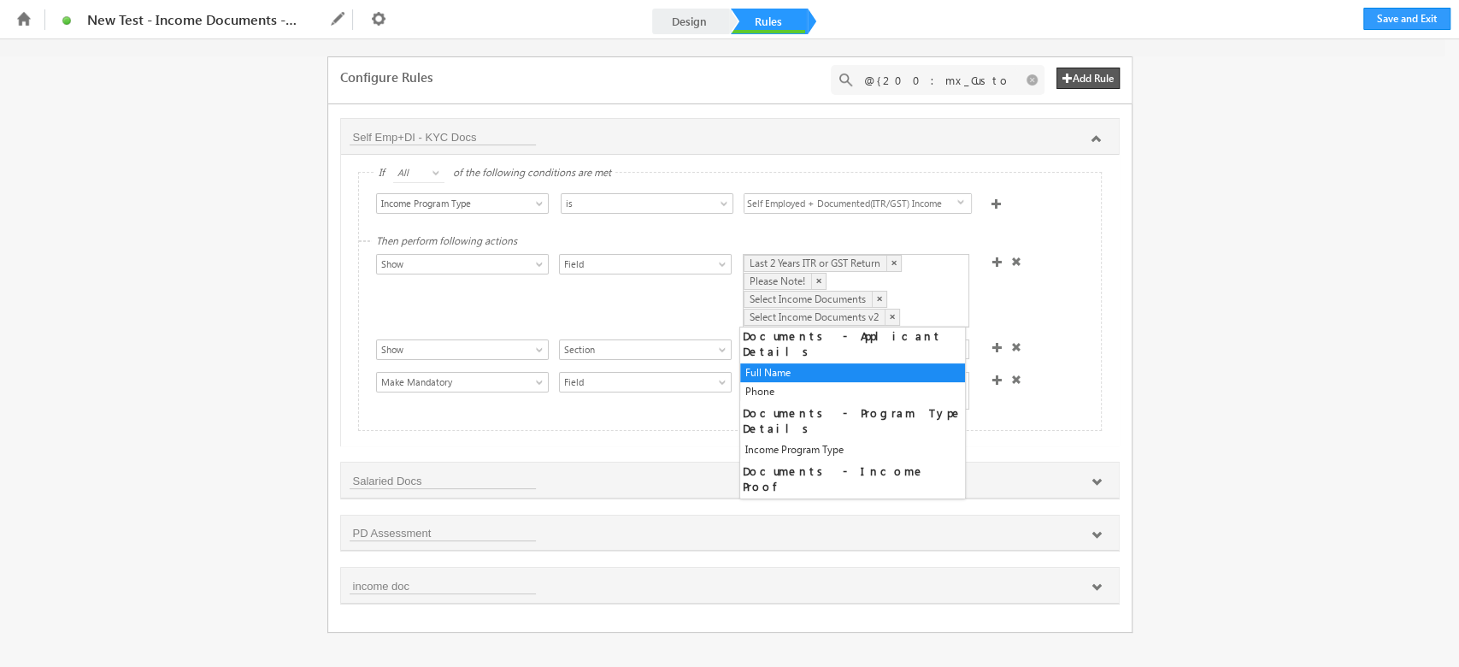
click at [903, 297] on div "Last 2 Years ITR or GST Return × Please Note! × Select Income Documents × Selec…" at bounding box center [856, 290] width 226 height 73
click at [878, 295] on link "×" at bounding box center [879, 299] width 15 height 16
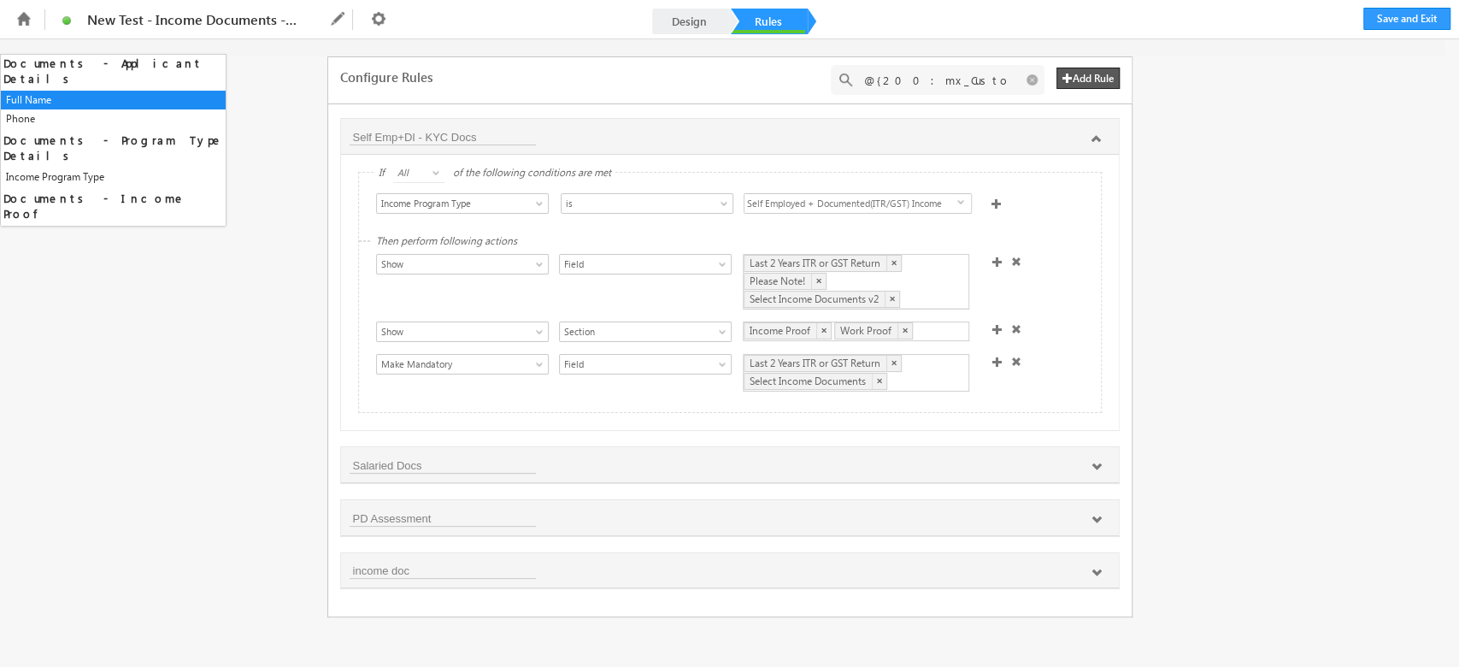
click at [1046, 282] on div "Show Hide Set Value Make Read-Only Make Mandatory Disable Submission & Show Err…" at bounding box center [734, 283] width 716 height 59
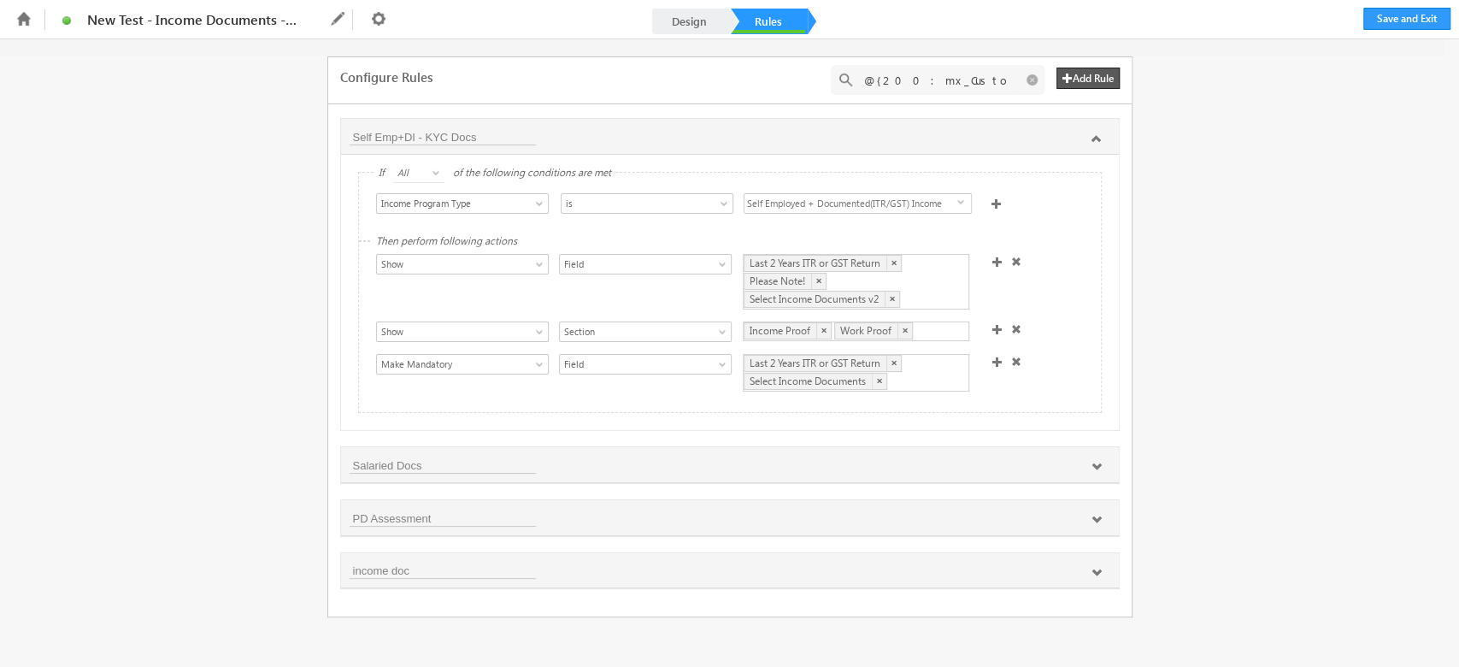
click at [923, 377] on div "Last 2 Years ITR or GST Return × Select Income Documents ×" at bounding box center [856, 373] width 226 height 38
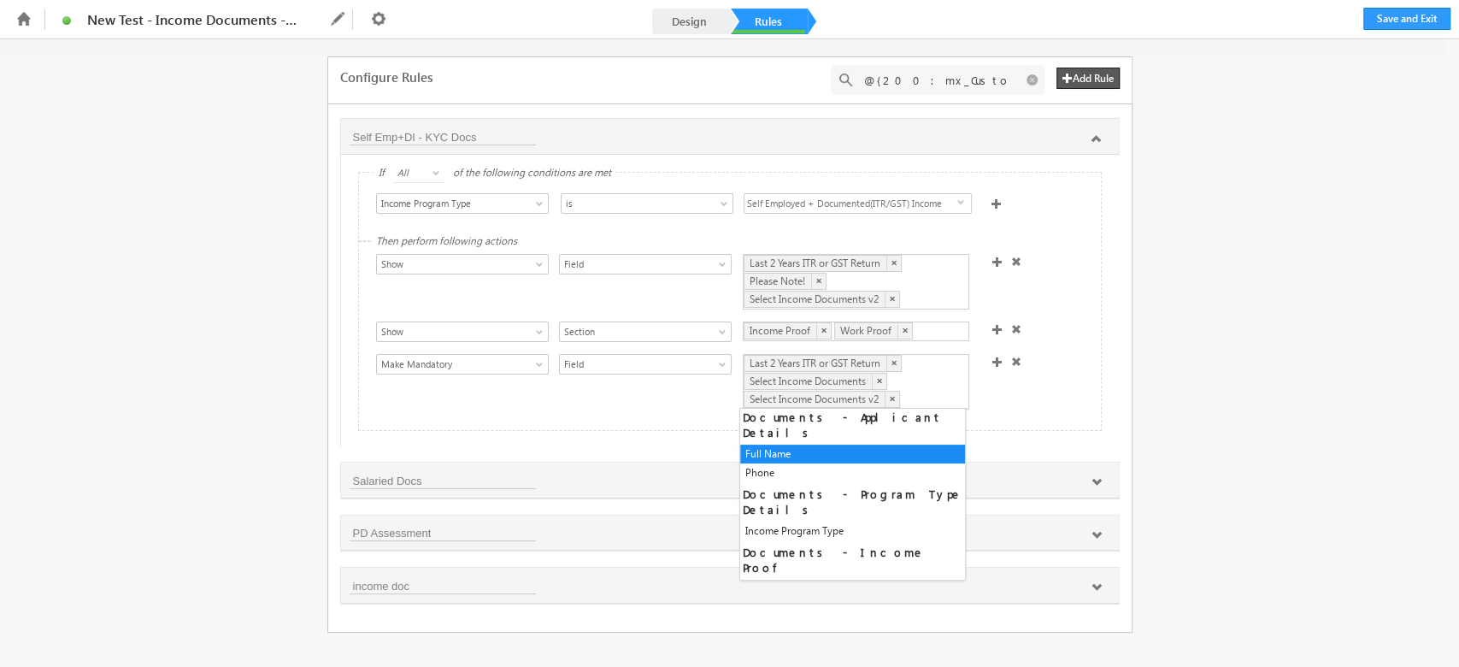
click at [924, 373] on div "Last 2 Years ITR or GST Return × Select Income Documents × Select Income Docume…" at bounding box center [856, 382] width 226 height 56
click at [878, 379] on link "×" at bounding box center [879, 381] width 15 height 16
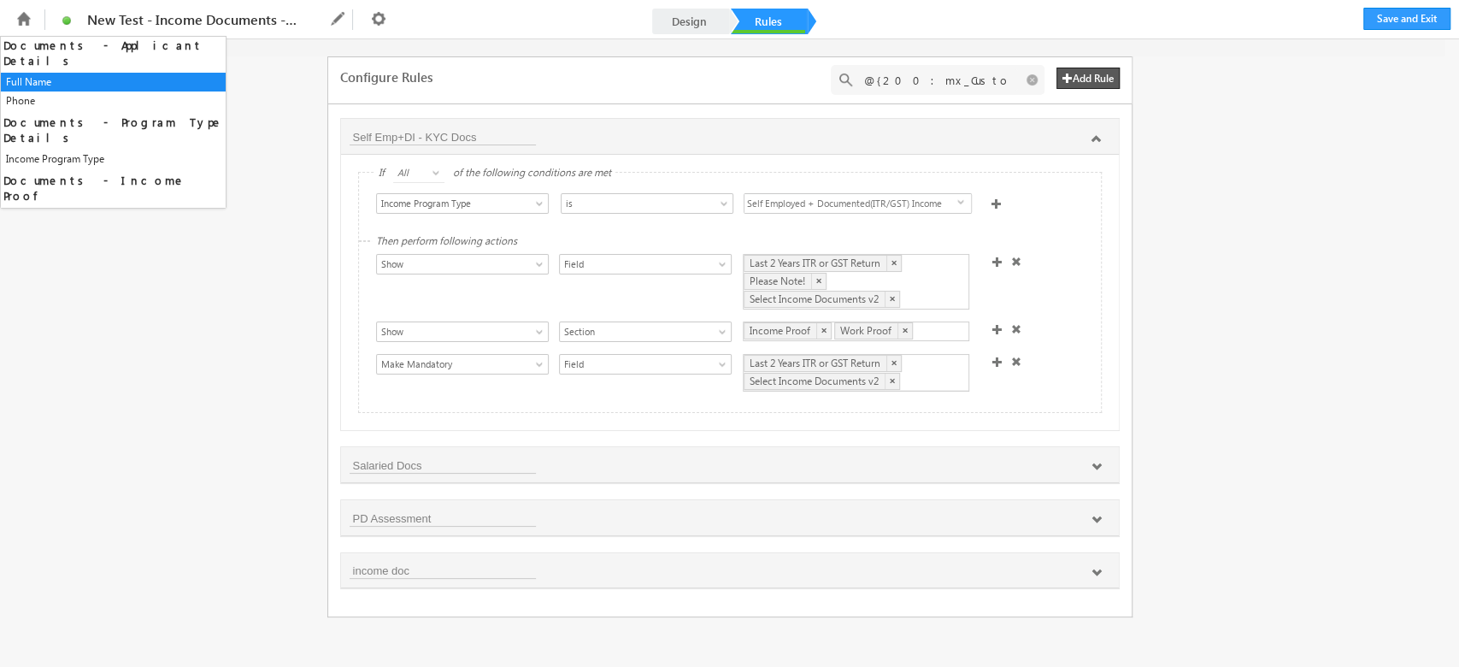
click at [1052, 364] on div "Show Hide Set Value Make Read-Only Make Mandatory Disable Submission & Show Err…" at bounding box center [734, 374] width 716 height 41
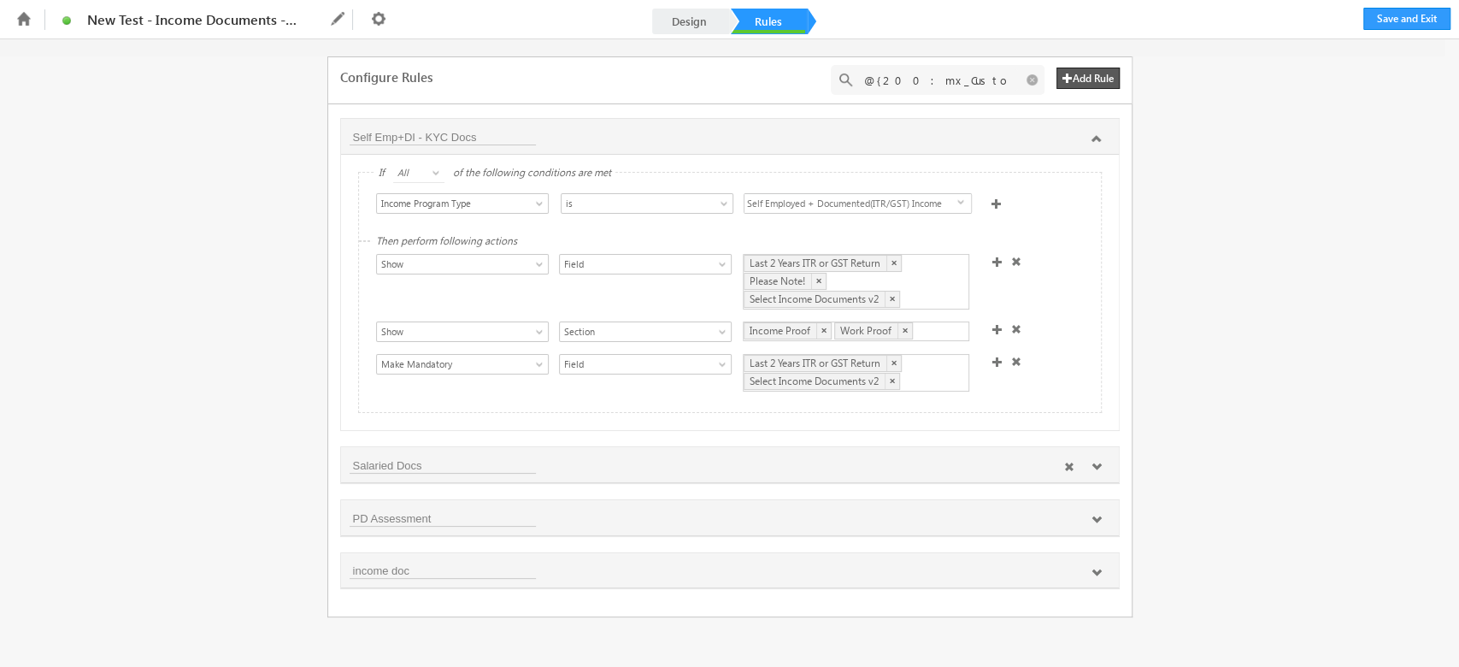
click at [1096, 467] on icon at bounding box center [1096, 467] width 10 height 10
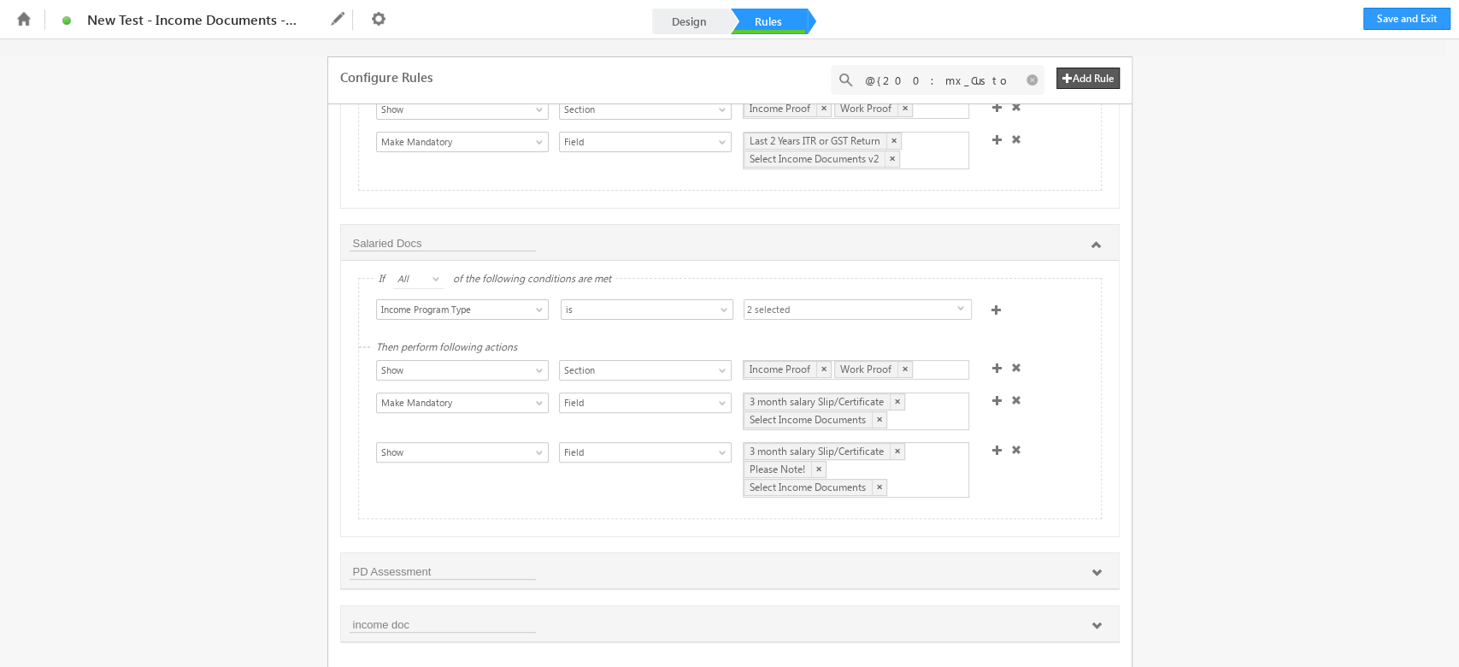
scroll to position [234, 0]
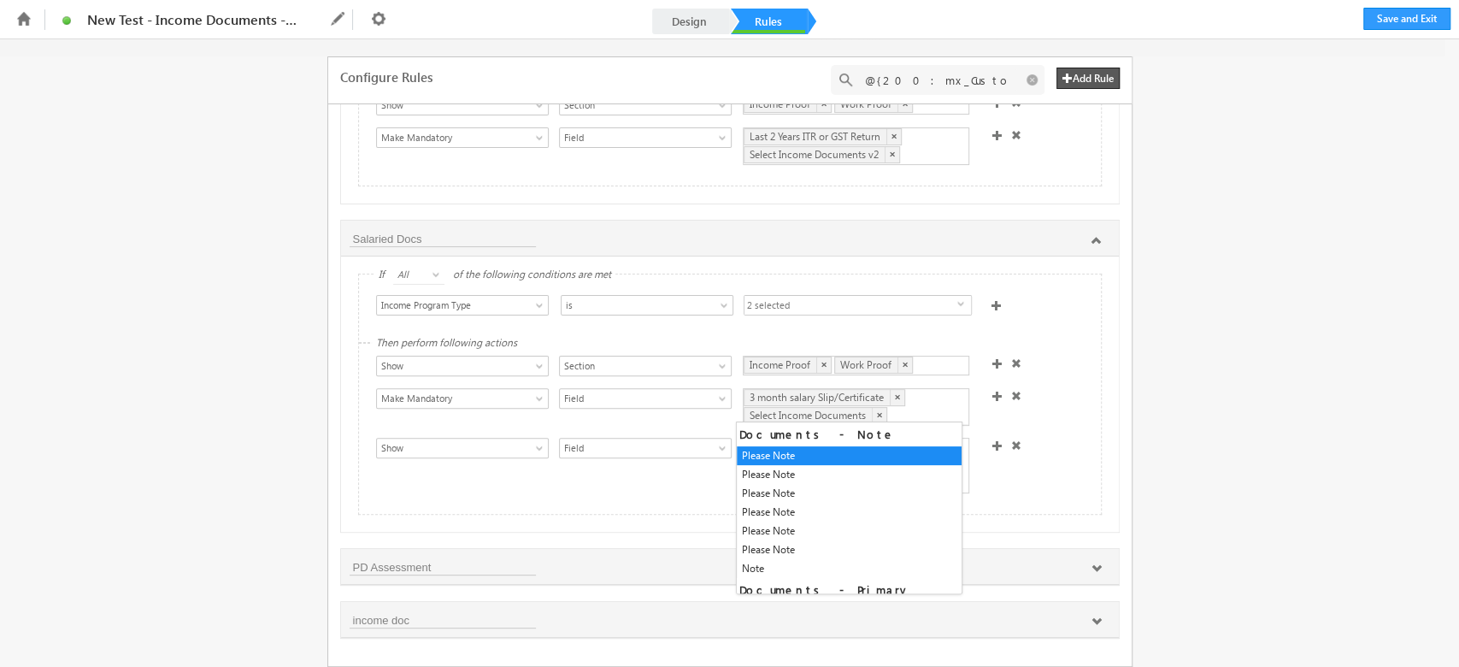
click at [909, 411] on div "3 month salary Slip/Certificate × Select Income Documents ×" at bounding box center [856, 407] width 226 height 38
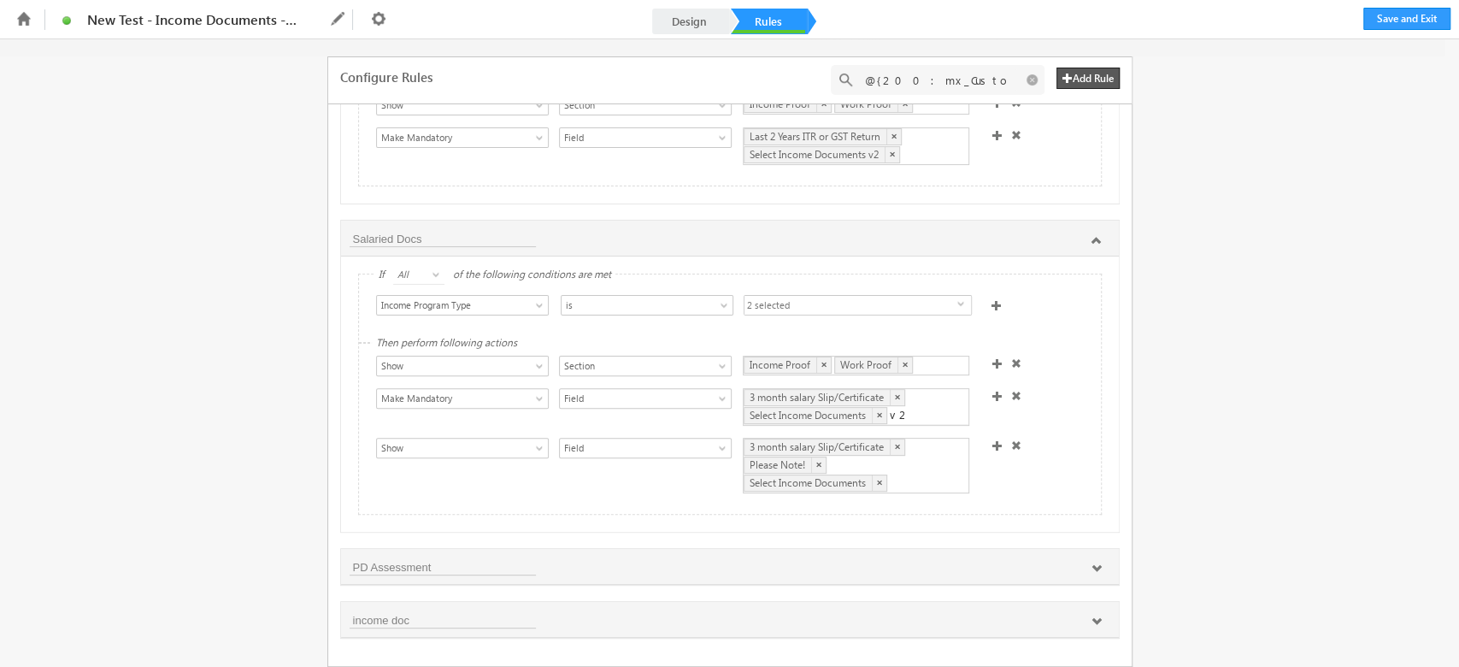
type input "v"
click at [926, 414] on div "3 month salary Slip/Certificate × Select Income Documents ×" at bounding box center [856, 407] width 226 height 38
click at [926, 403] on div "3 month salary Slip/Certificate × Select Income Documents ×" at bounding box center [856, 407] width 226 height 38
click at [1061, 421] on div "Show Hide Set Value Make Read-Only Make Mandatory Disable Submission & Show Err…" at bounding box center [734, 408] width 716 height 41
click at [927, 410] on div "3 month salary Slip/Certificate × Select Income Documents ×" at bounding box center [856, 407] width 226 height 38
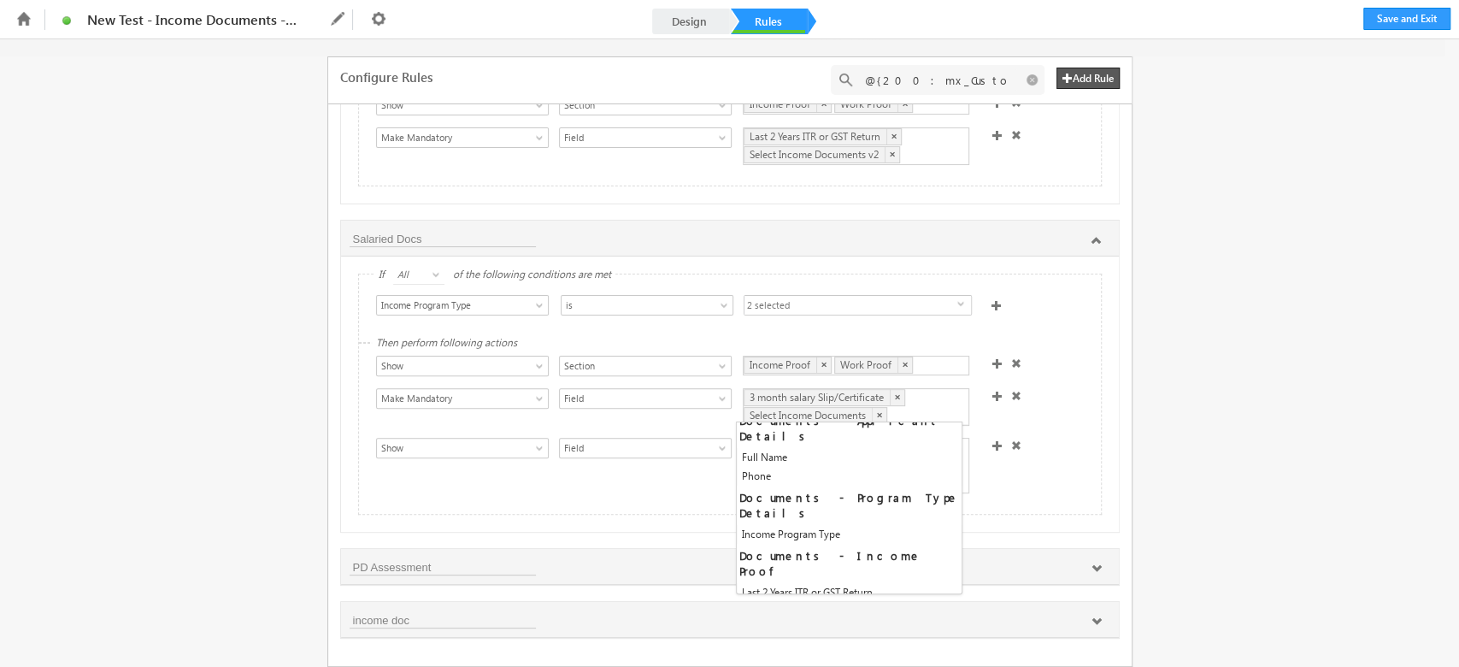
scroll to position [217, 0]
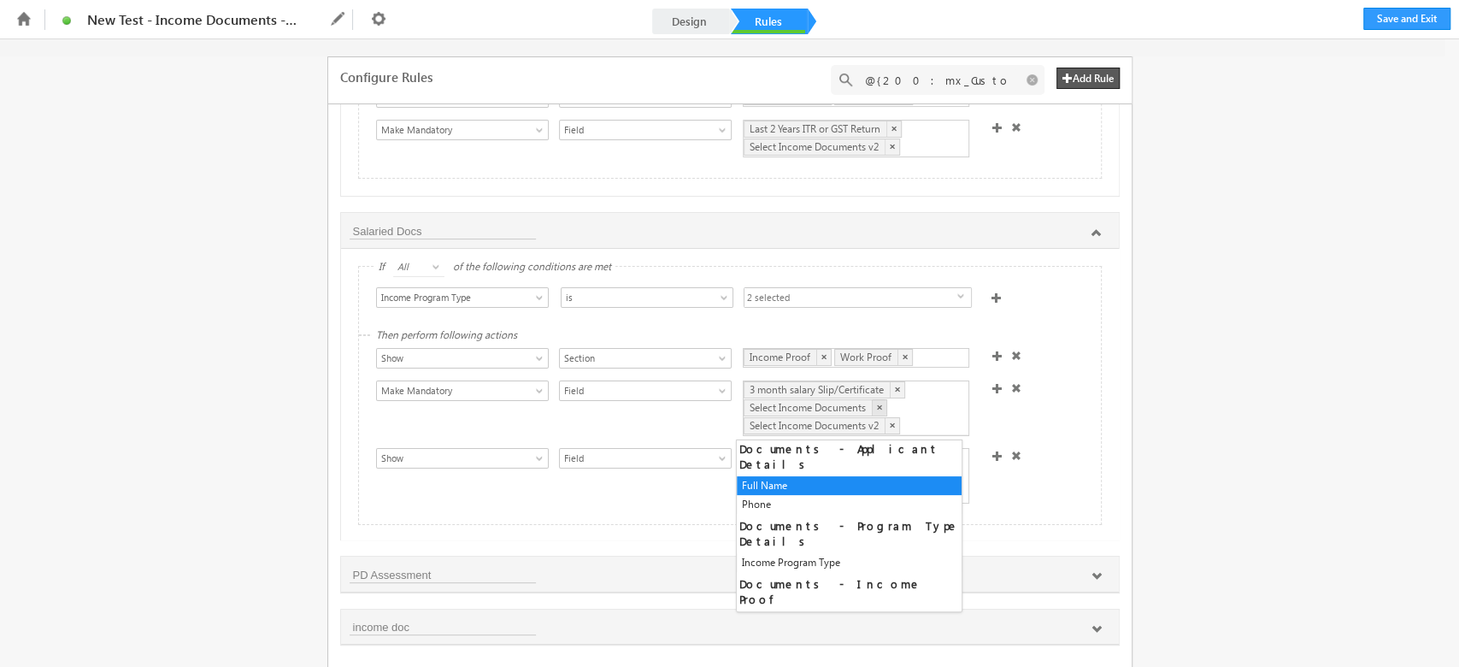
click at [877, 414] on link "×" at bounding box center [879, 407] width 15 height 16
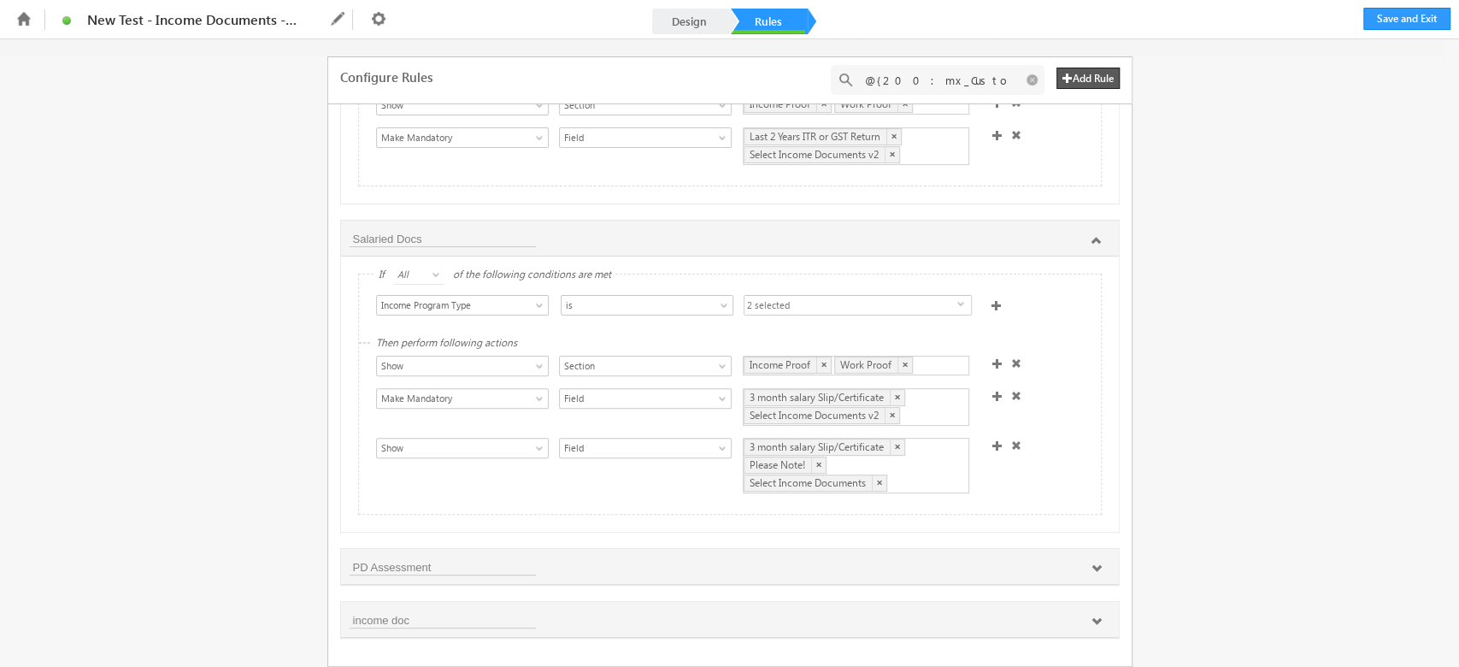
click at [1046, 414] on div "Show Hide Set Value Make Read-Only Make Mandatory Disable Submission & Show Err…" at bounding box center [734, 408] width 716 height 41
click at [901, 466] on div "3 month salary Slip/Certificate × Please Note! × Select Income Documents ×" at bounding box center [856, 466] width 226 height 56
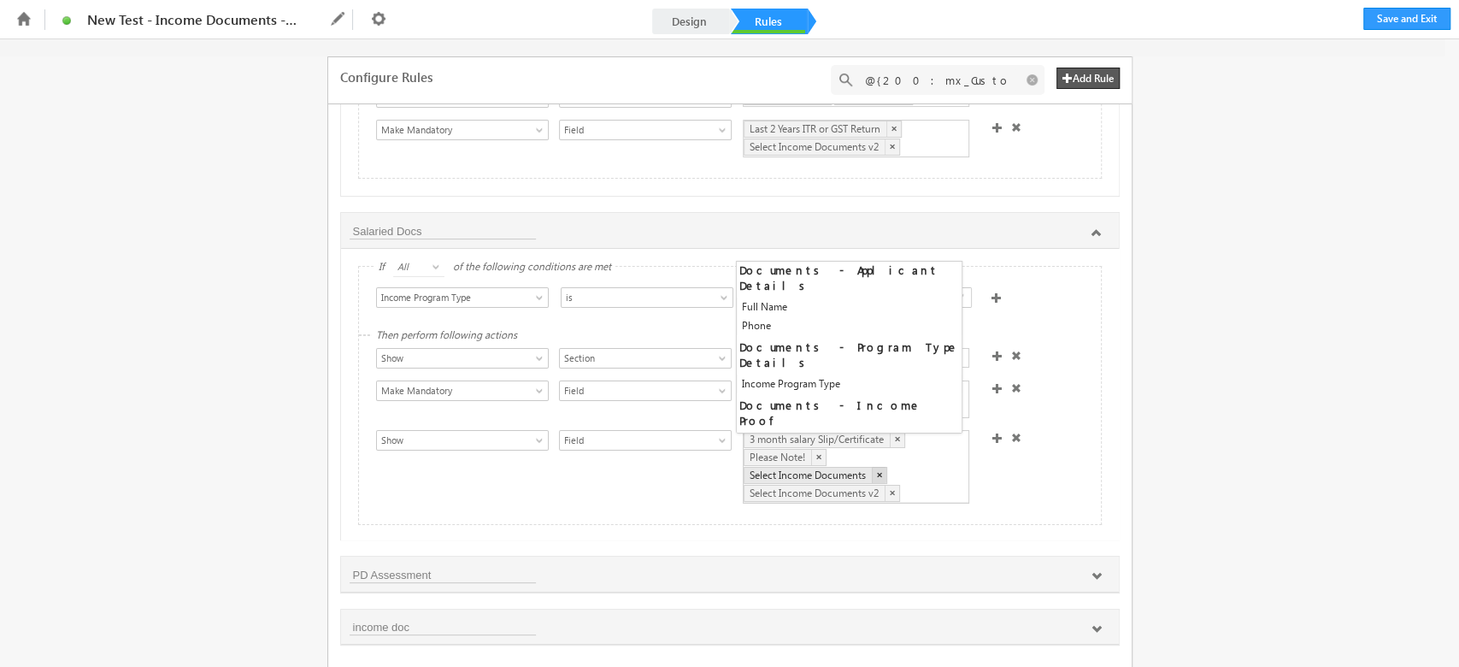
click at [877, 473] on link "×" at bounding box center [879, 475] width 15 height 16
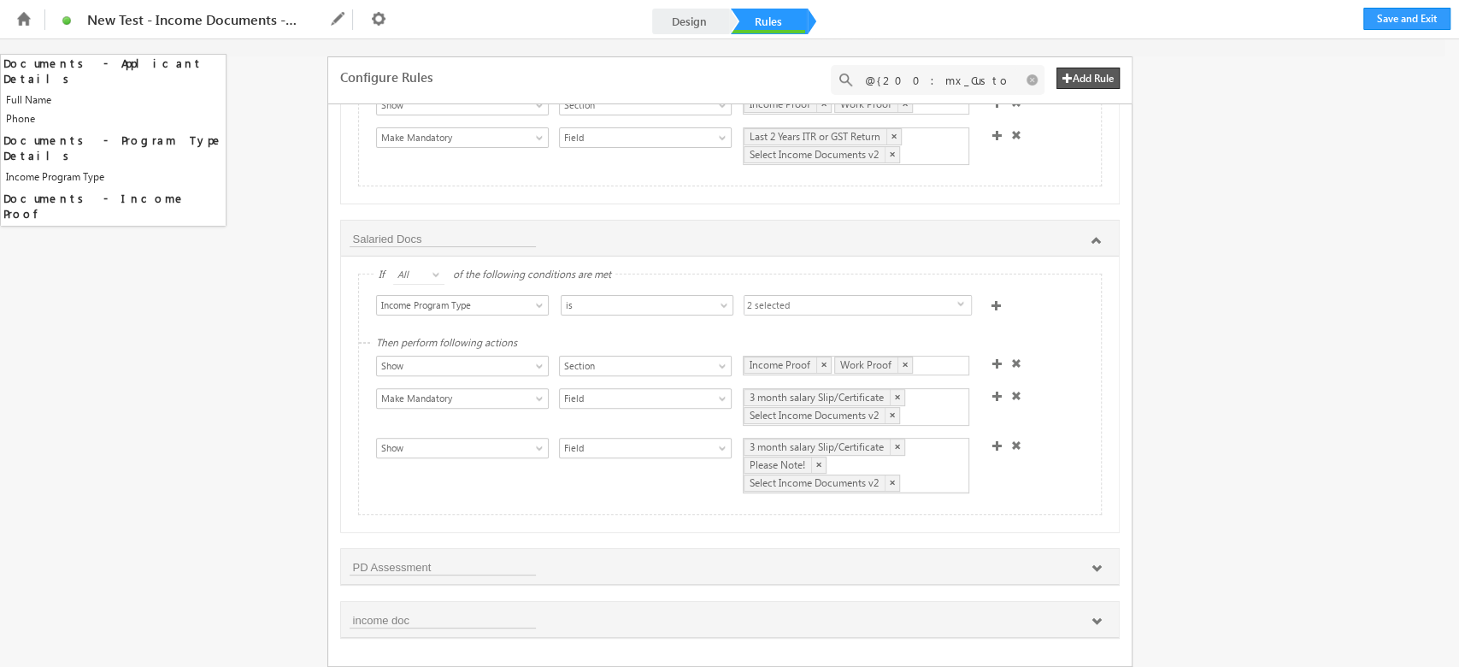
click at [1059, 452] on div "Show Hide Set Value Make Read-Only Make Mandatory Disable Submission & Show Err…" at bounding box center [734, 467] width 716 height 59
click at [1092, 567] on icon at bounding box center [1096, 568] width 10 height 10
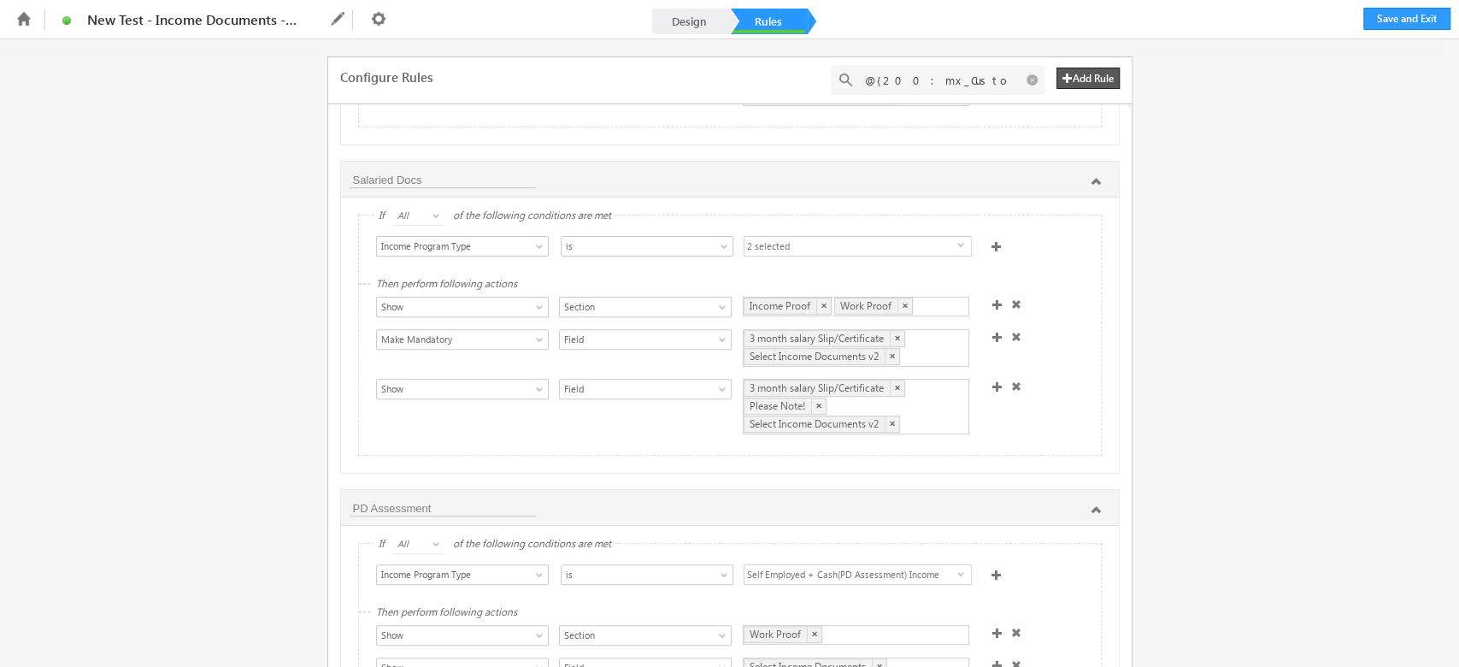
scroll to position [431, 0]
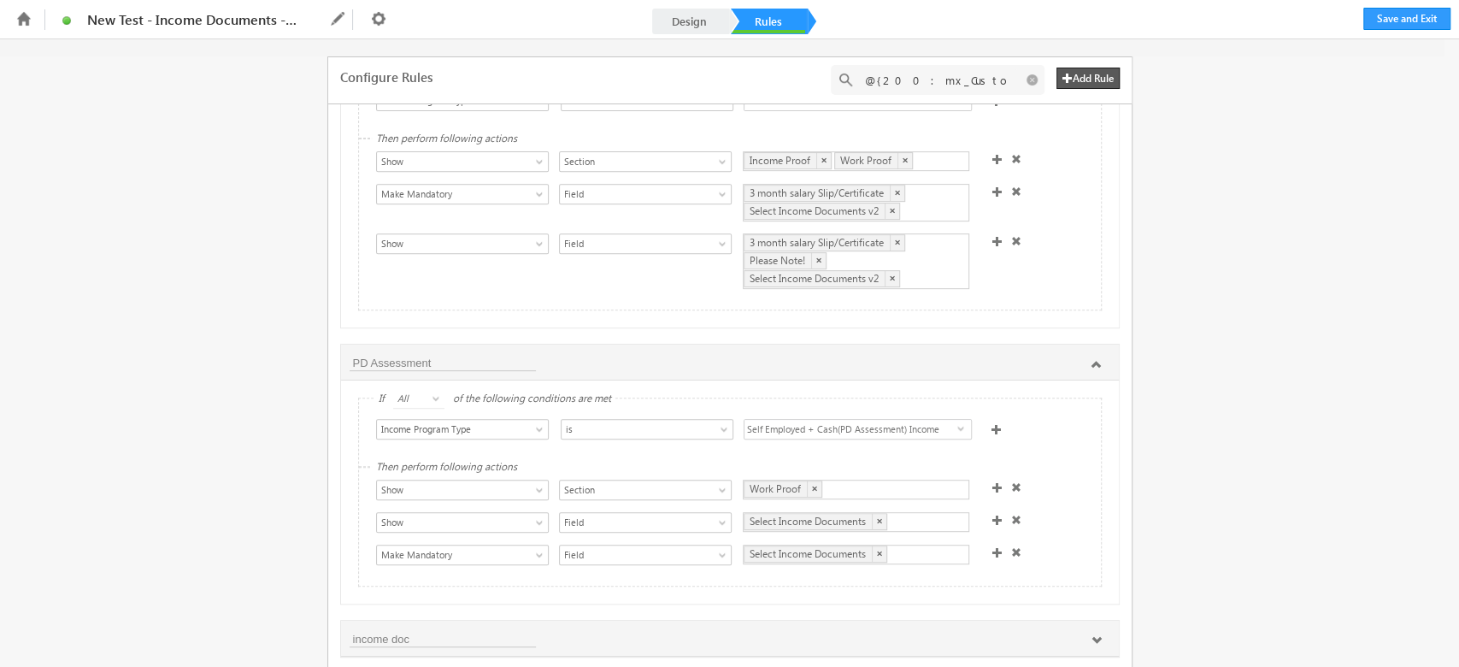
click at [920, 532] on div "Select Income Documents ×" at bounding box center [856, 522] width 226 height 20
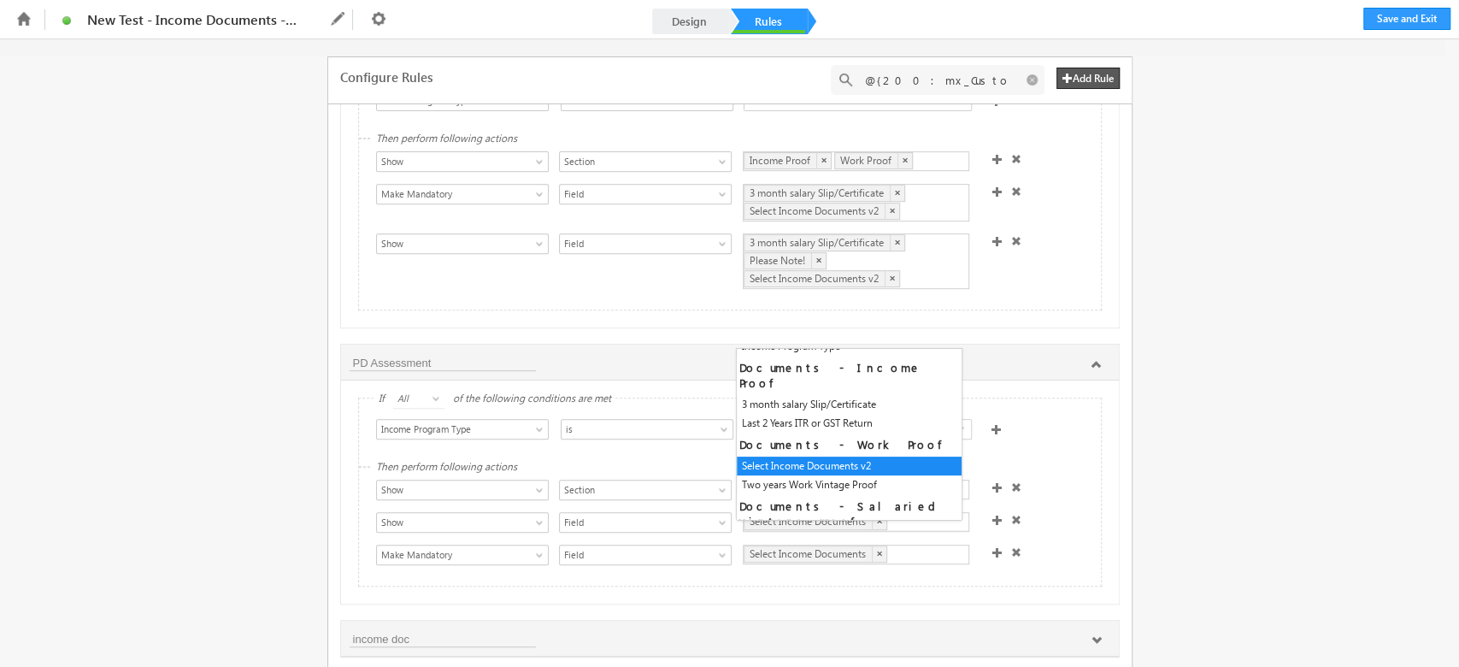
scroll to position [235, 0]
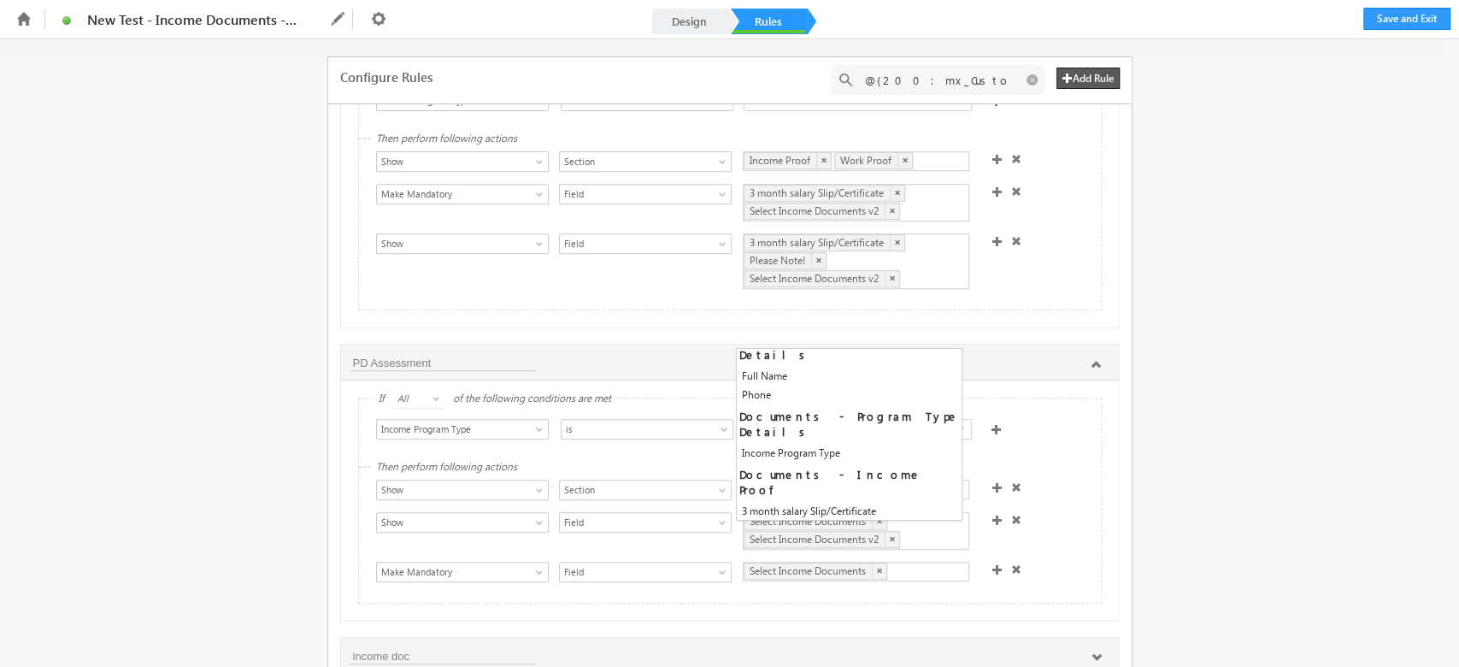
click at [906, 573] on div "Select Income Documents ×" at bounding box center [856, 572] width 226 height 20
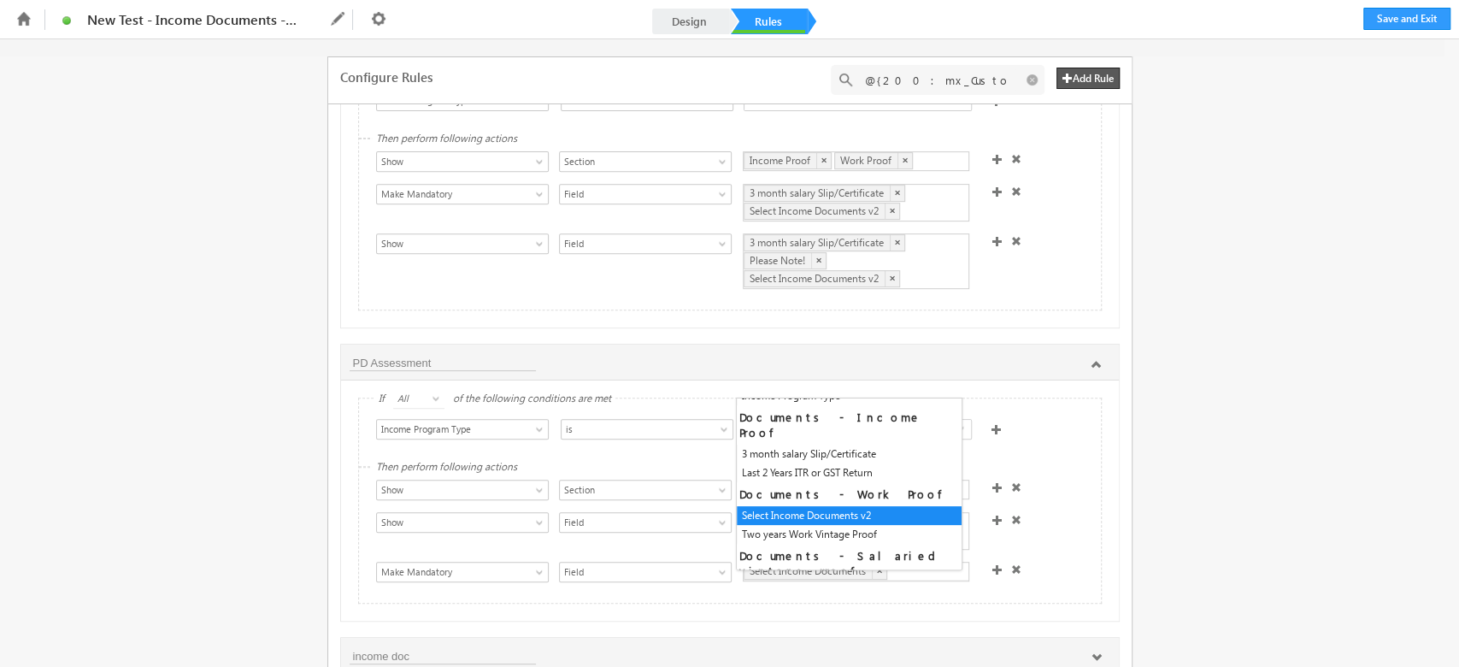
scroll to position [236, 0]
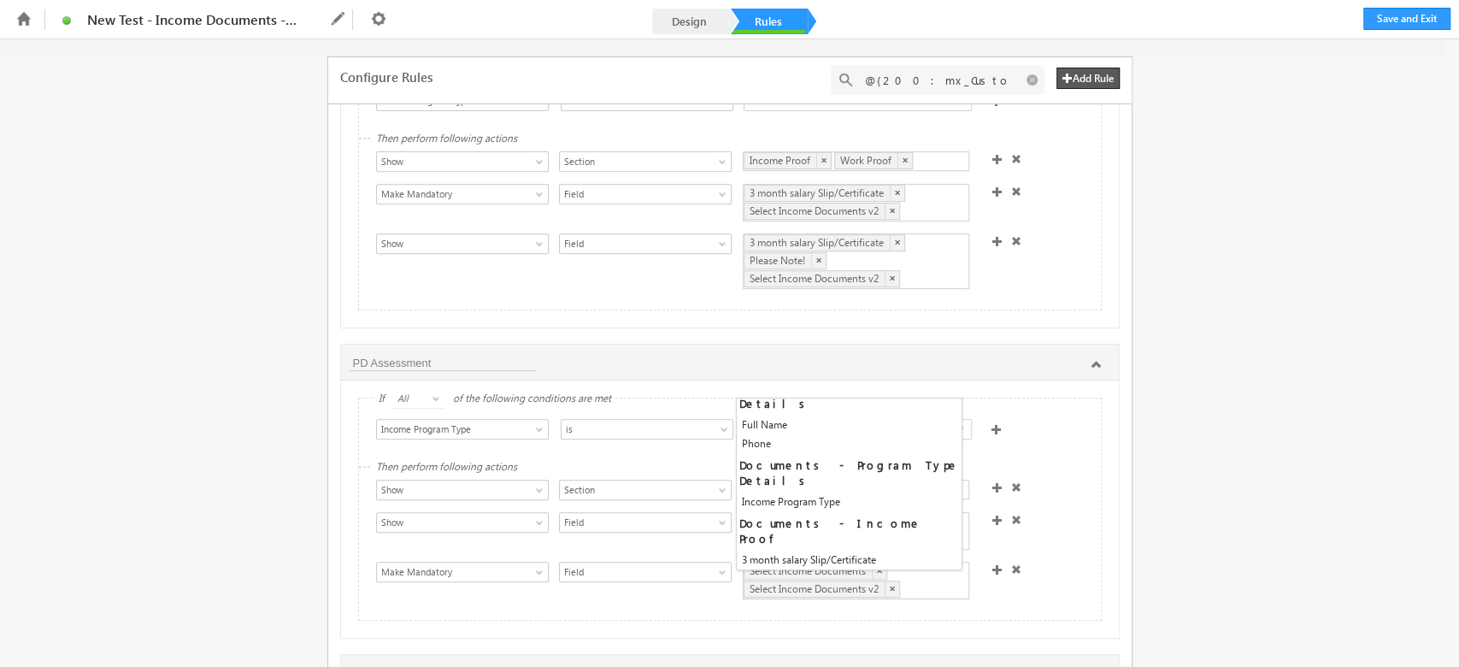
click at [1038, 529] on div "Show Hide Set Value Make Read-Only Make Mandatory Disable Submission & Show Err…" at bounding box center [734, 532] width 716 height 41
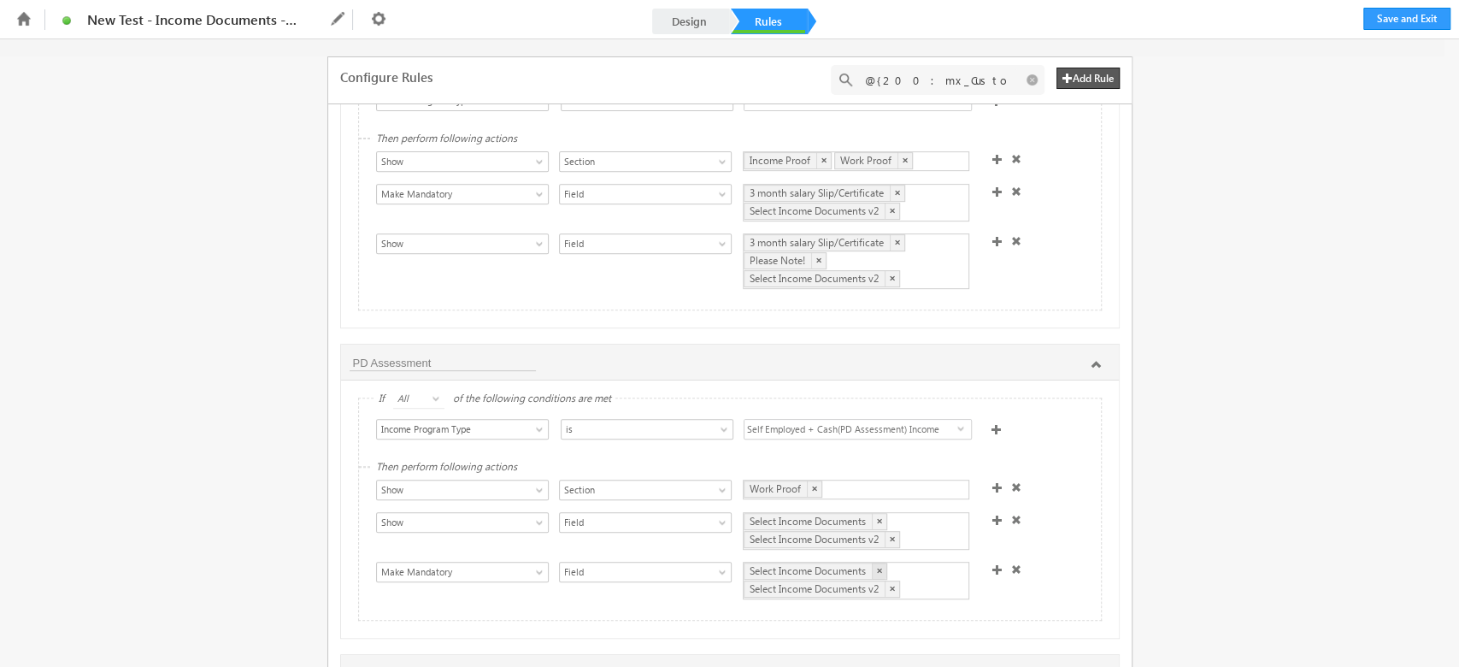
click at [872, 577] on link "×" at bounding box center [879, 570] width 15 height 16
click at [876, 523] on link "×" at bounding box center [879, 521] width 15 height 16
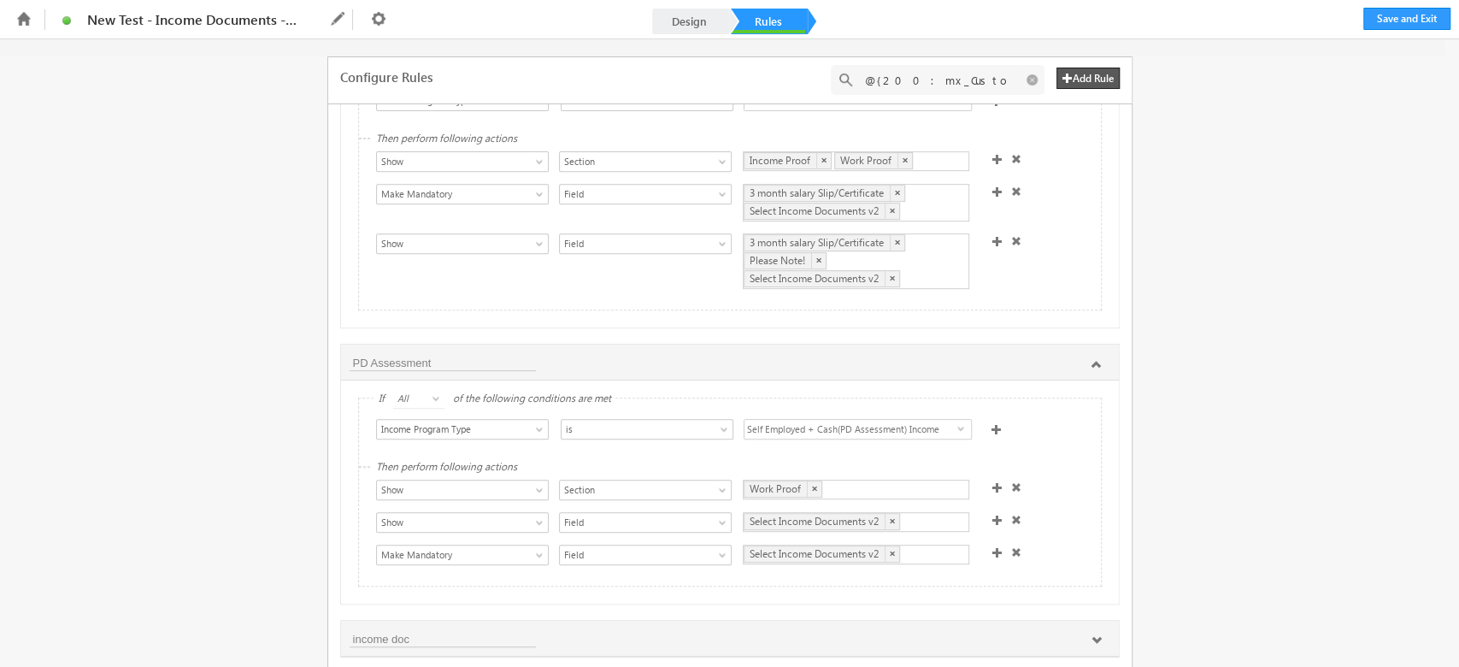
click at [1060, 512] on div "Show Hide Set Value Make Read-Only Make Mandatory Disable Submission & Show Err…" at bounding box center [734, 523] width 716 height 89
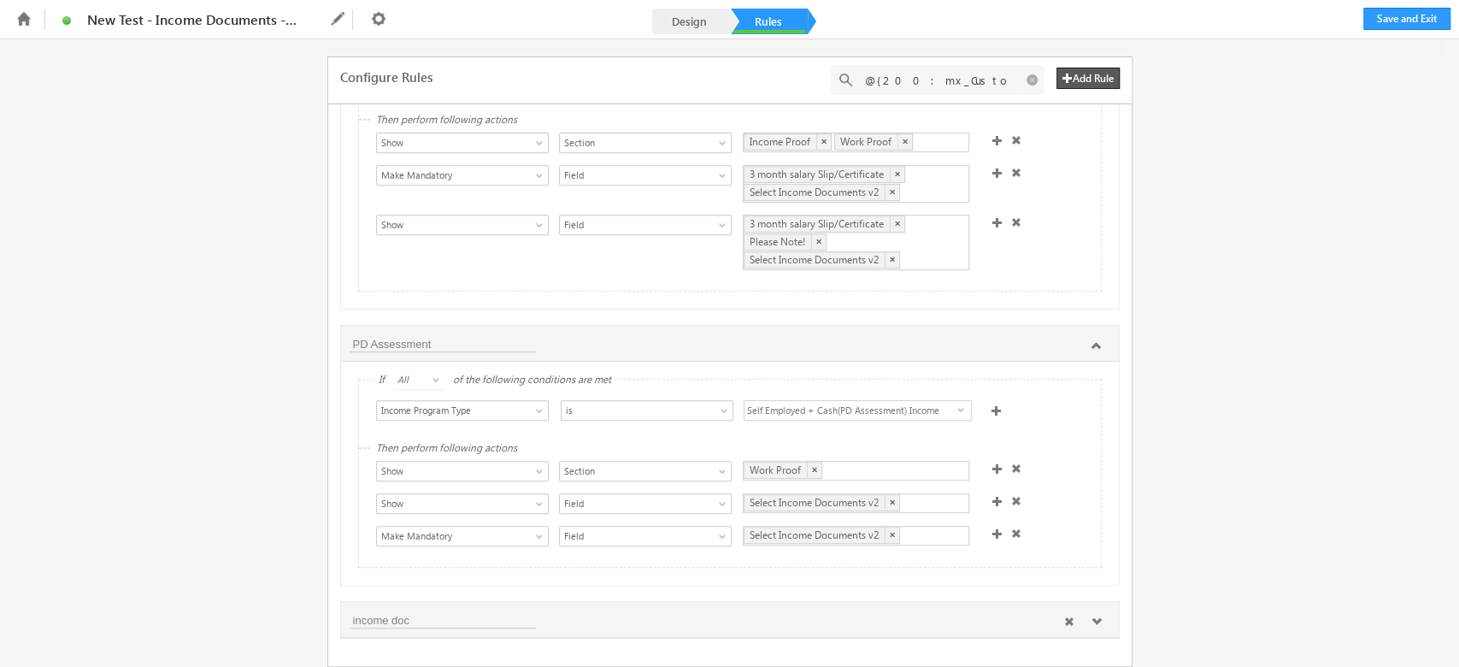
click at [1094, 617] on icon at bounding box center [1096, 621] width 10 height 10
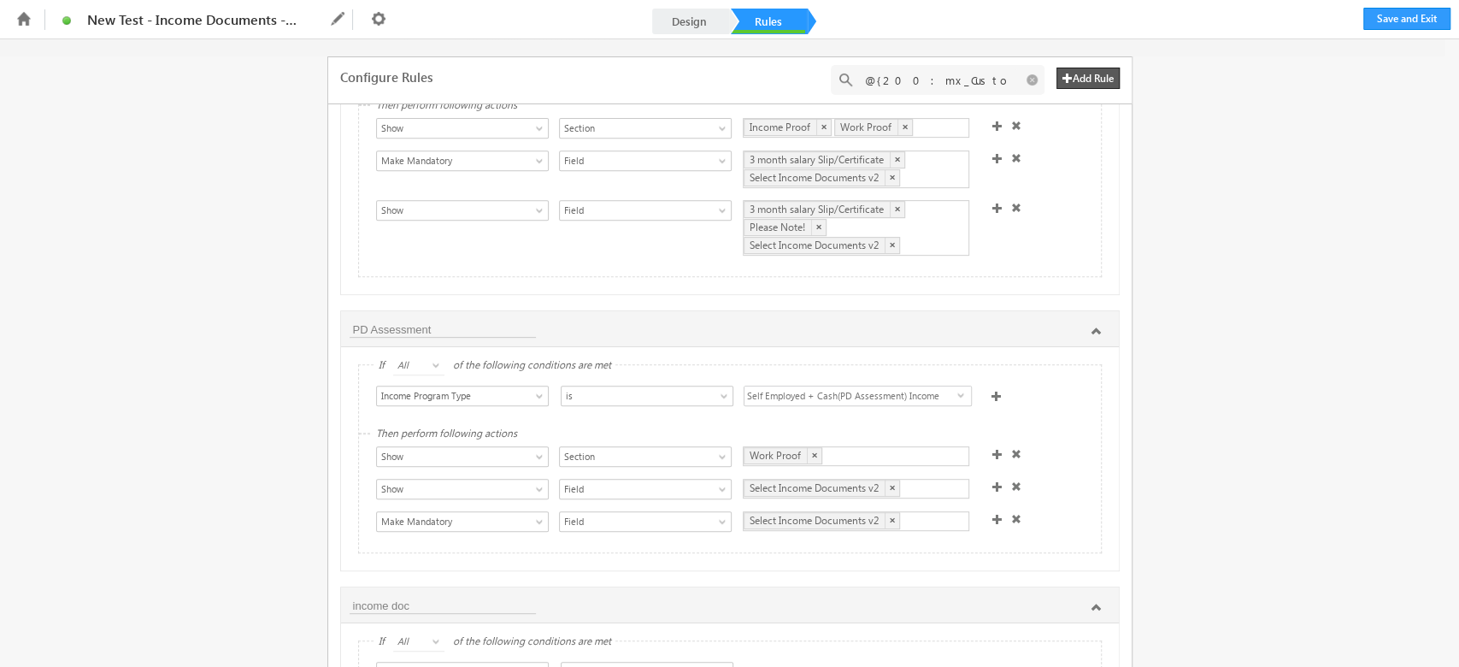
scroll to position [660, 0]
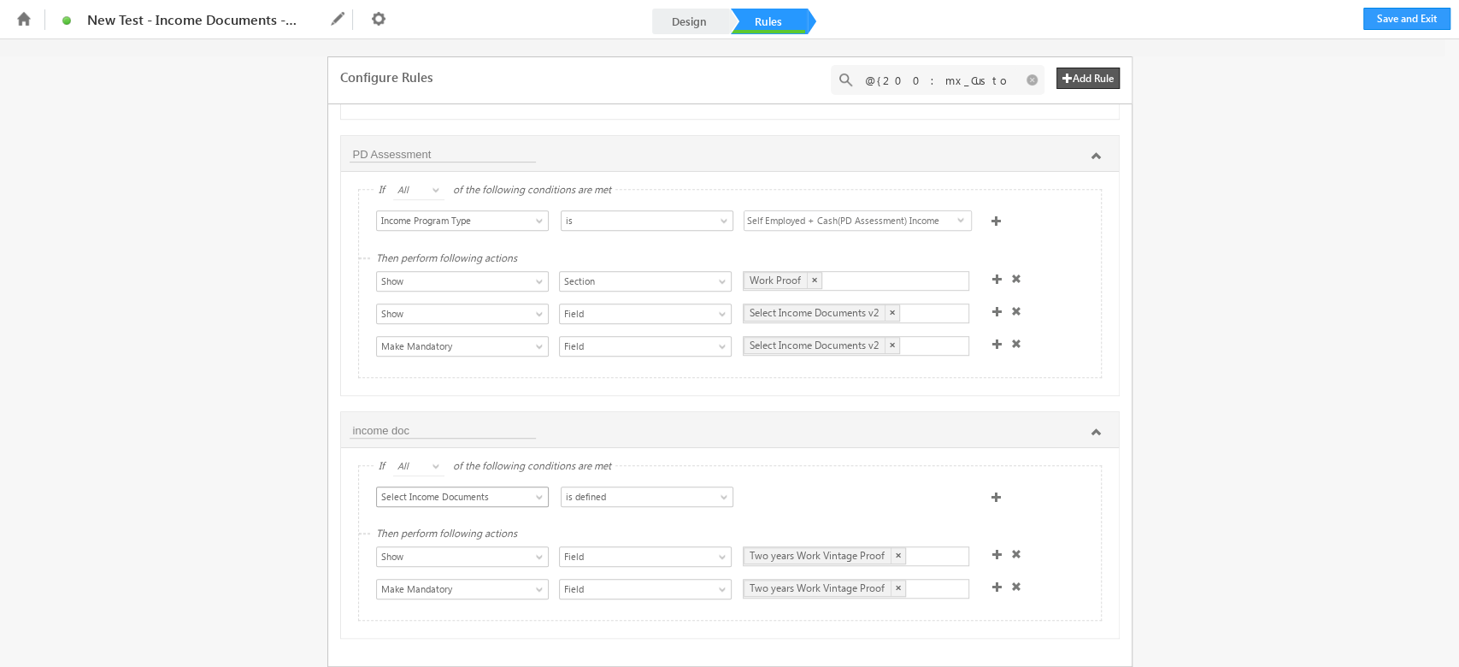
click at [515, 493] on span "Select Income Documents" at bounding box center [454, 496] width 154 height 15
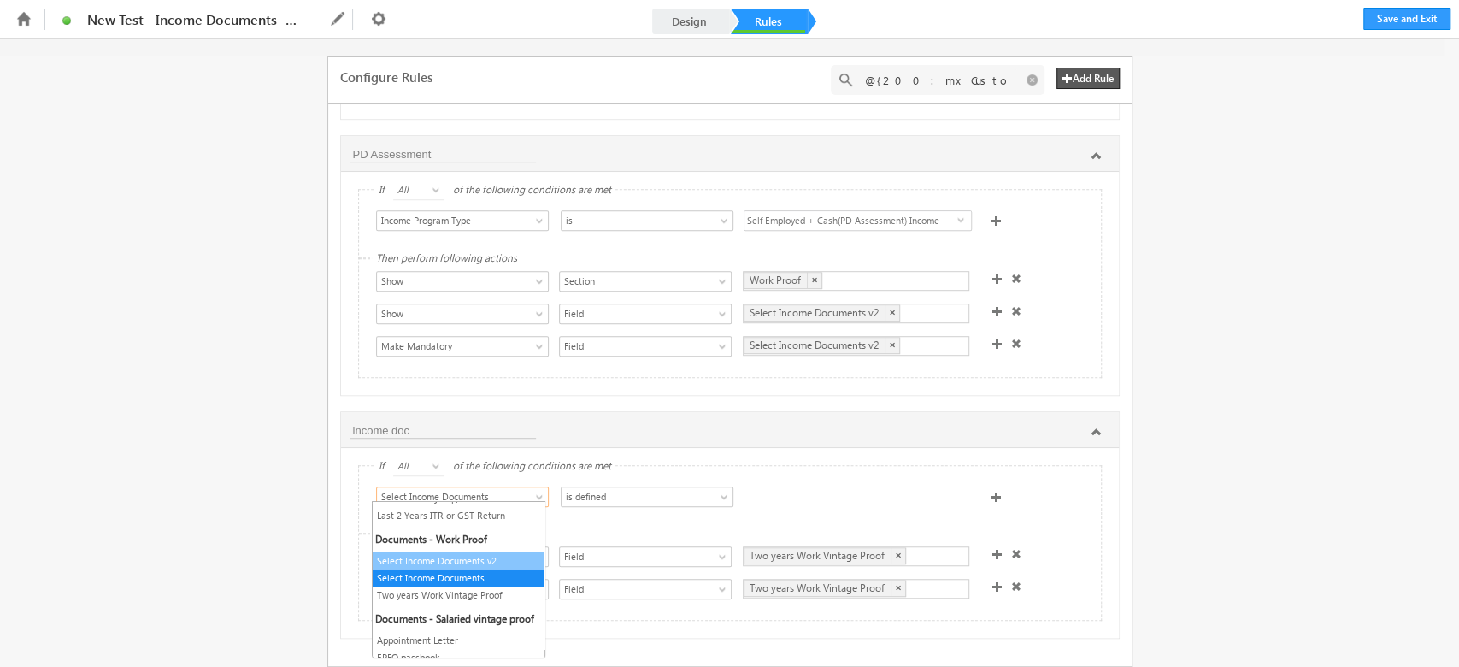
click at [470, 564] on link "Select Income Documents v2" at bounding box center [459, 560] width 172 height 15
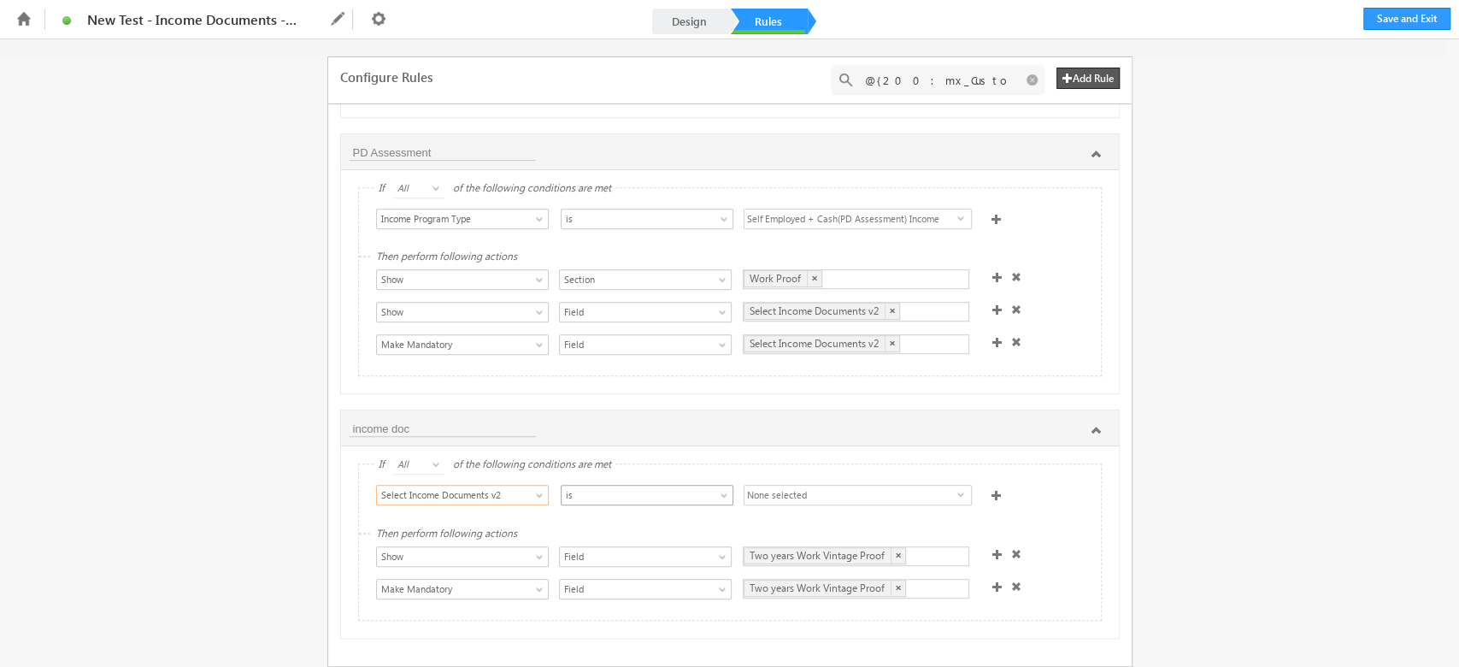
click at [691, 489] on span "is" at bounding box center [639, 494] width 154 height 15
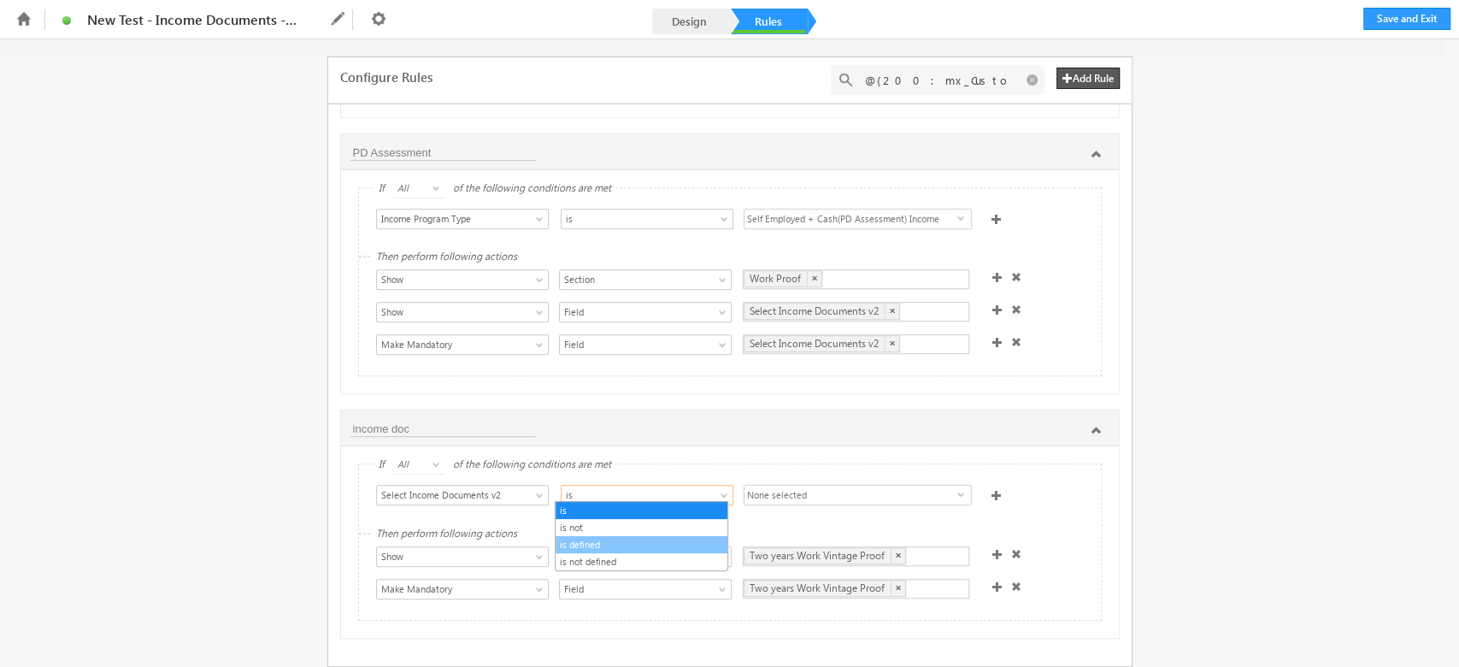
click at [602, 547] on link "is defined" at bounding box center [642, 544] width 172 height 15
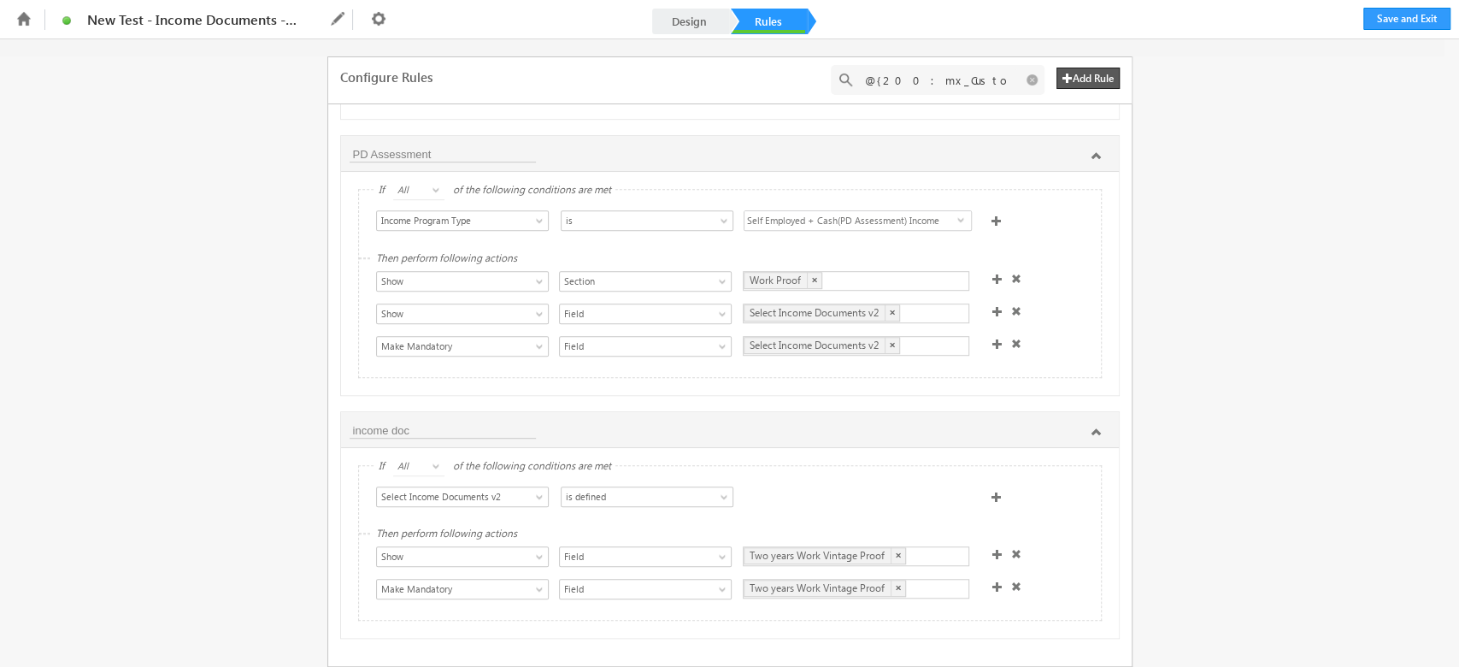
click at [847, 486] on div at bounding box center [858, 498] width 229 height 24
click at [702, 26] on link "Design" at bounding box center [689, 22] width 75 height 26
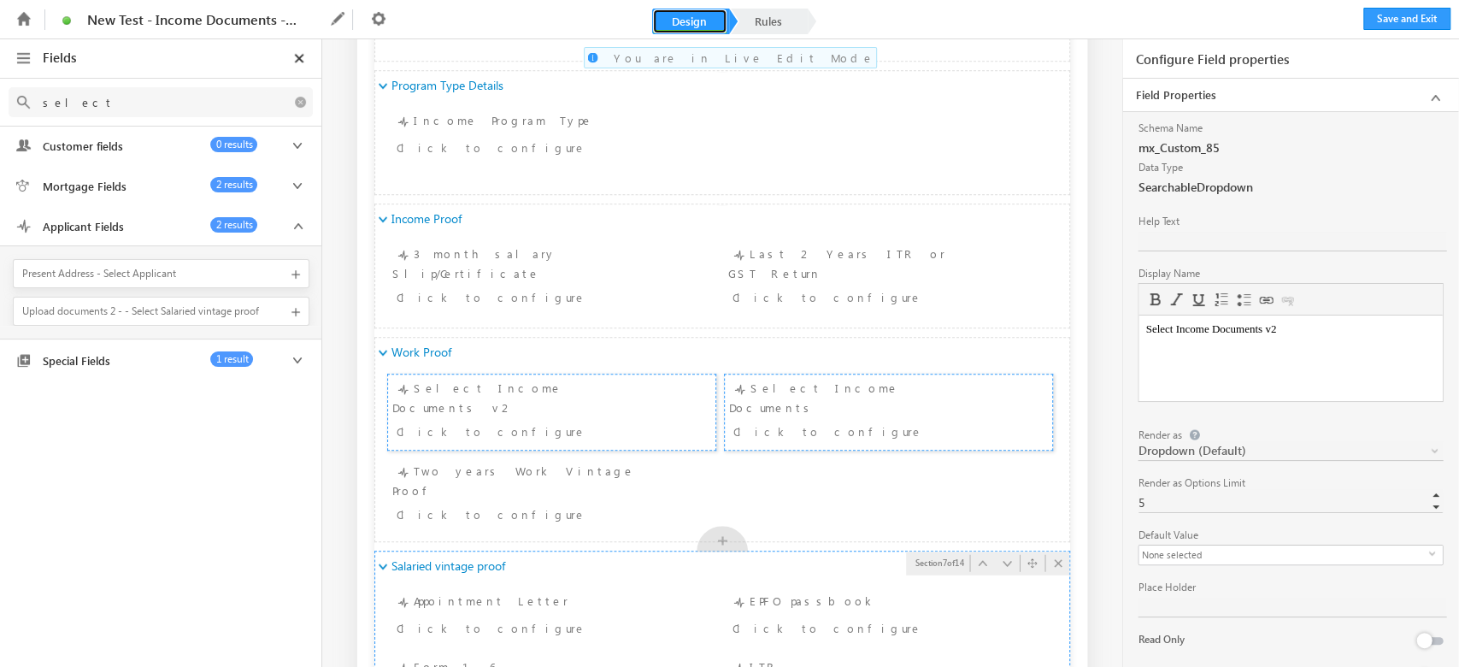
scroll to position [911, 0]
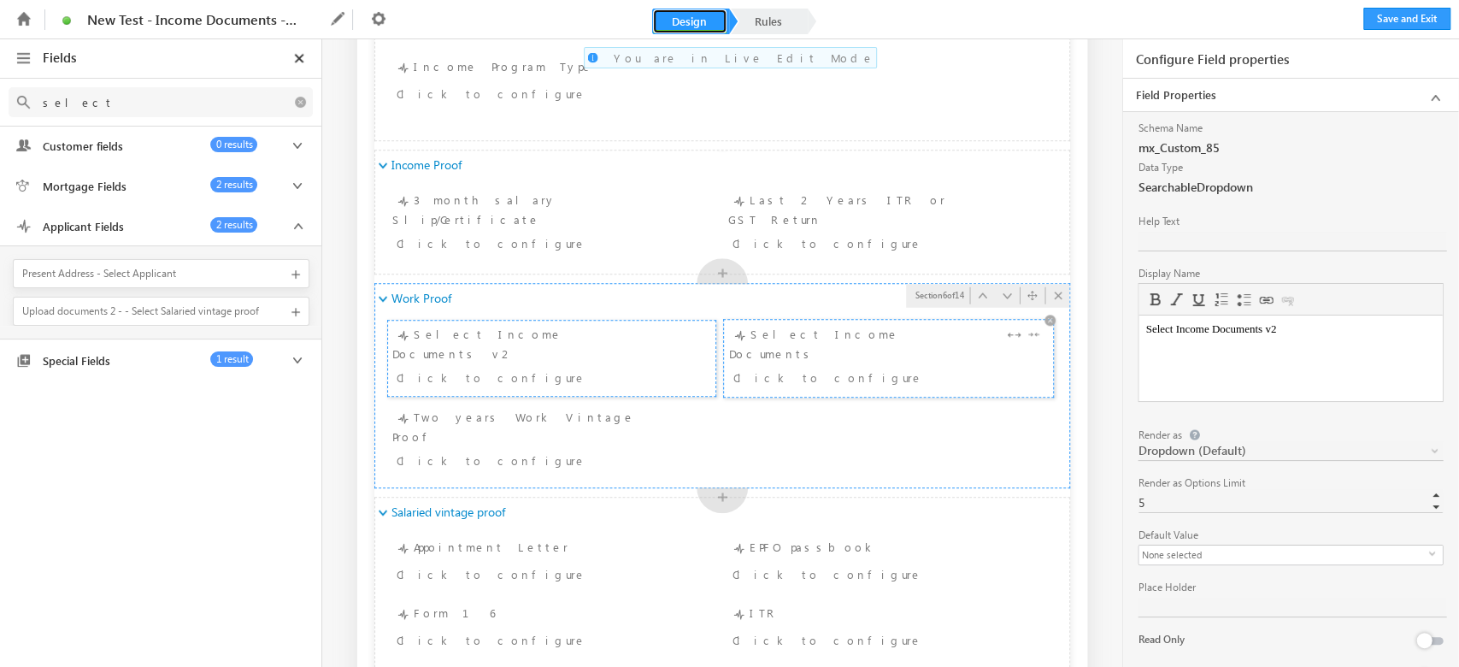
click at [829, 340] on div "Select Income Documents Click to configure" at bounding box center [888, 358] width 319 height 67
click at [1046, 321] on icon at bounding box center [1051, 320] width 17 height 18
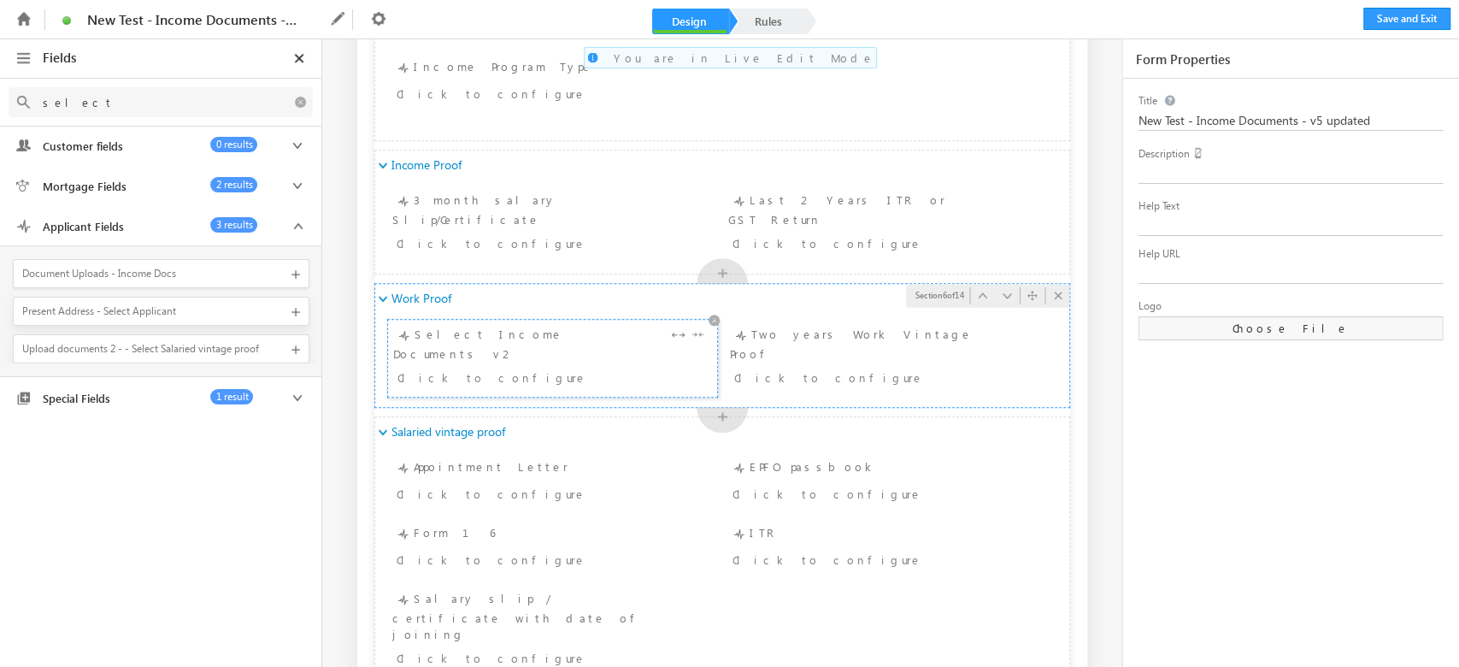
click at [547, 367] on div "Click to configure" at bounding box center [524, 377] width 255 height 21
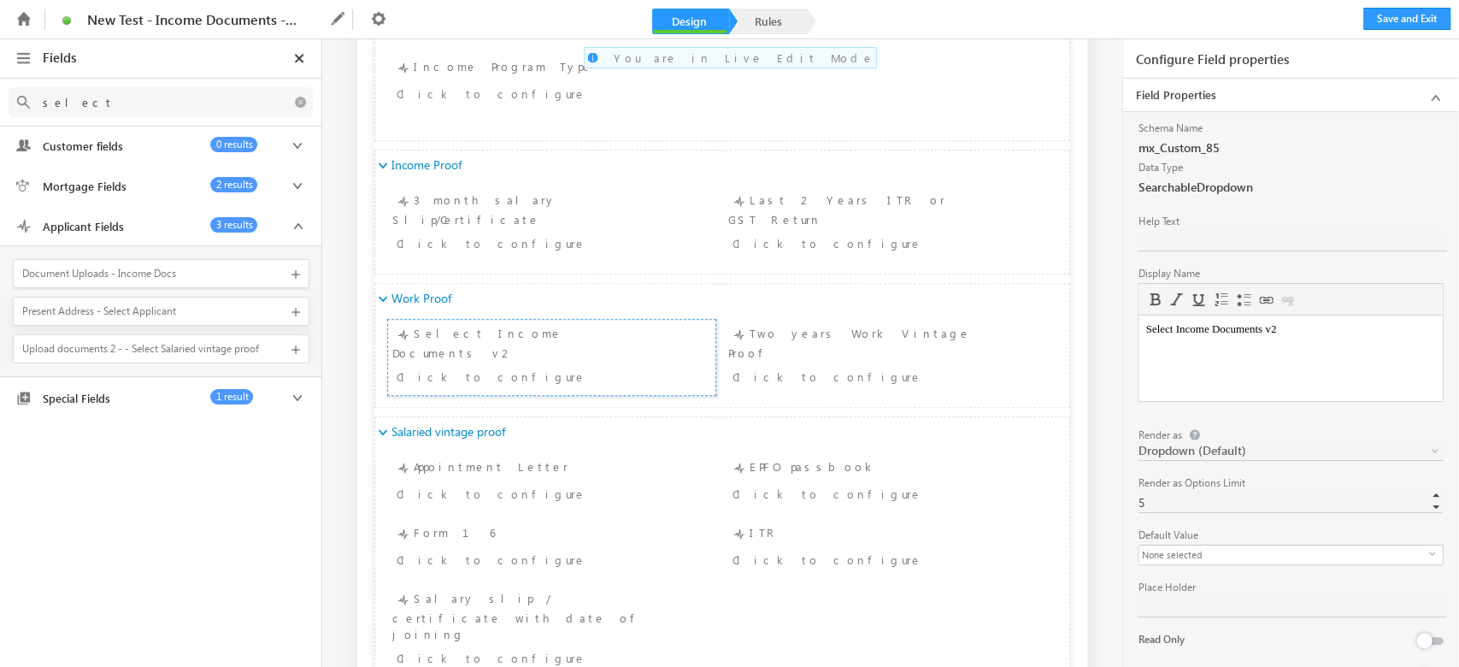
click at [1355, 343] on html "Select Income Documents v2" at bounding box center [1289, 328] width 303 height 27
click at [563, 367] on div "Click to configure" at bounding box center [524, 377] width 255 height 21
click at [581, 338] on div "Select Income Documents Click to configure" at bounding box center [552, 358] width 319 height 67
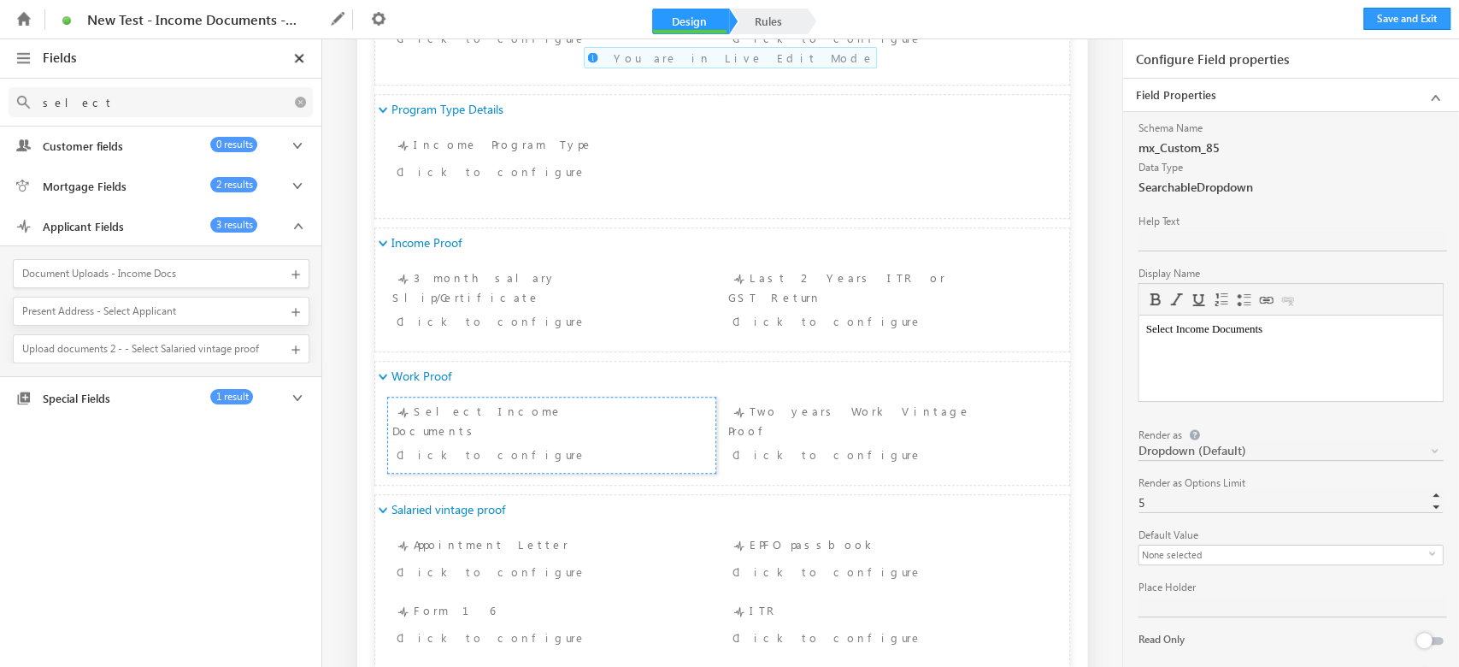
scroll to position [797, 0]
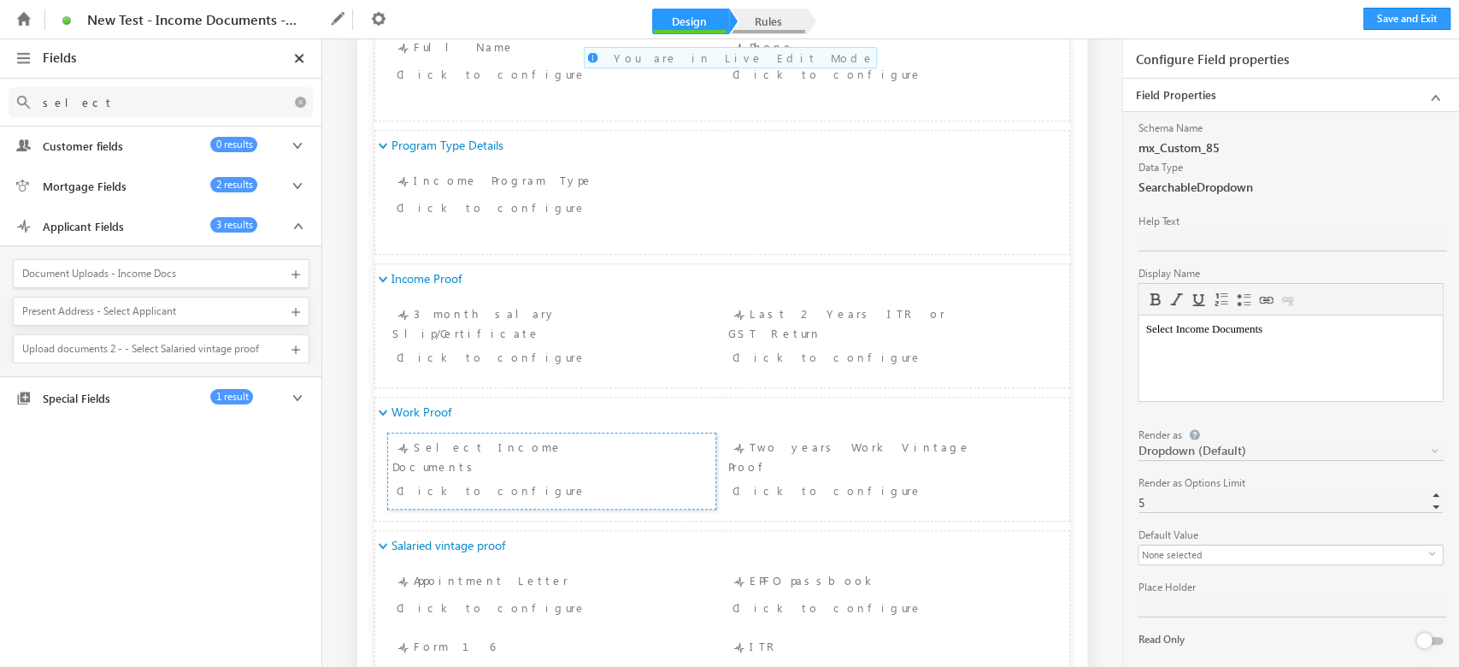
click at [787, 16] on link "Rules" at bounding box center [768, 22] width 75 height 26
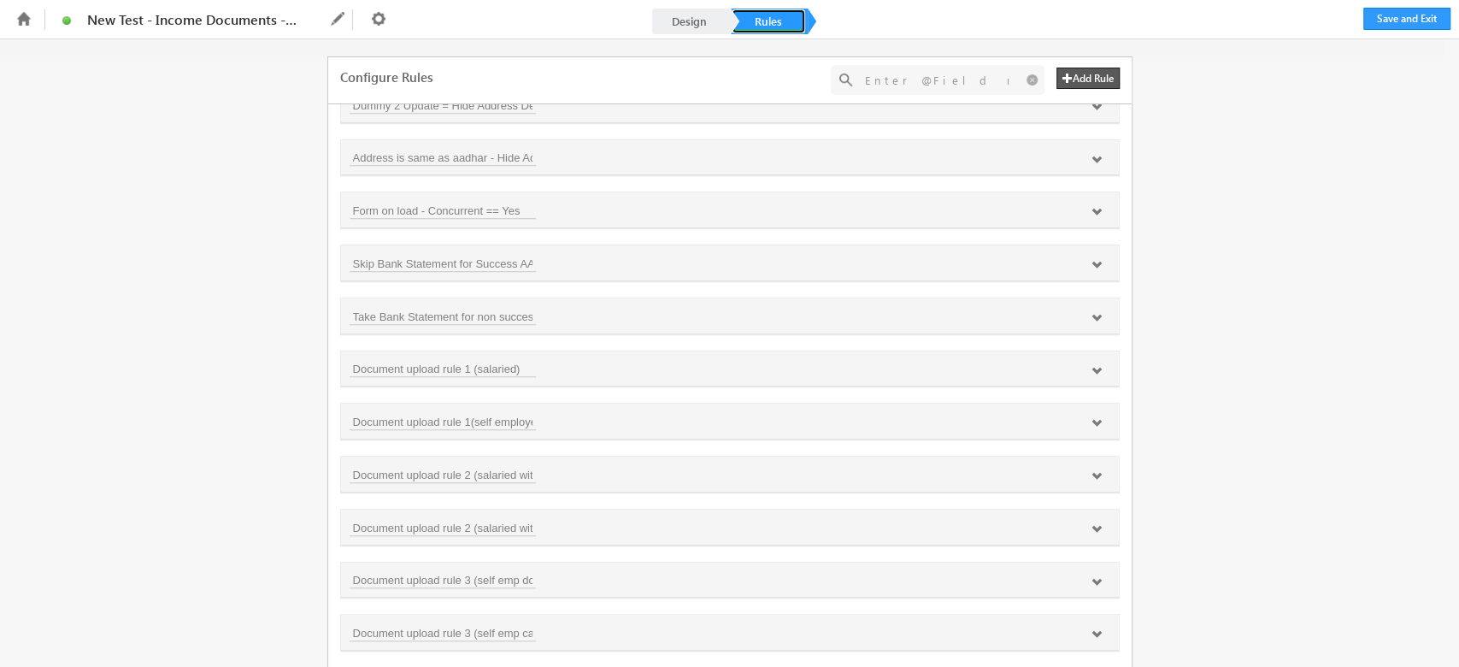
scroll to position [990, 0]
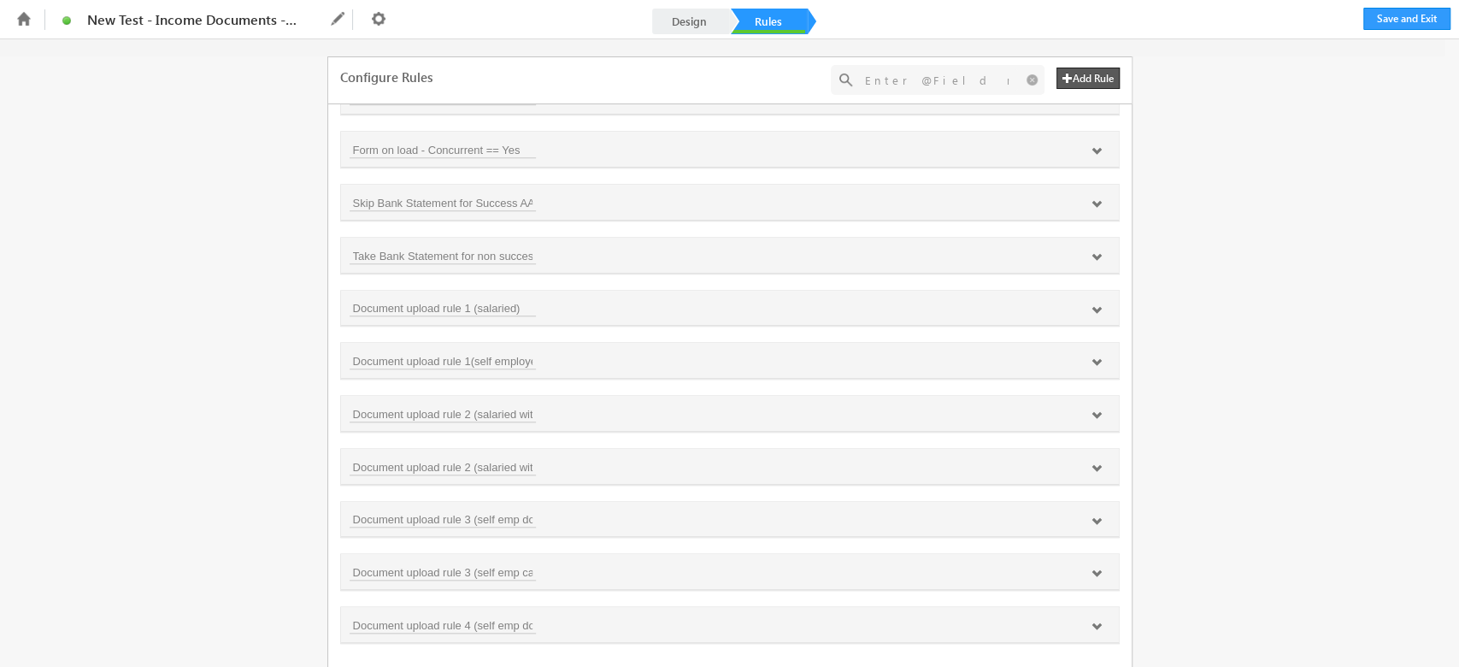
click at [1096, 85] on button "Add Rule" at bounding box center [1087, 78] width 63 height 21
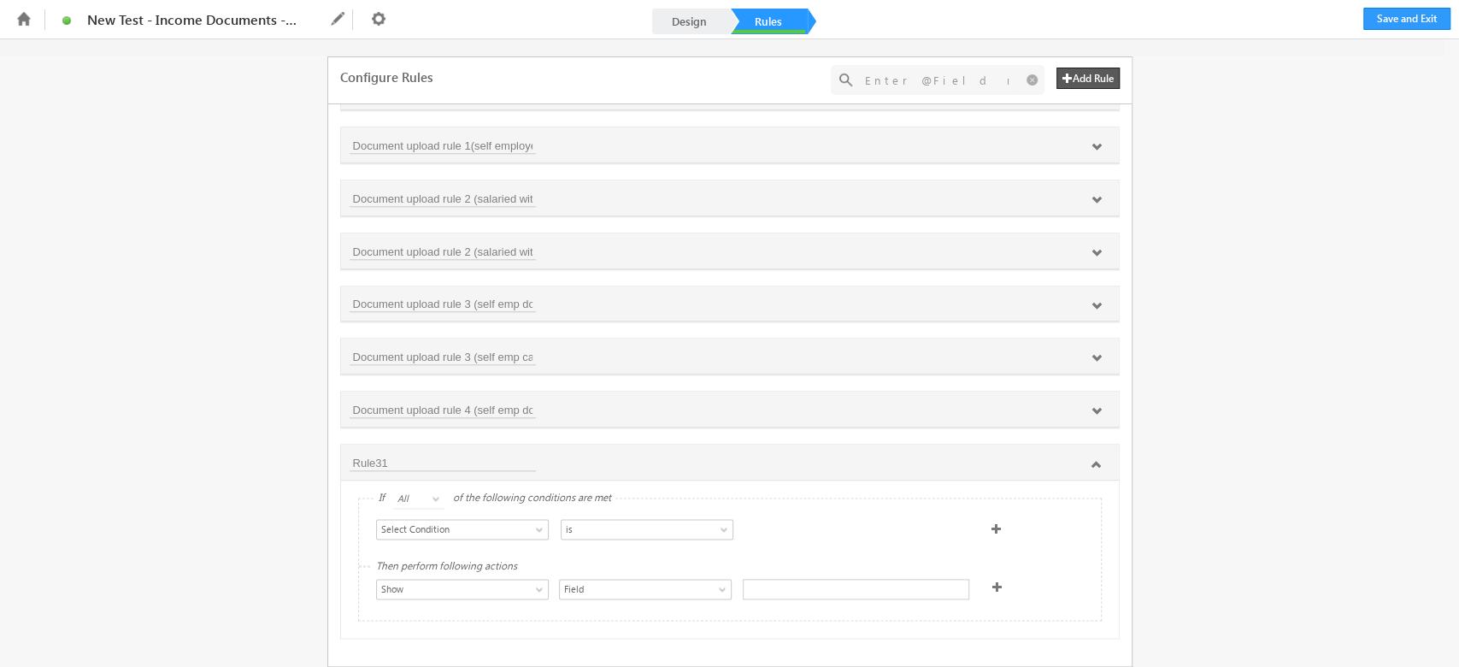
click at [1343, 485] on div "Fields select Select an Account Fields 0 results Select an Account Select an Ac…" at bounding box center [729, 352] width 1459 height 627
click at [407, 460] on input "Rule31" at bounding box center [443, 462] width 186 height 17
type input "R"
type input "Select Income Document - V2"
click at [467, 521] on span "Select Condition" at bounding box center [454, 528] width 154 height 15
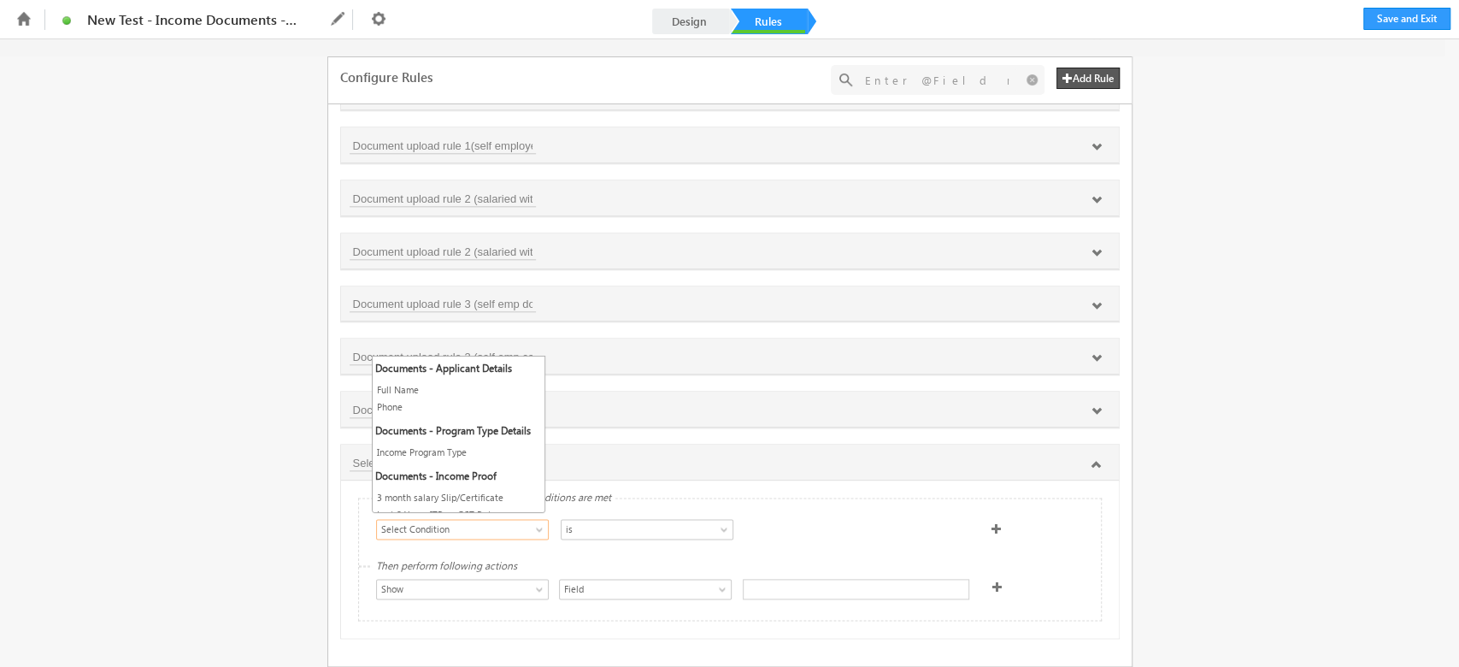
scroll to position [227, 0]
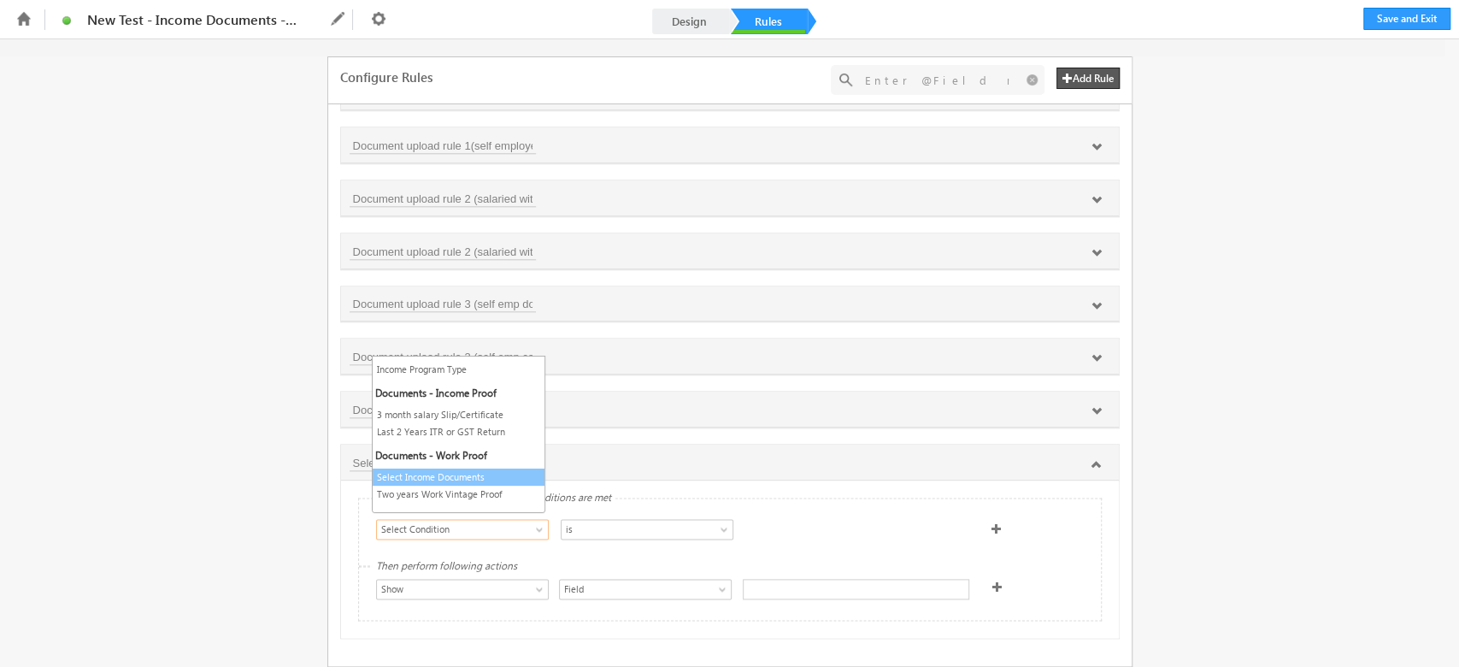
click at [482, 482] on link "Select Income Documents" at bounding box center [459, 476] width 172 height 15
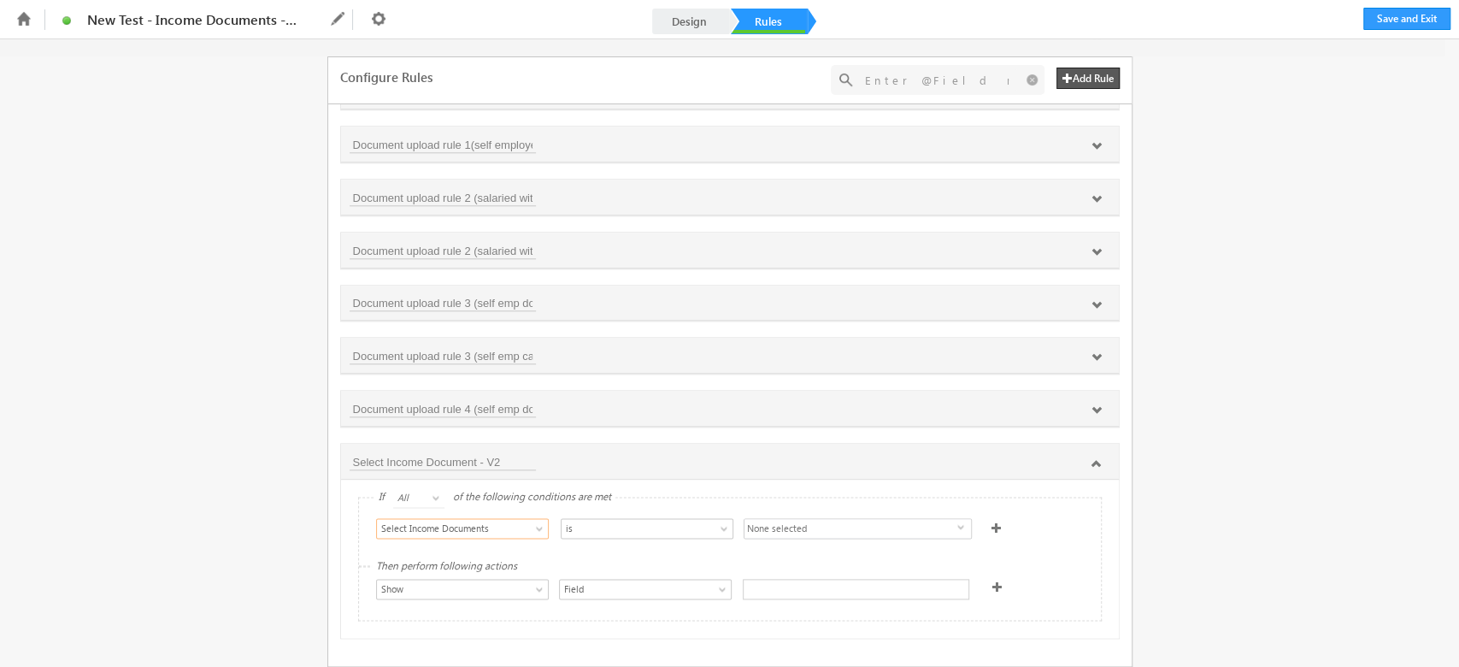
click at [793, 519] on span "None selected" at bounding box center [850, 529] width 213 height 21
drag, startPoint x: 1214, startPoint y: 554, endPoint x: 1149, endPoint y: 559, distance: 64.3
click at [1201, 548] on div "Fields select Select an Account Fields 0 results Select an Account Select an Ac…" at bounding box center [729, 352] width 1459 height 627
click at [895, 530] on span "None selected" at bounding box center [850, 529] width 213 height 21
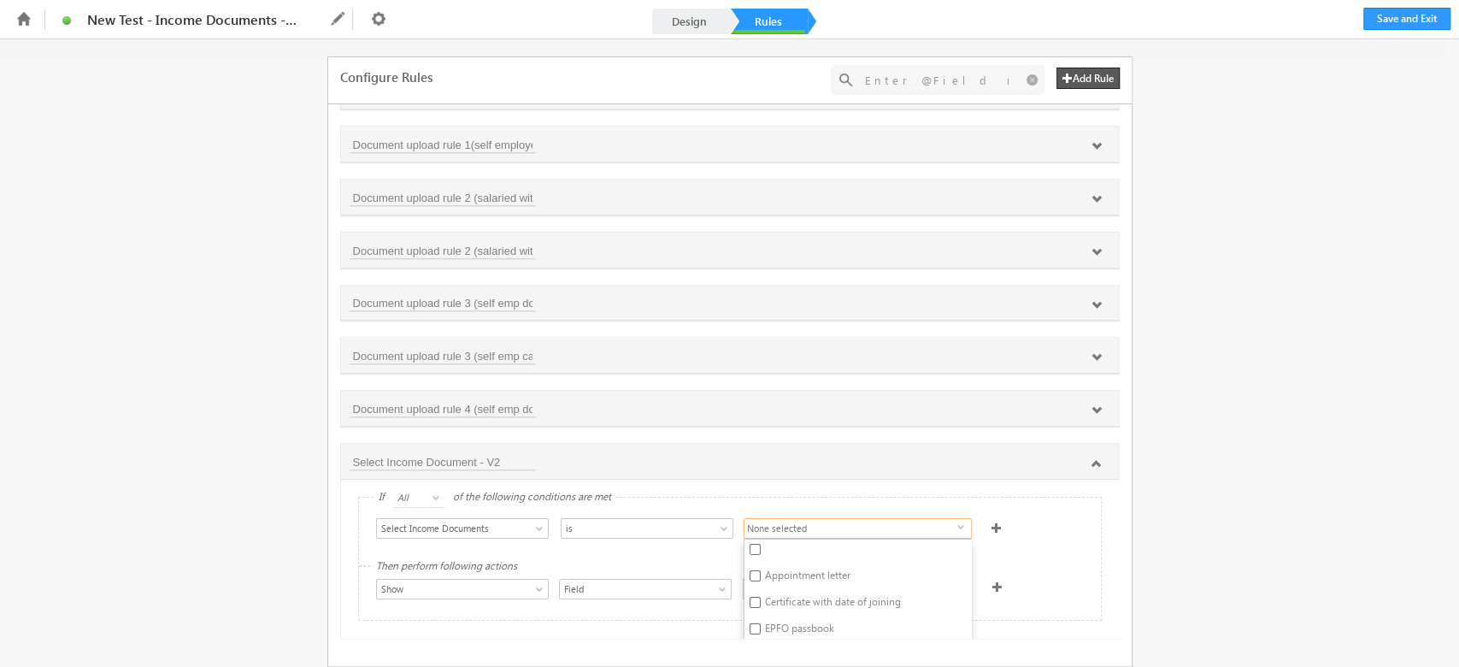
scroll to position [0, 0]
click at [758, 569] on label "Appointment letter" at bounding box center [771, 579] width 54 height 26
click at [758, 571] on input "Appointment letter" at bounding box center [755, 576] width 11 height 11
checkbox input "true"
click at [1021, 542] on div "Select Condition Form Note Main Applicant- Phone Number Applicant- Status Full …" at bounding box center [730, 531] width 742 height 68
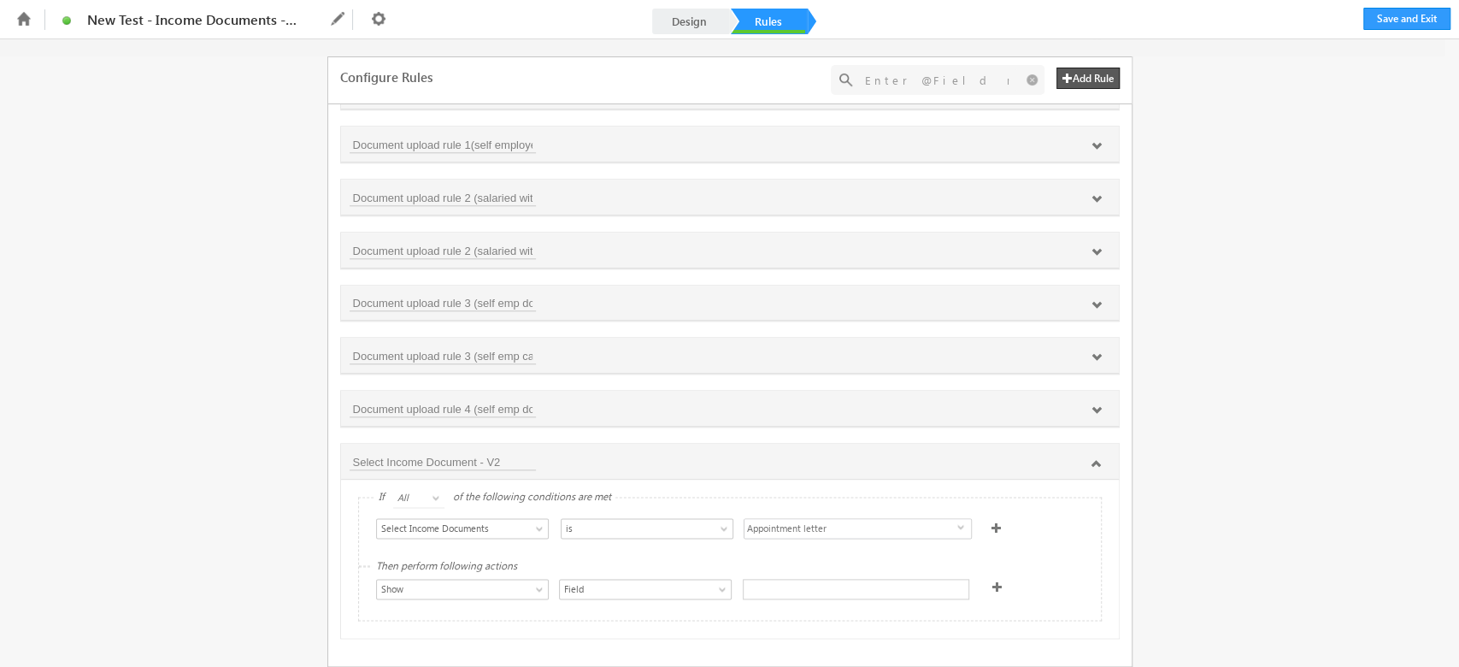
click at [1003, 553] on div "Select Condition Form Note Main Applicant- Phone Number Applicant- Status Full …" at bounding box center [730, 531] width 742 height 68
click at [822, 579] on div at bounding box center [856, 589] width 226 height 21
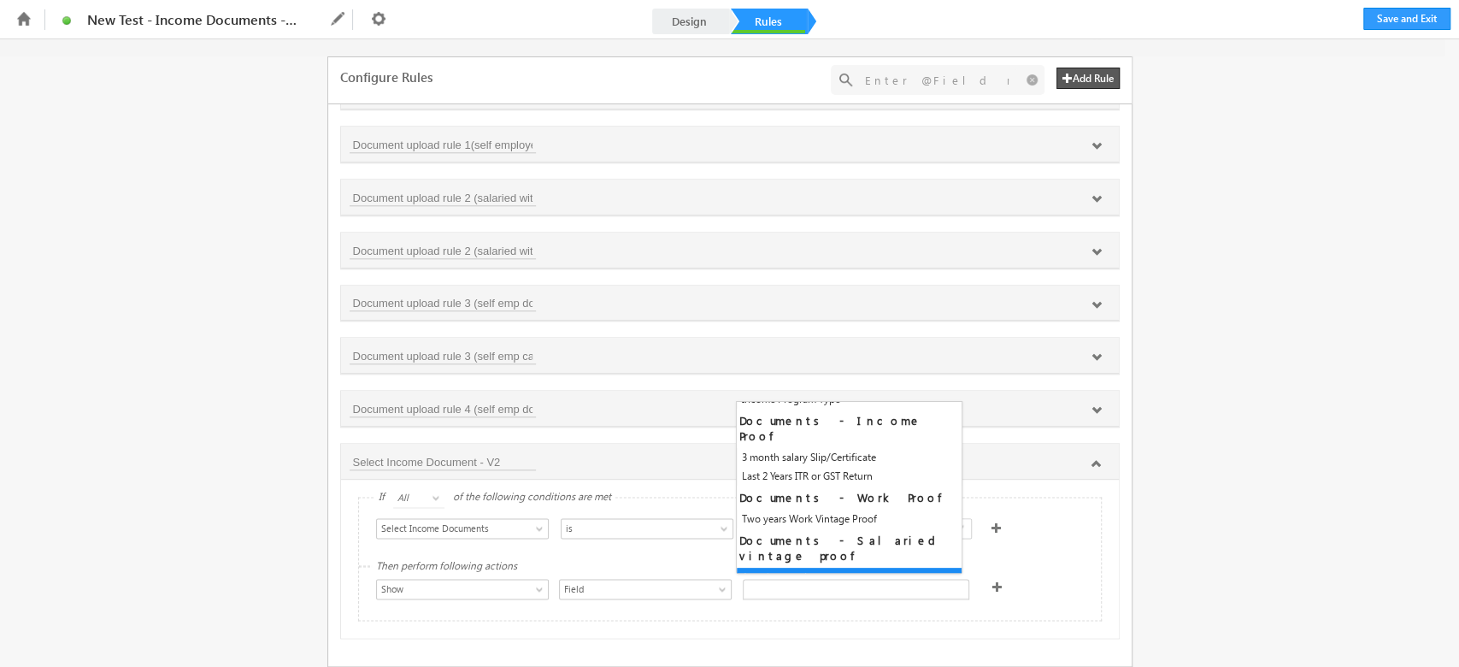
scroll to position [279, 0]
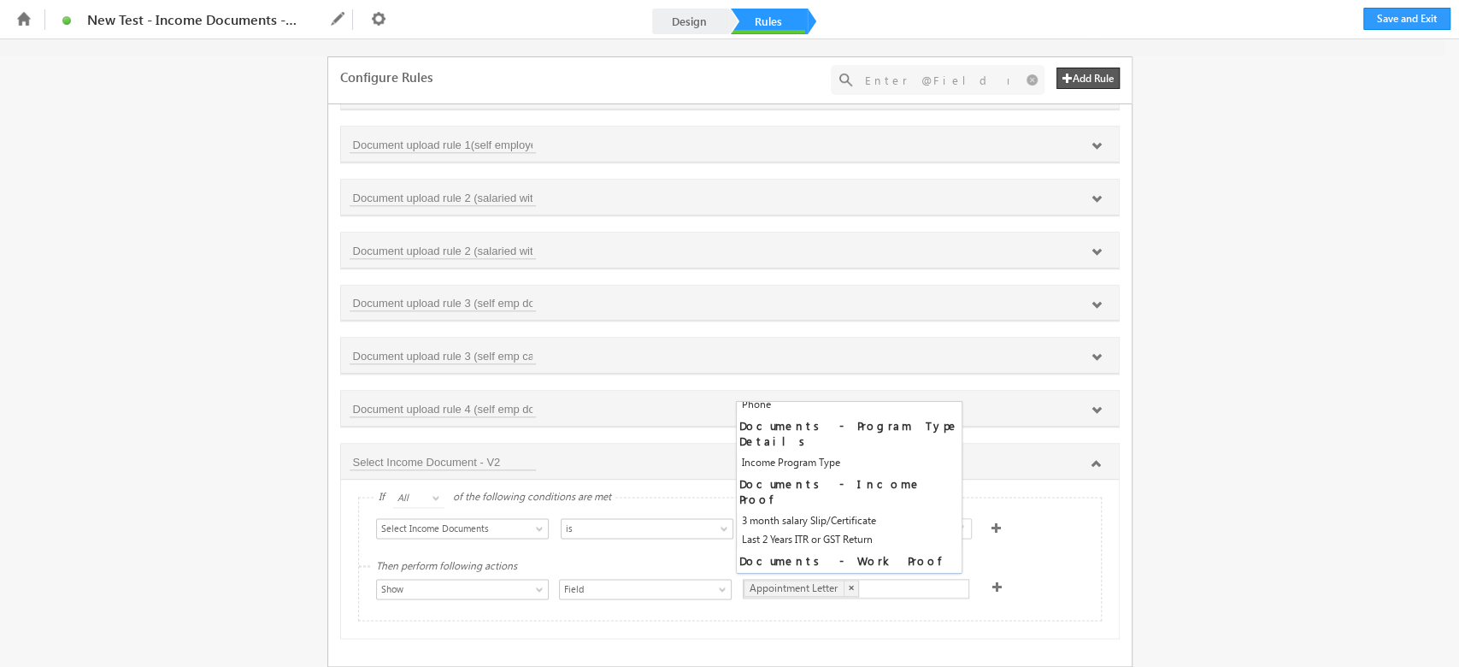
click at [1019, 546] on div "Select Condition Form Note Main Applicant- Phone Number Applicant- Status Full …" at bounding box center [730, 531] width 742 height 68
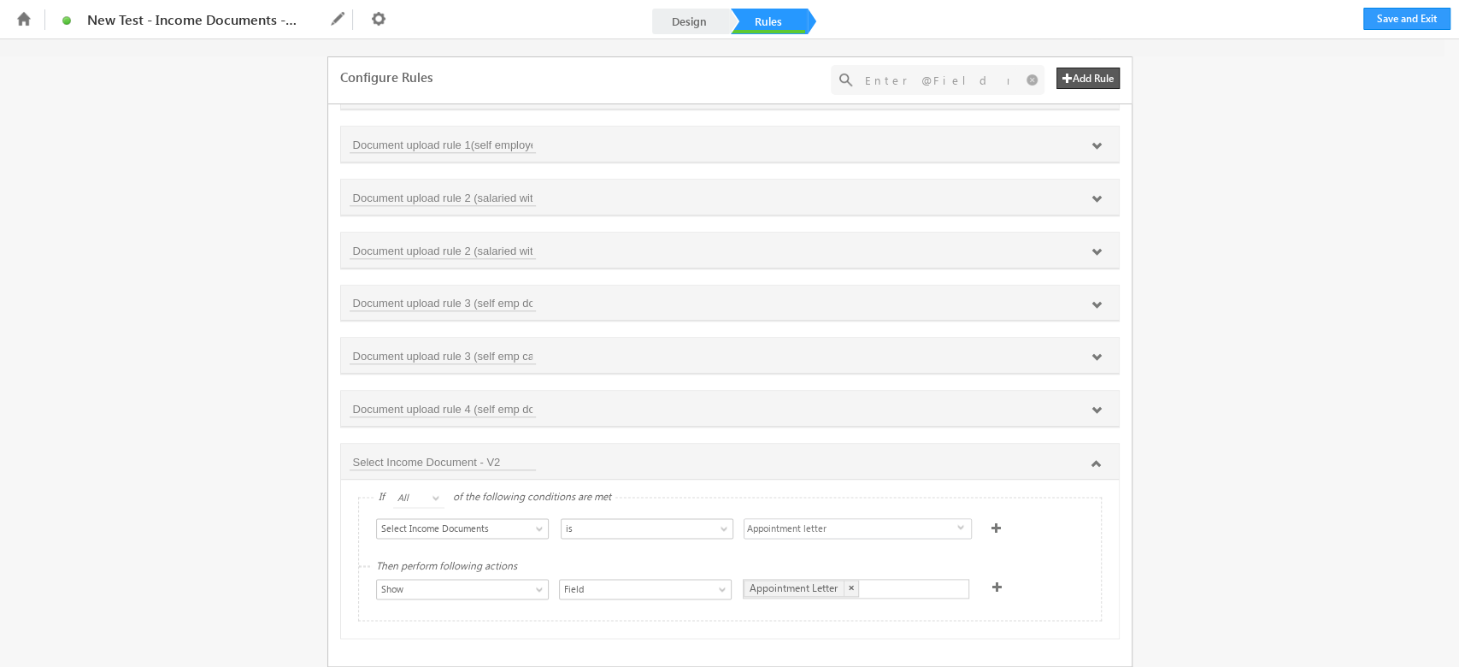
click at [992, 584] on span at bounding box center [997, 586] width 10 height 10
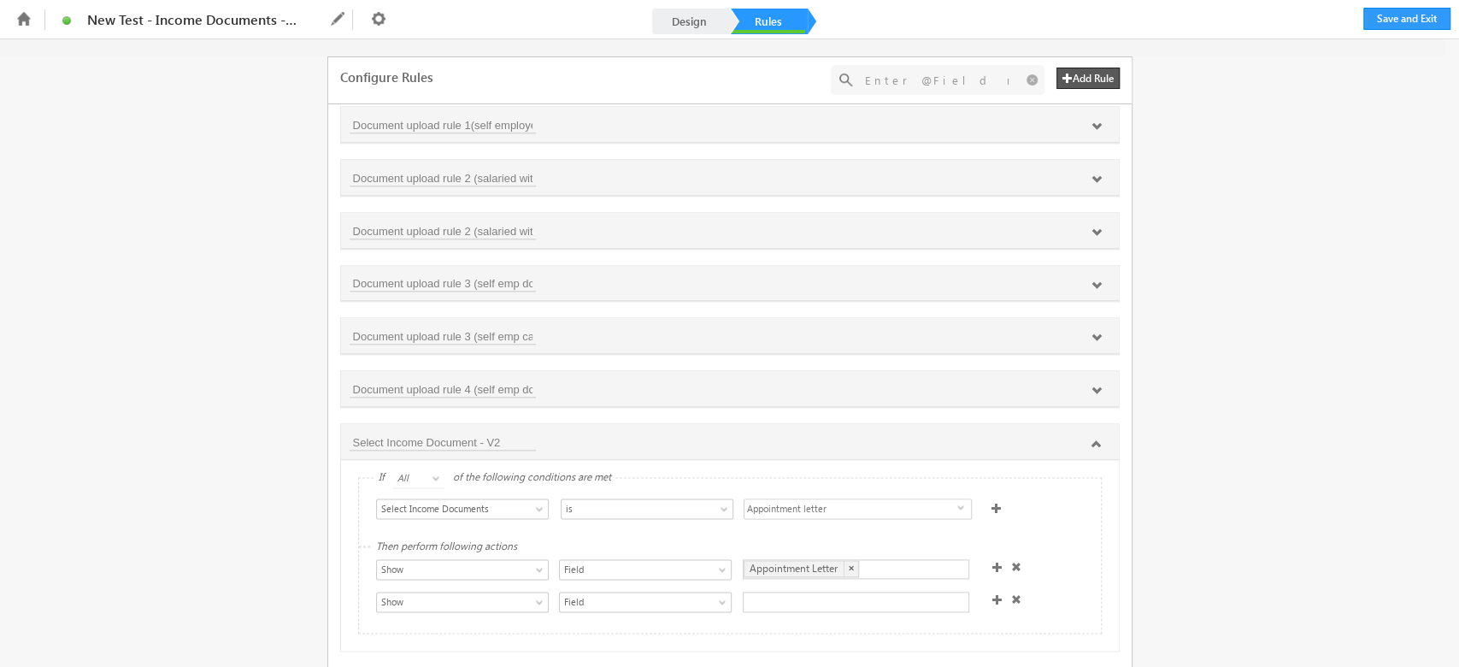
scroll to position [1239, 0]
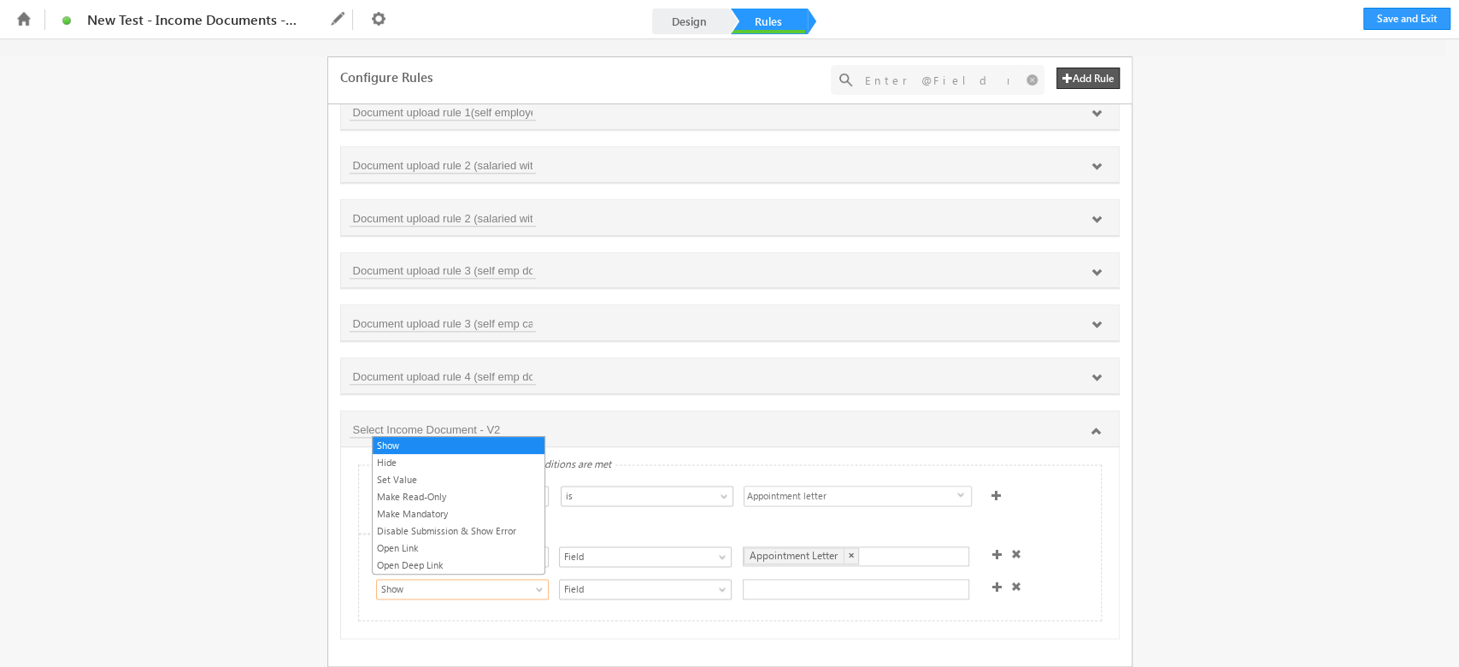
click at [439, 587] on span "Show" at bounding box center [454, 588] width 154 height 15
click at [451, 506] on link "Make Mandatory" at bounding box center [459, 513] width 172 height 15
click at [776, 579] on div at bounding box center [856, 589] width 226 height 21
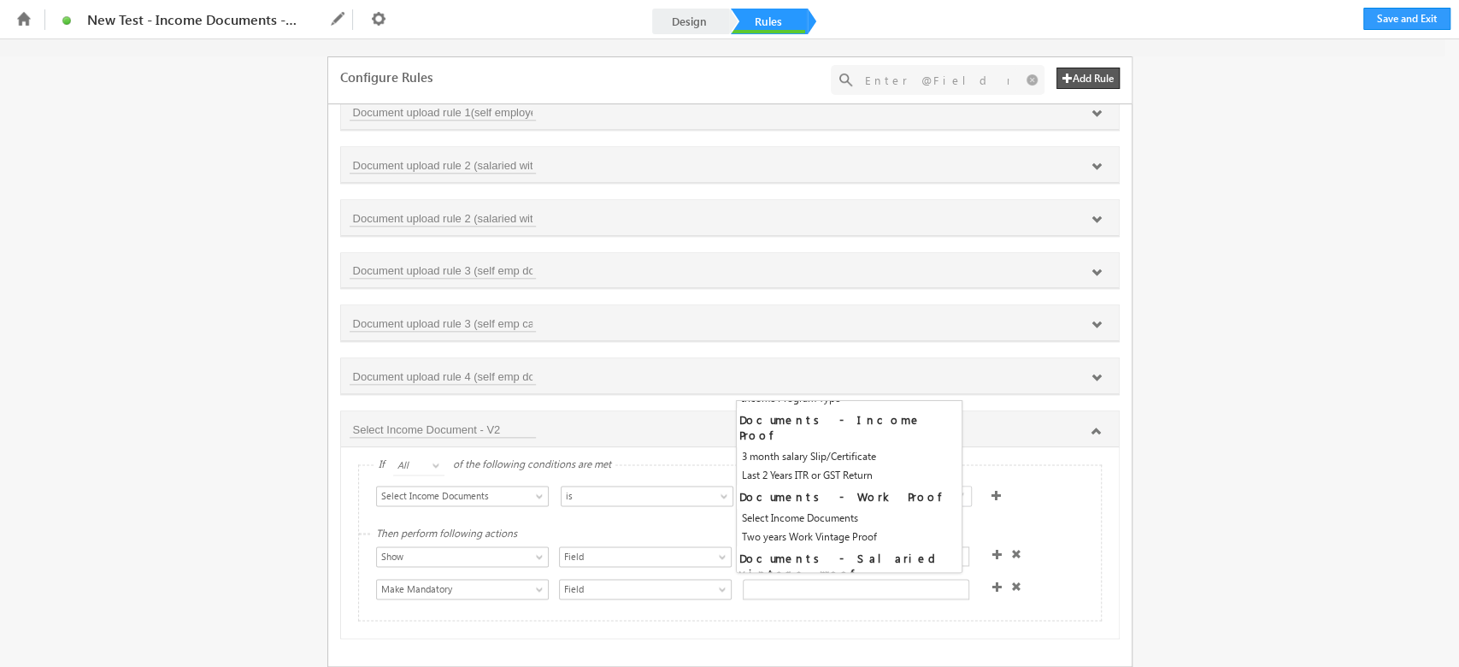
scroll to position [297, 0]
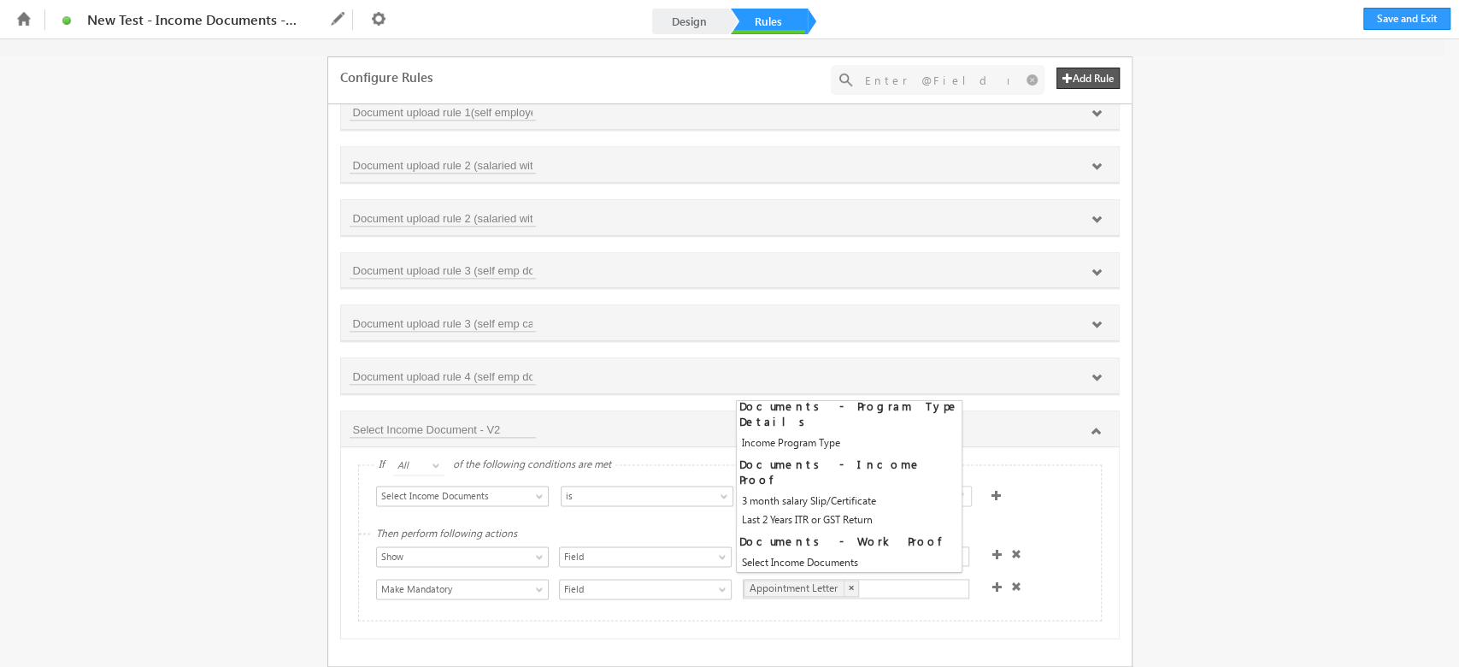
click at [1049, 546] on div "Show Hide Set Value Make Read-Only Make Mandatory Disable Submission & Show Err…" at bounding box center [734, 558] width 716 height 24
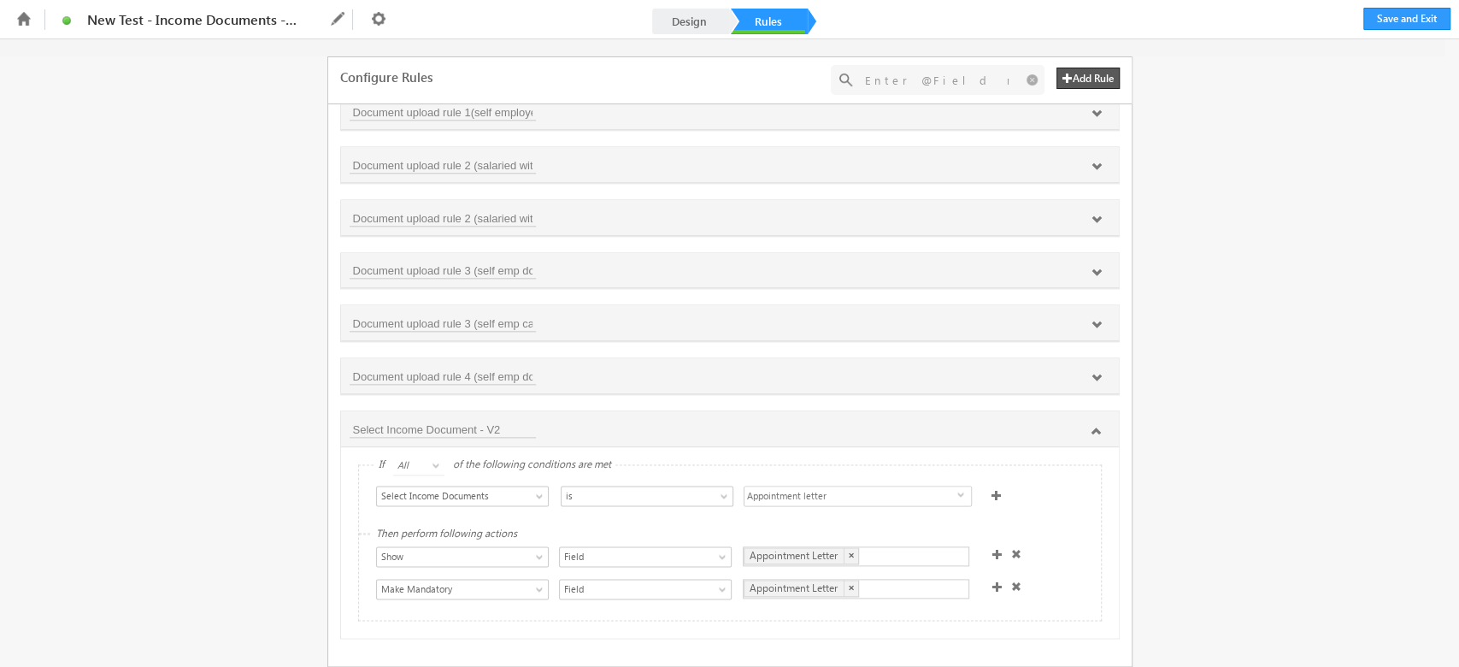
click at [988, 585] on div at bounding box center [1009, 591] width 43 height 24
click at [992, 581] on span at bounding box center [997, 586] width 10 height 10
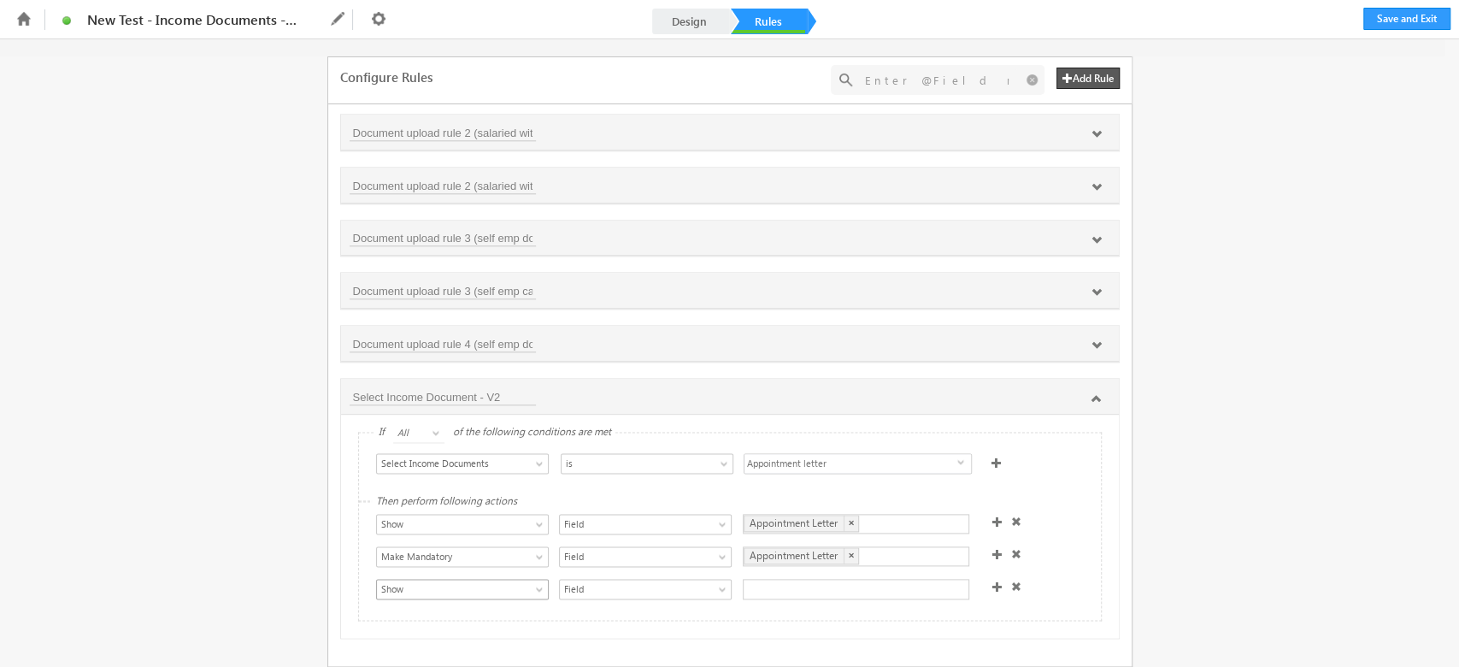
click at [457, 591] on link "Show" at bounding box center [462, 589] width 173 height 21
click at [609, 564] on div "Show Hide Set Value Make Read-Only Make Mandatory Disable Submission & Show Err…" at bounding box center [734, 558] width 716 height 89
click at [609, 581] on span "Field" at bounding box center [637, 588] width 154 height 15
click at [600, 654] on link "Section" at bounding box center [641, 652] width 172 height 15
click at [799, 585] on div at bounding box center [856, 589] width 226 height 21
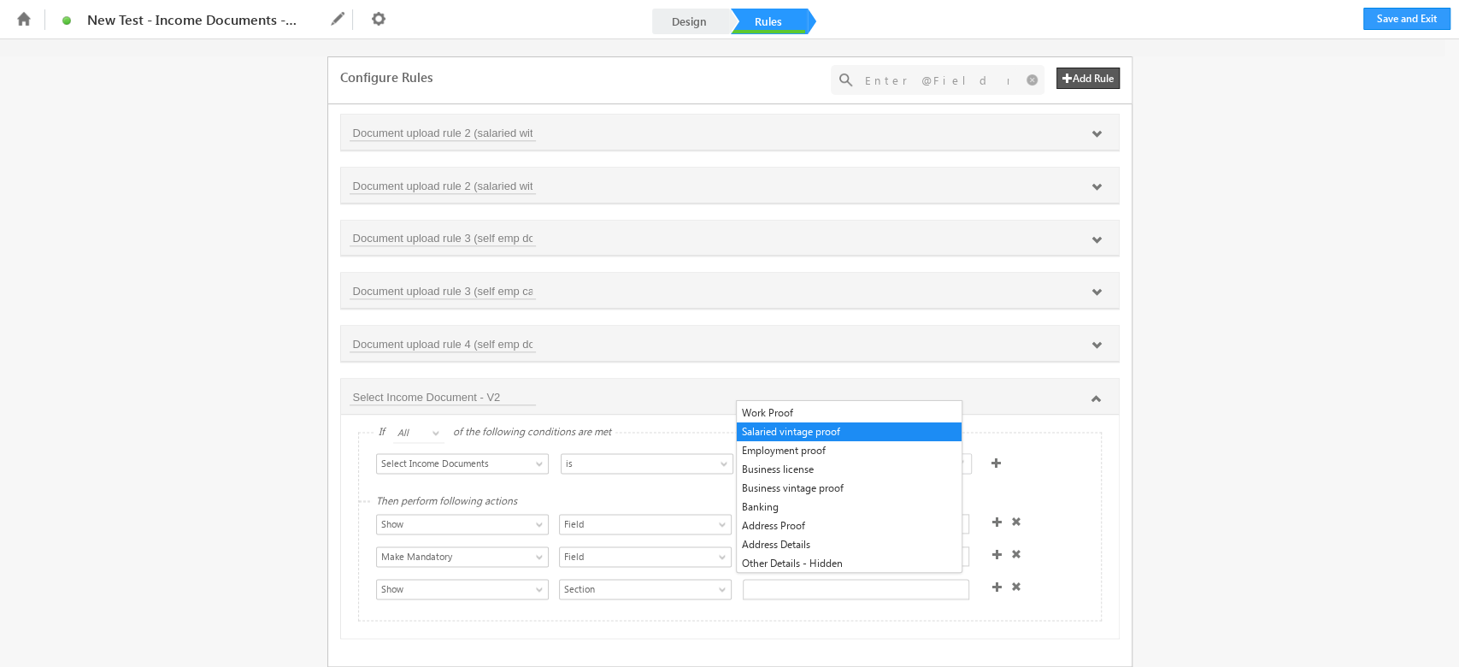
scroll to position [0, 0]
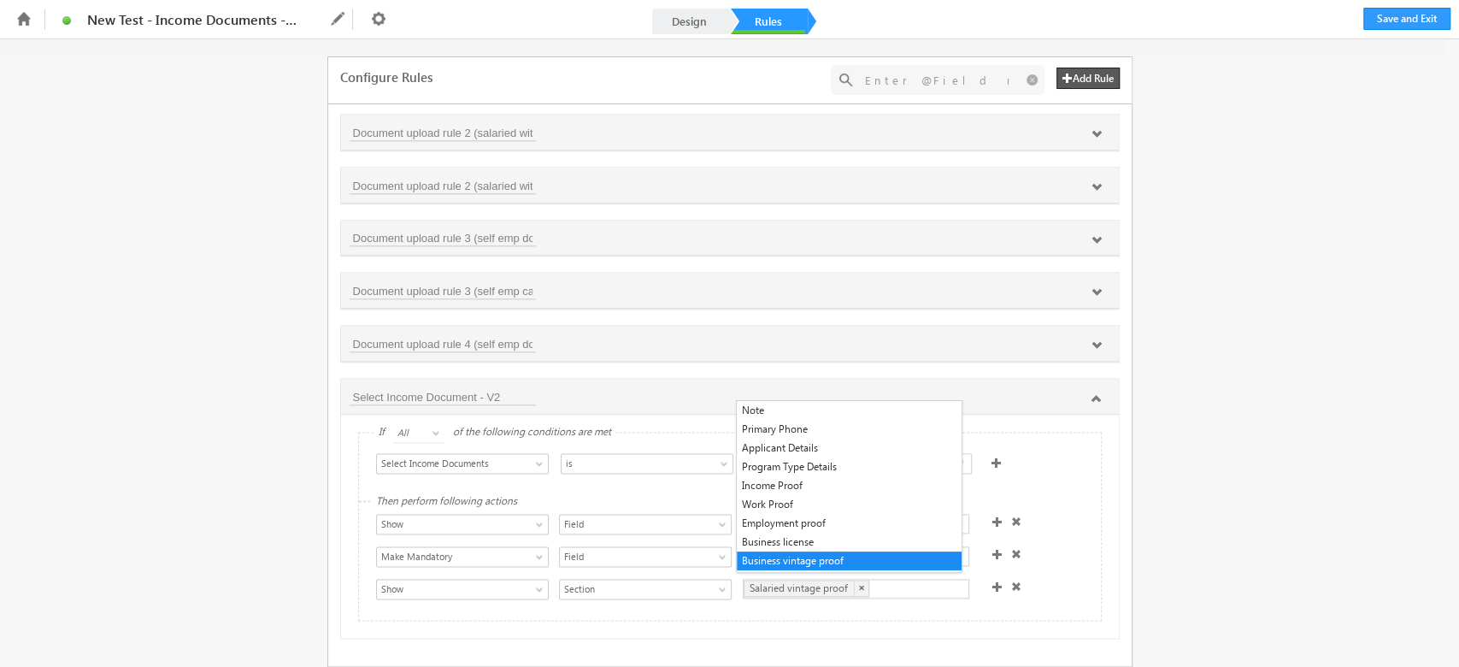
click at [1045, 535] on div "Show Hide Set Value Make Read-Only Make Mandatory Disable Submission & Show Err…" at bounding box center [734, 558] width 716 height 89
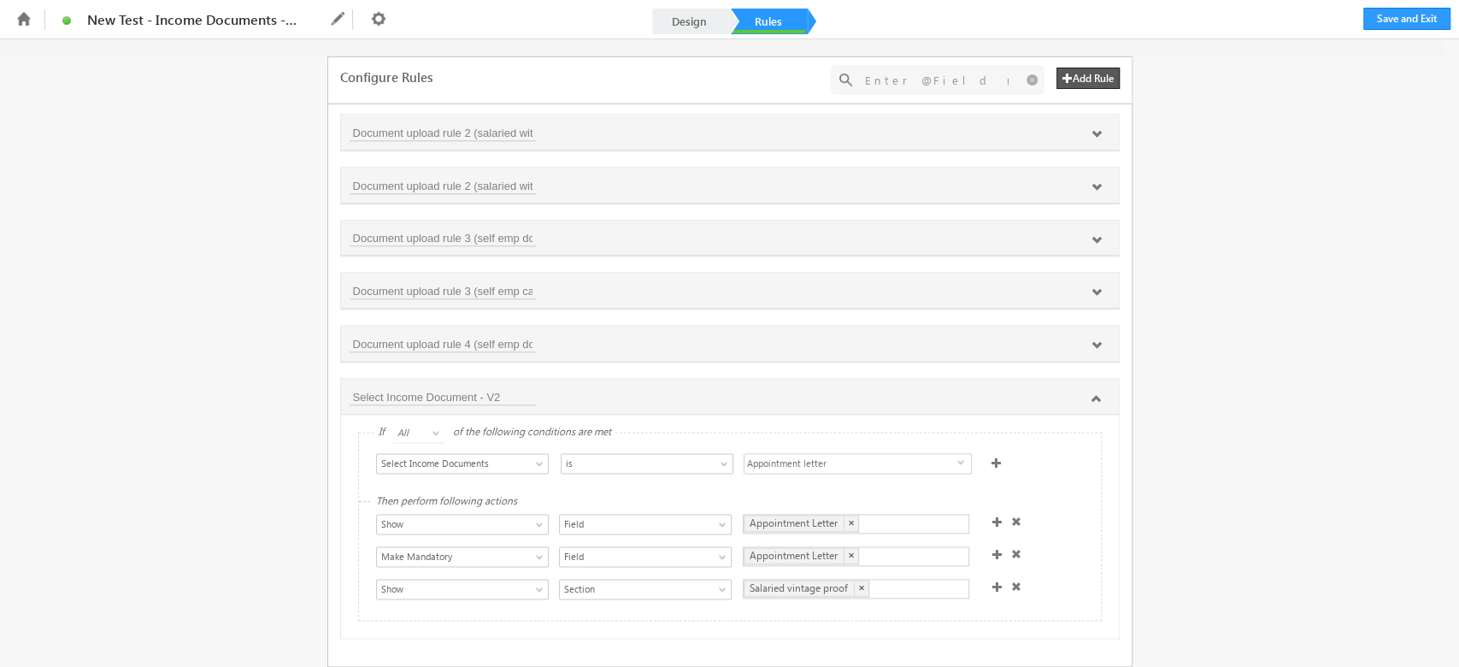
click at [887, 516] on div "Appointment Letter ×" at bounding box center [856, 524] width 226 height 20
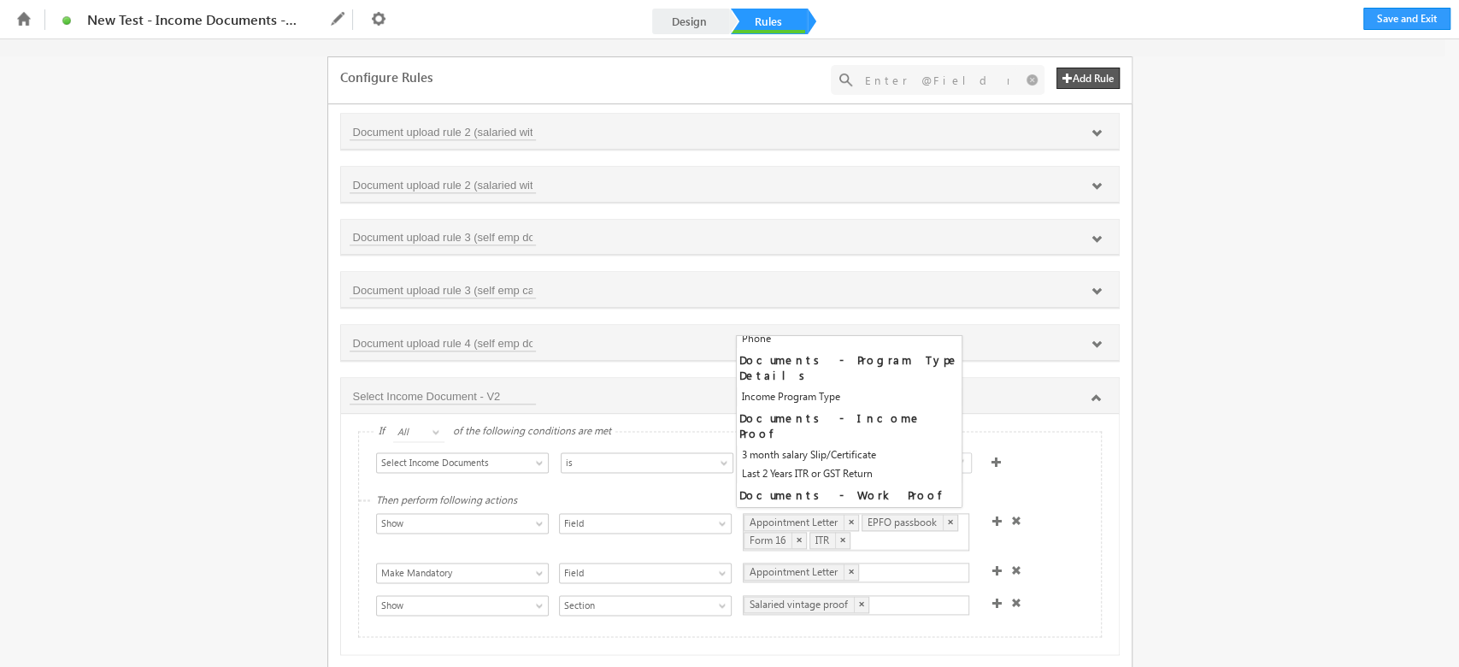
scroll to position [279, 0]
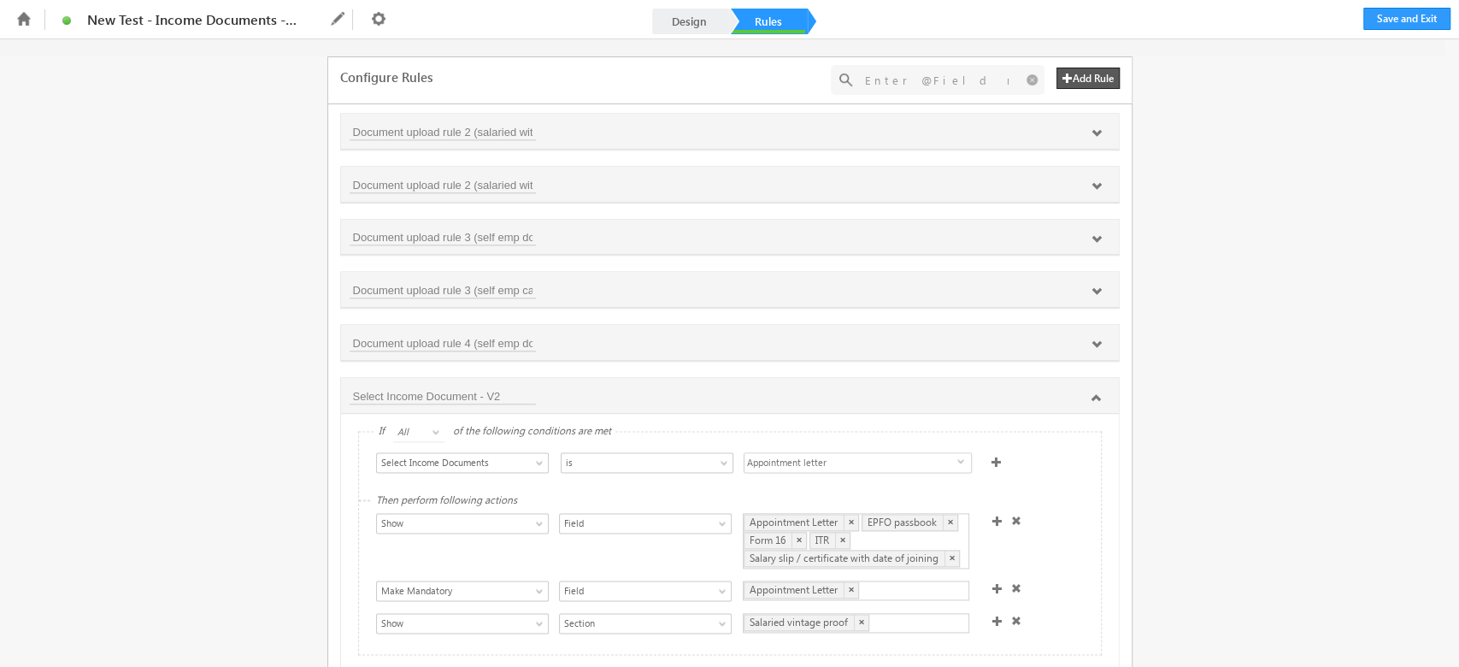
click at [1050, 491] on div "Select Condition Form Note Main Applicant- Phone Number Applicant- Status Full …" at bounding box center [730, 466] width 742 height 68
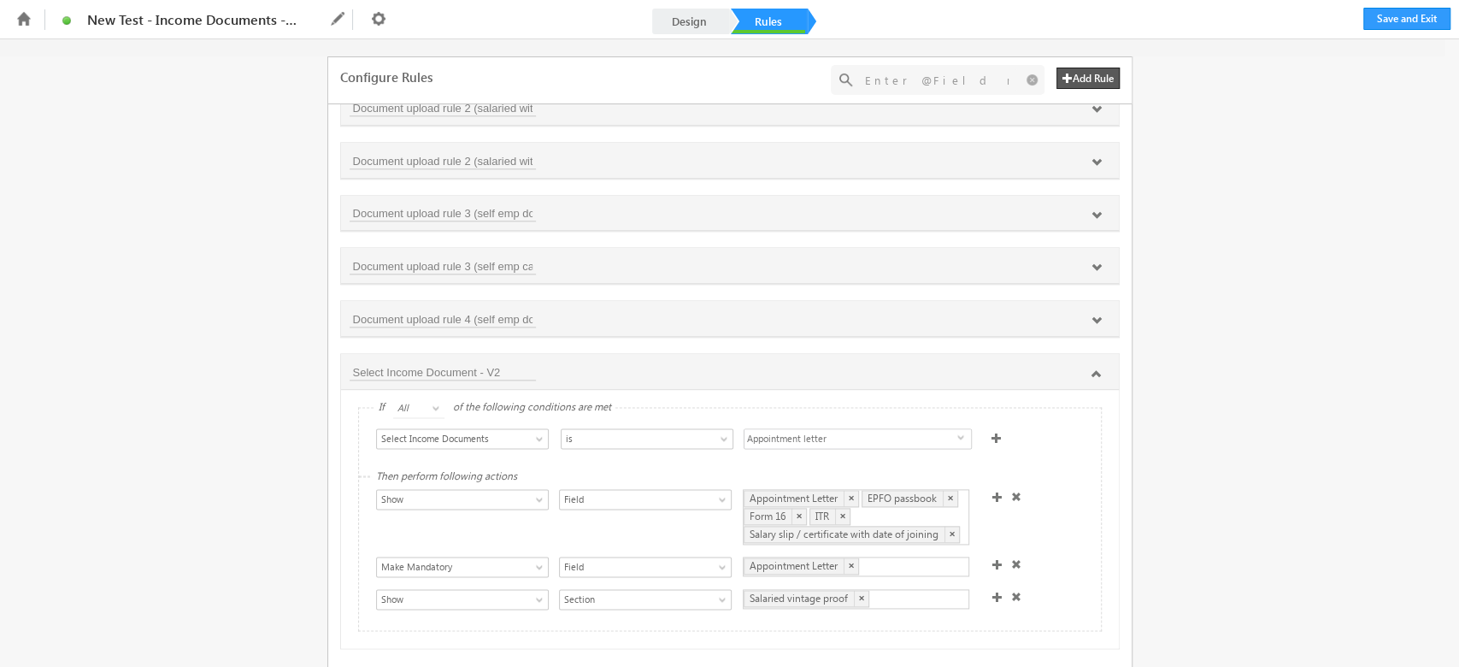
scroll to position [1306, 0]
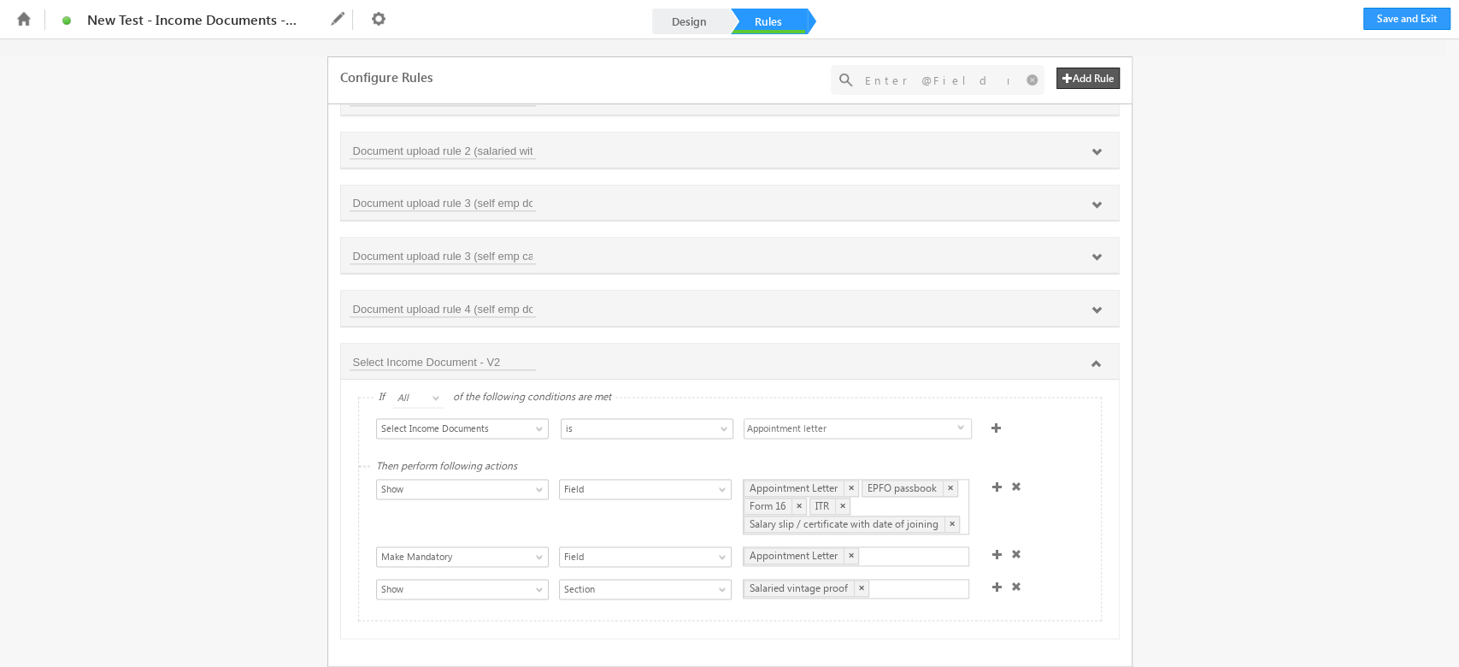
click at [909, 419] on span "Appointment letter" at bounding box center [850, 429] width 213 height 21
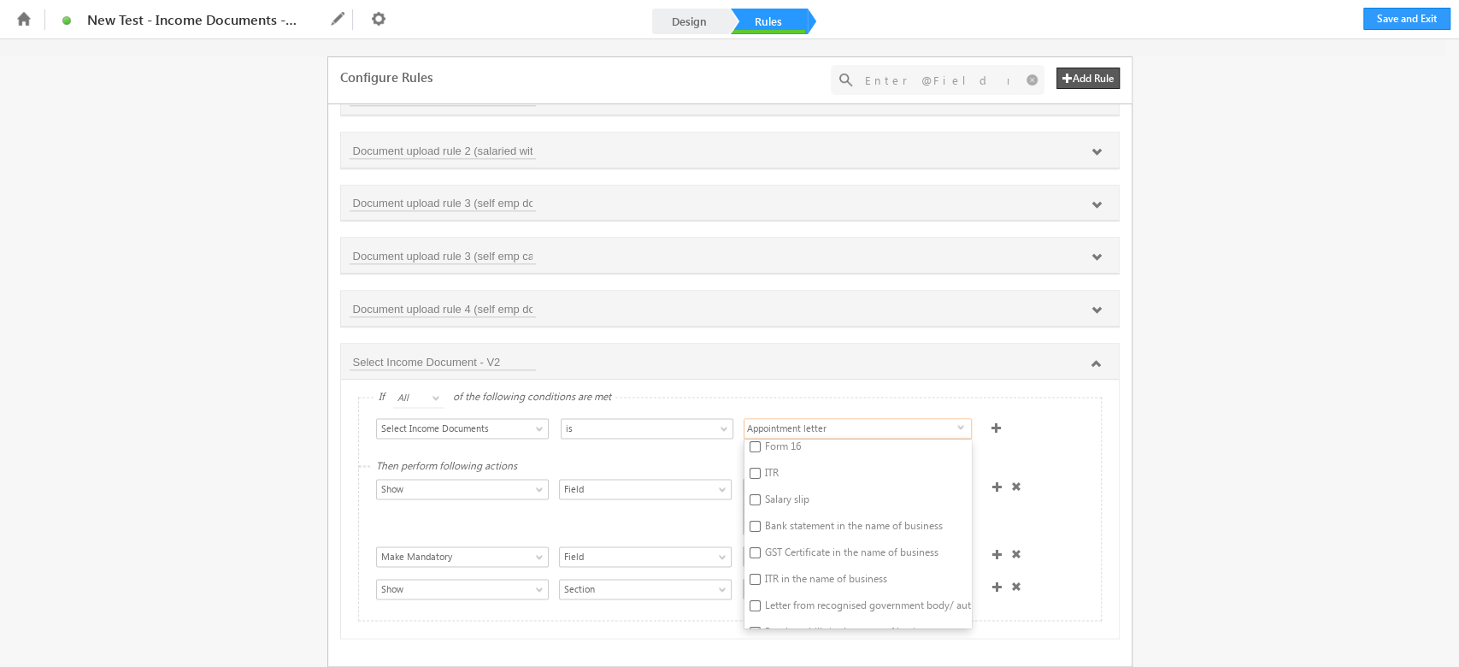
scroll to position [0, 0]
click at [1058, 443] on div "Select Condition Form Note Main Applicant- Phone Number Applicant- Status Full …" at bounding box center [730, 431] width 742 height 68
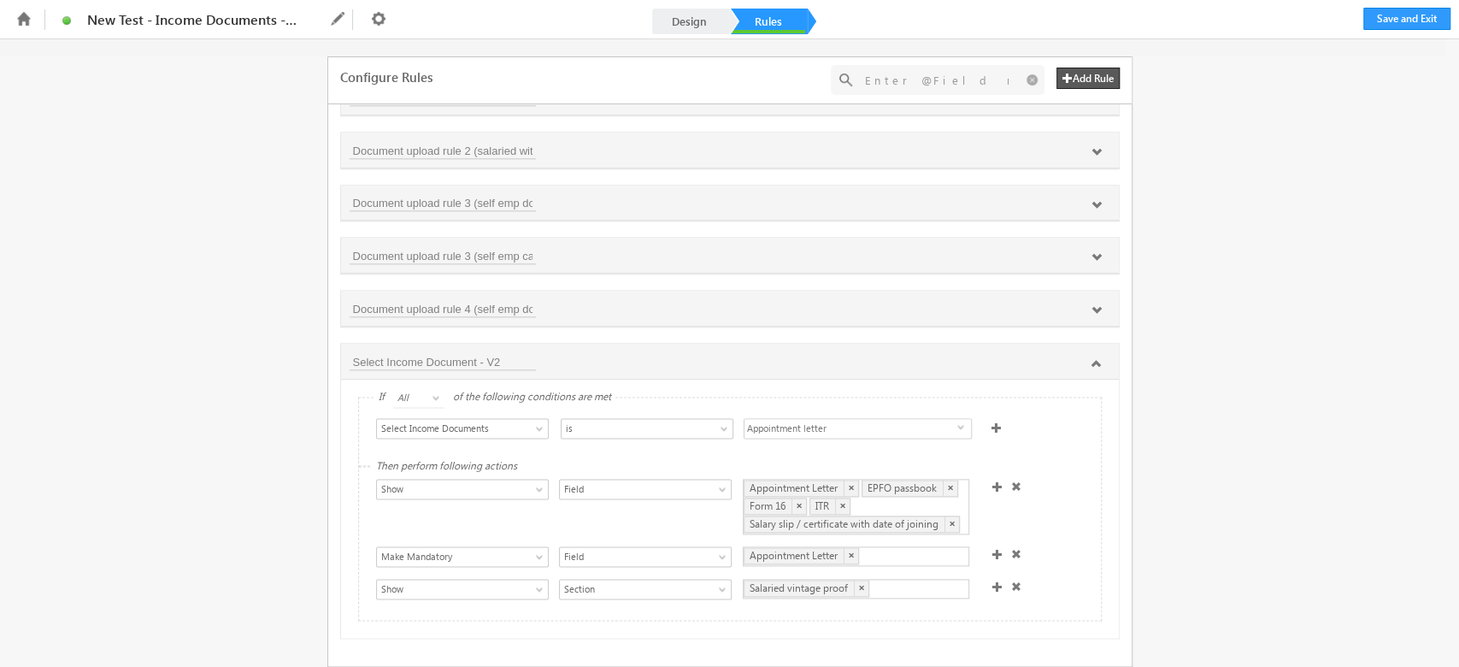
click at [808, 422] on span "Appointment letter" at bounding box center [850, 429] width 213 height 21
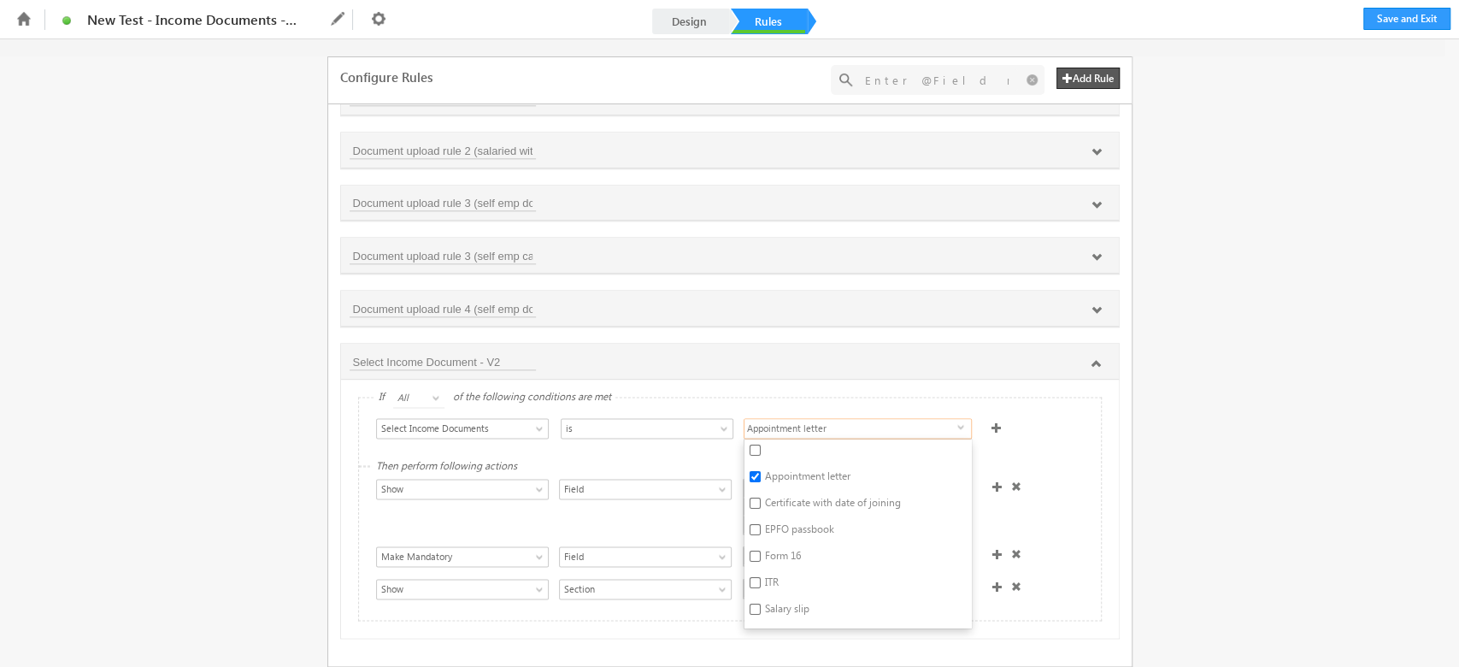
click at [808, 422] on span "Appointment letter" at bounding box center [850, 429] width 213 height 21
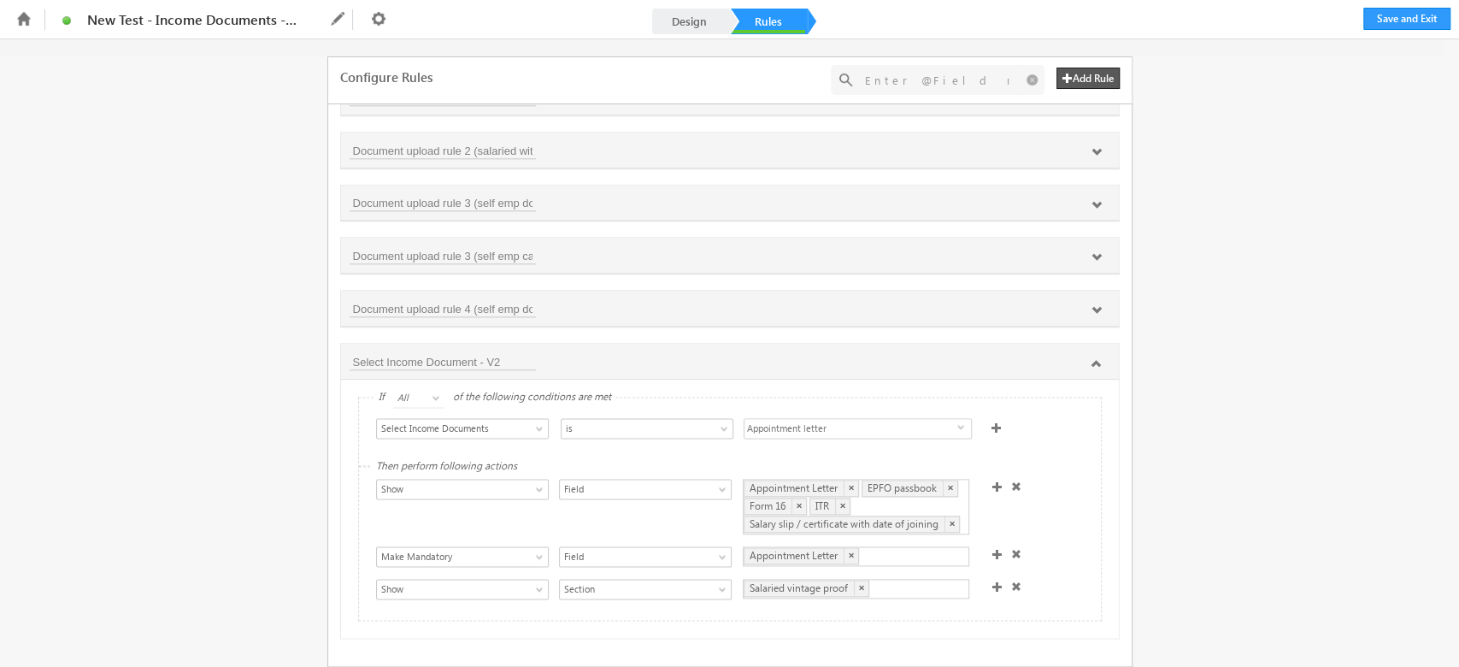
click at [859, 419] on span "Appointment letter" at bounding box center [850, 429] width 213 height 21
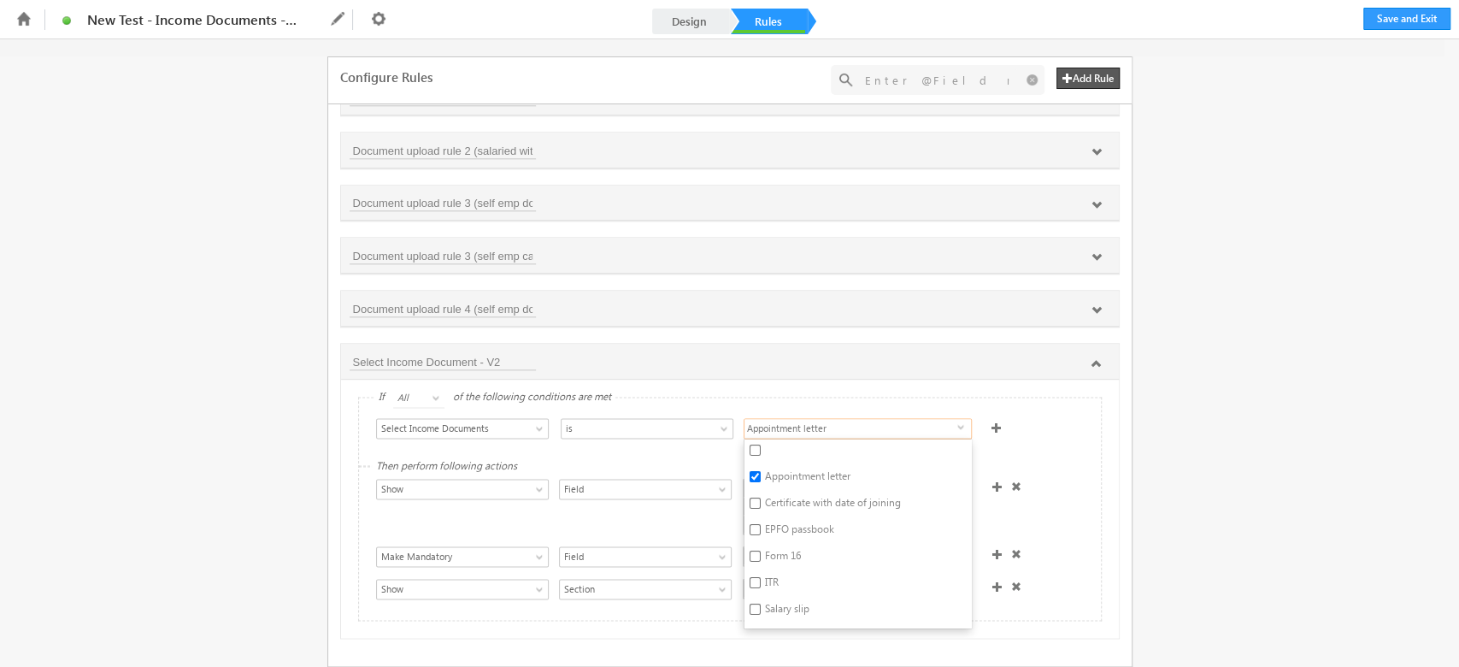
click at [859, 419] on span "Appointment letter" at bounding box center [850, 429] width 213 height 21
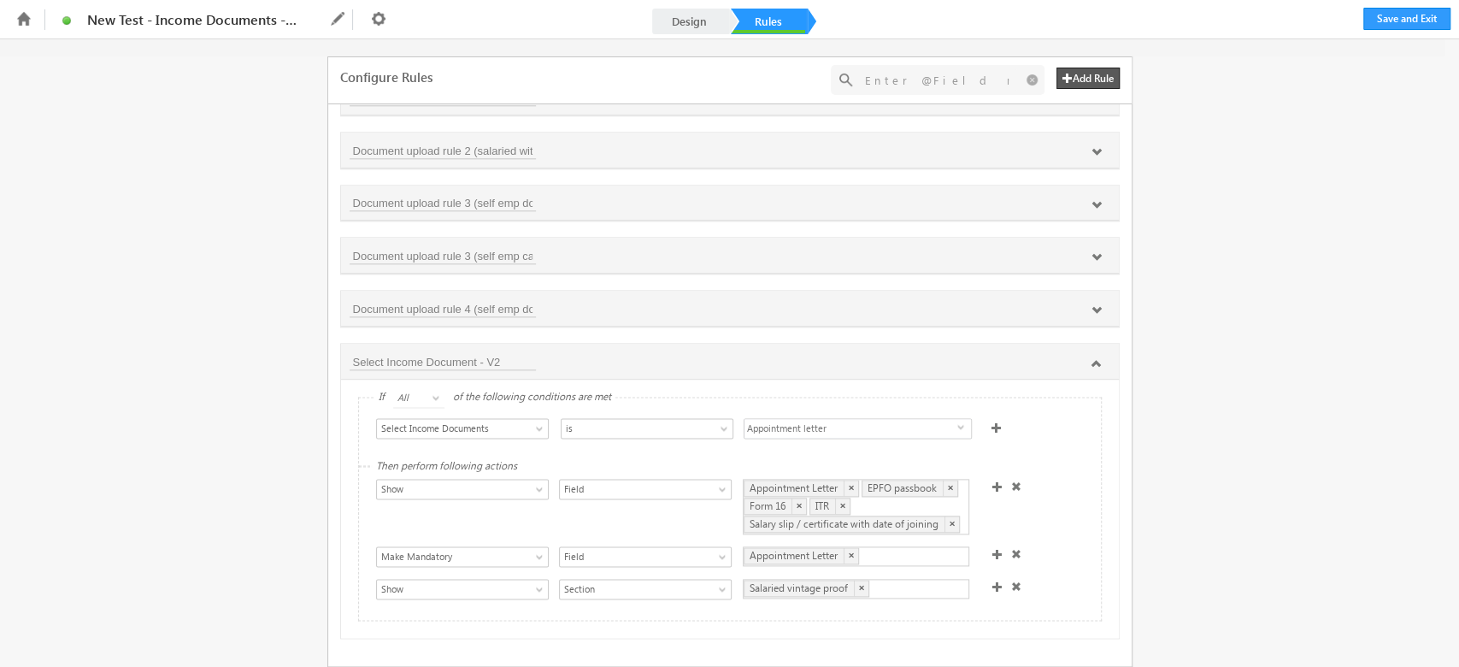
click at [859, 419] on span "Appointment letter" at bounding box center [850, 429] width 213 height 21
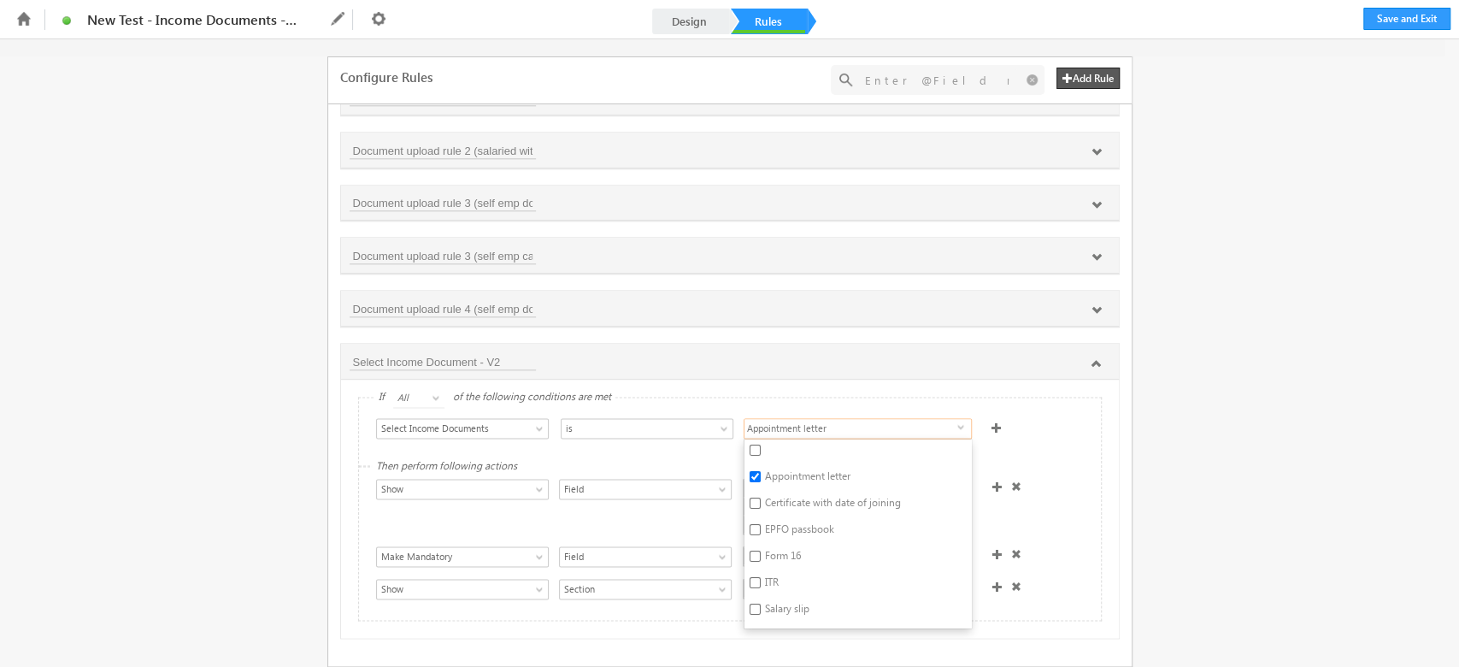
click at [782, 548] on label "Form 16" at bounding box center [771, 558] width 54 height 26
click at [761, 550] on input "Form 16" at bounding box center [755, 555] width 11 height 11
checkbox input "true"
click at [750, 583] on label "ITR" at bounding box center [771, 585] width 54 height 26
click at [750, 583] on input "ITR" at bounding box center [755, 582] width 11 height 11
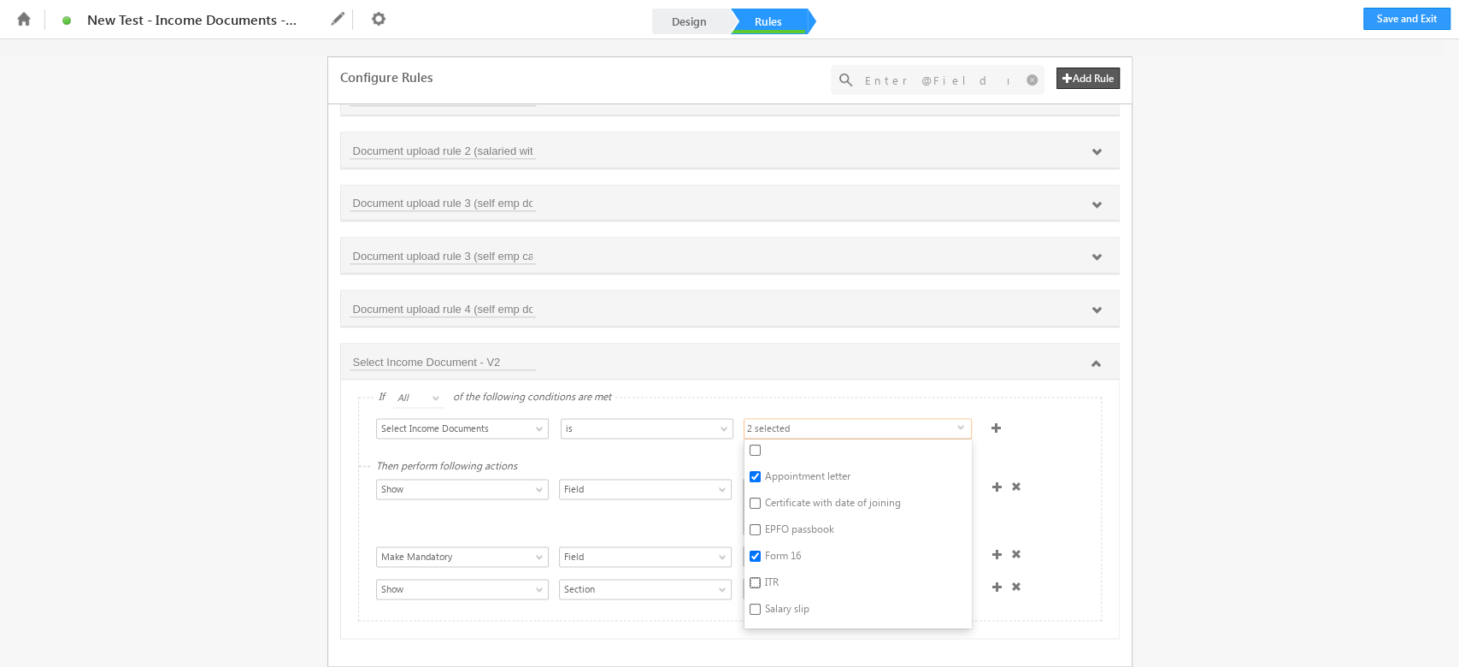
checkbox input "true"
click at [798, 527] on label "EPFO passbook" at bounding box center [771, 532] width 54 height 26
click at [761, 527] on input "EPFO passbook" at bounding box center [755, 529] width 11 height 11
checkbox input "true"
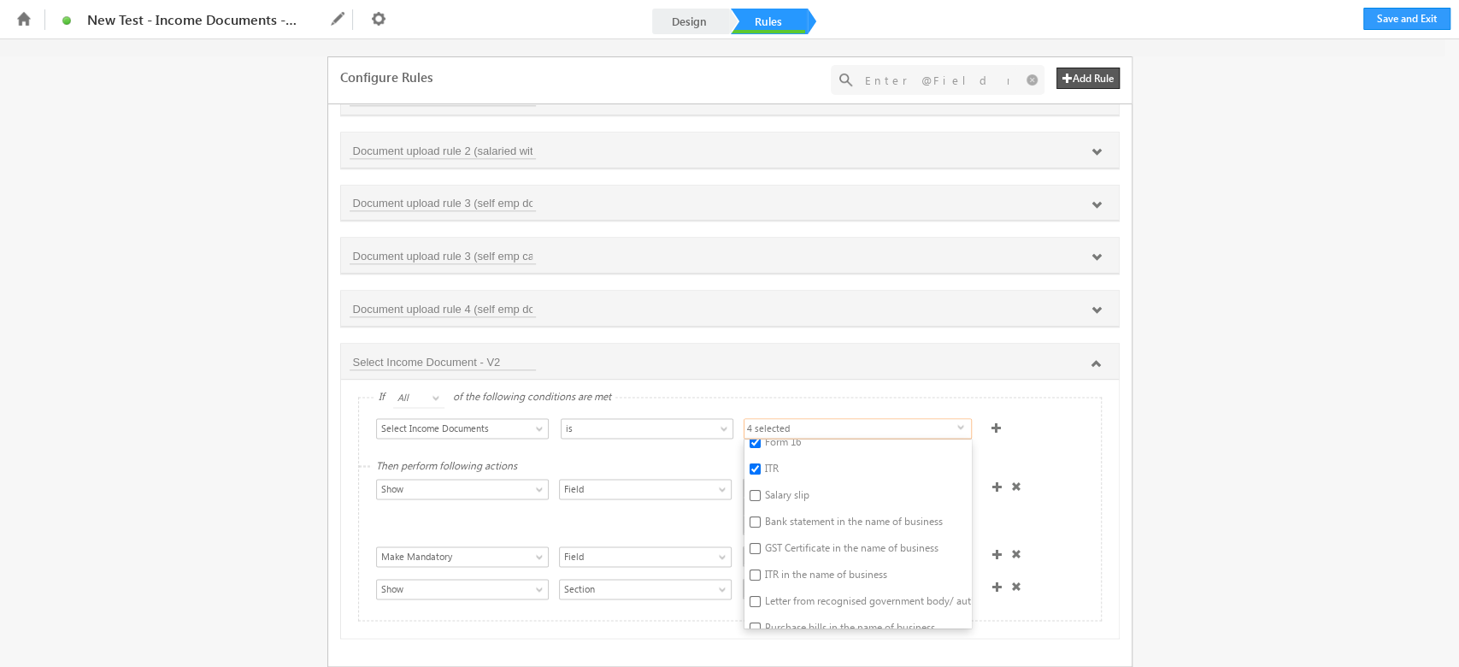
click at [776, 491] on label "Salary slip" at bounding box center [771, 498] width 54 height 26
click at [761, 491] on input "Salary slip" at bounding box center [755, 495] width 11 height 11
checkbox input "true"
click at [1067, 456] on div "Select Condition Form Note Main Applicant- Phone Number Applicant- Status Full …" at bounding box center [730, 431] width 742 height 68
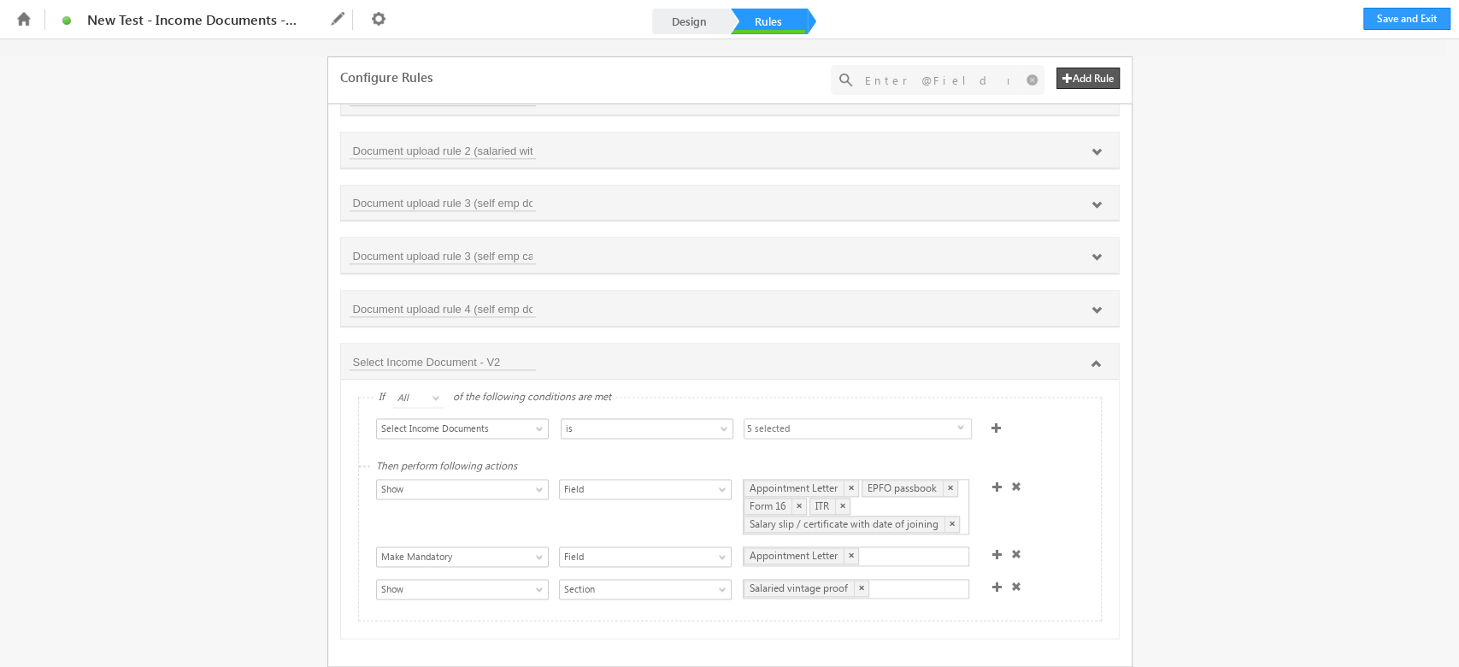
click at [855, 427] on span "5 selected" at bounding box center [850, 429] width 213 height 21
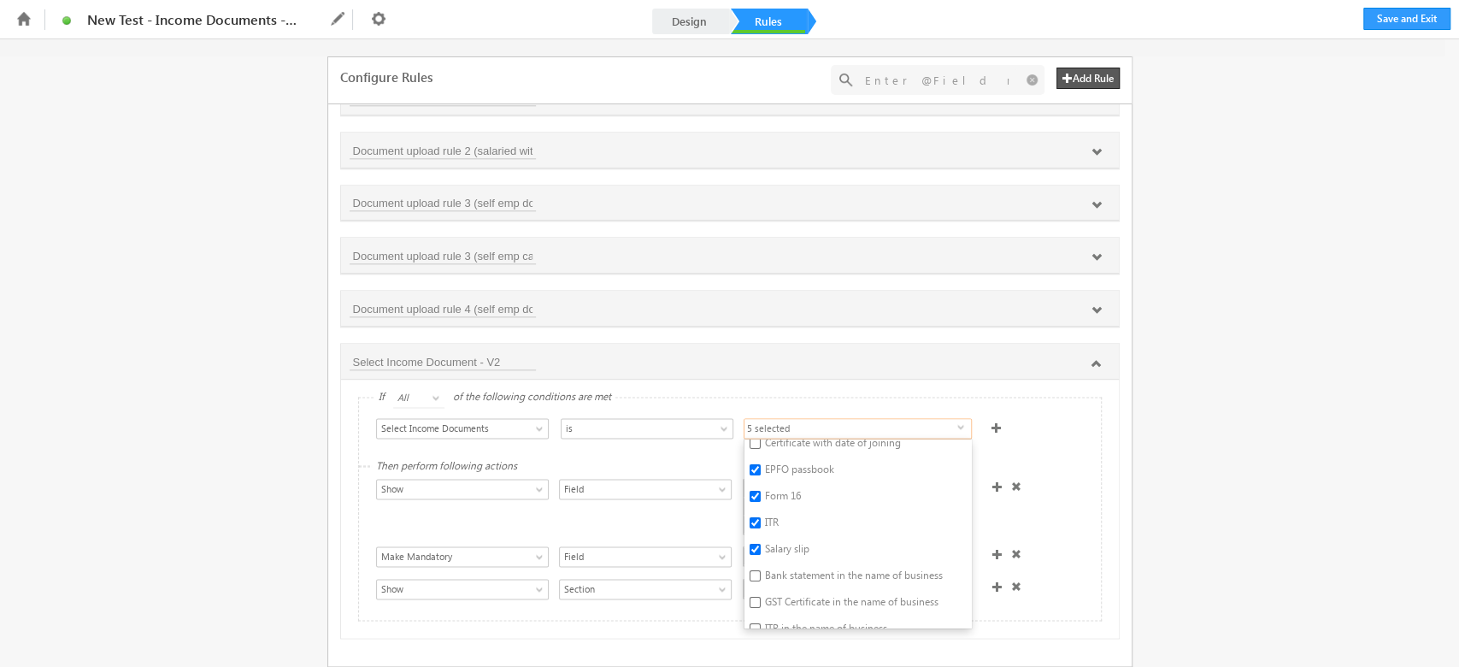
scroll to position [8, 0]
click at [842, 476] on li "Certificate with date of joining" at bounding box center [857, 471] width 226 height 26
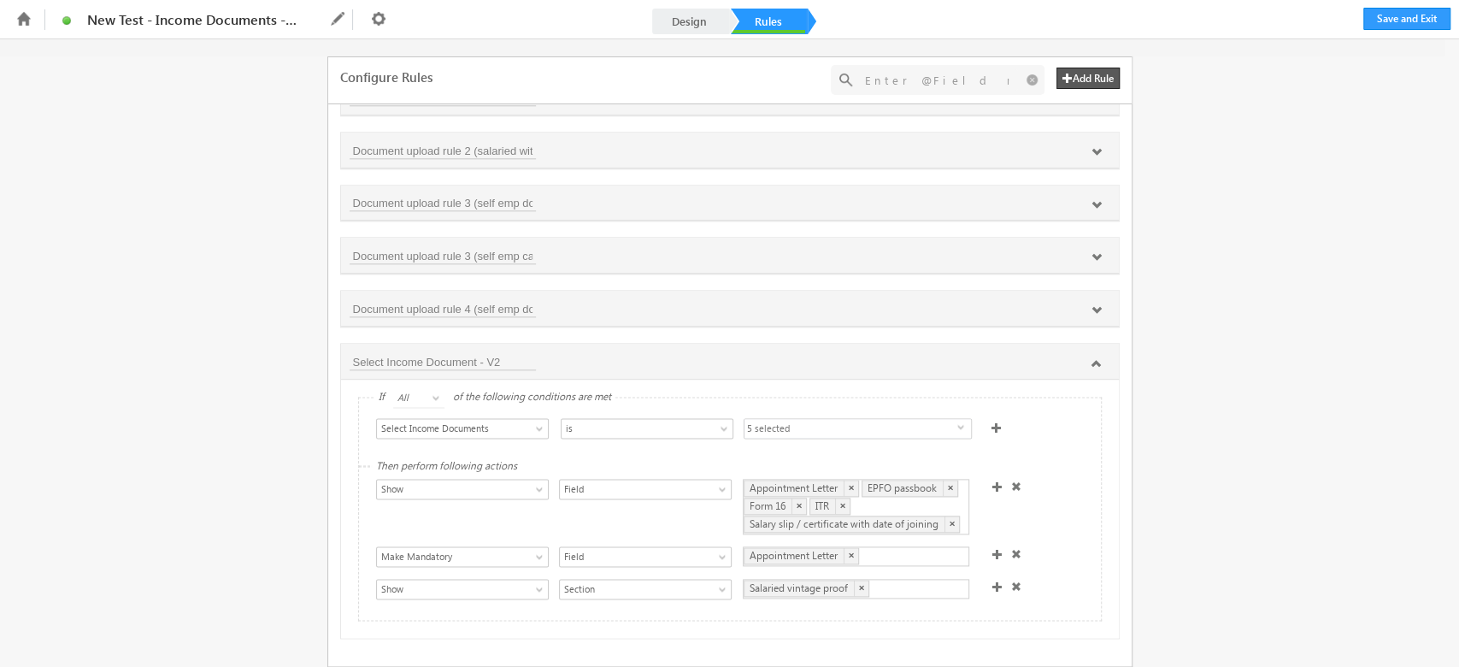
click at [844, 419] on span "5 selected" at bounding box center [850, 429] width 213 height 21
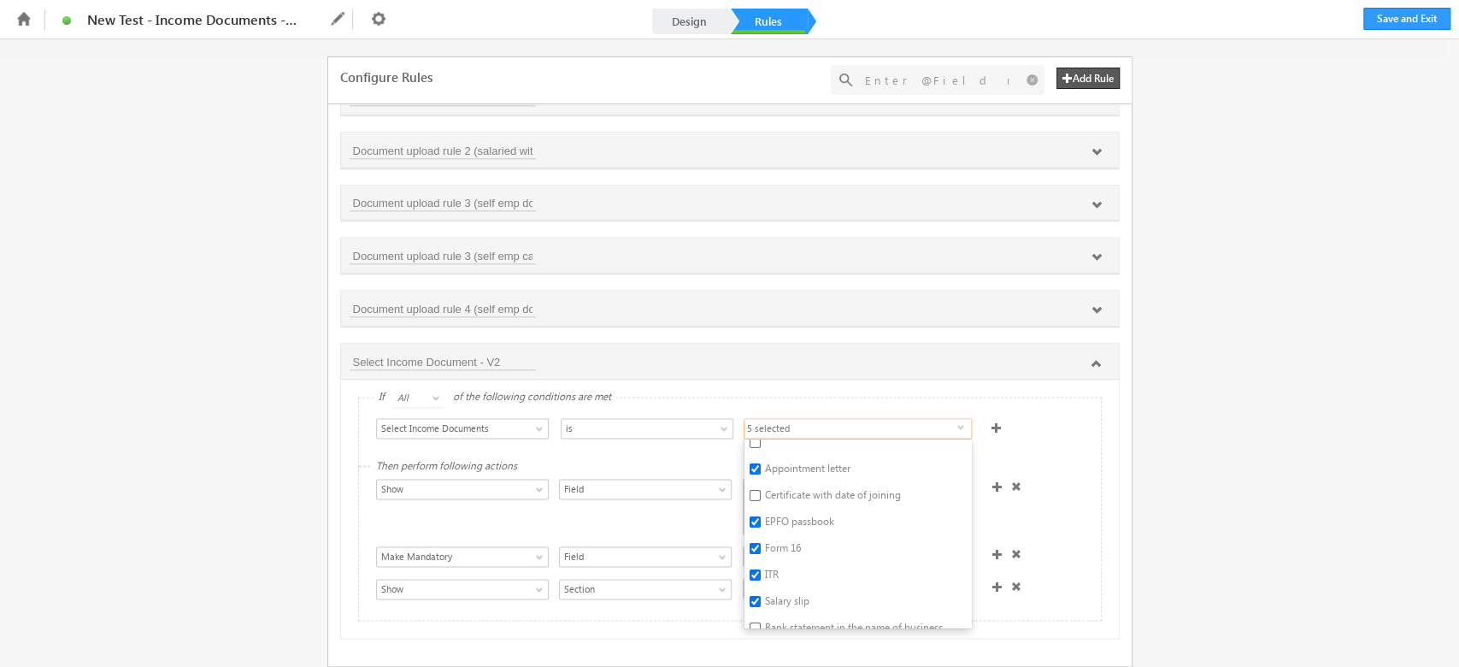
click at [798, 485] on label "Certificate with date of joining" at bounding box center [771, 498] width 54 height 26
click at [761, 490] on input "Certificate with date of joining" at bounding box center [755, 495] width 11 height 11
checkbox input "true"
click at [1079, 448] on div "Select Condition Form Note Main Applicant- Phone Number Applicant- Status Full …" at bounding box center [730, 431] width 742 height 68
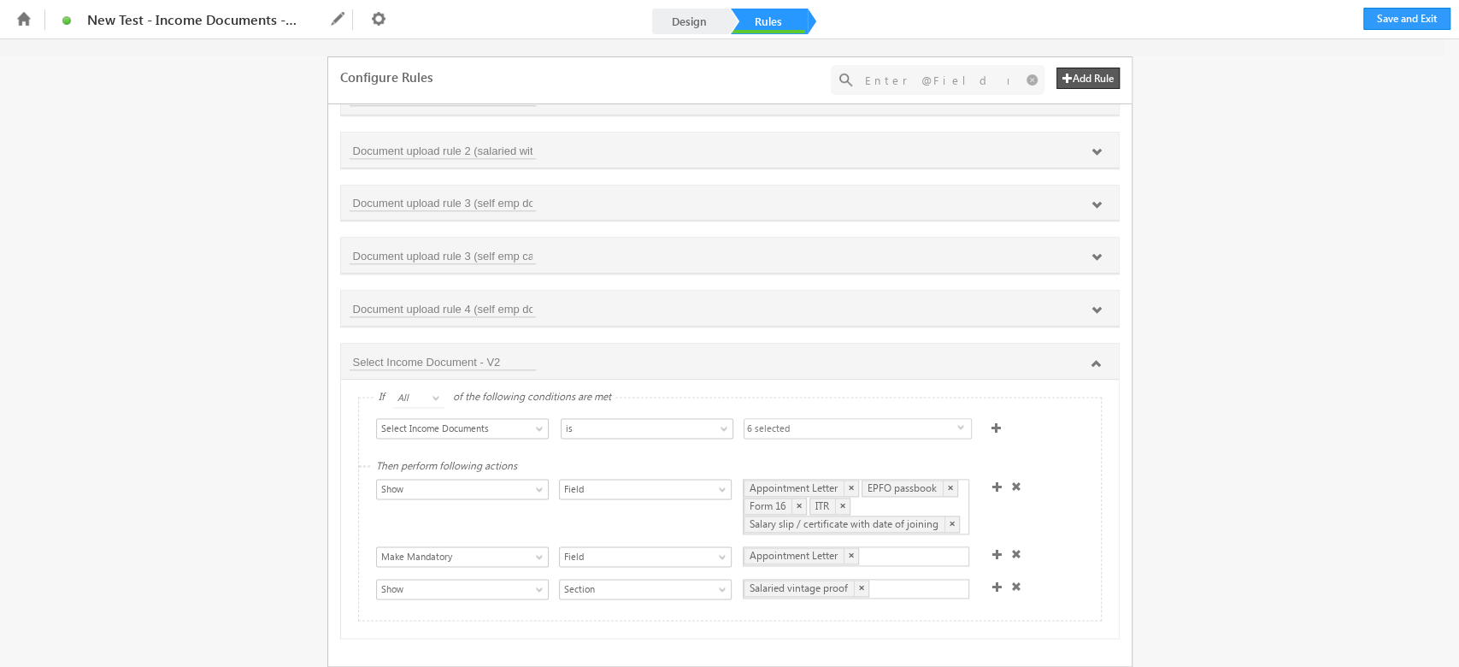
click at [868, 431] on span "6 selected" at bounding box center [850, 429] width 213 height 21
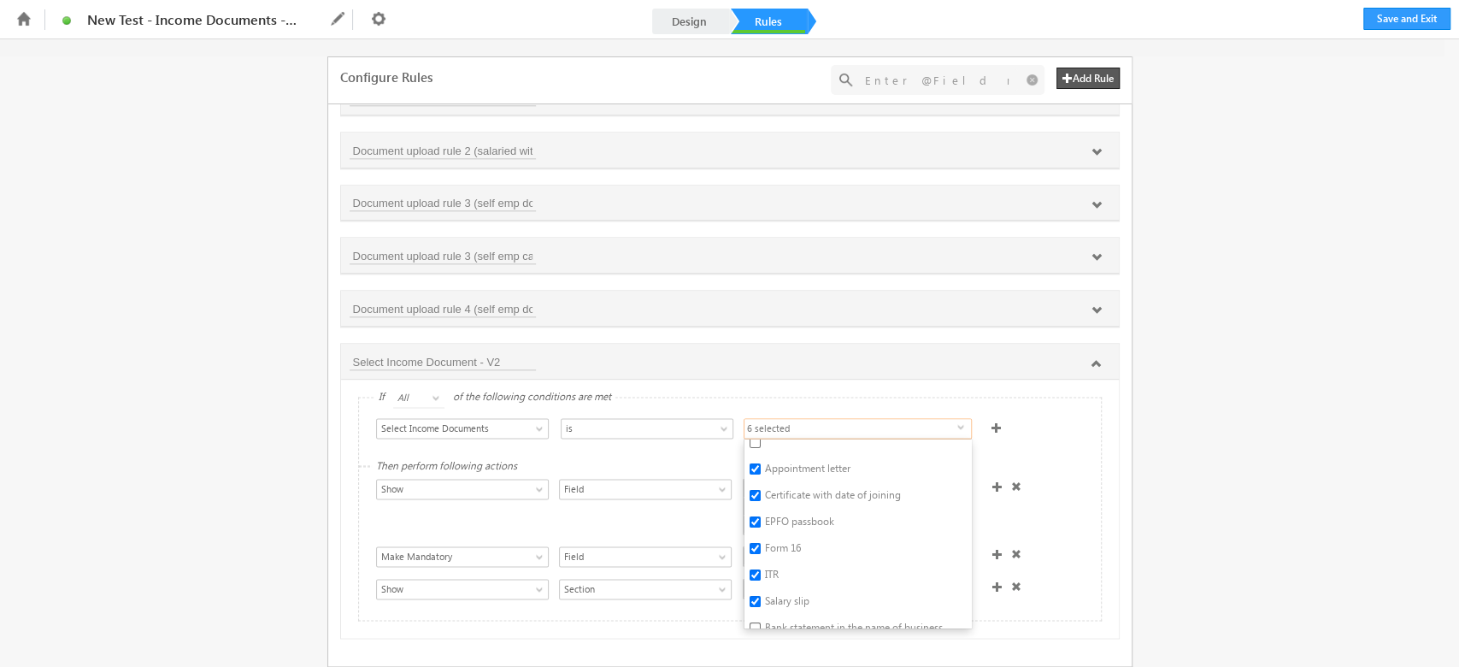
scroll to position [0, 0]
click at [1044, 439] on div "Select Condition Form Note Main Applicant- Phone Number Applicant- Status Full …" at bounding box center [730, 431] width 742 height 68
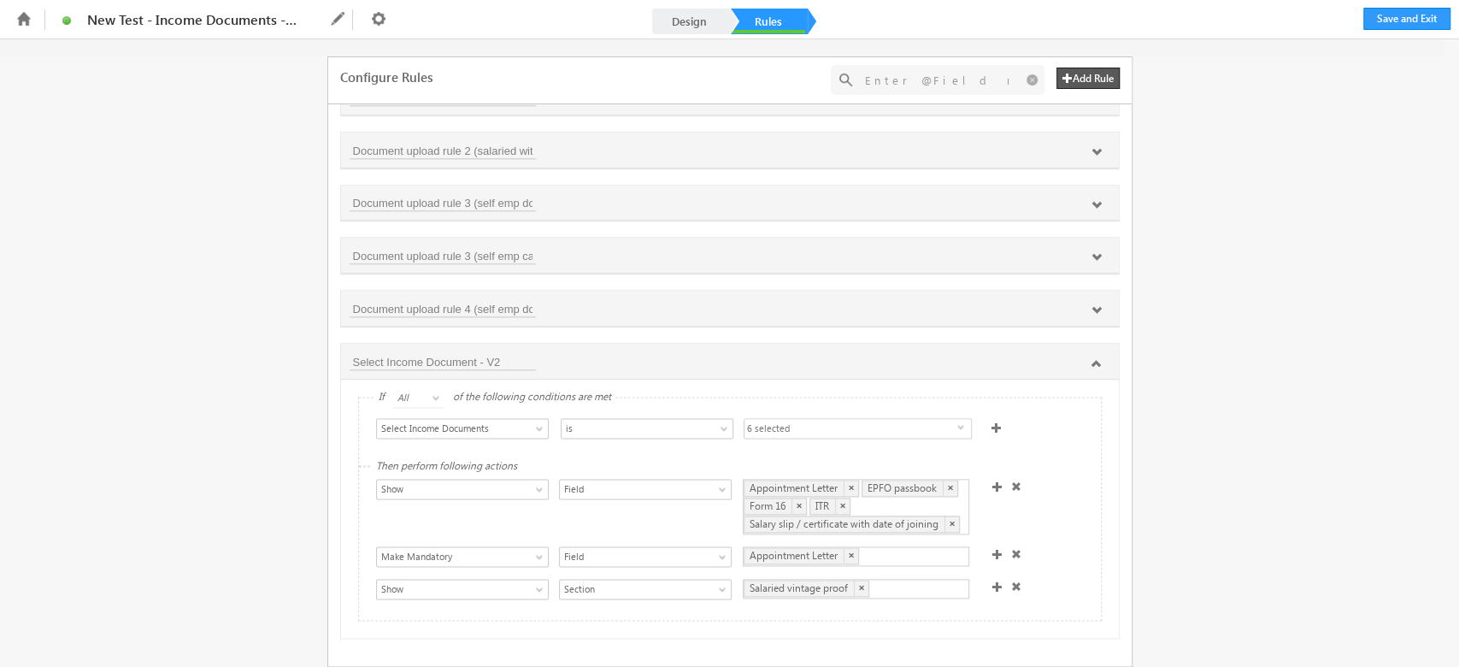
click at [1048, 482] on div "Show Hide Set Value Make Read-Only Make Mandatory Disable Submission & Show Err…" at bounding box center [734, 508] width 716 height 59
click at [835, 419] on span "6 selected" at bounding box center [850, 429] width 213 height 21
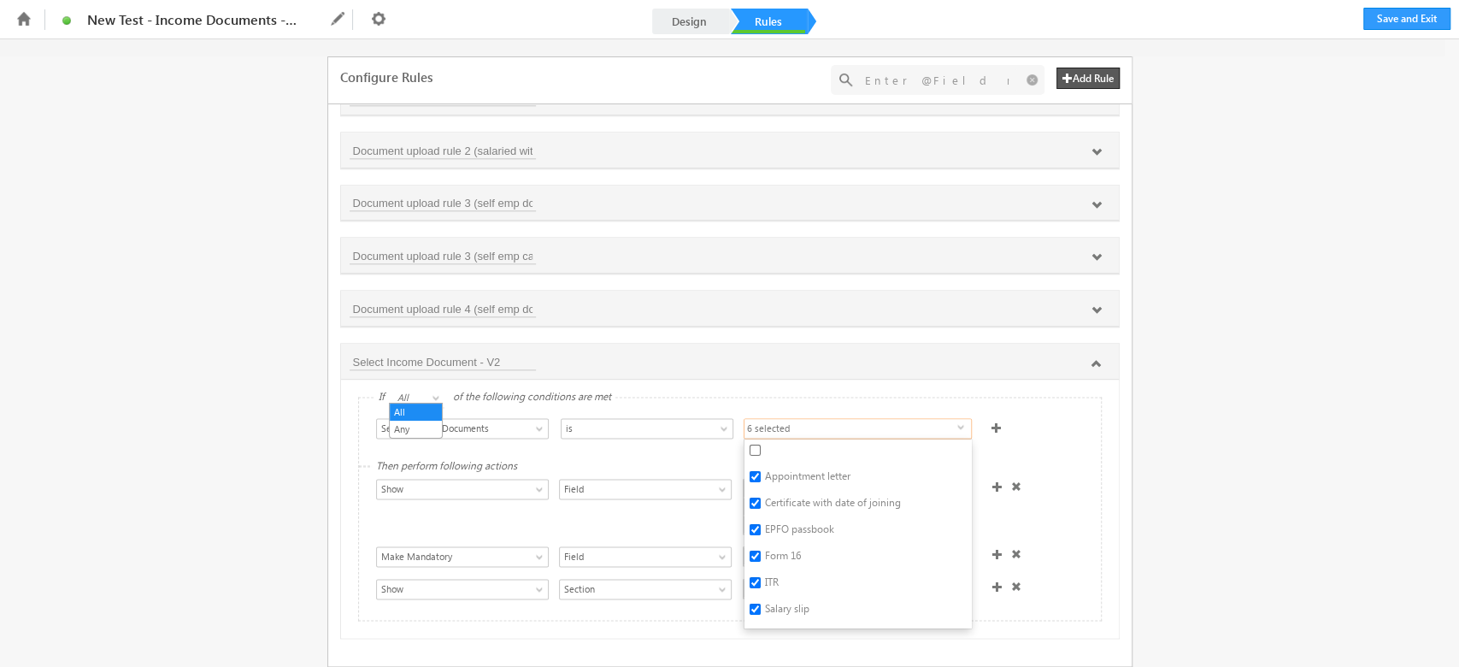
click at [417, 388] on link "All" at bounding box center [418, 398] width 51 height 20
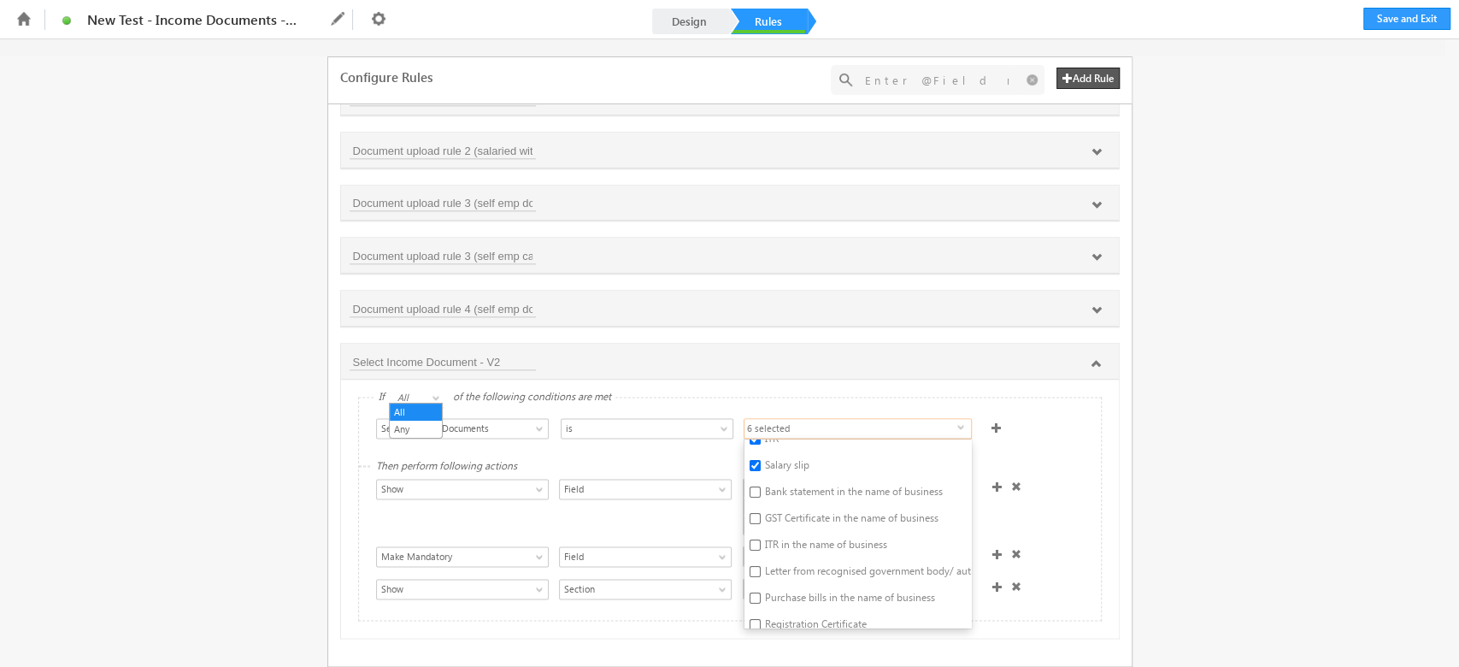
scroll to position [114, 0]
click at [1088, 438] on div "Select Condition Form Note Main Applicant- Phone Number Applicant- Status Full …" at bounding box center [730, 431] width 742 height 68
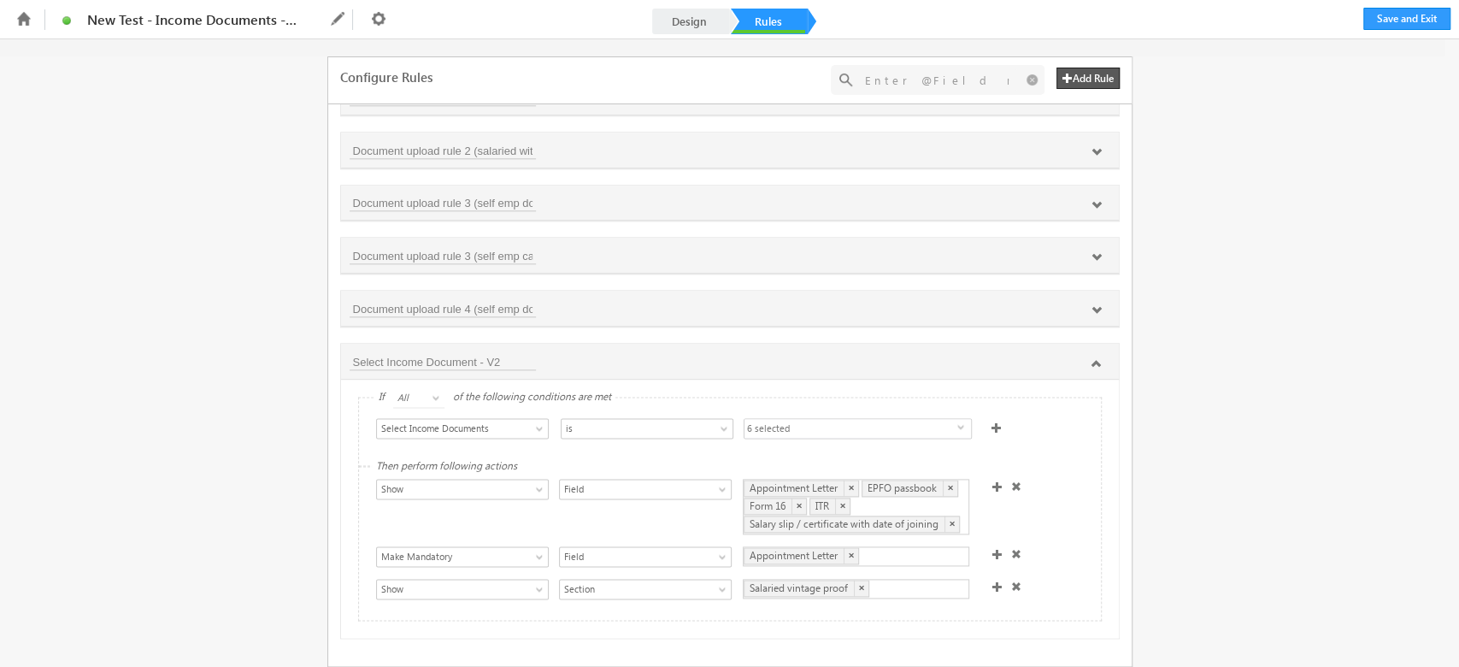
click at [991, 422] on span at bounding box center [996, 427] width 10 height 10
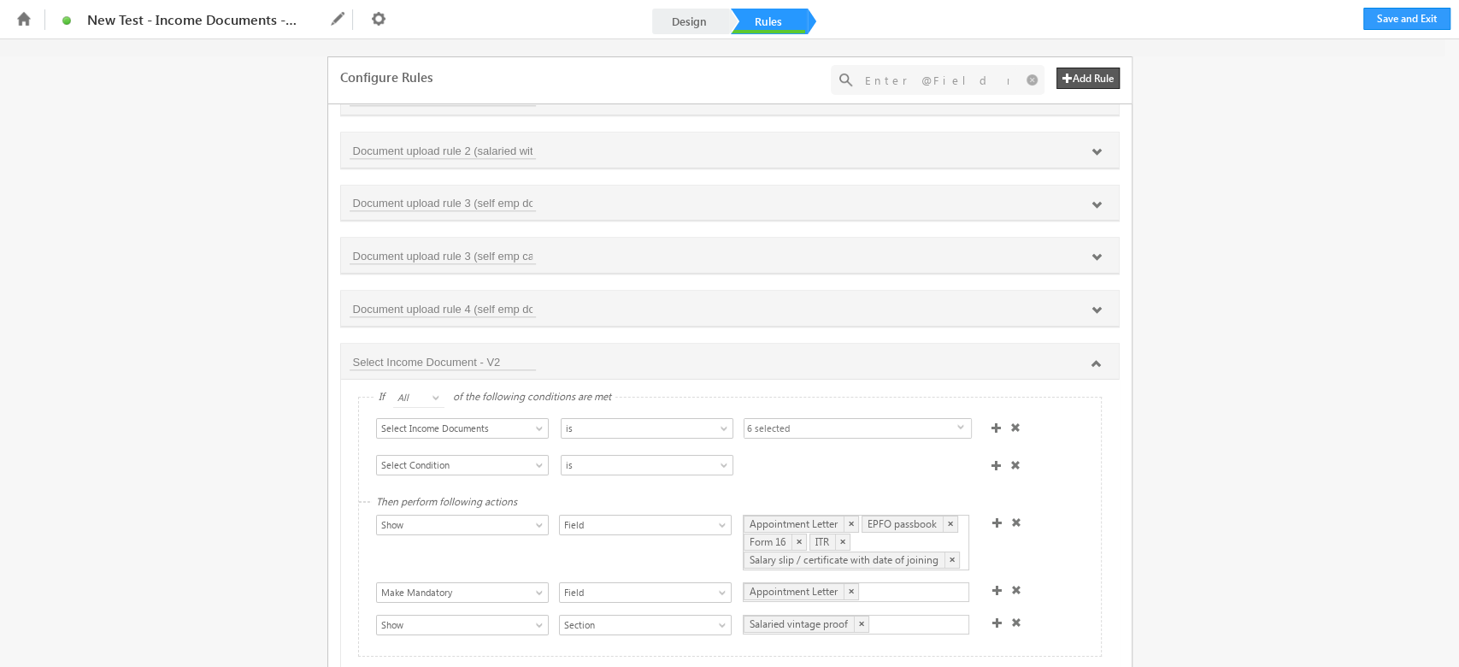
click at [991, 460] on span at bounding box center [996, 465] width 10 height 10
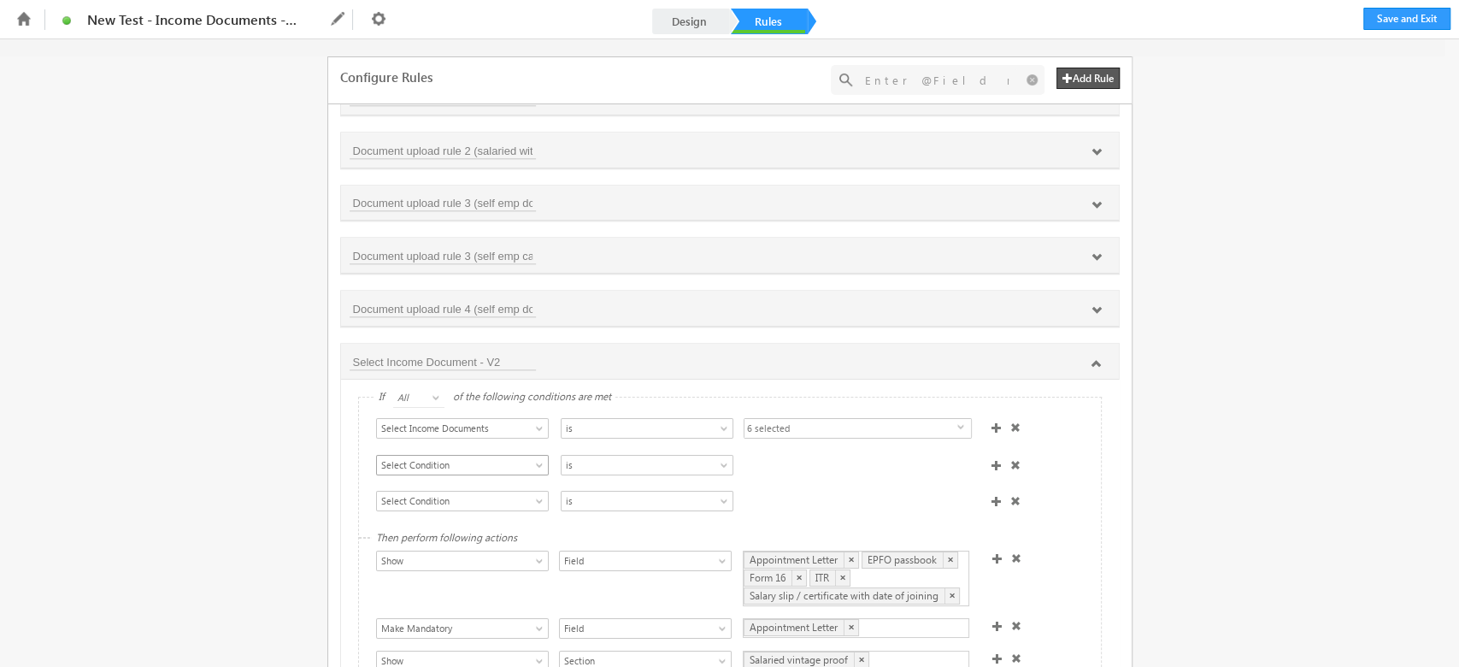
click at [433, 462] on span "Select Condition" at bounding box center [454, 464] width 154 height 15
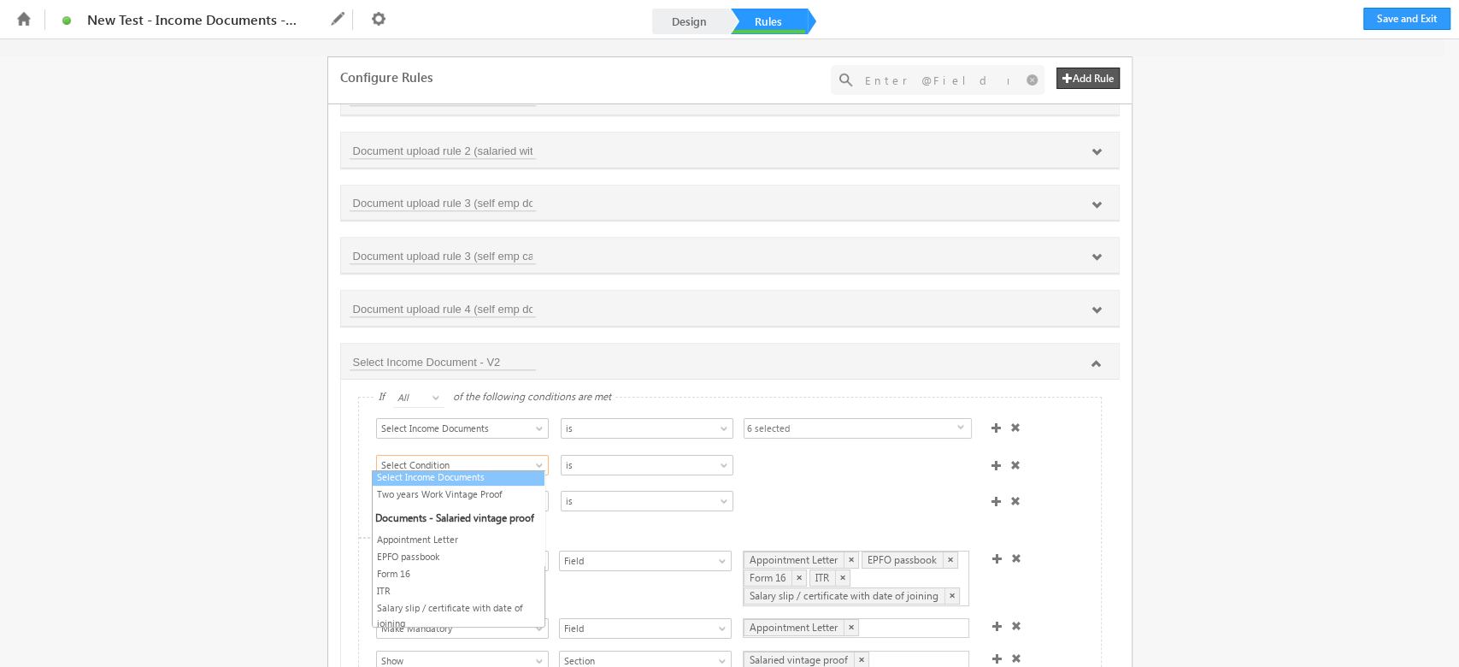
click at [468, 473] on link "Select Income Documents" at bounding box center [459, 476] width 172 height 15
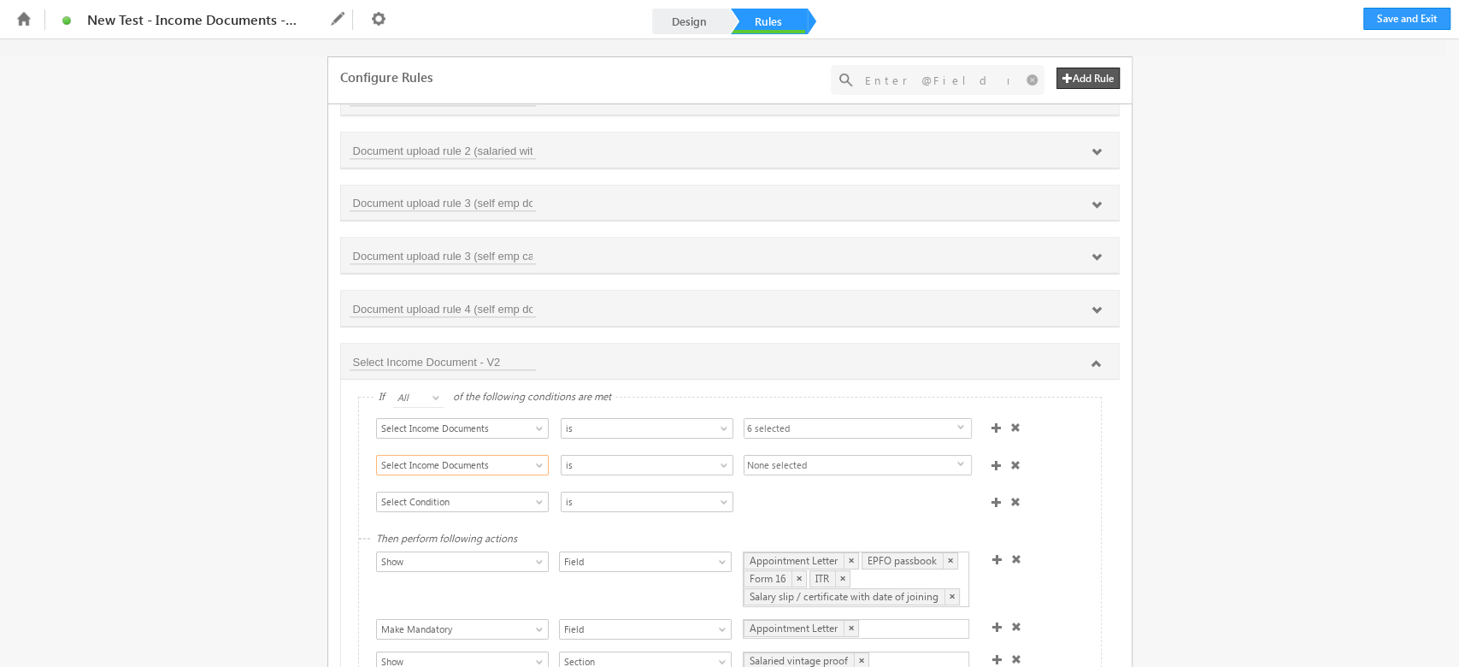
click at [814, 439] on span "None selected" at bounding box center [850, 429] width 213 height 21
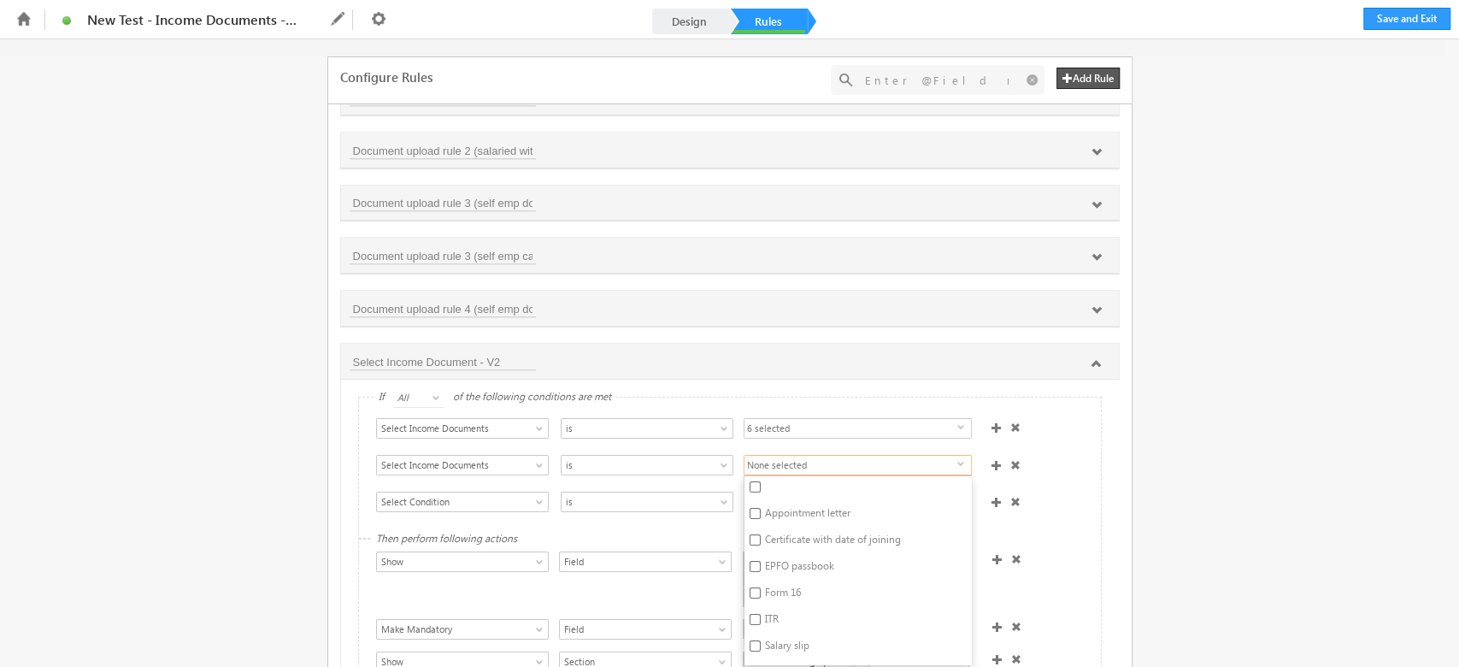
click at [798, 532] on label "Certificate with date of joining" at bounding box center [771, 542] width 54 height 26
click at [761, 534] on input "Certificate with date of joining" at bounding box center [755, 539] width 11 height 11
checkbox input "true"
click at [1053, 468] on div "Select Condition Form Note Main Applicant- Phone Number Applicant- Status Full …" at bounding box center [736, 467] width 729 height 25
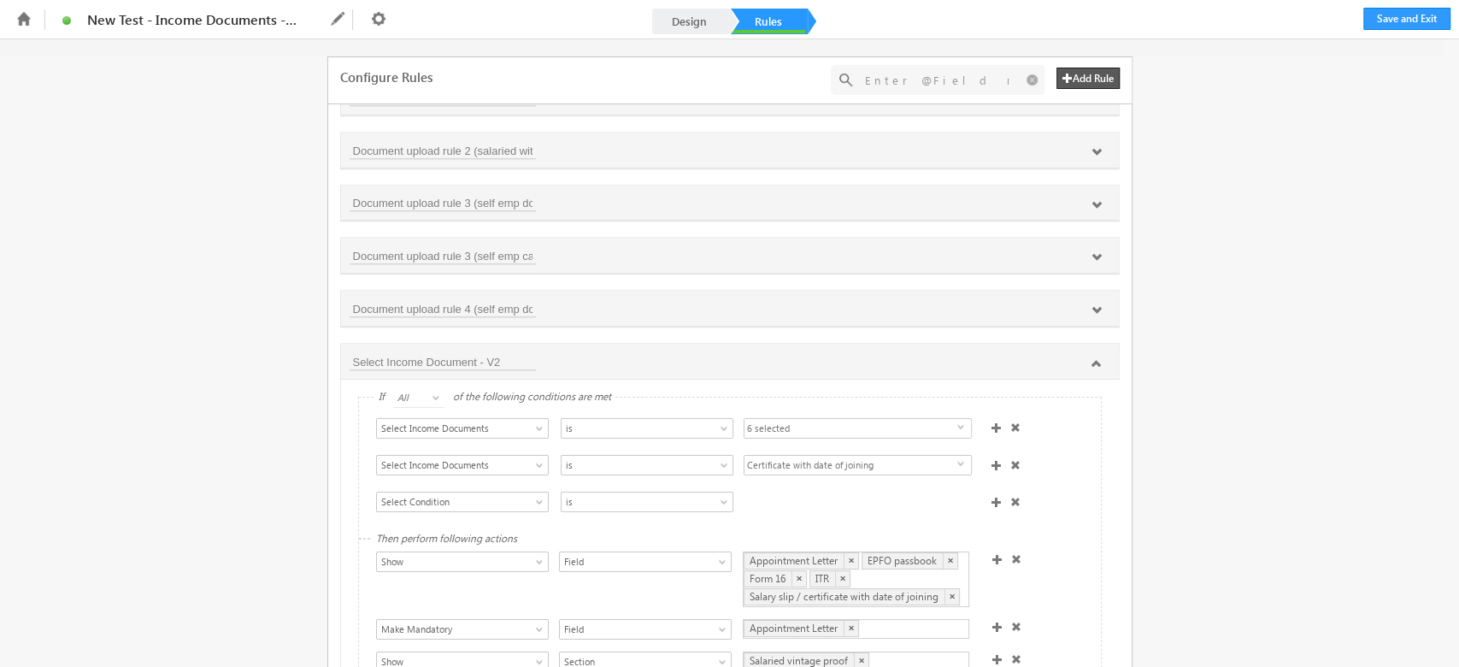
click at [438, 394] on span at bounding box center [438, 401] width 14 height 14
click at [426, 427] on link "Any" at bounding box center [416, 428] width 52 height 15
click at [509, 494] on span "Select Condition" at bounding box center [454, 501] width 154 height 15
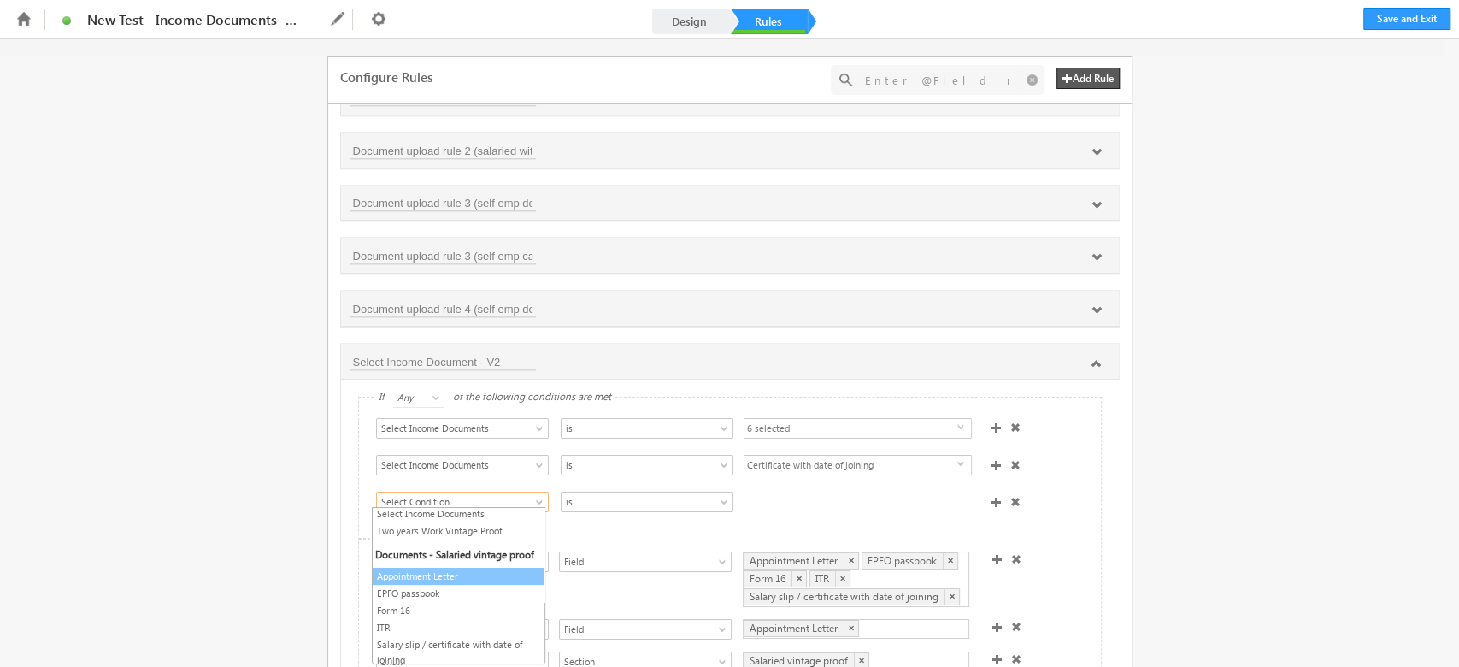
scroll to position [227, 0]
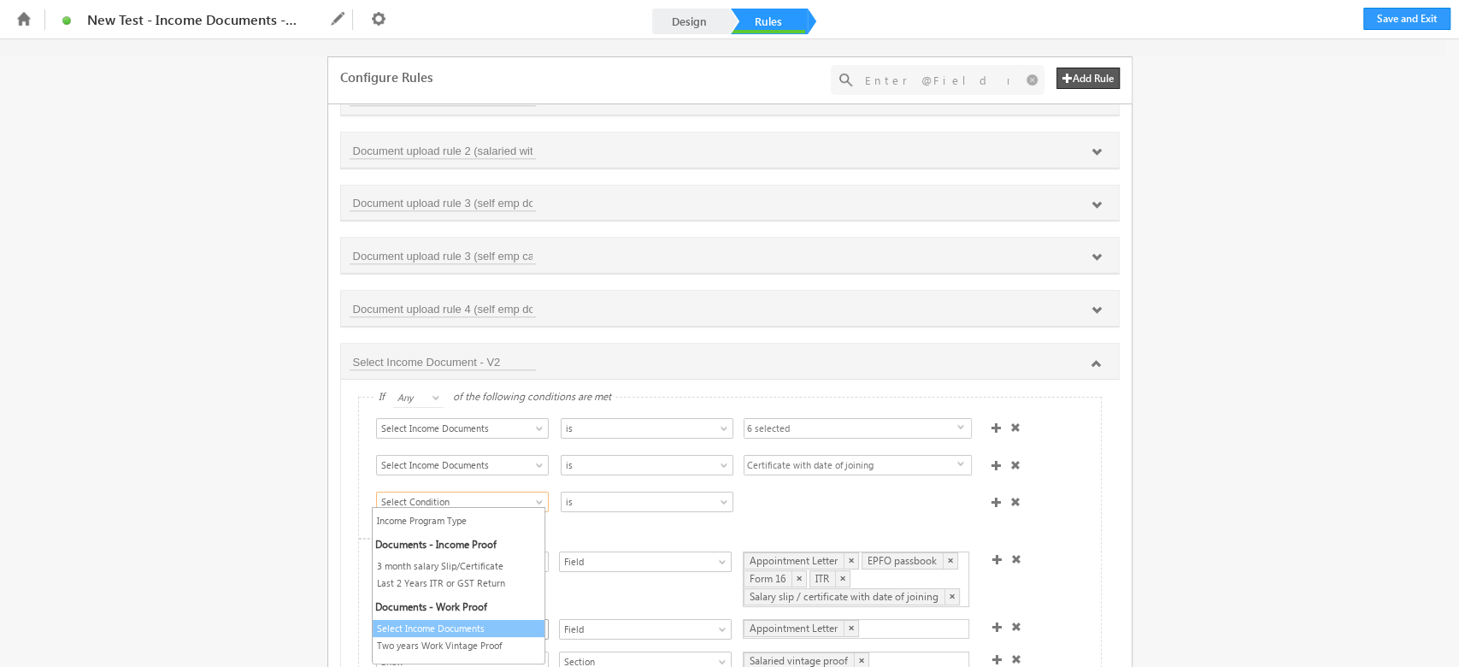
click at [432, 627] on link "Select Income Documents" at bounding box center [459, 627] width 172 height 15
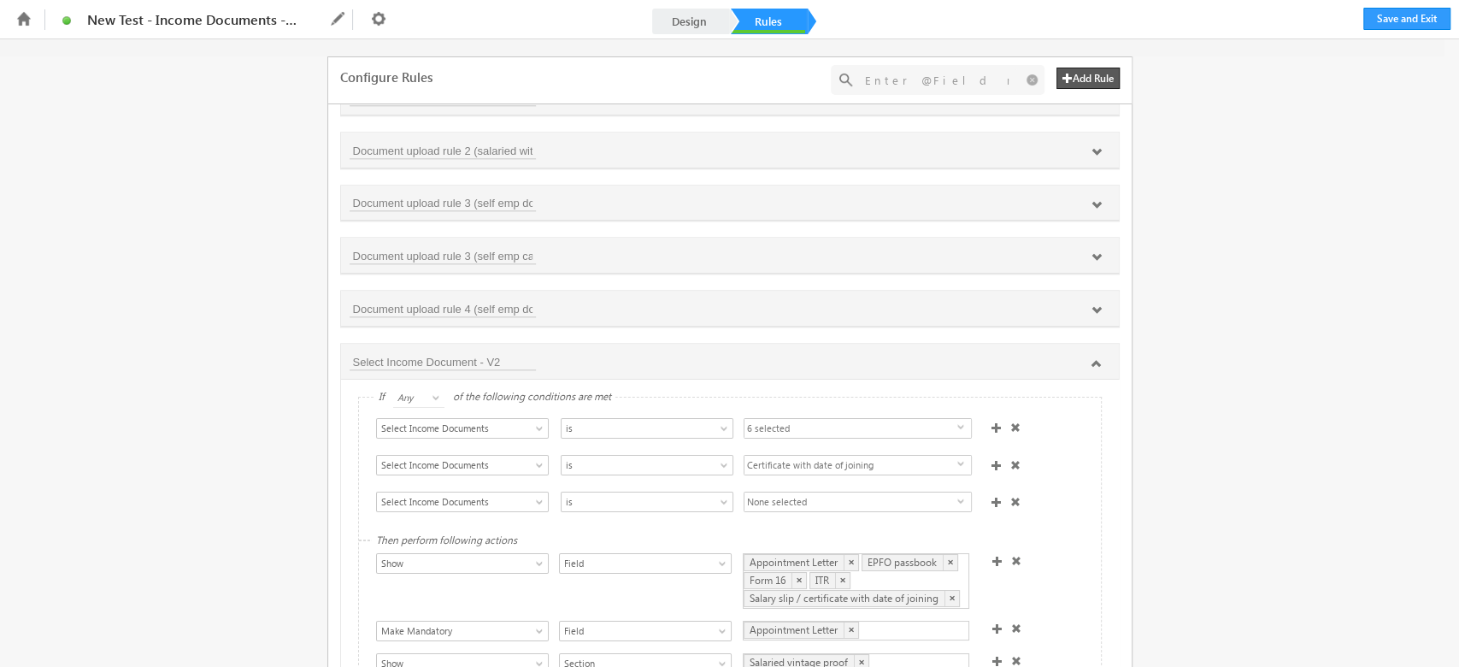
drag, startPoint x: 797, startPoint y: 495, endPoint x: 791, endPoint y: 502, distance: 9.1
click at [796, 439] on span "None selected" at bounding box center [850, 429] width 213 height 21
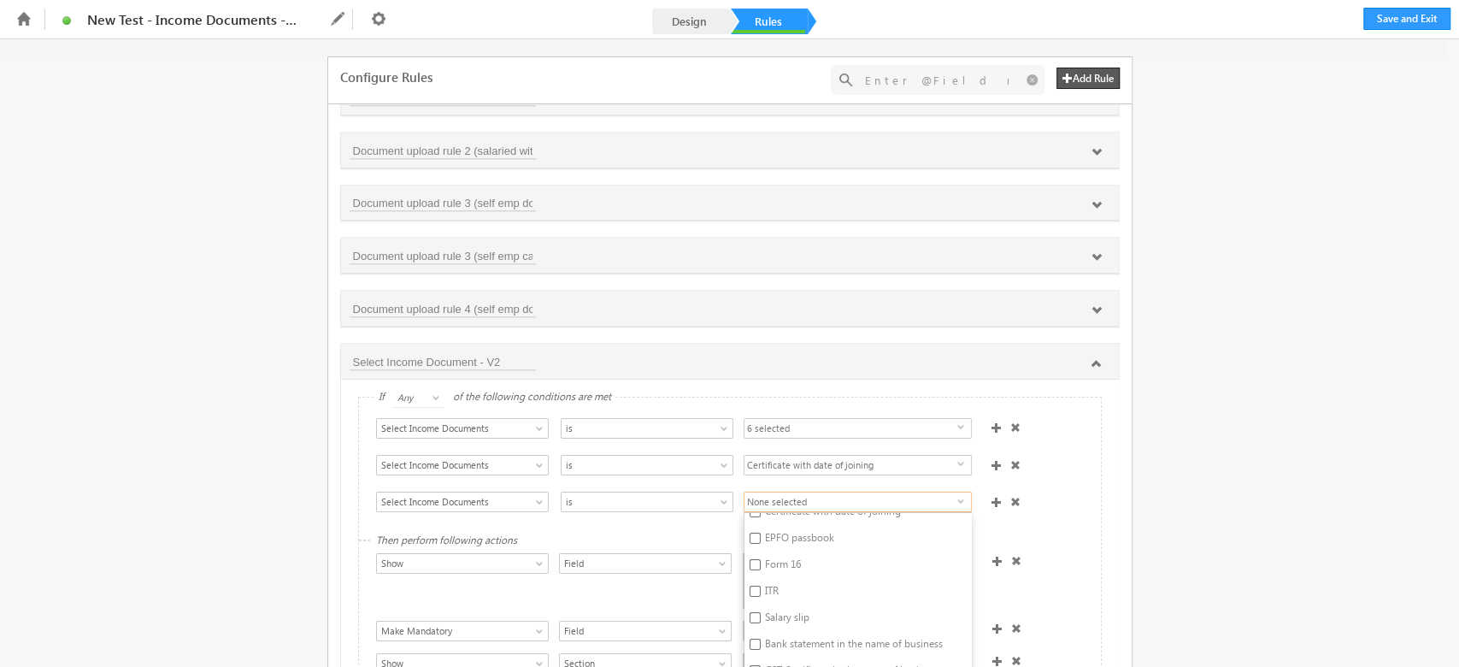
scroll to position [114, 0]
click at [750, 564] on input "Salary slip" at bounding box center [755, 568] width 11 height 11
checkbox input "true"
click at [1055, 491] on div "Select Condition Form Note Main Applicant- Phone Number Applicant- Status Full …" at bounding box center [736, 503] width 729 height 25
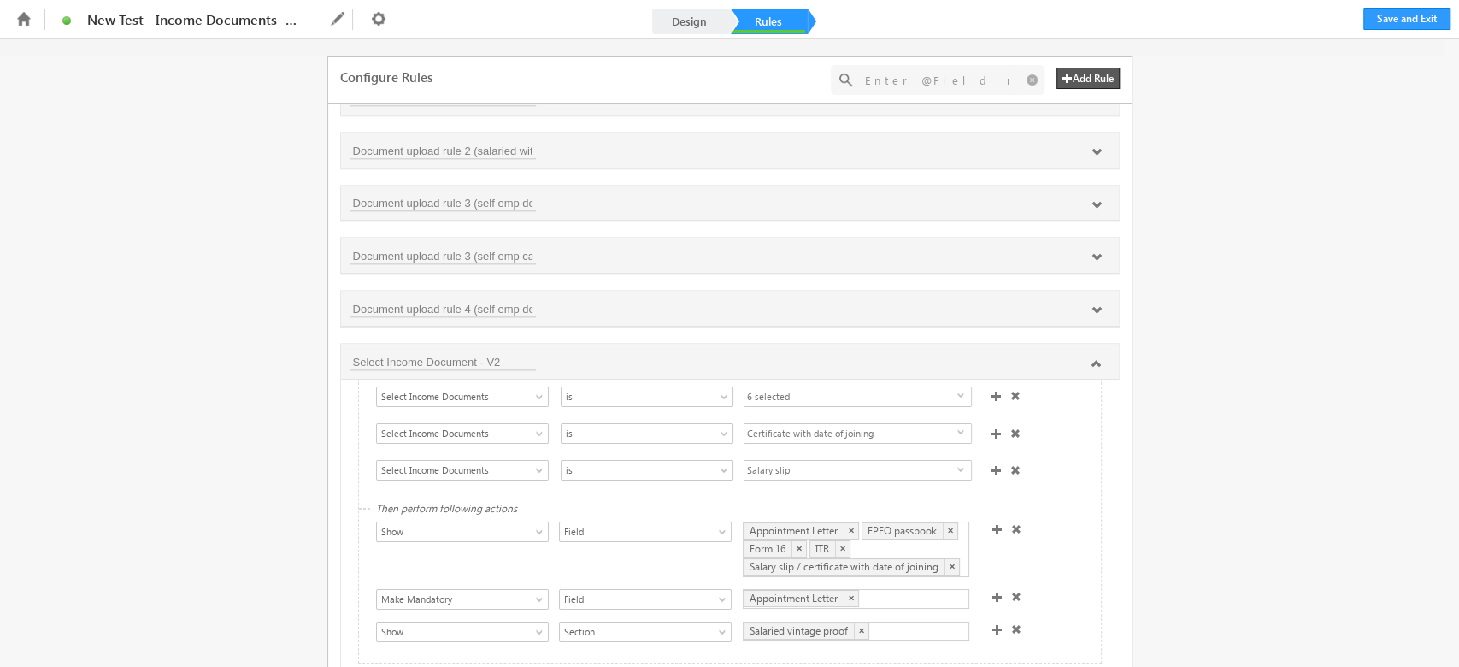
scroll to position [46, 0]
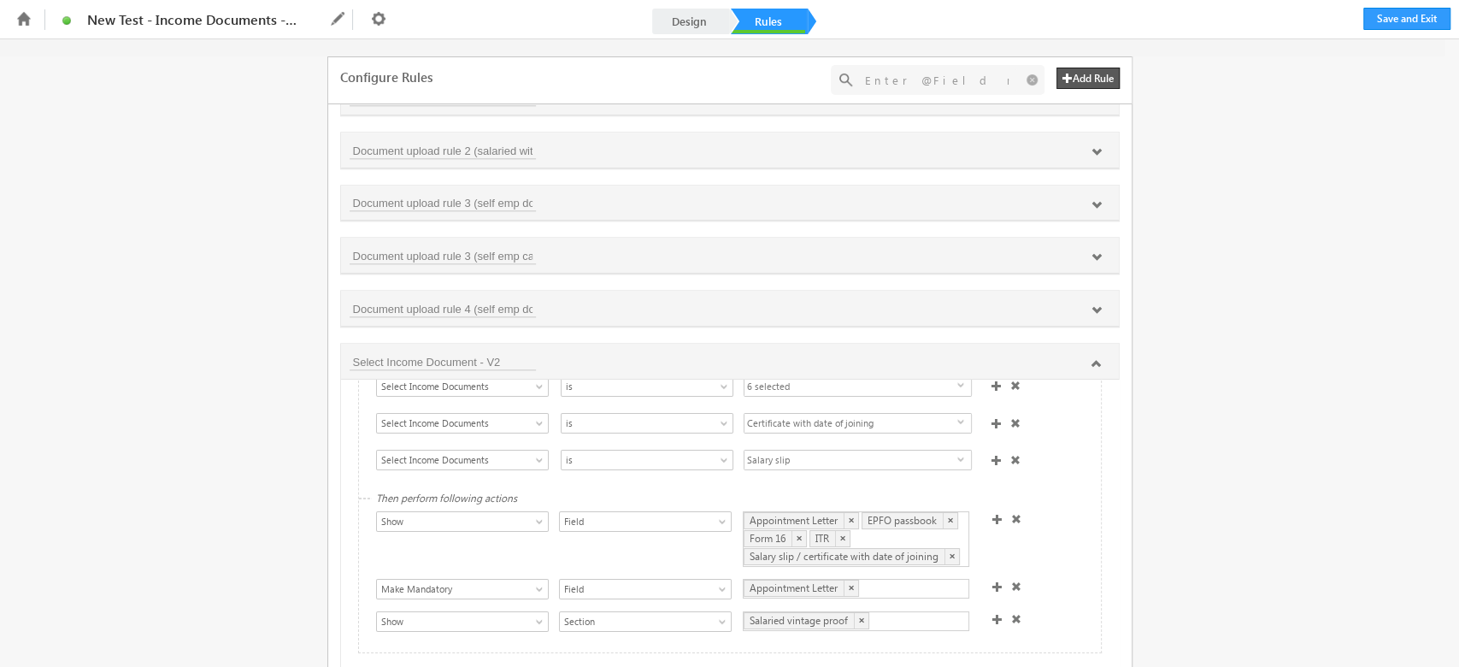
click at [1009, 455] on span at bounding box center [1014, 460] width 10 height 10
click at [1009, 460] on span at bounding box center [1014, 465] width 10 height 10
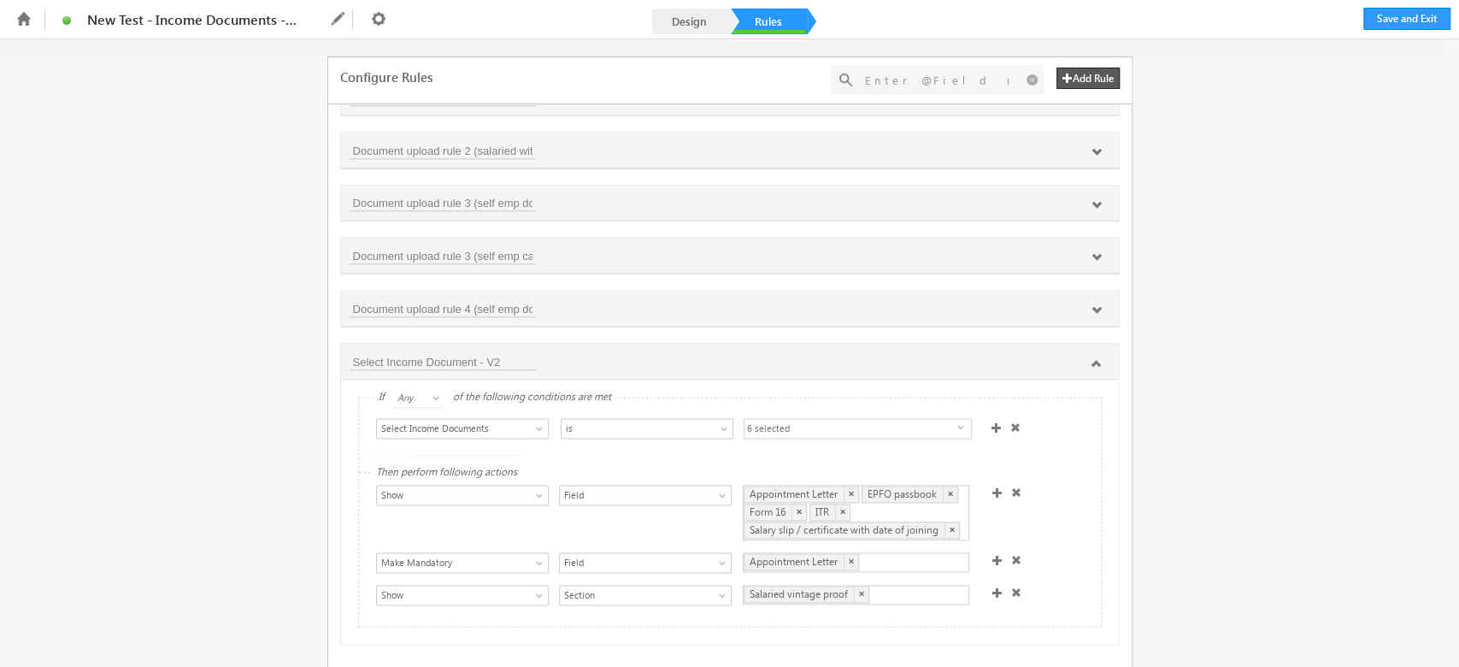
scroll to position [1306, 0]
click at [1037, 445] on div "Select Condition Form Note Main Applicant- Phone Number Applicant- Status Full …" at bounding box center [730, 431] width 742 height 68
click at [1176, 536] on div "Fields select Select an Account Fields 0 results Select an Account Select an Ac…" at bounding box center [729, 352] width 1459 height 627
click at [1114, 544] on div "If All Any Any of the following conditions are met Select Condition Form Note M…" at bounding box center [730, 508] width 778 height 258
click at [1181, 526] on div "Fields select Select an Account Fields 0 results Select an Account Select an Ac…" at bounding box center [729, 352] width 1459 height 627
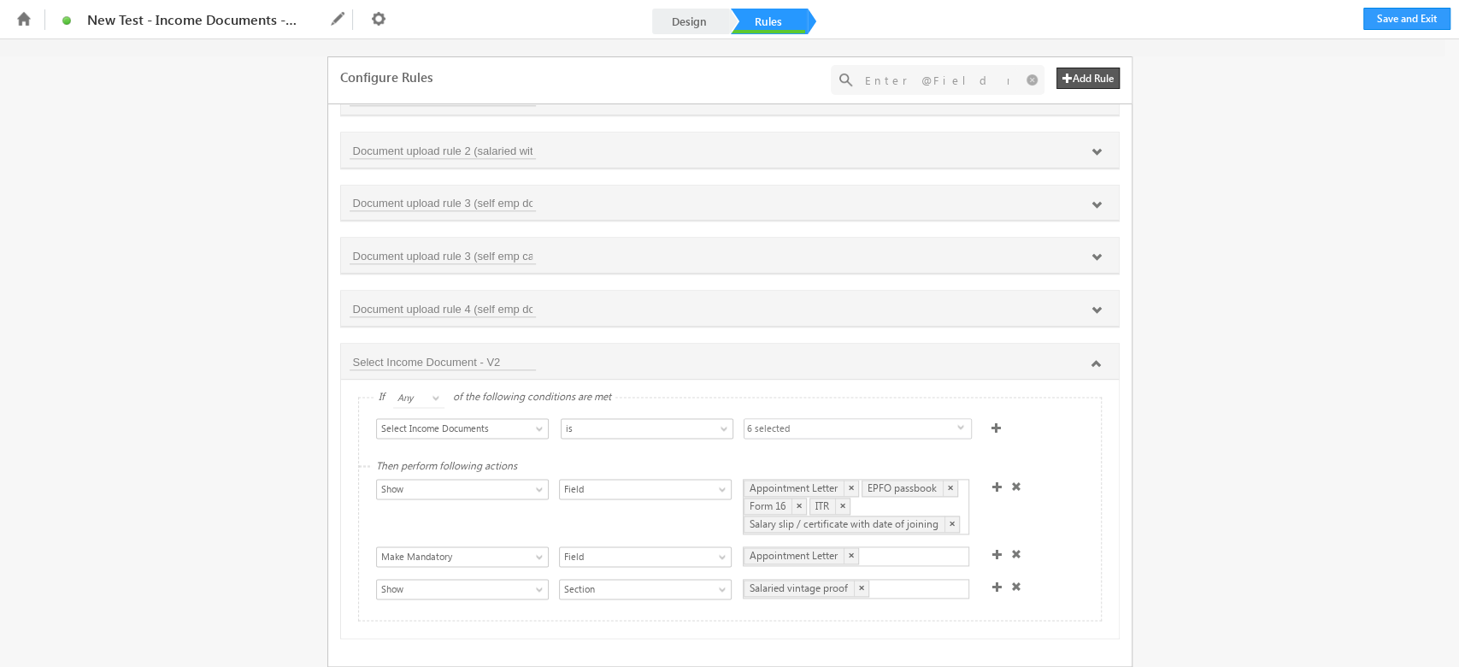
click at [1257, 546] on div "Fields select Select an Account Fields 0 results Select an Account Select an Ac…" at bounding box center [729, 352] width 1459 height 627
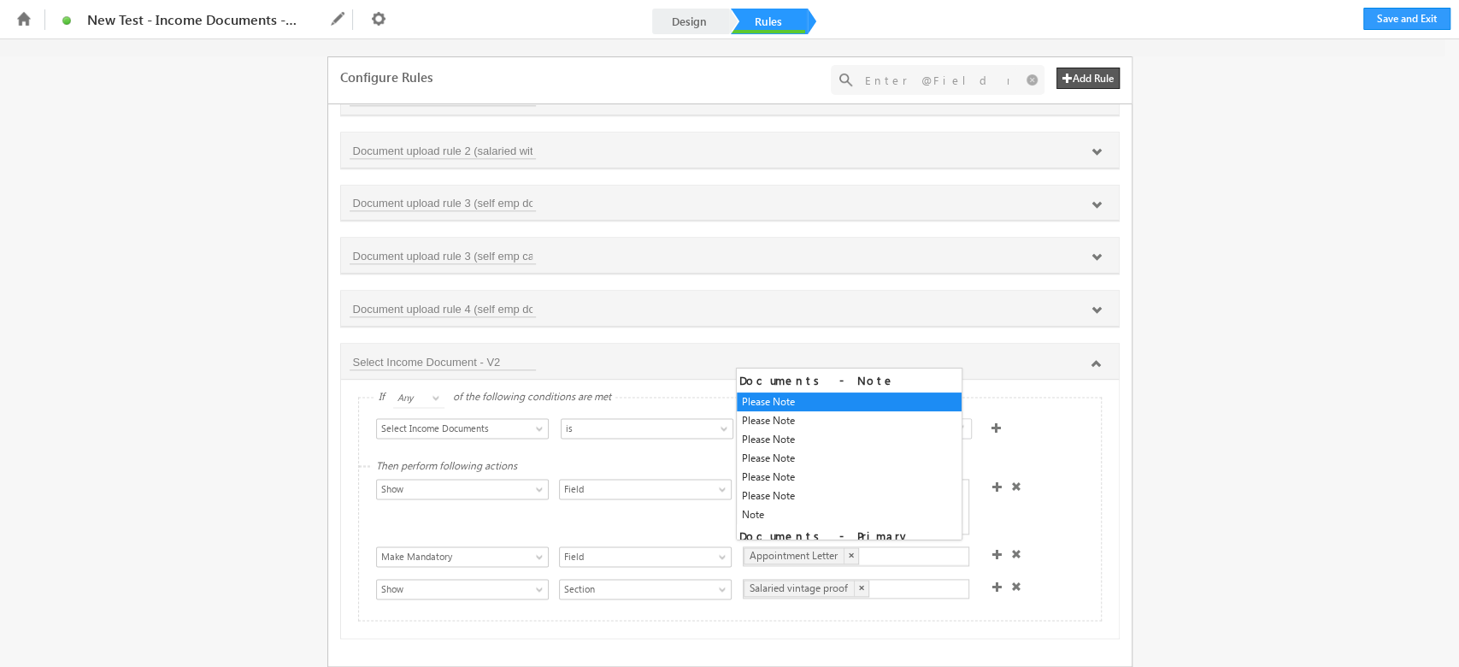
click at [884, 549] on div "Appointment Letter ×" at bounding box center [856, 556] width 226 height 20
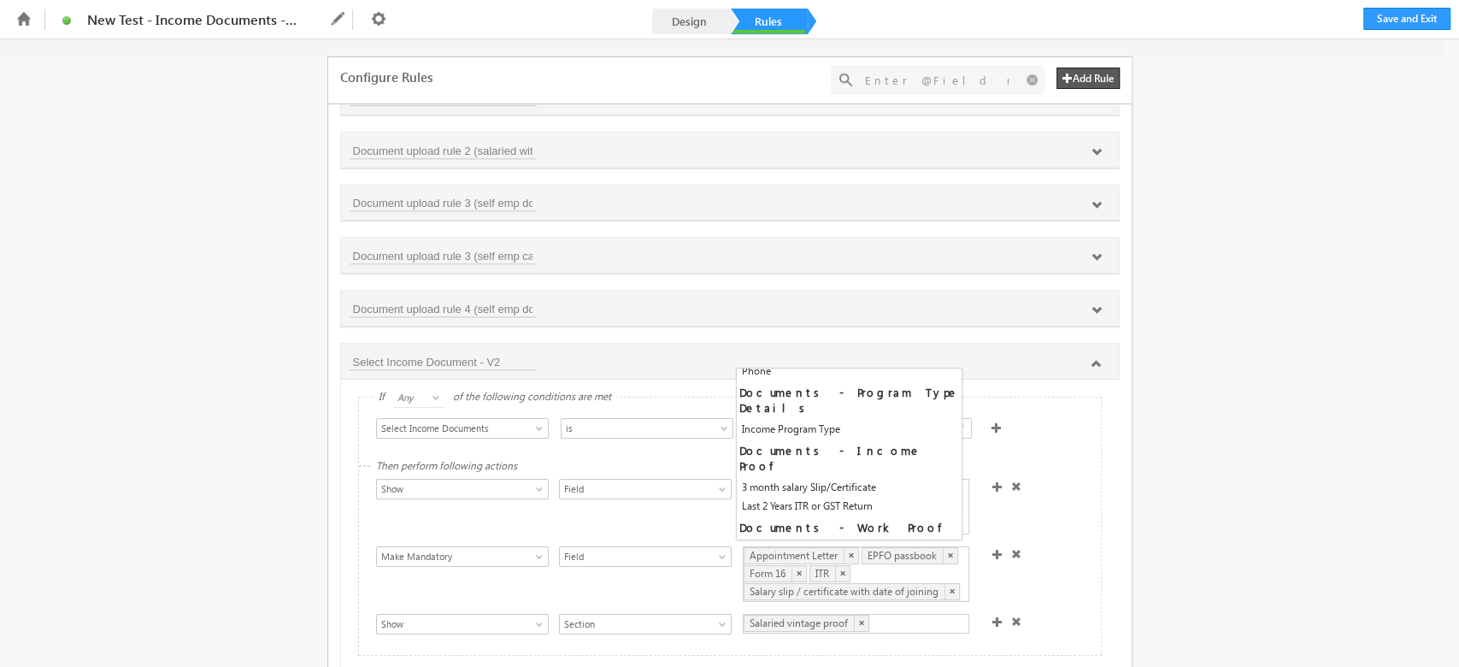
scroll to position [279, 0]
click at [1257, 456] on div "Fields select Select an Account Fields 0 results Select an Account Select an Ac…" at bounding box center [729, 352] width 1459 height 627
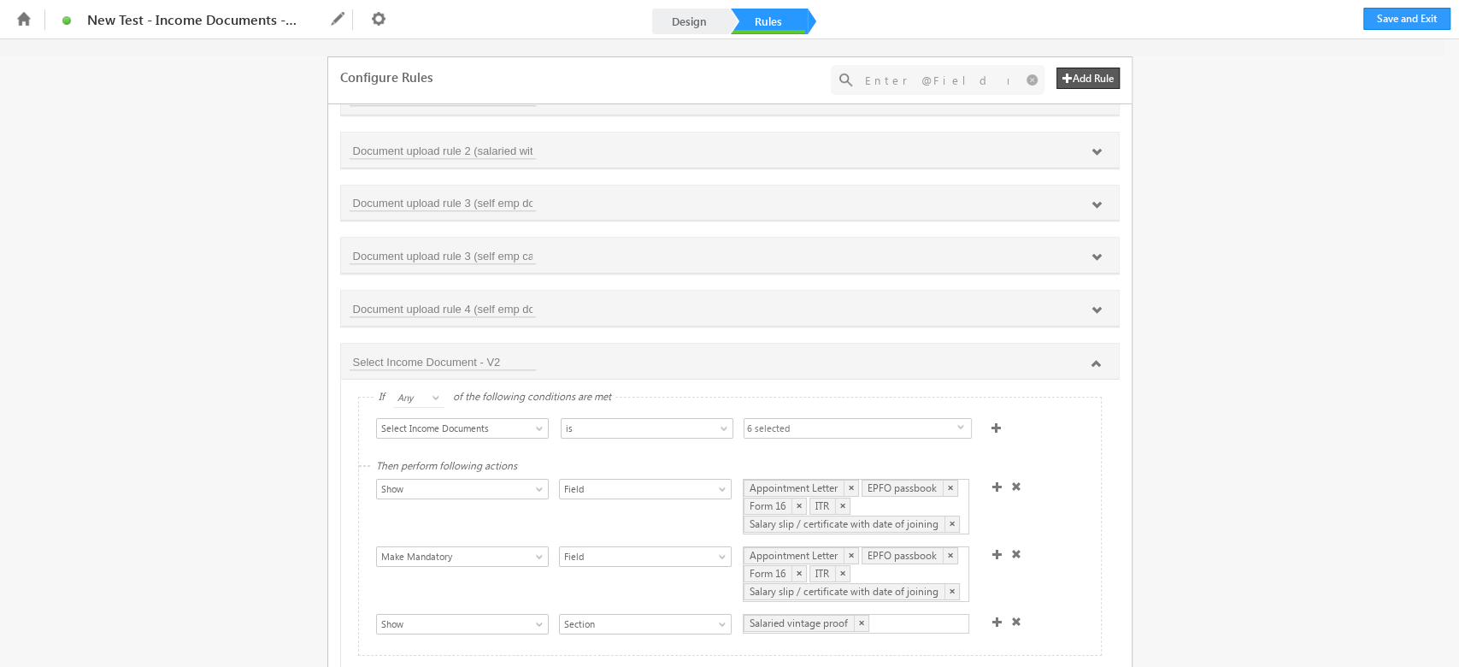
click at [1048, 546] on div "Show Hide Set Value Make Read-Only Make Mandatory Disable Submission & Show Err…" at bounding box center [734, 575] width 716 height 59
click at [1432, 12] on button "Save and Exit" at bounding box center [1406, 19] width 87 height 22
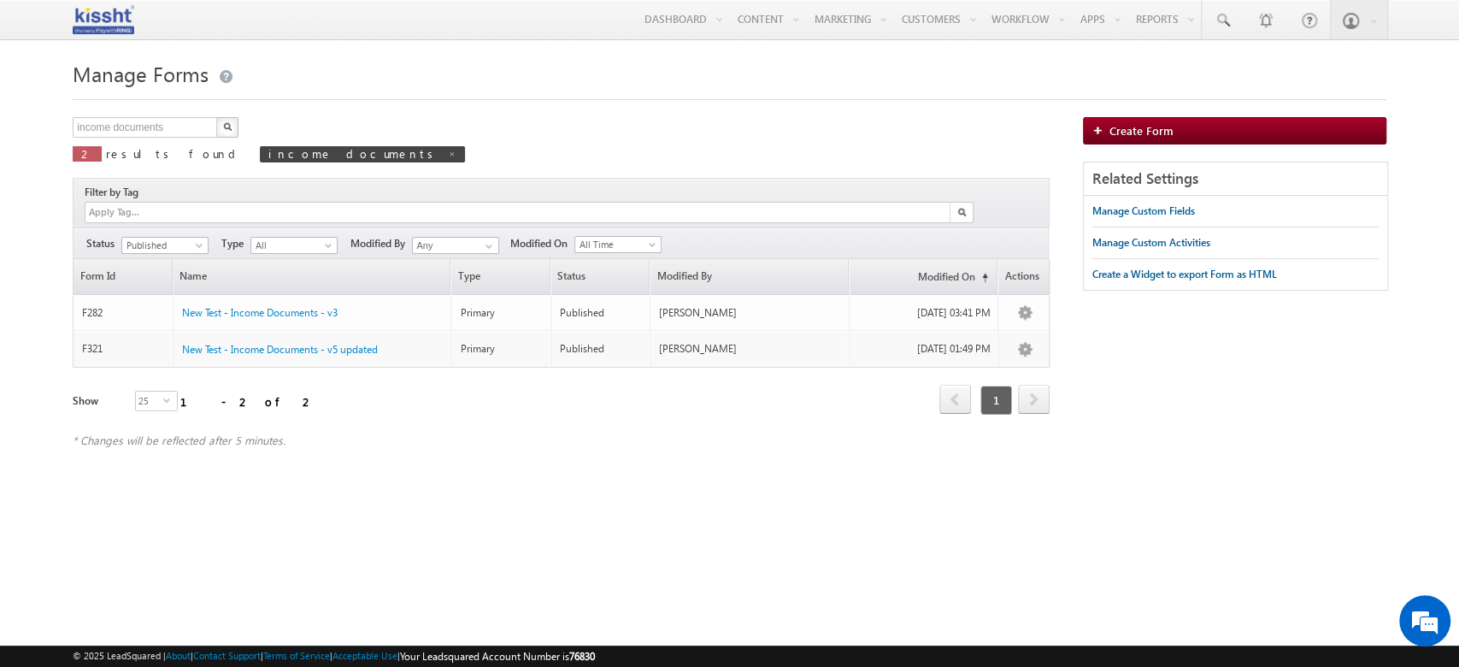
click at [759, 500] on html "Menu [PERSON_NAME] [PERSON_NAME] the+7 6830@ kissh [DOMAIN_NAME] thrin" at bounding box center [729, 263] width 1459 height 526
click at [615, 481] on div "Manage Forms income documents X 2 results found income documents Filter by Tag …" at bounding box center [729, 269] width 1313 height 427
click at [563, 467] on div "Manage Forms income documents X 2 results found income documents Filter by Tag …" at bounding box center [729, 269] width 1313 height 427
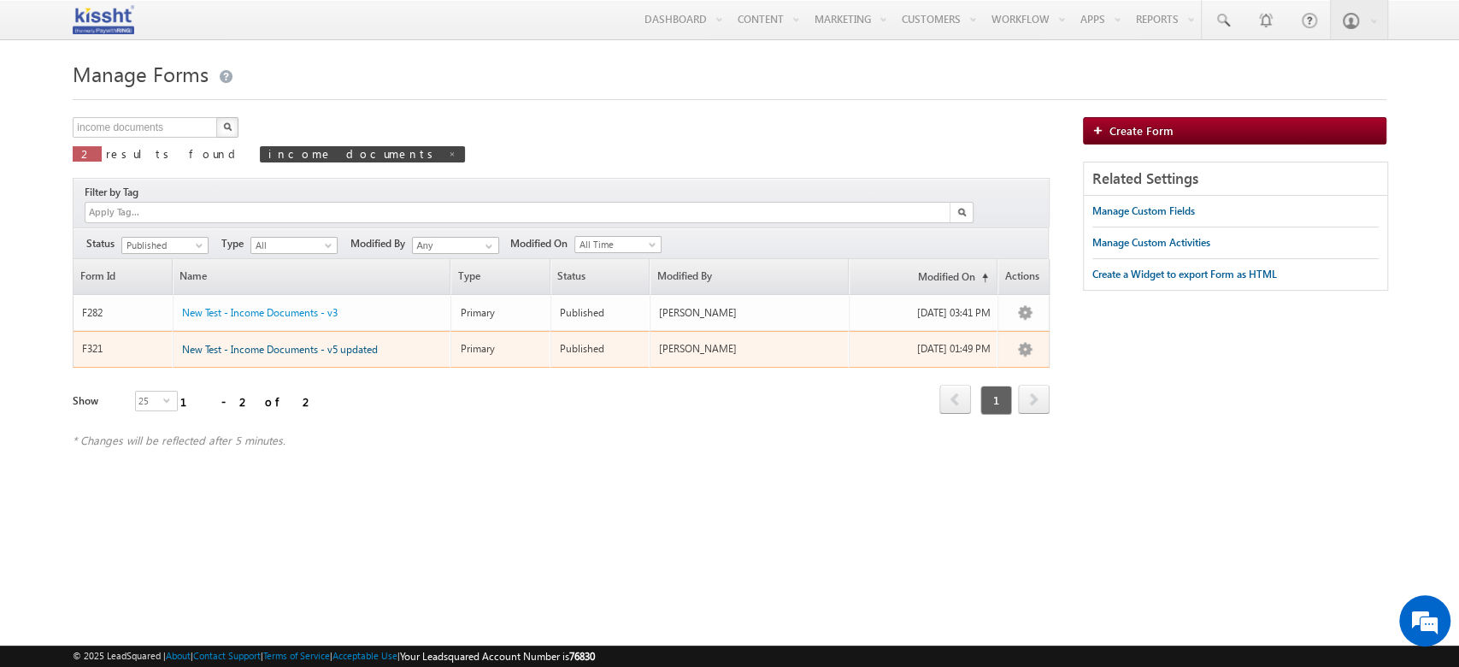
click at [313, 343] on span "New Test - Income Documents - v5 updated" at bounding box center [280, 349] width 196 height 13
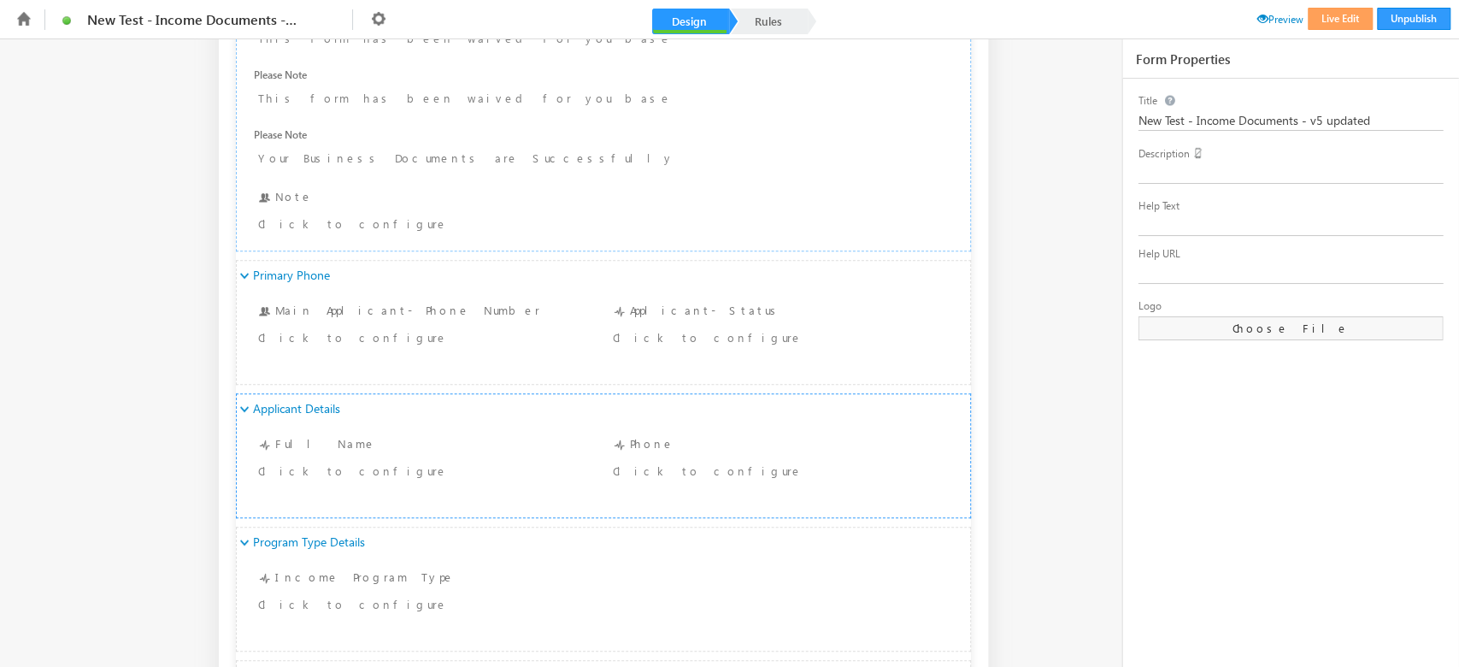
scroll to position [569, 0]
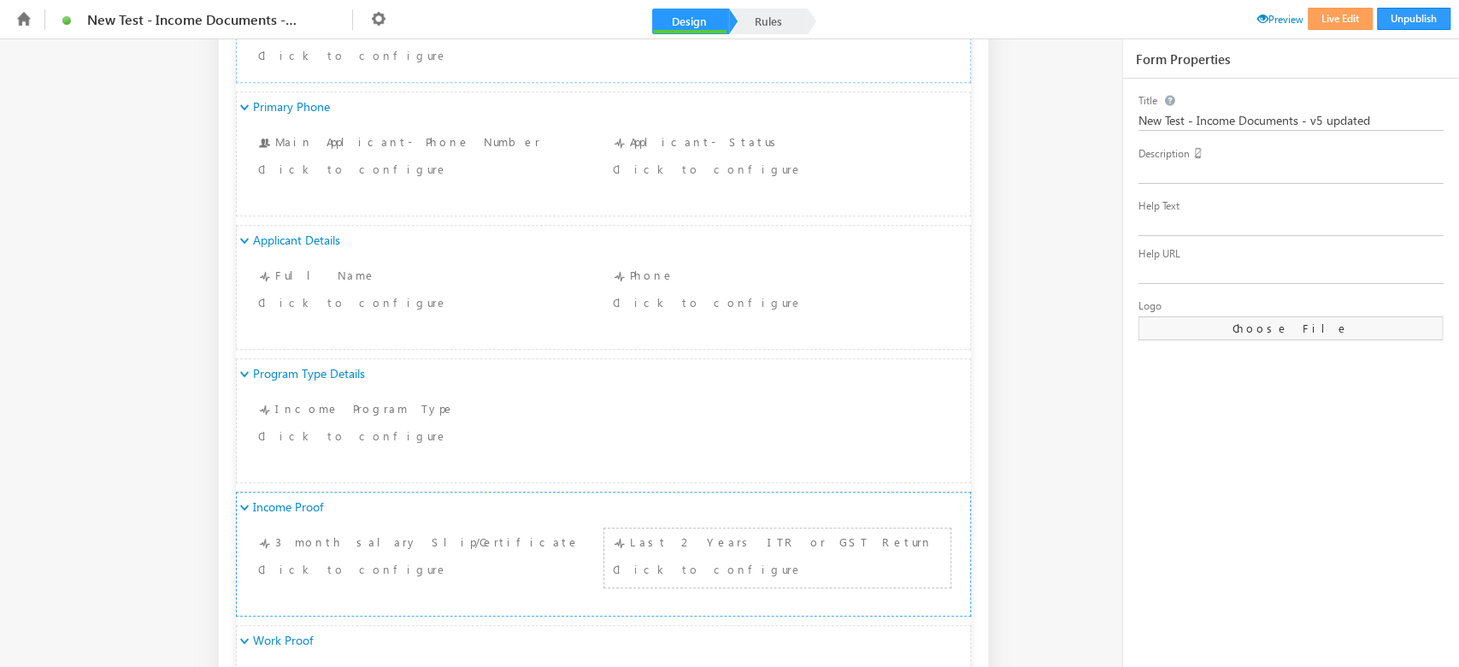
click at [703, 556] on div "Last 2 Years ITR or GST Return Click to configure" at bounding box center [778, 557] width 338 height 50
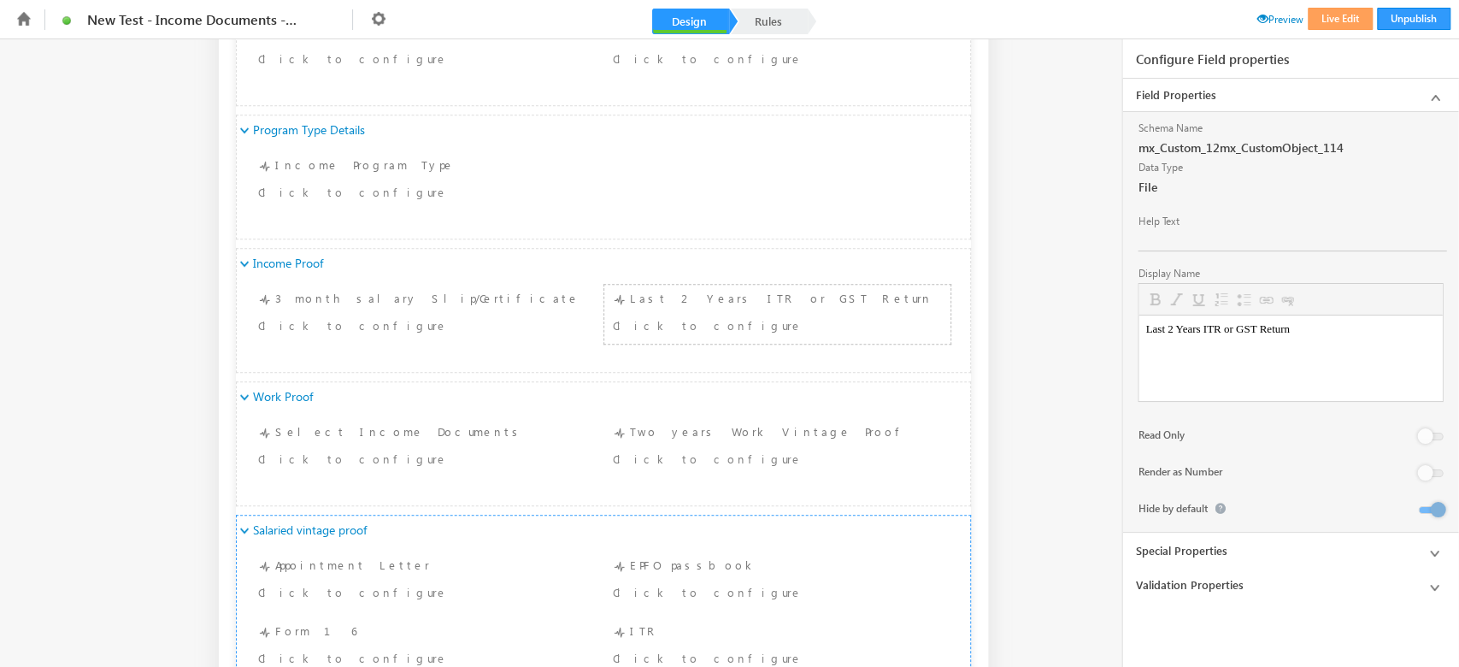
scroll to position [911, 0]
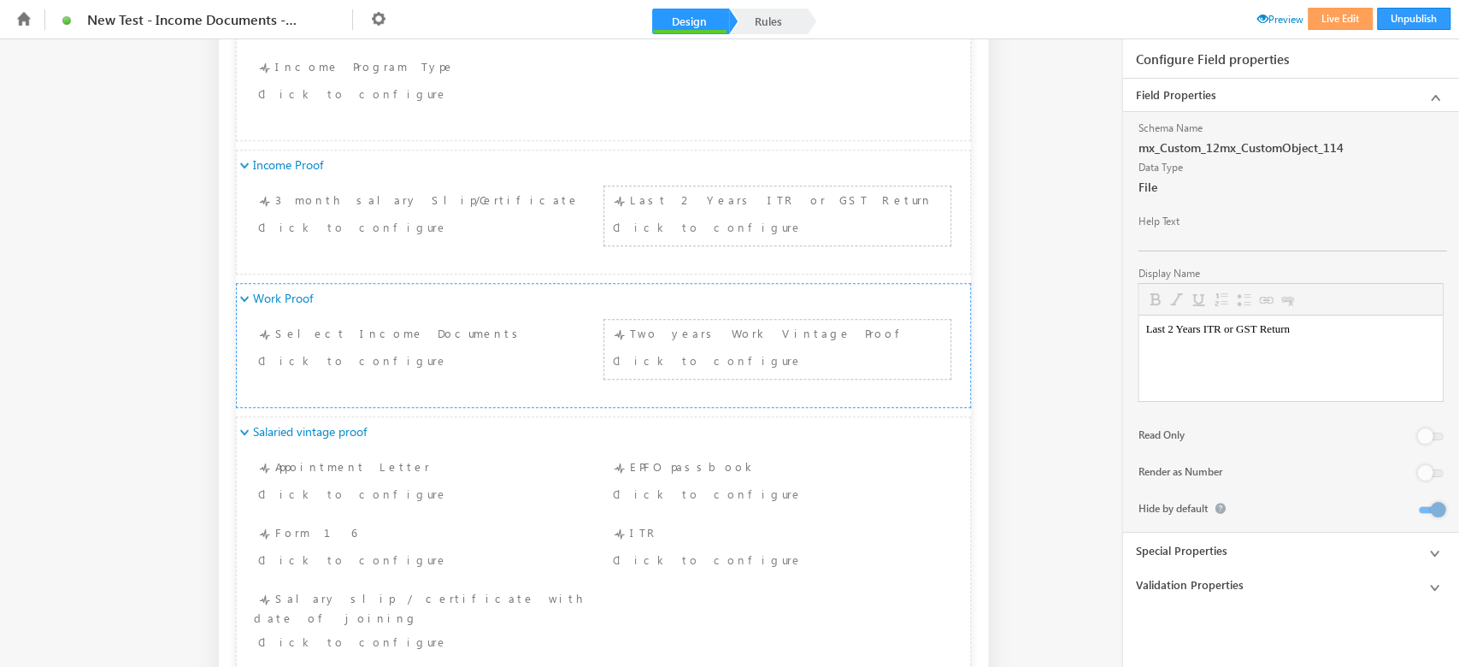
click at [677, 345] on div "Two years Work Vintage Proof Click to configure" at bounding box center [778, 349] width 338 height 50
click at [761, 30] on link "Rules" at bounding box center [768, 22] width 75 height 26
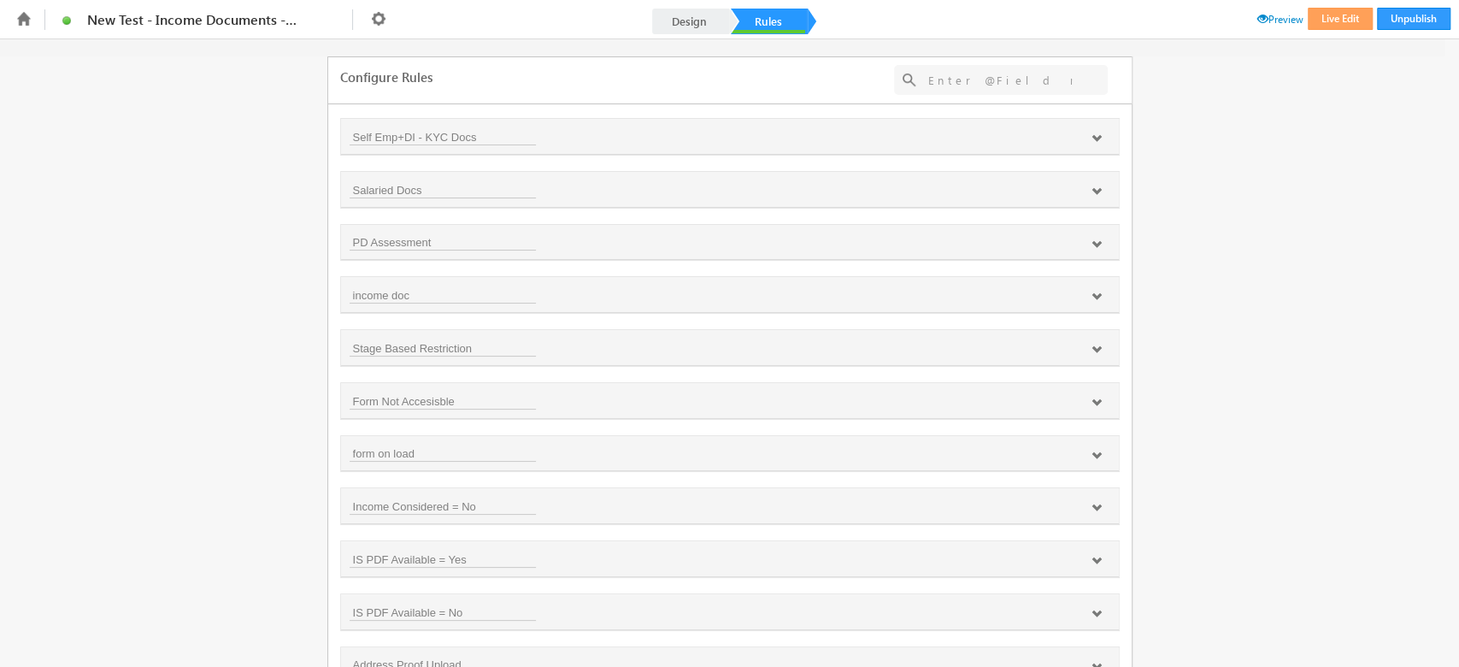
click at [992, 75] on input "text" at bounding box center [1000, 79] width 161 height 21
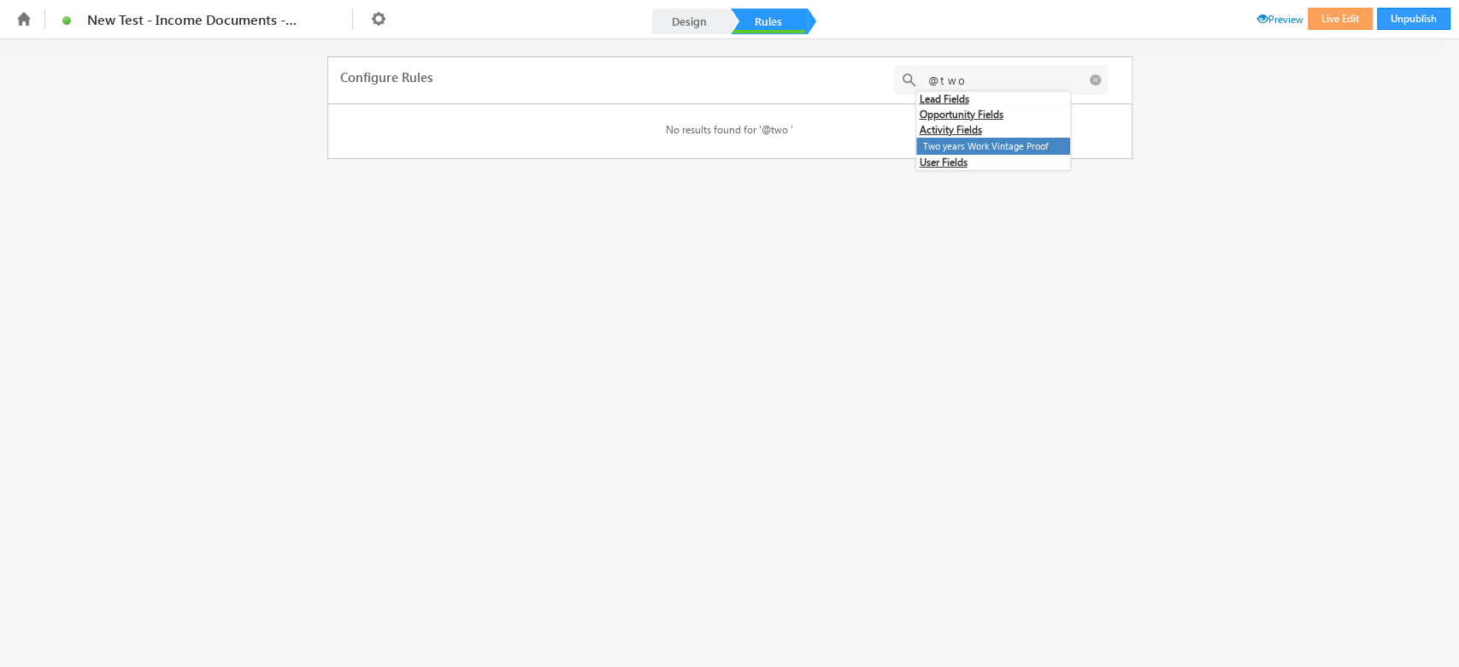
click at [1014, 151] on li "Two years Work Vintage Proof" at bounding box center [993, 147] width 154 height 18
type input "@{200:mx_Custom_12mx_CustomObject_117,}"
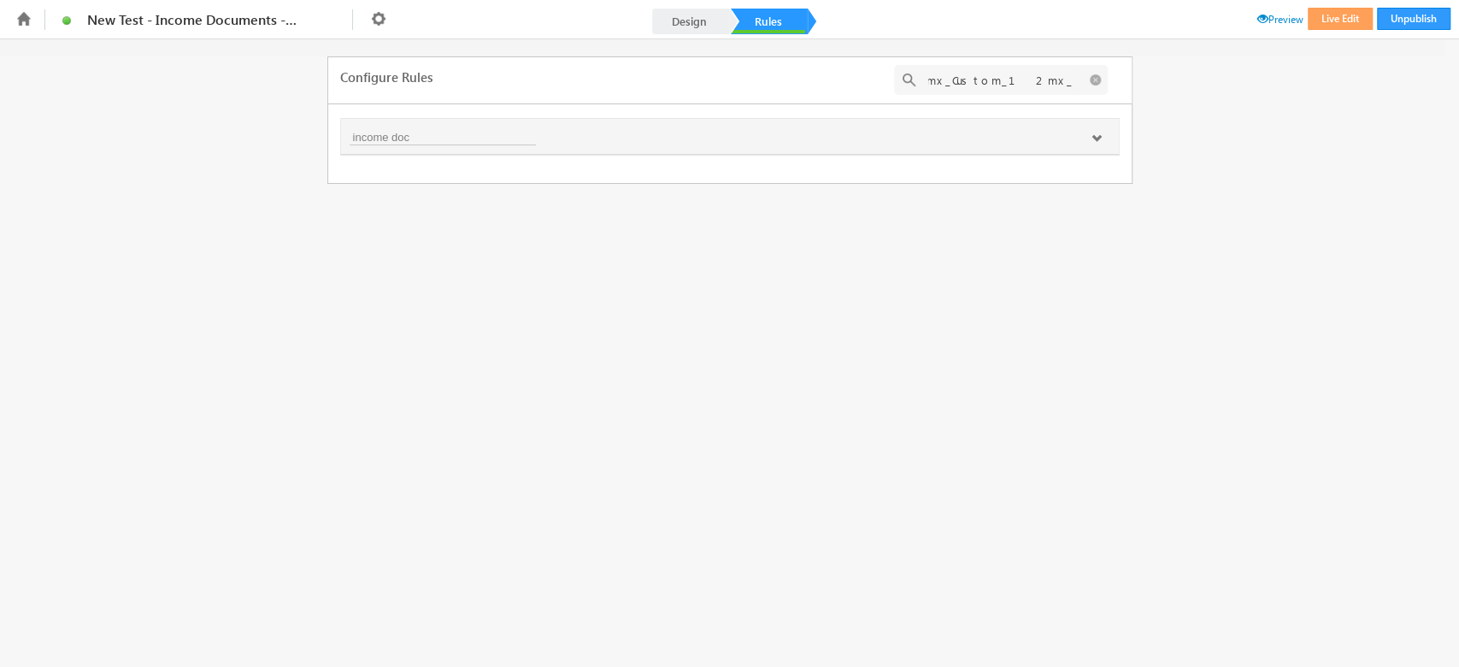
click at [1091, 142] on icon at bounding box center [1096, 138] width 10 height 10
